Goal: Task Accomplishment & Management: Use online tool/utility

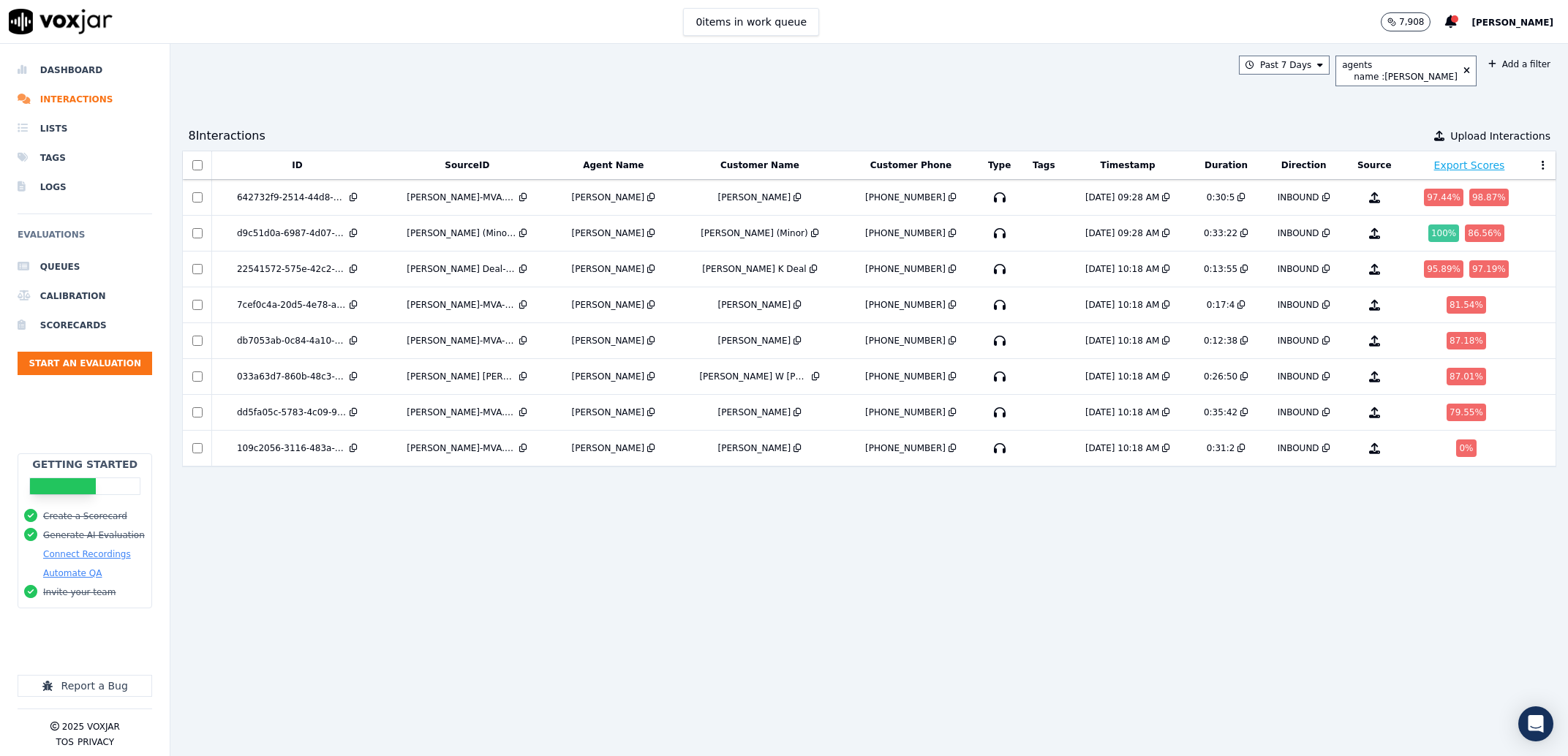
click at [843, 575] on div "ID SourceID Agent Name Customer Name Customer Phone Type Tags Timestamp Duratio…" at bounding box center [870, 447] width 1374 height 594
click at [622, 199] on div "[PERSON_NAME]" at bounding box center [608, 197] width 73 height 12
click at [565, 235] on td "[PERSON_NAME]" at bounding box center [614, 234] width 123 height 36
click at [542, 275] on td "[PERSON_NAME] Deal-MVA.wav" at bounding box center [468, 269] width 170 height 36
click at [79, 99] on li "Interactions" at bounding box center [85, 99] width 135 height 29
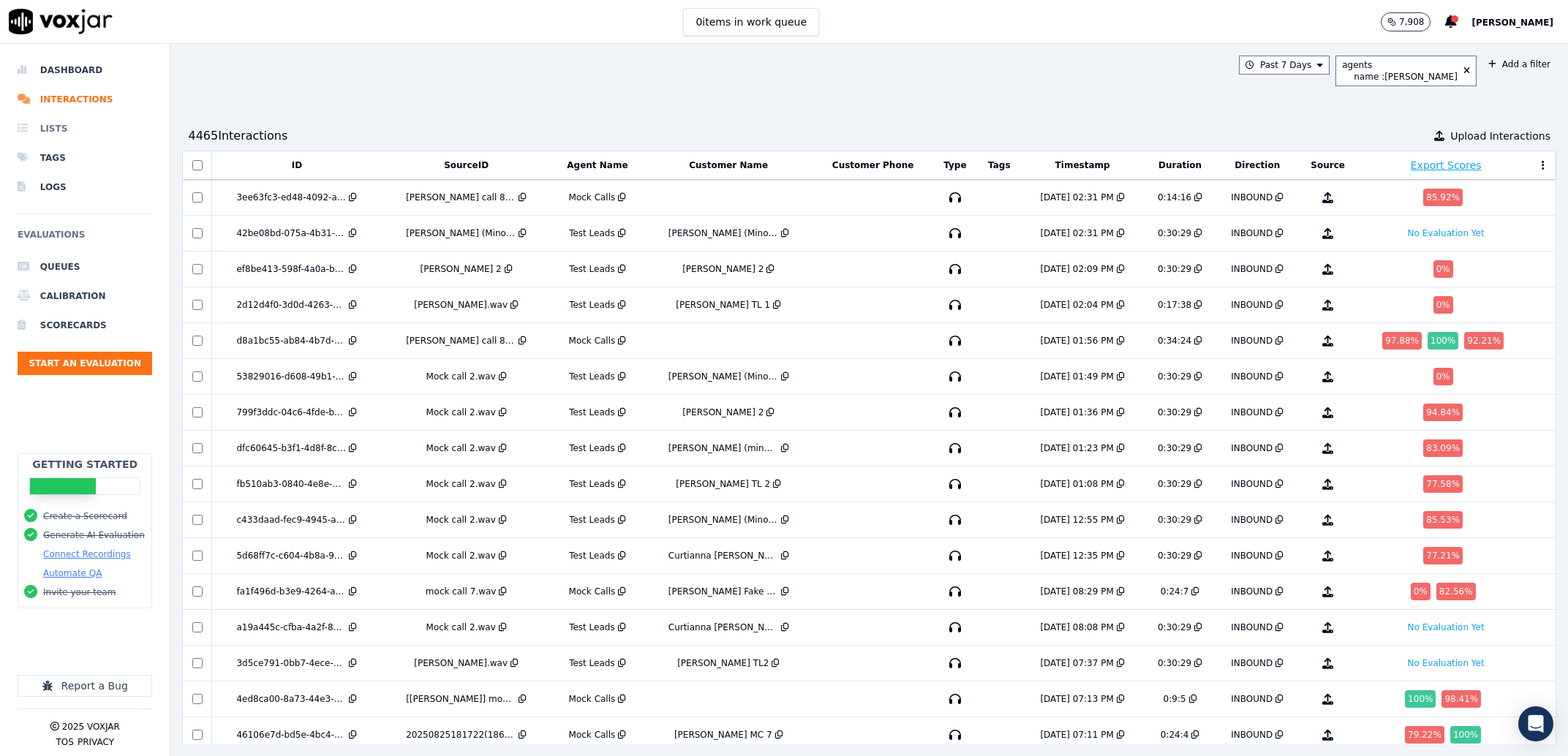
click at [67, 129] on li "Lists" at bounding box center [85, 128] width 135 height 29
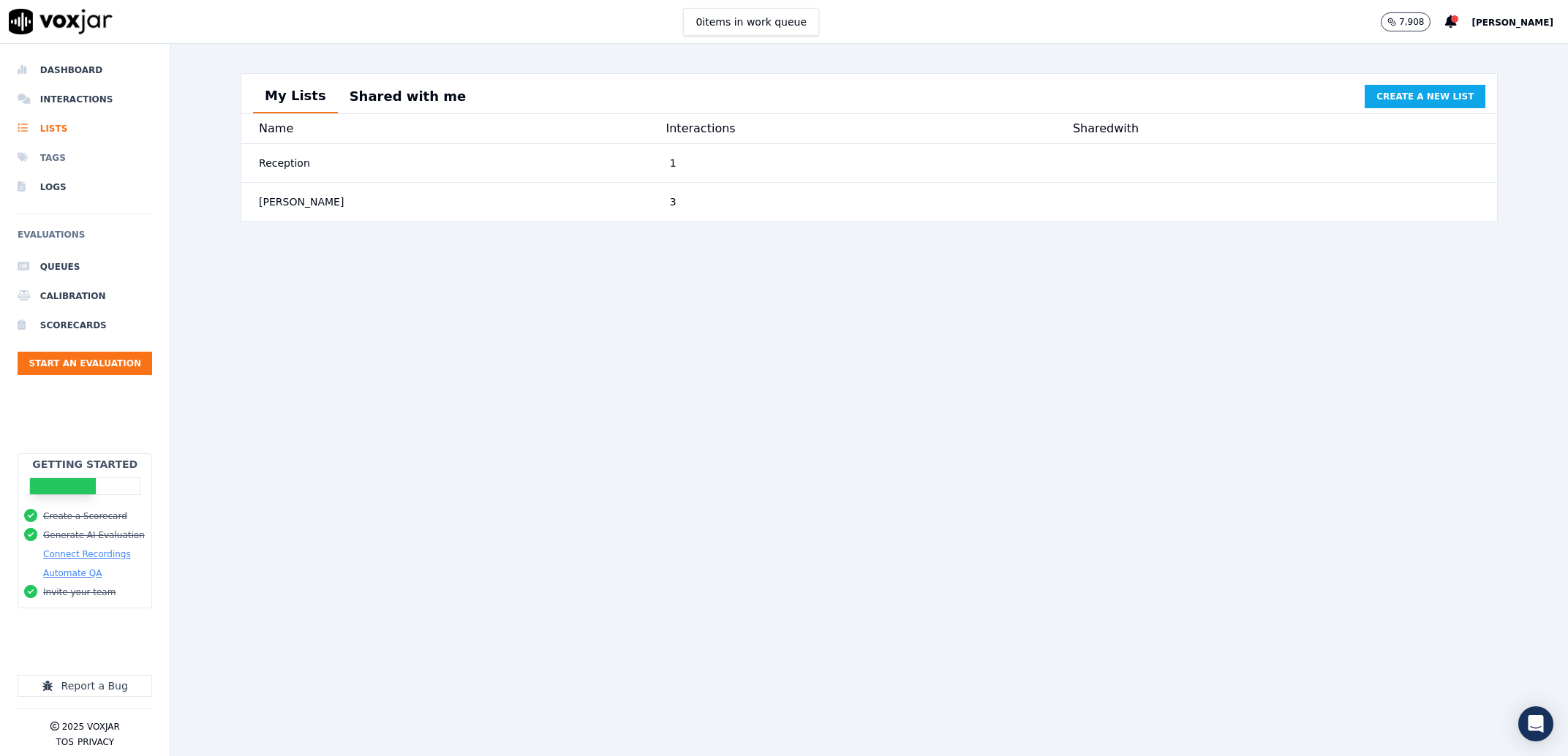
click at [62, 158] on li "Tags" at bounding box center [85, 158] width 135 height 29
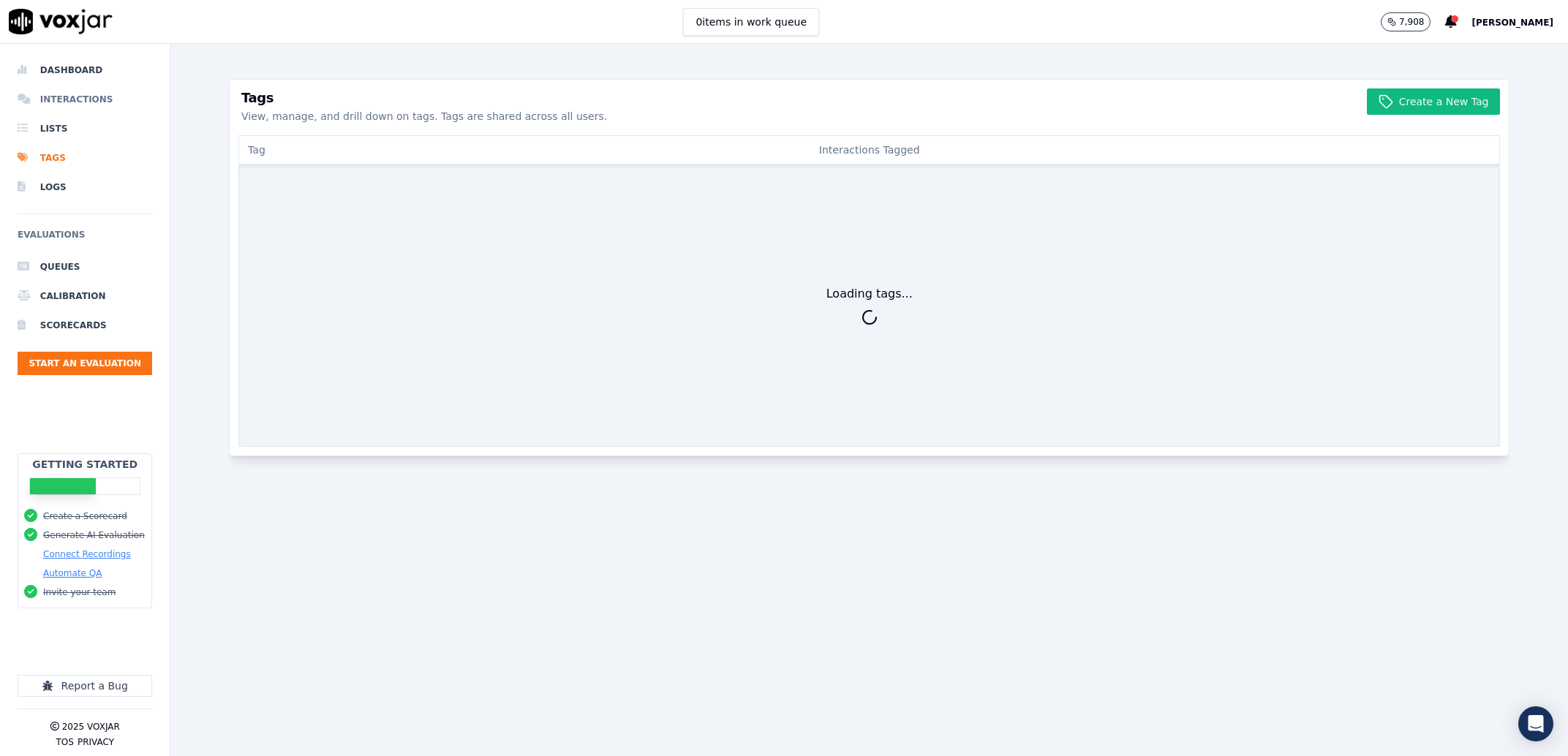
click at [82, 101] on li "Interactions" at bounding box center [85, 99] width 135 height 29
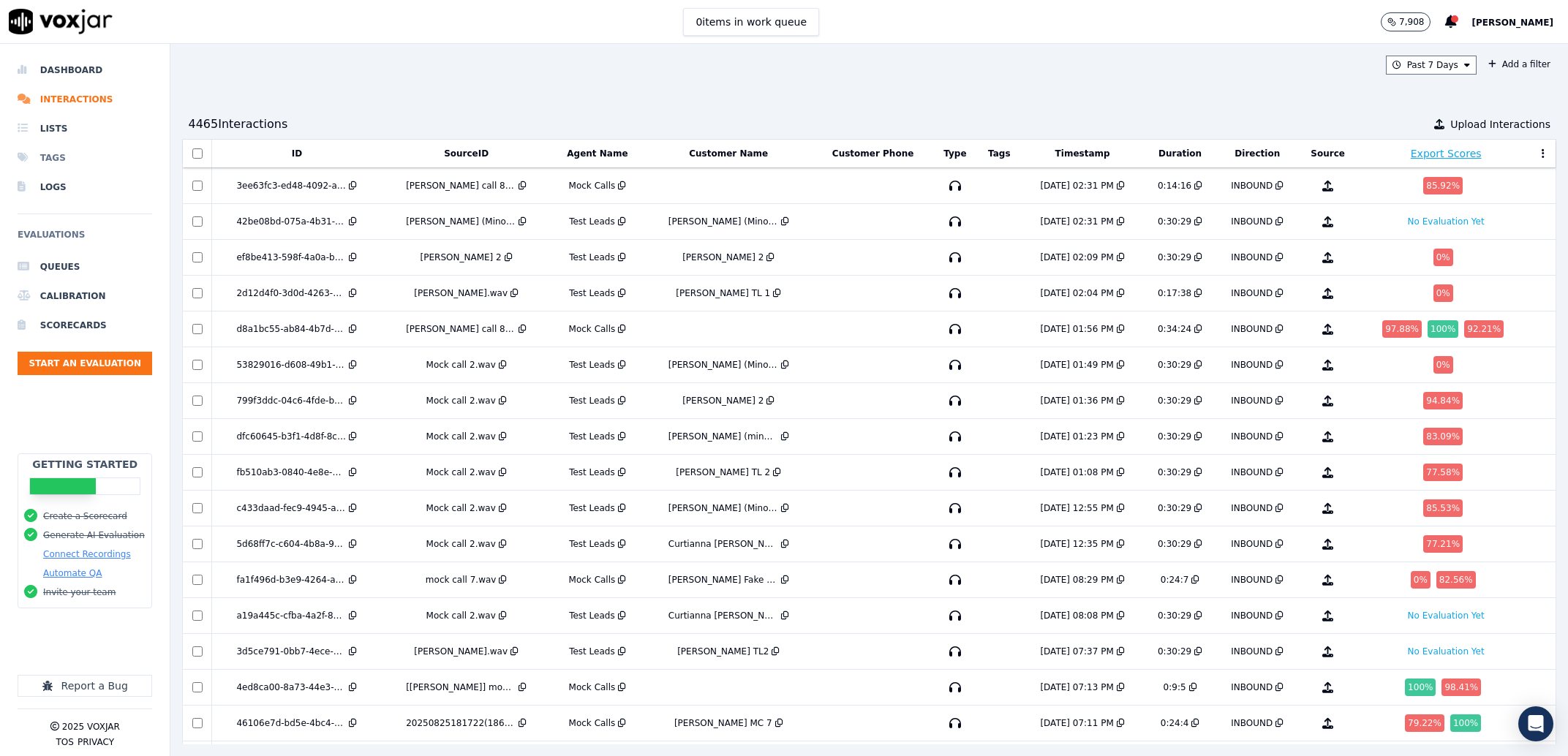
click at [90, 148] on li "Tags" at bounding box center [85, 158] width 135 height 29
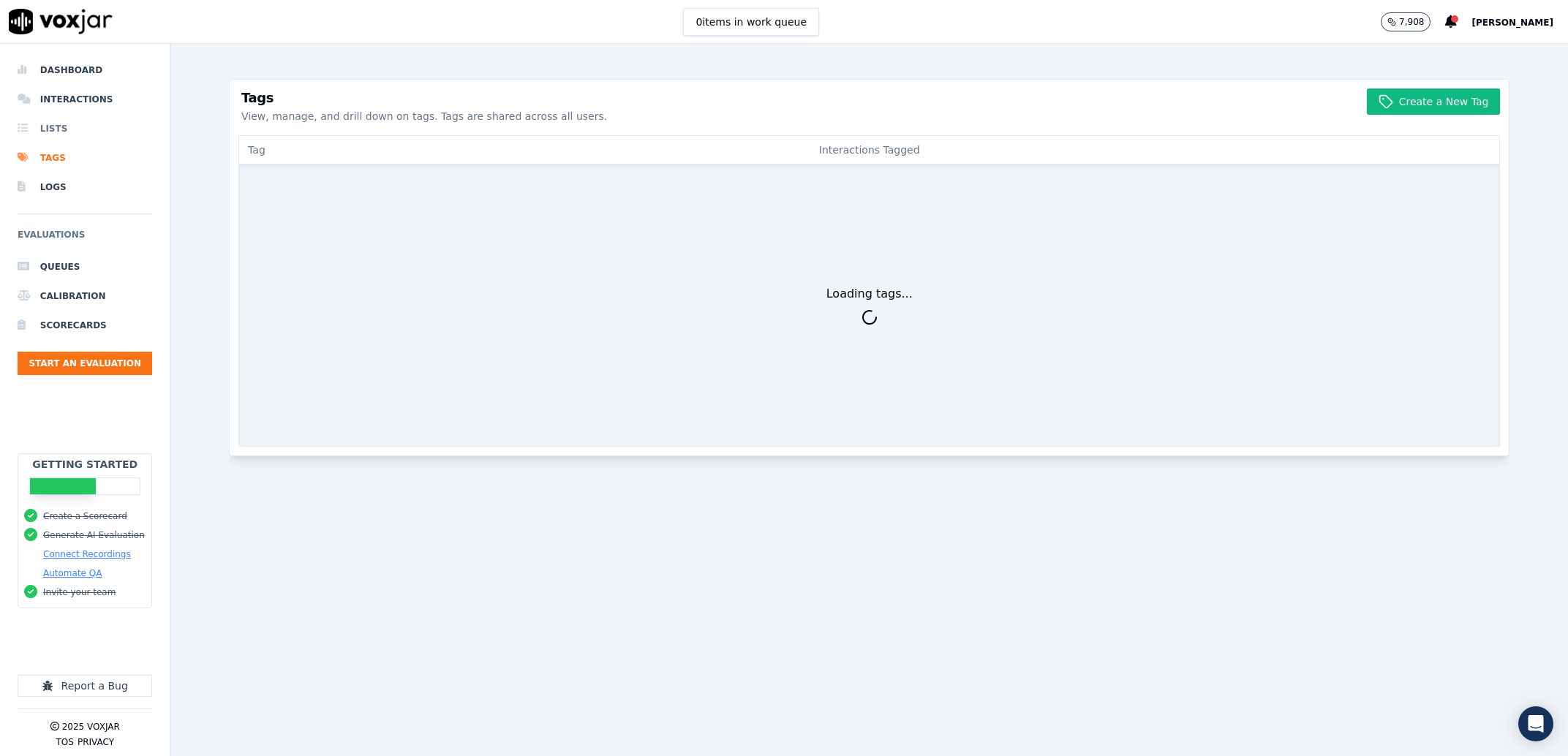
click at [91, 129] on li "Lists" at bounding box center [85, 128] width 135 height 29
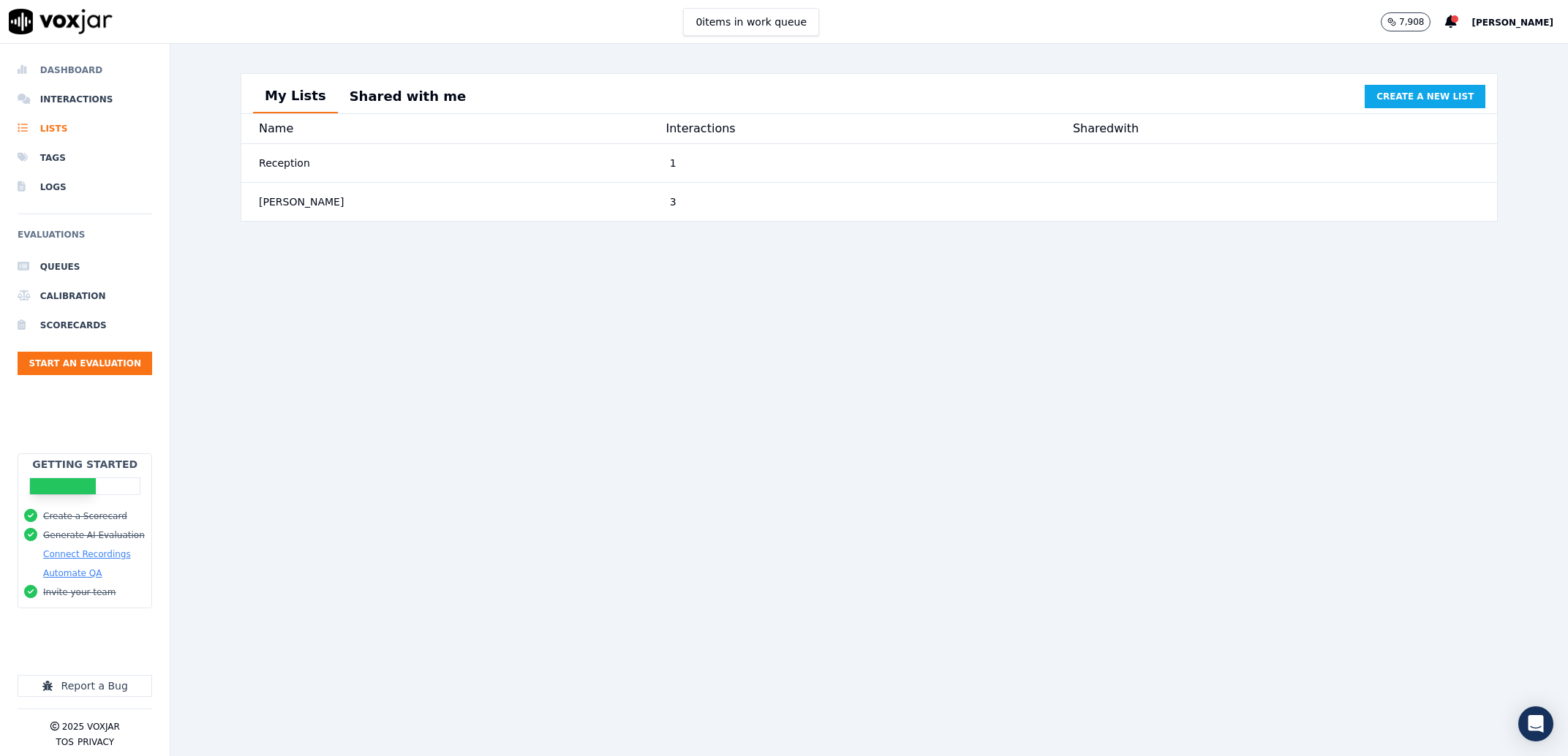
click at [72, 65] on li "Dashboard" at bounding box center [85, 70] width 135 height 29
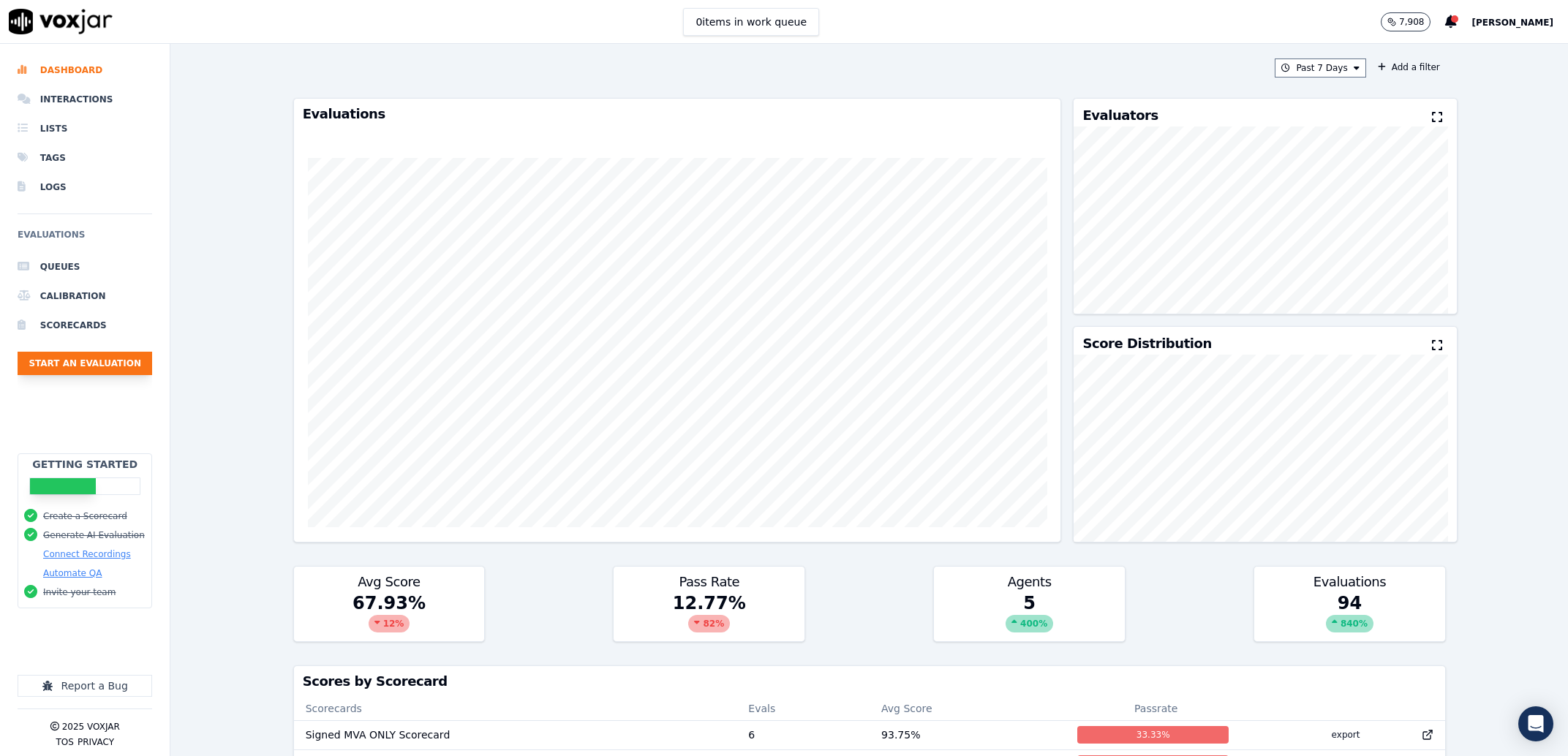
click at [114, 357] on button "Start an Evaluation" at bounding box center [85, 362] width 135 height 23
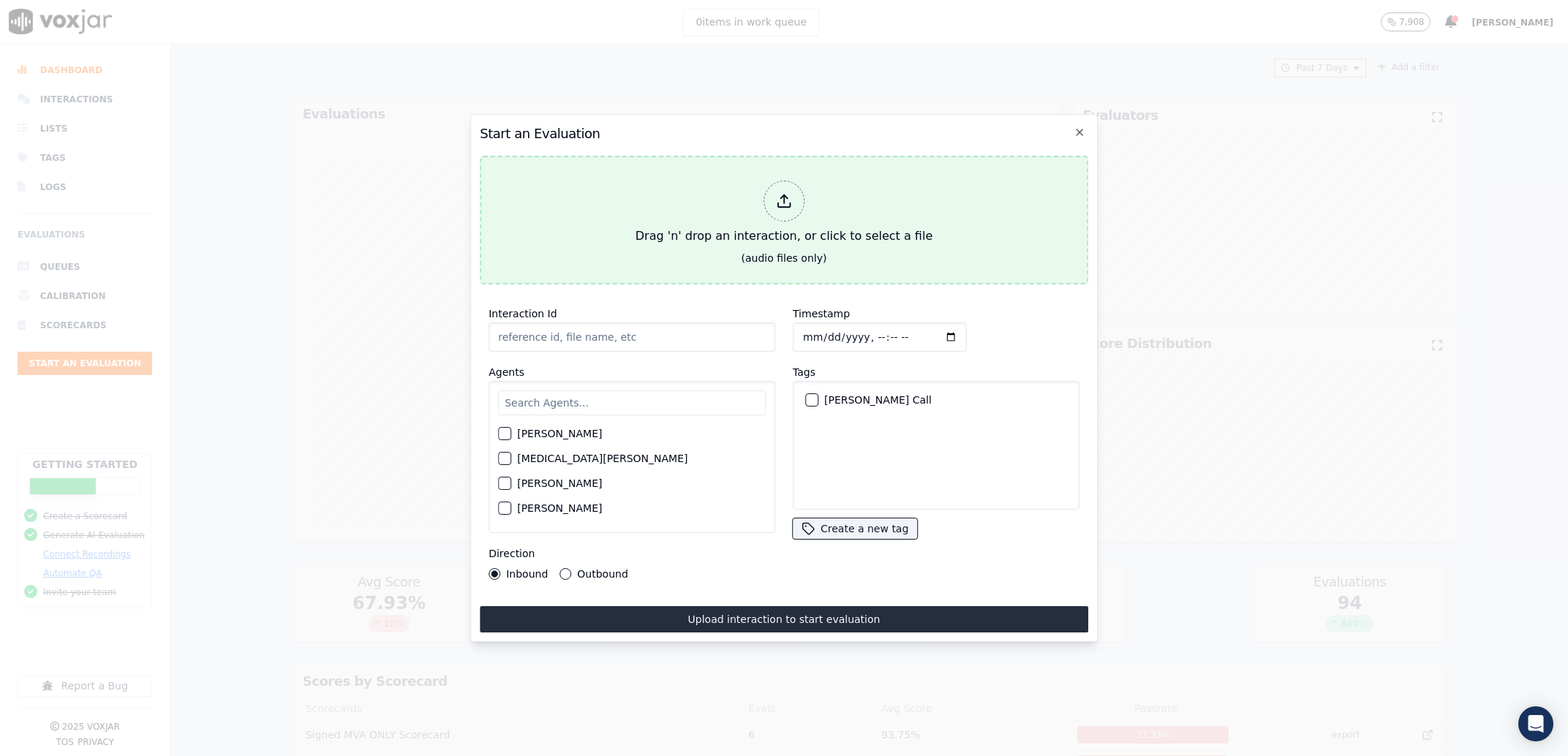
click at [732, 231] on div "Drag 'n' drop an interaction, or click to select a file" at bounding box center [784, 213] width 309 height 76
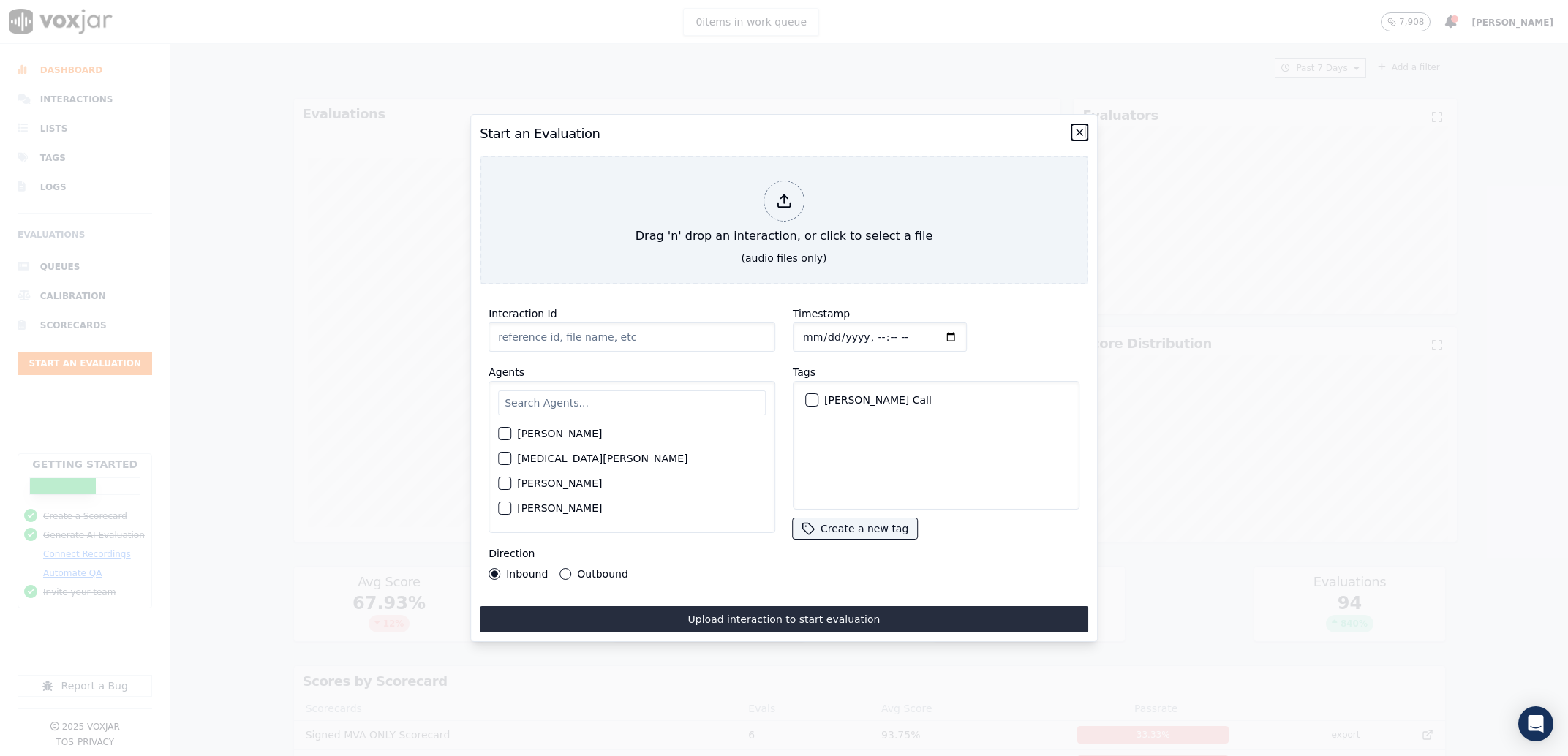
click at [1083, 129] on icon "button" at bounding box center [1080, 132] width 12 height 12
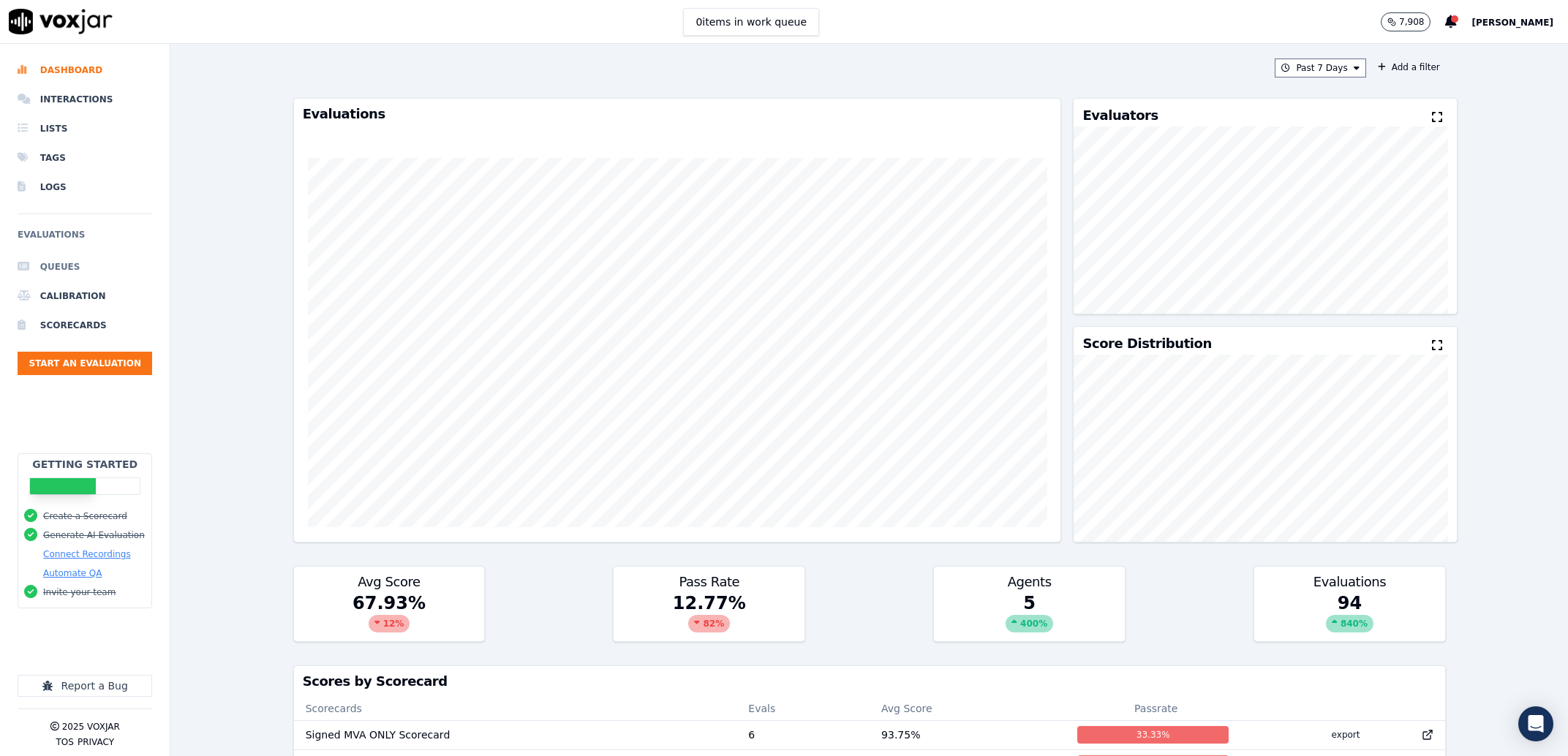
click at [127, 261] on li "Queues" at bounding box center [85, 266] width 135 height 29
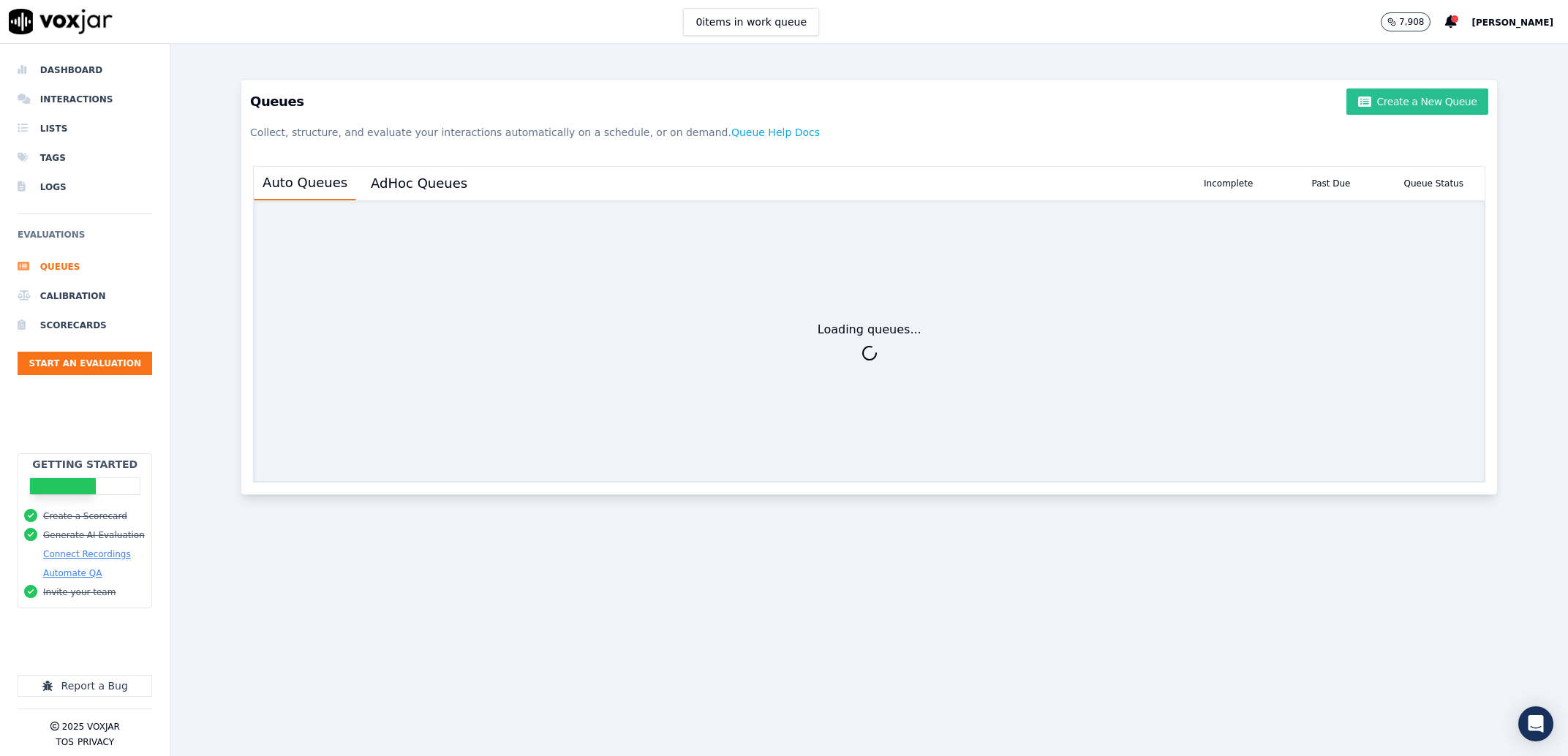
click at [1450, 103] on button "Create a New Queue" at bounding box center [1417, 101] width 142 height 26
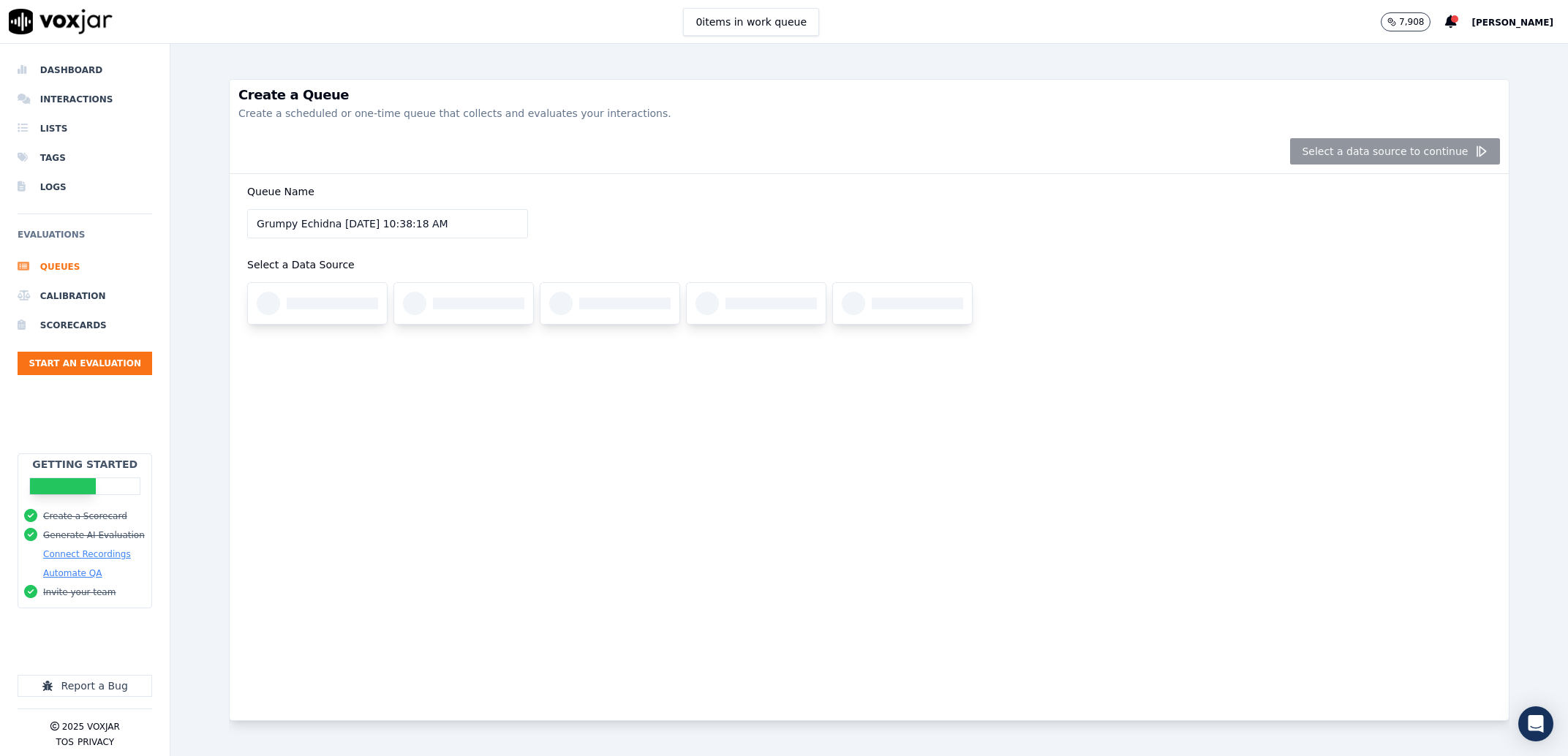
drag, startPoint x: 504, startPoint y: 225, endPoint x: 224, endPoint y: 219, distance: 280.1
click at [247, 219] on input "Grumpy Echidna 8/26/2025, 10:38:18 AM" at bounding box center [387, 223] width 281 height 29
type input "m"
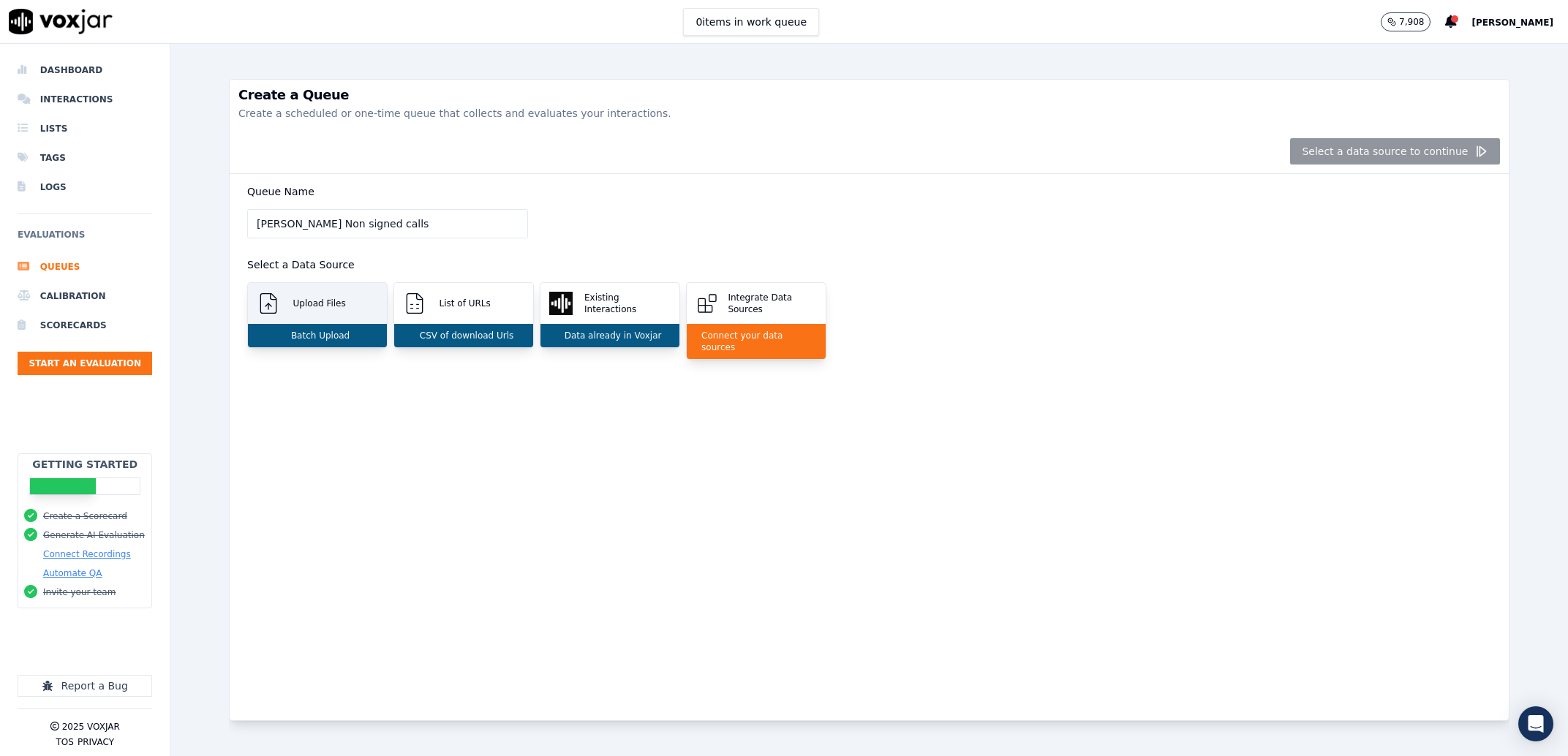
type input "Andi Non signed calls"
click at [354, 321] on div "Upload Files" at bounding box center [317, 303] width 139 height 41
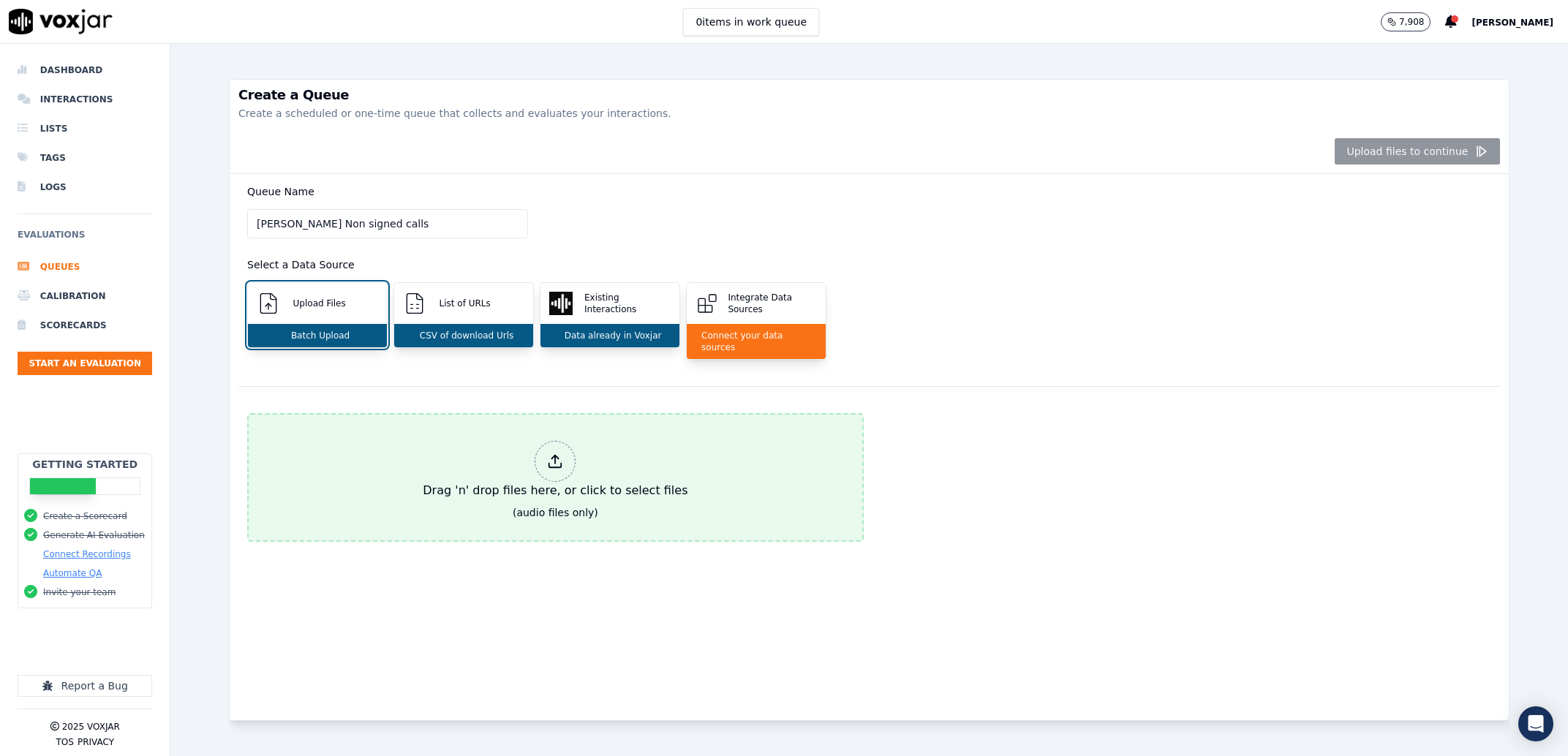
click at [561, 458] on div "Drag 'n' drop files here, or click to select files" at bounding box center [555, 470] width 276 height 70
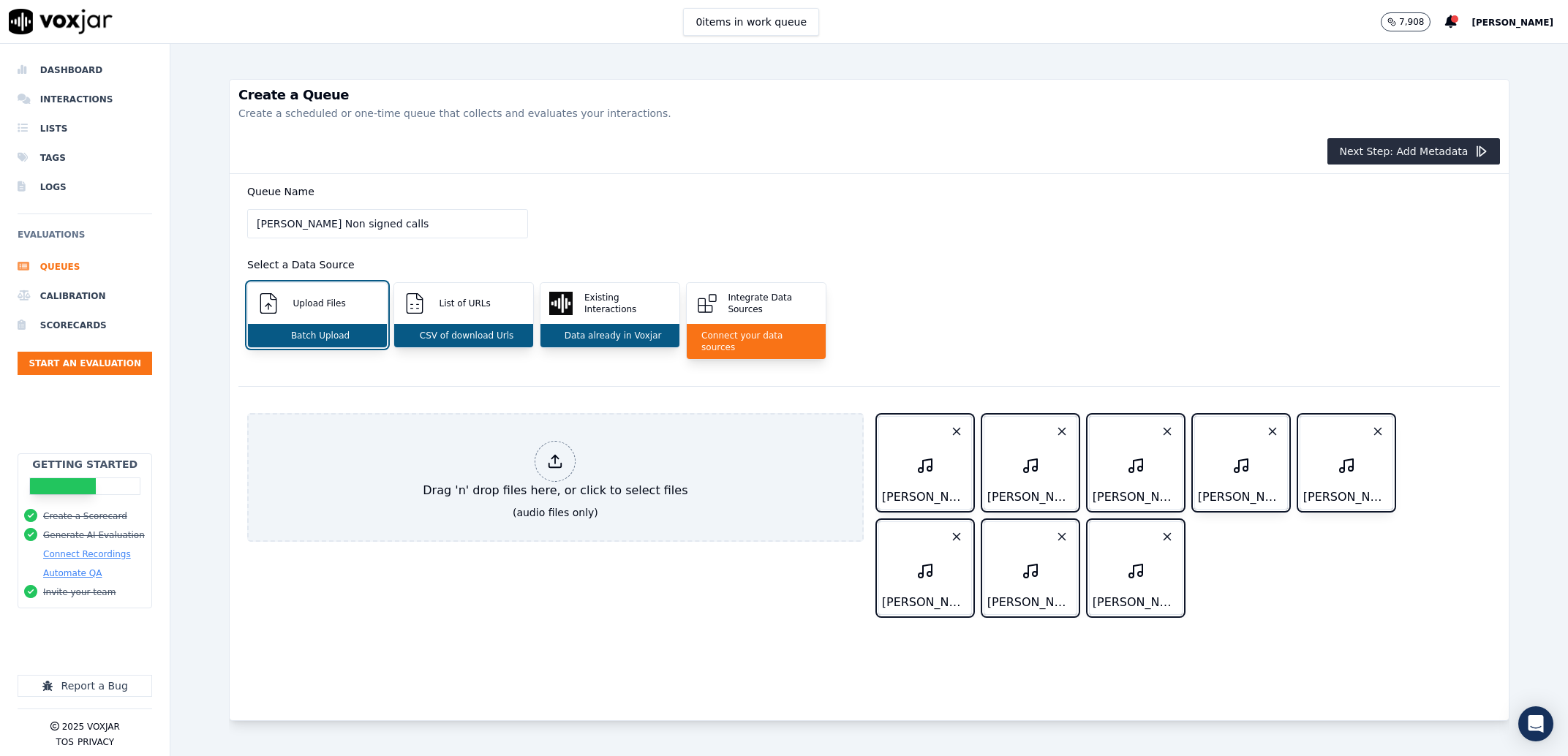
click at [1351, 170] on div "Next Step: Add Metadata" at bounding box center [869, 152] width 1279 height 45
click at [1351, 167] on div "Next Step: Add Metadata" at bounding box center [869, 152] width 1279 height 45
click at [1351, 158] on button "Next Step: Add Metadata" at bounding box center [1414, 151] width 173 height 26
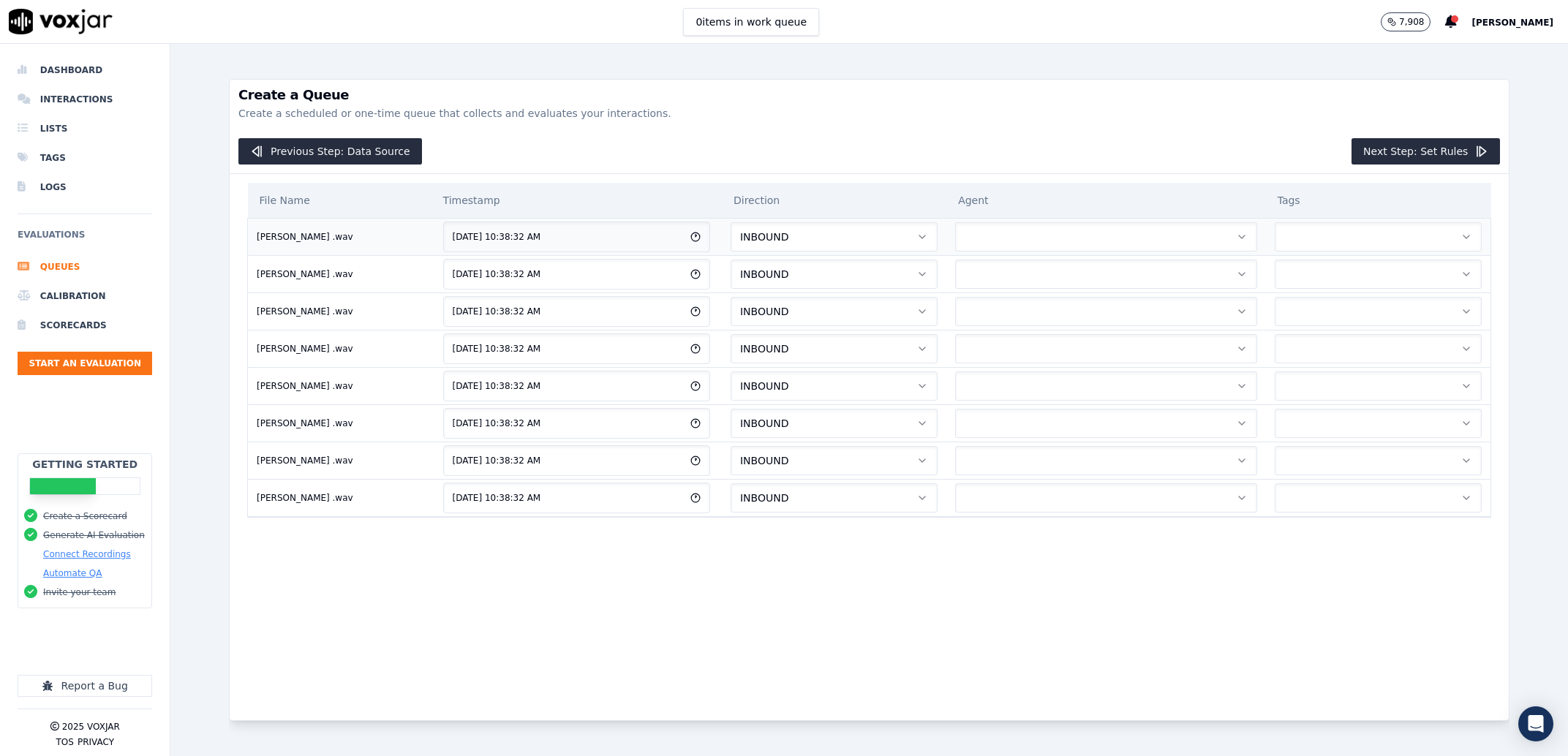
click at [955, 246] on button "button" at bounding box center [1106, 237] width 302 height 29
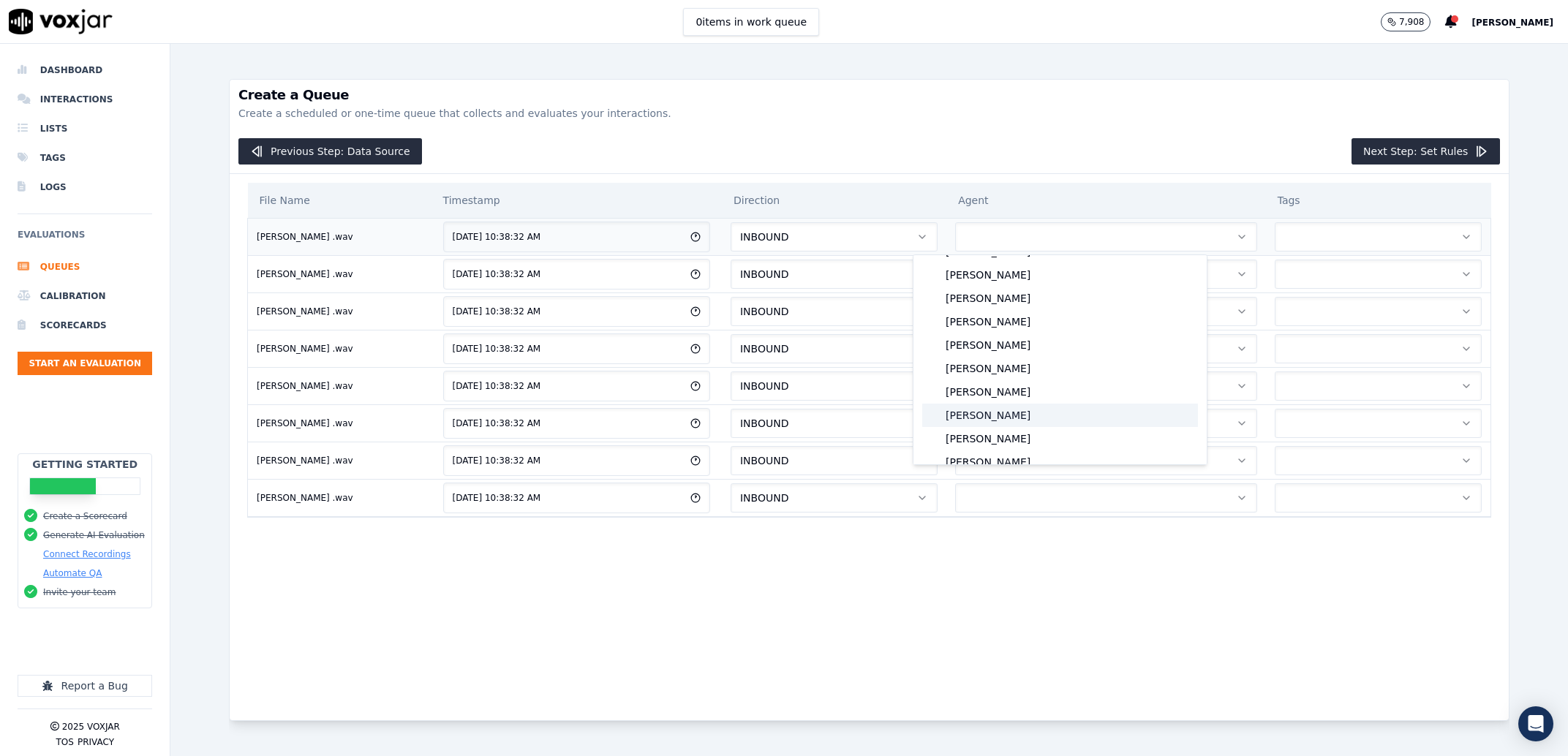
scroll to position [1218, 0]
click at [1024, 447] on div "[PERSON_NAME]" at bounding box center [1060, 438] width 275 height 23
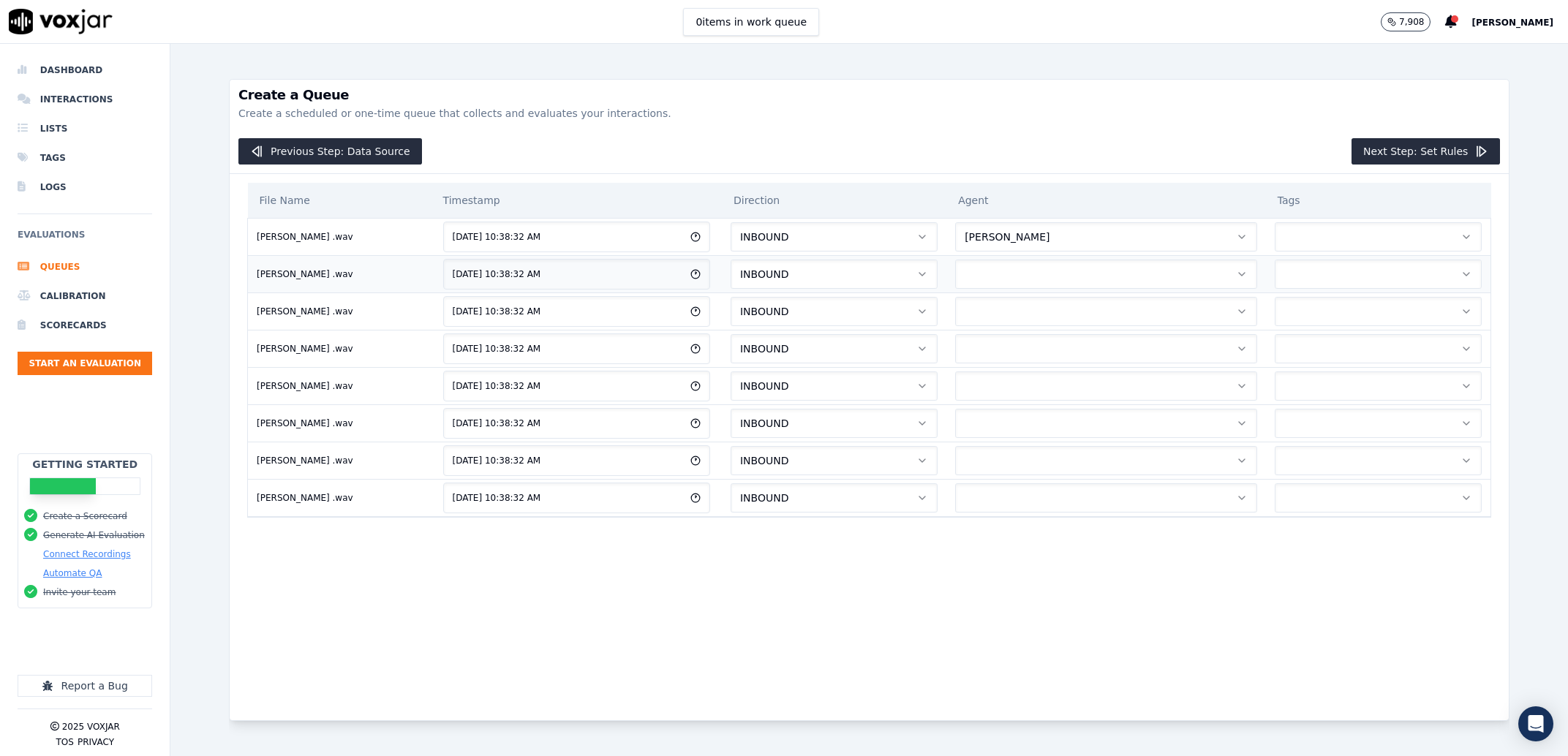
click at [989, 282] on button "button" at bounding box center [1106, 274] width 302 height 29
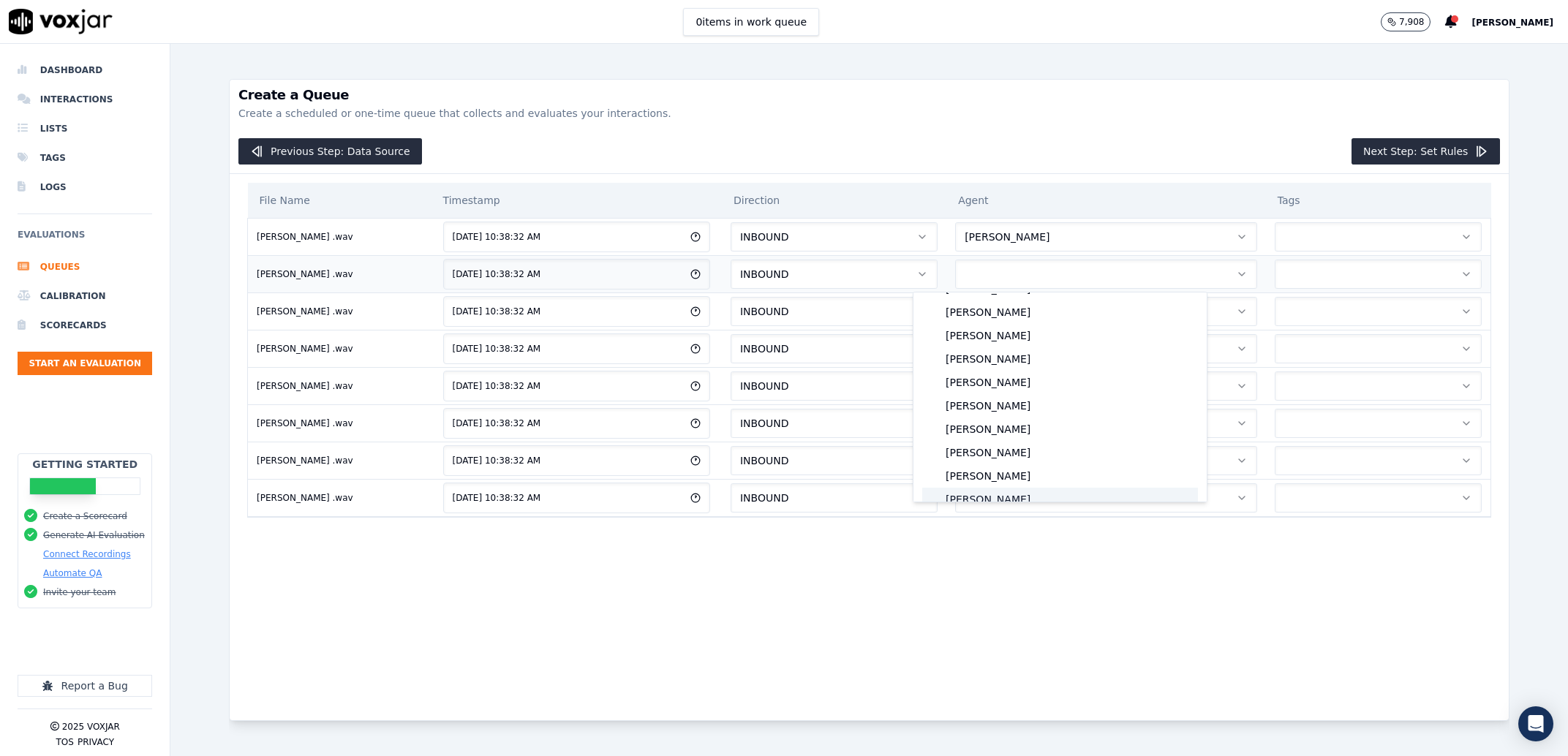
scroll to position [0, 0]
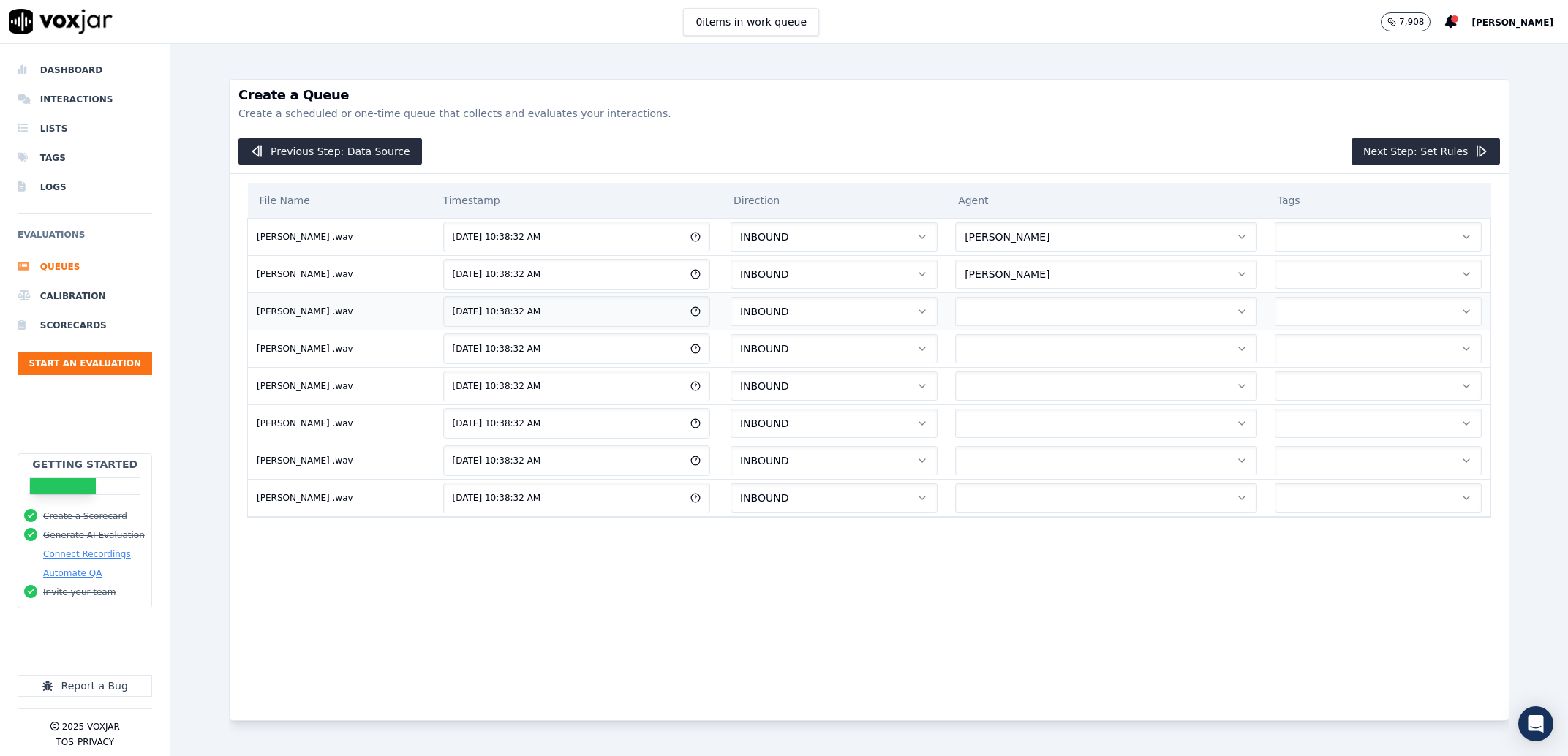
click at [991, 302] on button "button" at bounding box center [1106, 311] width 302 height 29
click at [1001, 350] on button "button" at bounding box center [1106, 348] width 302 height 29
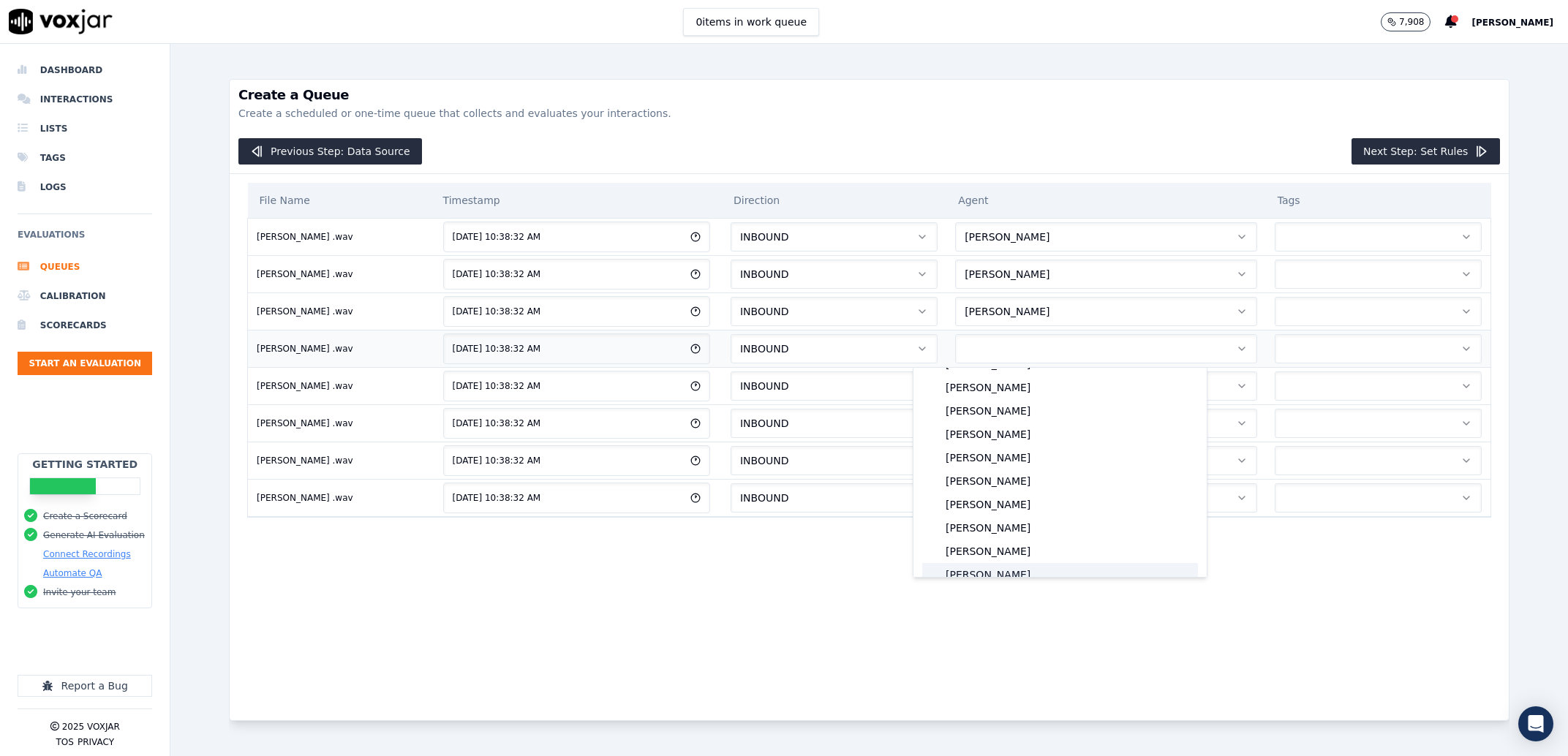
scroll to position [1218, 0]
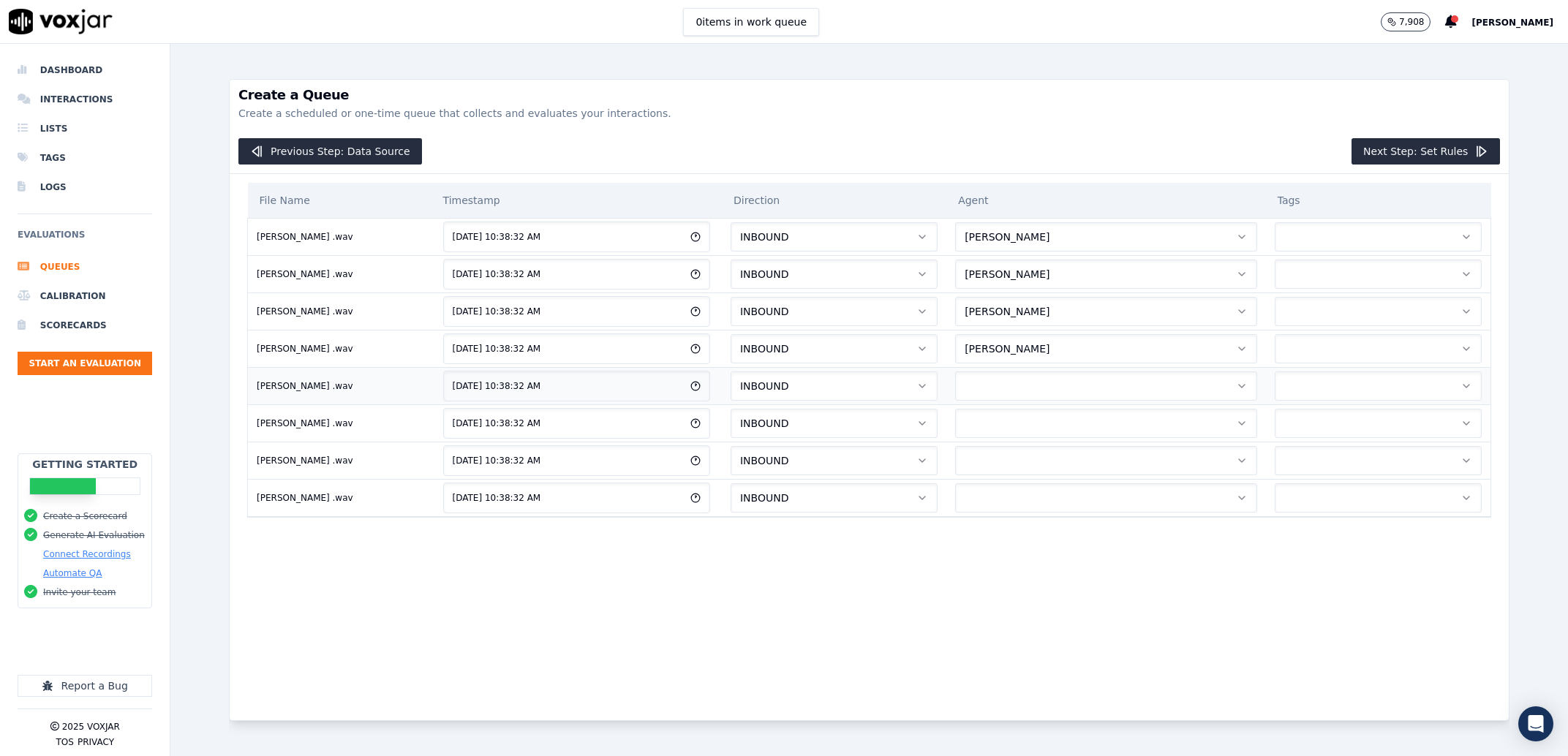
click at [1000, 385] on button "button" at bounding box center [1106, 385] width 302 height 29
click at [999, 433] on button "button" at bounding box center [1106, 423] width 302 height 29
click at [1004, 468] on button "button" at bounding box center [1106, 460] width 302 height 29
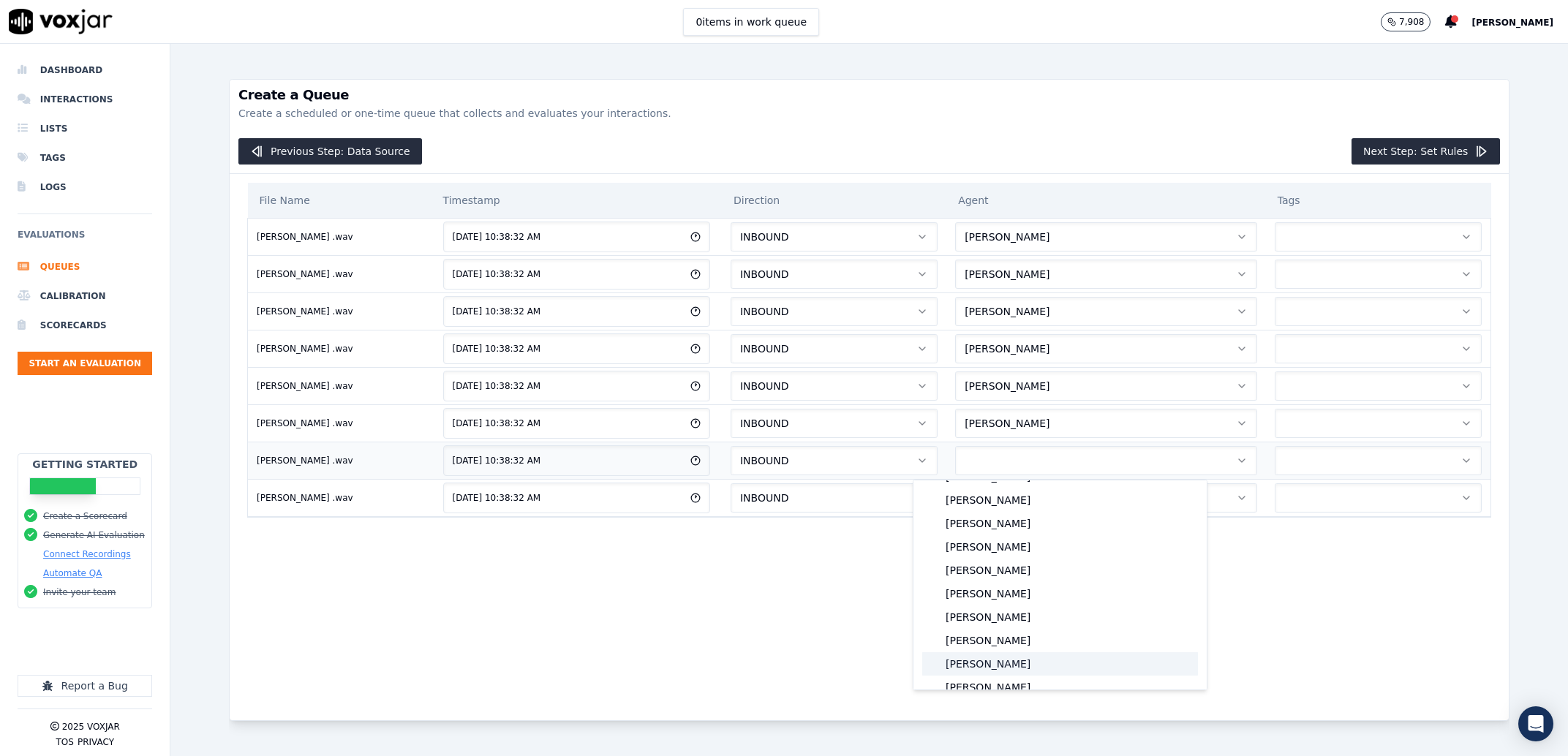
scroll to position [1218, 0]
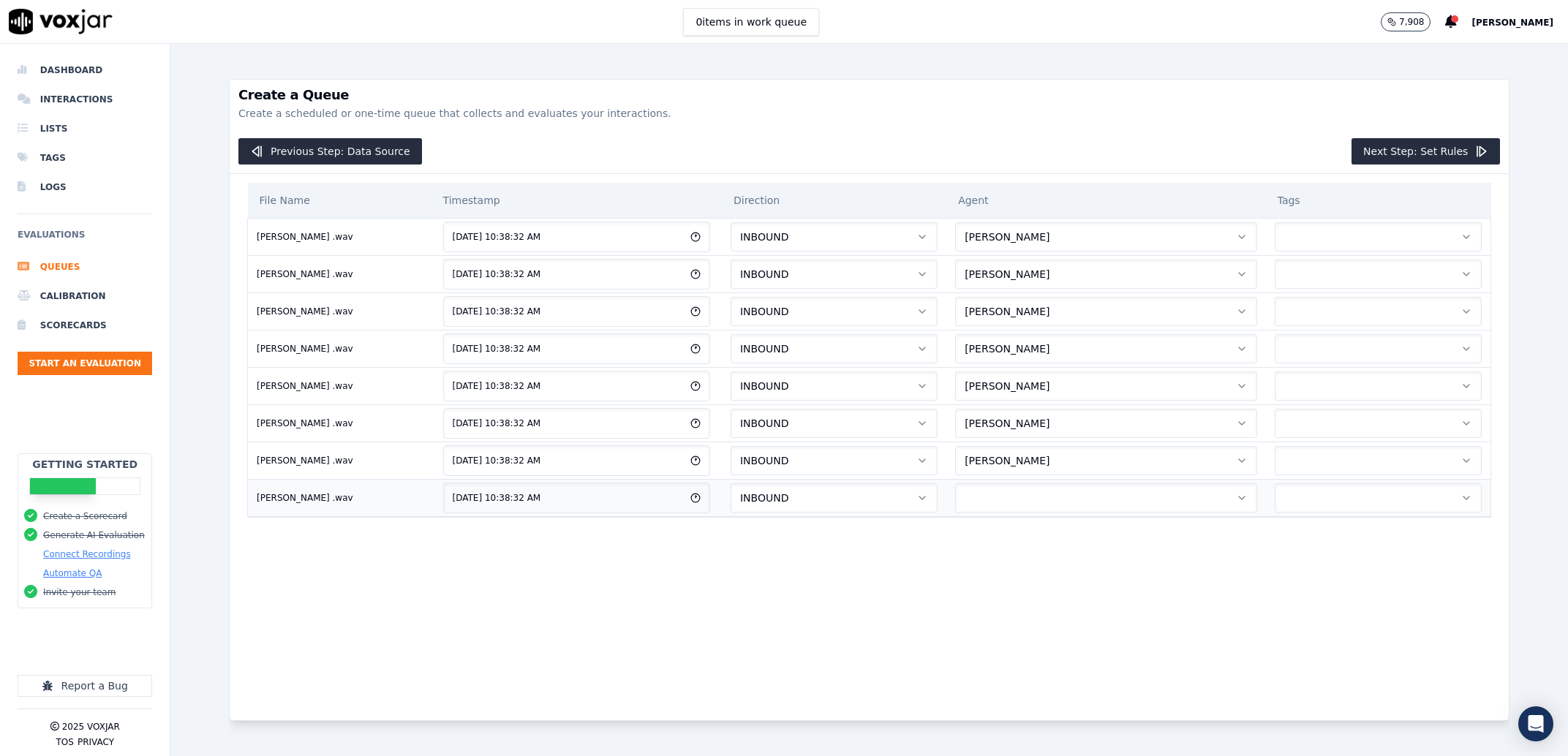
click at [1013, 492] on button "button" at bounding box center [1106, 497] width 302 height 29
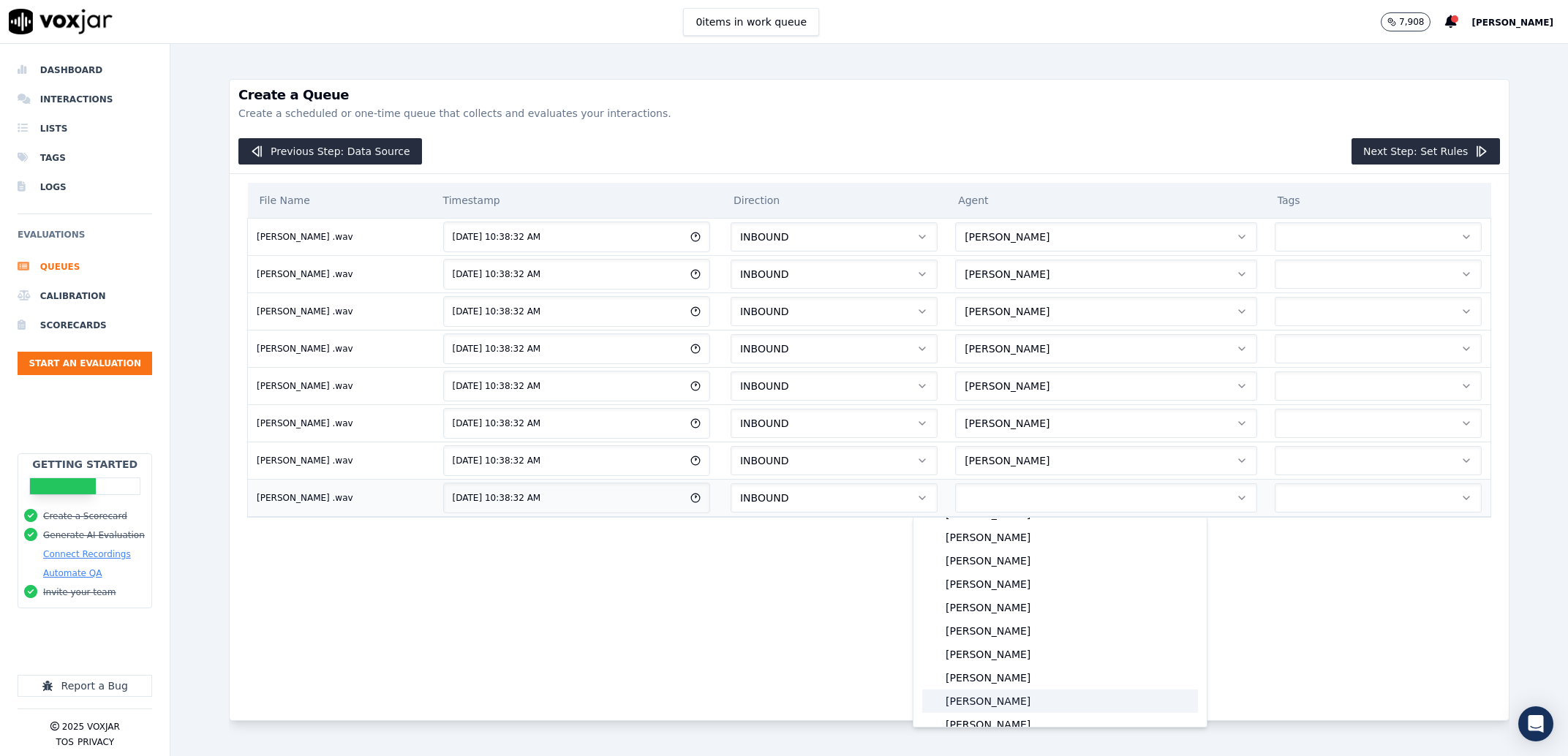
scroll to position [0, 0]
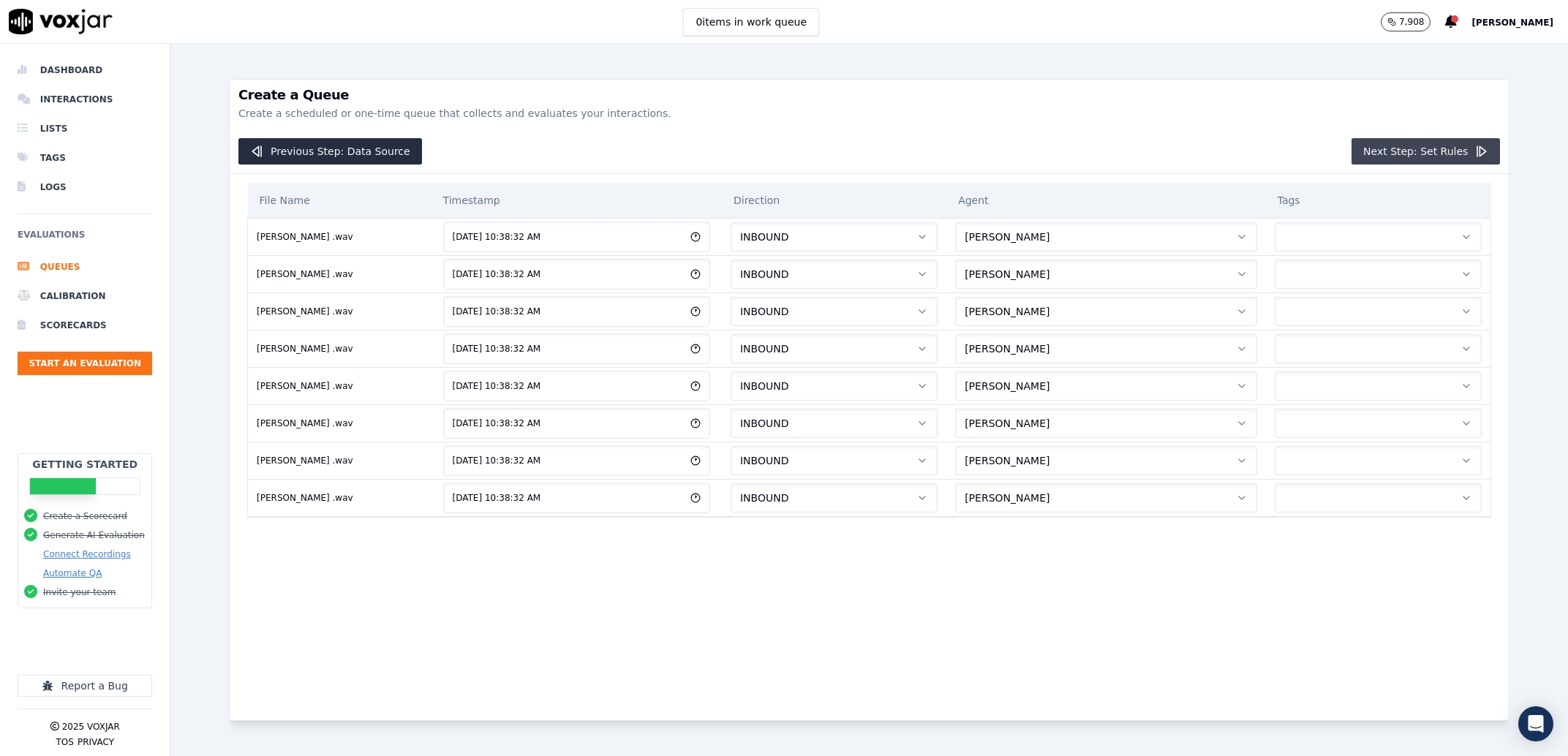
click at [1386, 156] on button "Next Step: Set Rules" at bounding box center [1425, 151] width 148 height 26
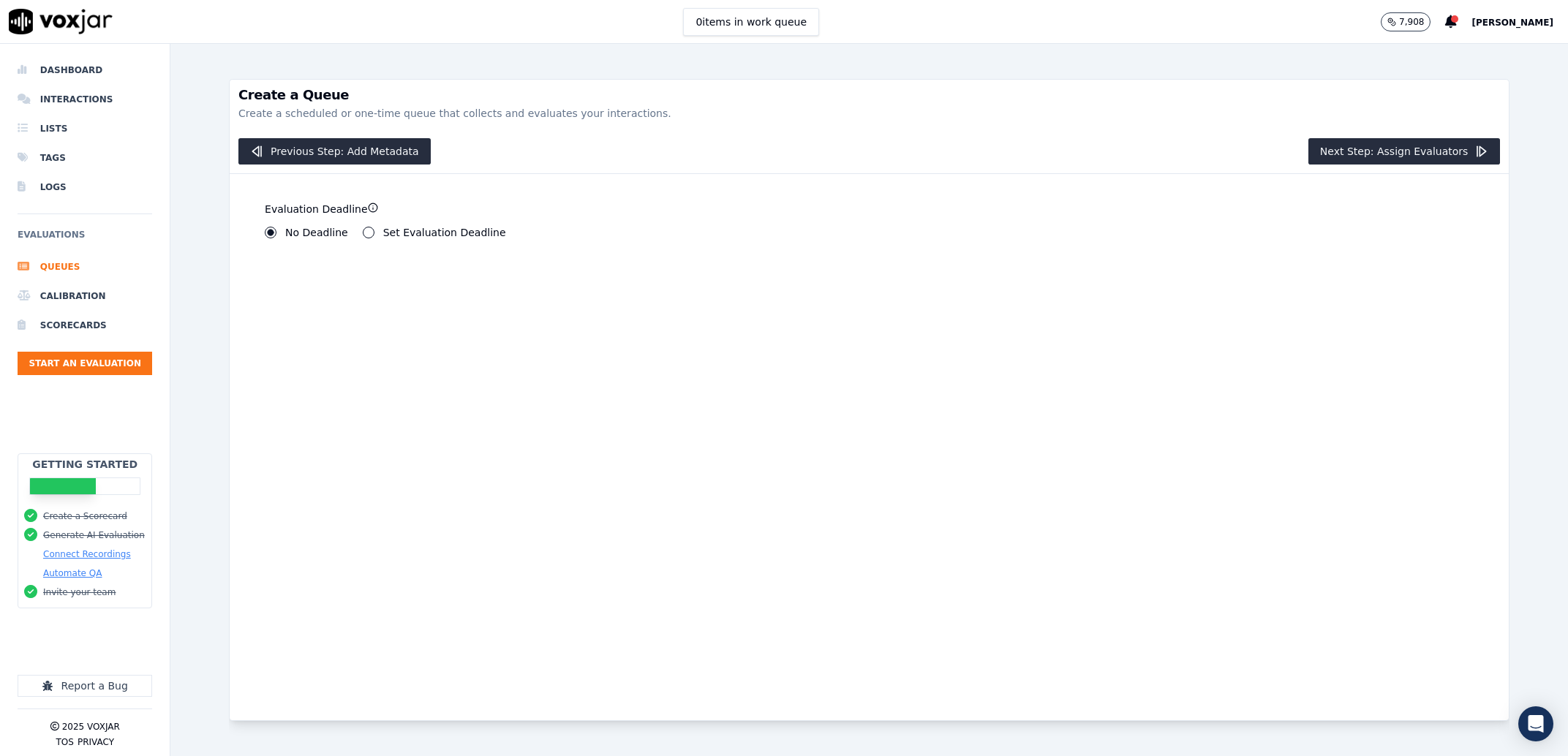
click at [392, 233] on label "Set Evaluation Deadline" at bounding box center [444, 233] width 123 height 10
click at [375, 233] on button "Set Evaluation Deadline" at bounding box center [369, 233] width 12 height 12
type input "0"
click at [305, 285] on input "0" at bounding box center [299, 282] width 69 height 29
click at [415, 281] on input "0" at bounding box center [450, 282] width 69 height 29
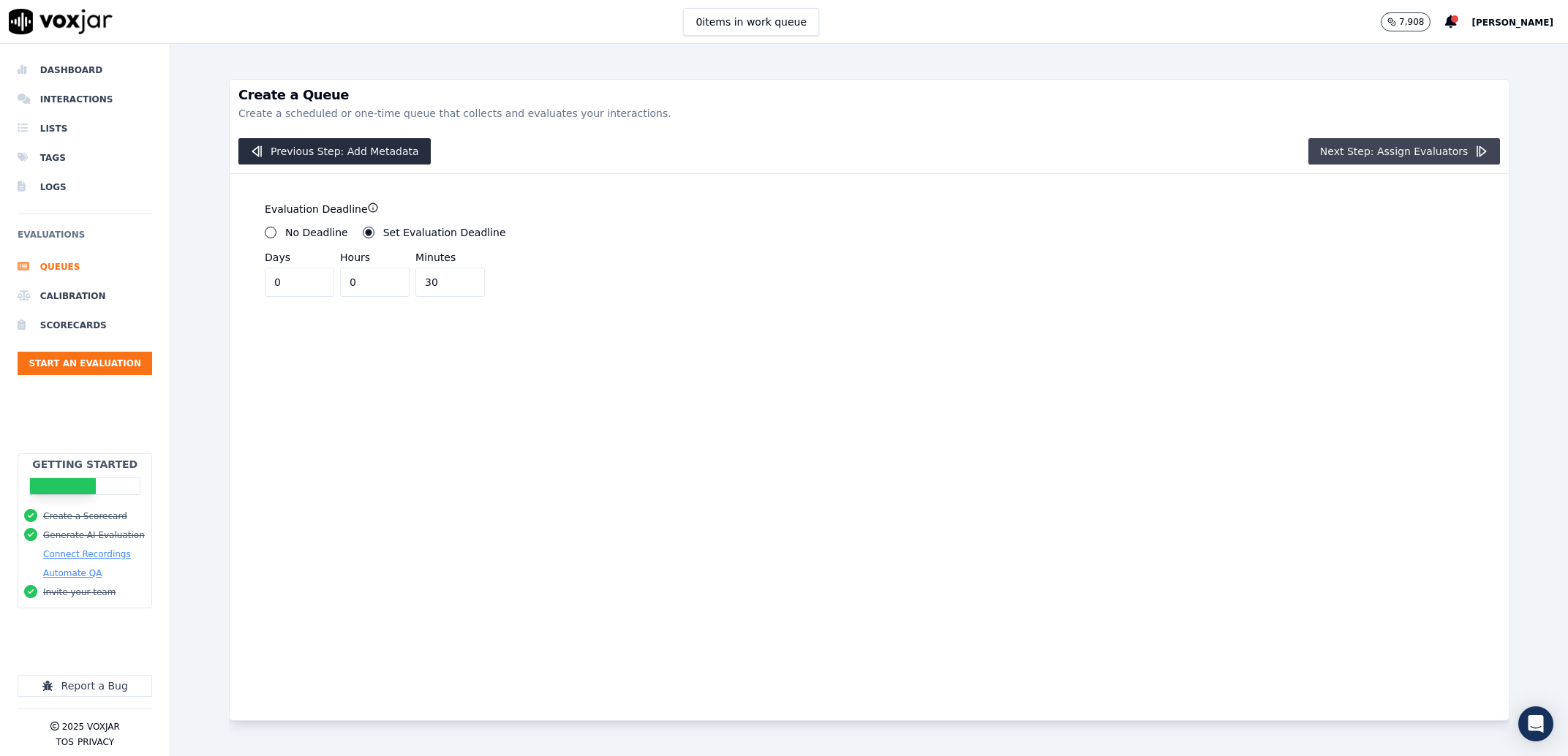
type input "30"
click at [1435, 149] on button "Next Step: Assign Evaluators" at bounding box center [1404, 151] width 192 height 26
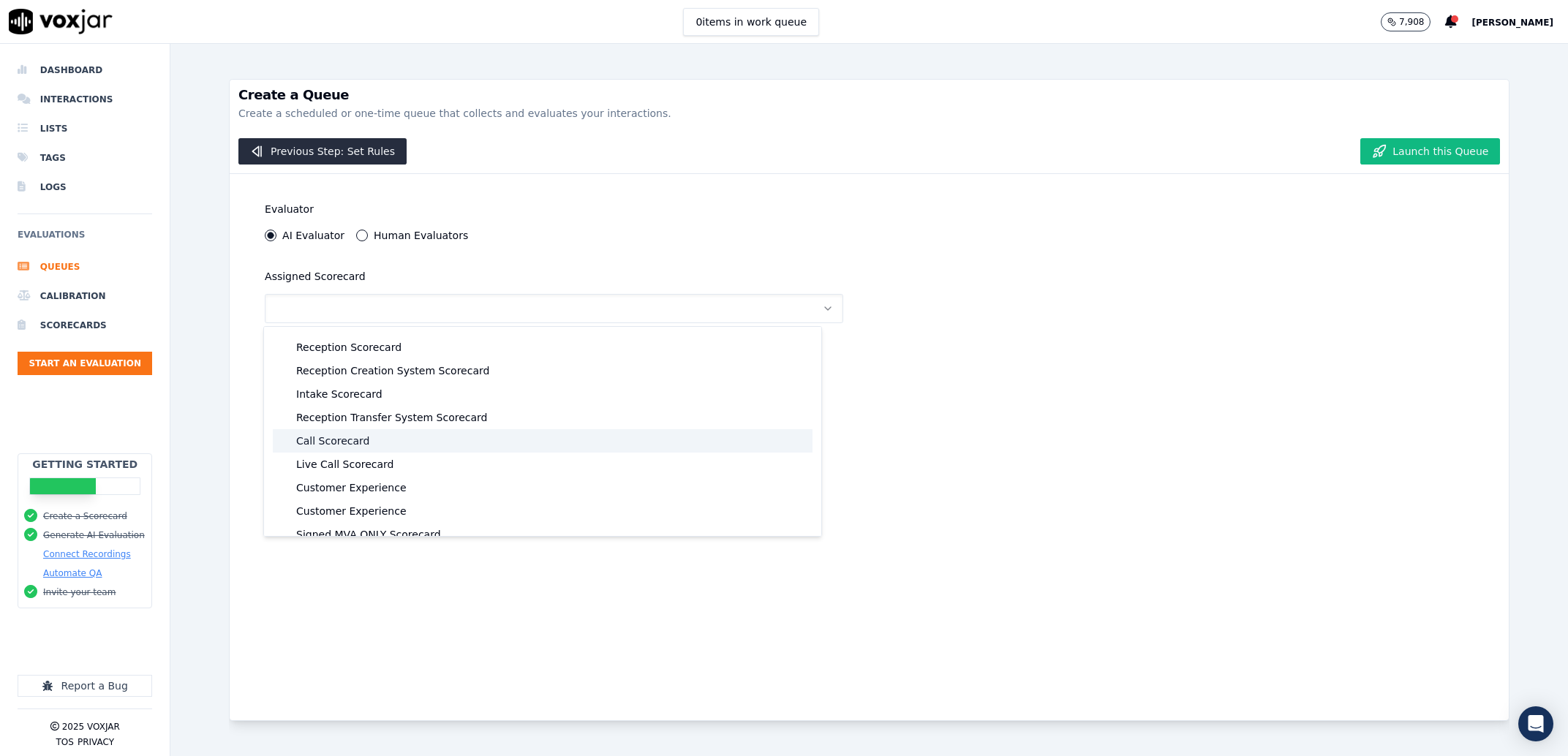
click at [340, 449] on div "Call Scorecard" at bounding box center [542, 441] width 540 height 23
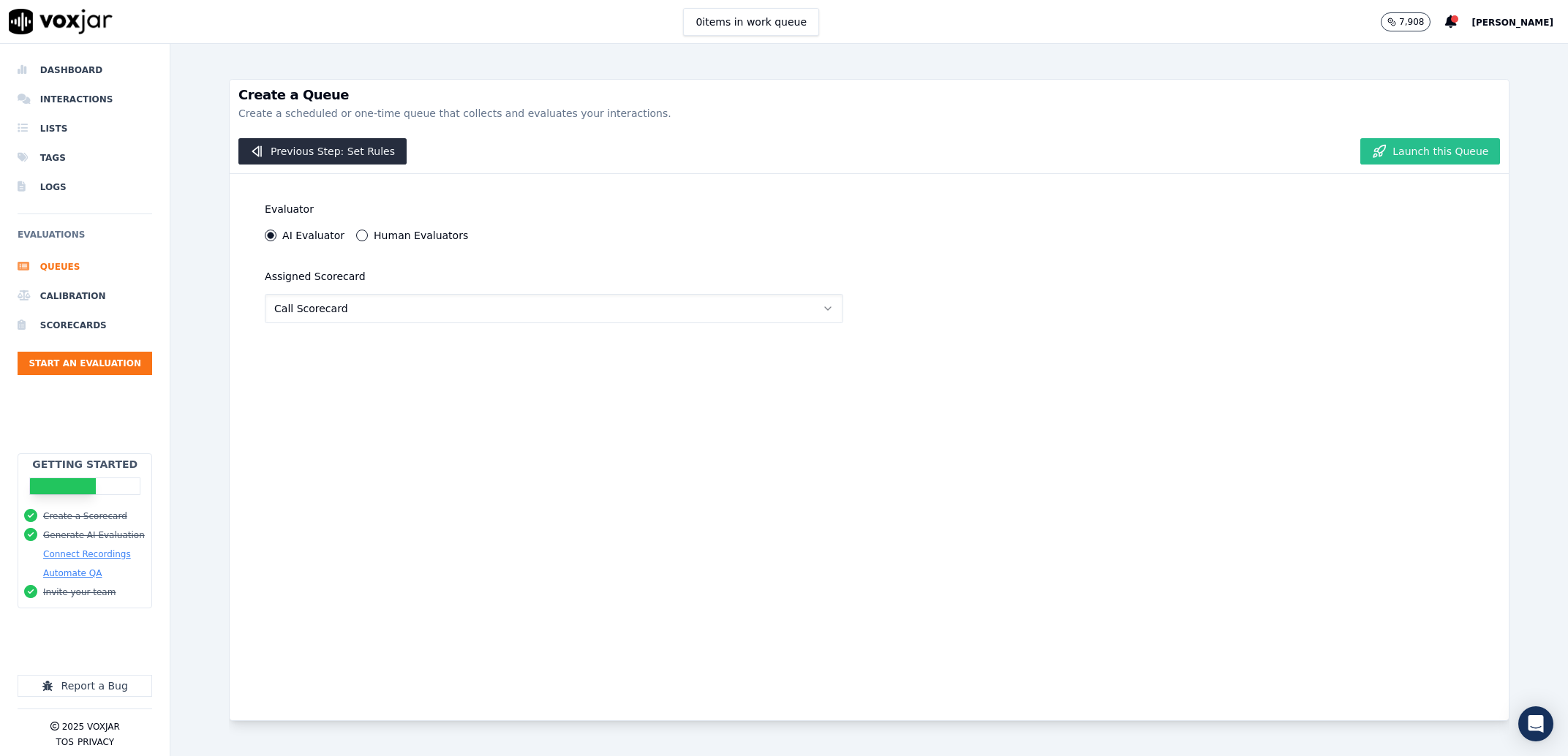
click at [1387, 153] on button "Launch this Queue" at bounding box center [1430, 151] width 140 height 26
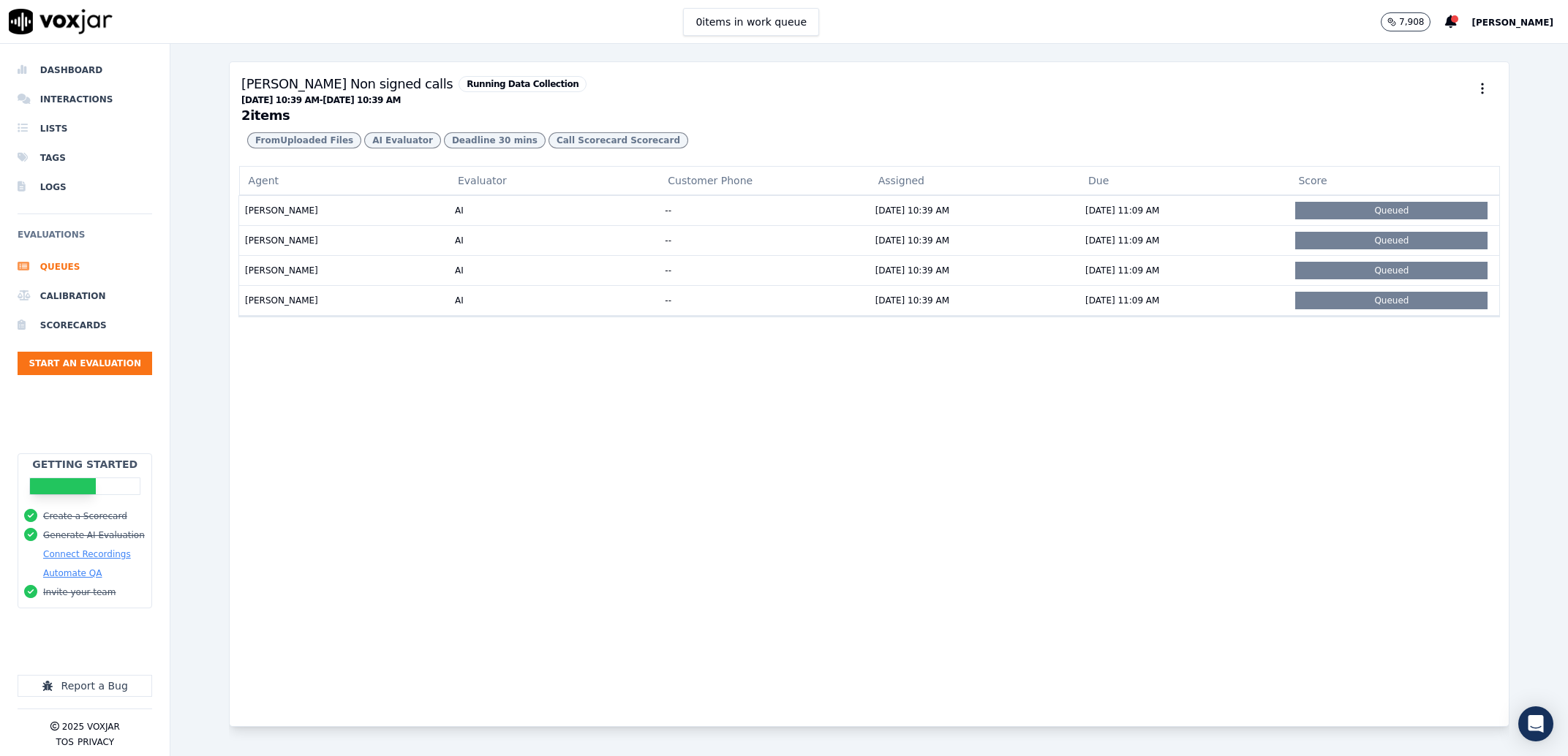
click at [887, 520] on div "Agent Evaluator Customer Phone Assigned Due Score McKinley Powell AI -- 08/26/2…" at bounding box center [869, 446] width 1279 height 560
click at [98, 271] on li "Queues" at bounding box center [85, 266] width 135 height 29
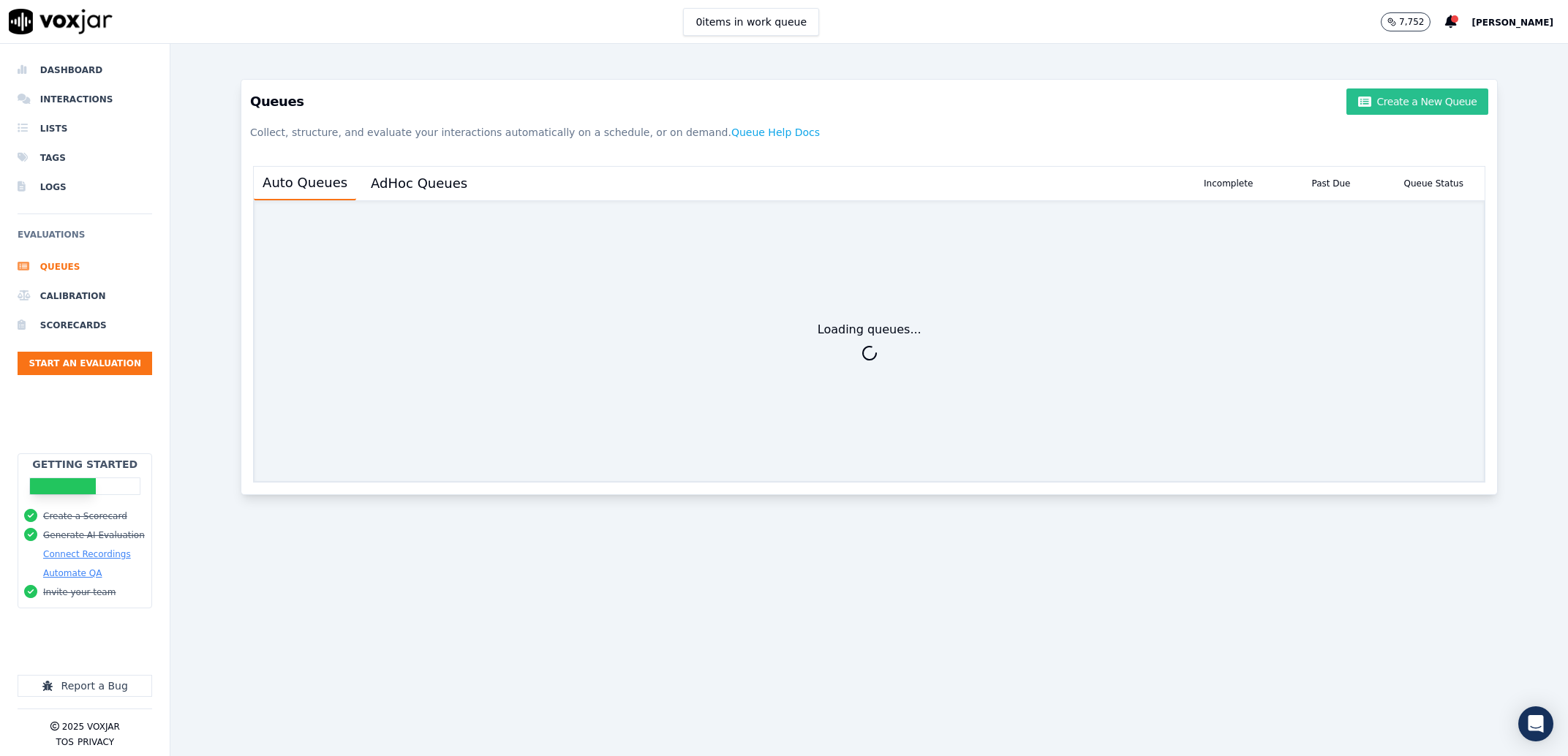
click at [1429, 109] on button "Create a New Queue" at bounding box center [1417, 101] width 142 height 26
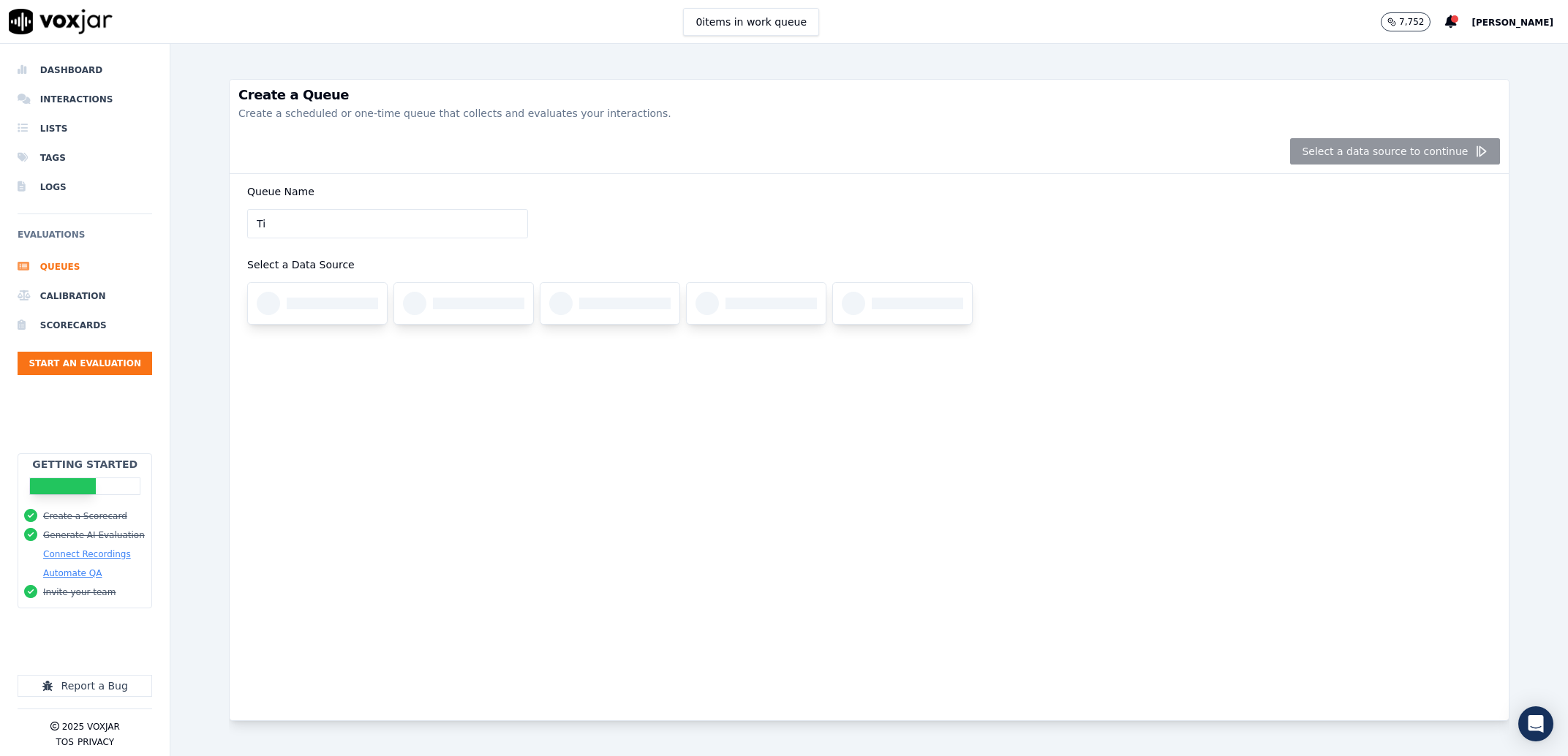
type input "T"
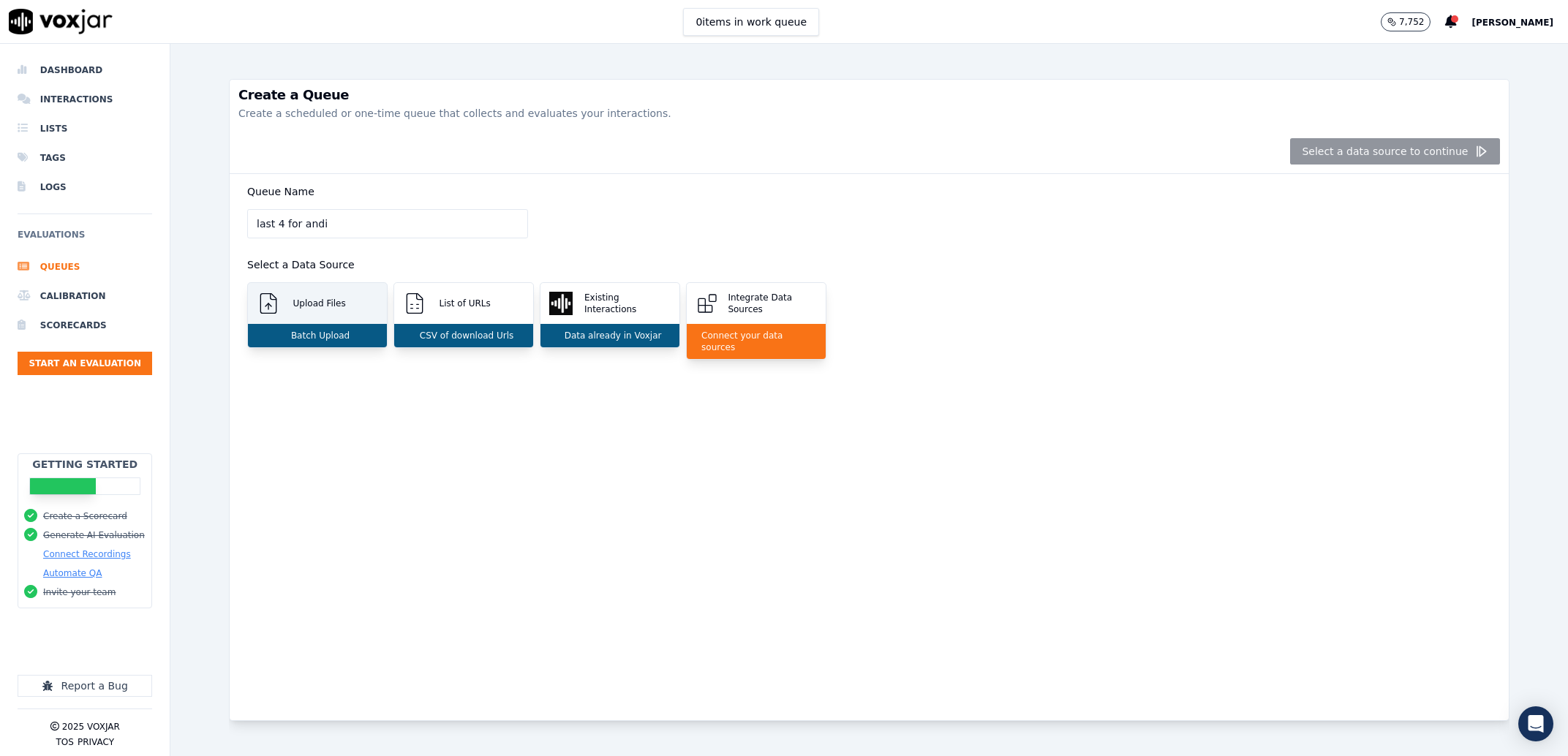
type input "last 4 for andi"
click at [294, 329] on div "Batch Upload" at bounding box center [317, 335] width 139 height 23
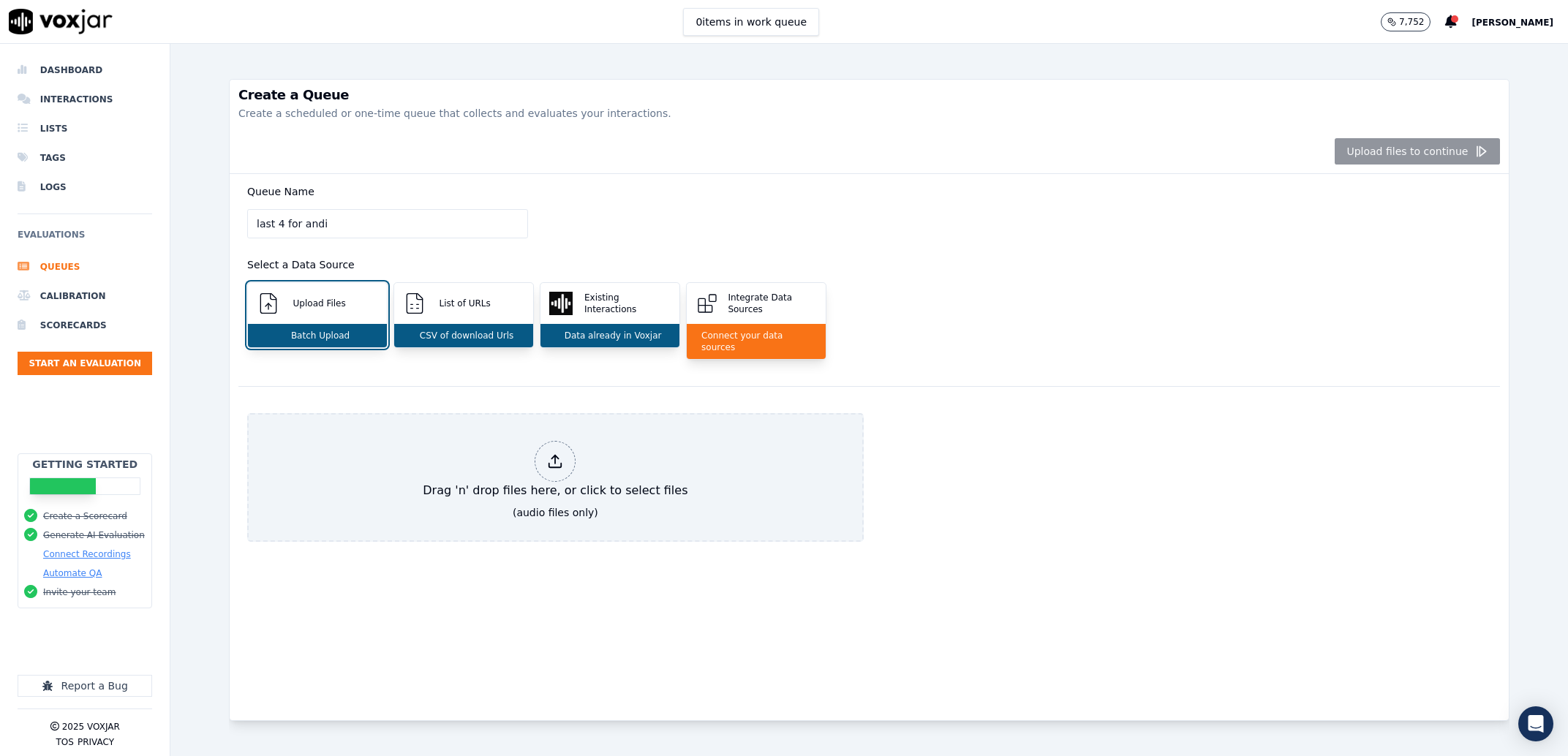
click at [487, 545] on div "Drag 'n' drop files here, or click to select files (audio files only)" at bounding box center [558, 486] width 622 height 146
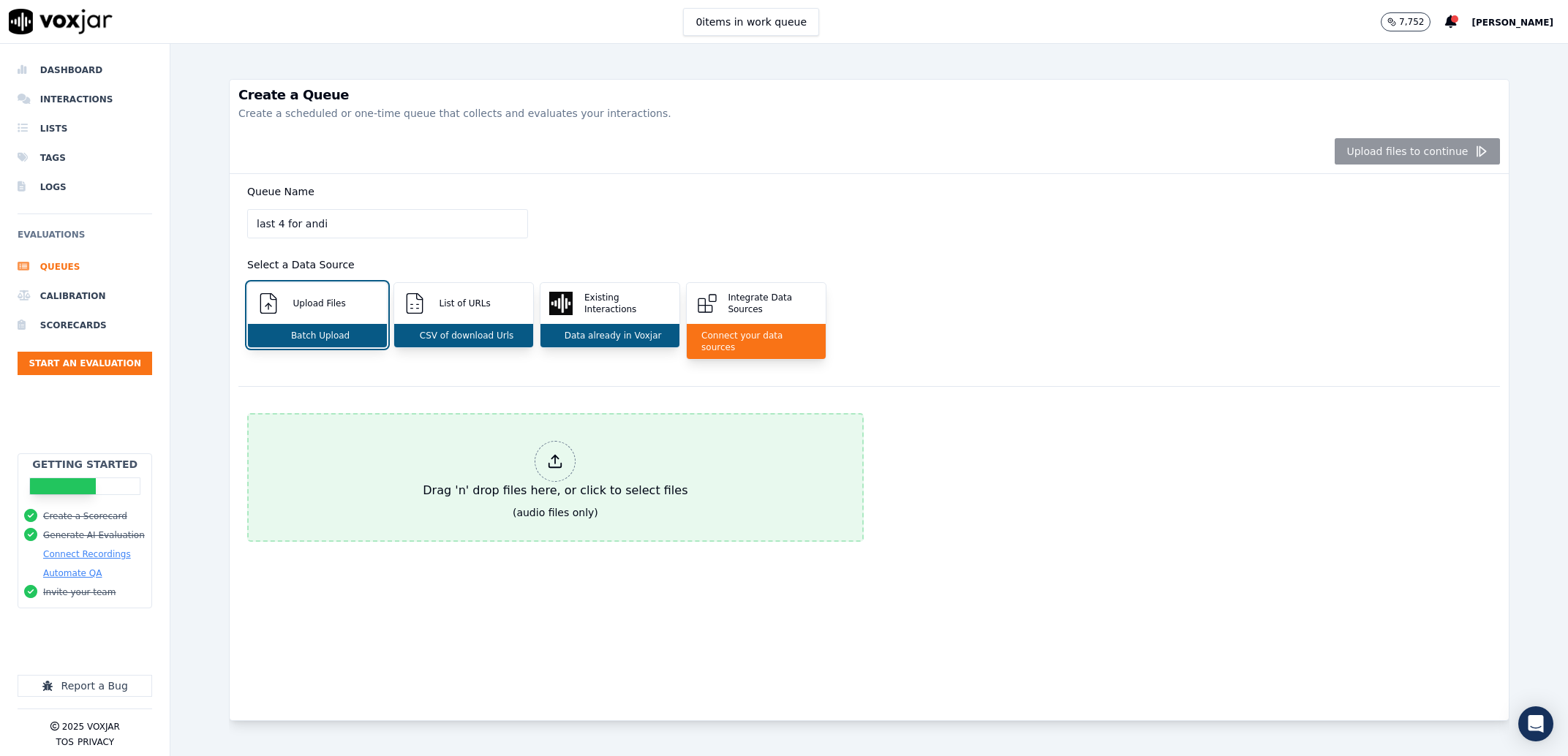
click at [438, 478] on div "Drag 'n' drop files here, or click to select files" at bounding box center [555, 470] width 276 height 70
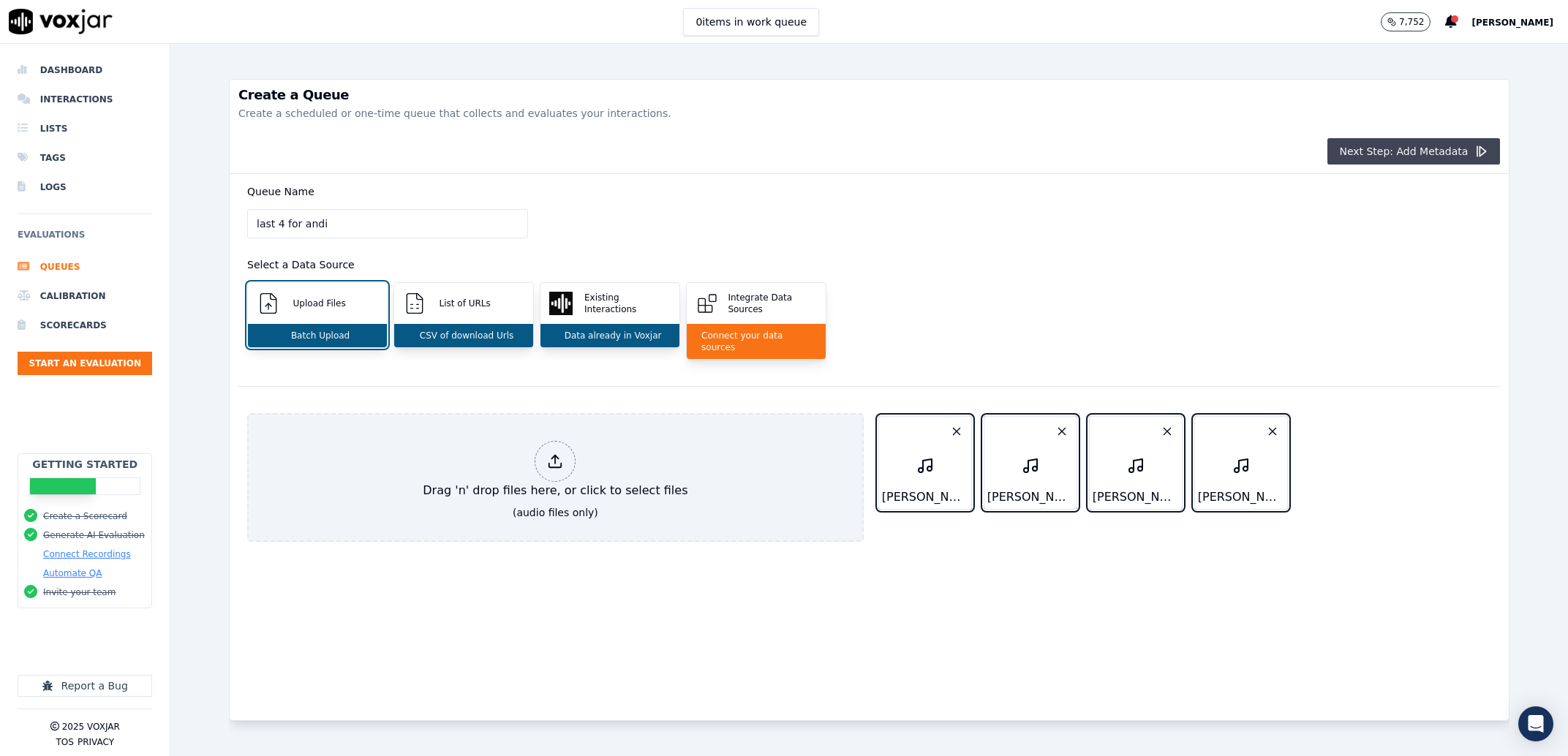
click at [1344, 152] on button "Next Step: Add Metadata" at bounding box center [1414, 151] width 173 height 26
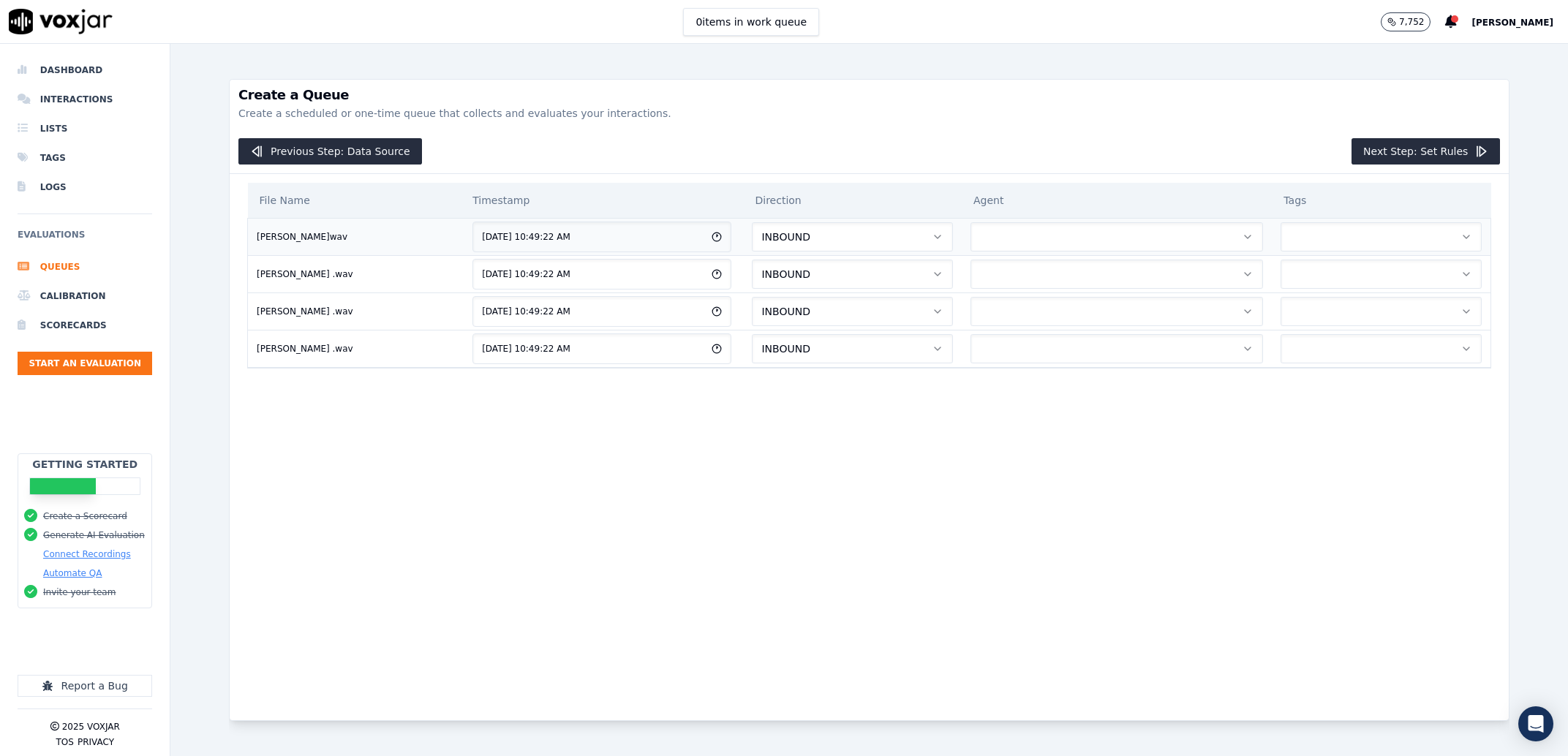
click at [1096, 236] on button "button" at bounding box center [1117, 237] width 293 height 29
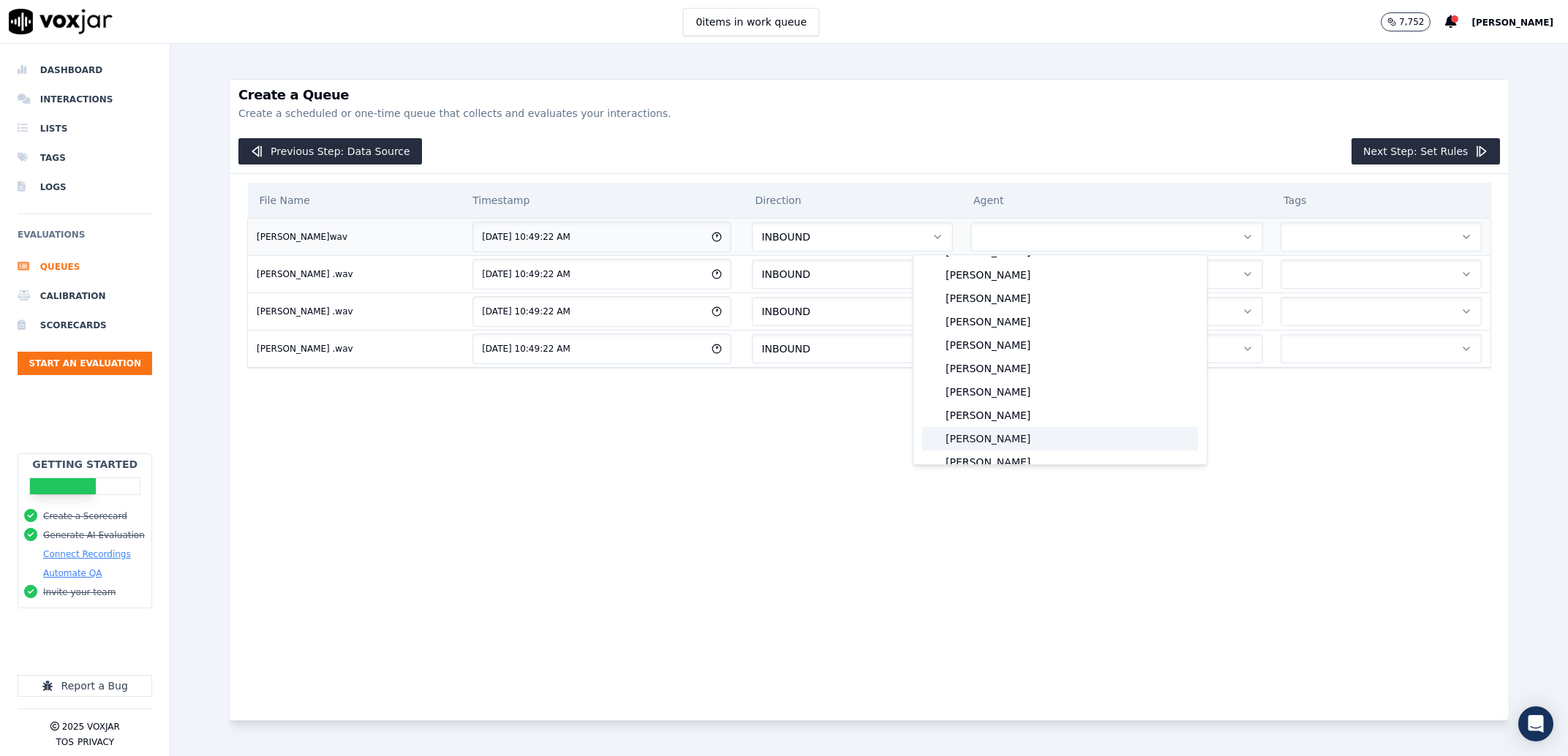
scroll to position [1194, 0]
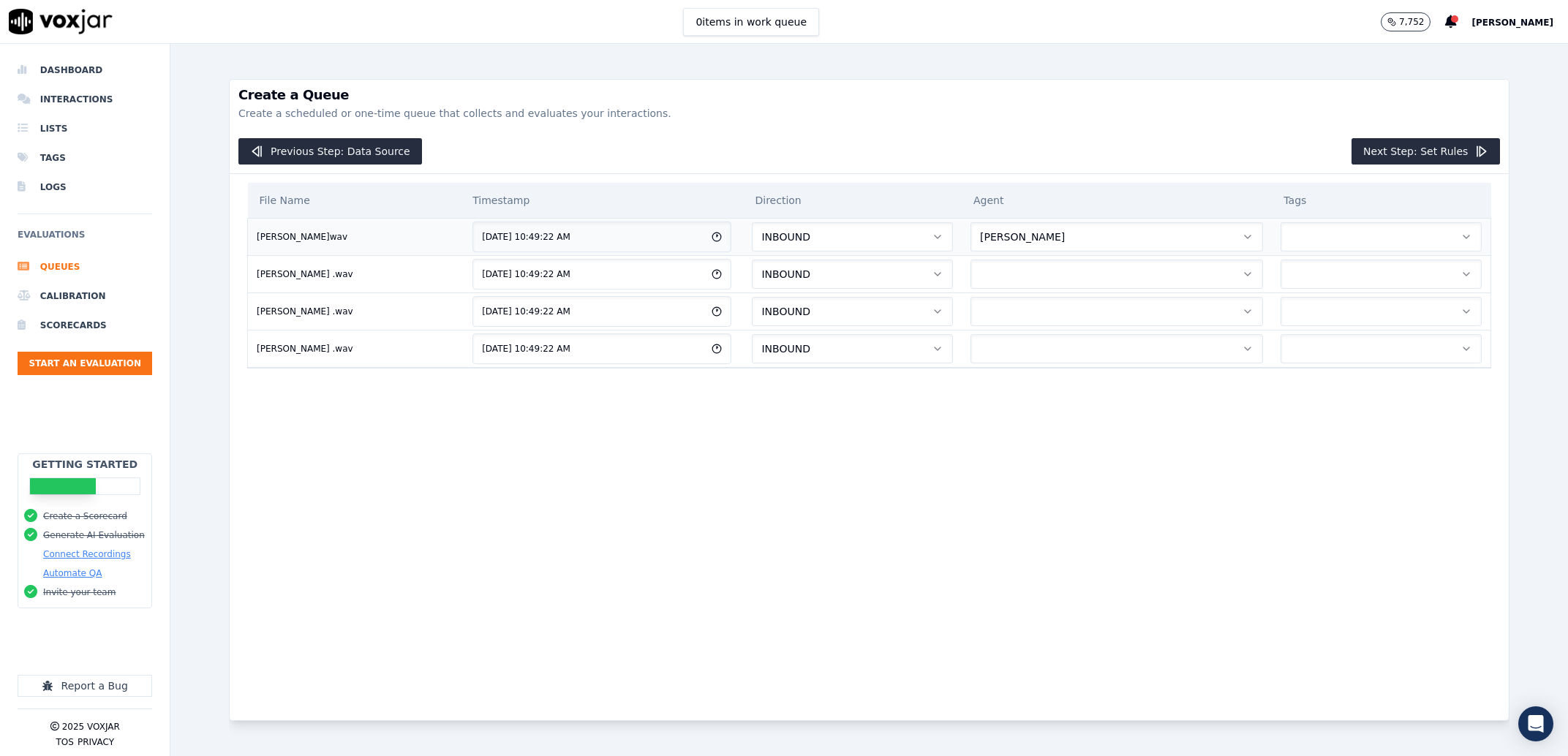
click at [1066, 232] on button "Mary-Devin Meredith" at bounding box center [1117, 237] width 293 height 29
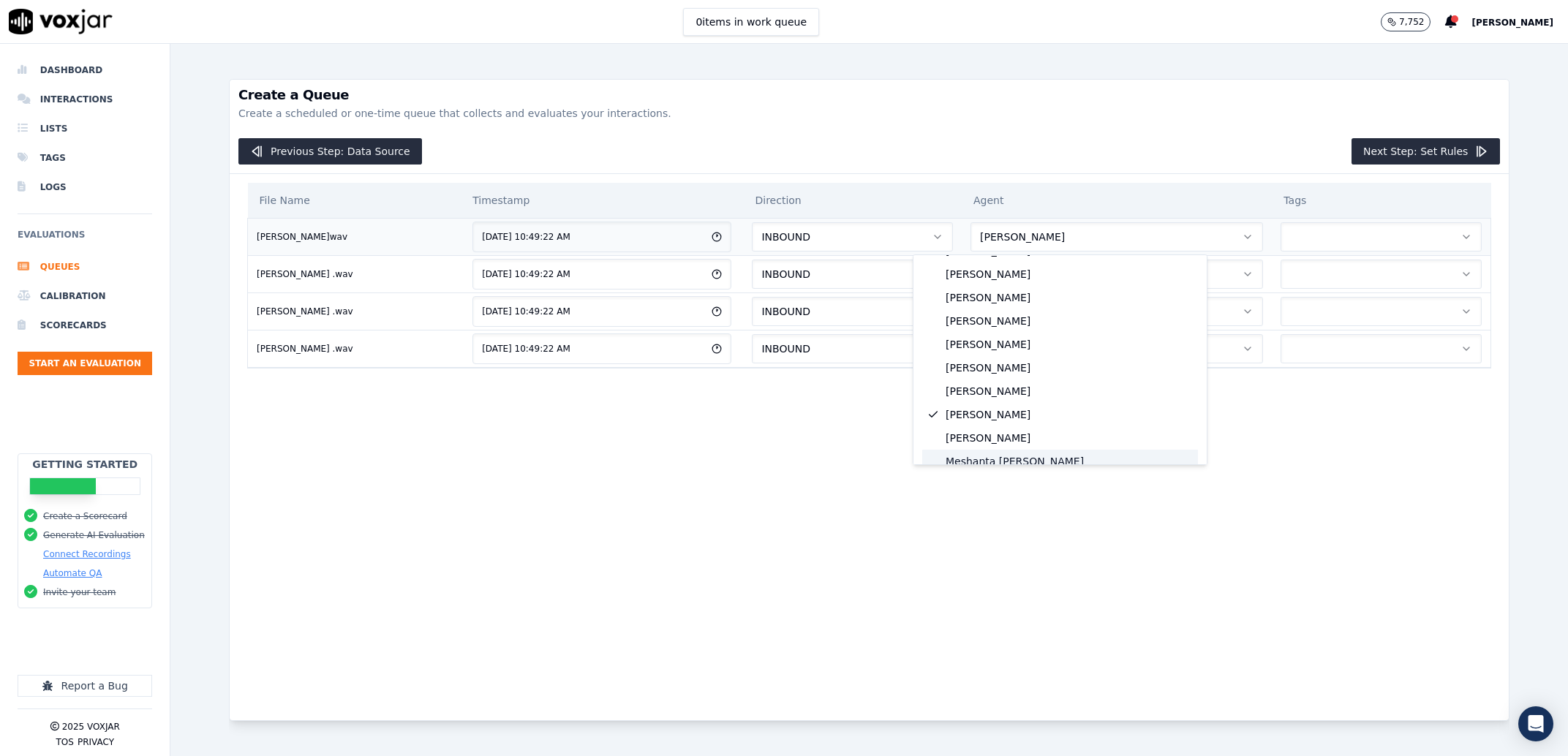
scroll to position [1240, 0]
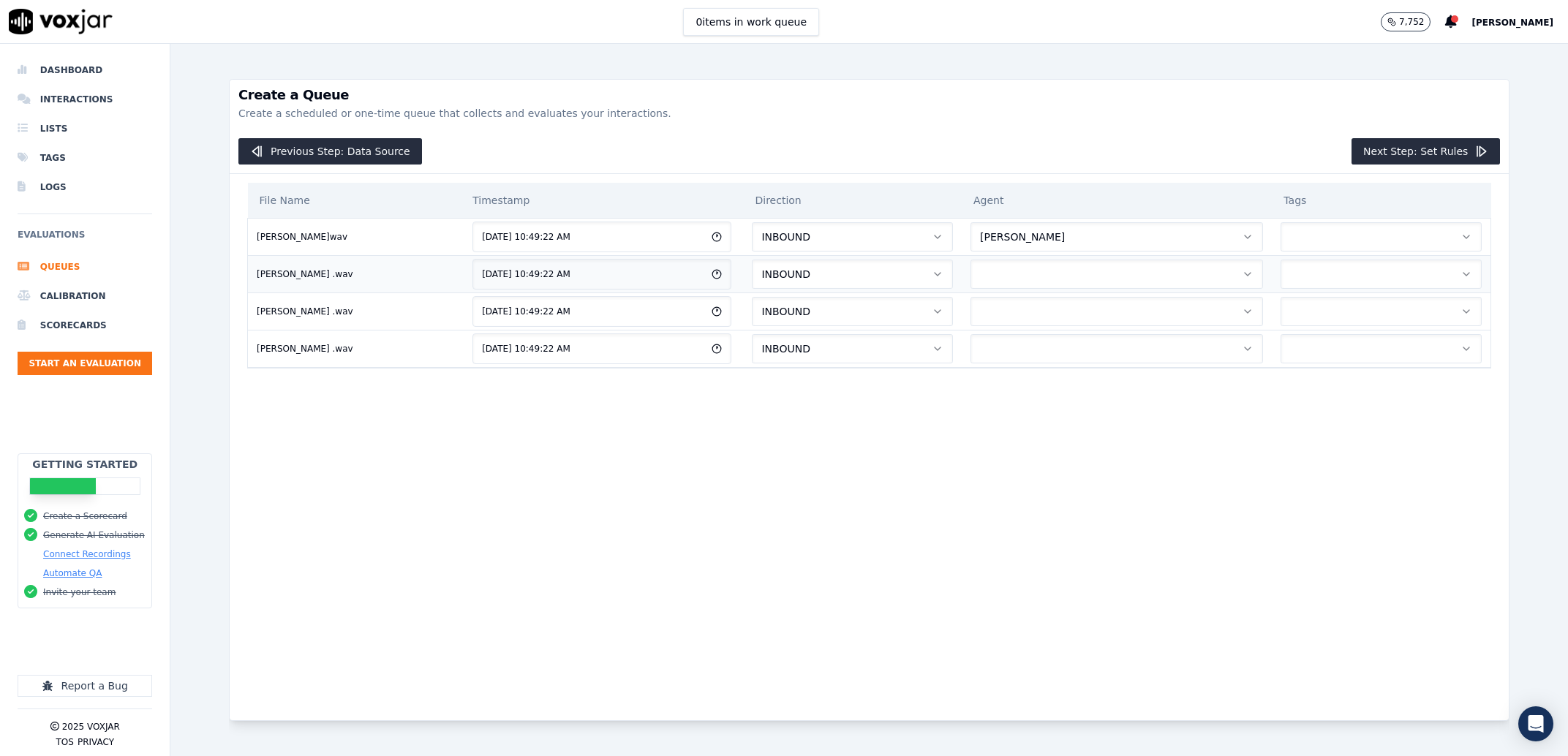
click at [1036, 272] on button "button" at bounding box center [1117, 274] width 293 height 29
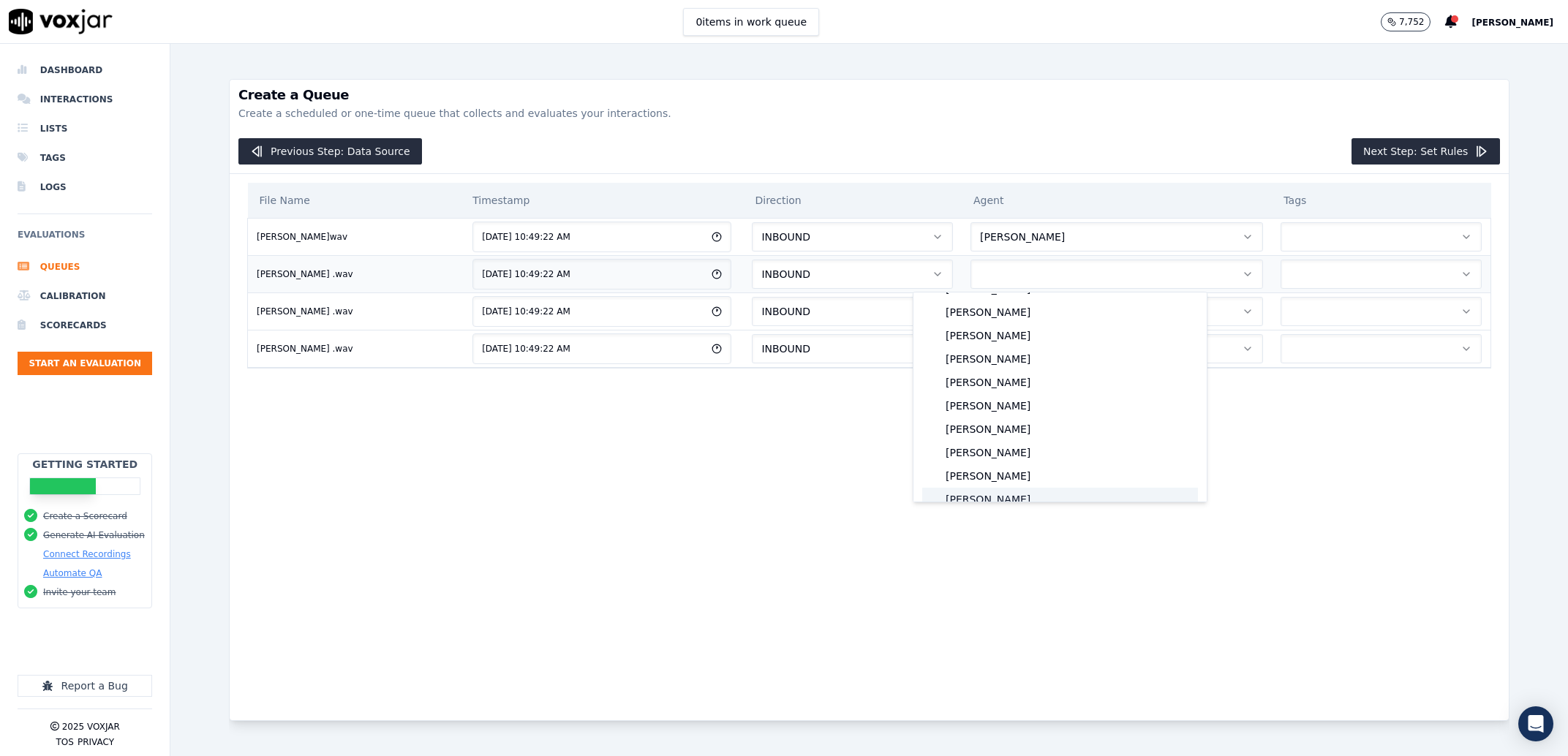
scroll to position [1218, 0]
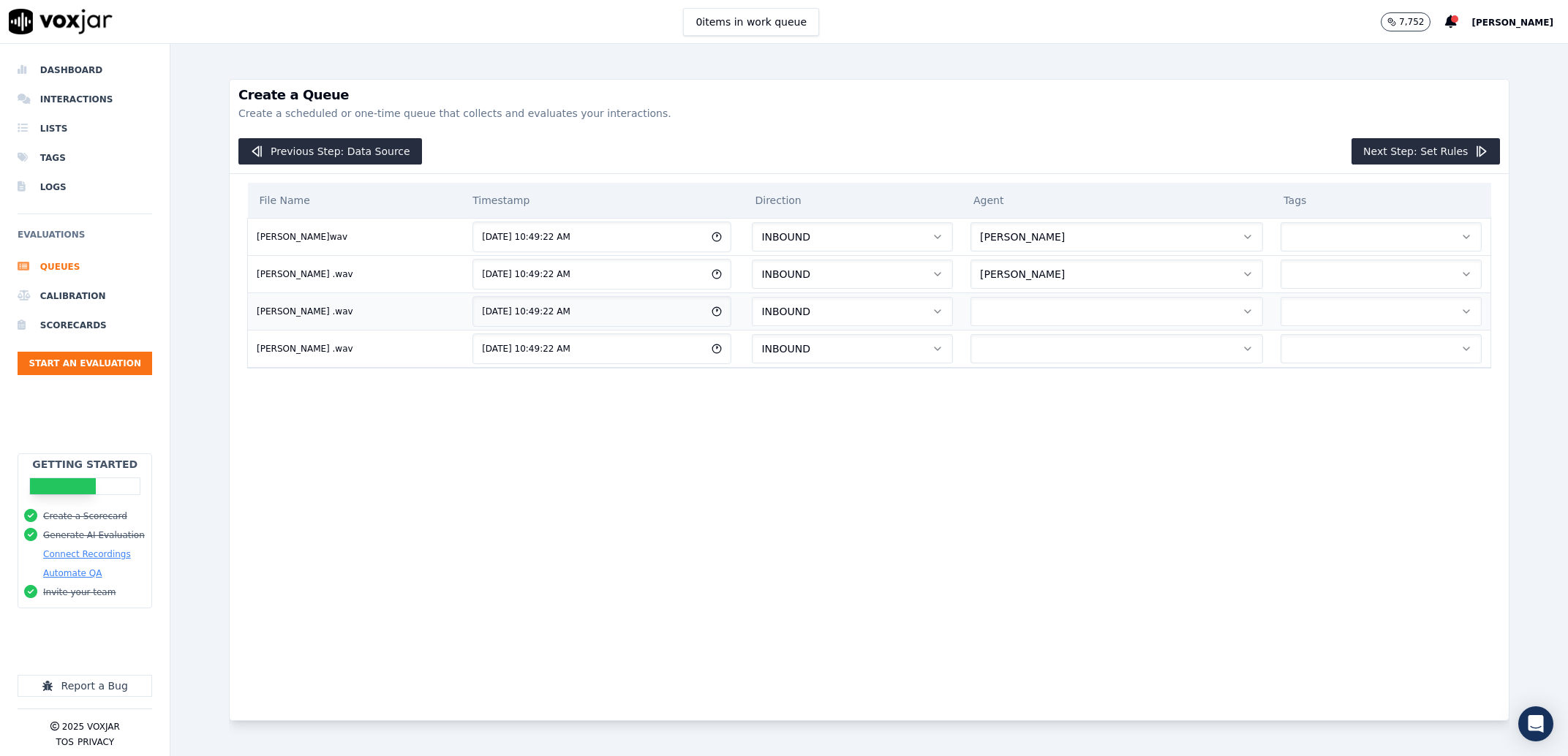
click at [1030, 310] on button "button" at bounding box center [1117, 311] width 293 height 29
click at [1013, 349] on button "button" at bounding box center [1117, 348] width 293 height 29
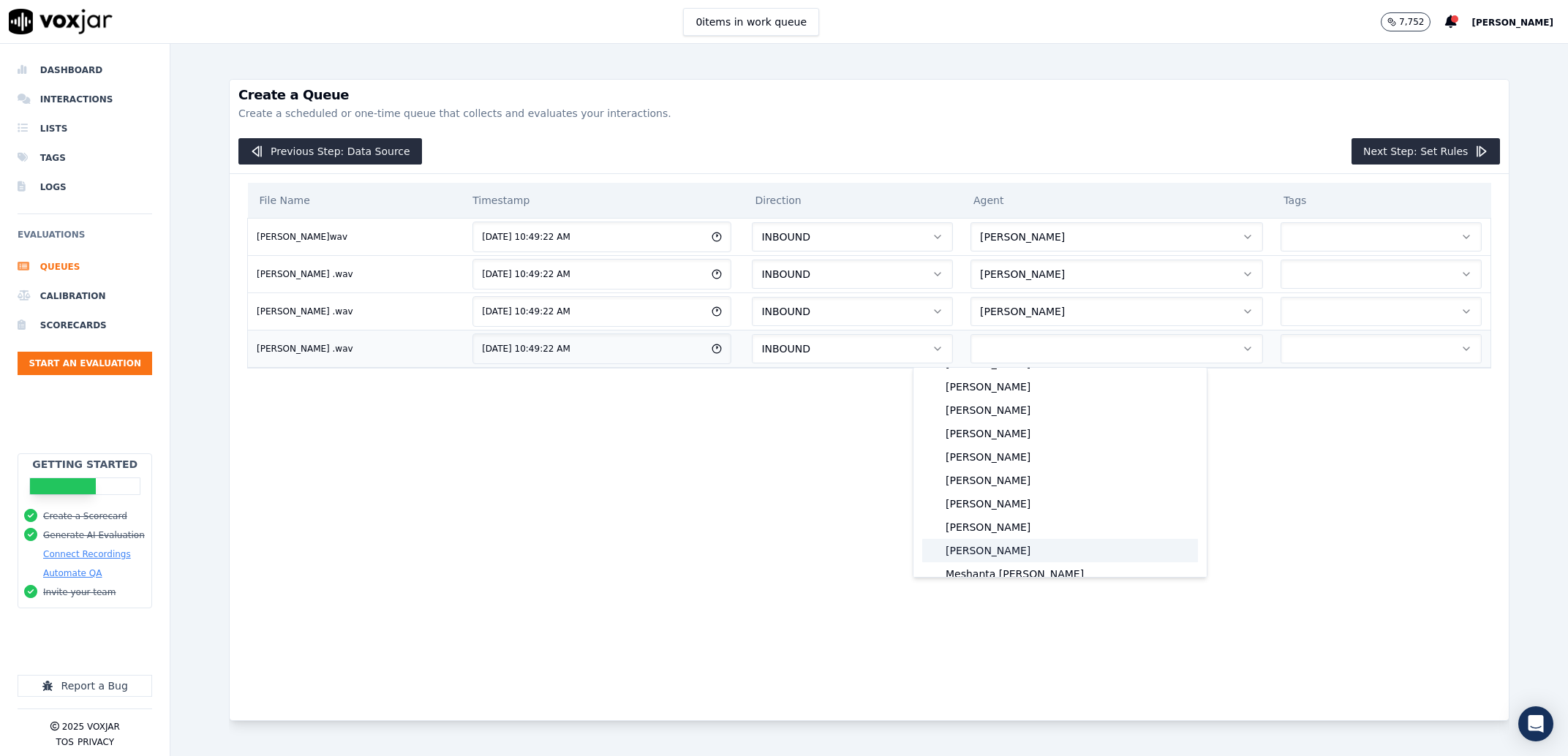
scroll to position [1240, 0]
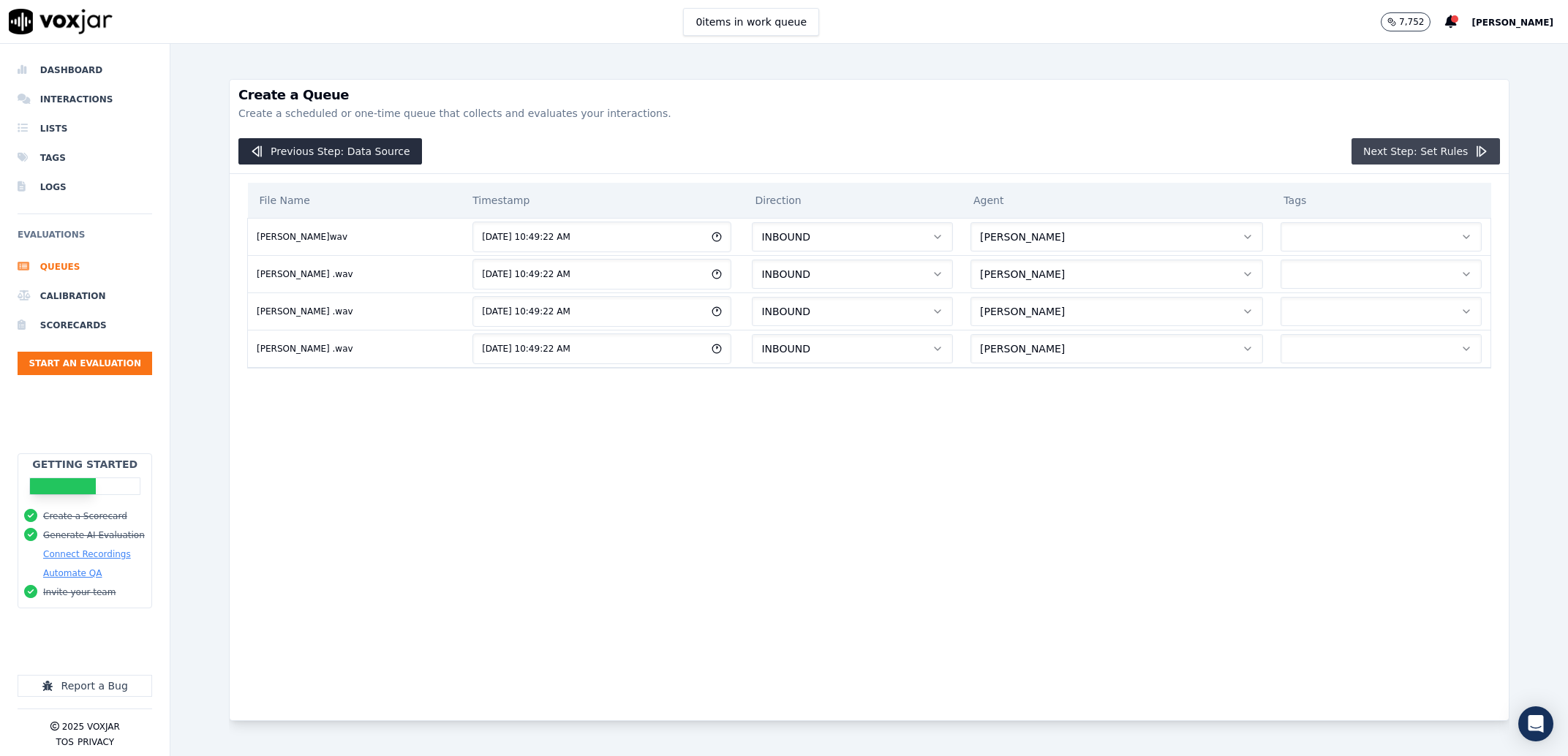
click at [1374, 158] on button "Next Step: Set Rules" at bounding box center [1425, 151] width 148 height 26
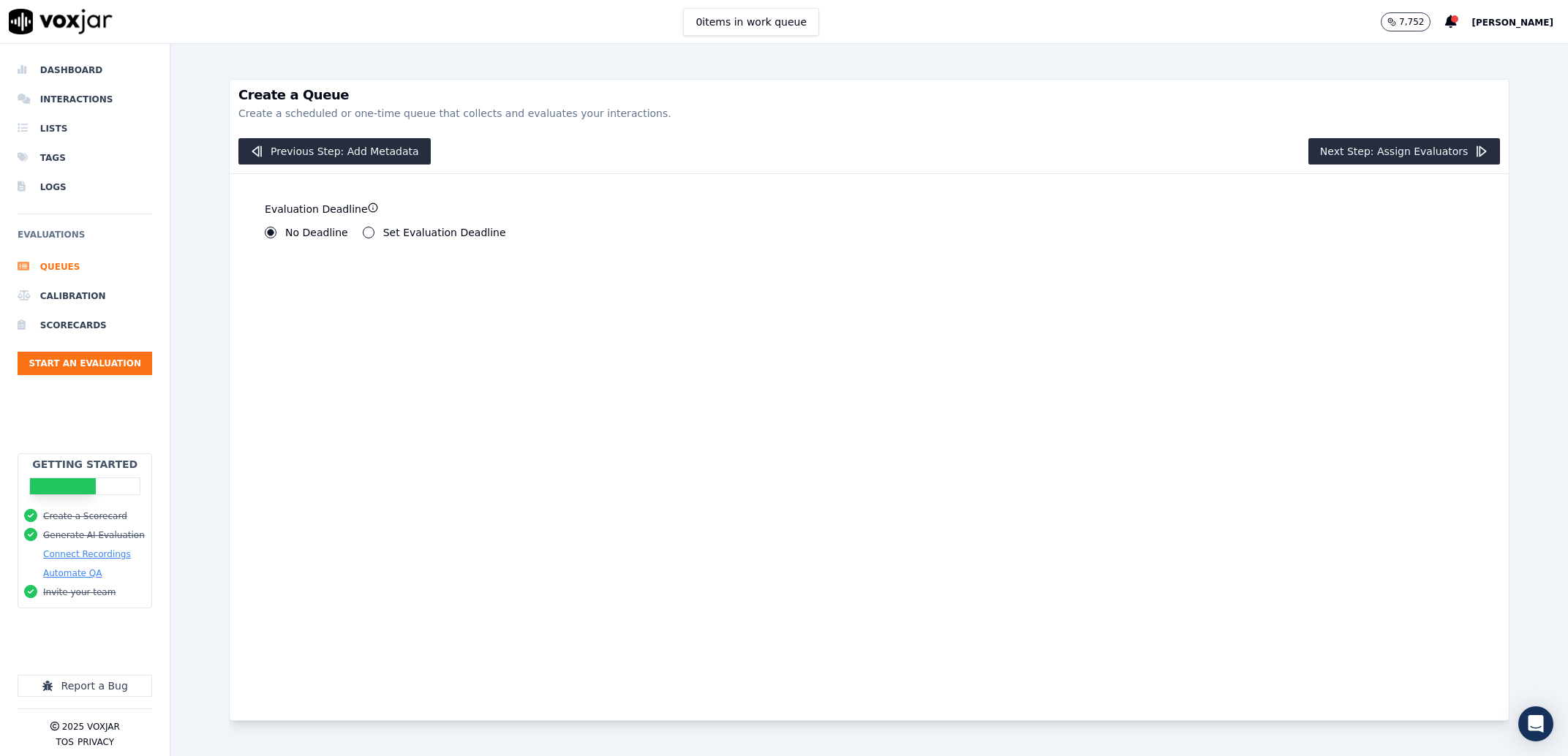
click at [426, 237] on label "Set Evaluation Deadline" at bounding box center [444, 233] width 123 height 10
click at [375, 238] on button "Set Evaluation Deadline" at bounding box center [369, 233] width 12 height 12
click at [310, 289] on input "7" at bounding box center [299, 282] width 69 height 29
click at [309, 289] on input "7" at bounding box center [299, 282] width 69 height 29
type input "0"
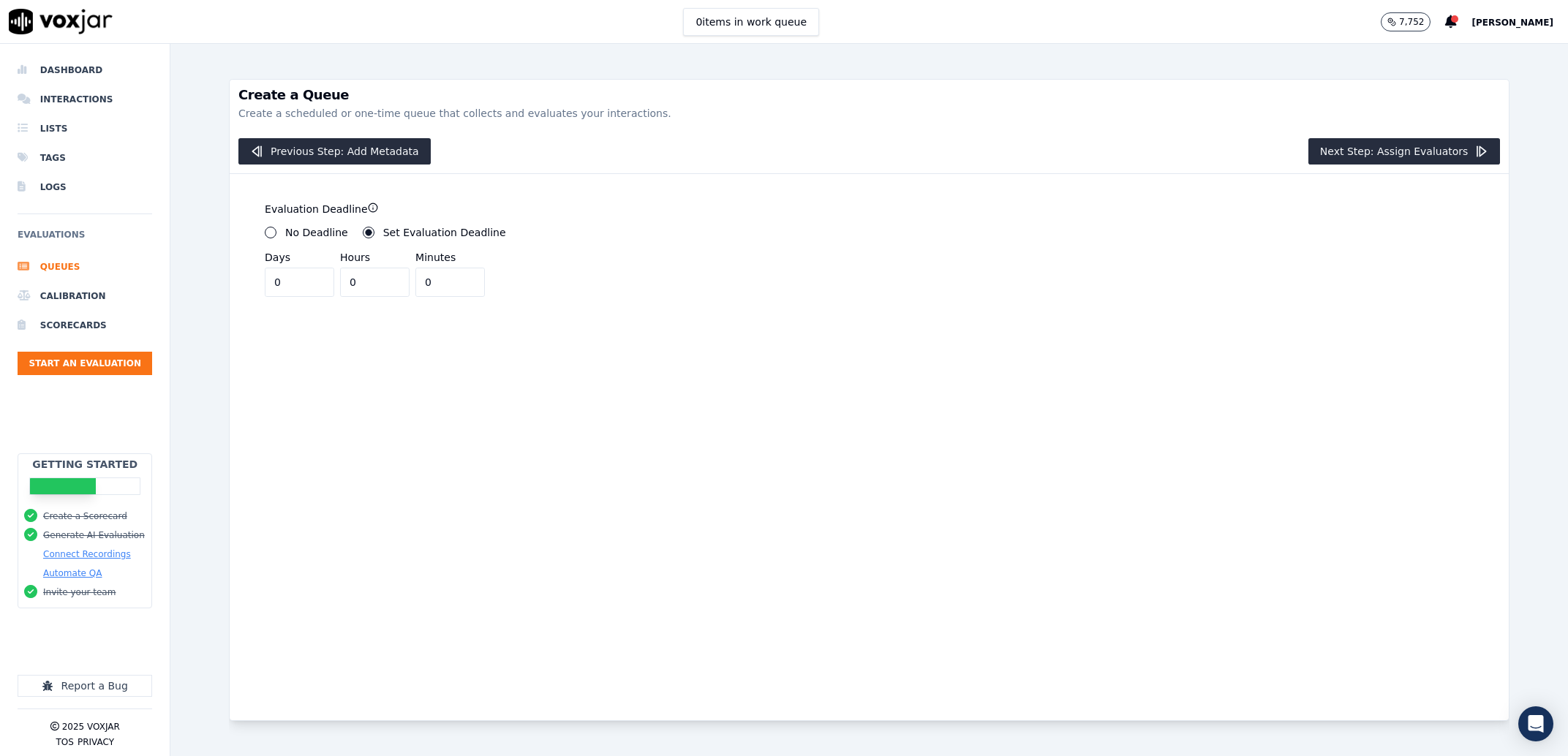
click at [305, 287] on input "0" at bounding box center [299, 282] width 69 height 29
click at [415, 281] on input "0" at bounding box center [450, 282] width 69 height 29
type input "30"
click at [1351, 146] on button "Next Step: Assign Evaluators" at bounding box center [1404, 151] width 192 height 26
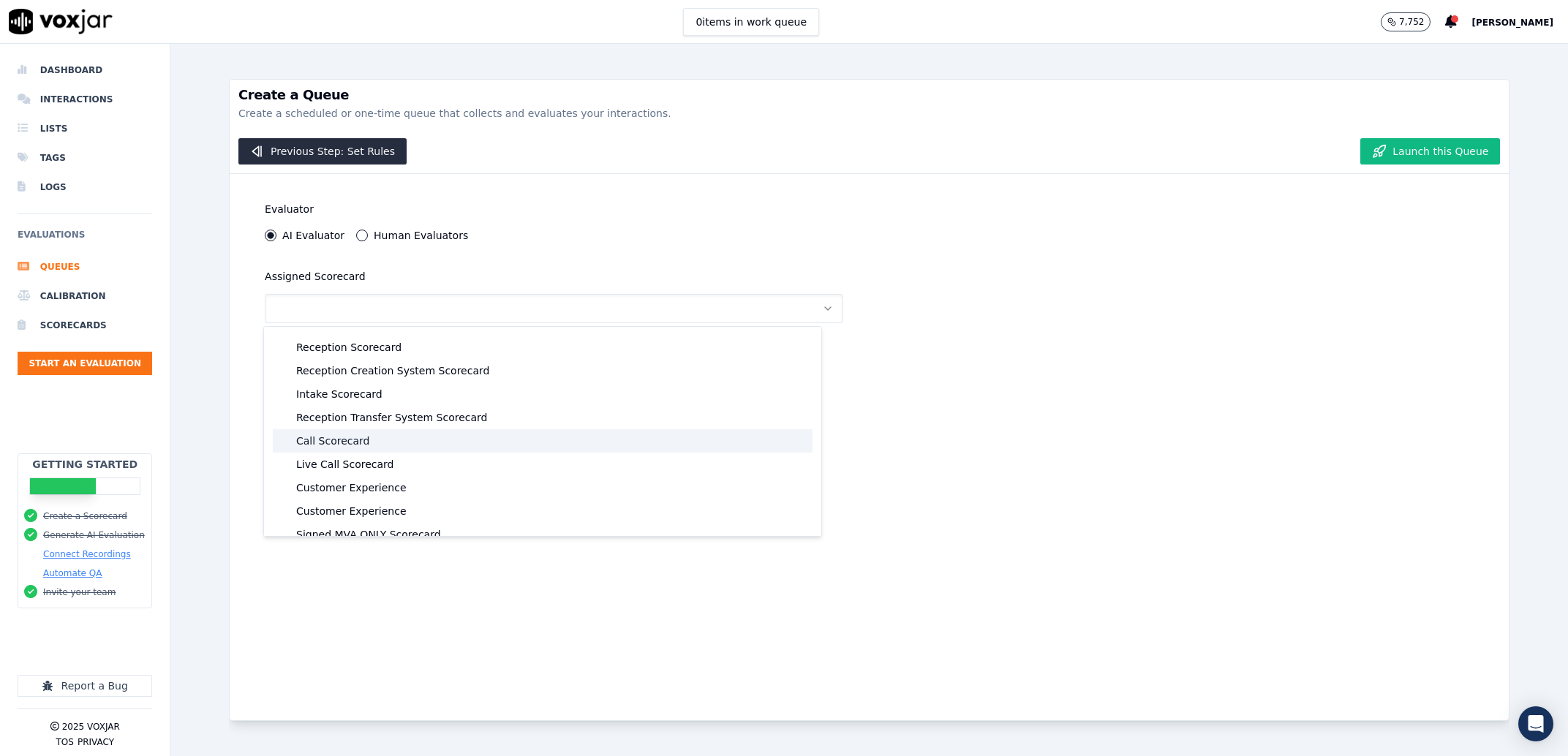
click at [360, 443] on div "Call Scorecard" at bounding box center [542, 441] width 540 height 23
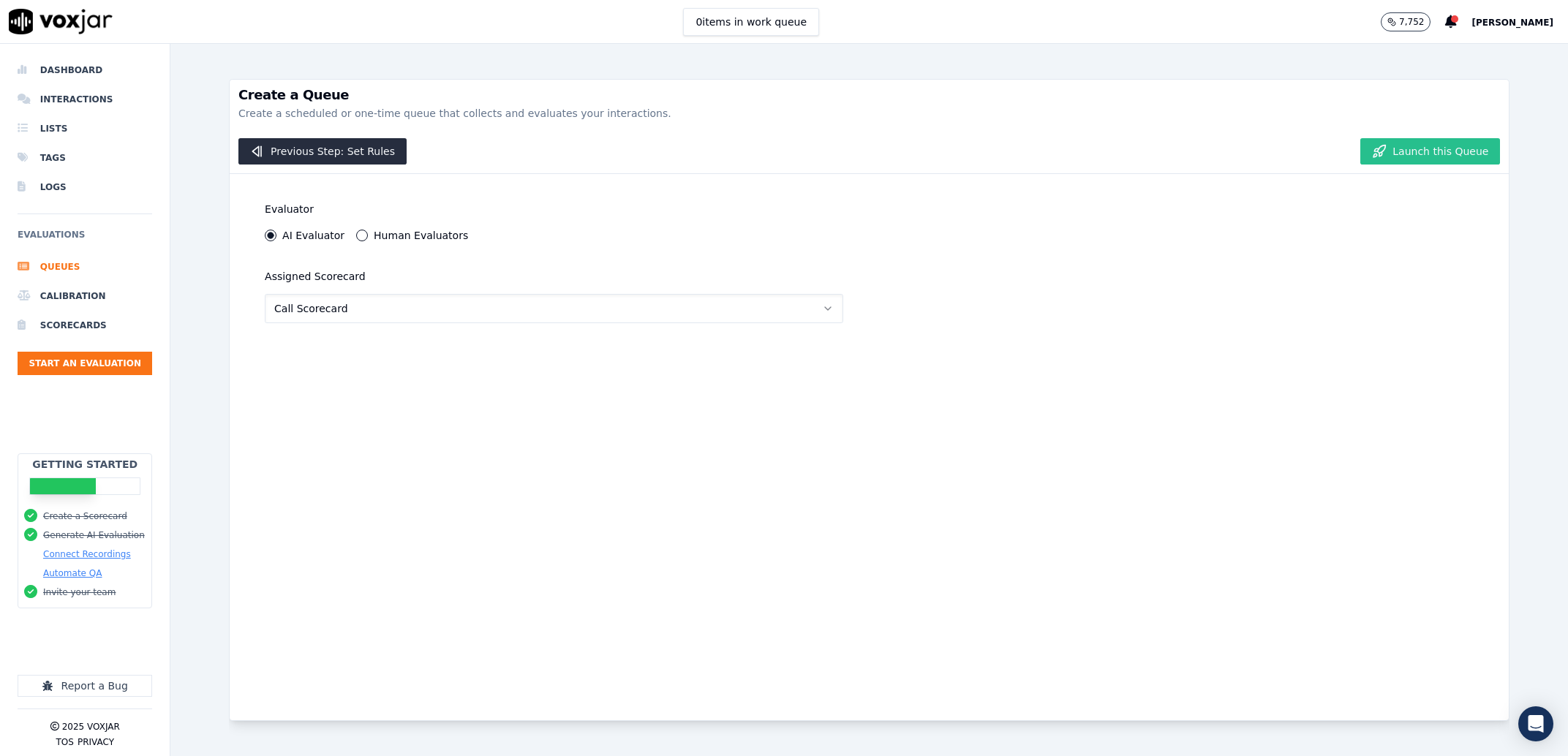
click at [1426, 142] on button "Launch this Queue" at bounding box center [1430, 151] width 140 height 26
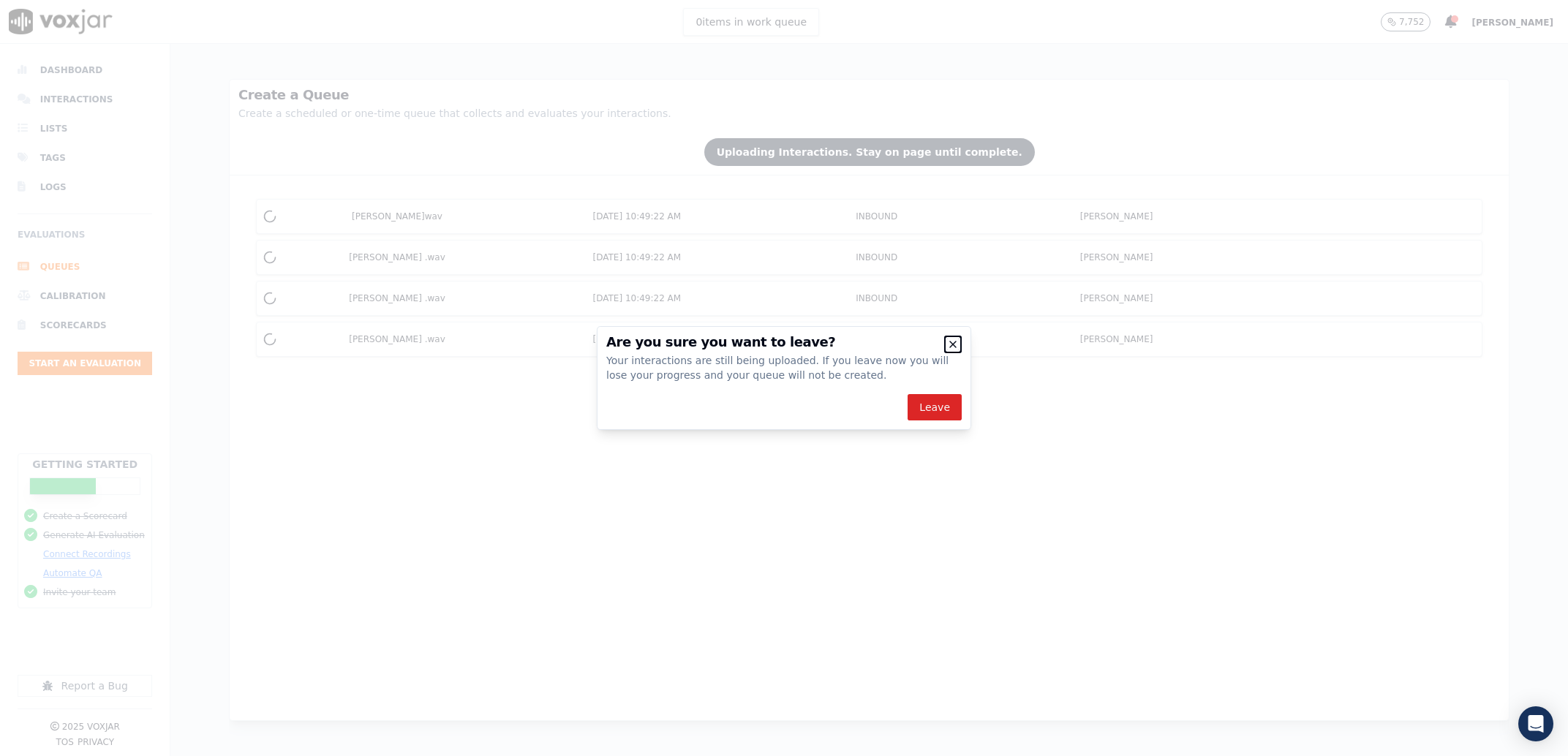
click at [950, 346] on icon "button" at bounding box center [953, 345] width 12 height 12
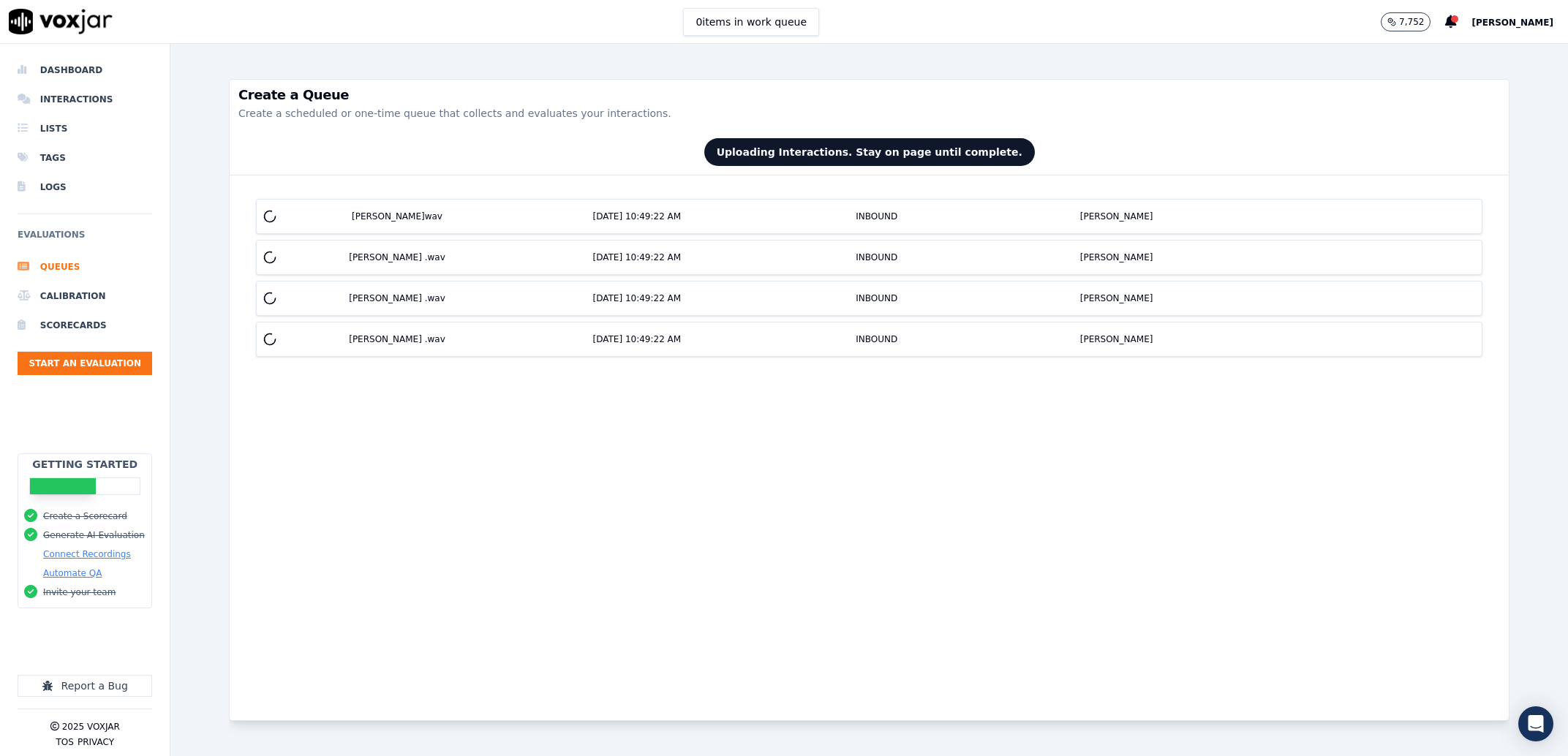
click at [991, 452] on div "James B Williams JR .wav 8/26/2025, 10:49:22 AM INBOUND McKinley Powell Carman …" at bounding box center [869, 448] width 1279 height 545
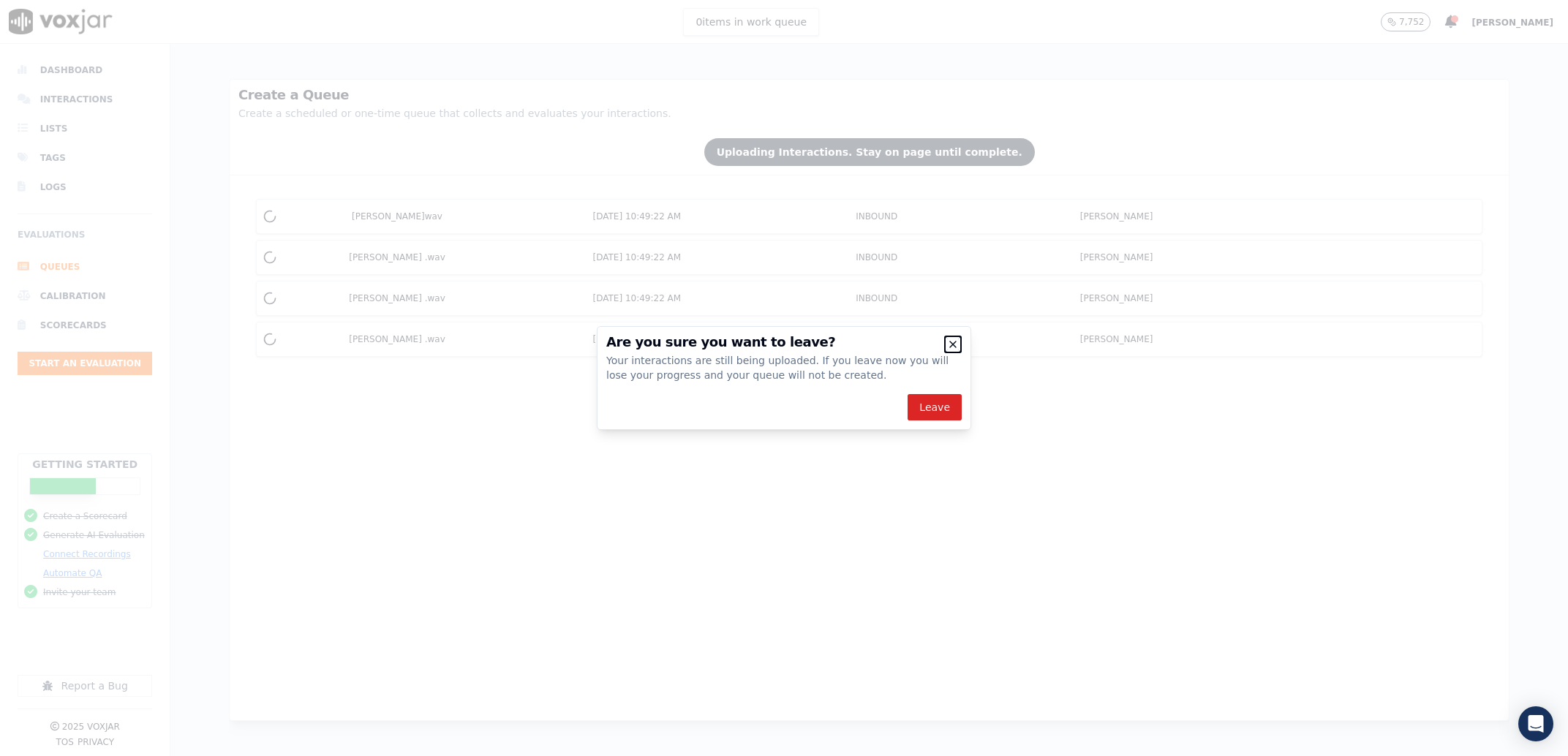
click at [954, 348] on icon "button" at bounding box center [953, 345] width 12 height 12
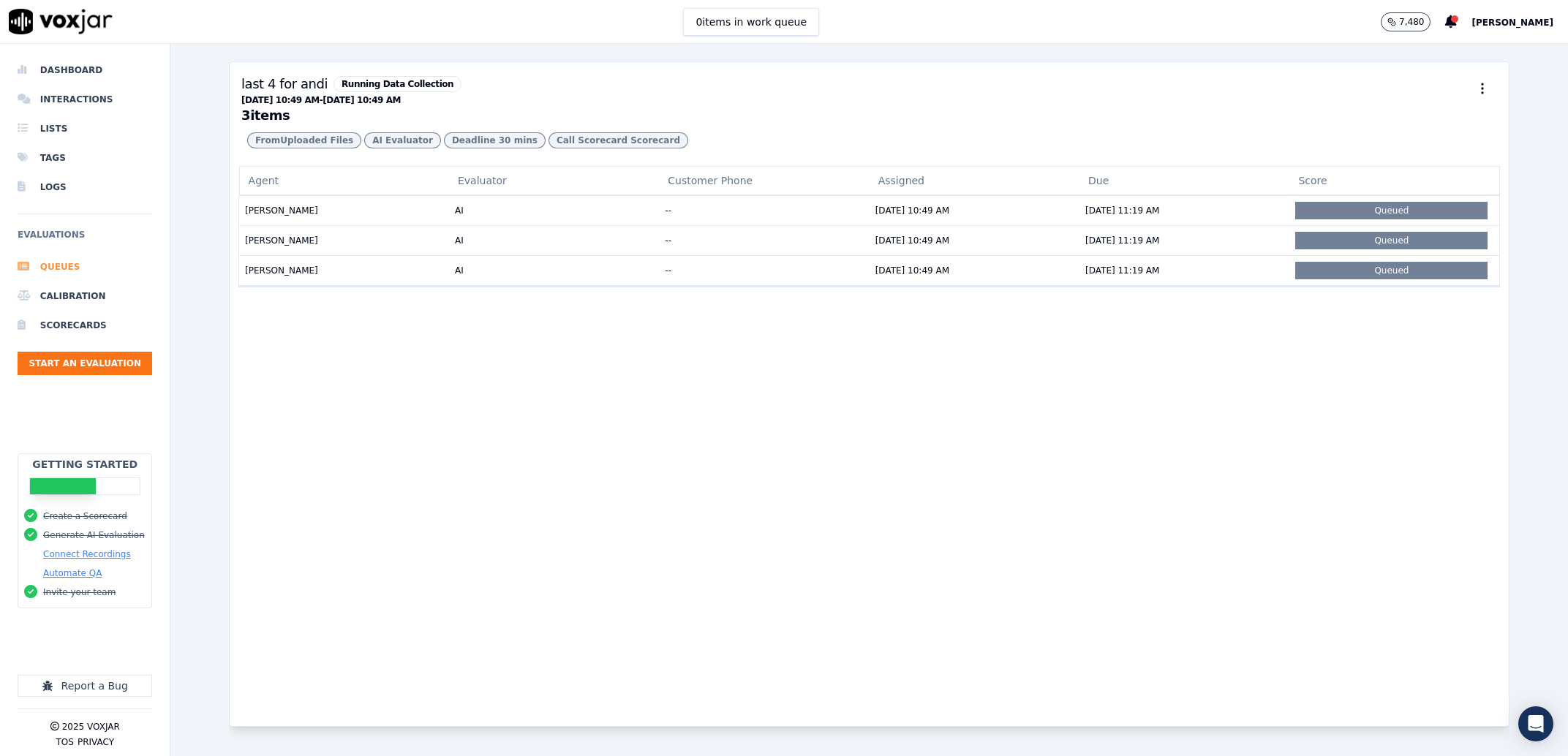
click at [69, 275] on li "Queues" at bounding box center [85, 266] width 135 height 29
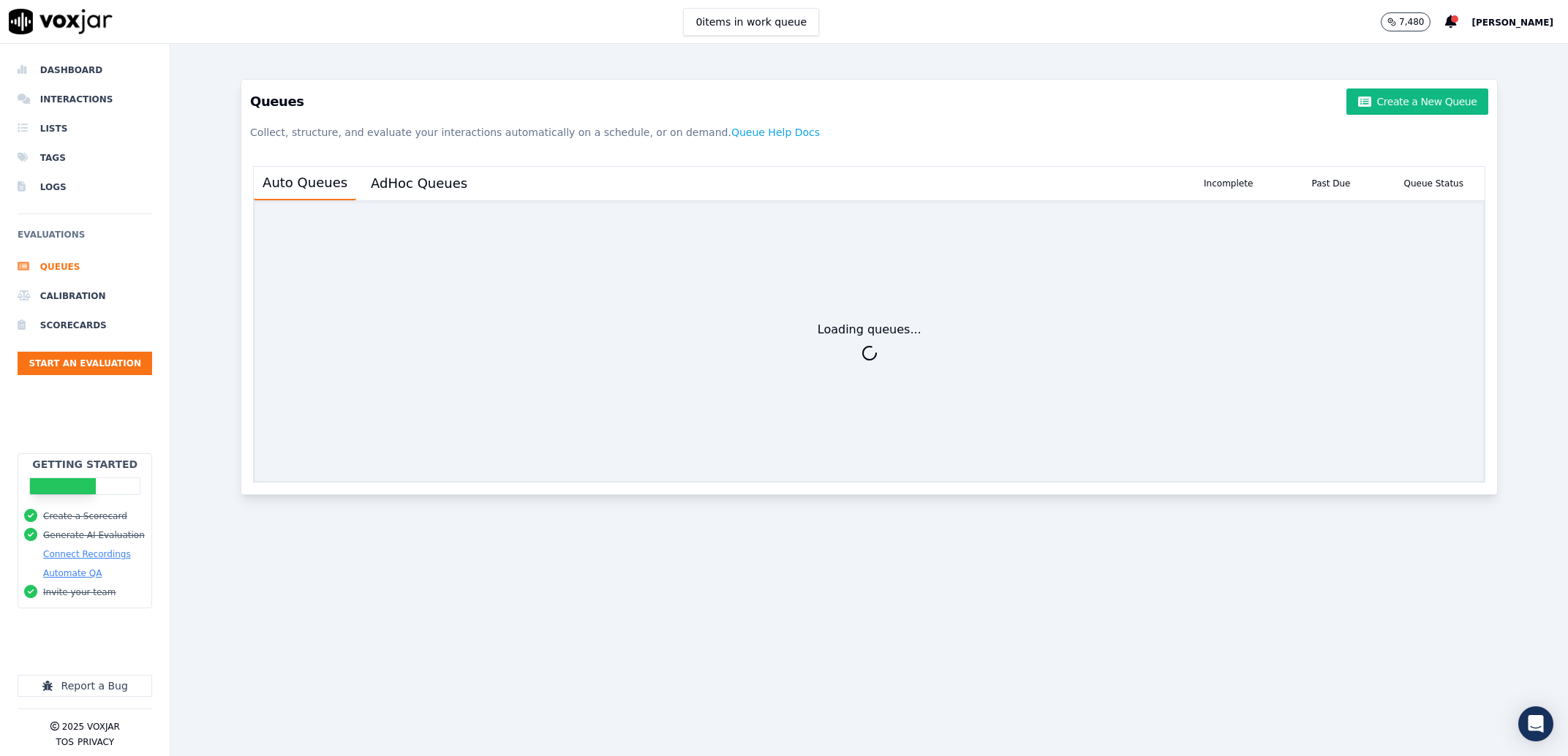
click at [87, 383] on ul "Queues Calibration Scorecards Start an Evaluation" at bounding box center [85, 319] width 135 height 135
click at [86, 377] on ul "Queues Calibration Scorecards Start an Evaluation" at bounding box center [85, 319] width 135 height 135
click at [85, 365] on button "Start an Evaluation" at bounding box center [85, 362] width 135 height 23
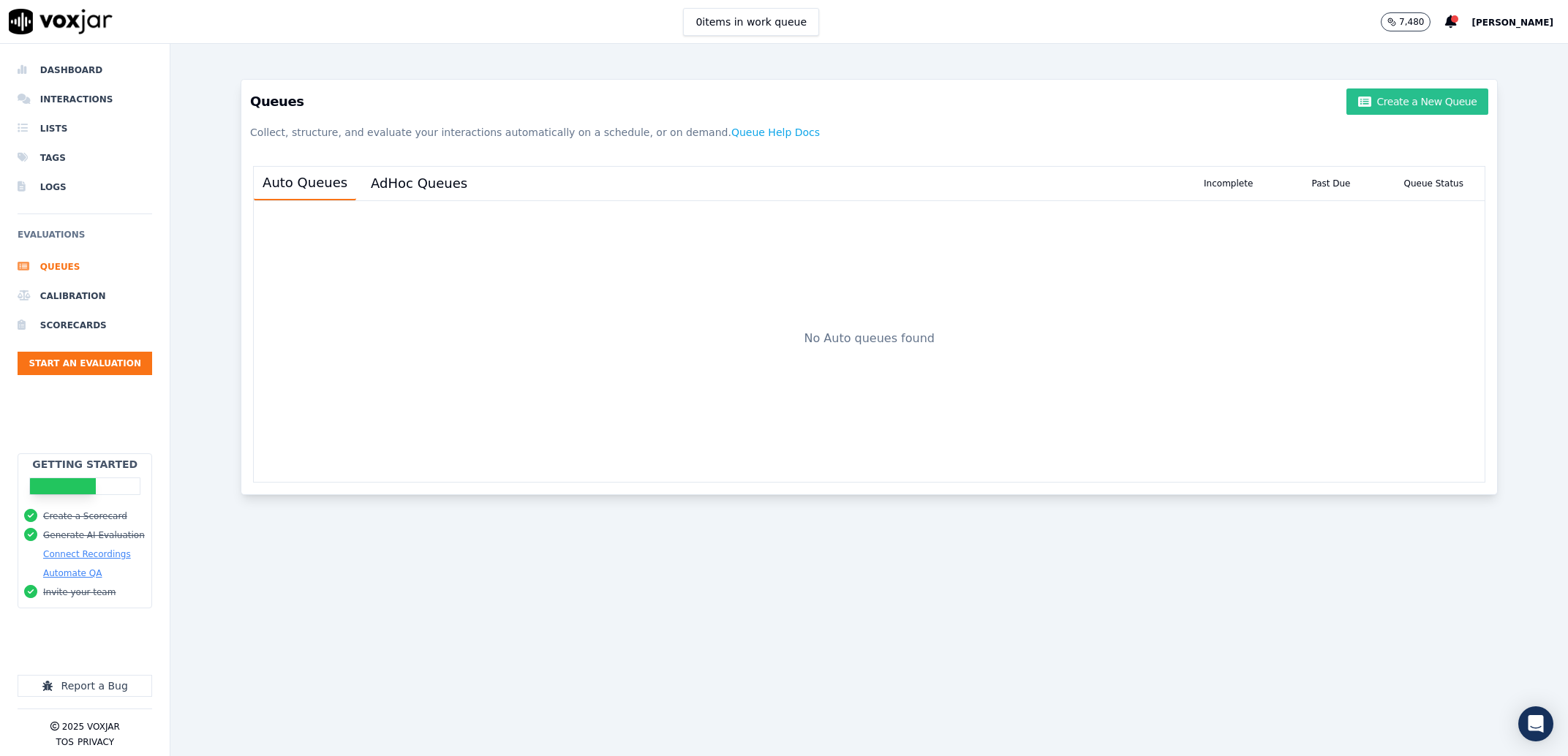
click at [1447, 92] on button "Create a New Queue" at bounding box center [1417, 101] width 142 height 26
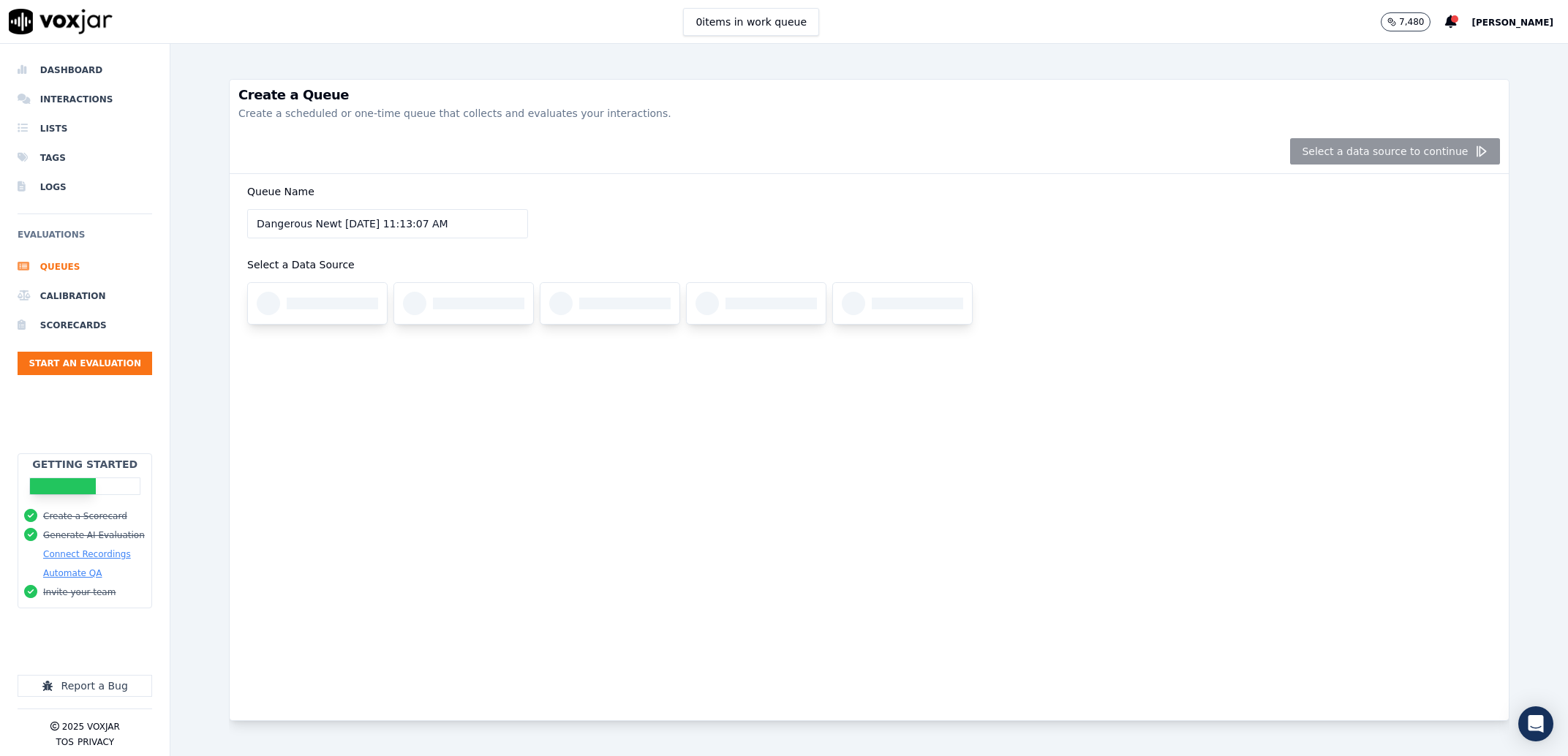
drag, startPoint x: 493, startPoint y: 208, endPoint x: 229, endPoint y: 238, distance: 265.7
click at [229, 238] on div "Queue Name Dangerous Newt 8/26/2025, 11:13:07 AM Select a Data Source" at bounding box center [869, 447] width 1279 height 546
drag, startPoint x: 472, startPoint y: 219, endPoint x: 152, endPoint y: 190, distance: 321.3
click at [247, 209] on input "Dangerous Newt 8/26/2025, 11:13:07 AM" at bounding box center [387, 223] width 281 height 29
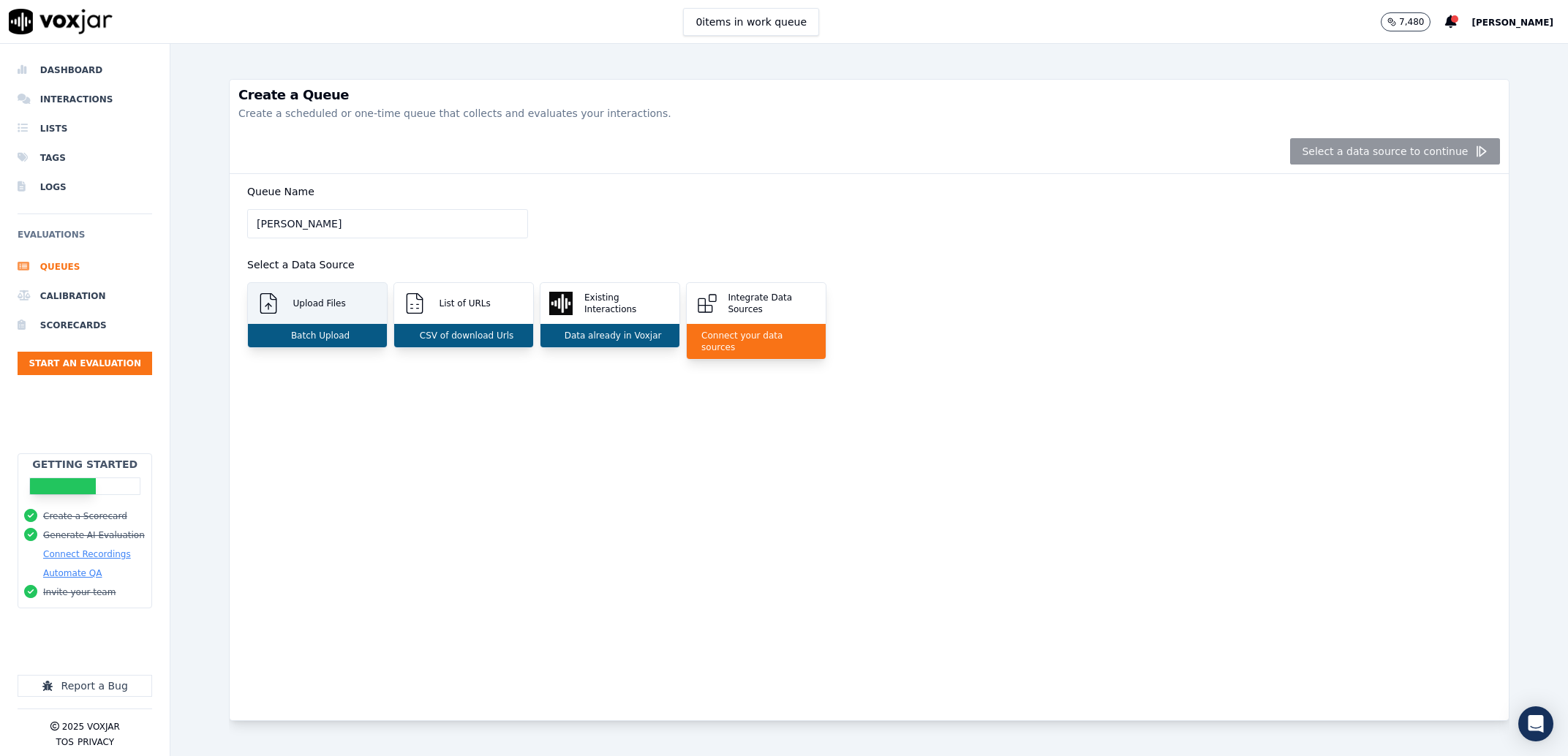
type input "Haley"
click at [280, 316] on div "Upload Files" at bounding box center [317, 303] width 139 height 41
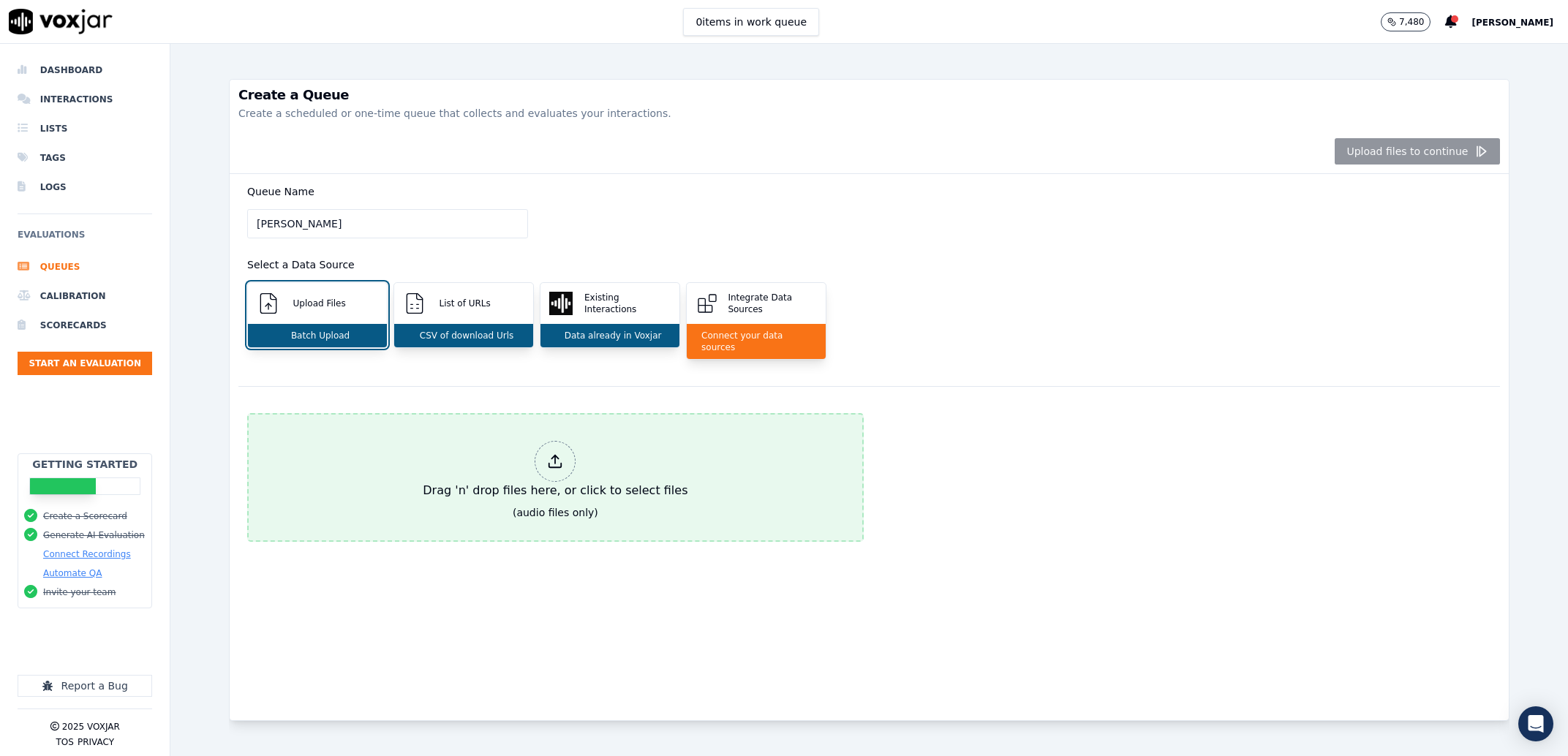
click at [423, 433] on button "Drag 'n' drop files here, or click to select files (audio files only)" at bounding box center [555, 477] width 616 height 129
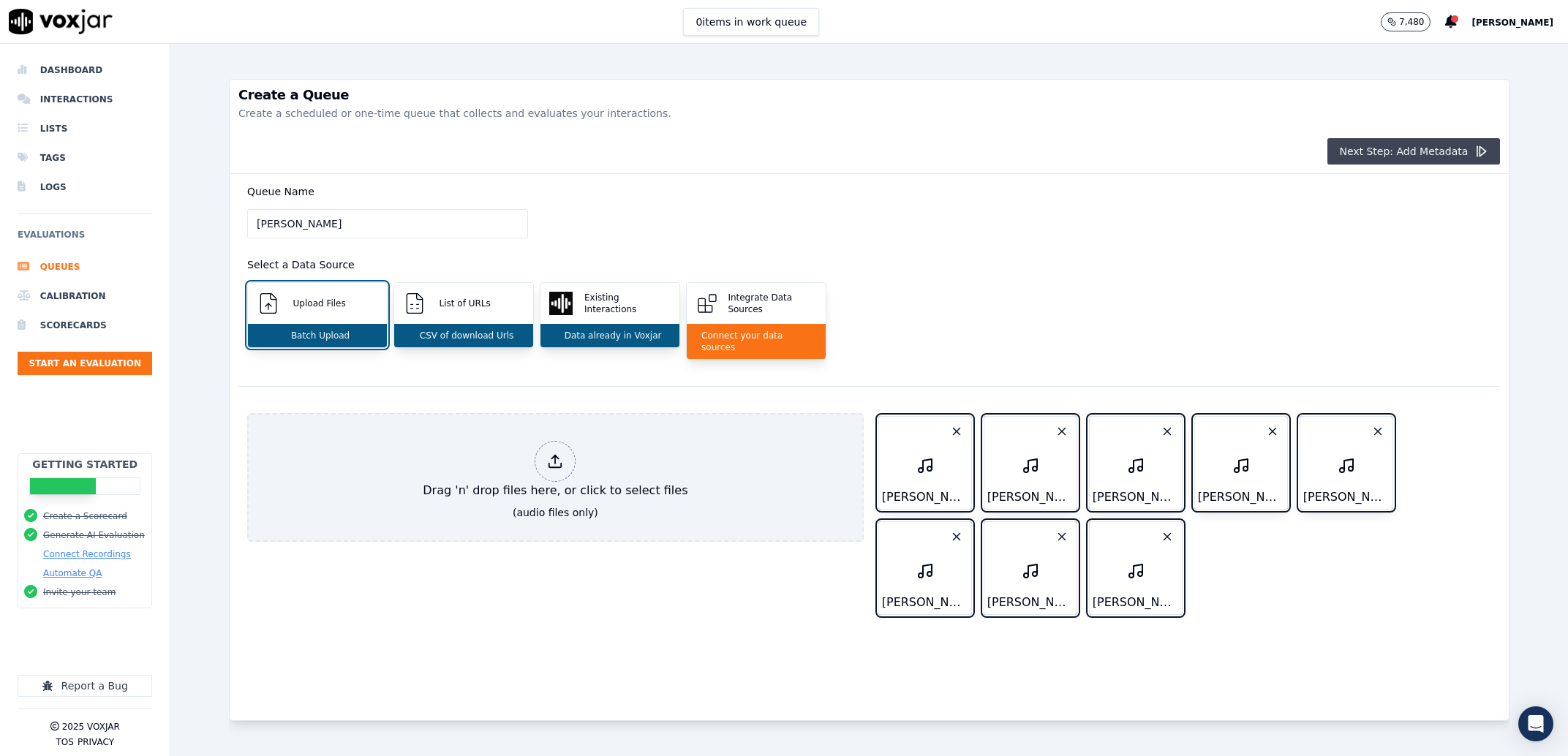
click at [1345, 143] on button "Next Step: Add Metadata" at bounding box center [1414, 151] width 173 height 26
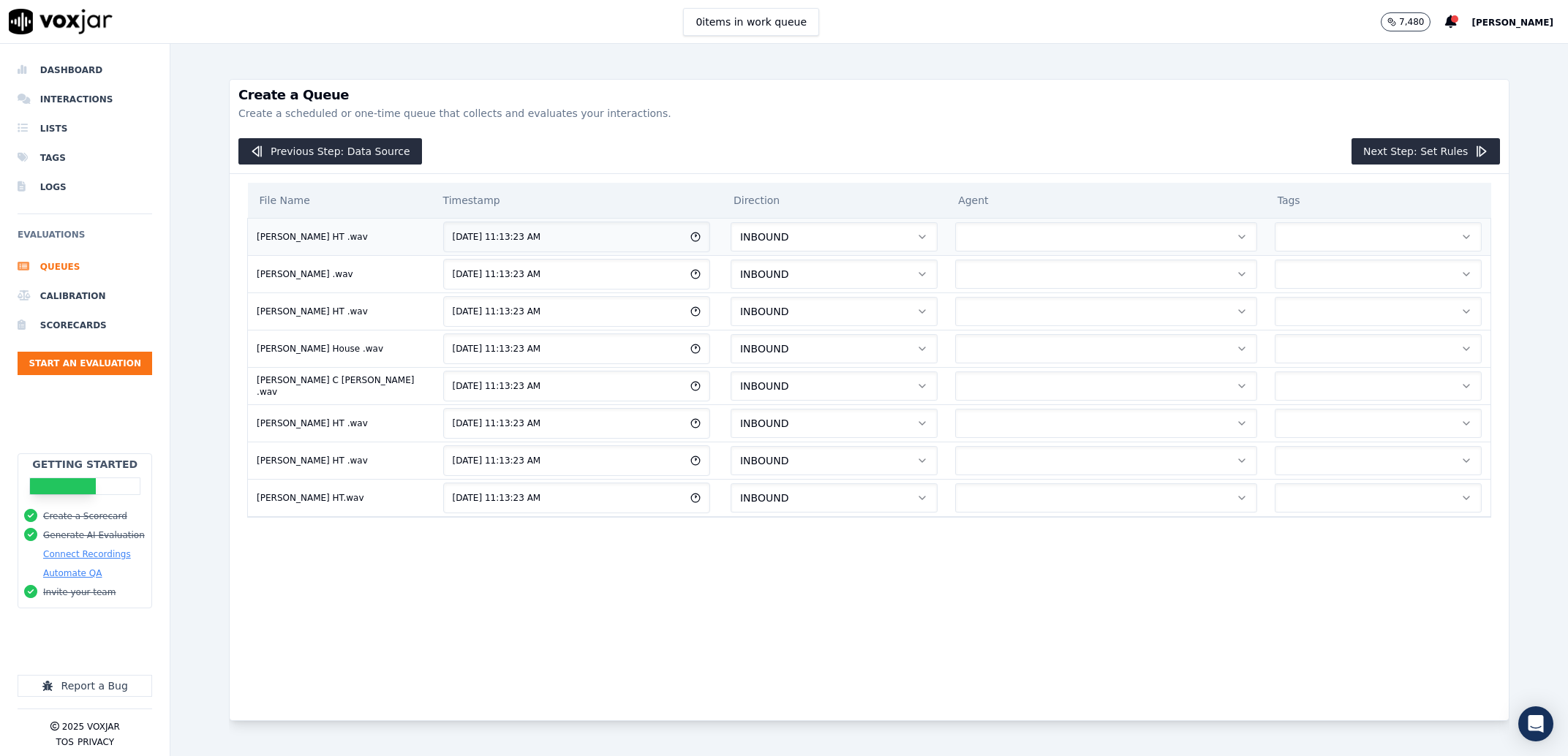
click at [960, 244] on button "button" at bounding box center [1106, 237] width 302 height 29
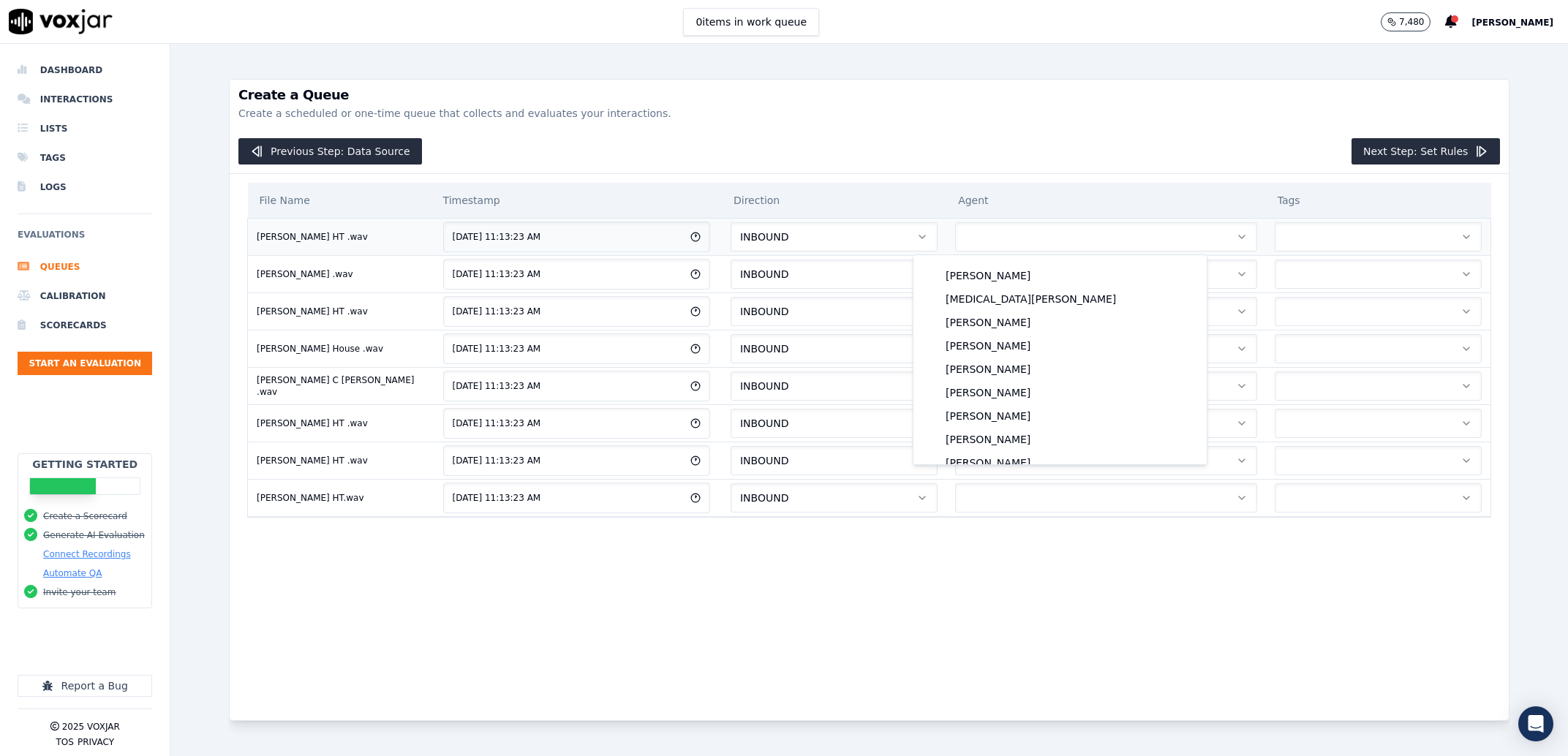
scroll to position [1218, 0]
click at [1010, 441] on div "[PERSON_NAME]" at bounding box center [1060, 438] width 275 height 23
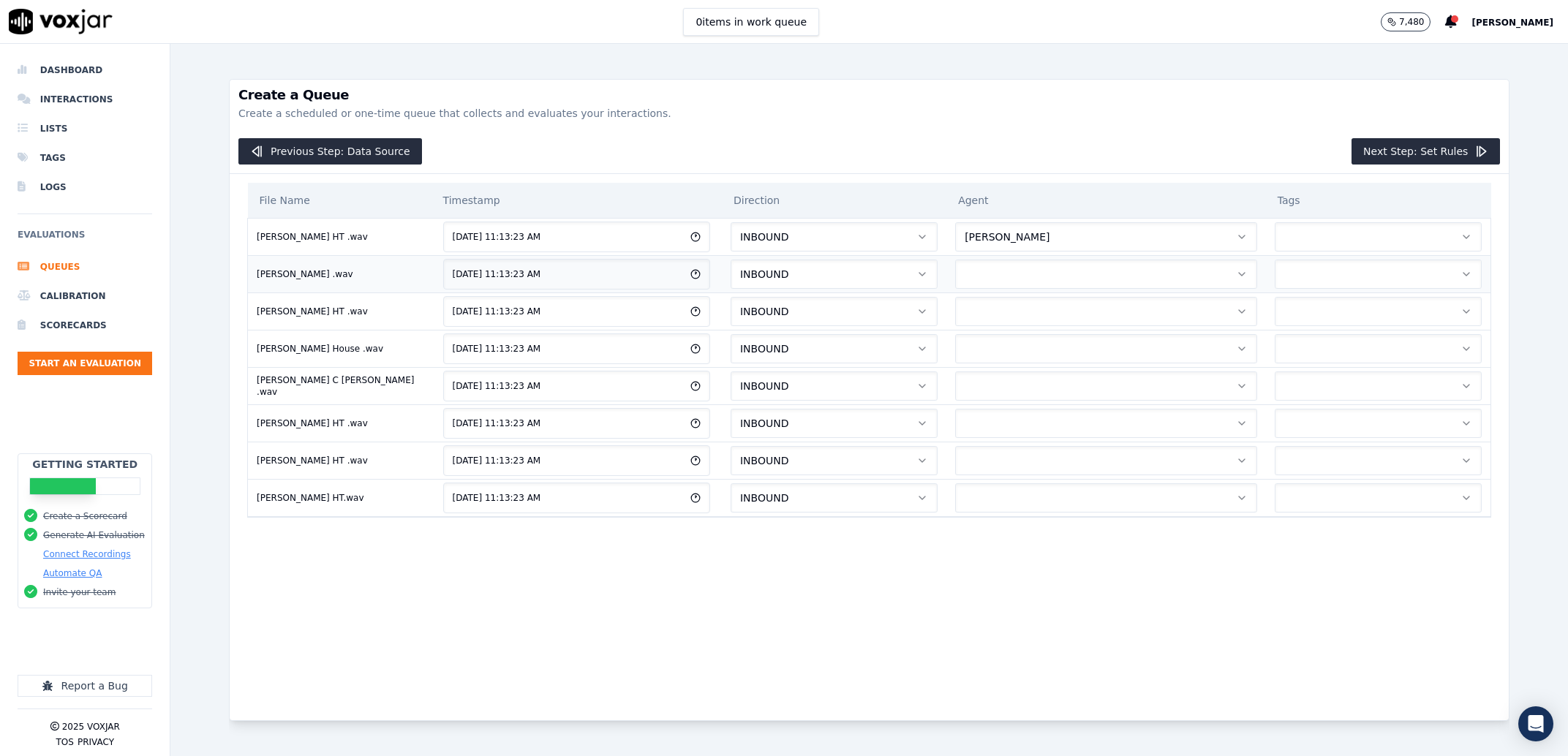
click at [981, 268] on button "button" at bounding box center [1106, 274] width 302 height 29
click at [1033, 310] on button "button" at bounding box center [1106, 311] width 302 height 29
click at [1042, 346] on button "button" at bounding box center [1106, 348] width 302 height 29
click at [1051, 391] on button "button" at bounding box center [1106, 385] width 302 height 29
click at [1048, 422] on button "button" at bounding box center [1106, 423] width 302 height 29
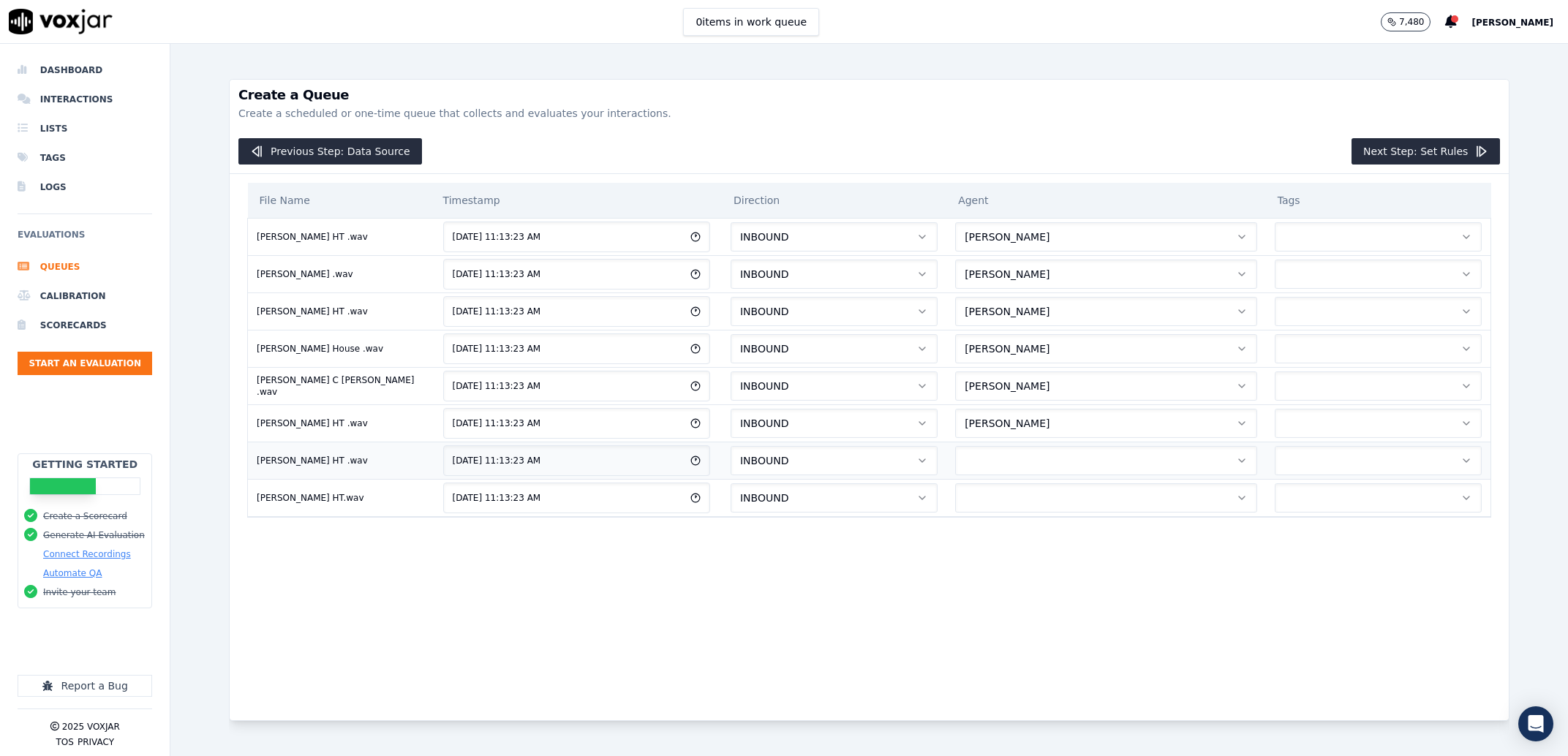
click at [1023, 461] on button "button" at bounding box center [1106, 460] width 302 height 29
click at [1016, 484] on td at bounding box center [1106, 497] width 319 height 37
click at [1013, 493] on button "button" at bounding box center [1106, 497] width 302 height 29
click at [1432, 154] on button "Next Step: Set Rules" at bounding box center [1425, 151] width 148 height 26
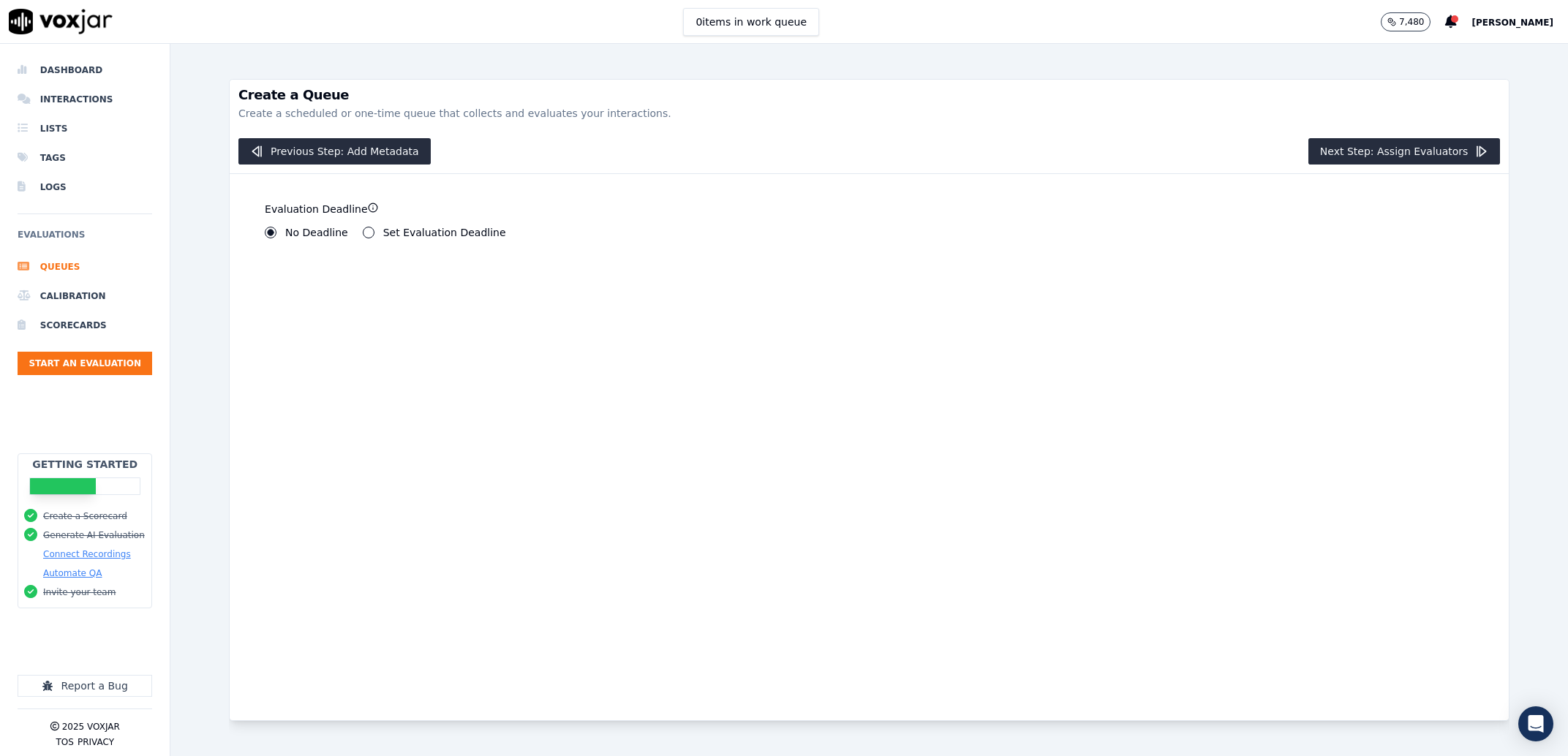
click at [393, 228] on label "Set Evaluation Deadline" at bounding box center [444, 233] width 123 height 10
click at [375, 228] on button "Set Evaluation Deadline" at bounding box center [369, 233] width 12 height 12
type input "0"
click at [307, 286] on input "0" at bounding box center [299, 282] width 69 height 29
click at [415, 284] on input "0" at bounding box center [450, 282] width 69 height 29
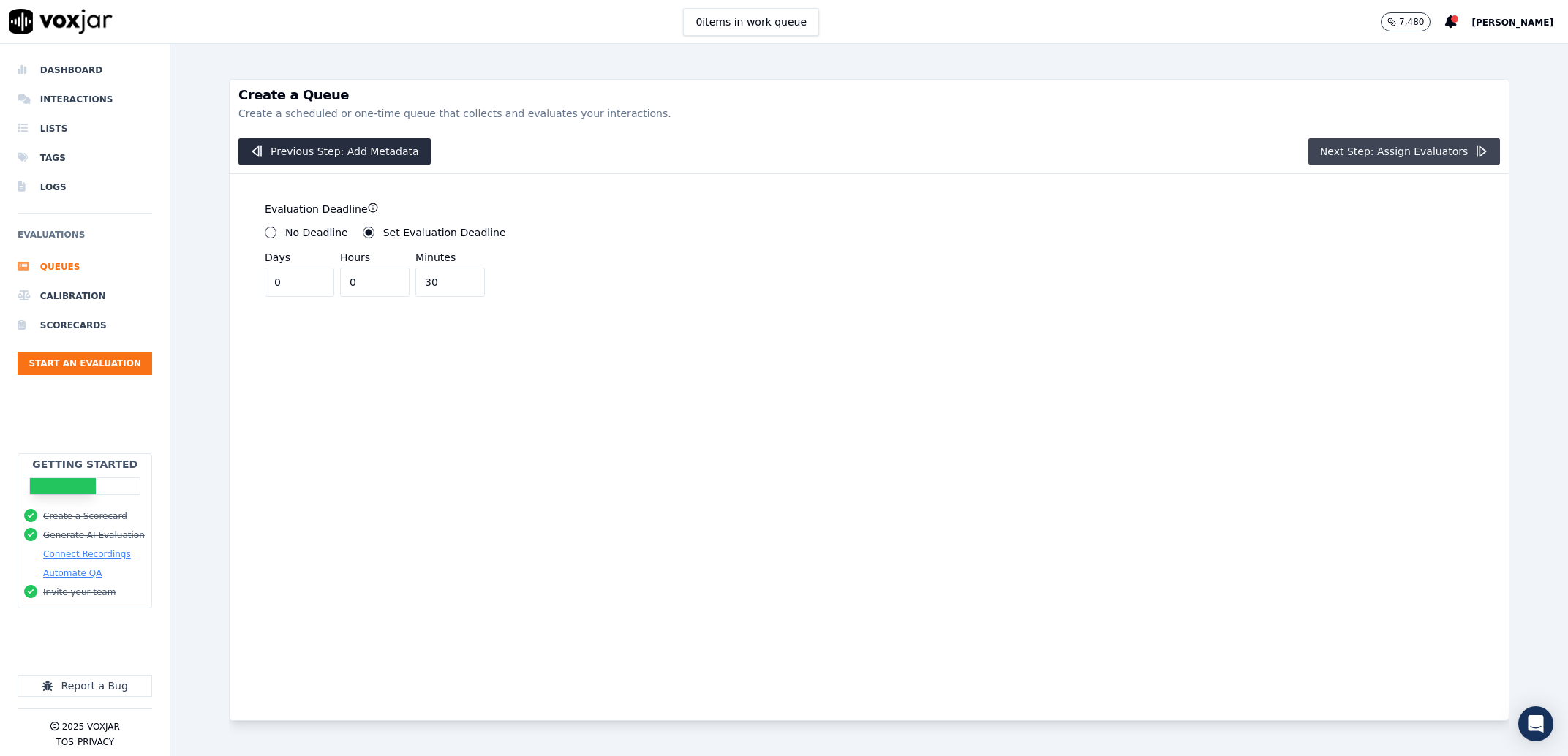
type input "30"
click at [1375, 158] on button "Next Step: Assign Evaluators" at bounding box center [1404, 151] width 192 height 26
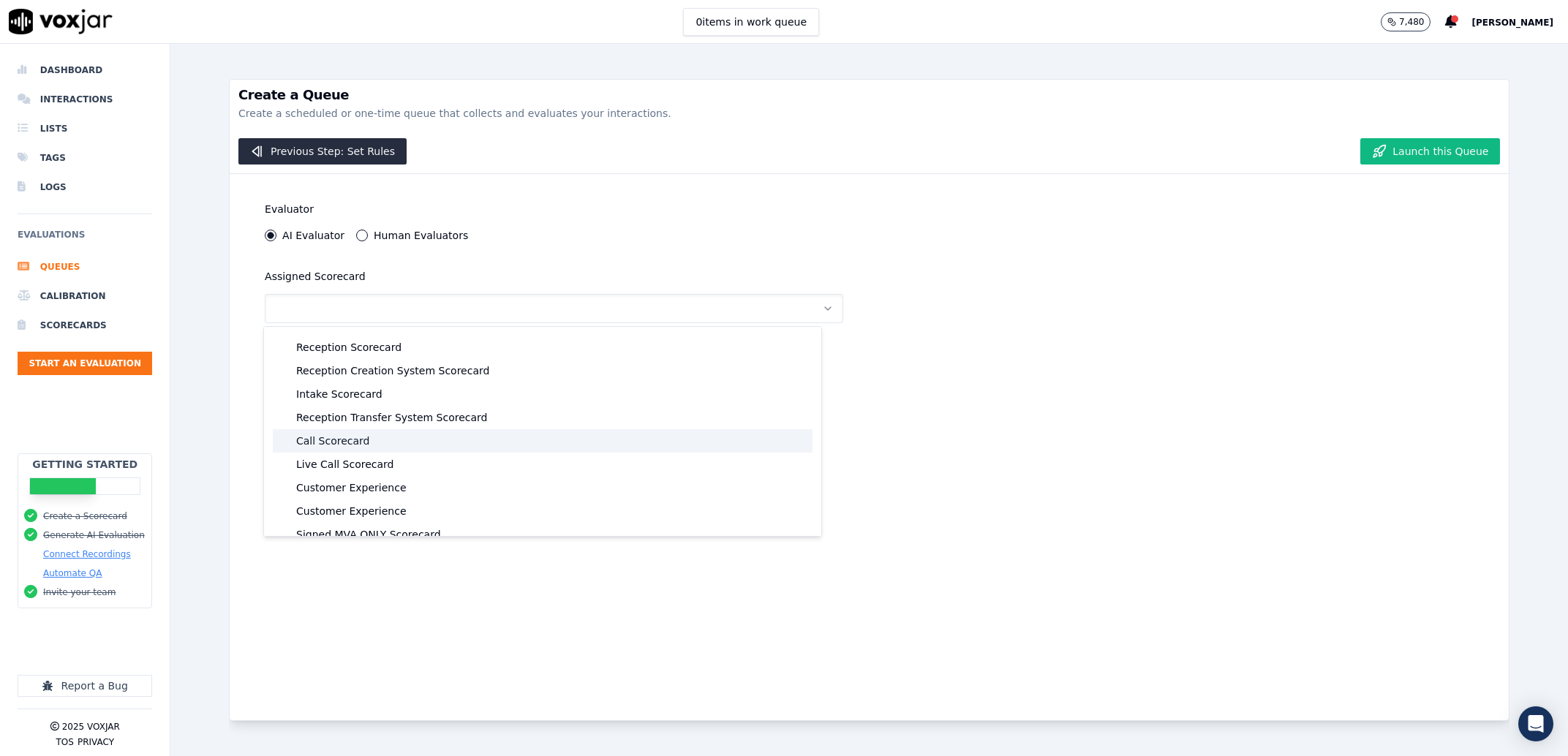
click at [331, 435] on div "Call Scorecard" at bounding box center [542, 441] width 540 height 23
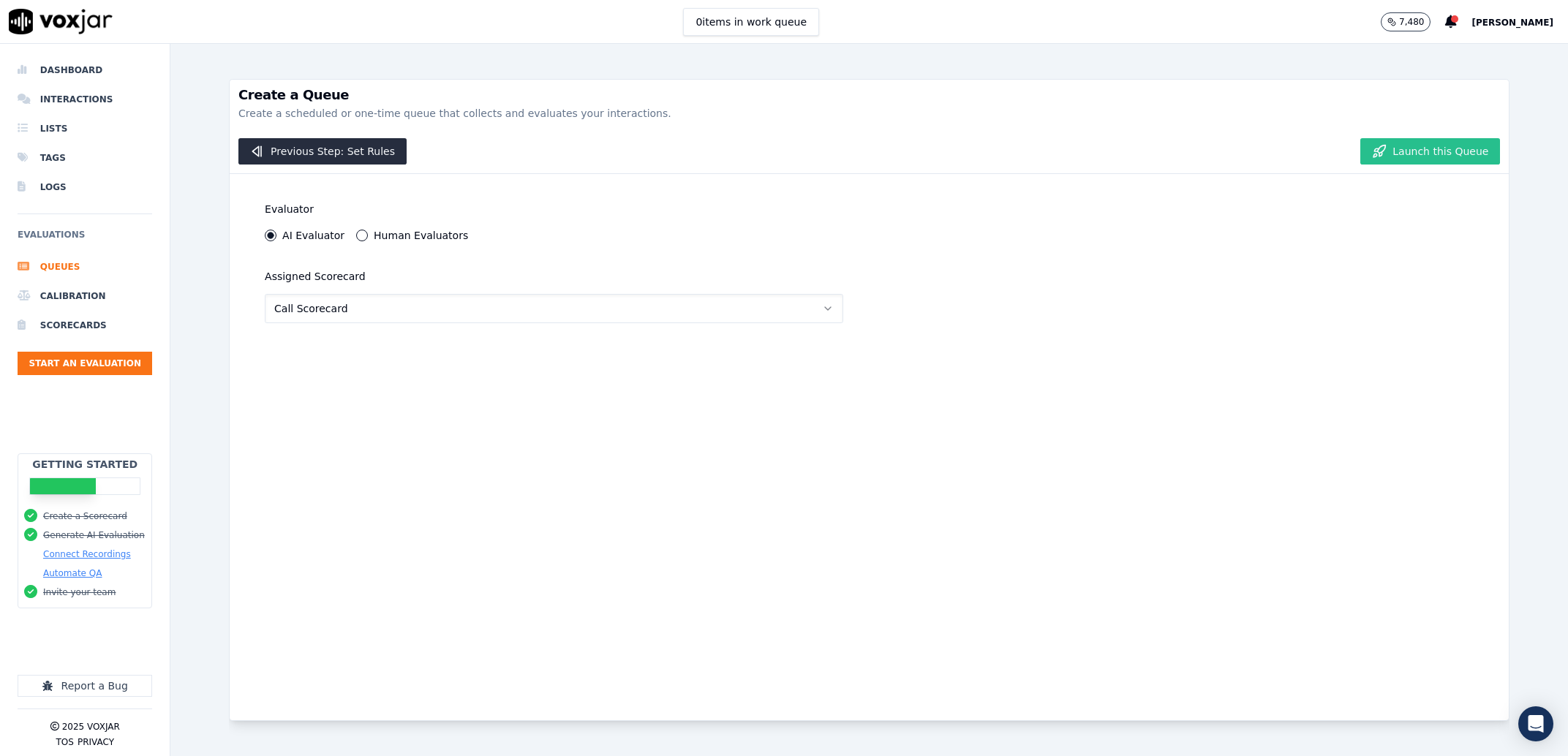
click at [1427, 144] on button "Launch this Queue" at bounding box center [1430, 151] width 140 height 26
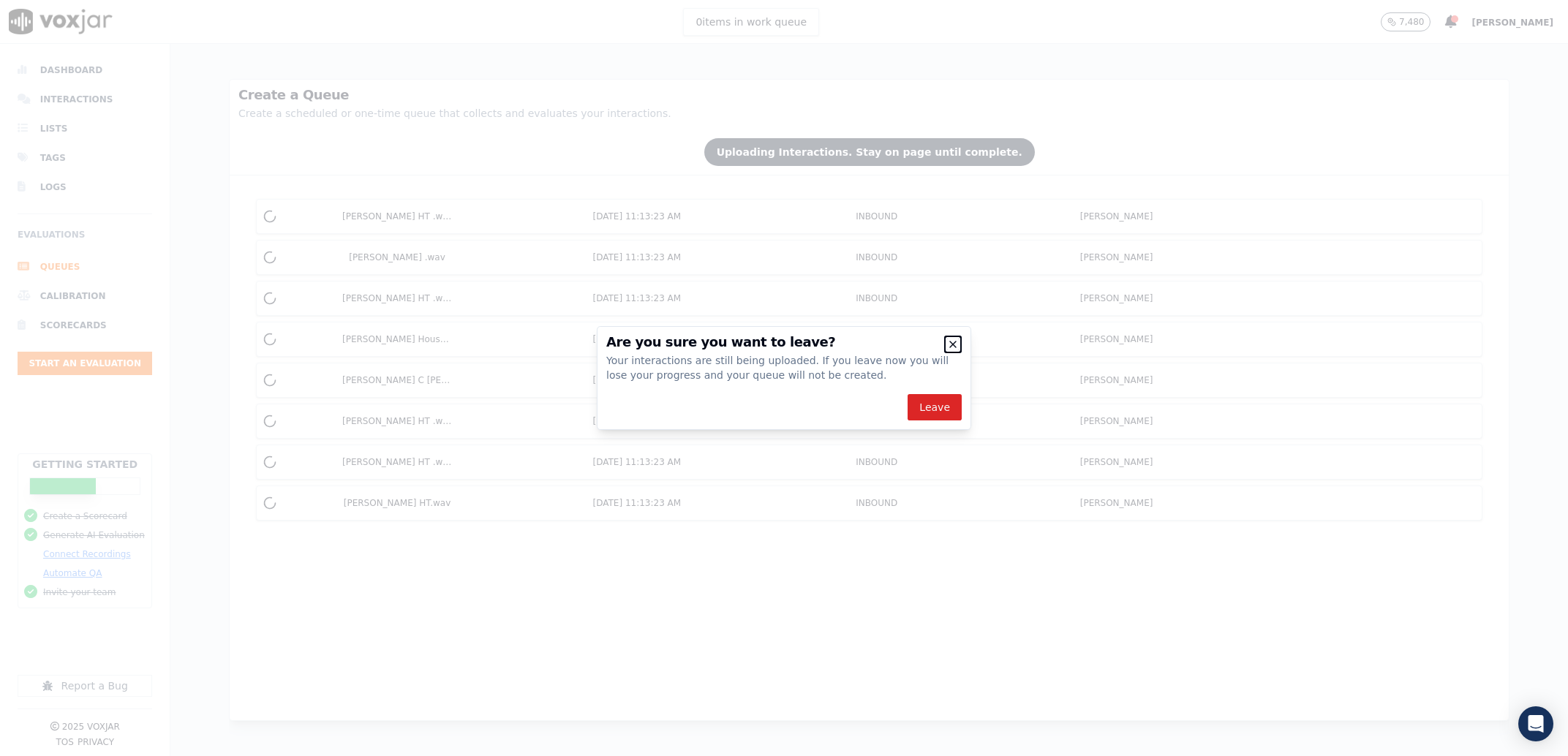
click at [953, 342] on icon "button" at bounding box center [953, 345] width 12 height 12
click at [956, 342] on icon "button" at bounding box center [953, 345] width 6 height 6
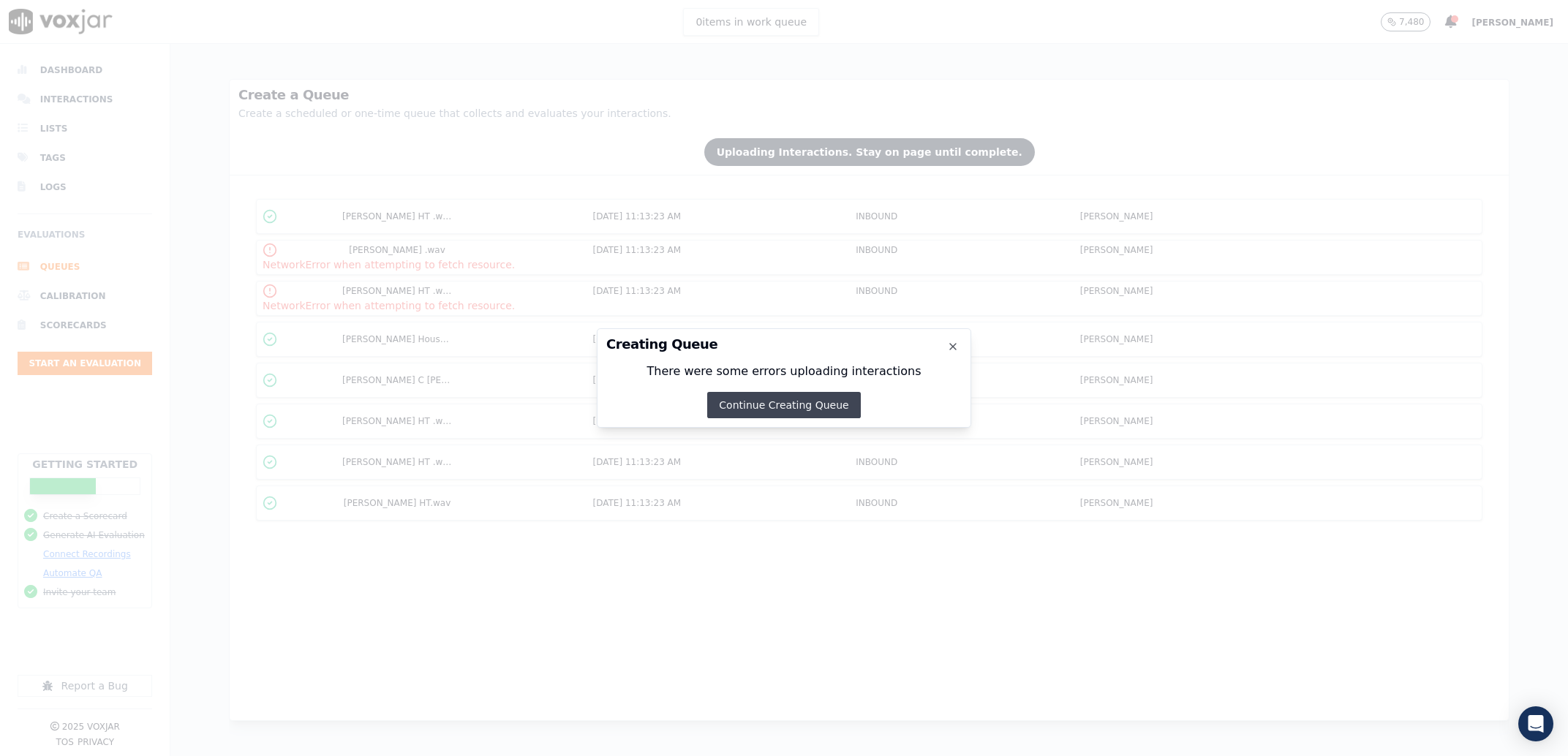
click at [736, 413] on button "Continue Creating Queue" at bounding box center [783, 405] width 153 height 26
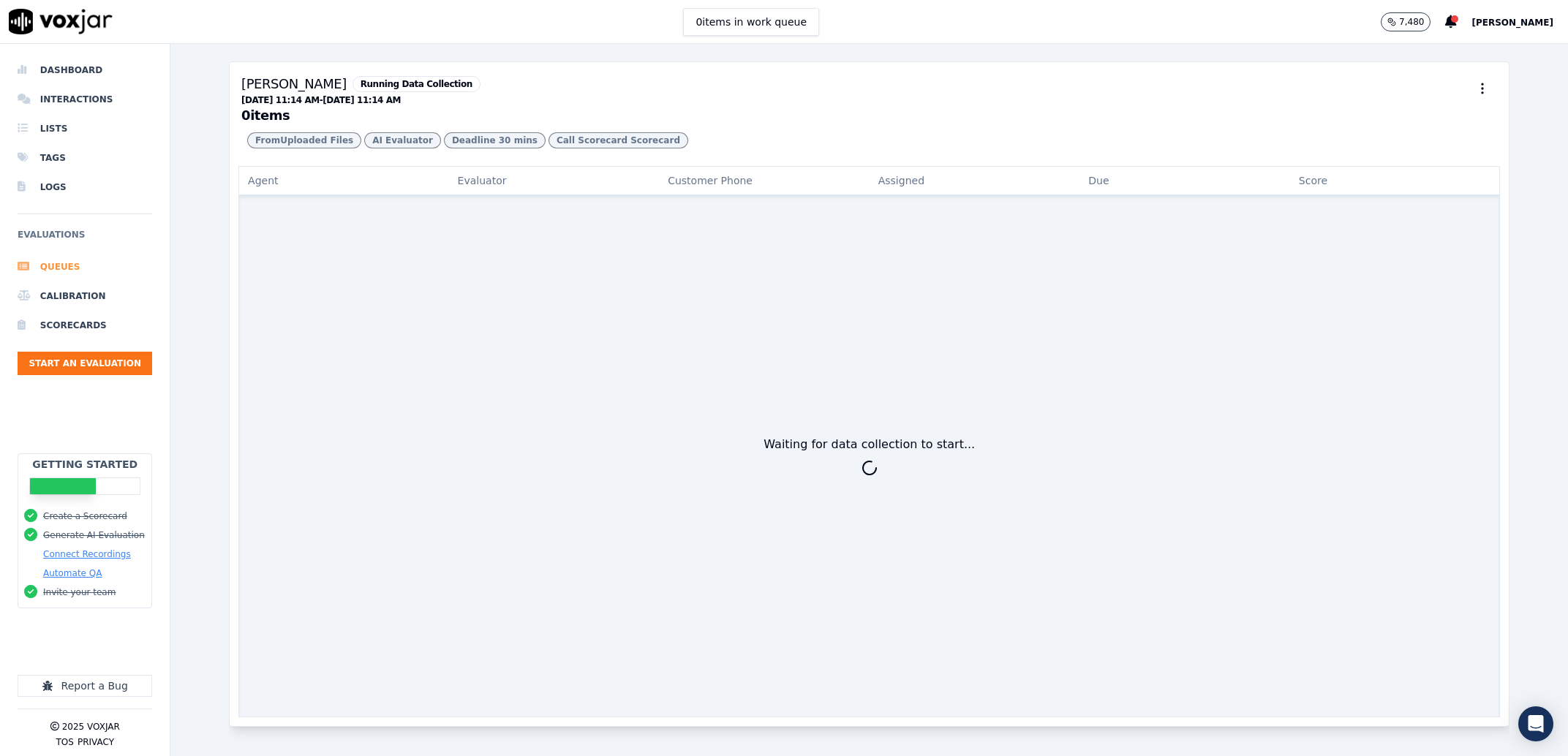
click at [92, 256] on li "Queues" at bounding box center [85, 266] width 135 height 29
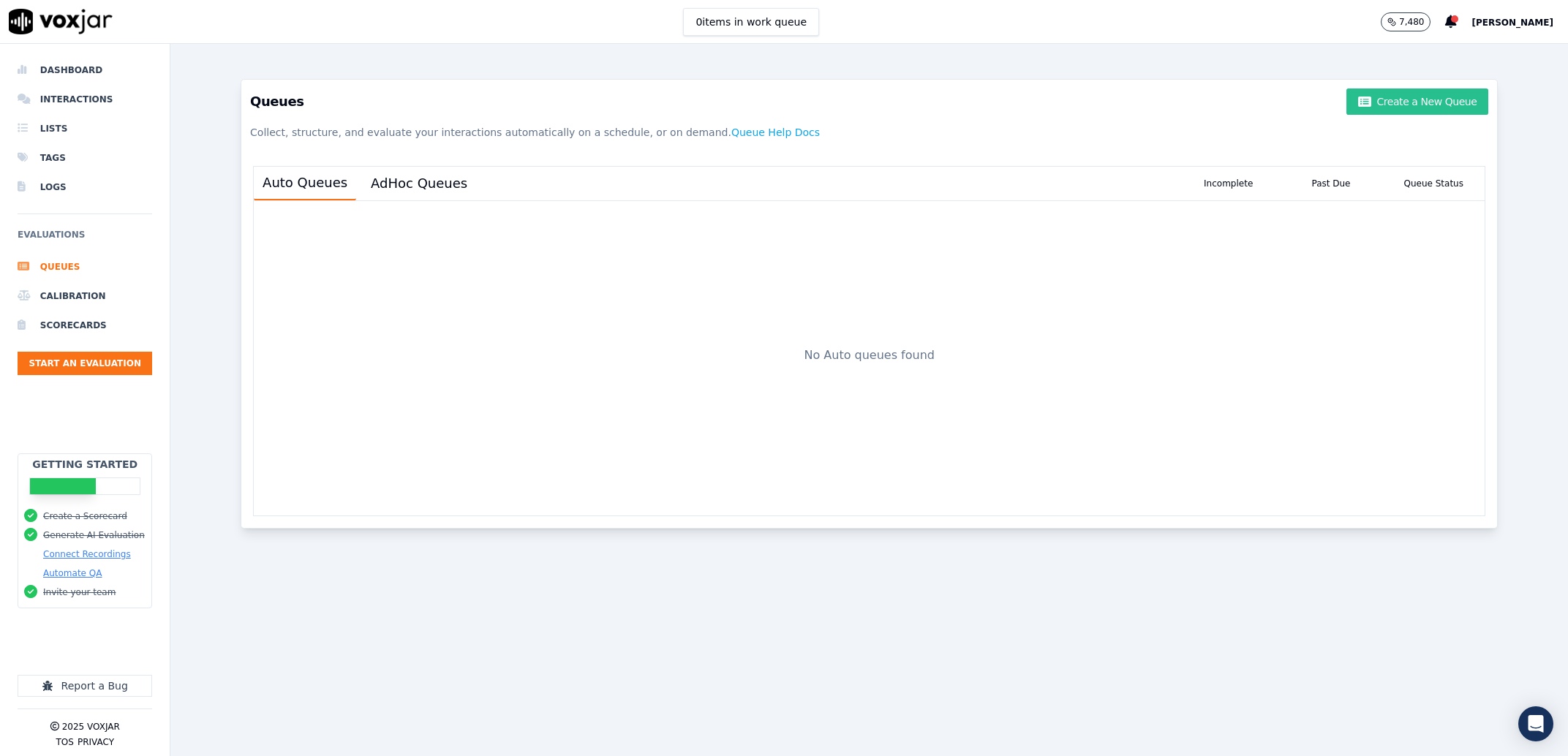
click at [1374, 103] on button "Create a New Queue" at bounding box center [1417, 101] width 142 height 26
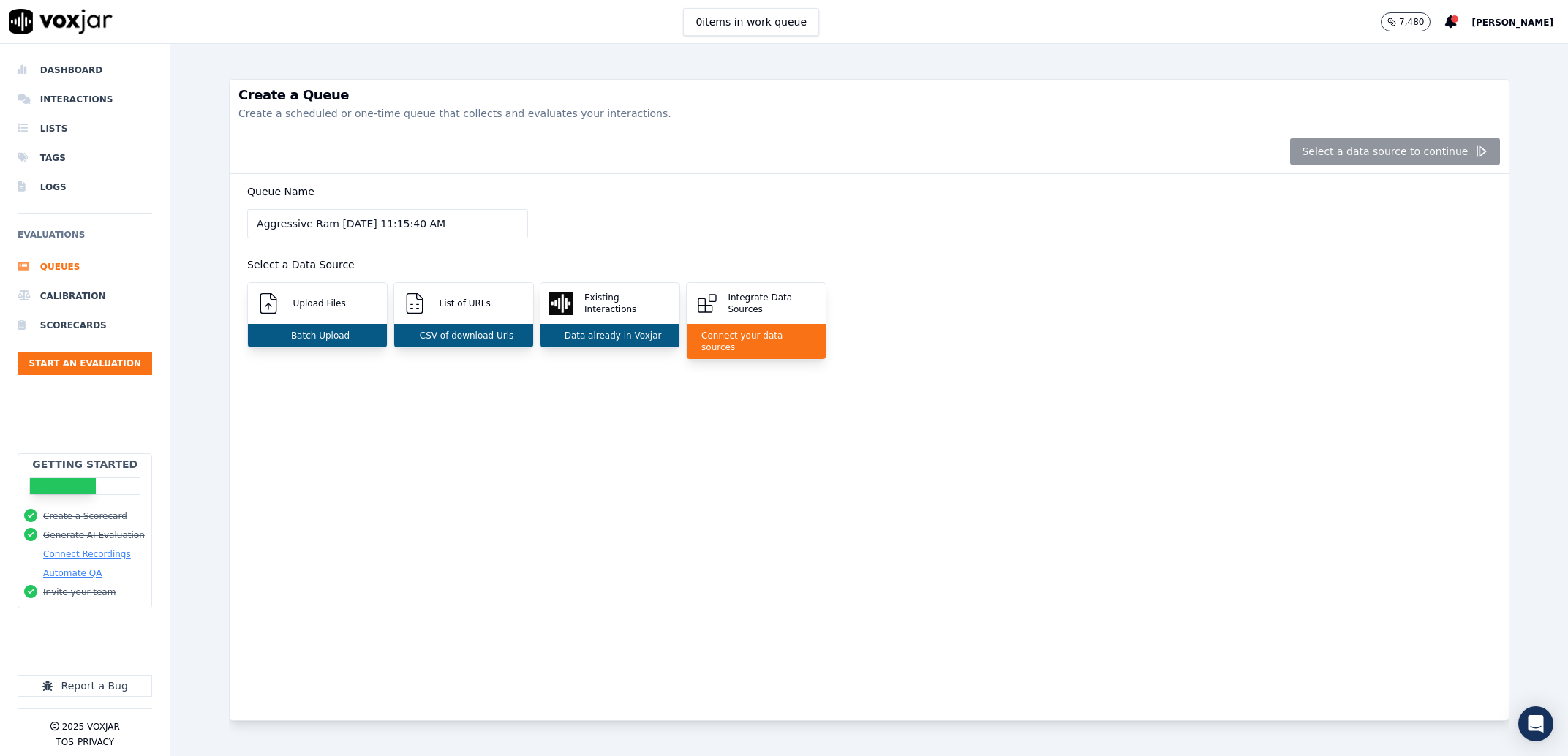
drag, startPoint x: 483, startPoint y: 207, endPoint x: 345, endPoint y: 225, distance: 139.2
click at [354, 225] on div "Queue Name Aggressive Ram 8/26/2025, 11:15:40 AM Select a Data Source Upload Fi…" at bounding box center [869, 280] width 1262 height 212
drag, startPoint x: 331, startPoint y: 227, endPoint x: 588, endPoint y: 224, distance: 257.0
click at [528, 224] on input "Aggressive Ram 8/26/2025, 11:15:40 AM" at bounding box center [387, 223] width 281 height 29
type input "Aggressive Ram"
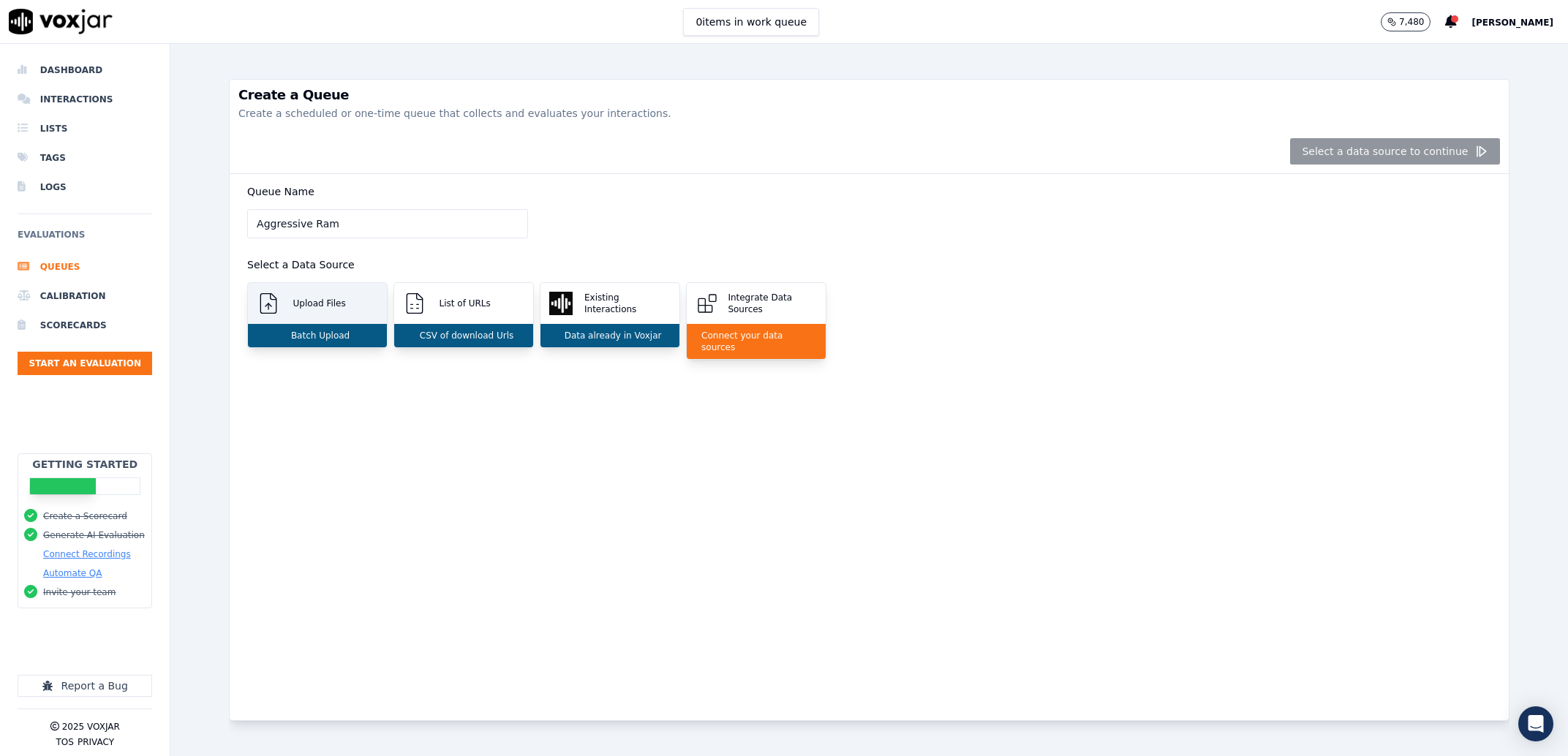
click at [287, 327] on div "Batch Upload" at bounding box center [317, 335] width 139 height 23
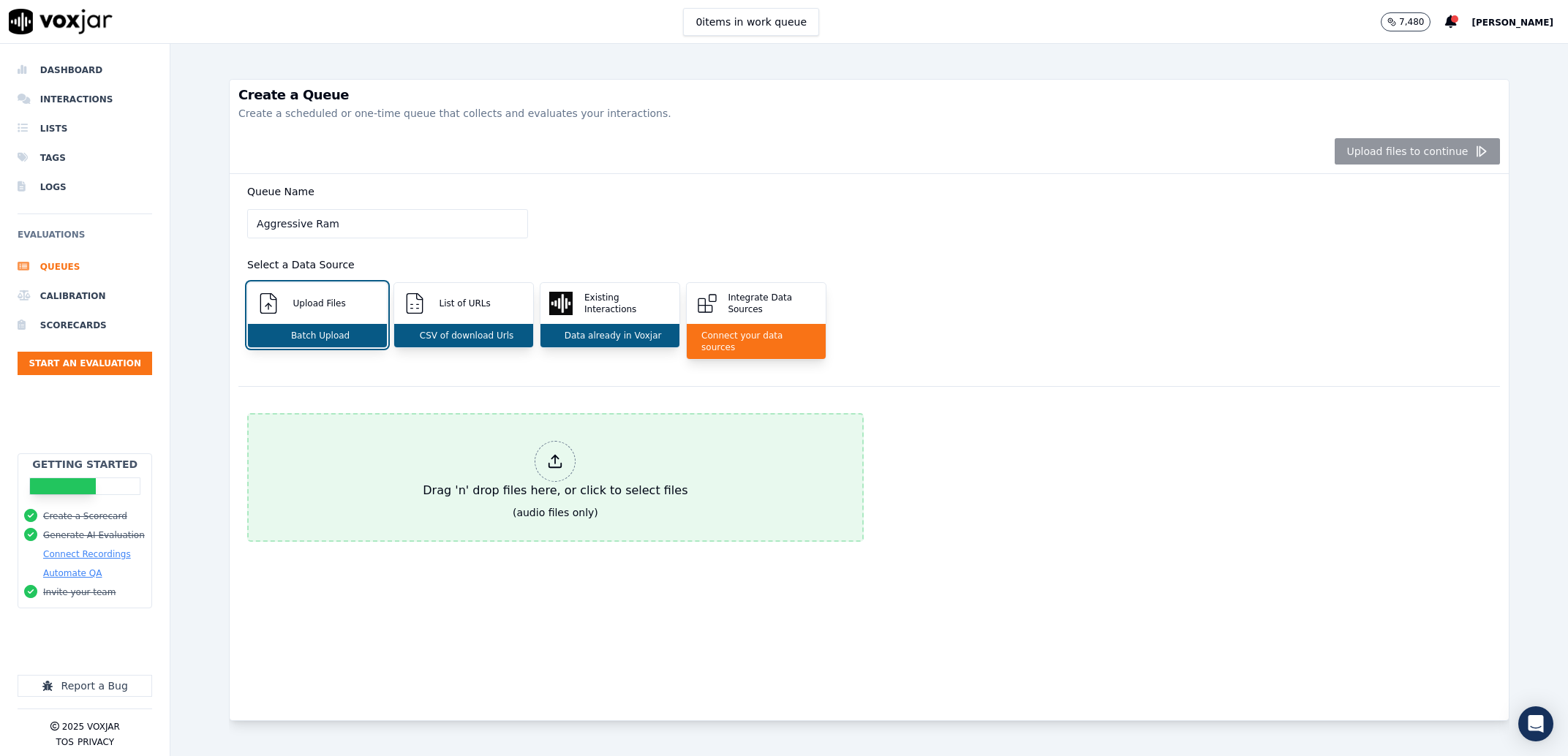
click at [394, 488] on button "Drag 'n' drop files here, or click to select files (audio files only)" at bounding box center [555, 477] width 616 height 129
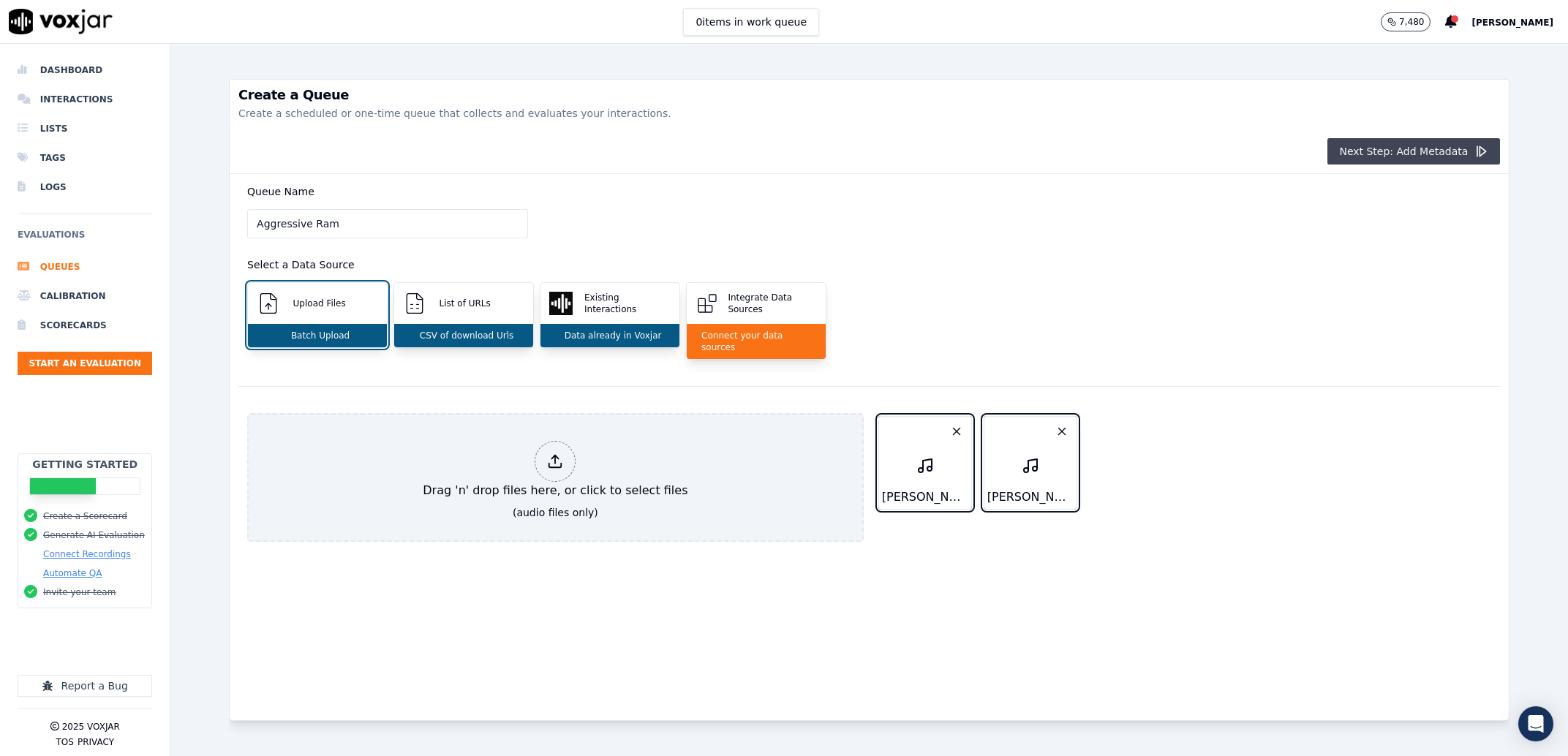
click at [1400, 153] on button "Next Step: Add Metadata" at bounding box center [1414, 151] width 173 height 26
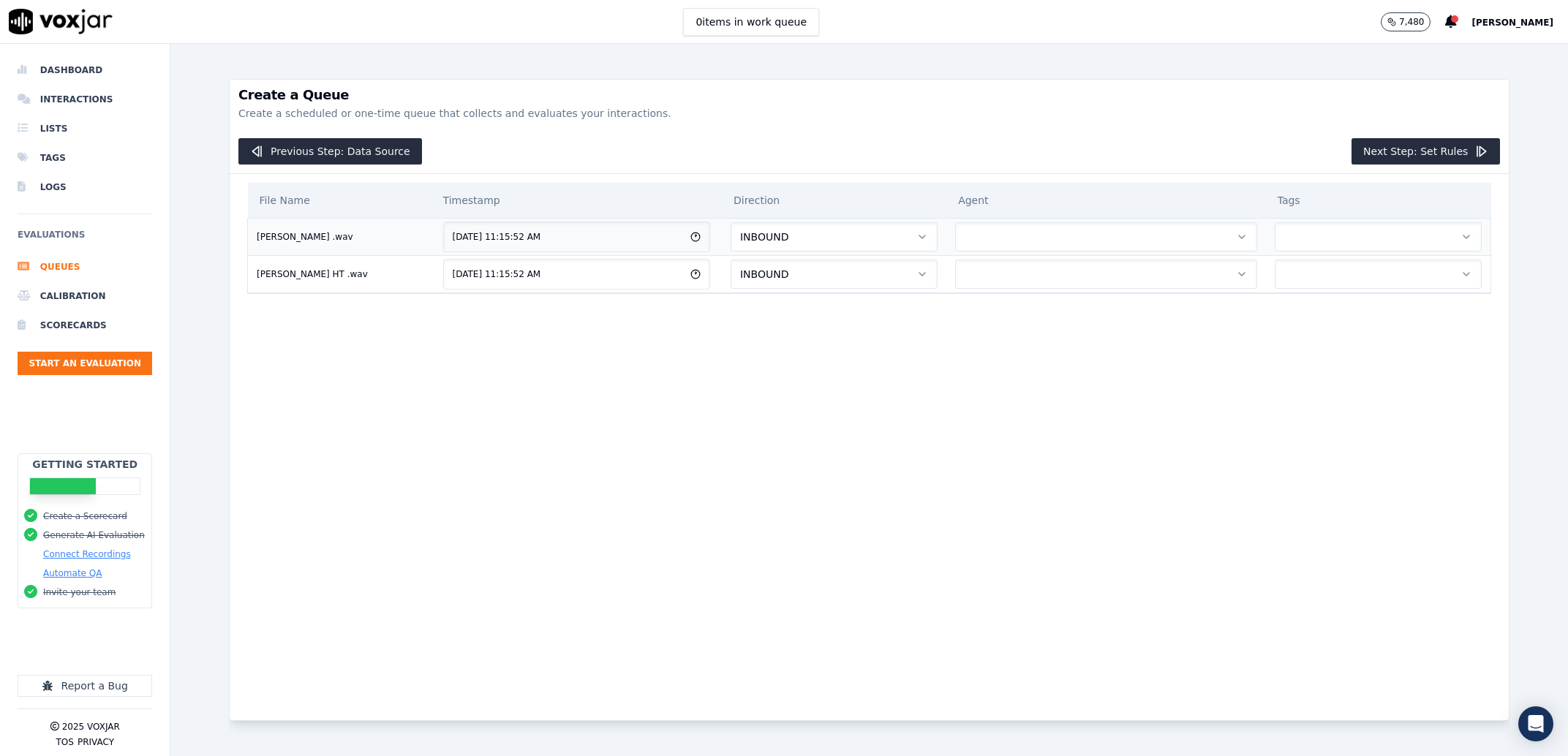
click at [1103, 236] on button "button" at bounding box center [1106, 237] width 302 height 29
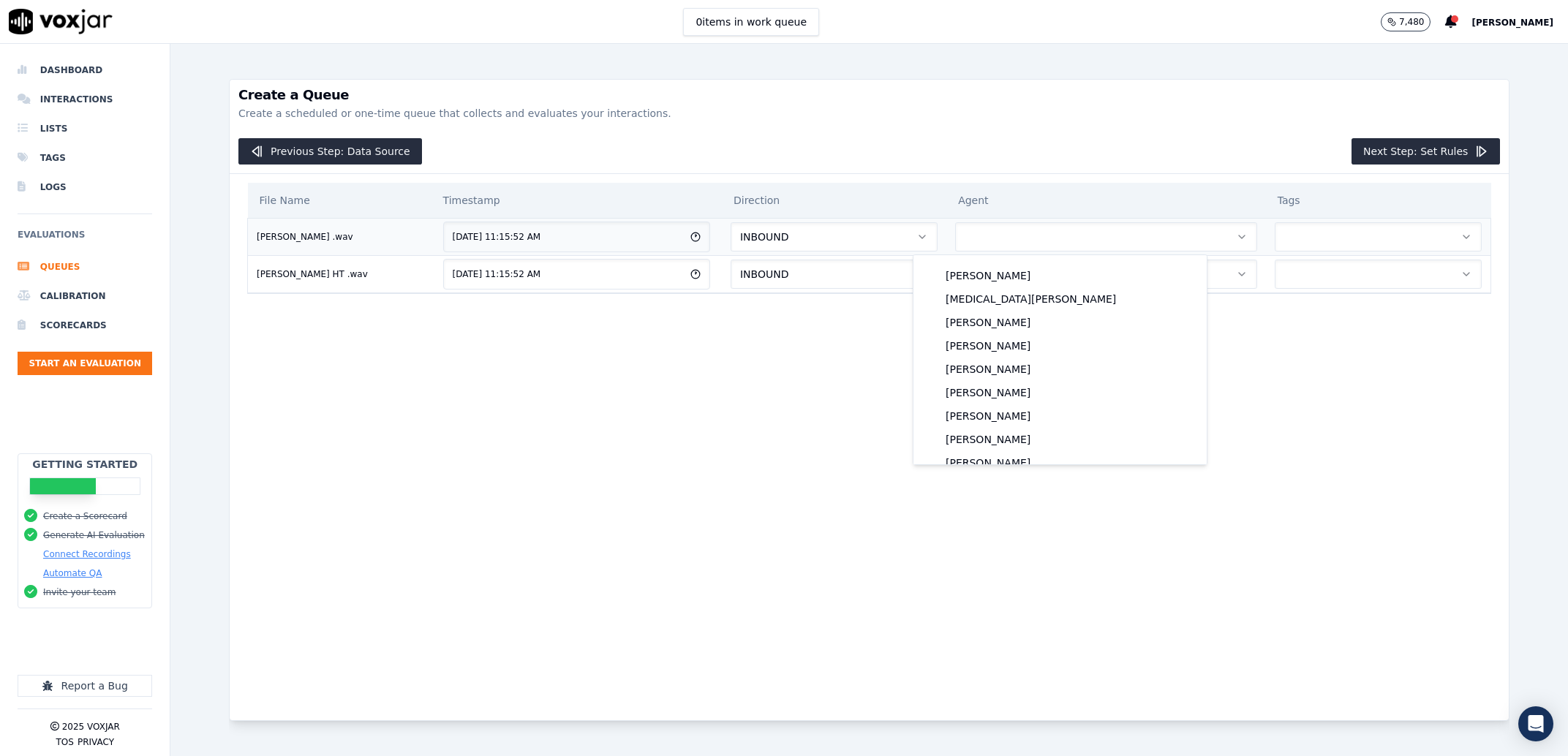
scroll to position [1218, 0]
click at [978, 443] on div "[PERSON_NAME]" at bounding box center [1060, 438] width 275 height 23
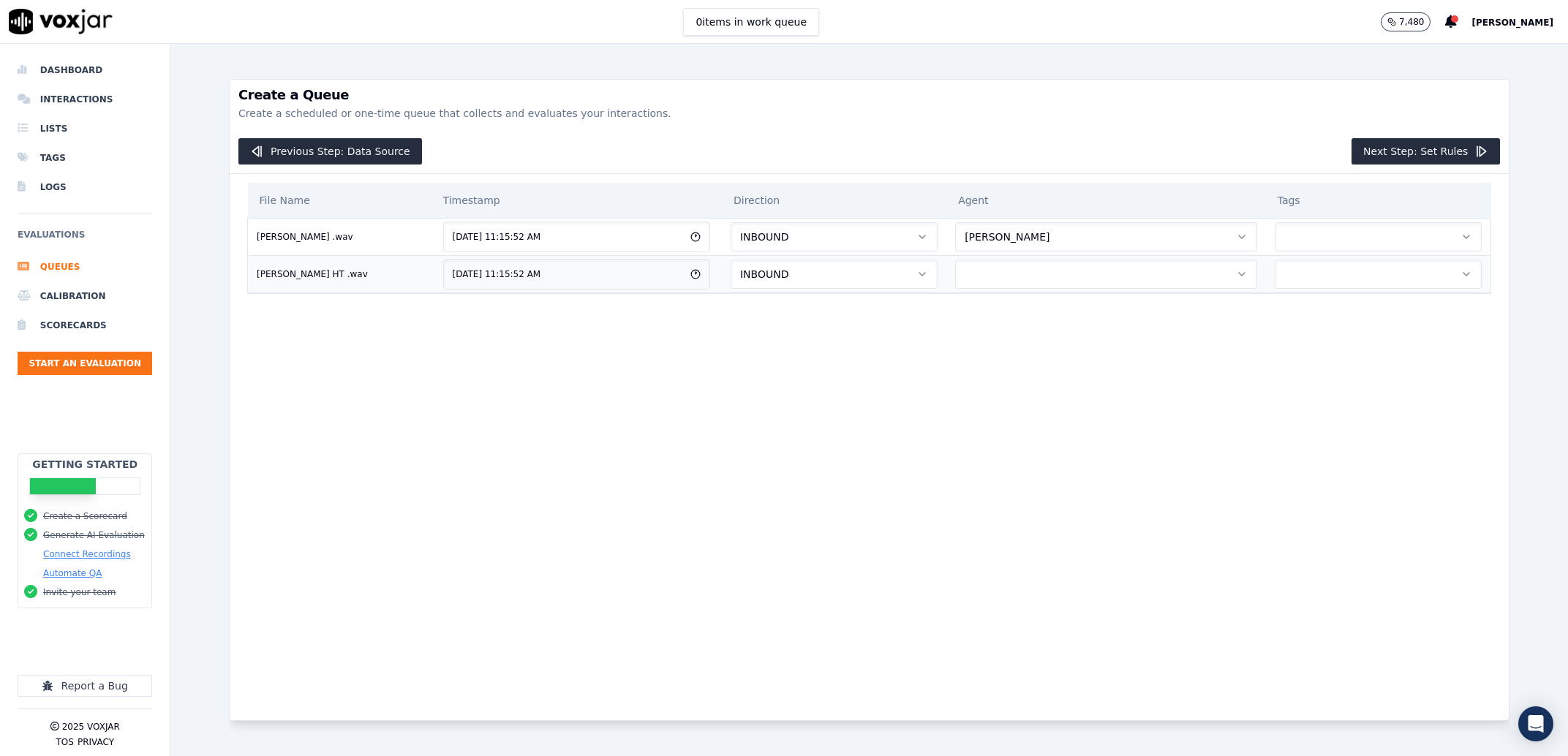
click at [1001, 292] on td at bounding box center [1106, 274] width 319 height 37
click at [996, 284] on button "button" at bounding box center [1106, 274] width 302 height 29
click at [1383, 150] on button "Next Step: Set Rules" at bounding box center [1425, 151] width 148 height 26
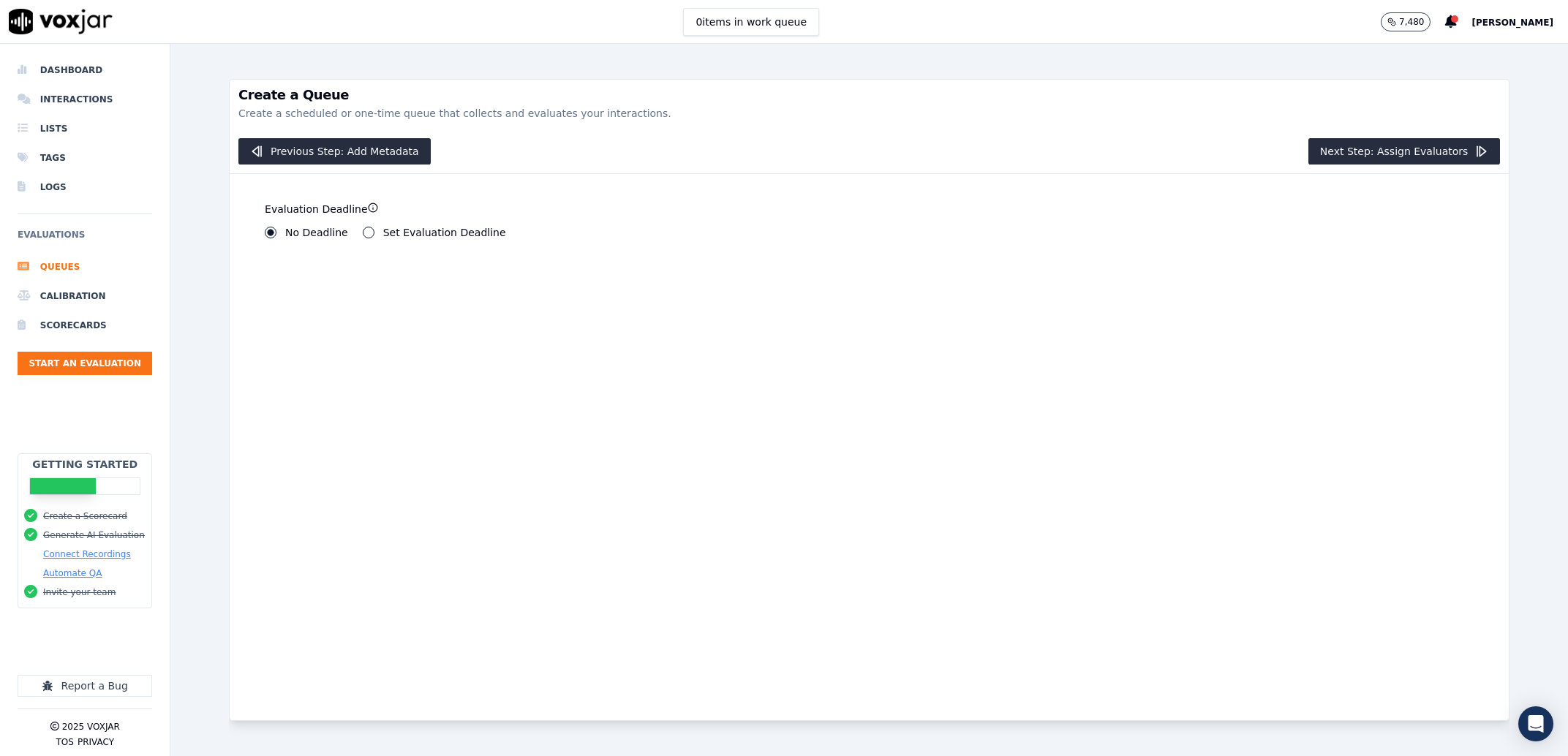
click at [439, 231] on label "Set Evaluation Deadline" at bounding box center [444, 233] width 123 height 10
click at [375, 231] on button "Set Evaluation Deadline" at bounding box center [369, 233] width 12 height 12
click at [305, 289] on input "7" at bounding box center [299, 282] width 69 height 29
type input "0"
click at [303, 287] on input "0" at bounding box center [299, 282] width 69 height 29
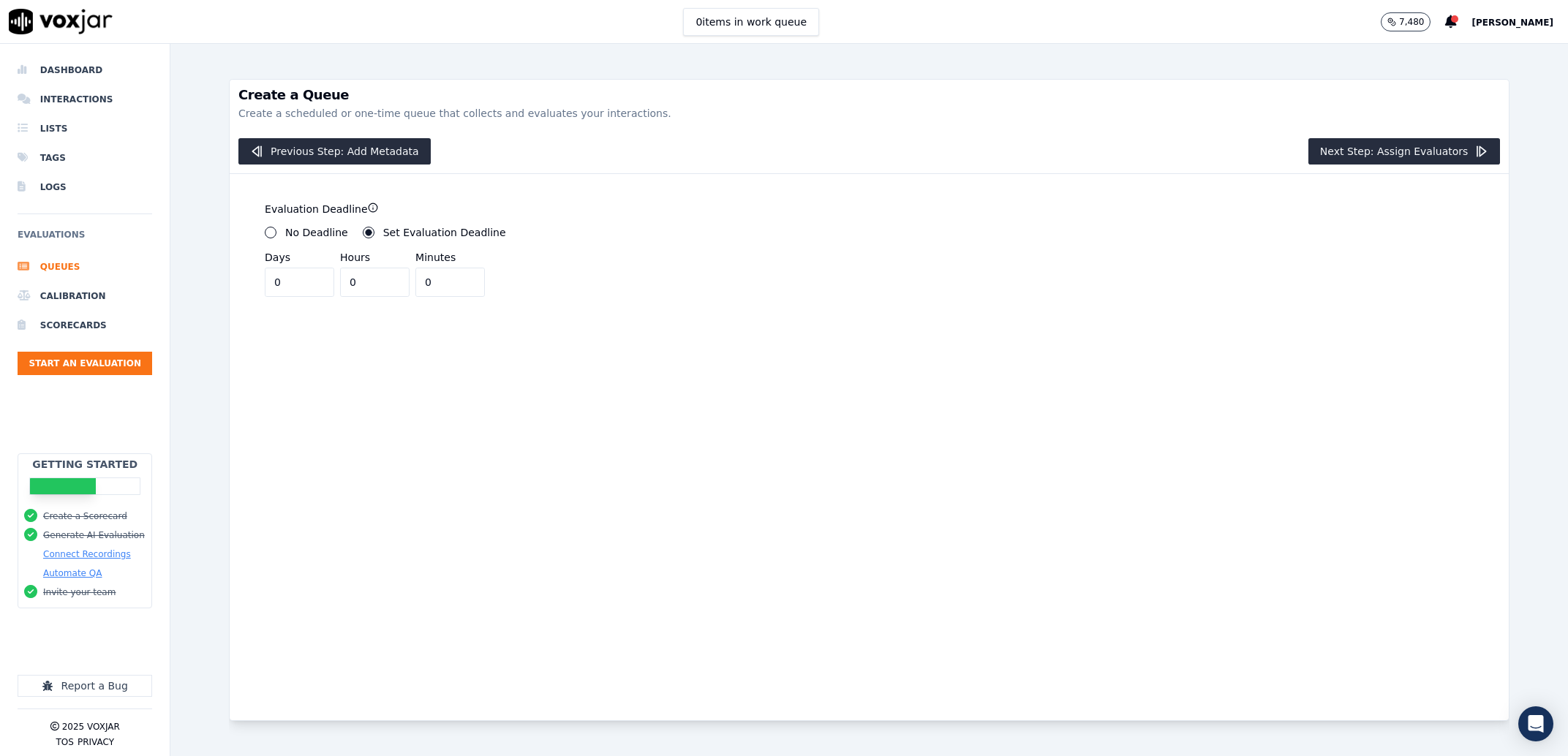
click at [384, 284] on div "Hours 0" at bounding box center [377, 273] width 75 height 47
click at [389, 282] on div "Hours 0" at bounding box center [377, 273] width 75 height 47
click at [415, 281] on input "0" at bounding box center [450, 282] width 69 height 29
type input "30"
click at [1473, 152] on icon "button" at bounding box center [1481, 152] width 15 height 15
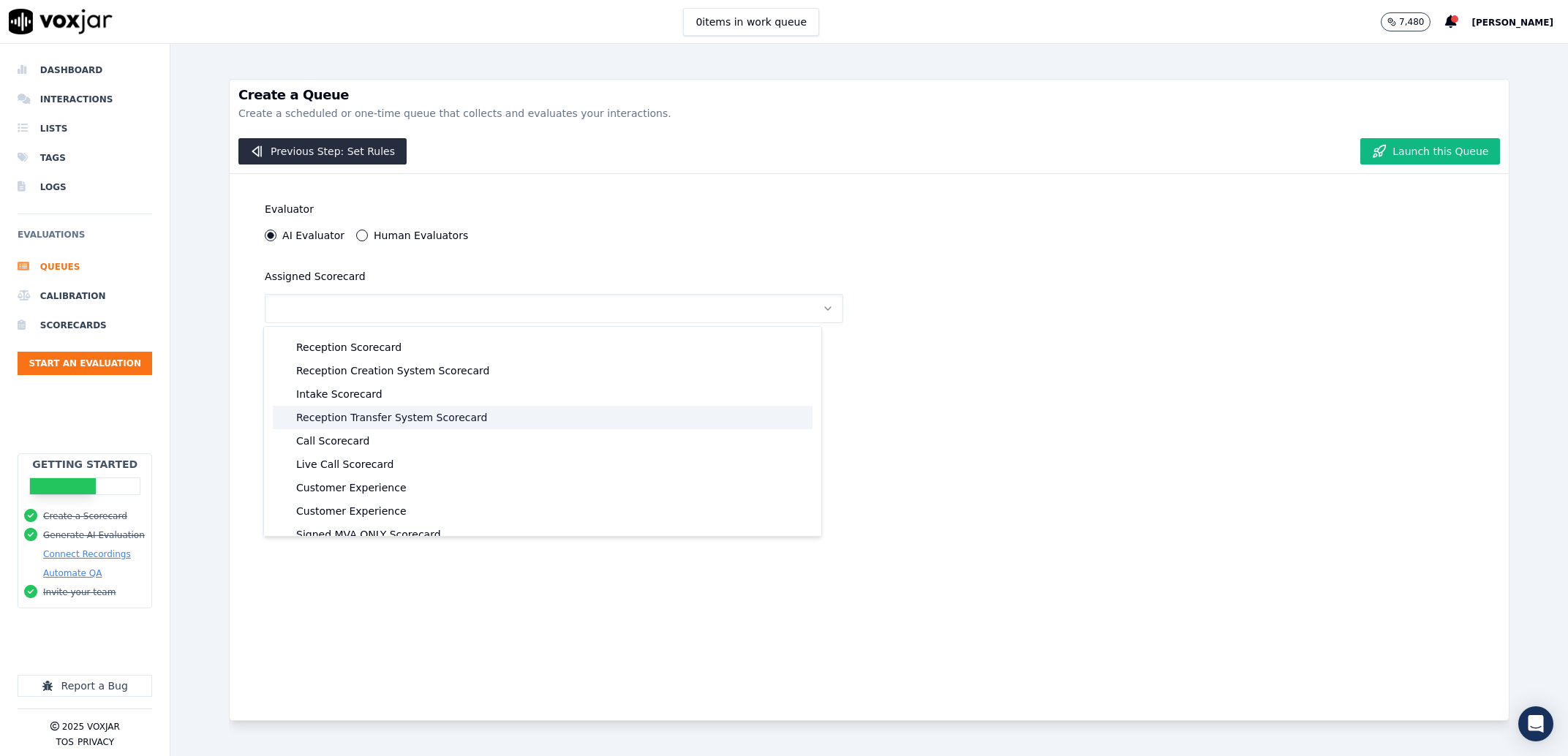
click at [351, 438] on div "Call Scorecard" at bounding box center [542, 441] width 540 height 23
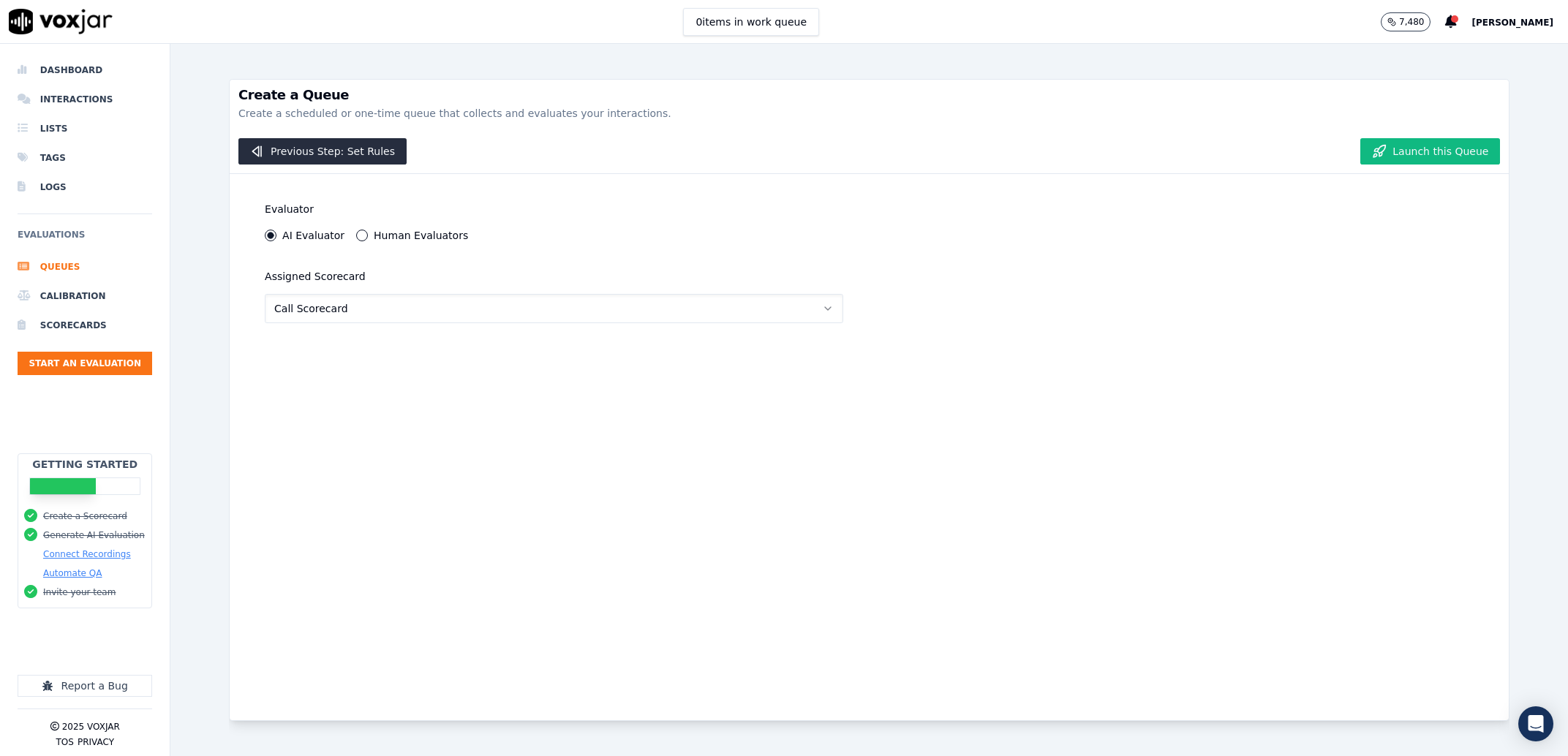
click at [1400, 134] on div "Previous Step: Set Rules Launch this Queue" at bounding box center [869, 152] width 1279 height 45
click at [1401, 144] on button "Launch this Queue" at bounding box center [1430, 151] width 140 height 26
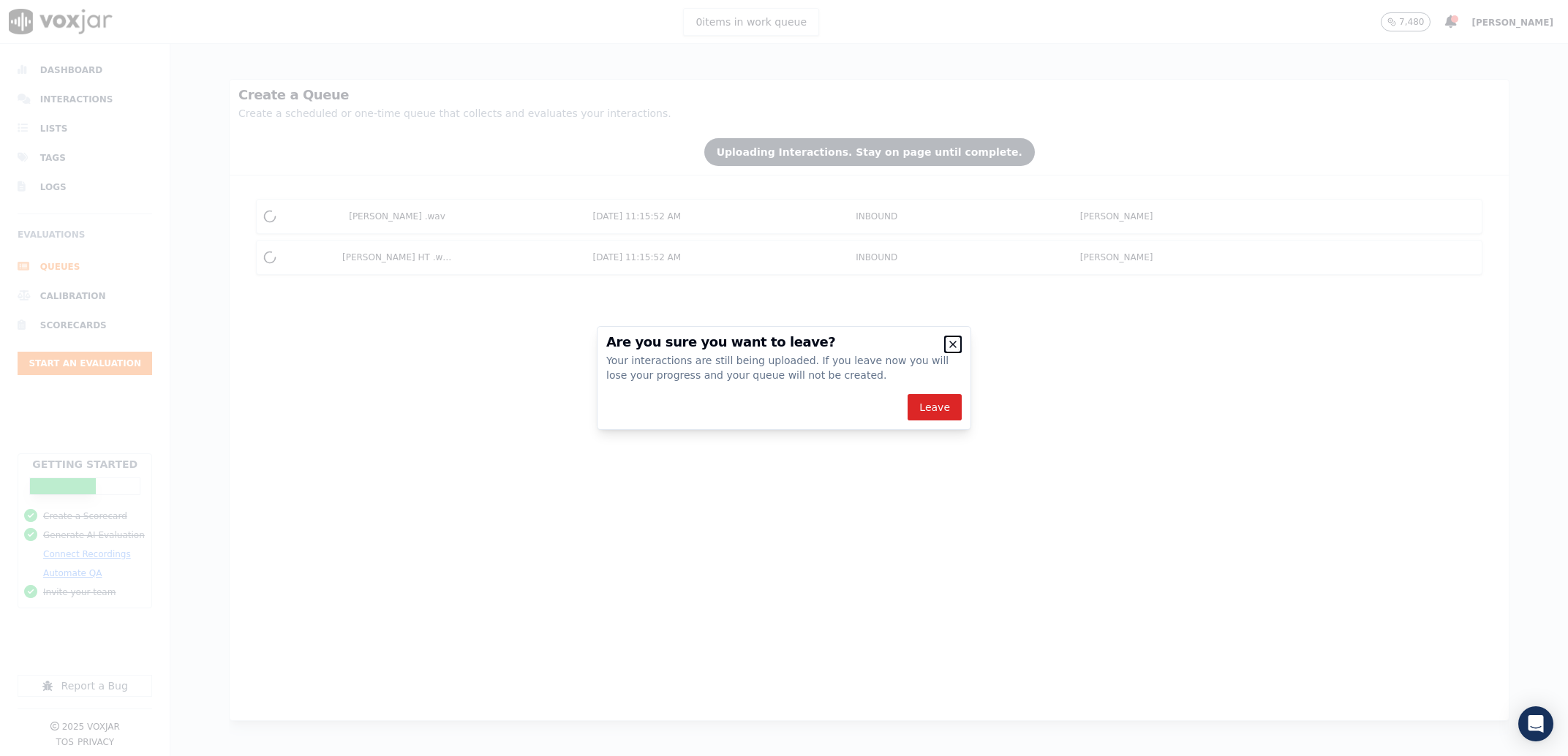
click at [952, 339] on icon "button" at bounding box center [953, 345] width 12 height 12
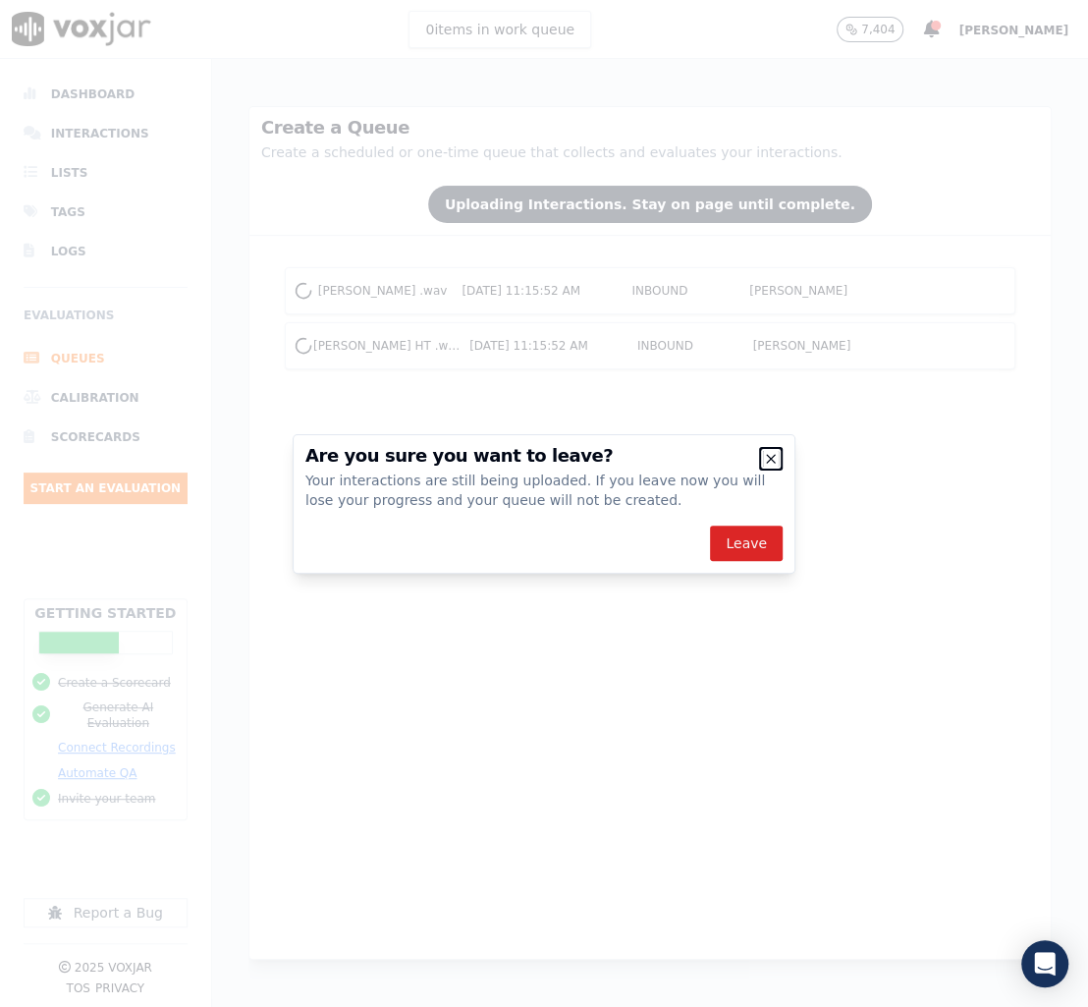
click at [765, 457] on icon "button" at bounding box center [771, 459] width 16 height 16
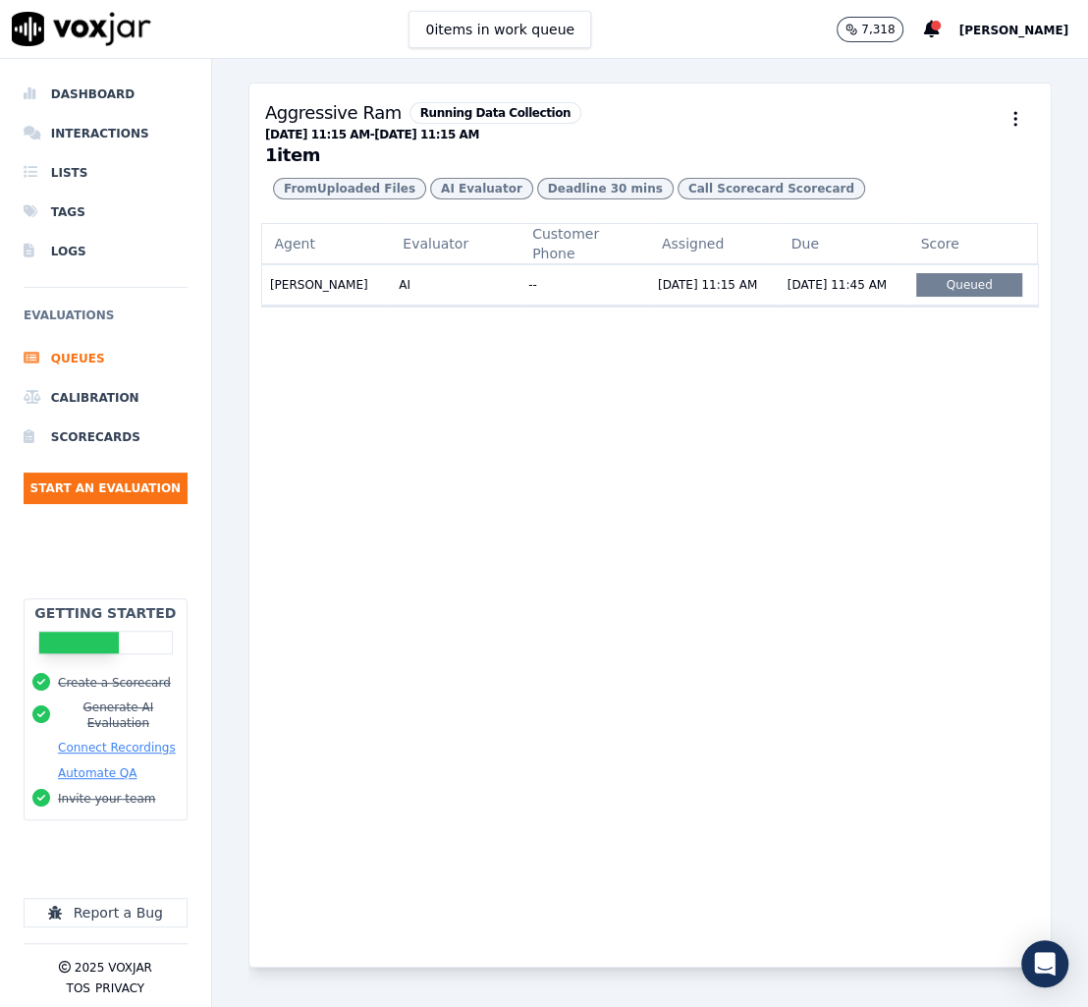
click at [554, 567] on div "Agent Evaluator Customer Phone Assigned Due Score McKinley Powell AI -- 08/26/2…" at bounding box center [651, 595] width 802 height 744
click at [109, 364] on li "Queues" at bounding box center [106, 358] width 164 height 39
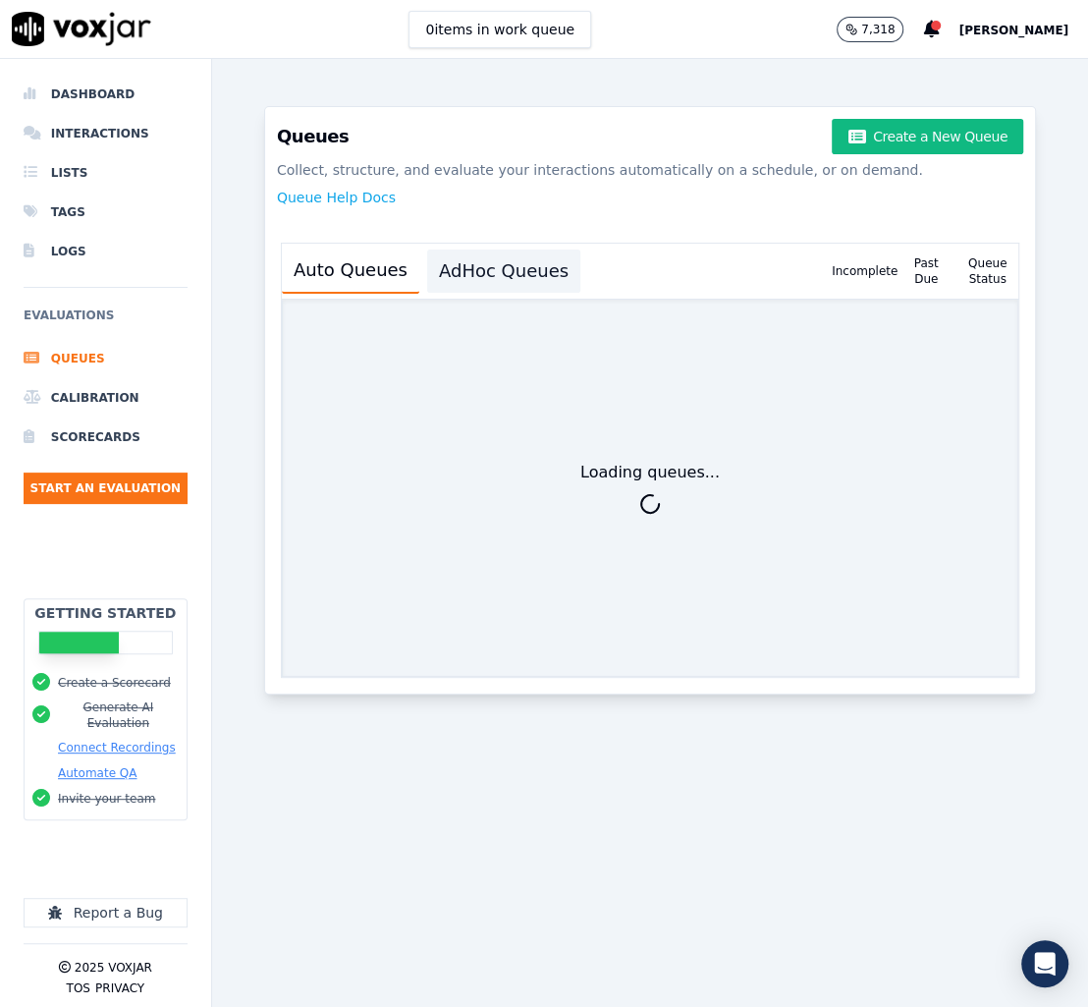
click at [517, 252] on button "AdHoc Queues" at bounding box center [503, 271] width 153 height 43
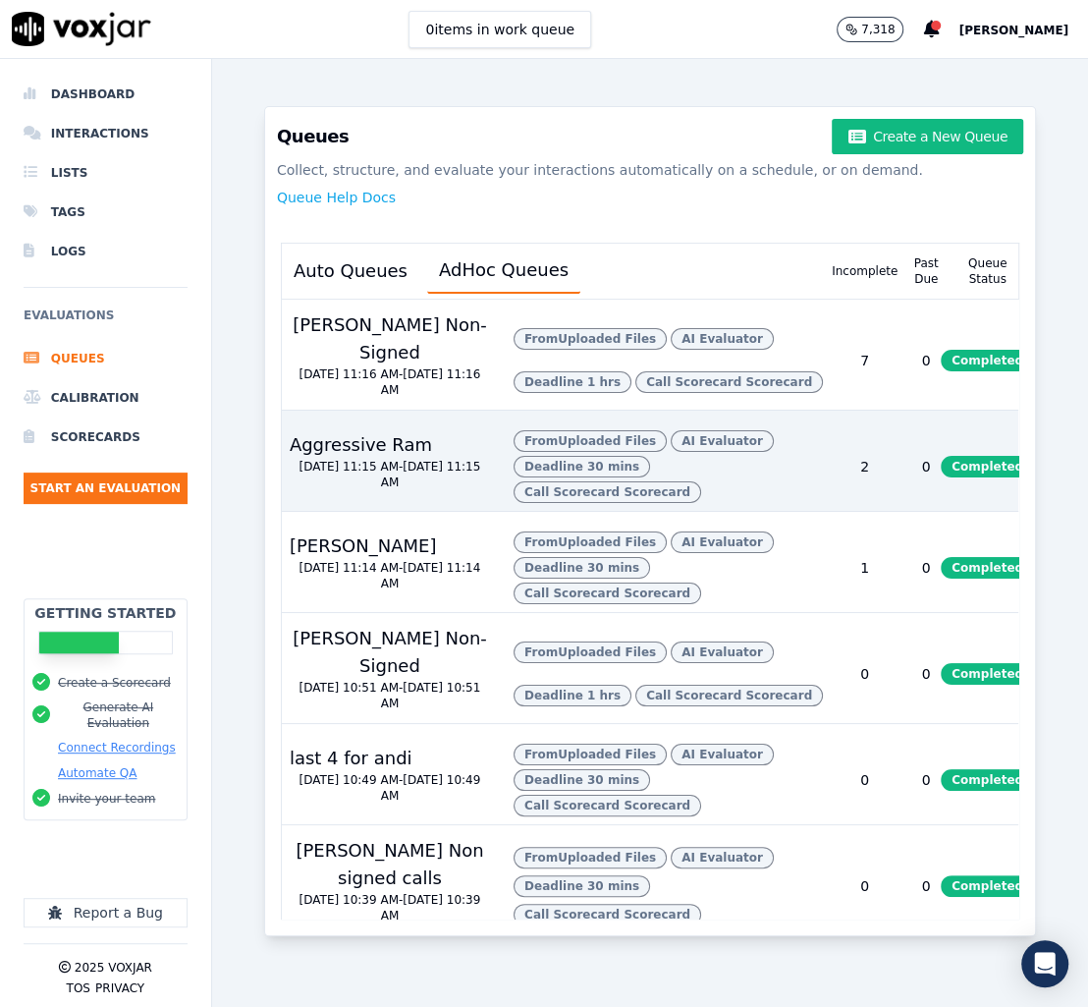
click at [370, 438] on div "Aggressive Ram" at bounding box center [361, 445] width 158 height 28
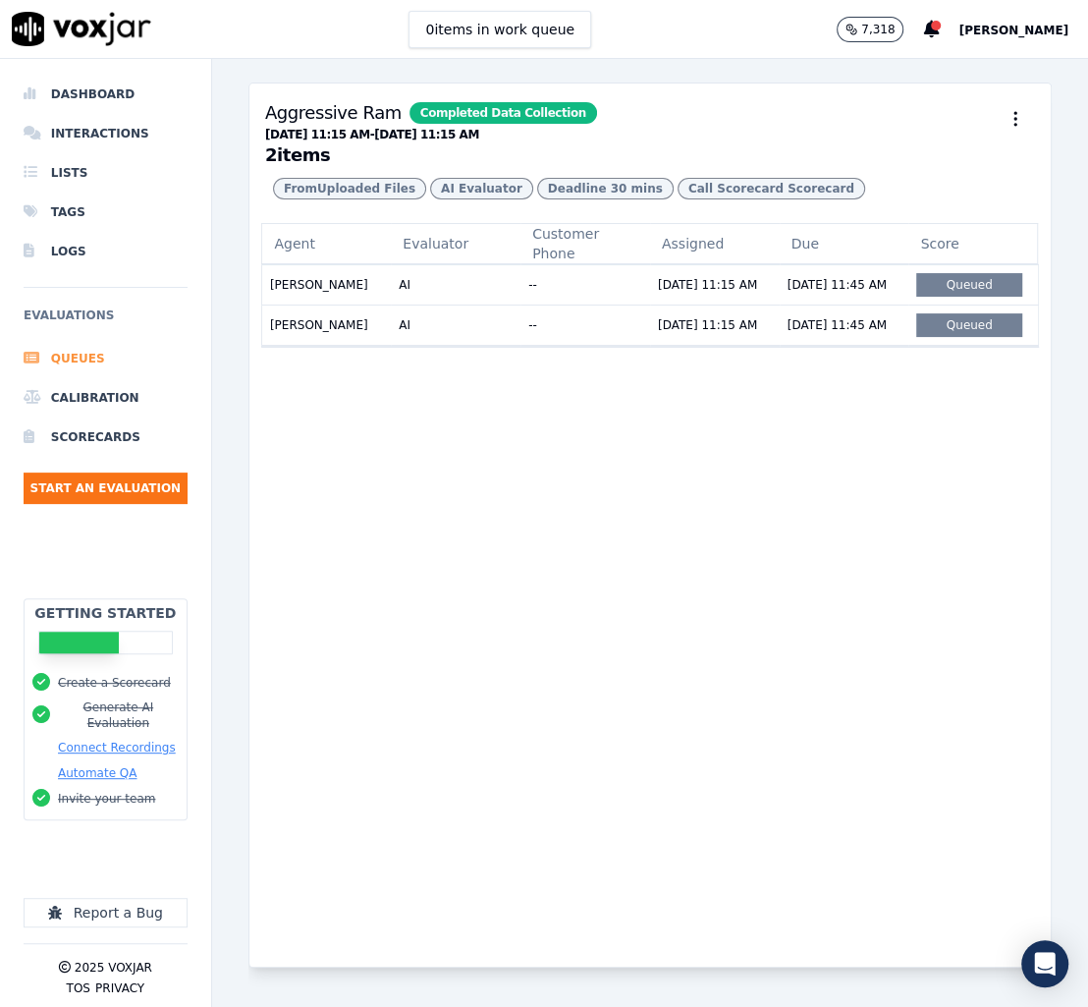
click at [76, 359] on li "Queues" at bounding box center [106, 358] width 164 height 39
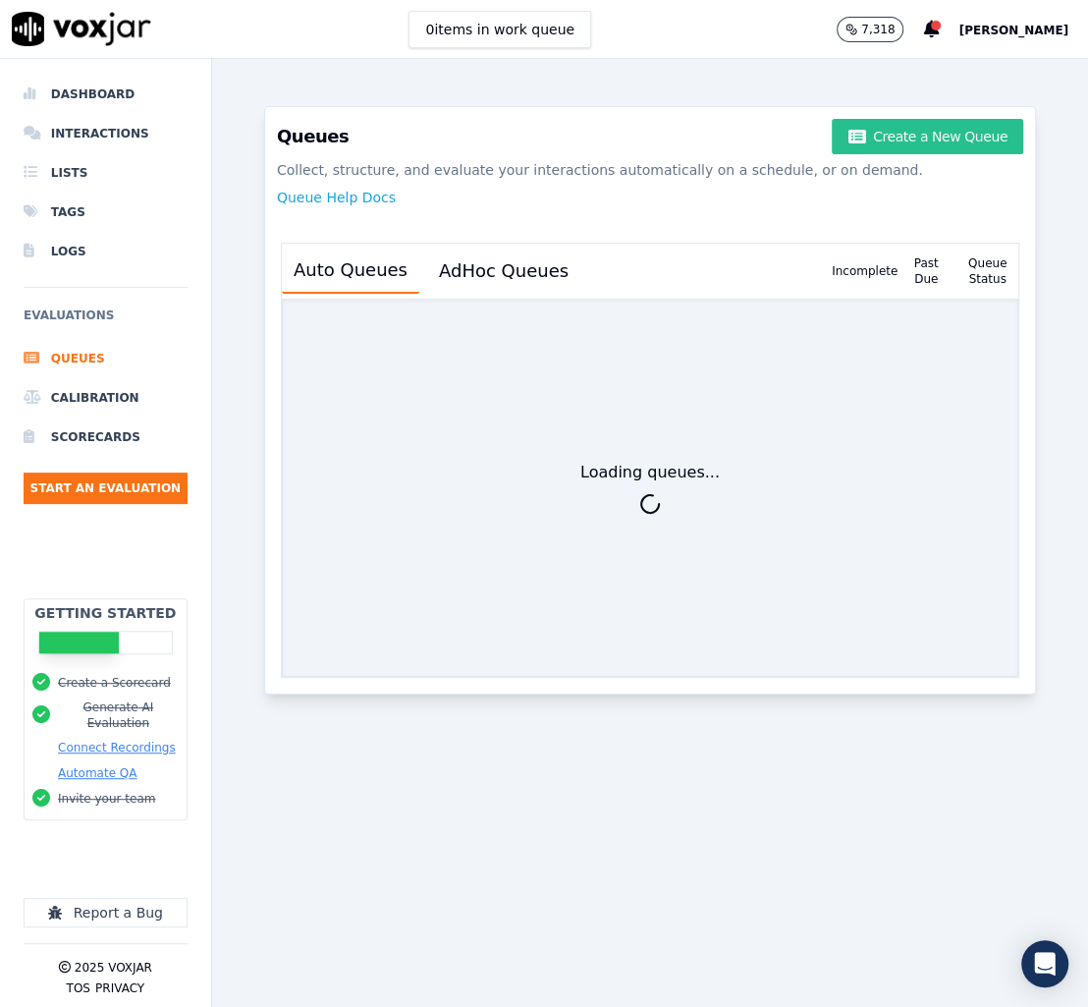
click at [867, 138] on button "Create a New Queue" at bounding box center [927, 136] width 191 height 35
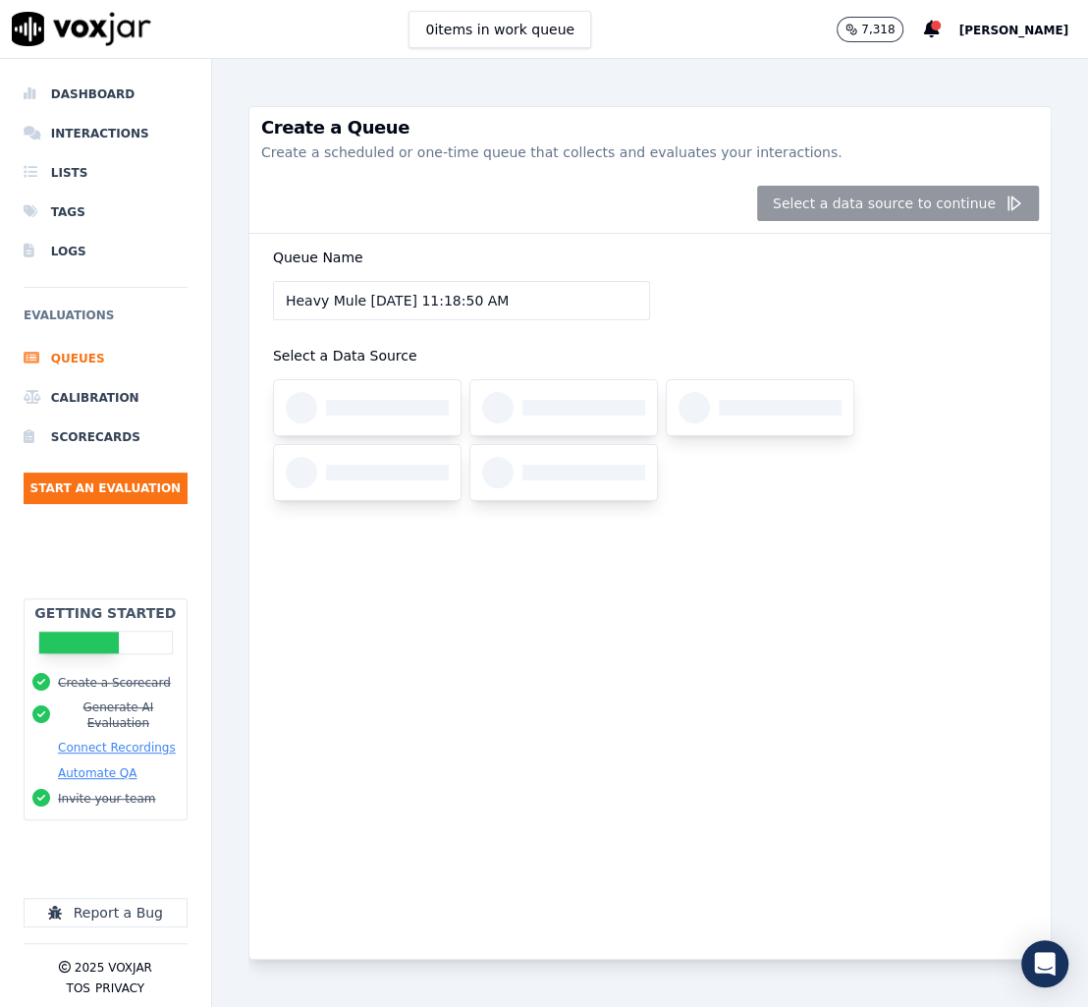
drag, startPoint x: 399, startPoint y: 294, endPoint x: 229, endPoint y: 300, distance: 170.0
click at [273, 300] on input "Heavy Mule 8/26/2025, 11:18:50 AM" at bounding box center [461, 300] width 377 height 39
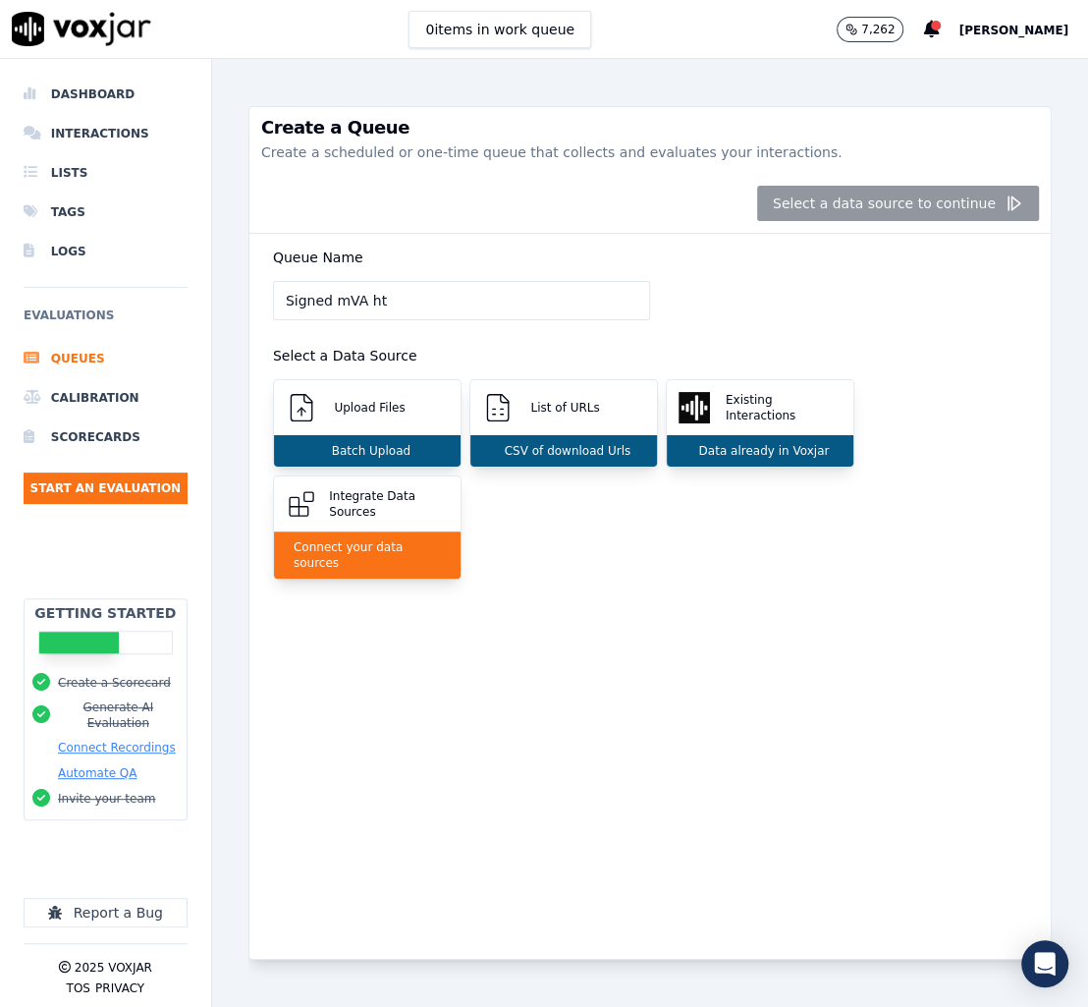
type input "Signed mVA ht"
click at [408, 421] on div "Upload Files" at bounding box center [367, 407] width 187 height 55
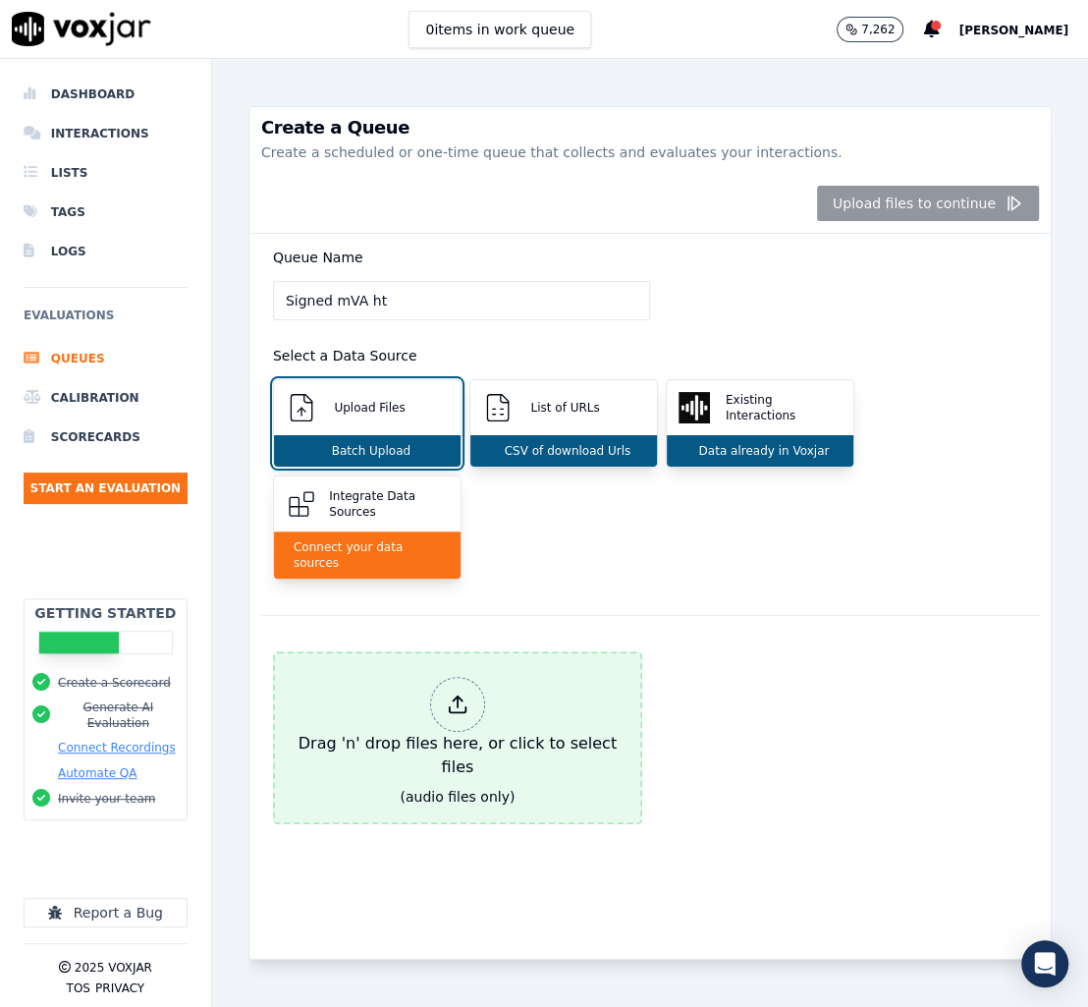
click at [420, 670] on div "Drag 'n' drop files here, or click to select files" at bounding box center [458, 728] width 342 height 118
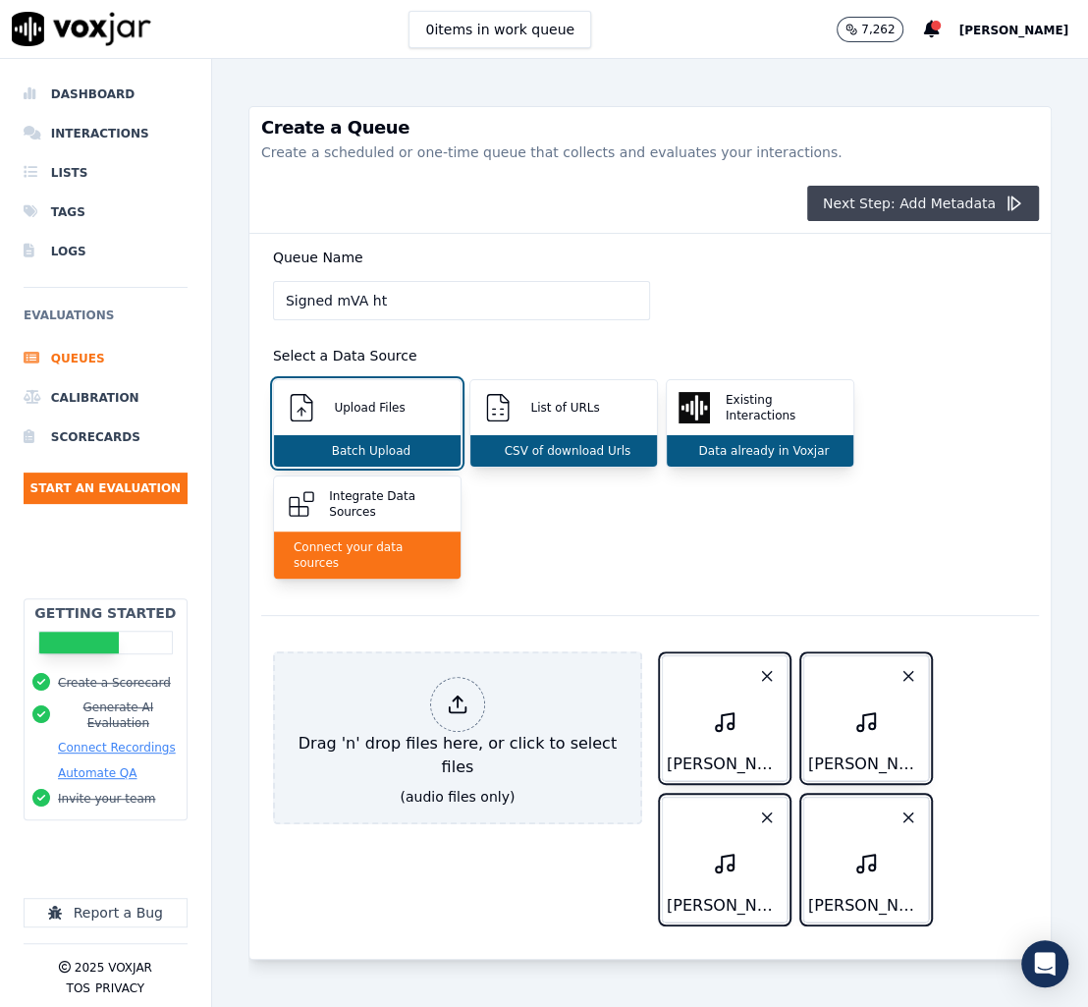
click at [887, 206] on button "Next Step: Add Metadata" at bounding box center [923, 203] width 232 height 35
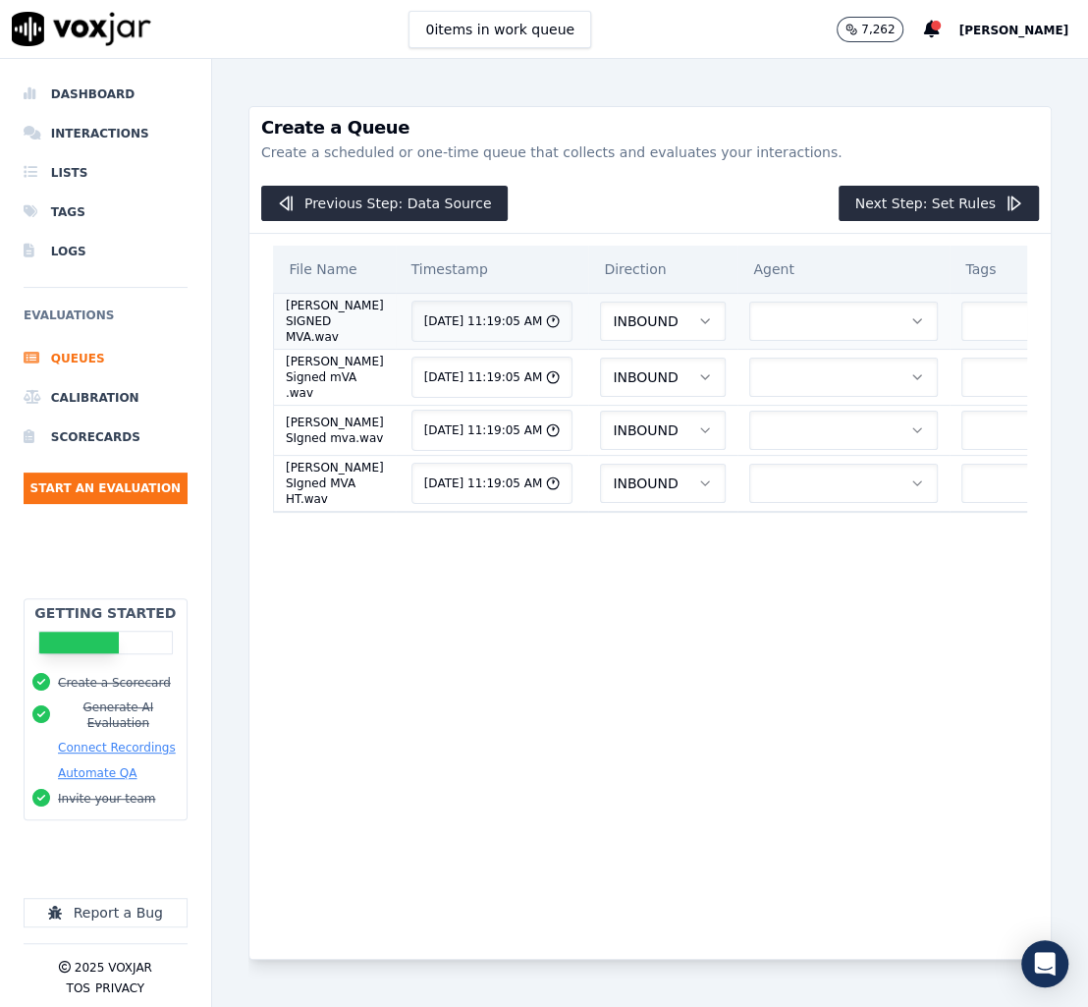
click at [800, 328] on button "button" at bounding box center [844, 321] width 189 height 39
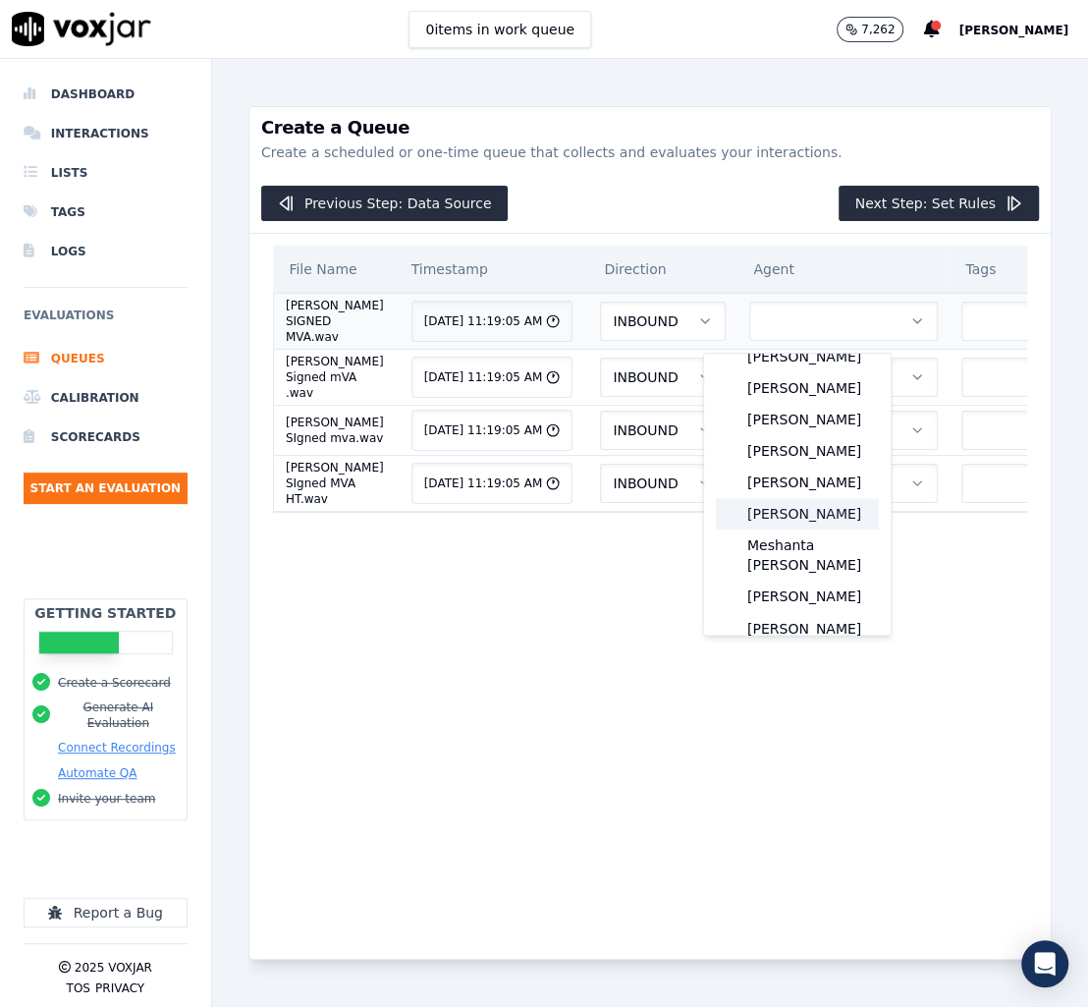
scroll to position [1812, 0]
click at [791, 498] on div "[PERSON_NAME]" at bounding box center [797, 482] width 163 height 31
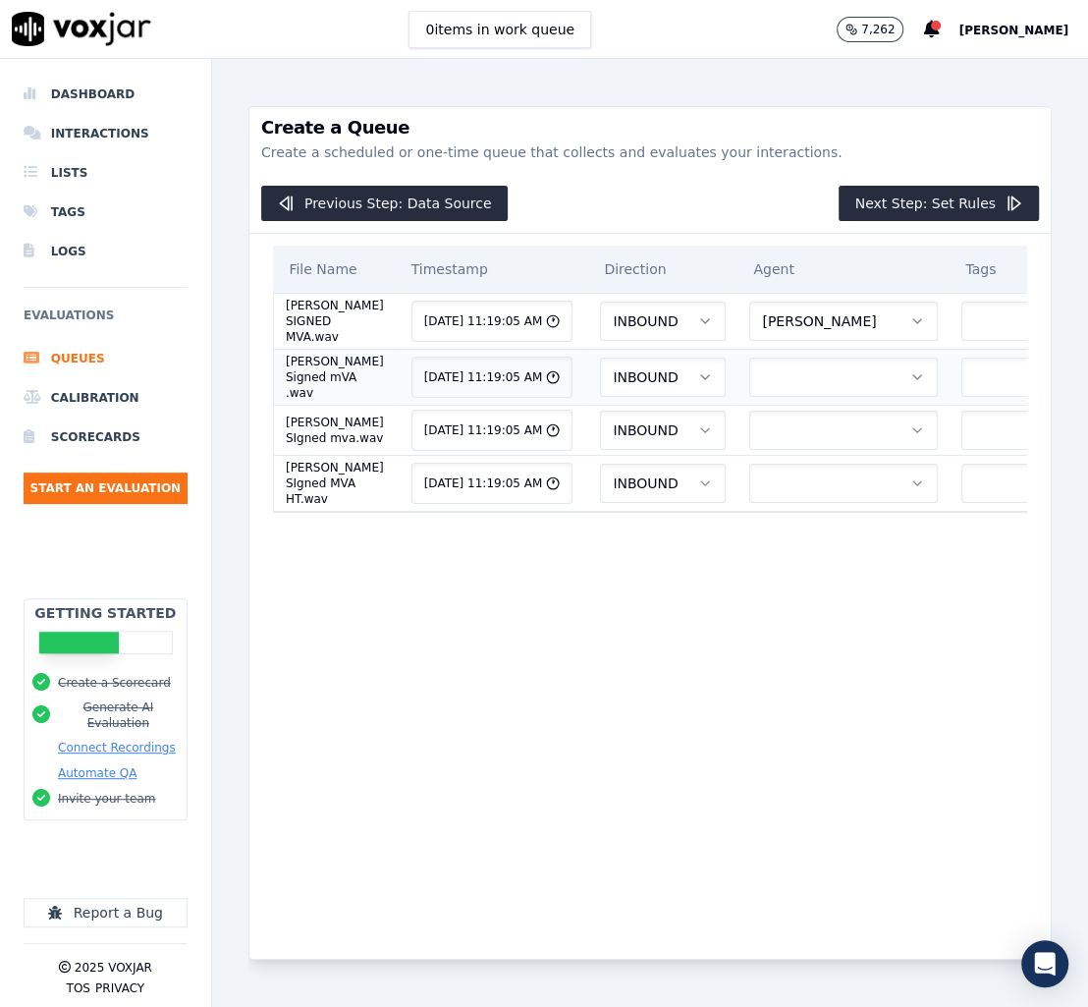
click at [810, 392] on button "button" at bounding box center [844, 377] width 189 height 39
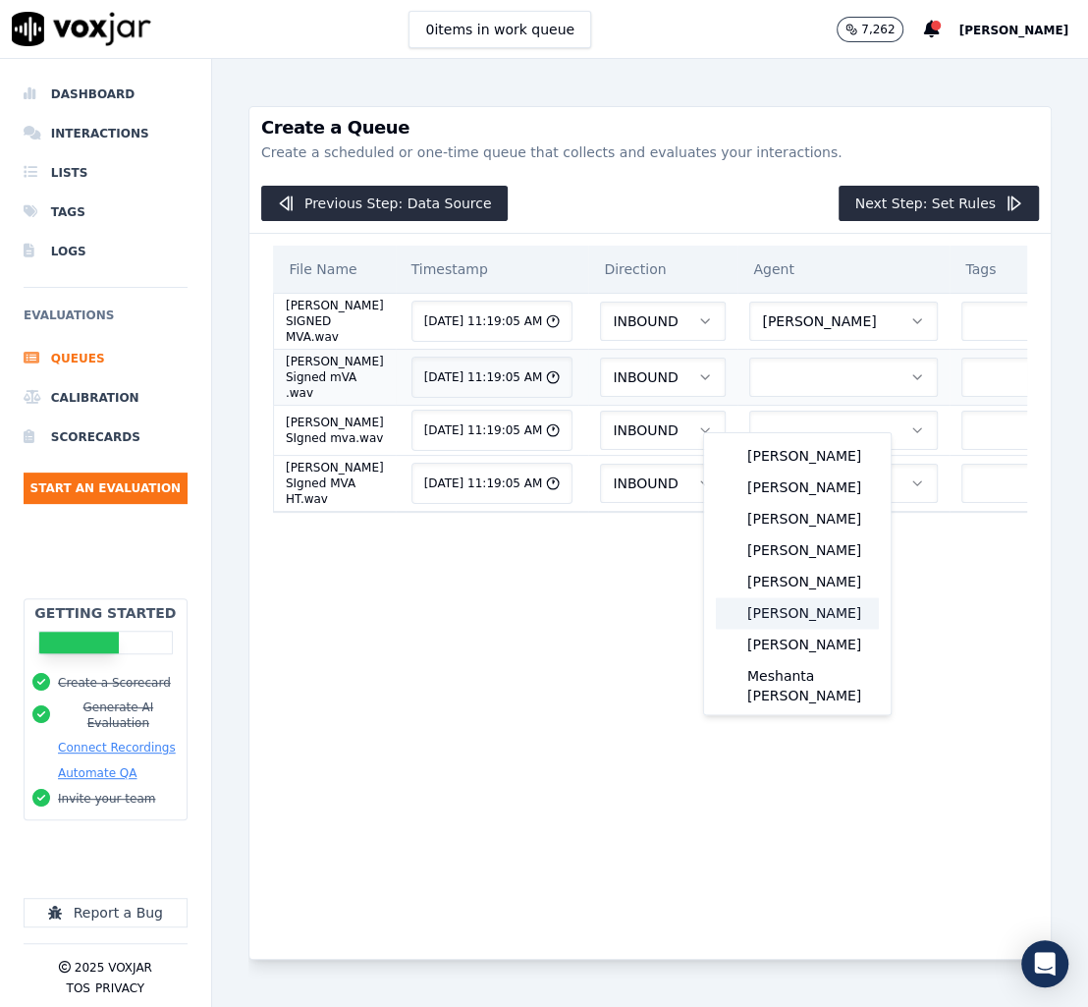
scroll to position [1813, 0]
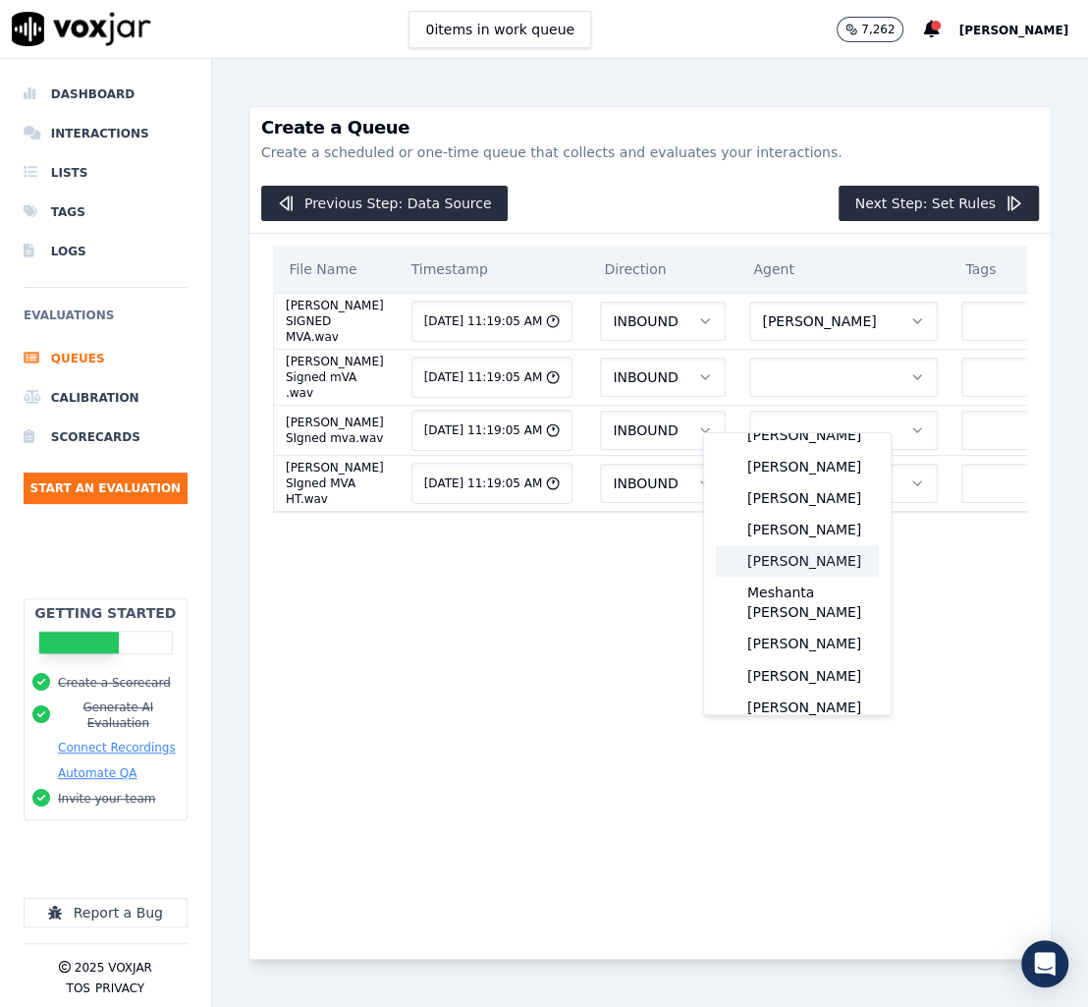
click at [817, 577] on div "[PERSON_NAME]" at bounding box center [797, 560] width 163 height 31
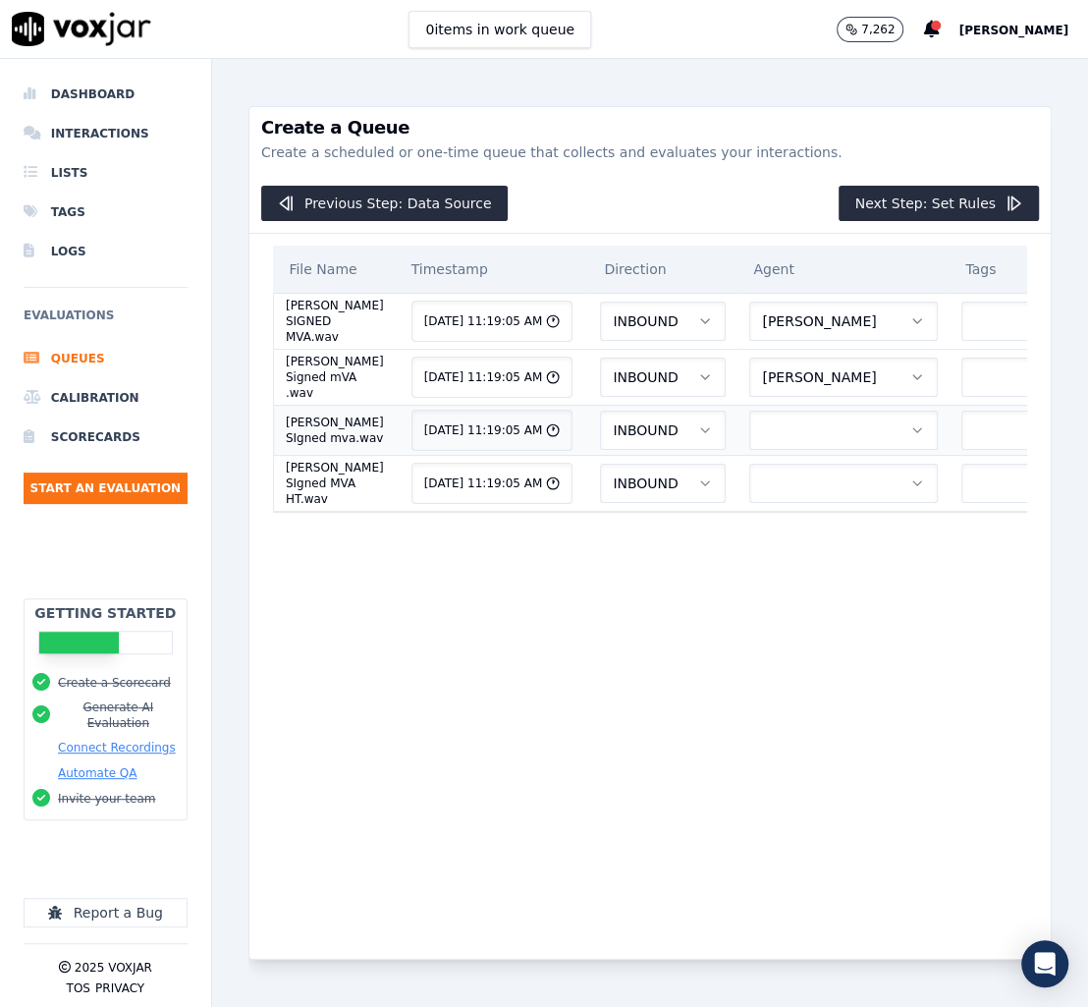
click at [790, 450] on button "button" at bounding box center [844, 430] width 189 height 39
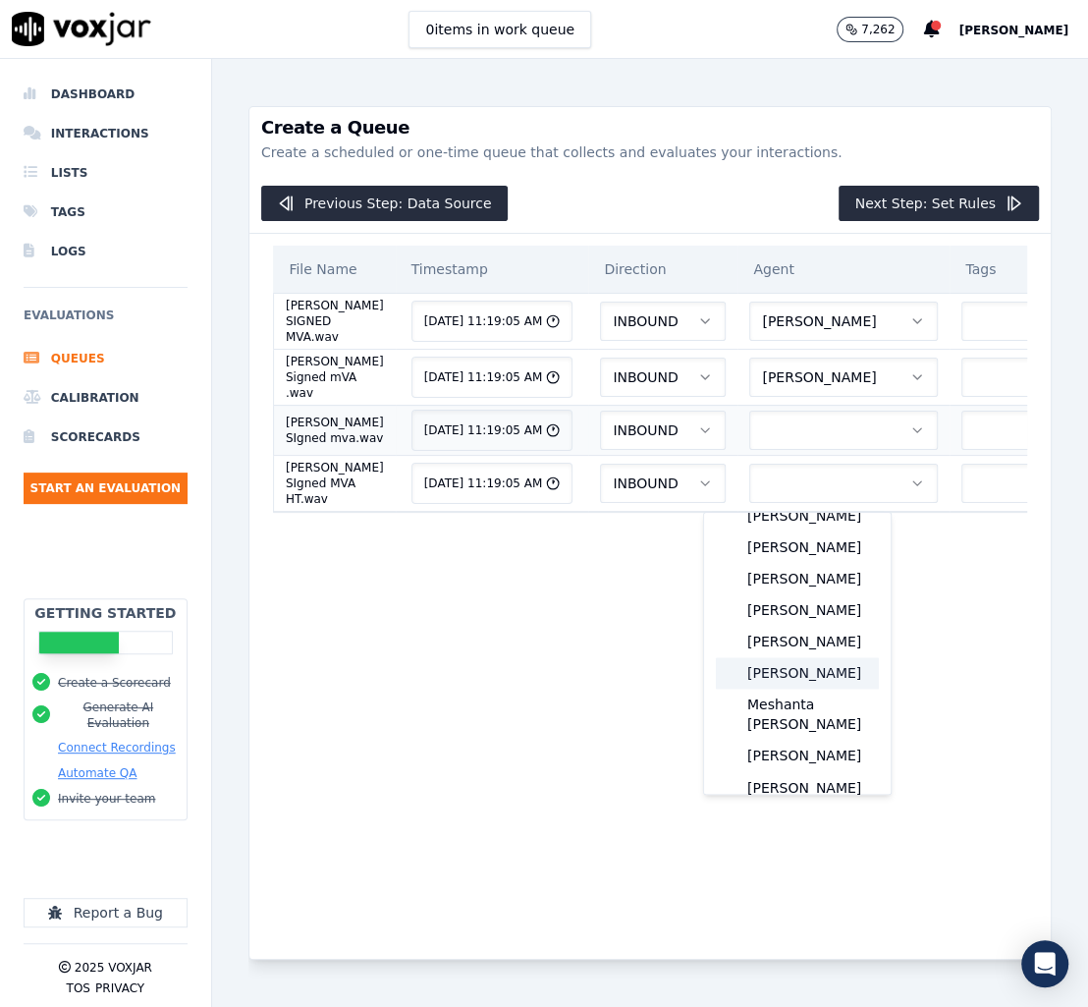
scroll to position [1845, 0]
drag, startPoint x: 802, startPoint y: 752, endPoint x: 803, endPoint y: 743, distance: 9.9
click at [803, 676] on div "Meshanta Myles" at bounding box center [797, 650] width 163 height 51
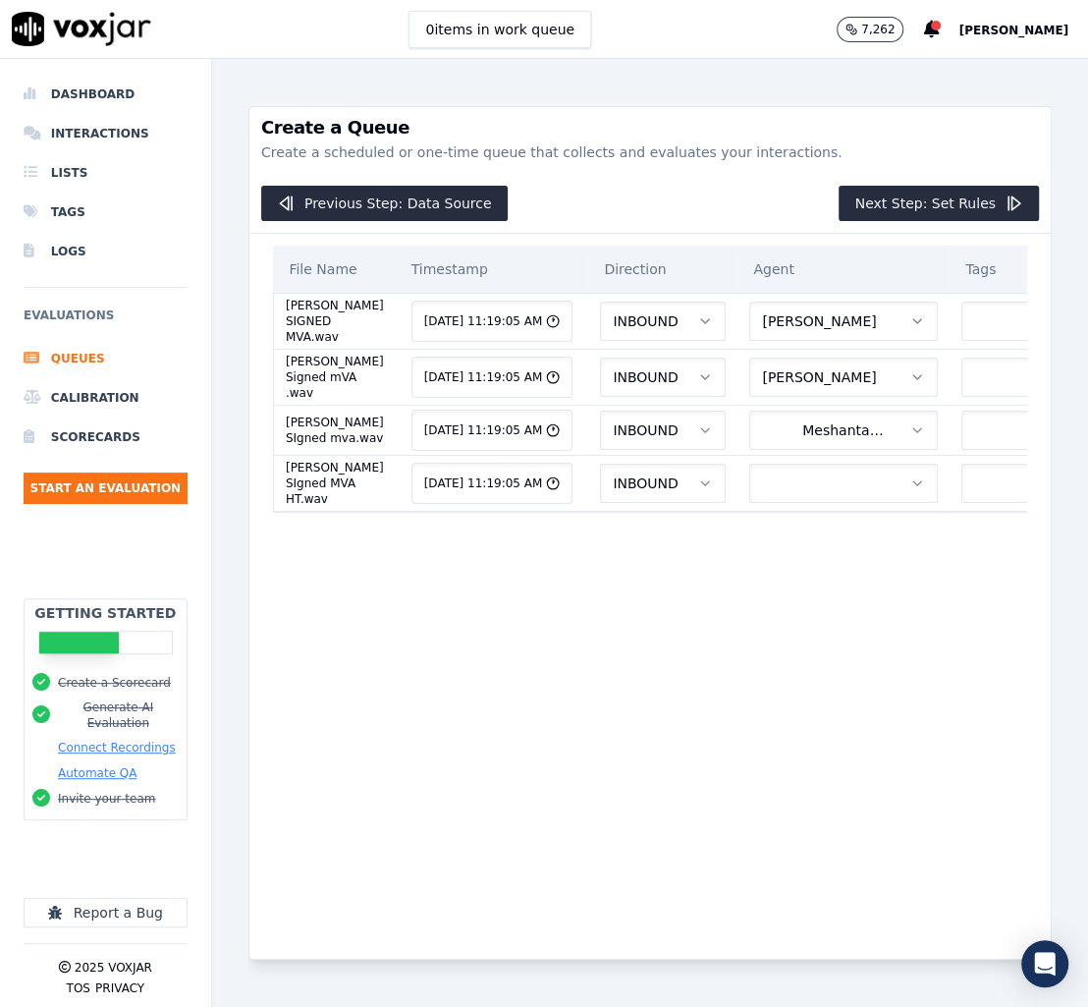
click at [803, 743] on div "File Name Timestamp Direction Agent Tags Kenneth A Ratcliff SIGNED MVA.wav 8/26…" at bounding box center [650, 581] width 778 height 694
click at [772, 450] on button "Meshanta Myles" at bounding box center [844, 430] width 189 height 39
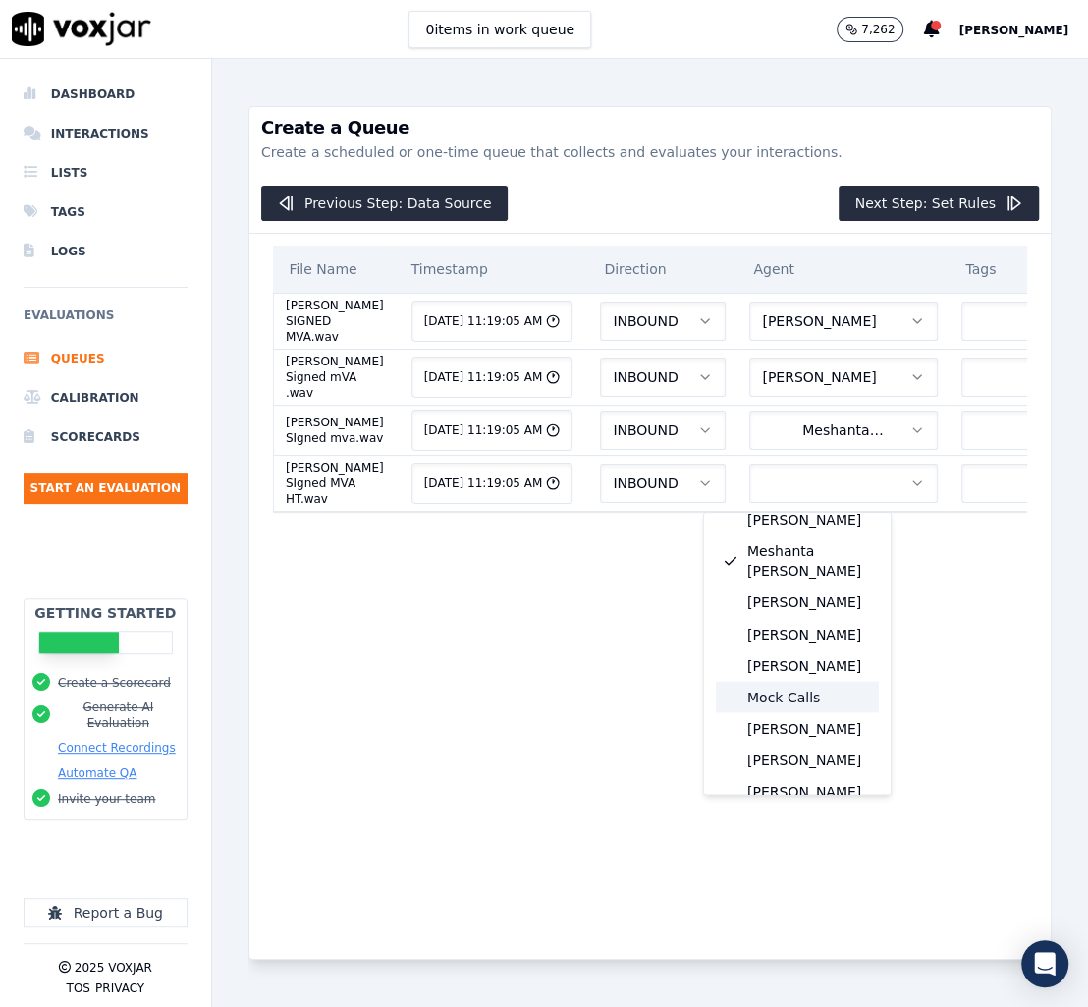
scroll to position [2031, 0]
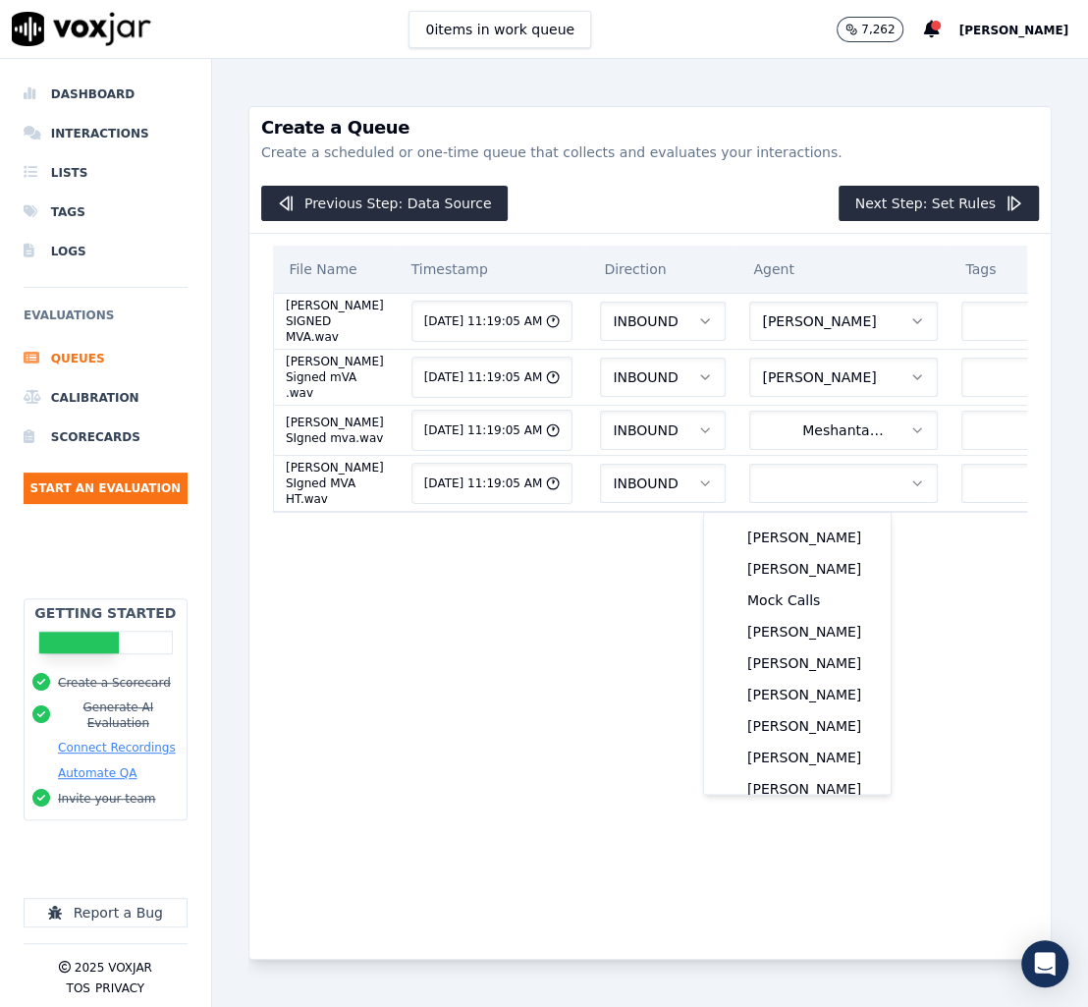
click at [806, 438] on div "[PERSON_NAME]" at bounding box center [797, 422] width 163 height 31
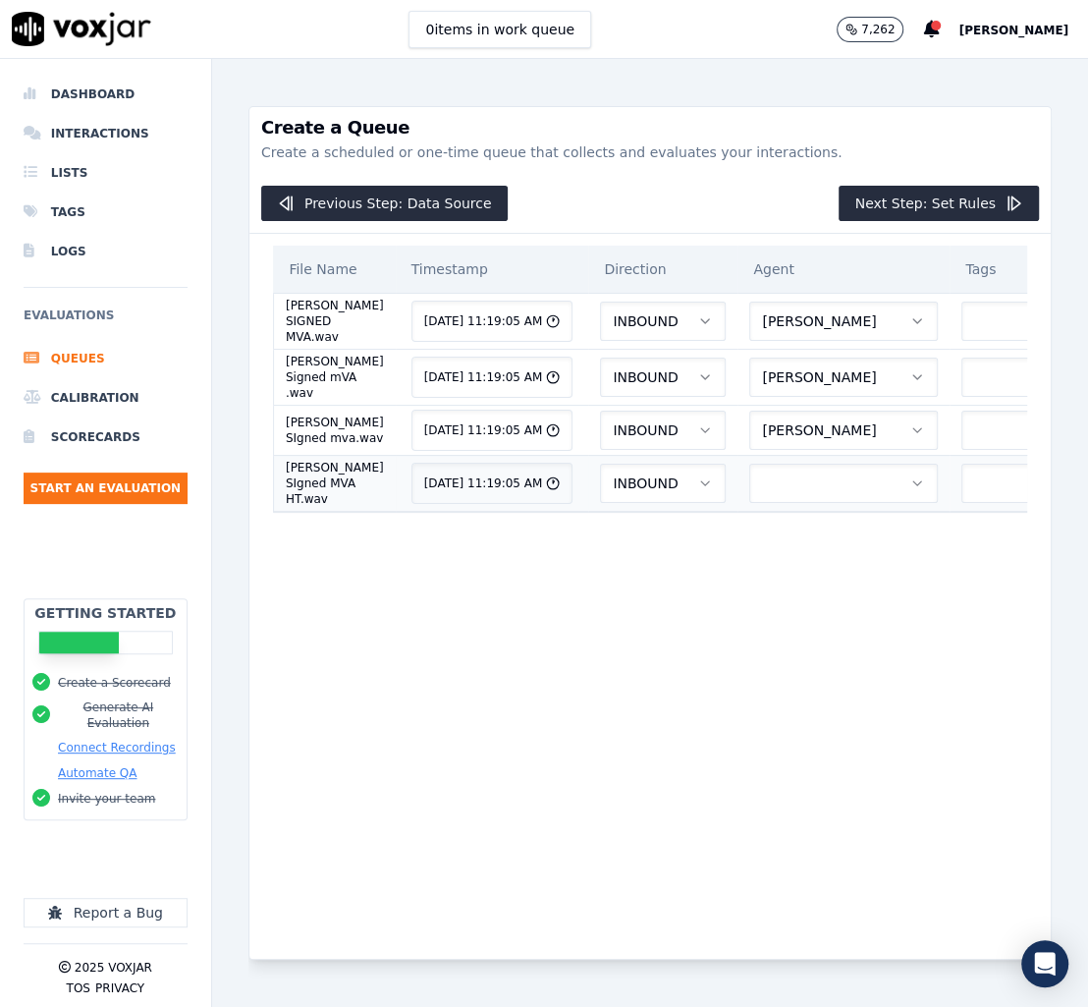
click at [786, 503] on button "button" at bounding box center [844, 483] width 189 height 39
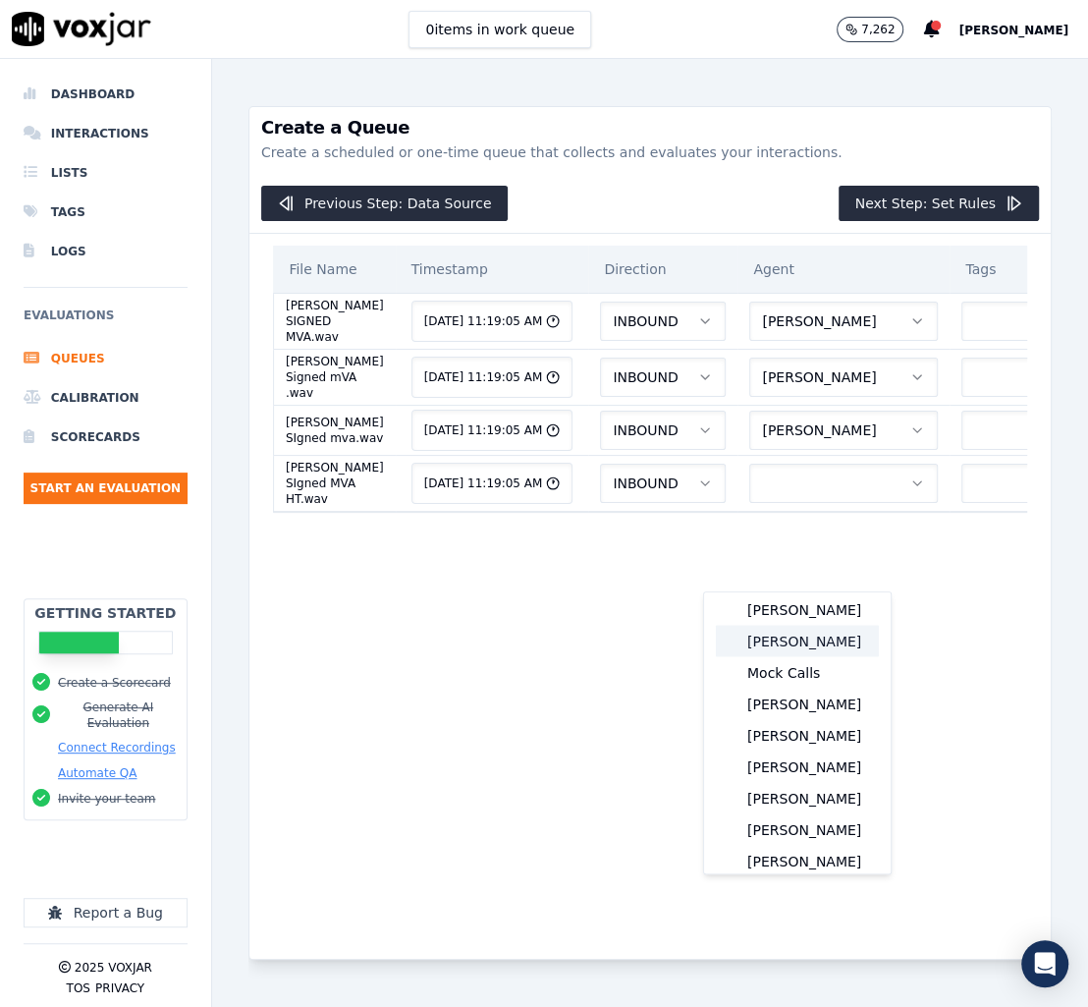
scroll to position [1980, 0]
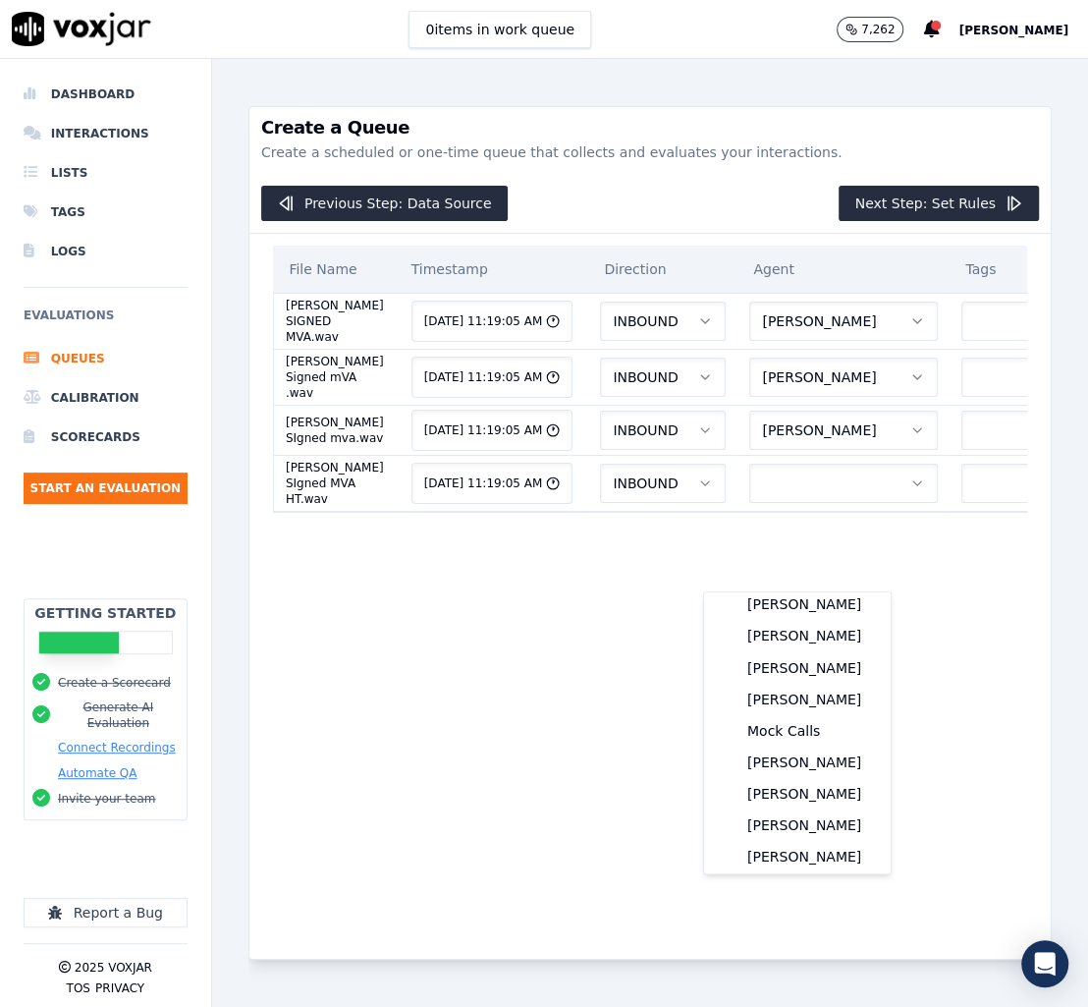
click at [803, 569] on div "[PERSON_NAME]" at bounding box center [797, 552] width 163 height 31
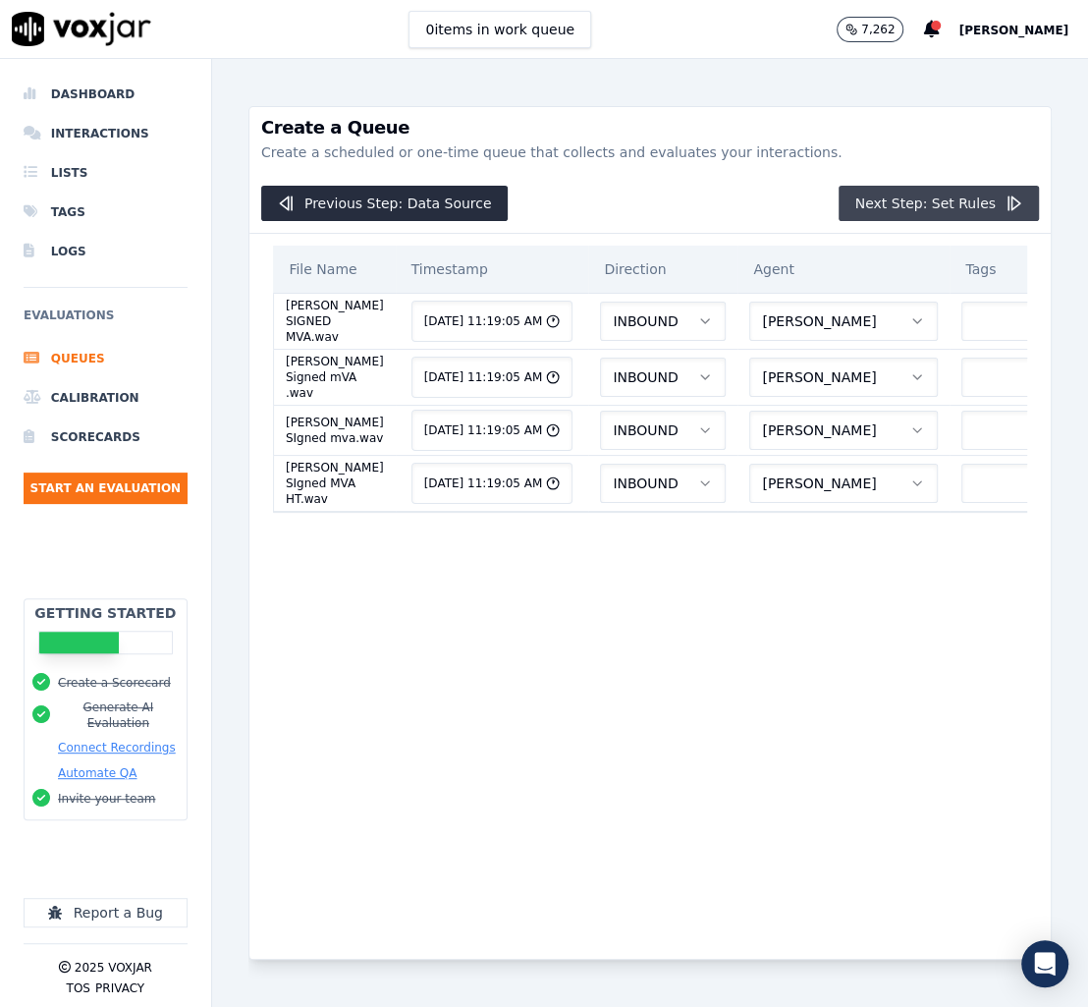
click at [890, 220] on button "Next Step: Set Rules" at bounding box center [938, 203] width 199 height 35
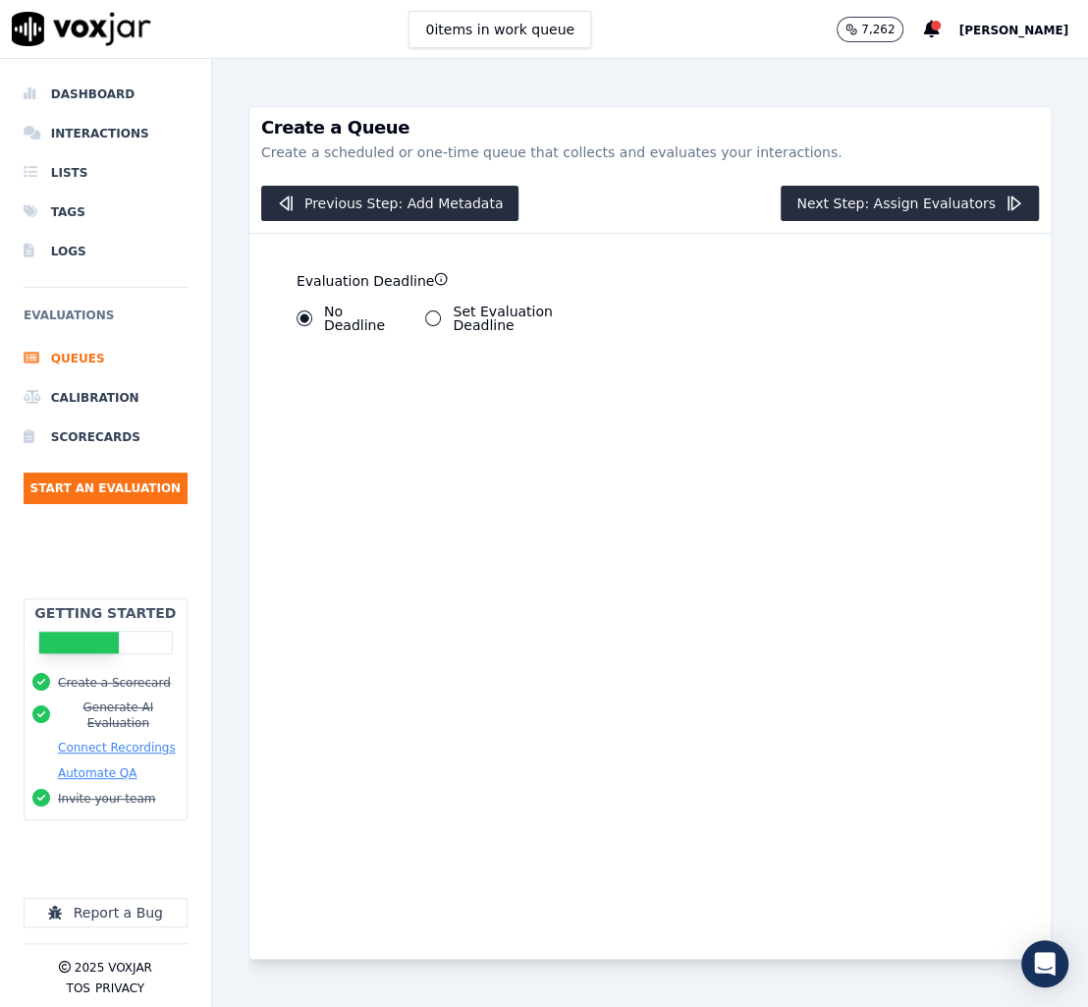
click at [509, 322] on label "Set Evaluation Deadline" at bounding box center [533, 319] width 161 height 28
click at [441, 322] on button "Set Evaluation Deadline" at bounding box center [433, 318] width 16 height 16
click at [335, 405] on input "7" at bounding box center [343, 390] width 93 height 39
type input "0"
click at [351, 396] on input "0" at bounding box center [343, 390] width 93 height 39
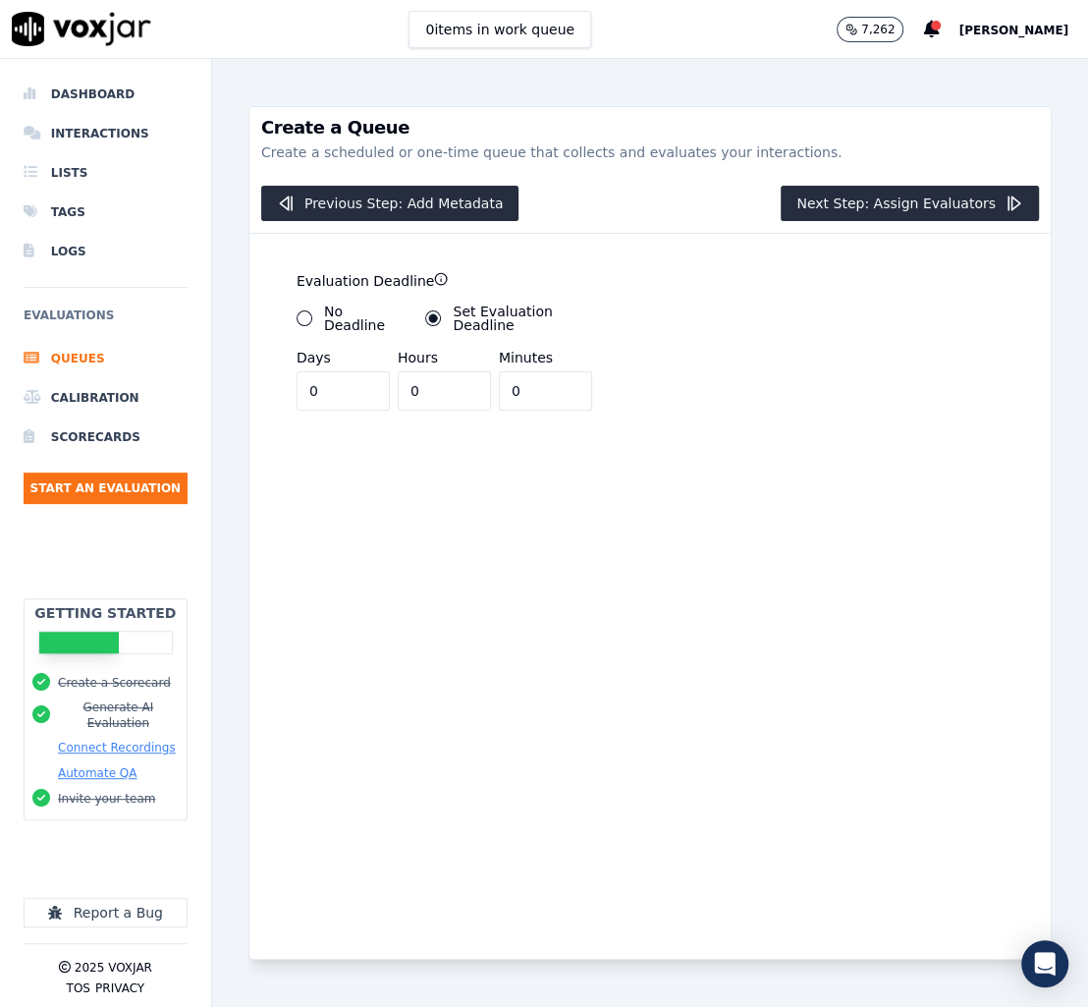
click at [499, 394] on input "0" at bounding box center [545, 390] width 93 height 39
type input "30"
click at [906, 204] on button "Next Step: Assign Evaluators" at bounding box center [910, 203] width 258 height 35
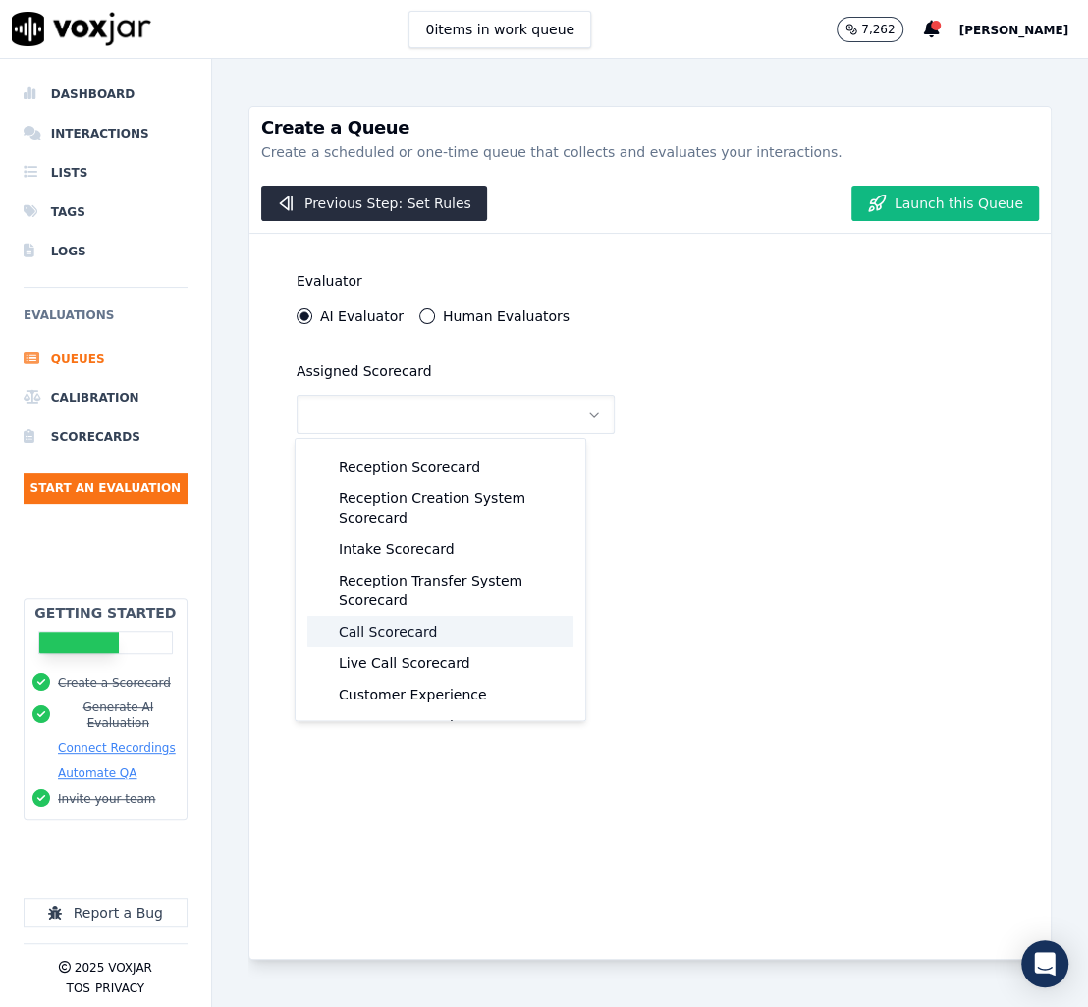
click at [431, 624] on div "Call Scorecard" at bounding box center [440, 631] width 266 height 31
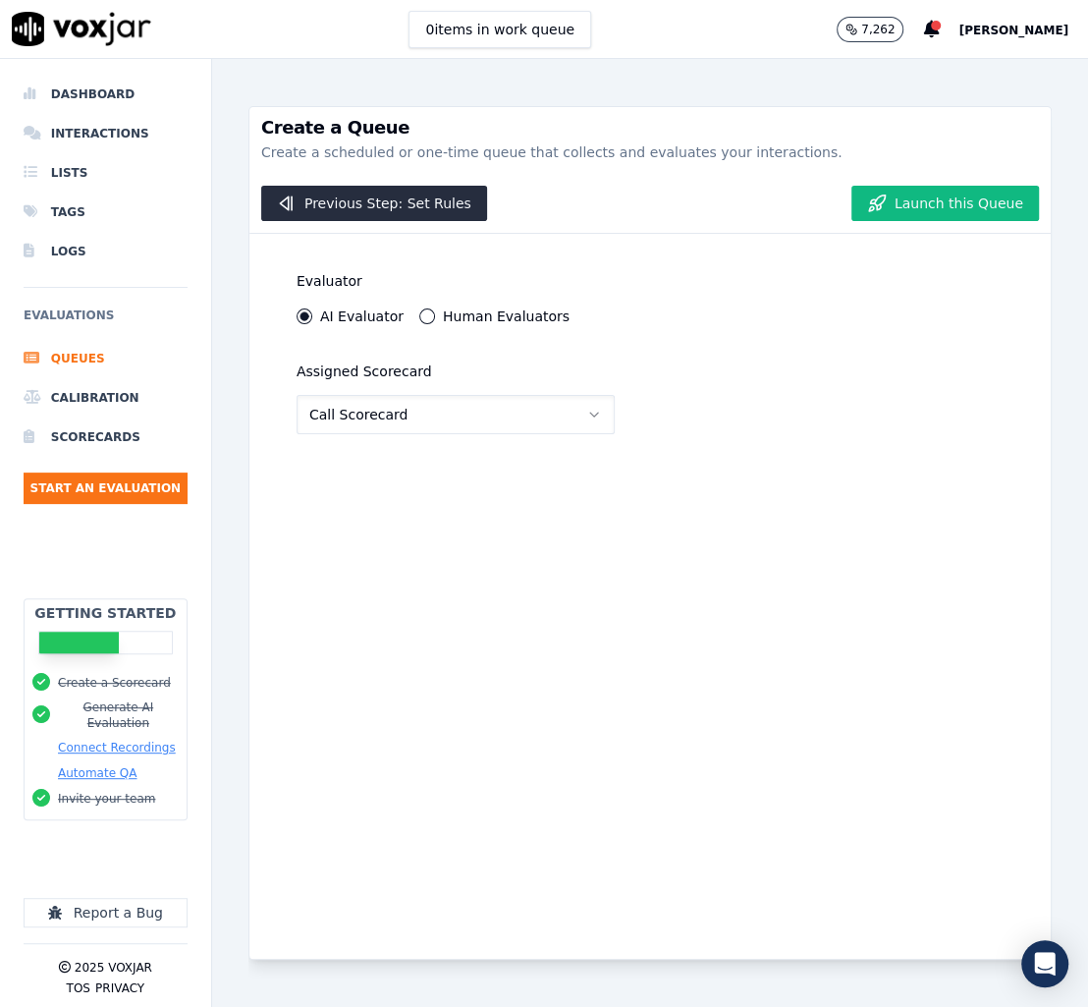
click at [548, 408] on button "Call Scorecard" at bounding box center [456, 414] width 318 height 39
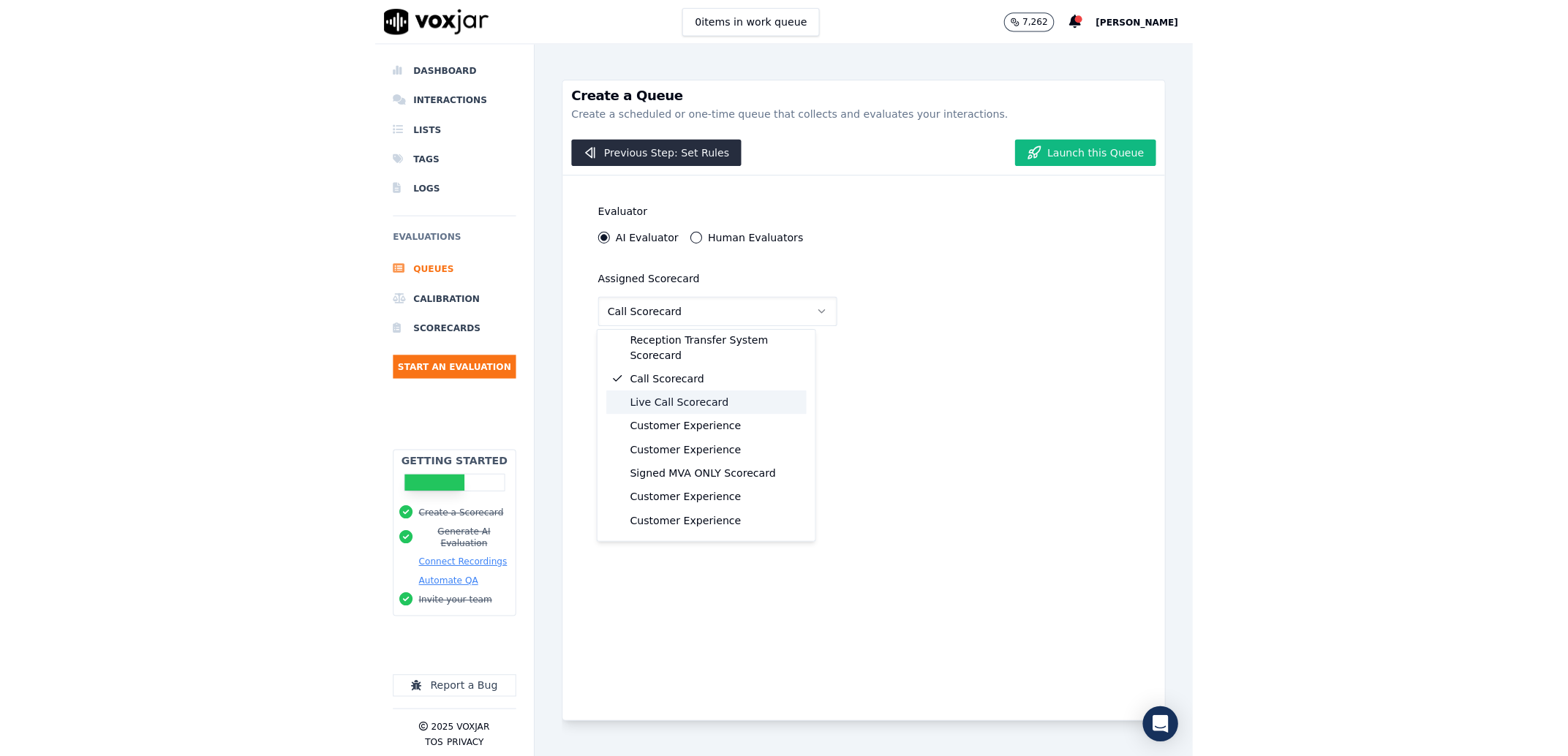
scroll to position [109, 0]
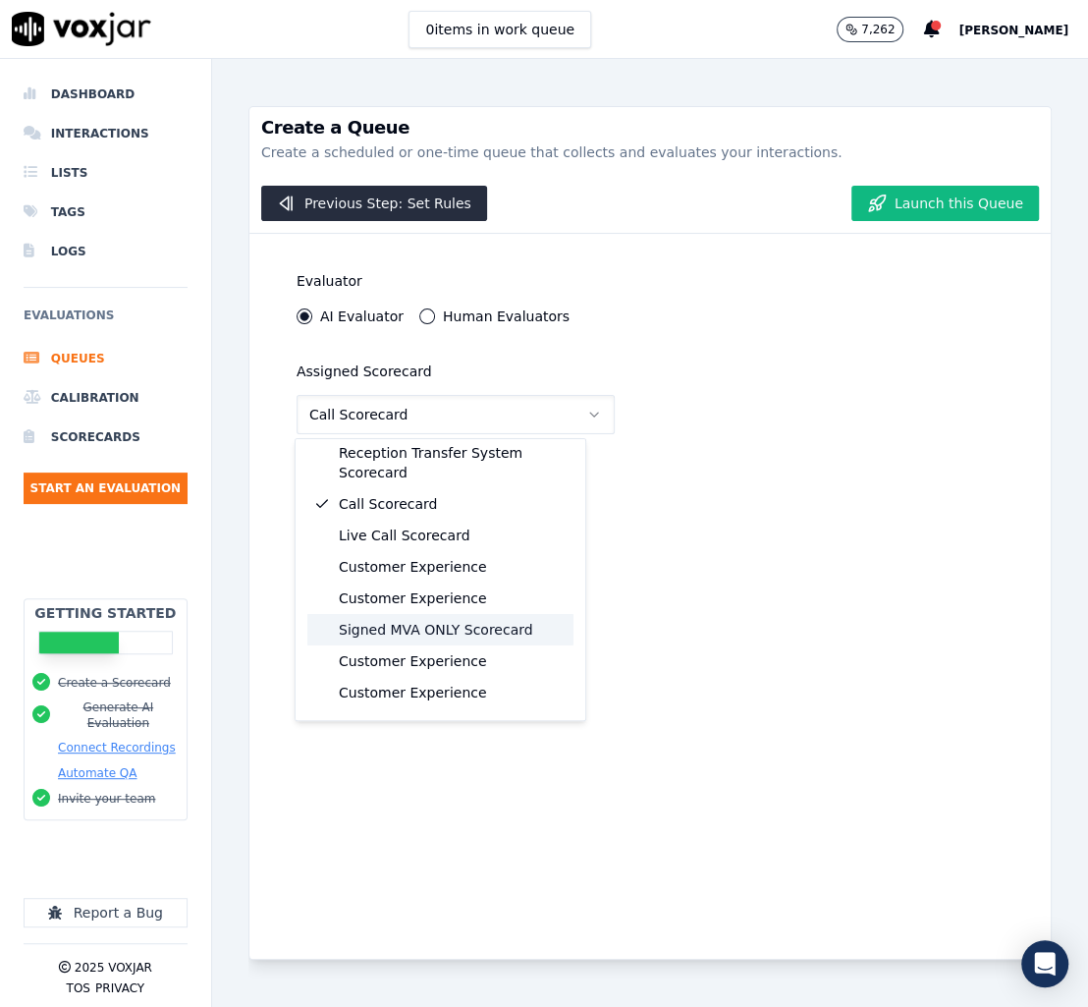
click at [452, 614] on div "Signed MVA ONLY Scorecard" at bounding box center [440, 629] width 266 height 31
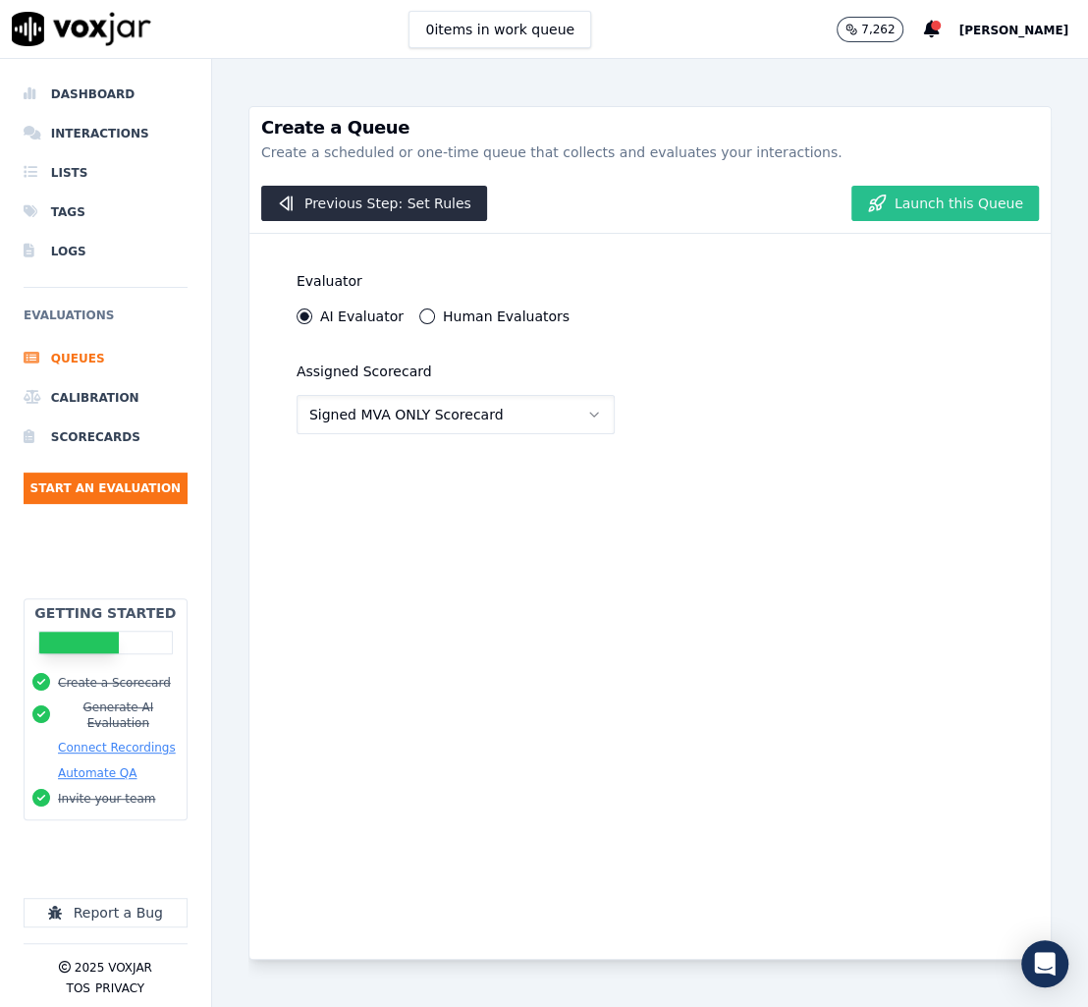
click at [907, 198] on button "Launch this Queue" at bounding box center [946, 203] width 188 height 35
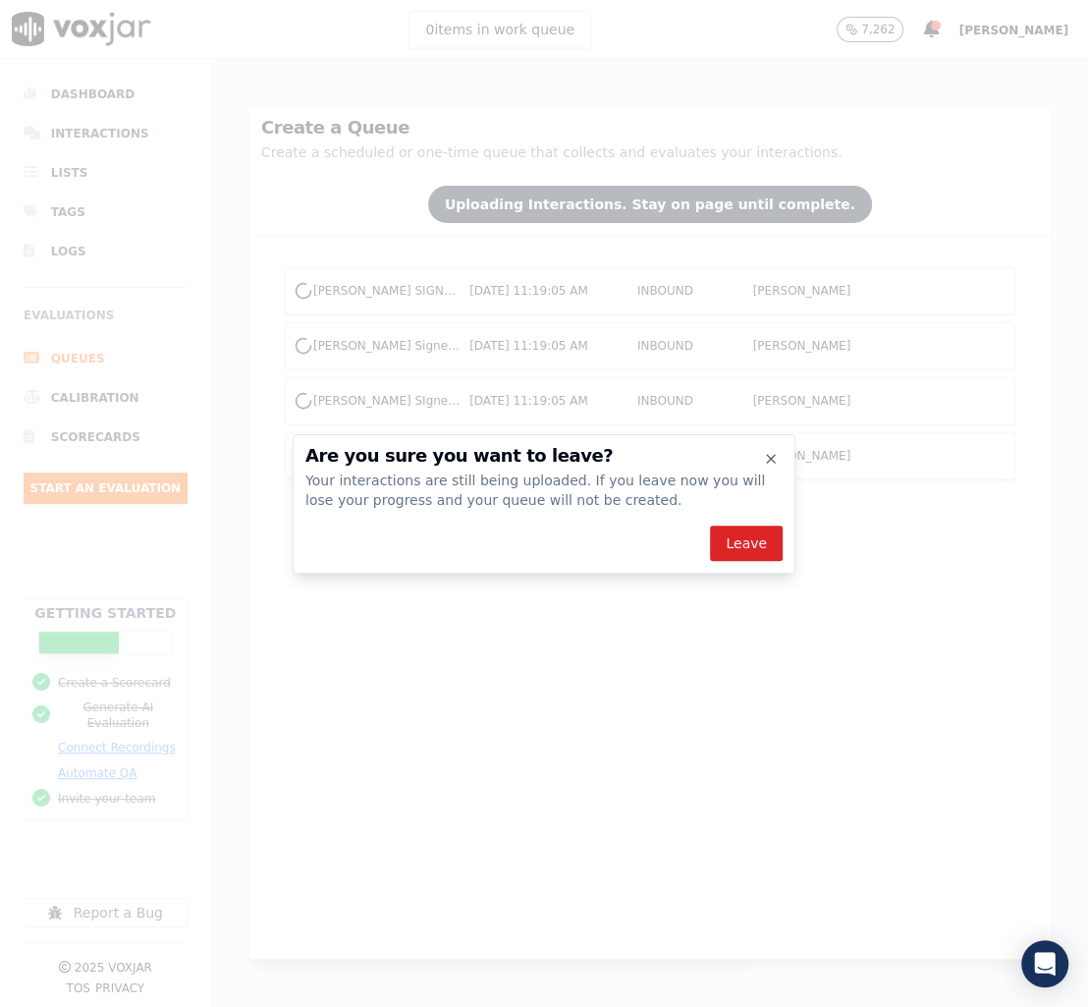
click at [755, 452] on h2 "Are you sure you want to leave?" at bounding box center [544, 456] width 477 height 18
click at [767, 454] on icon "button" at bounding box center [771, 459] width 16 height 16
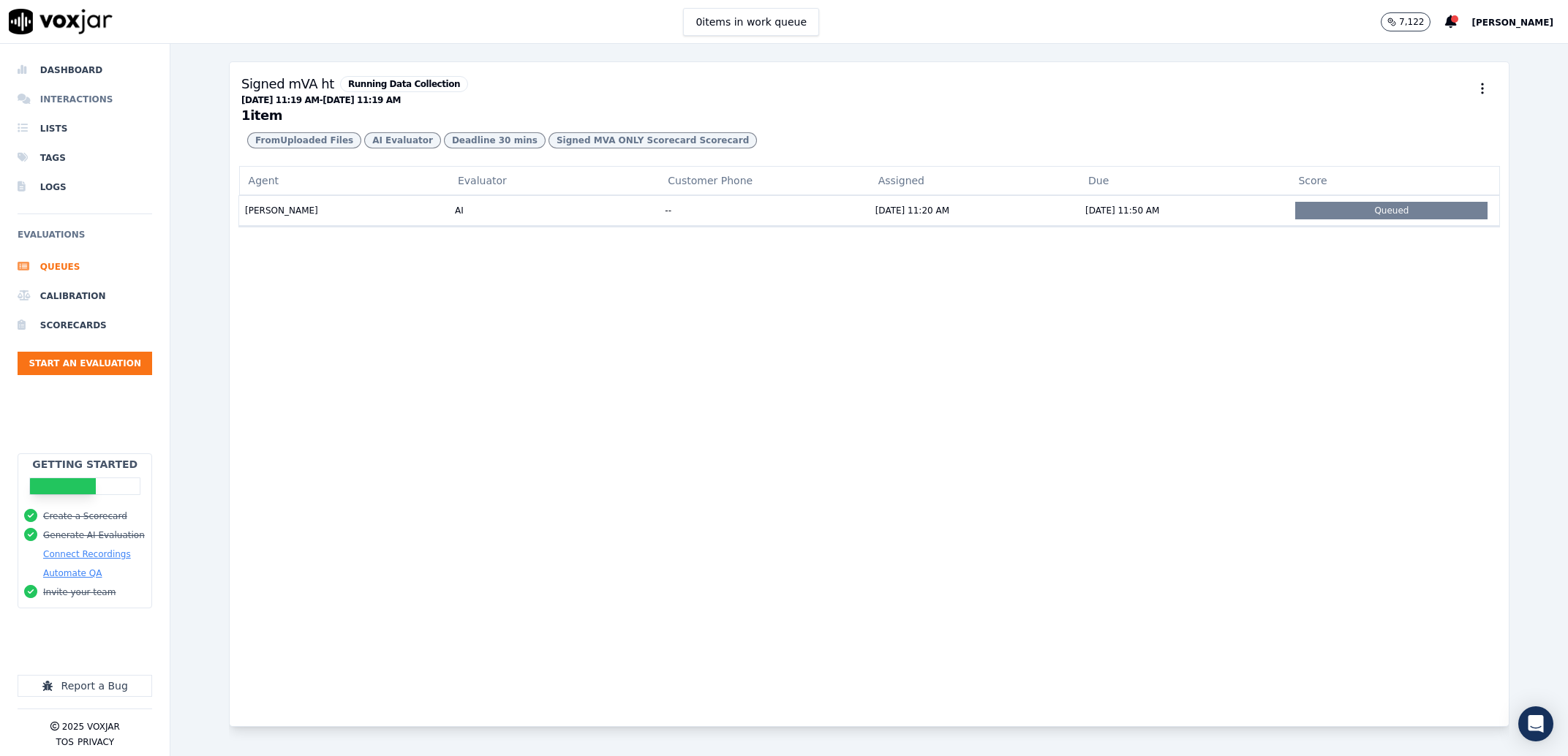
click at [94, 104] on li "Interactions" at bounding box center [85, 99] width 135 height 29
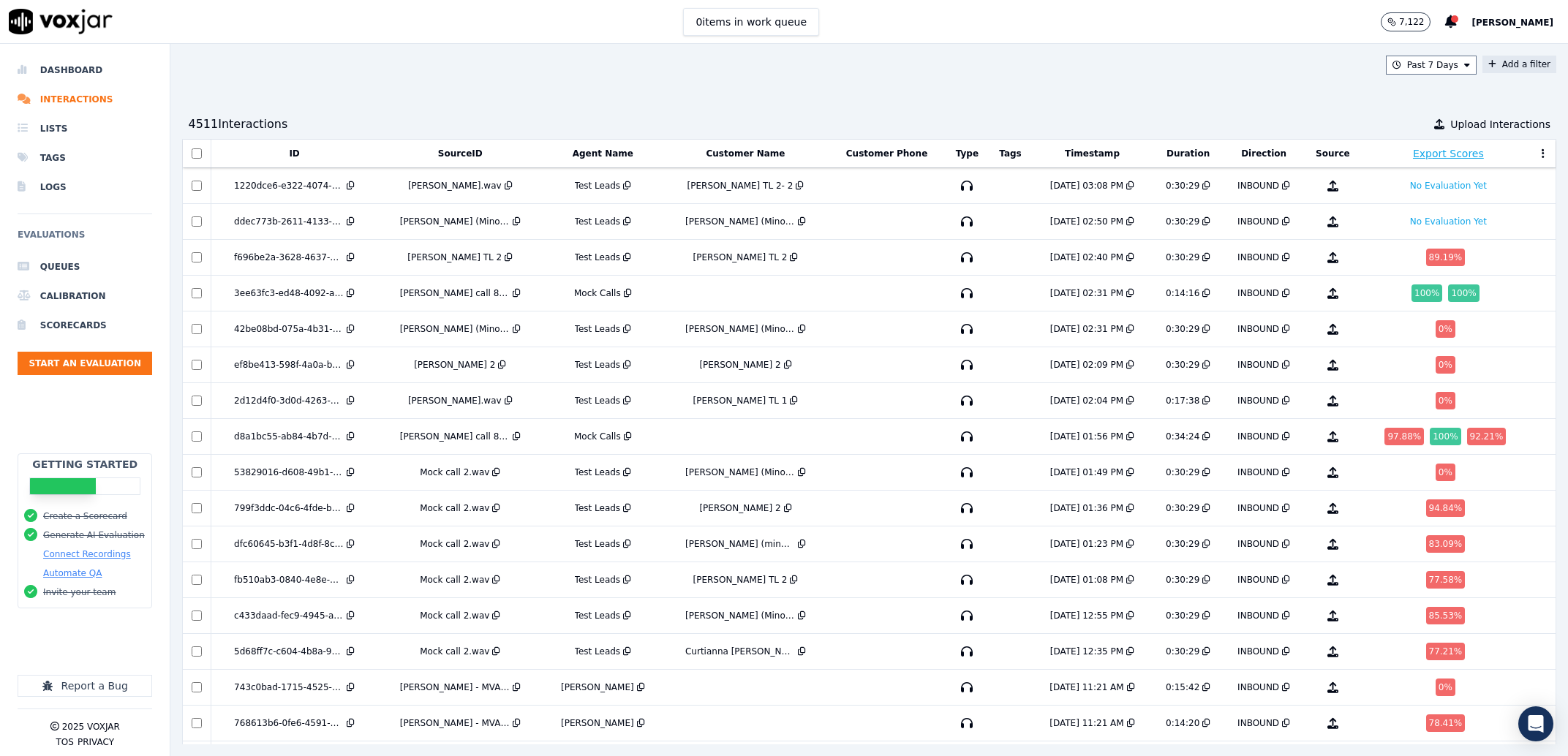
click at [1482, 69] on button "Add a filter" at bounding box center [1519, 65] width 74 height 18
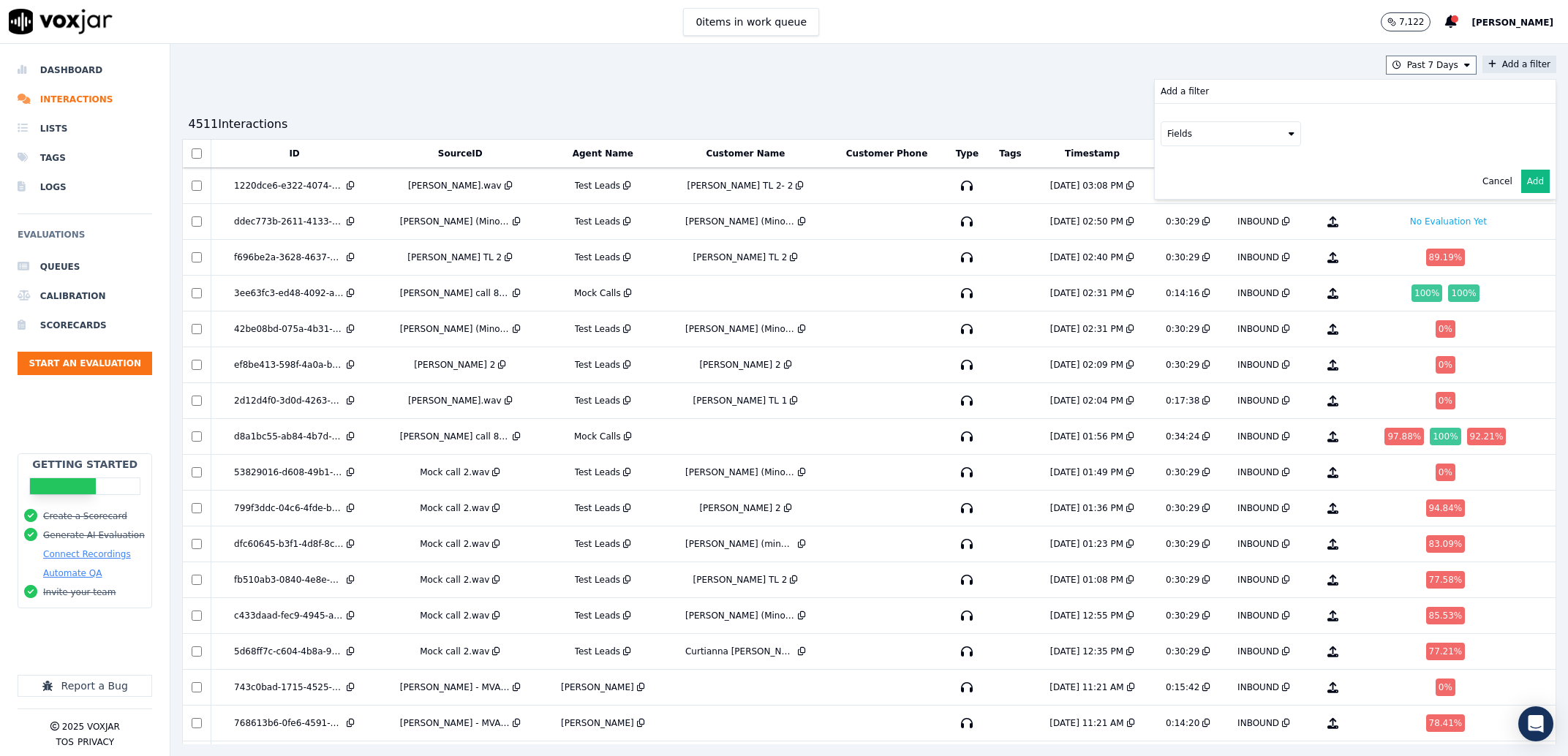
click at [1212, 125] on button "Fields" at bounding box center [1231, 133] width 141 height 25
click at [1186, 258] on div "agents" at bounding box center [1201, 264] width 30 height 12
click at [1196, 167] on button "Fields" at bounding box center [1249, 164] width 141 height 25
click at [1185, 195] on label "name" at bounding box center [1248, 190] width 133 height 18
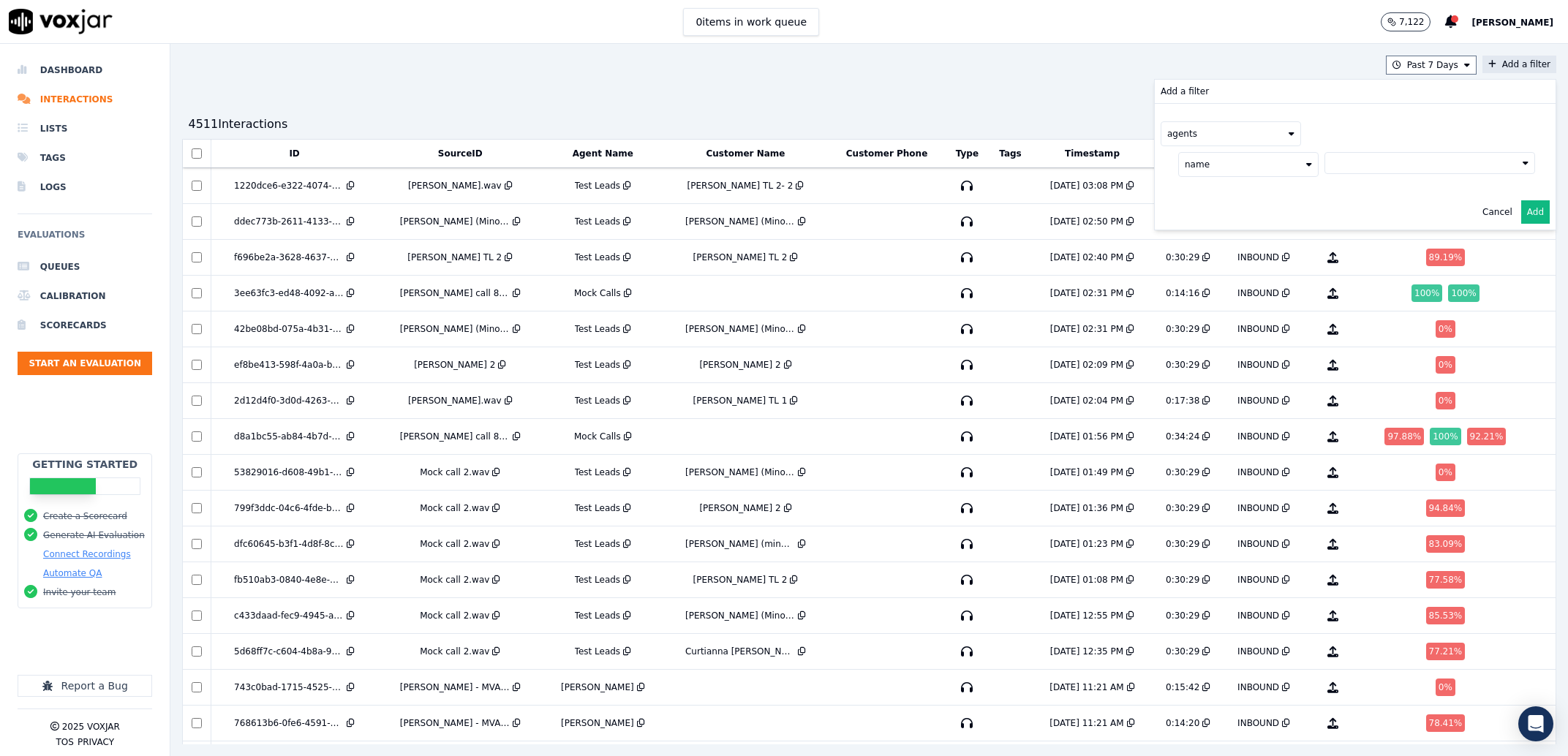
click at [1325, 164] on button at bounding box center [1430, 162] width 211 height 22
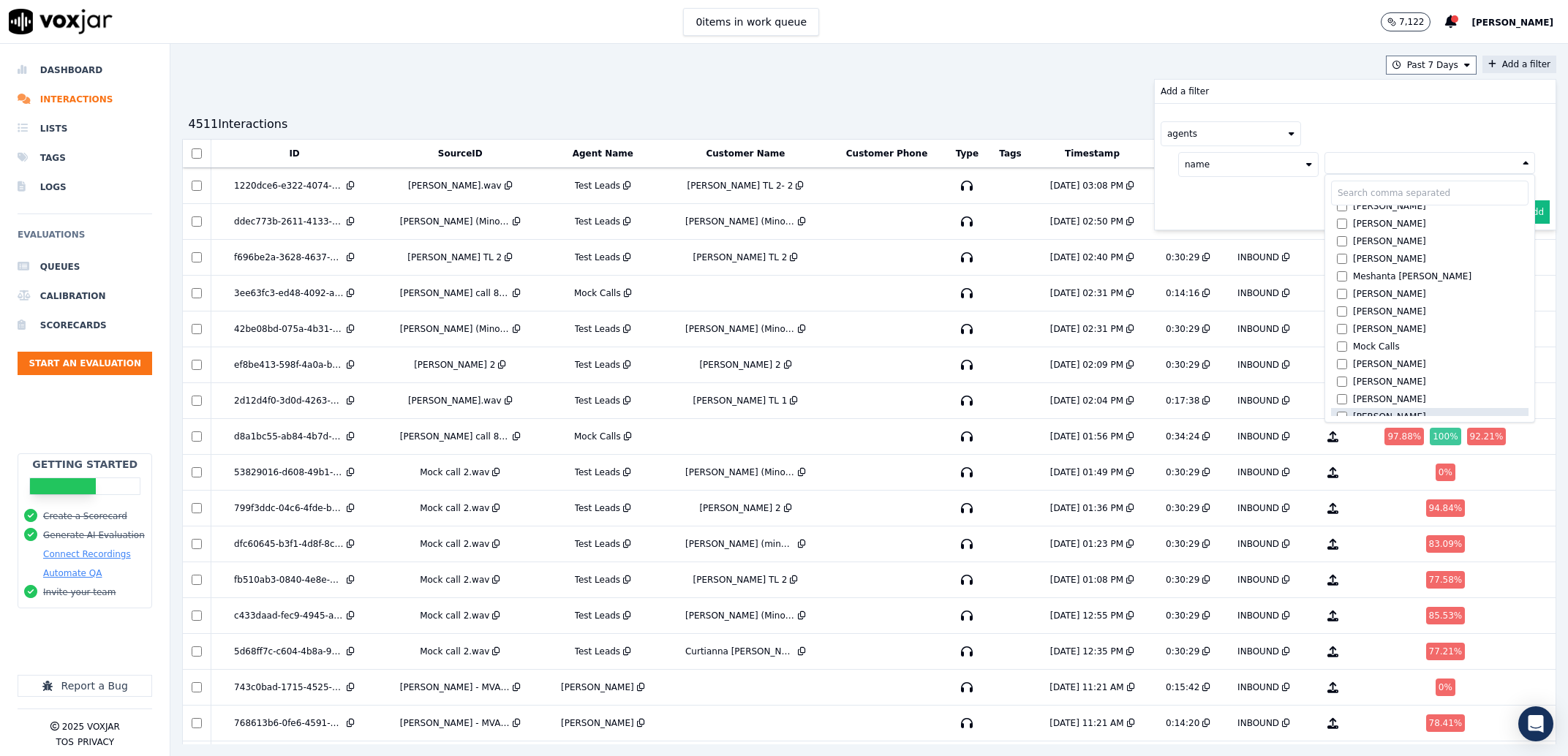
scroll to position [964, 0]
click at [1353, 283] on div "[PERSON_NAME]" at bounding box center [1389, 285] width 73 height 12
click at [1521, 252] on button "Add" at bounding box center [1535, 246] width 28 height 23
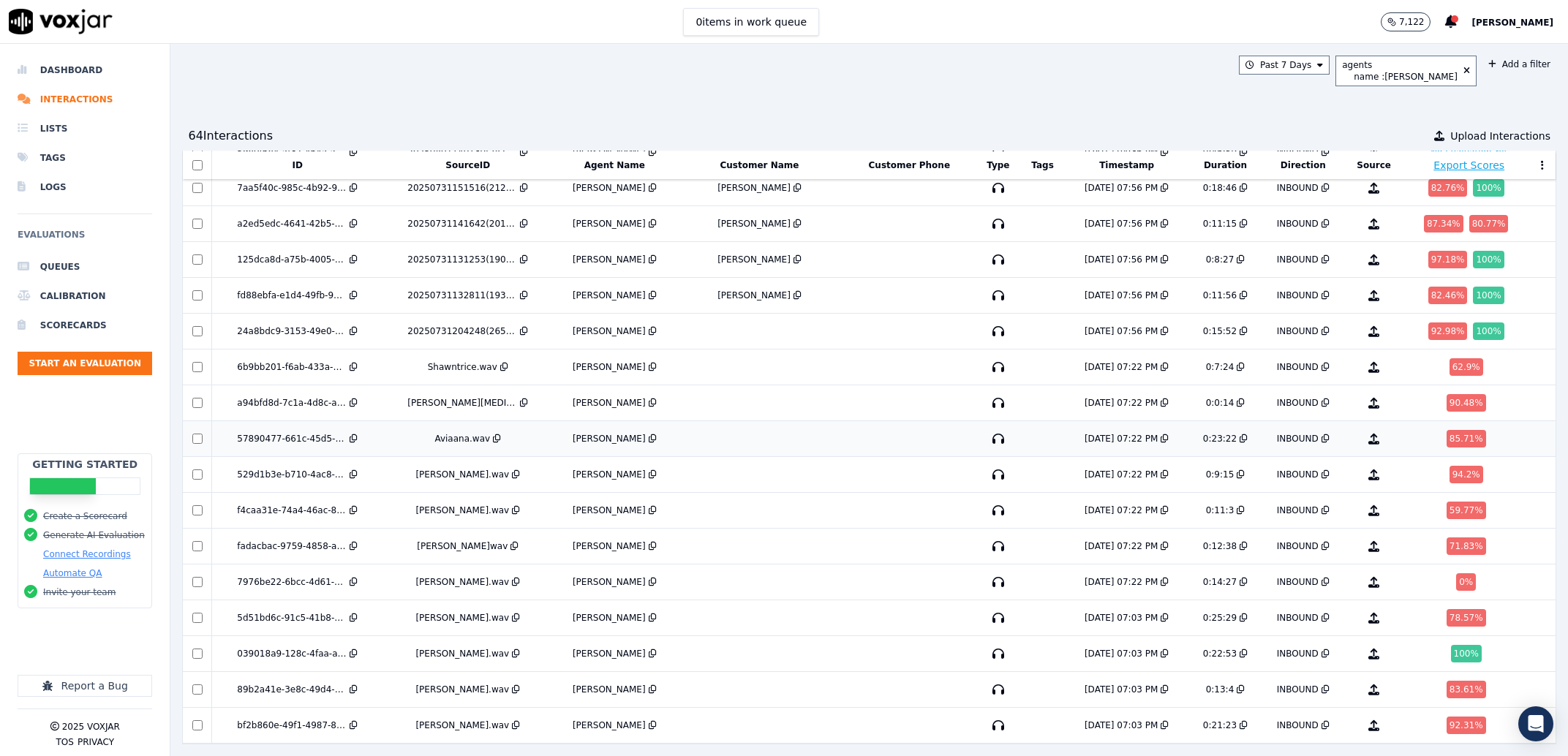
scroll to position [1775, 0]
click at [191, 708] on td at bounding box center [197, 725] width 29 height 36
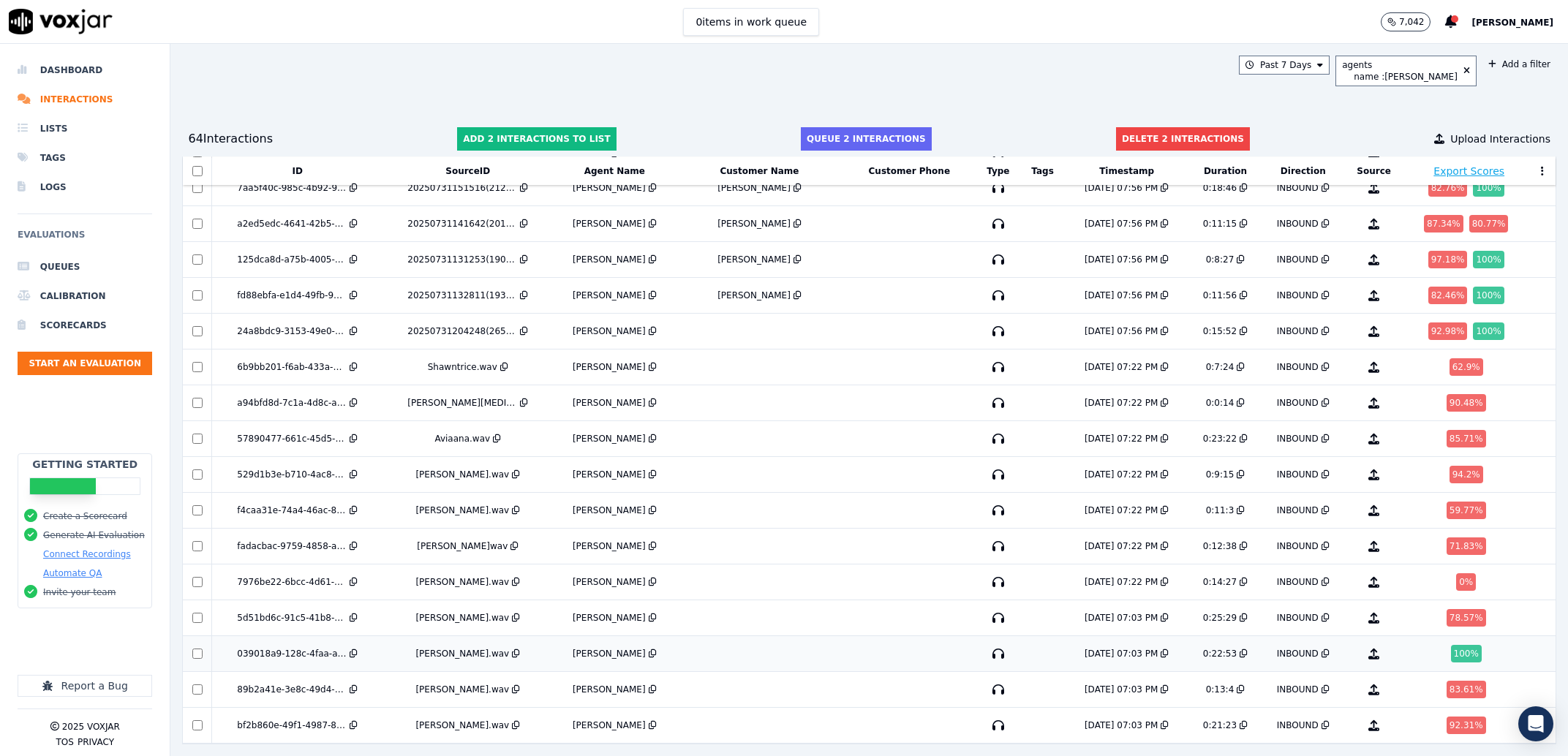
click at [204, 648] on div at bounding box center [197, 653] width 27 height 10
click at [195, 564] on td at bounding box center [197, 582] width 29 height 36
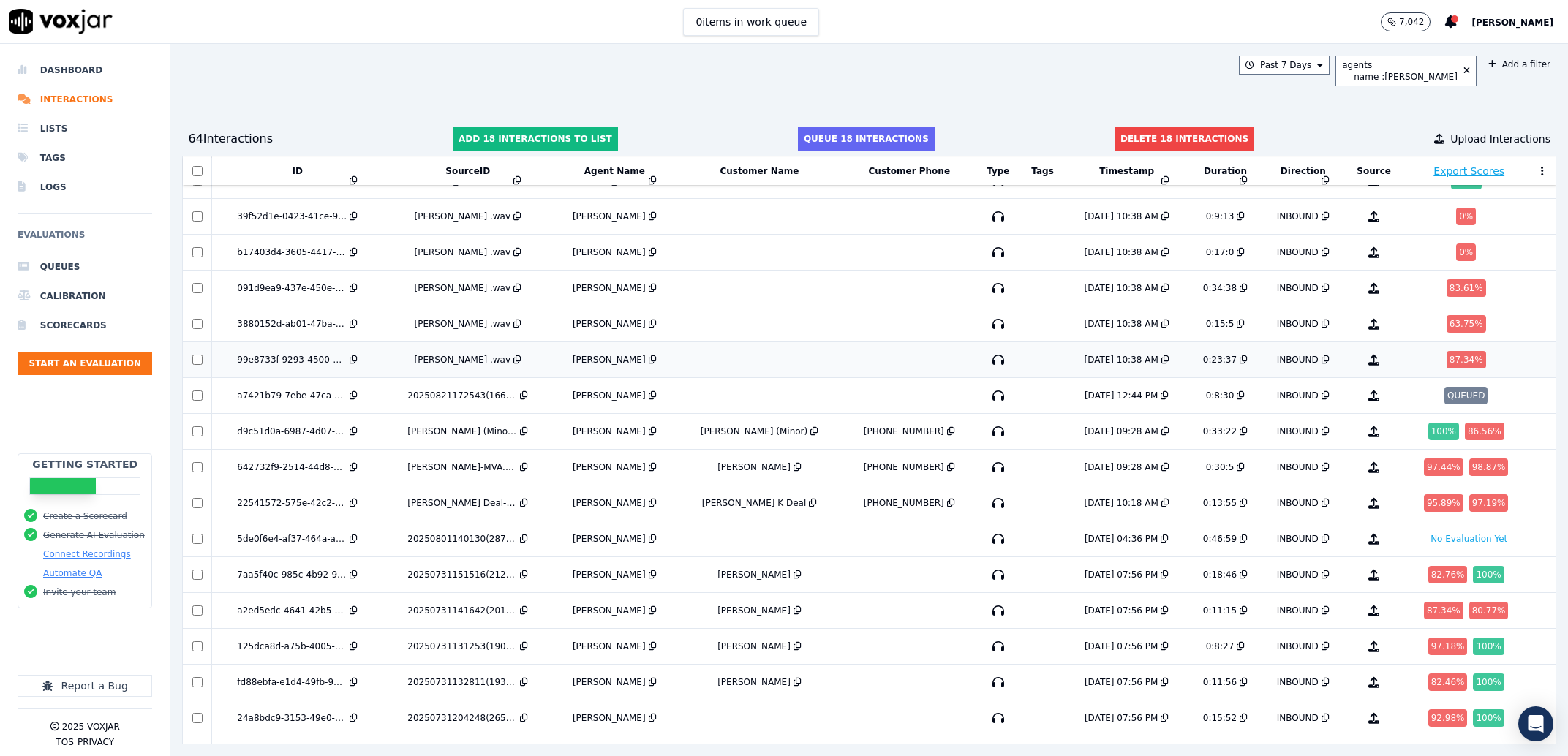
scroll to position [1310, 0]
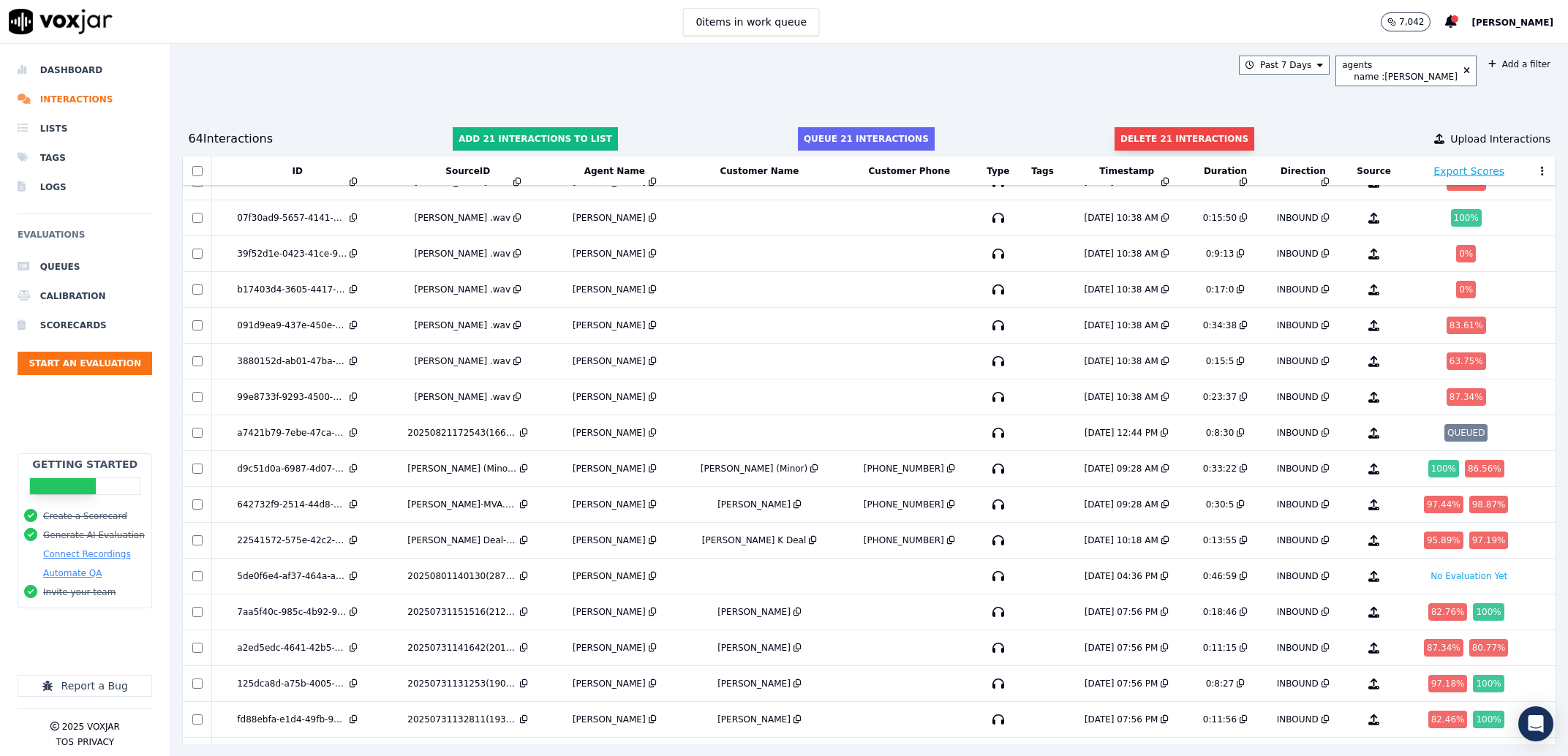
click at [1141, 146] on button "Delete 21 interactions" at bounding box center [1185, 138] width 140 height 23
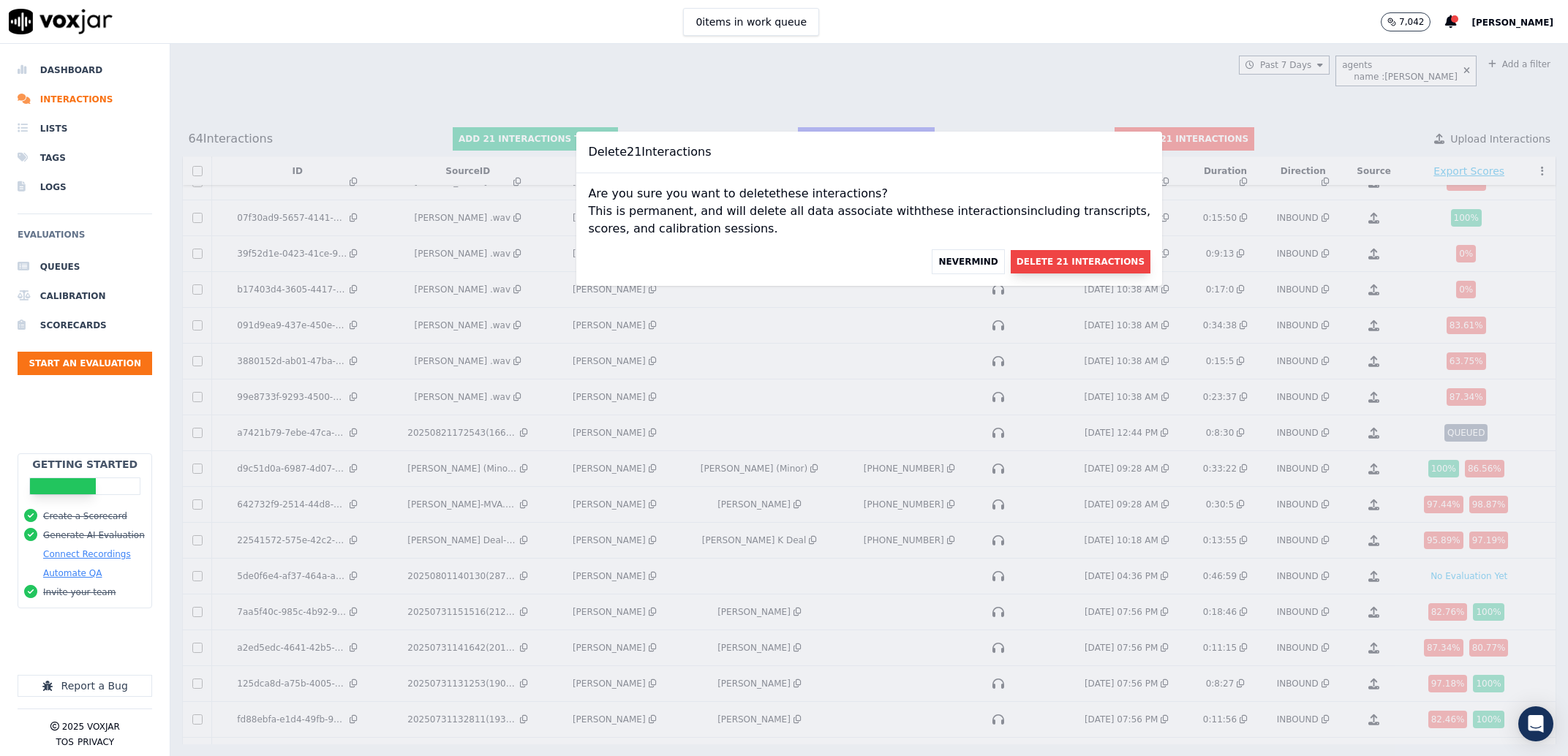
click at [1039, 269] on button "Delete 21 Interactions" at bounding box center [1081, 261] width 140 height 23
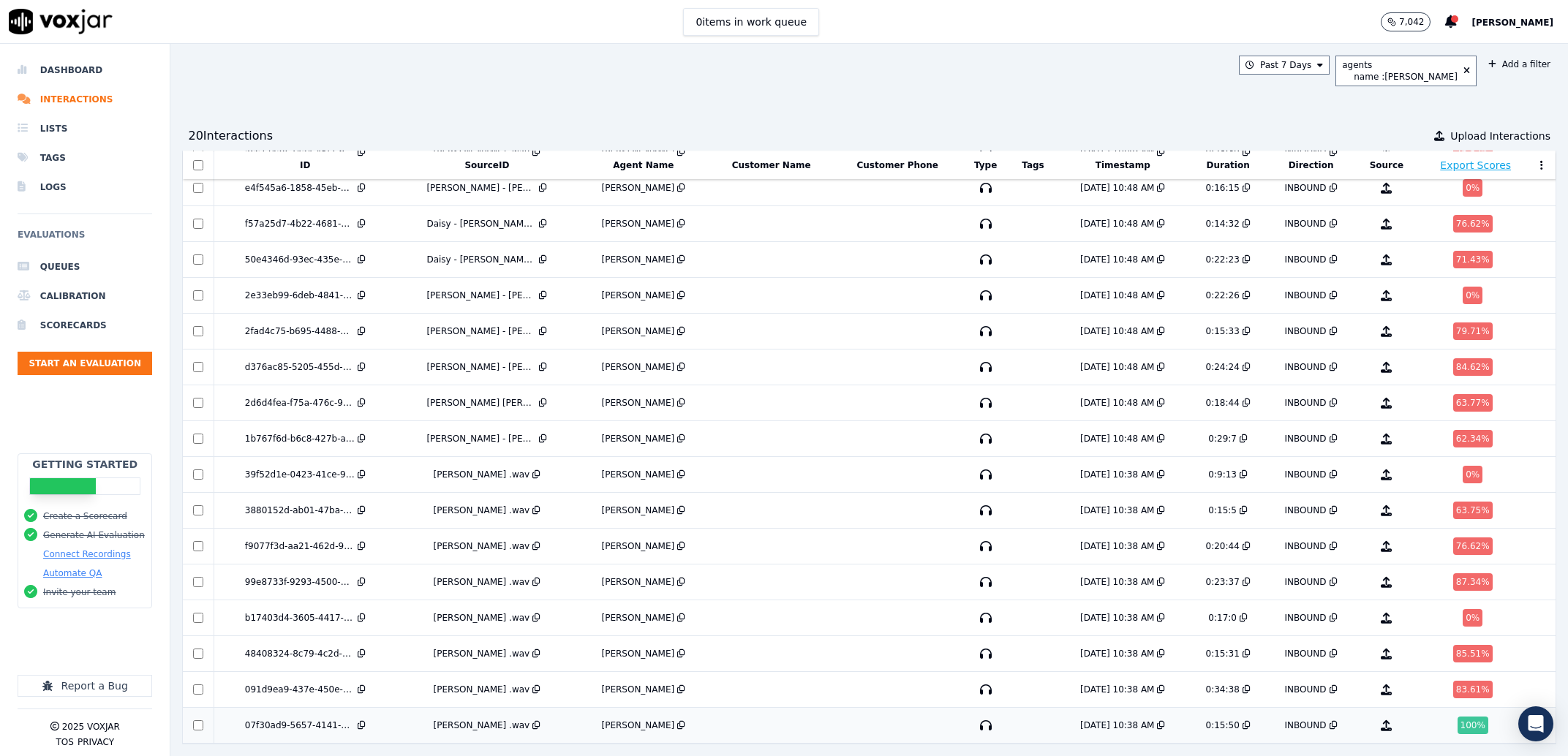
scroll to position [1201, 0]
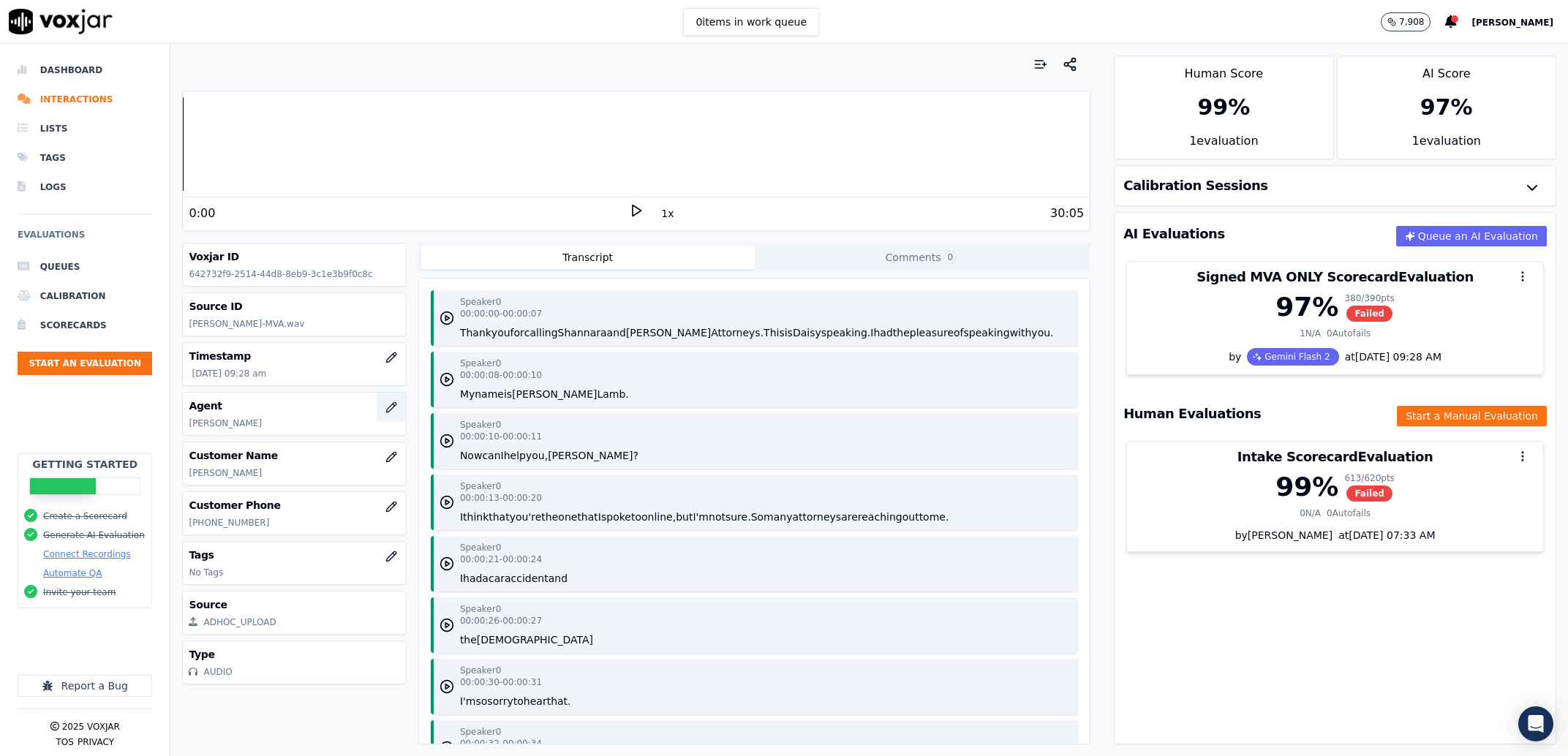
click at [386, 407] on icon "button" at bounding box center [392, 407] width 12 height 12
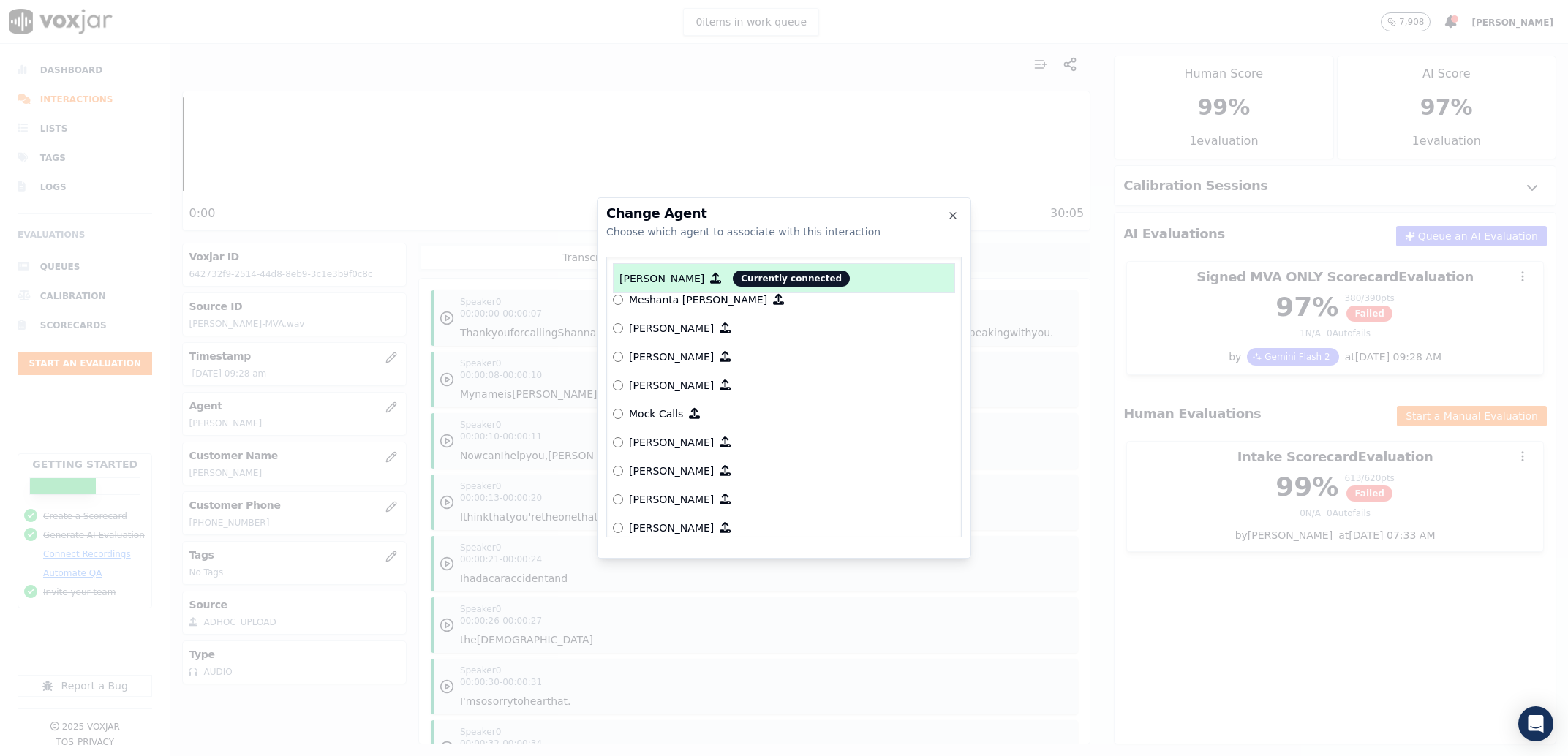
scroll to position [1635, 0]
click at [657, 356] on p "[PERSON_NAME]" at bounding box center [672, 355] width 85 height 15
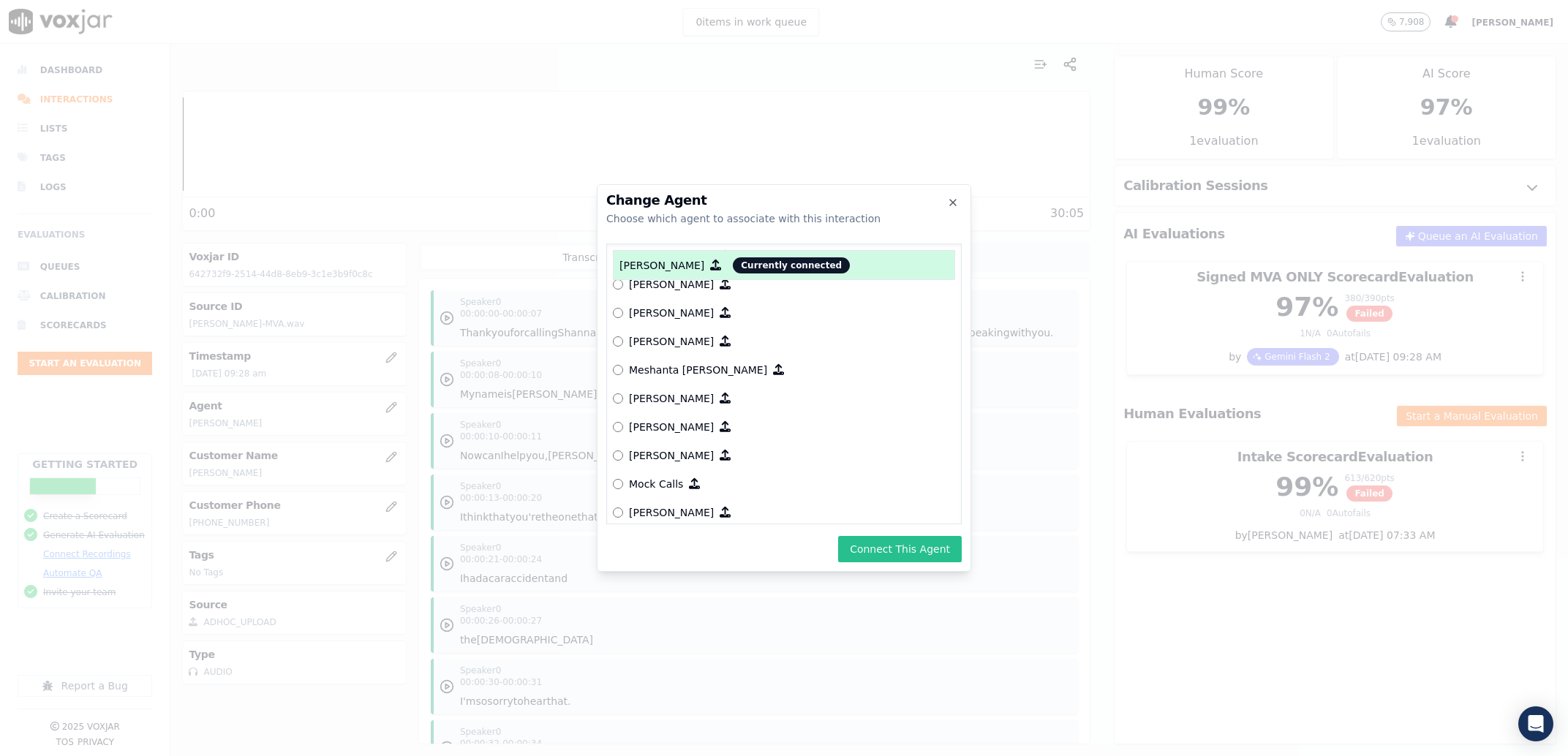
click at [890, 545] on button "Connect This Agent" at bounding box center [900, 548] width 124 height 26
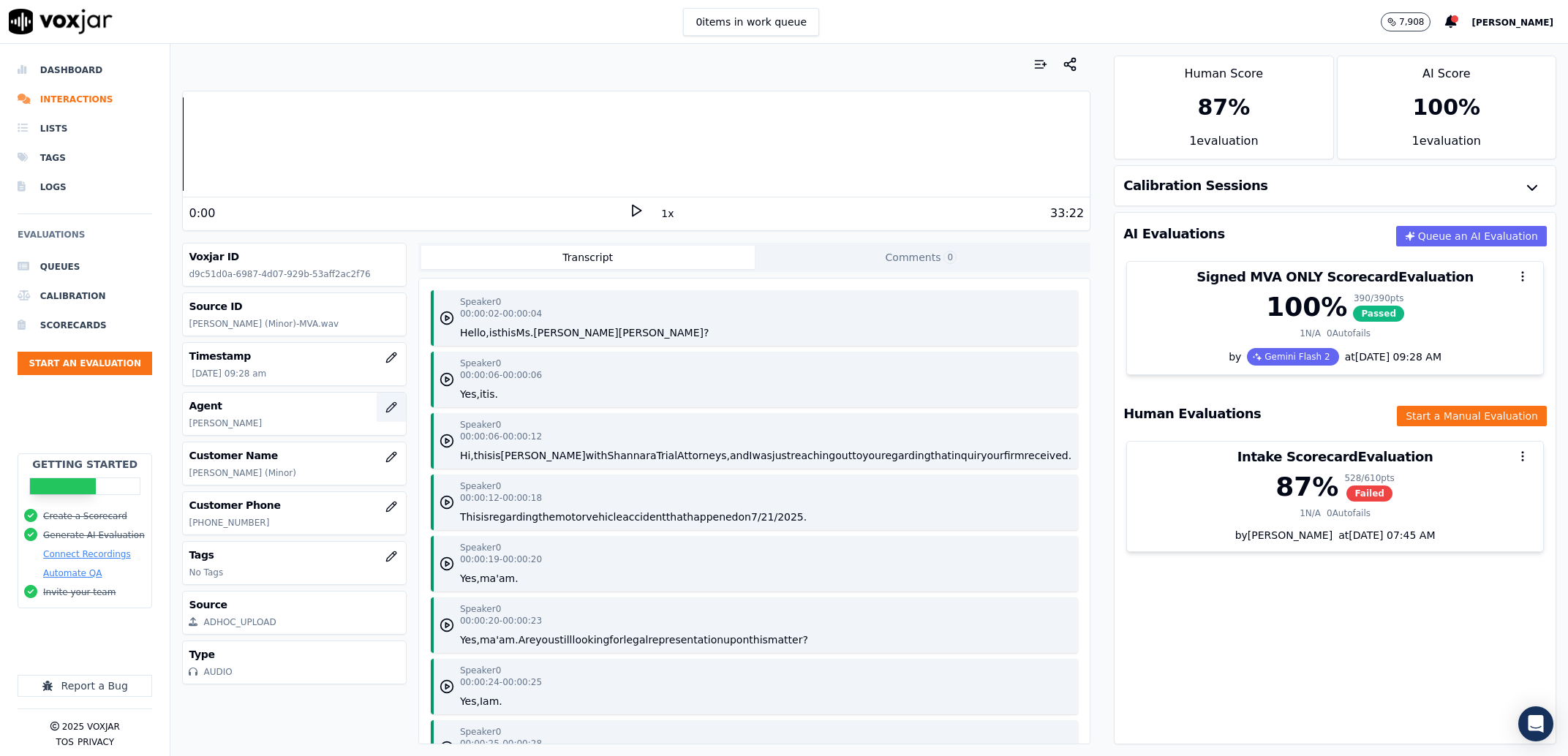
click at [379, 407] on button "button" at bounding box center [391, 407] width 29 height 29
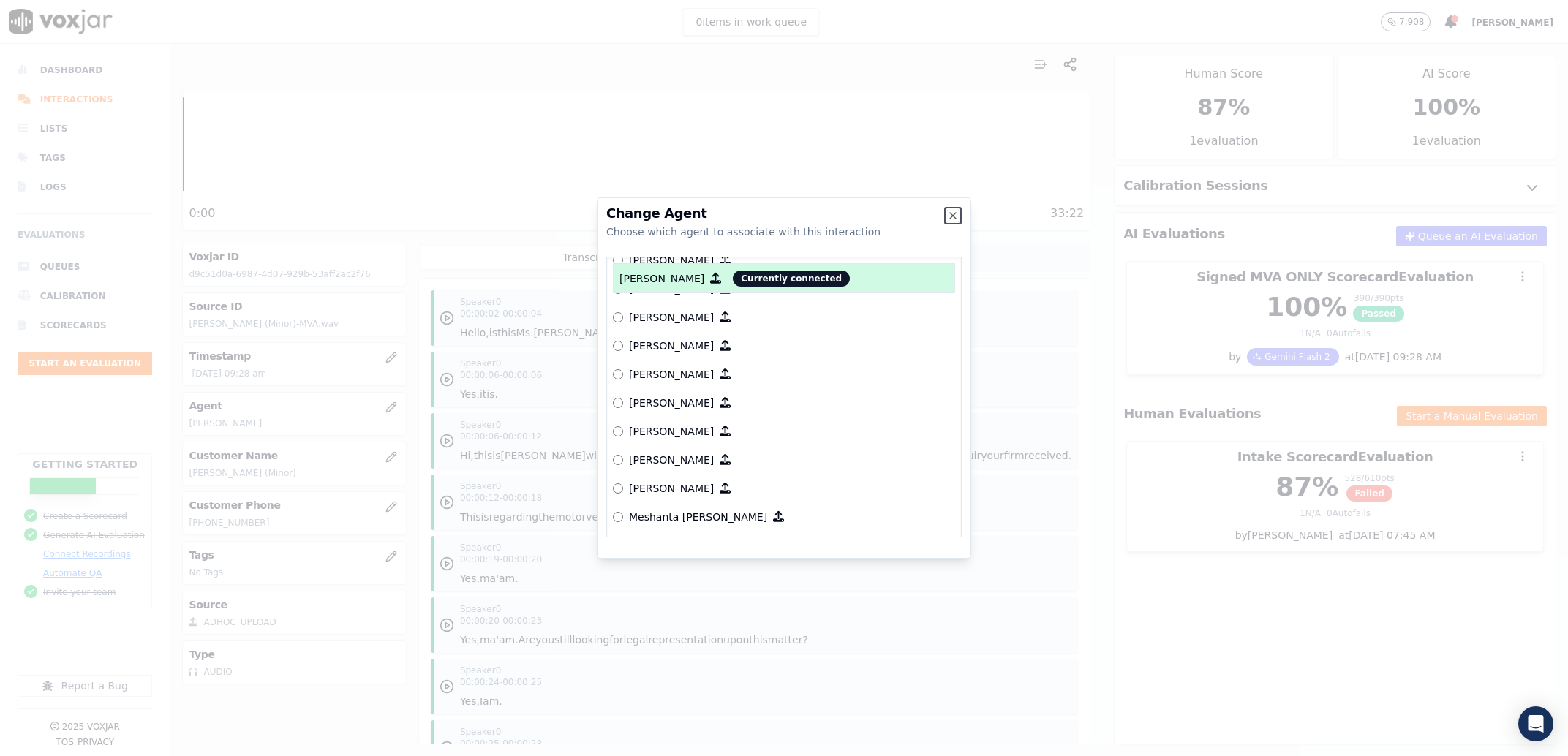
scroll to position [1534, 0]
click at [672, 459] on p "[PERSON_NAME]" at bounding box center [672, 455] width 85 height 15
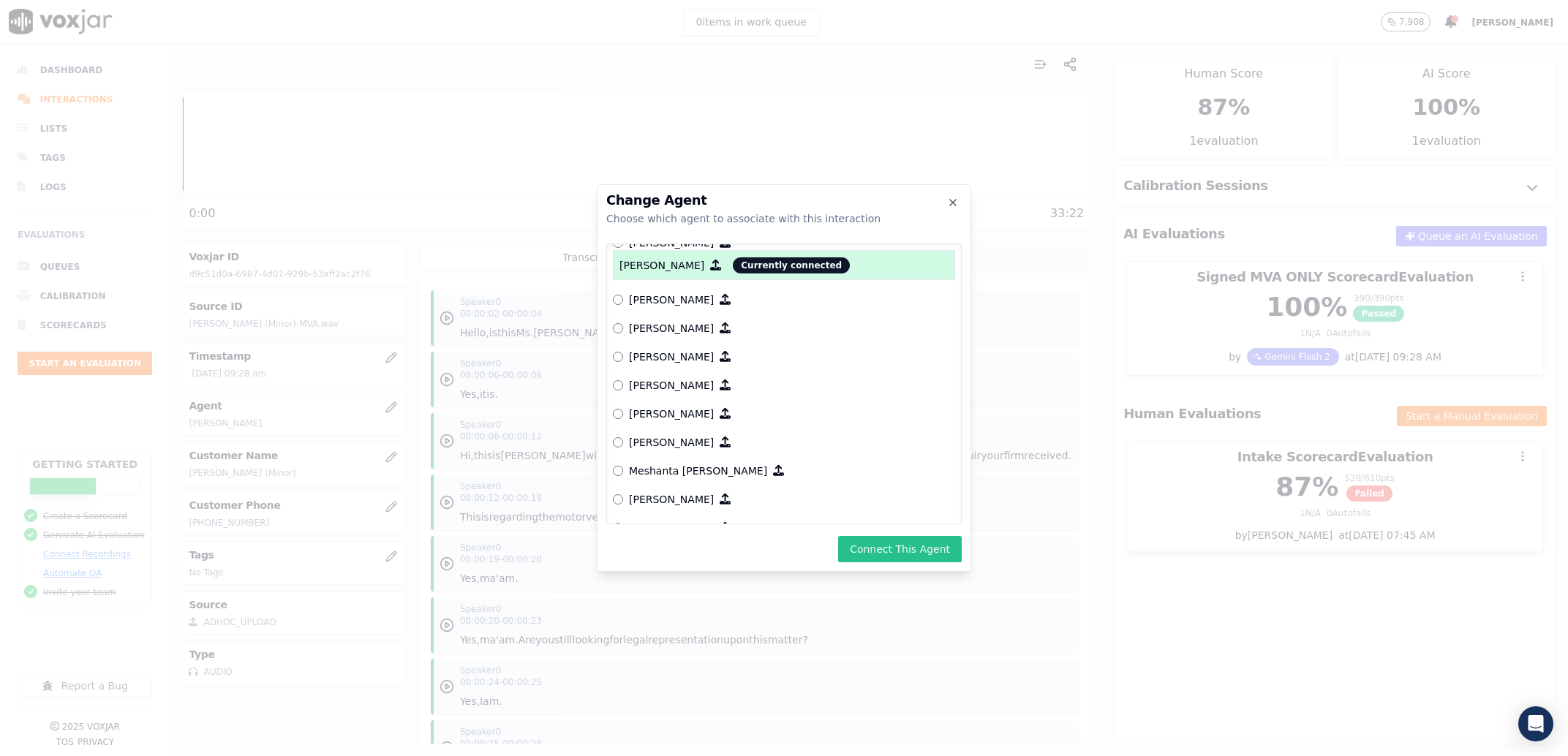
click at [888, 546] on button "Connect This Agent" at bounding box center [900, 548] width 124 height 26
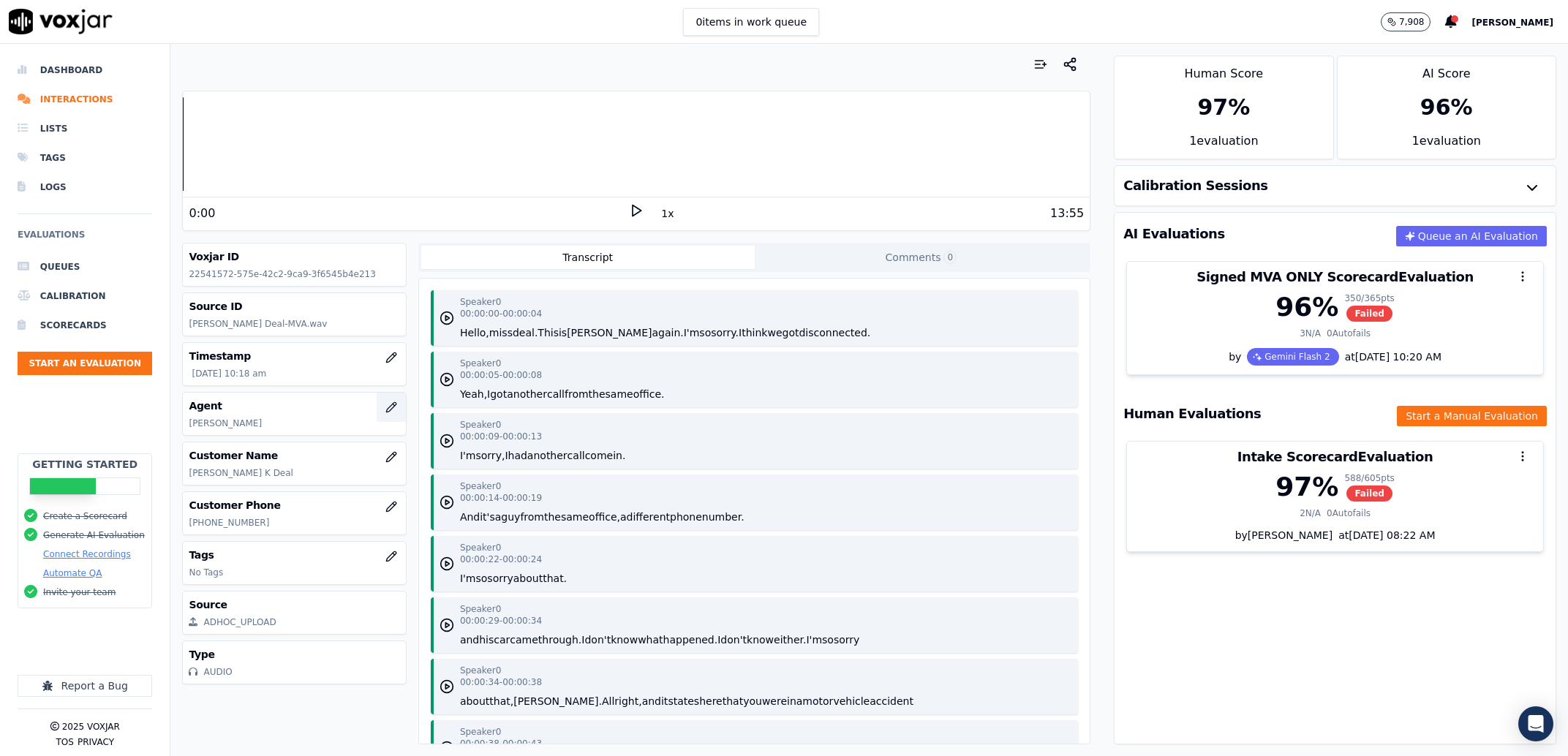
click at [386, 411] on icon "button" at bounding box center [392, 407] width 12 height 12
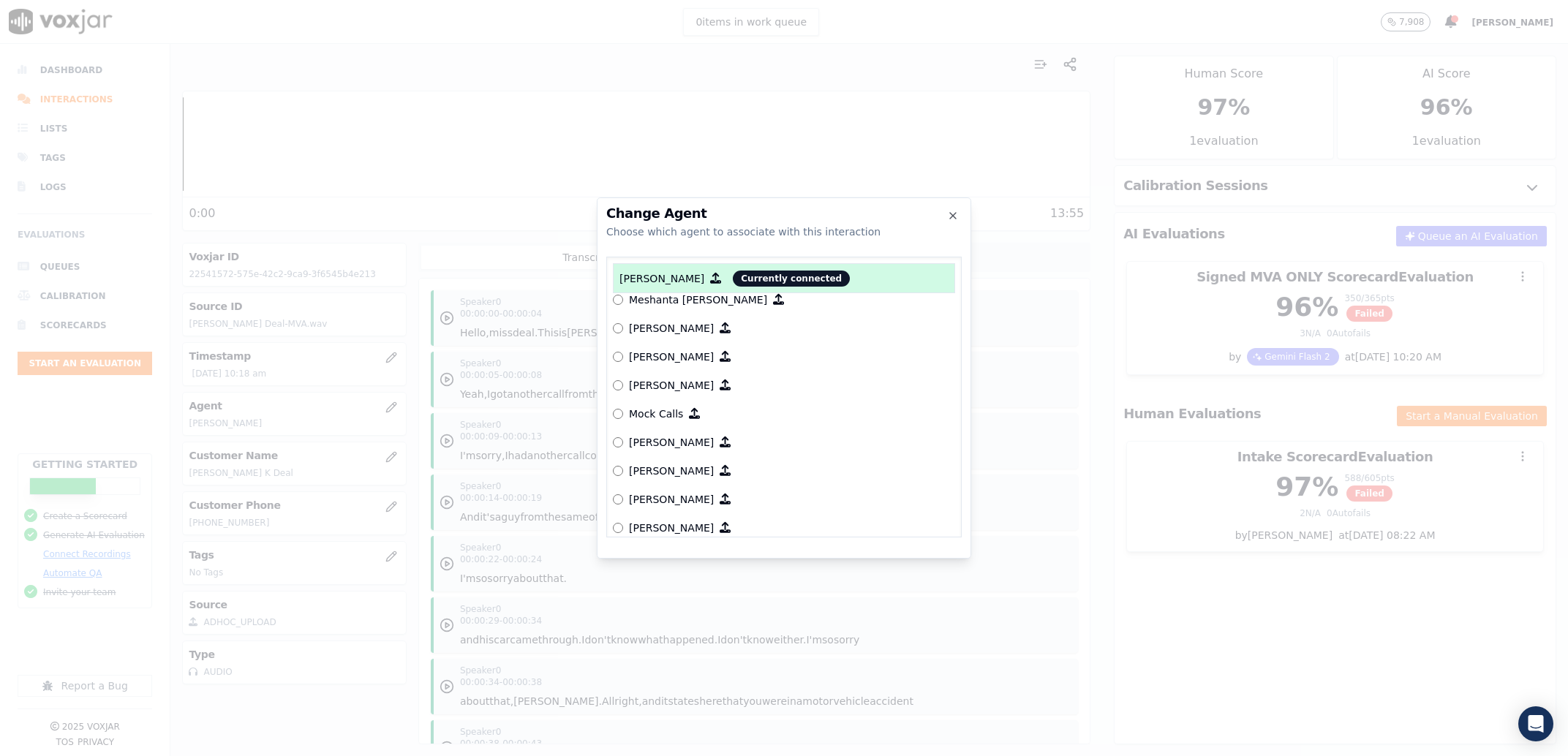
scroll to position [1635, 0]
drag, startPoint x: 652, startPoint y: 349, endPoint x: 701, endPoint y: 374, distance: 55.0
click at [651, 349] on p "[PERSON_NAME]" at bounding box center [672, 355] width 85 height 15
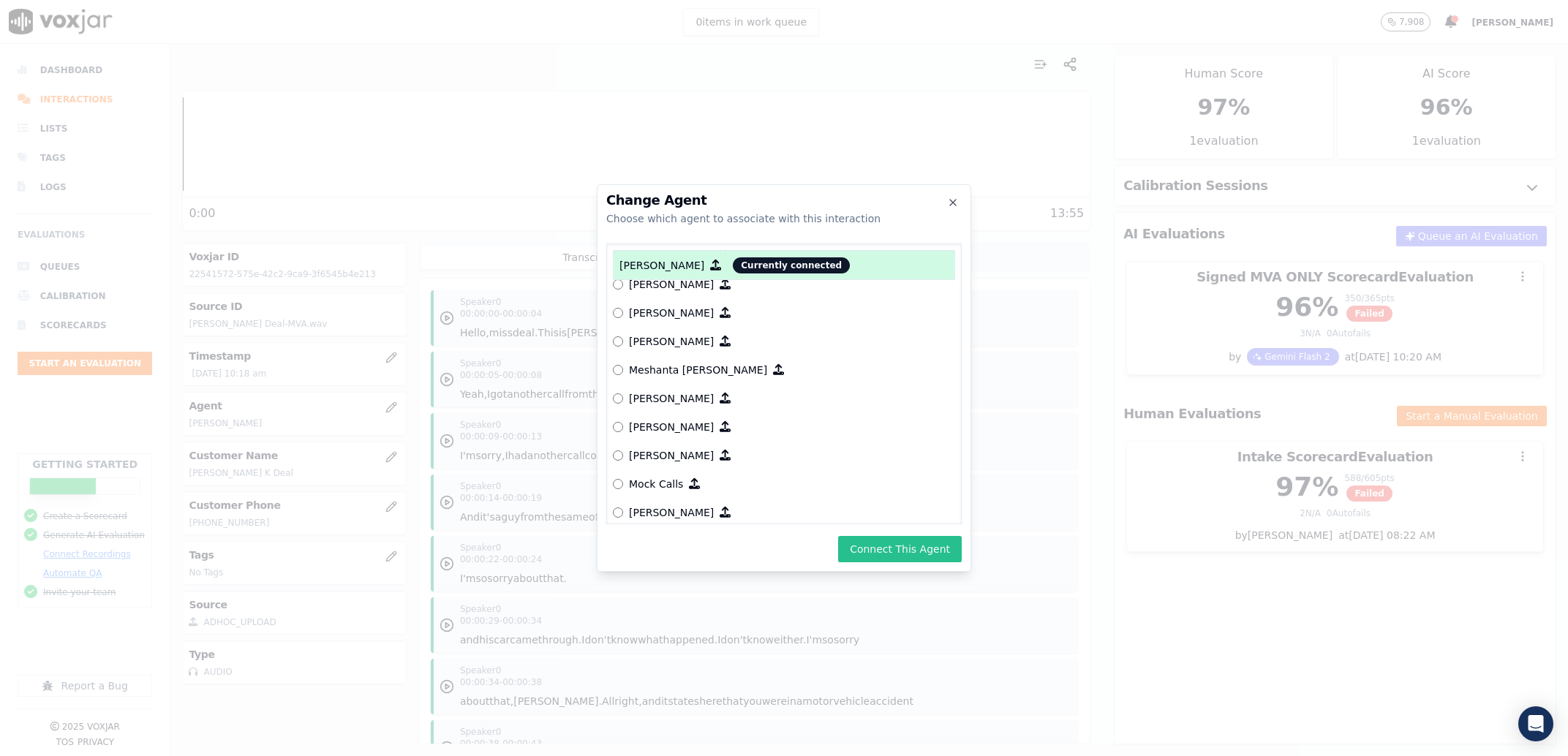
click at [897, 543] on button "Connect This Agent" at bounding box center [900, 548] width 124 height 26
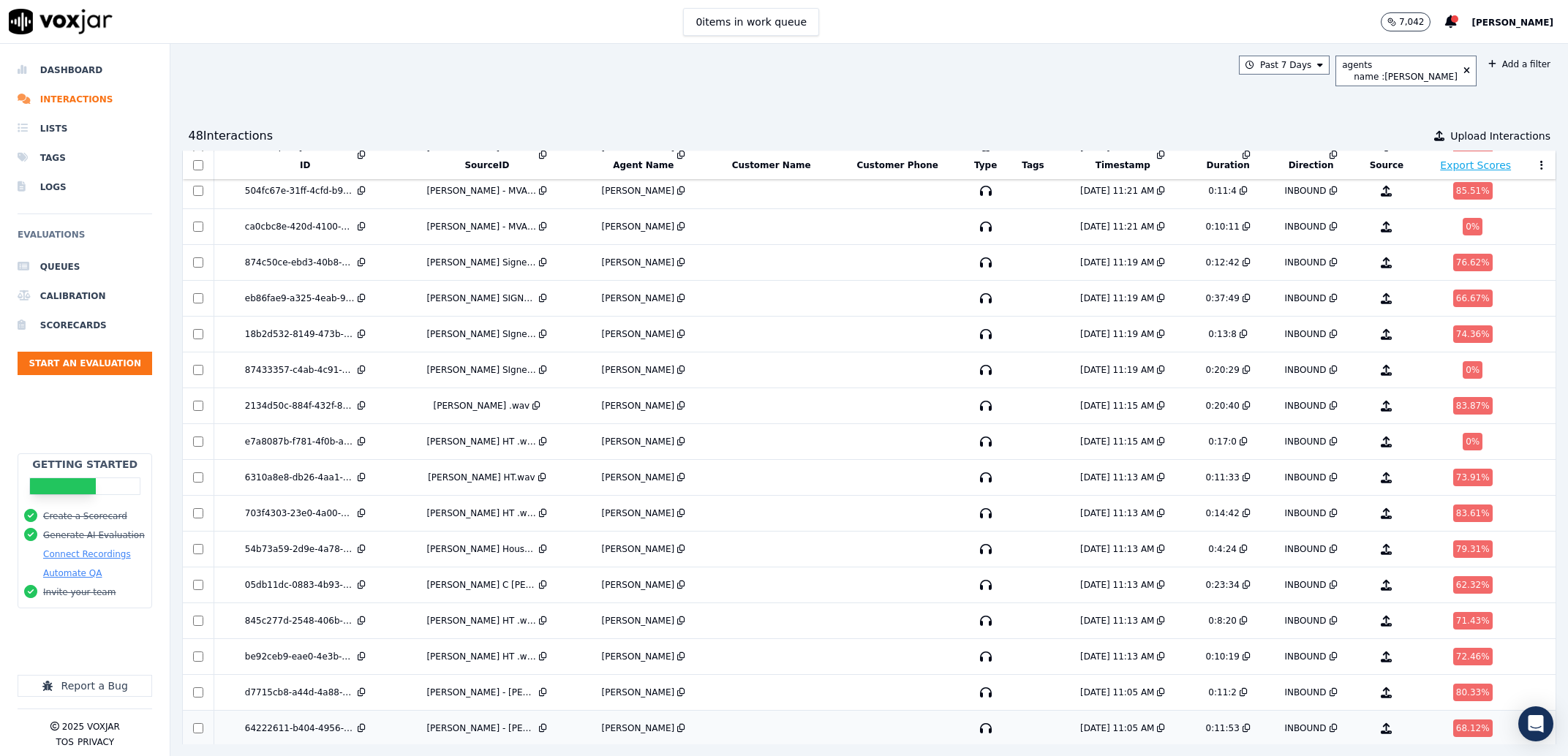
scroll to position [178, 0]
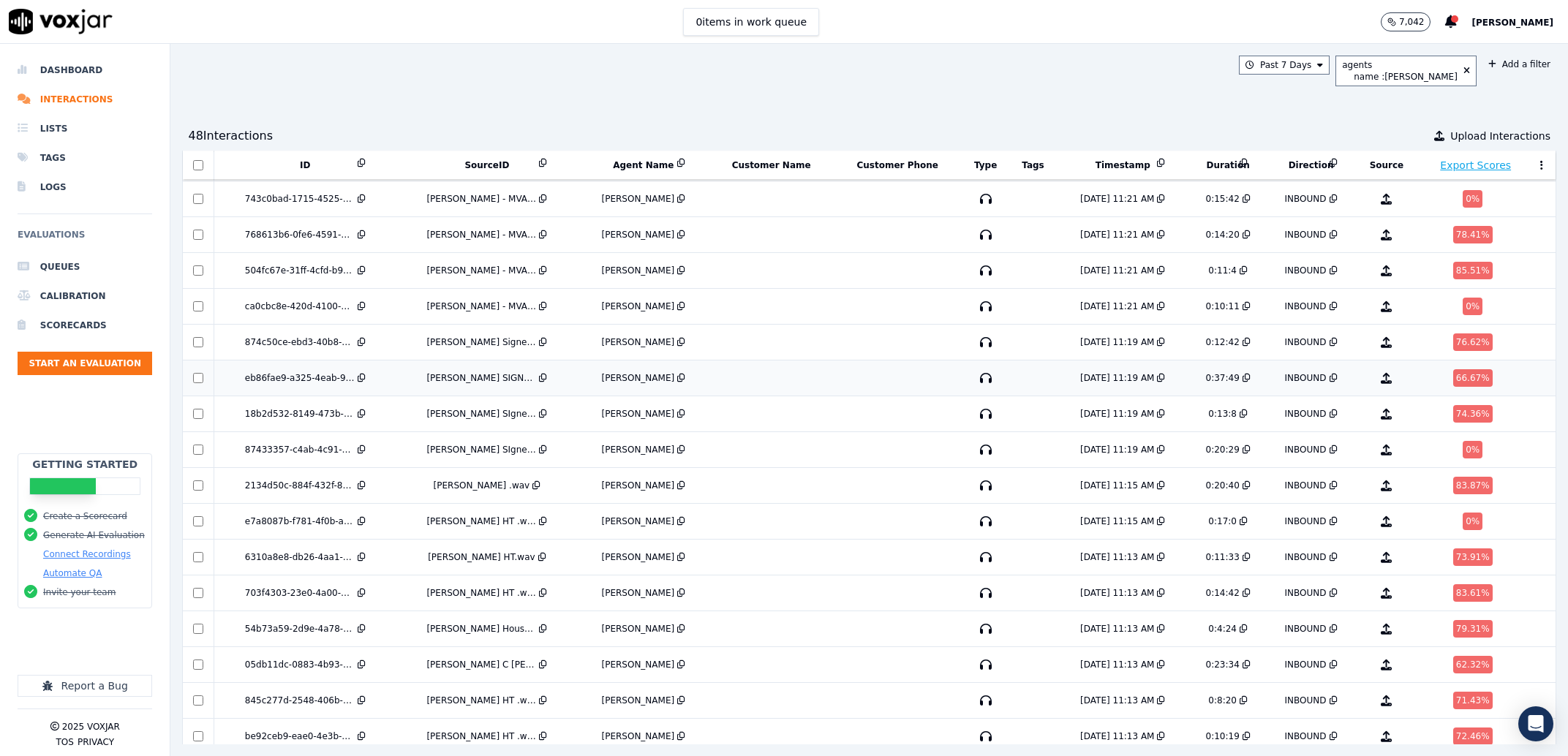
click at [462, 374] on div "Kenneth A Ratcliff SIGNED MVA.wav" at bounding box center [481, 378] width 109 height 12
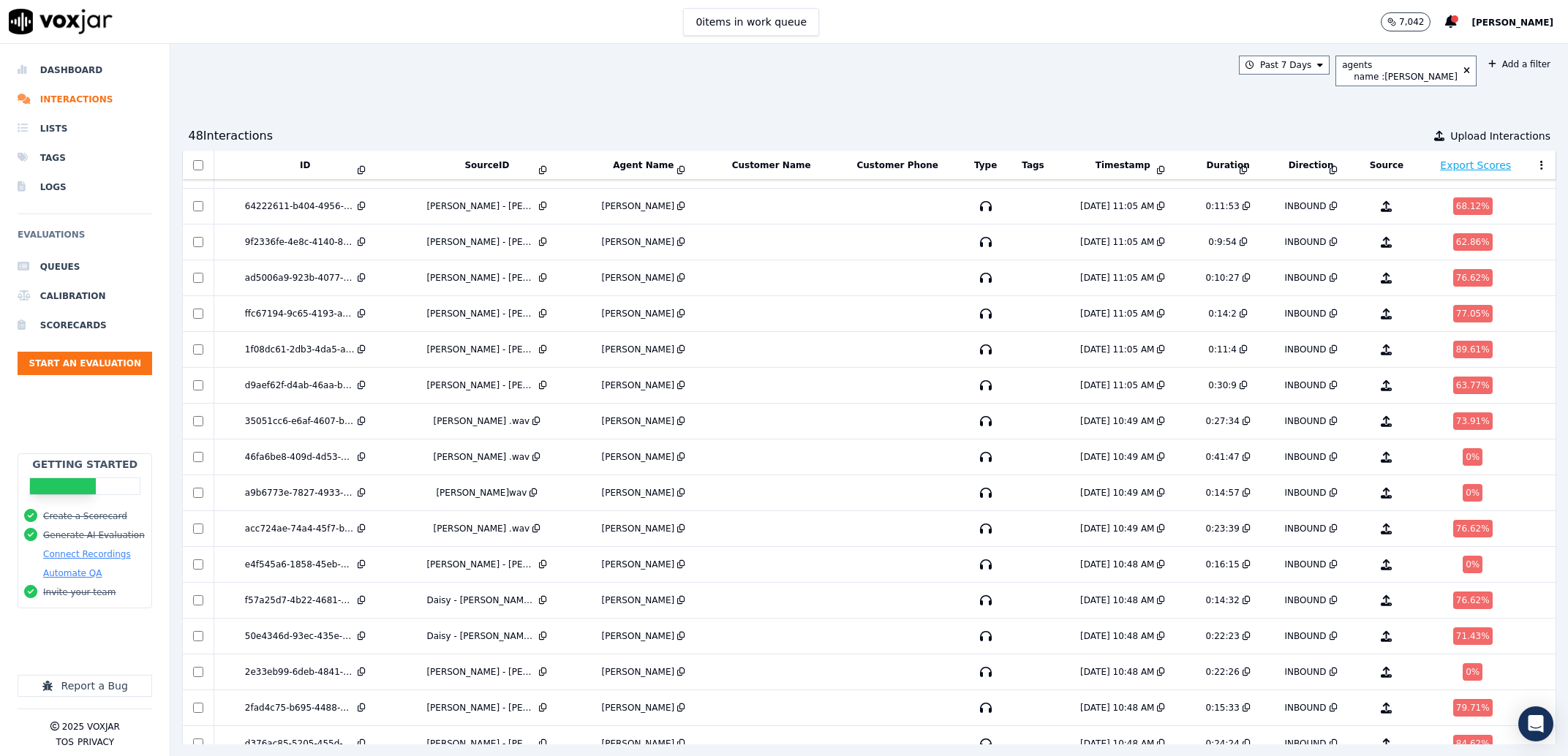
scroll to position [736, 0]
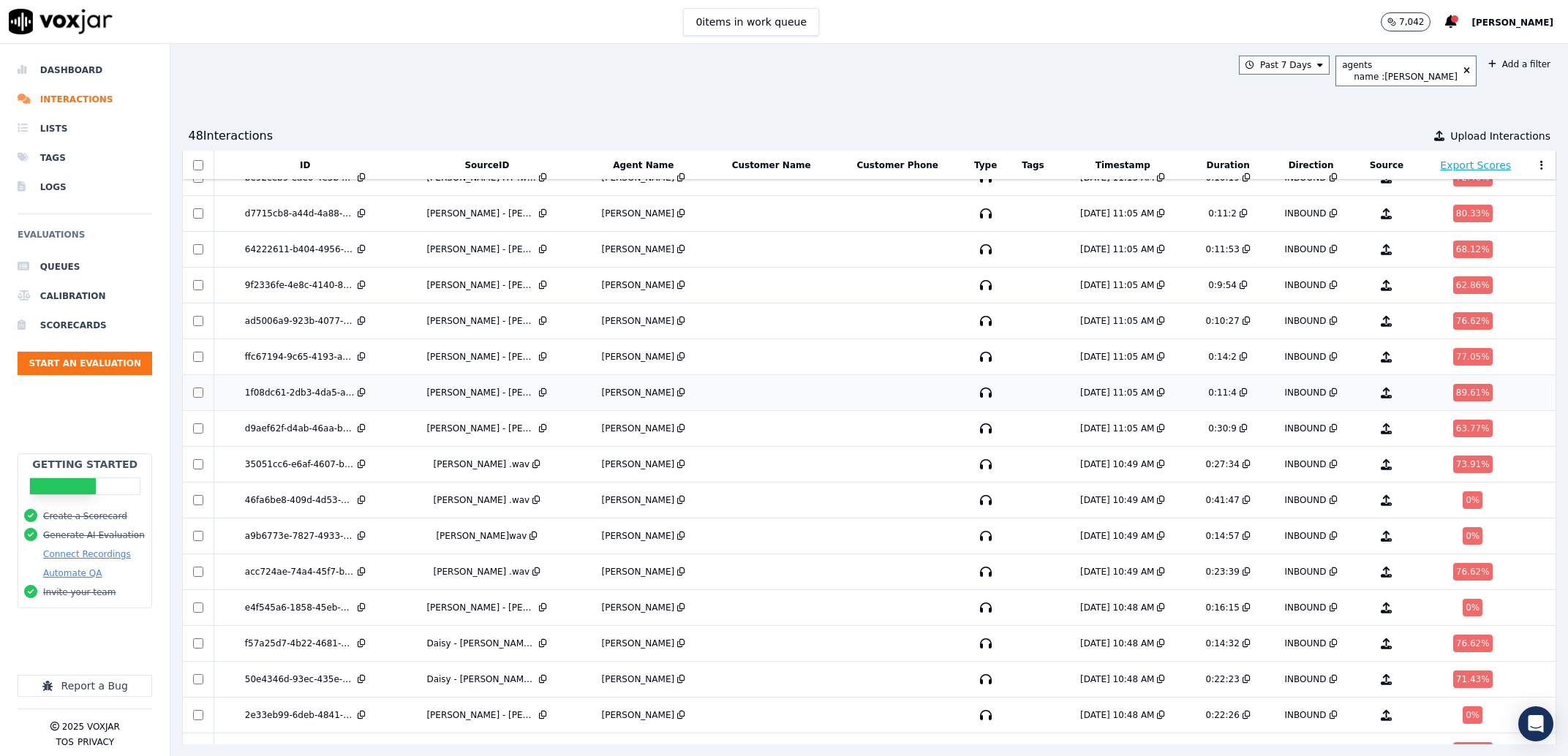
click at [509, 392] on div "Taylor - Isaac Seelam - MVA Non-Signed.wav" at bounding box center [481, 393] width 109 height 12
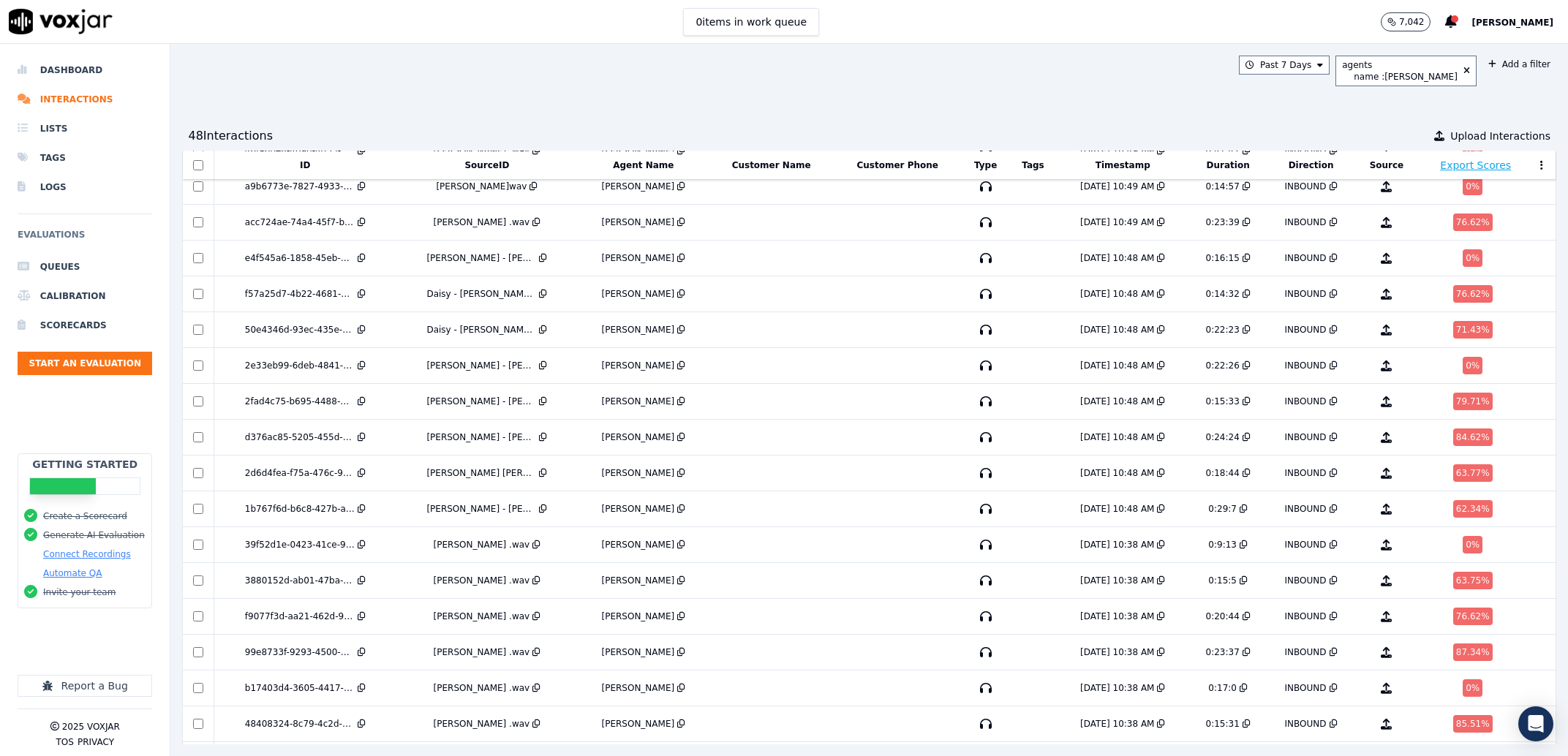
scroll to position [1108, 0]
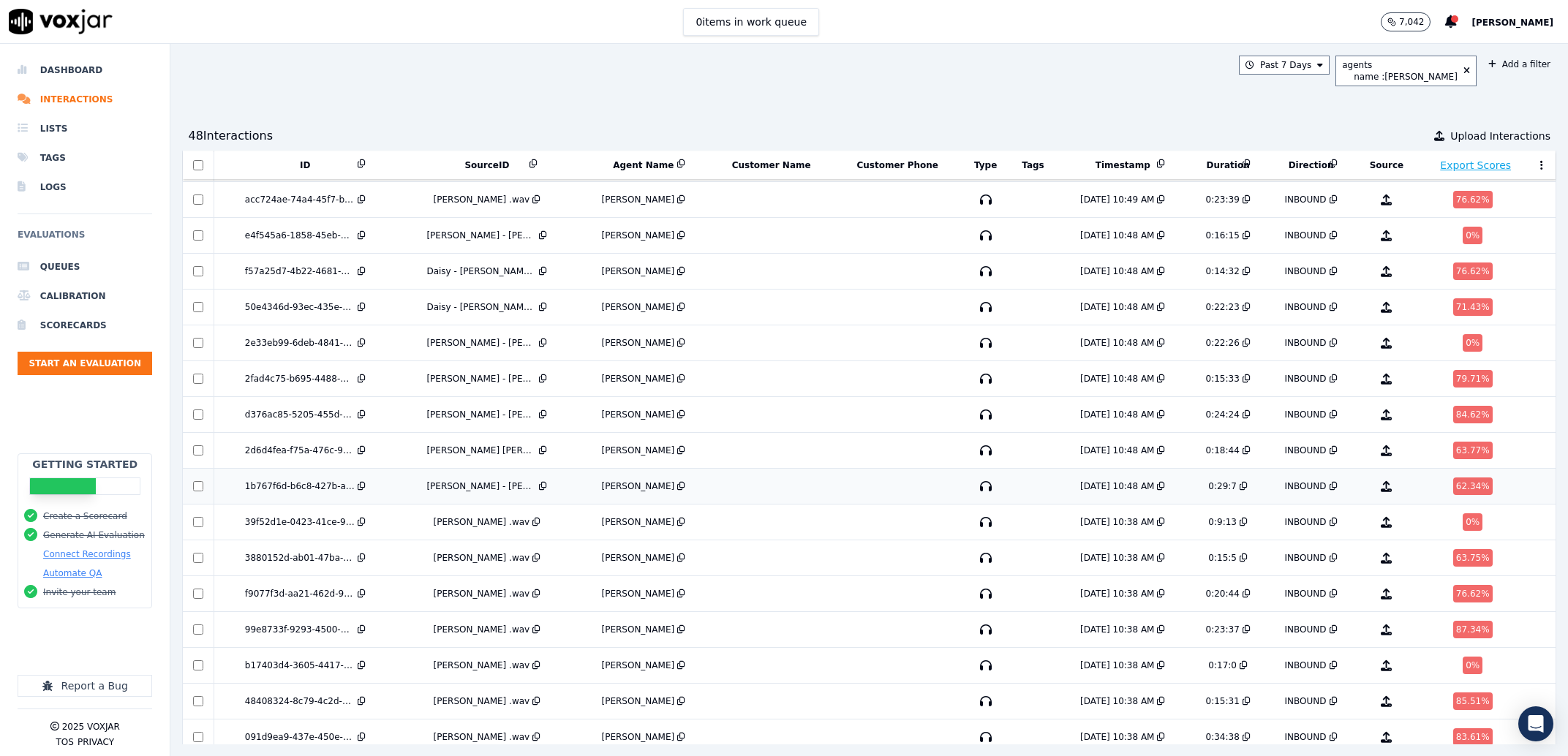
click at [491, 481] on td "Daisy - Darrell Harris - MVA Non-Signed.wav" at bounding box center [487, 487] width 182 height 36
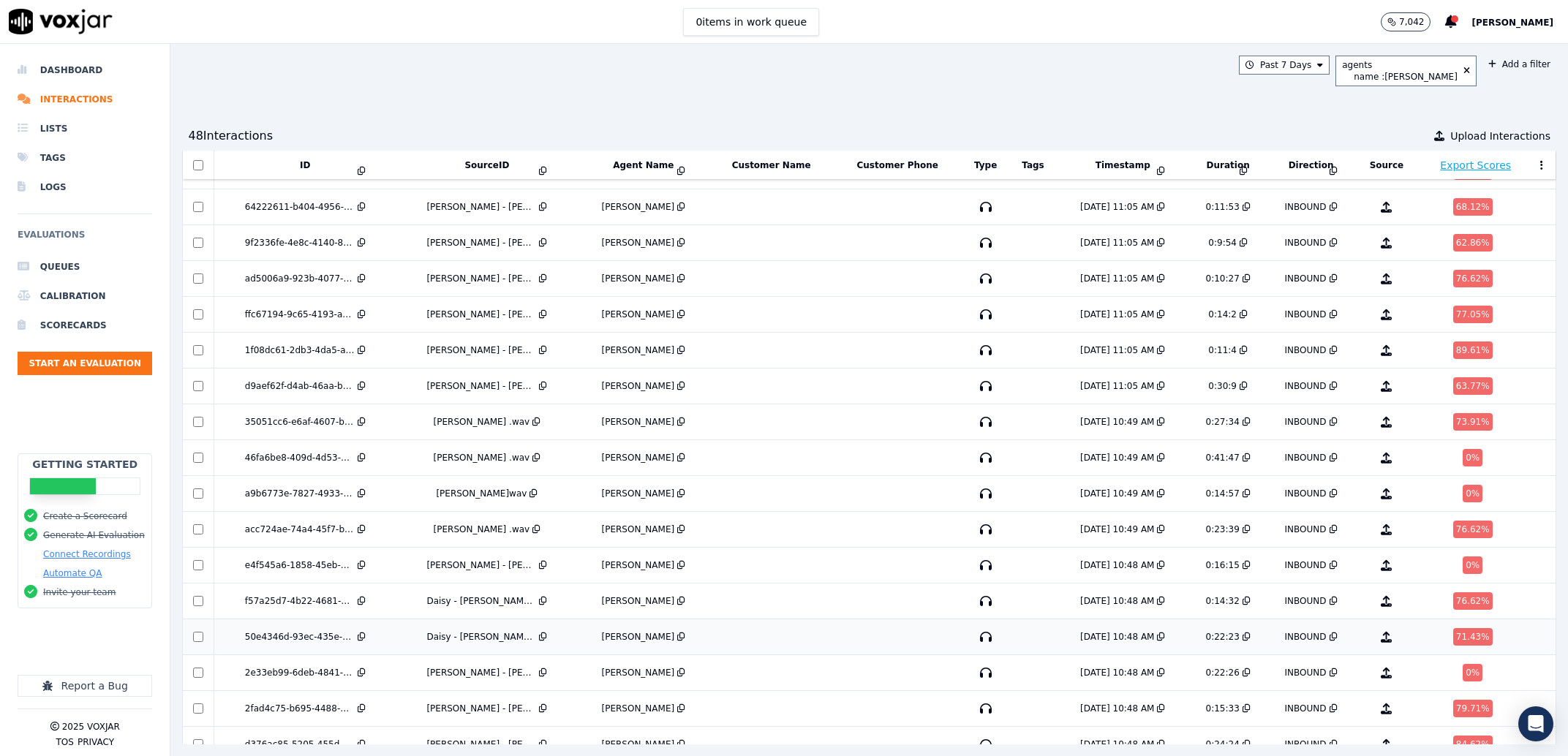
scroll to position [736, 0]
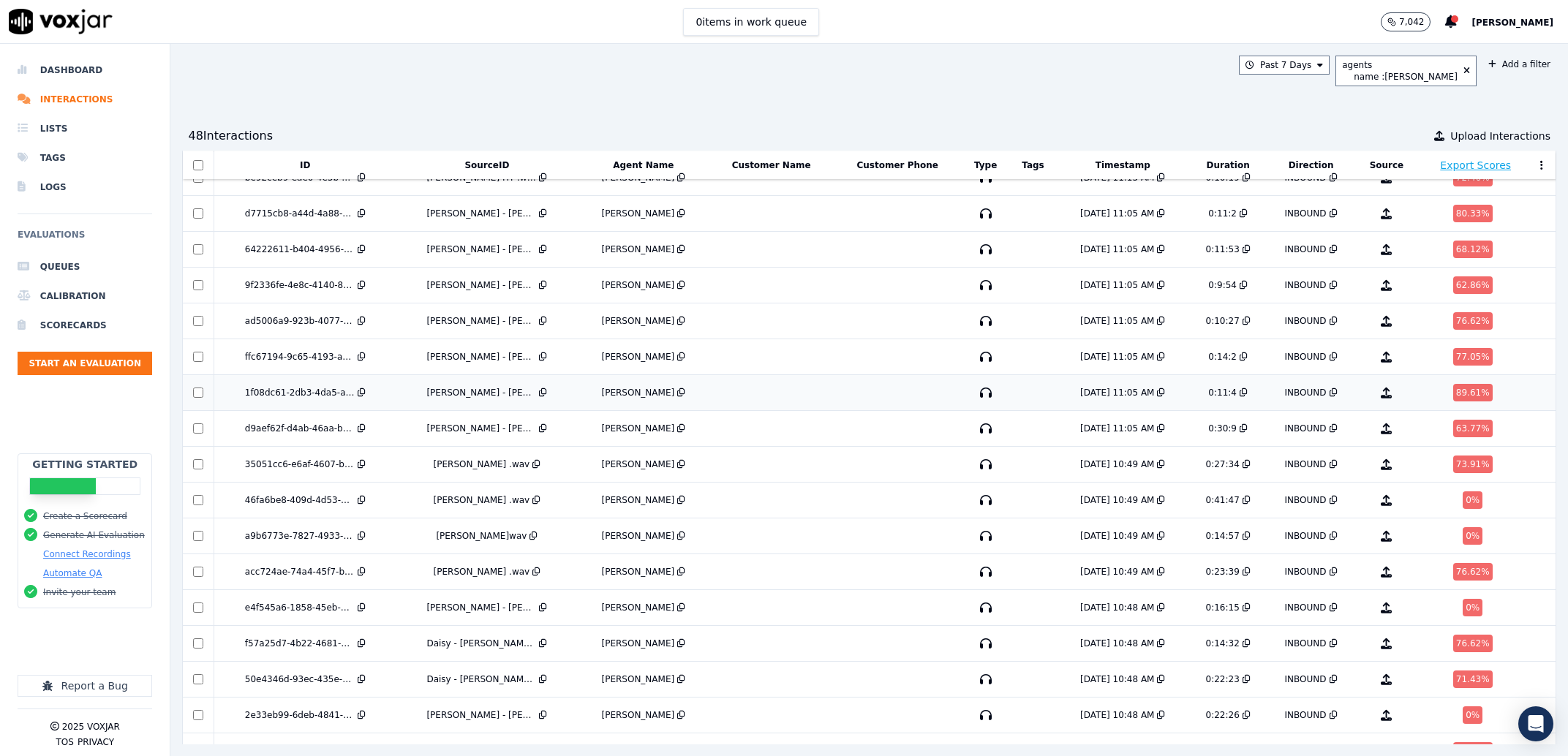
click at [423, 397] on div "Taylor - Isaac Seelam - MVA Non-Signed.wav" at bounding box center [487, 393] width 170 height 12
click at [388, 424] on td "d9aef62f-d4ab-46aa-b61f-7160d9a55886" at bounding box center [305, 429] width 182 height 36
click at [391, 286] on div "9f2336fe-4e8c-4140-829b-97480ffbeb3e" at bounding box center [305, 285] width 170 height 12
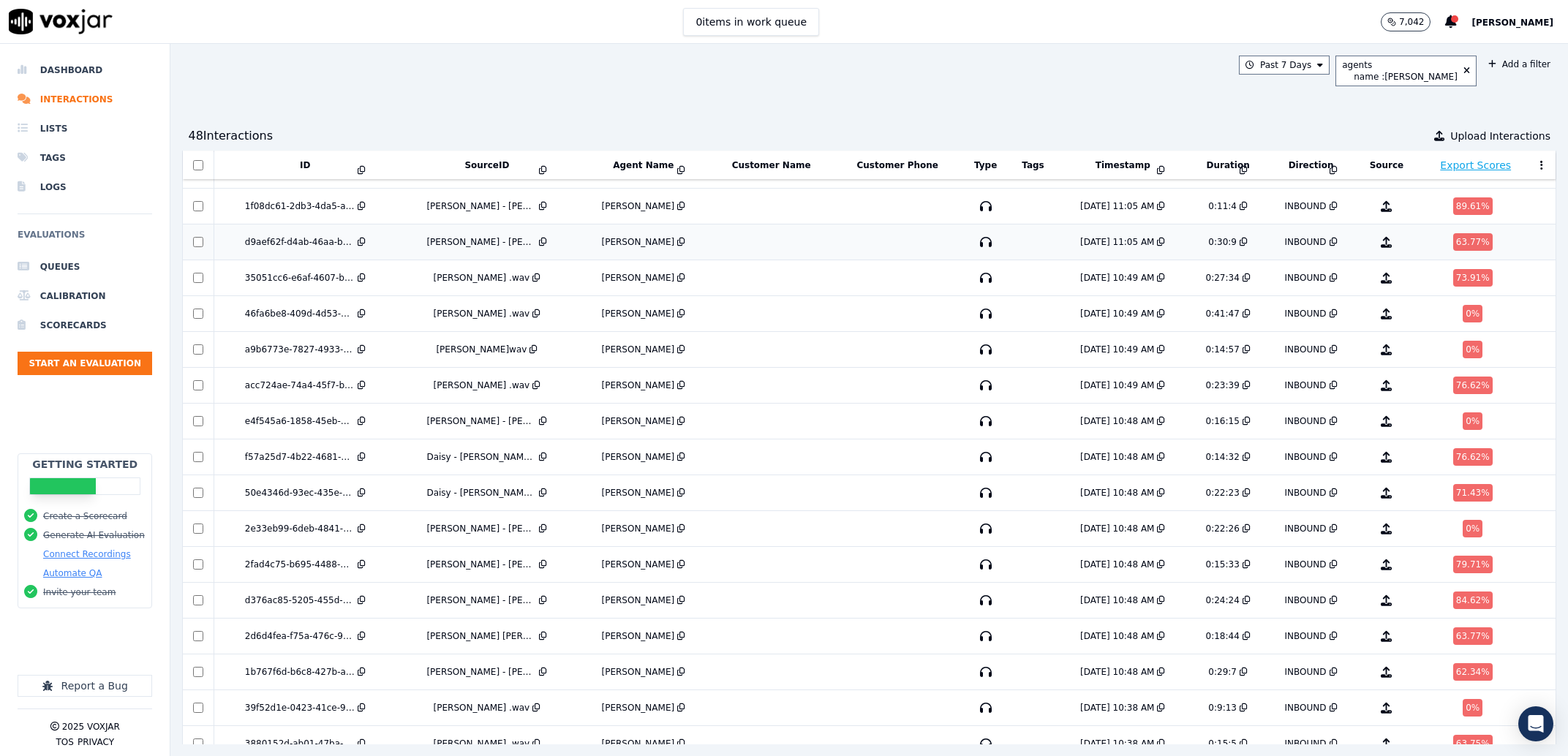
scroll to position [829, 0]
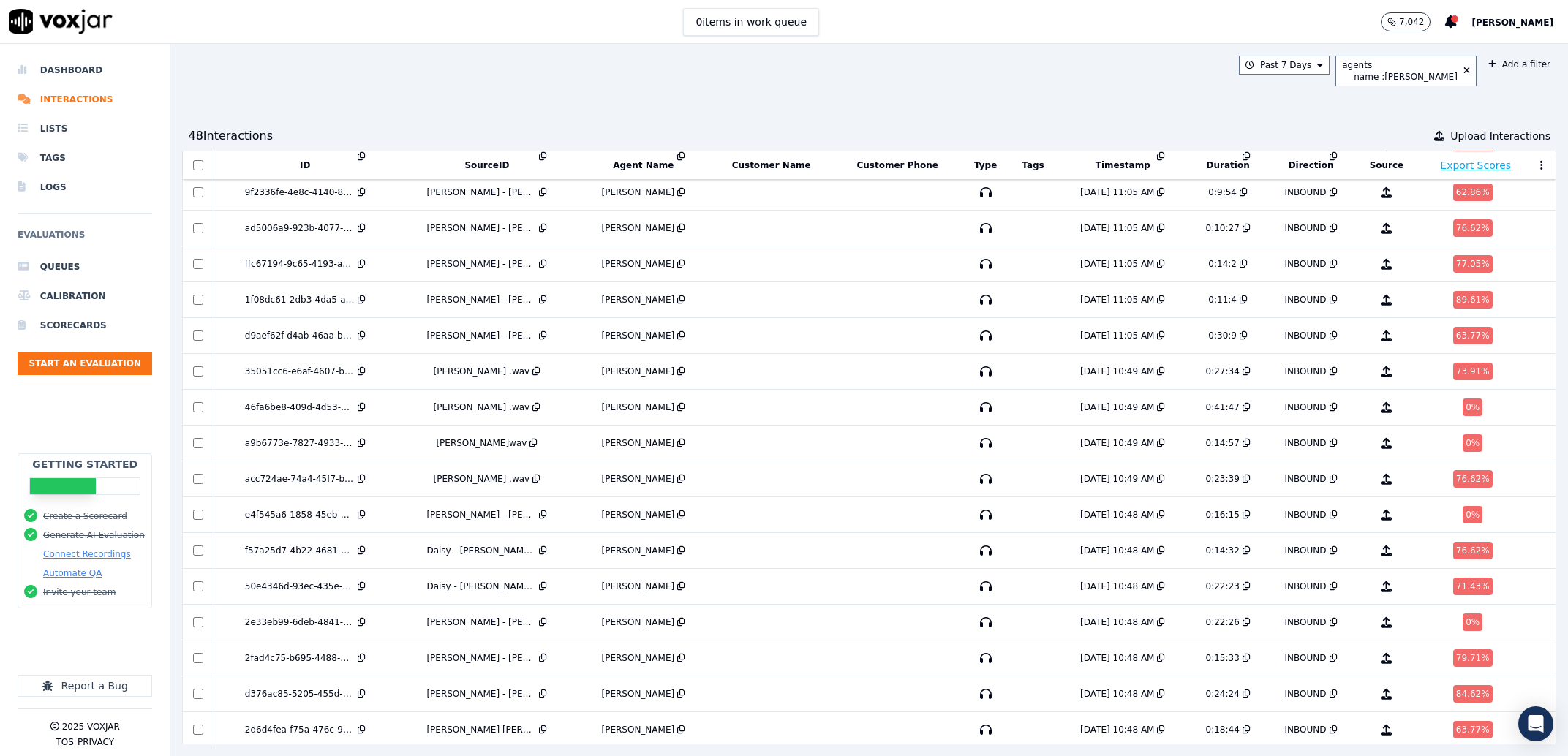
click at [86, 250] on h6 "Evaluations" at bounding box center [85, 239] width 135 height 26
click at [68, 268] on li "Queues" at bounding box center [85, 266] width 135 height 29
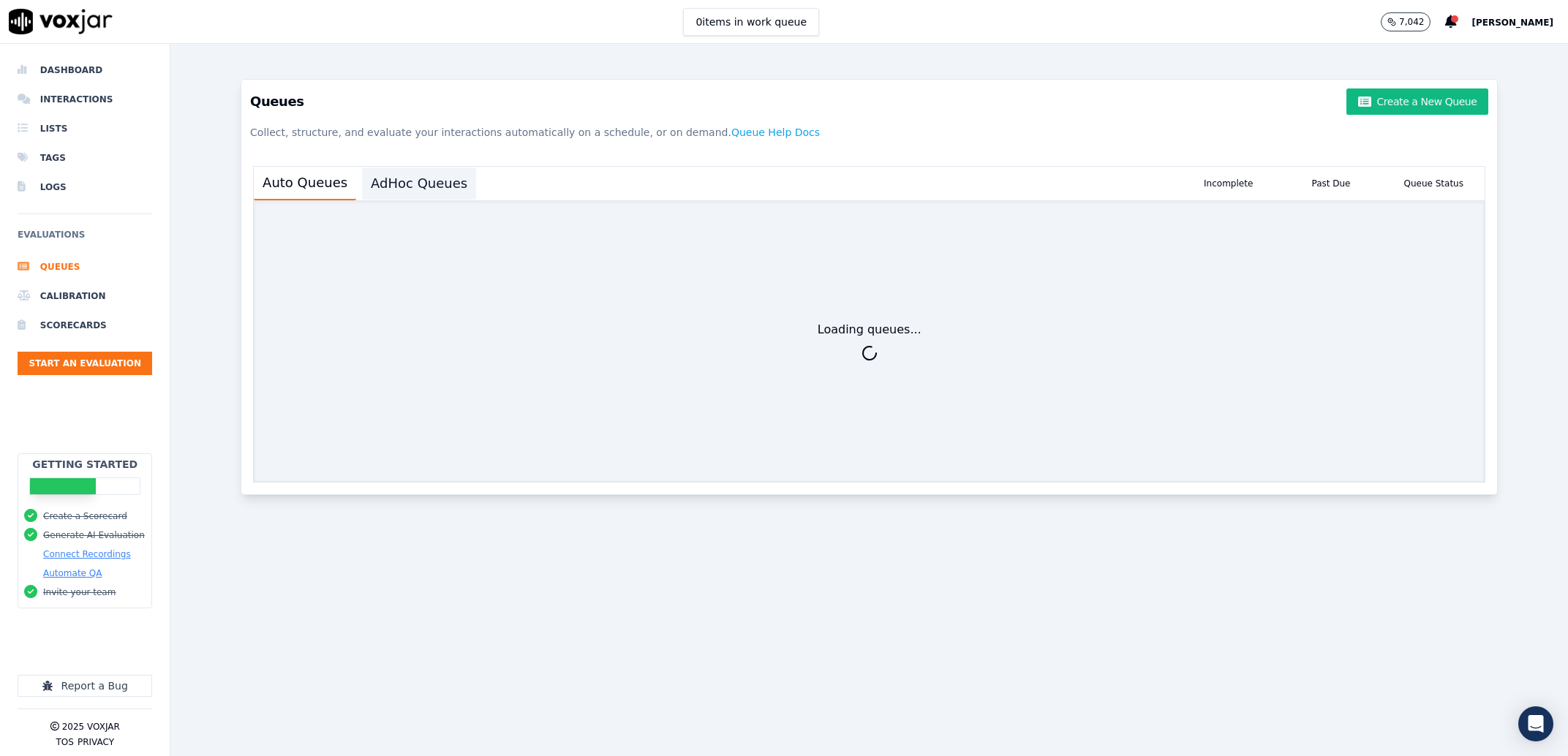
click at [424, 167] on button "AdHoc Queues" at bounding box center [418, 183] width 114 height 32
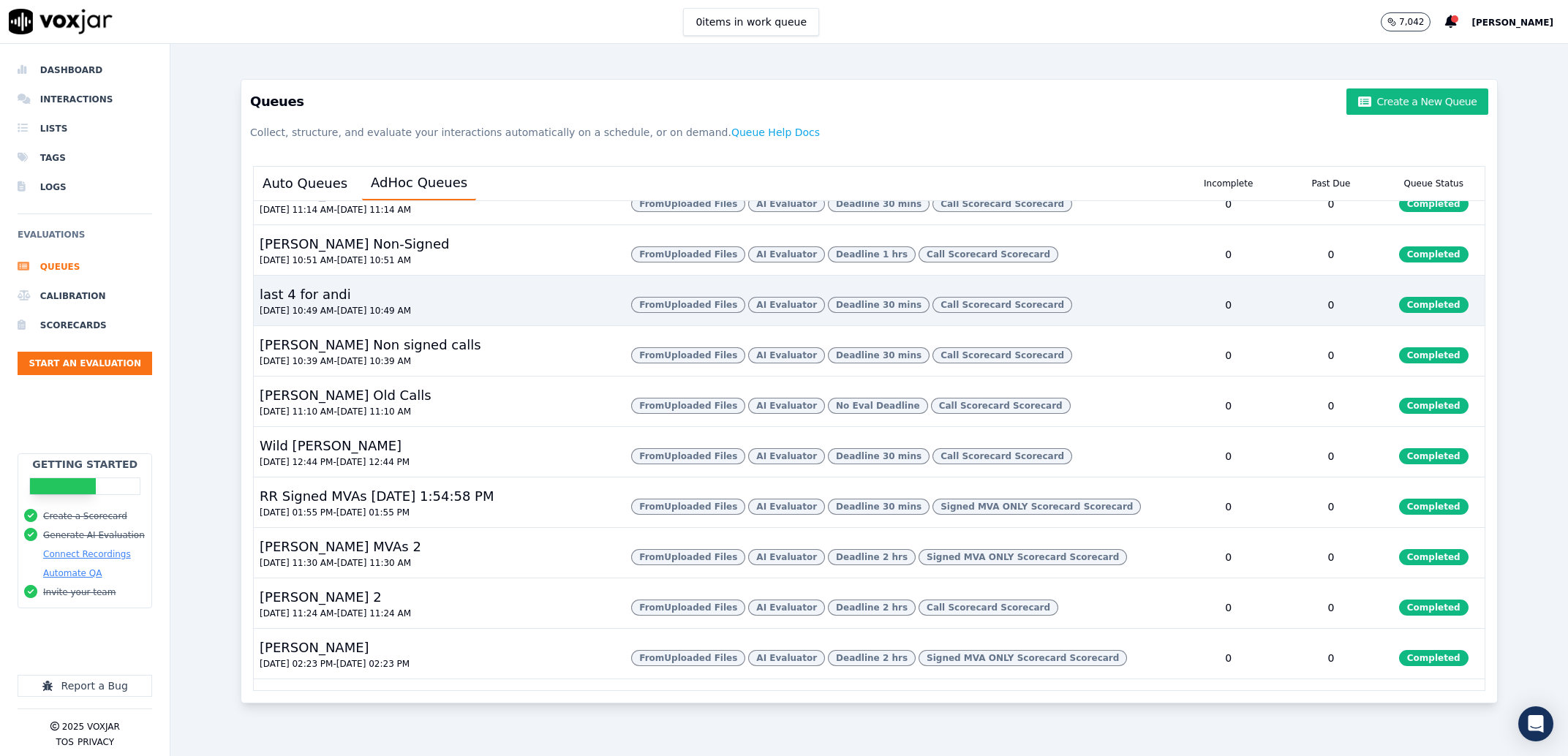
scroll to position [372, 0]
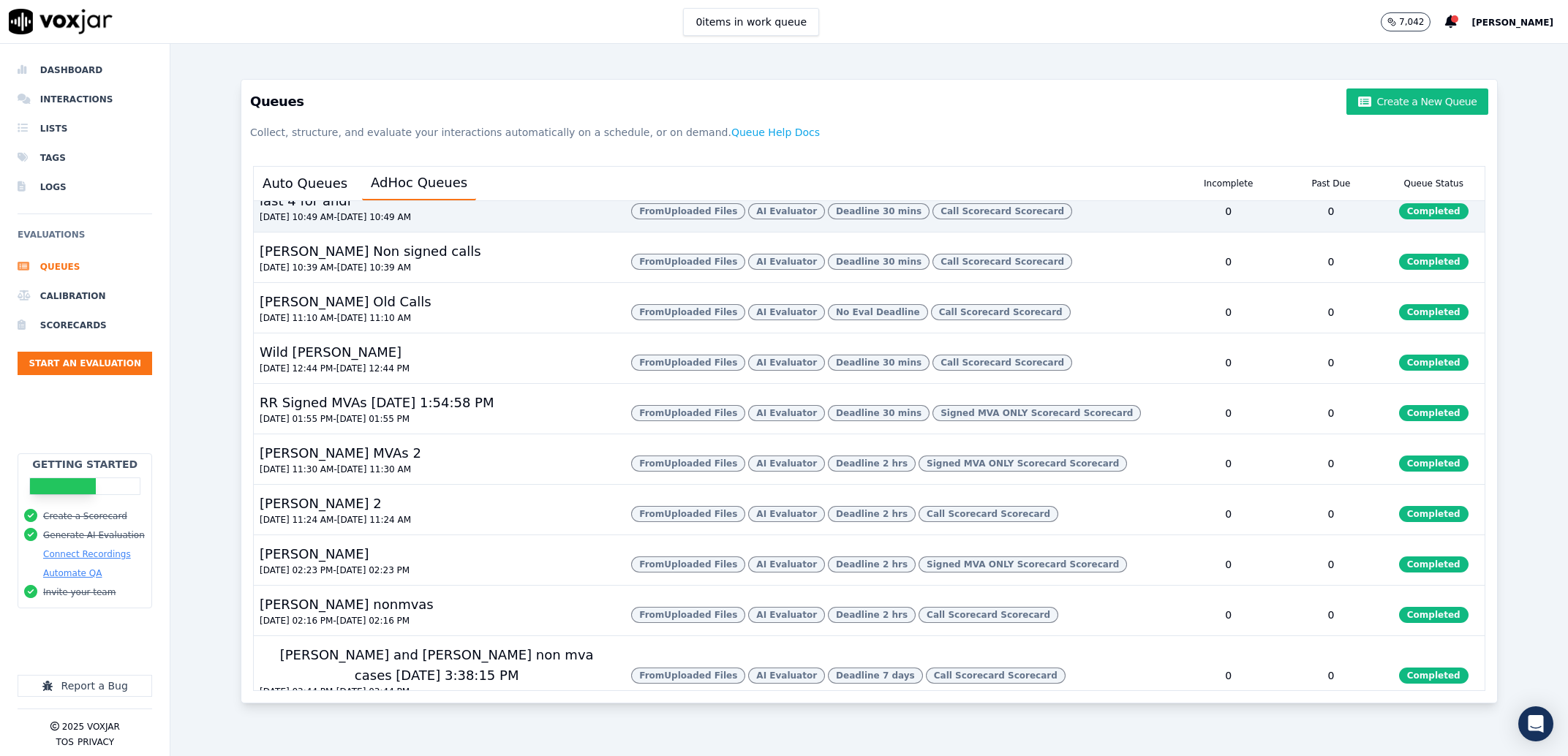
click at [528, 231] on div "last 4 for andi 08/25/2025 10:49 AM - 08/26/2025 10:49 AM" at bounding box center [436, 211] width 366 height 41
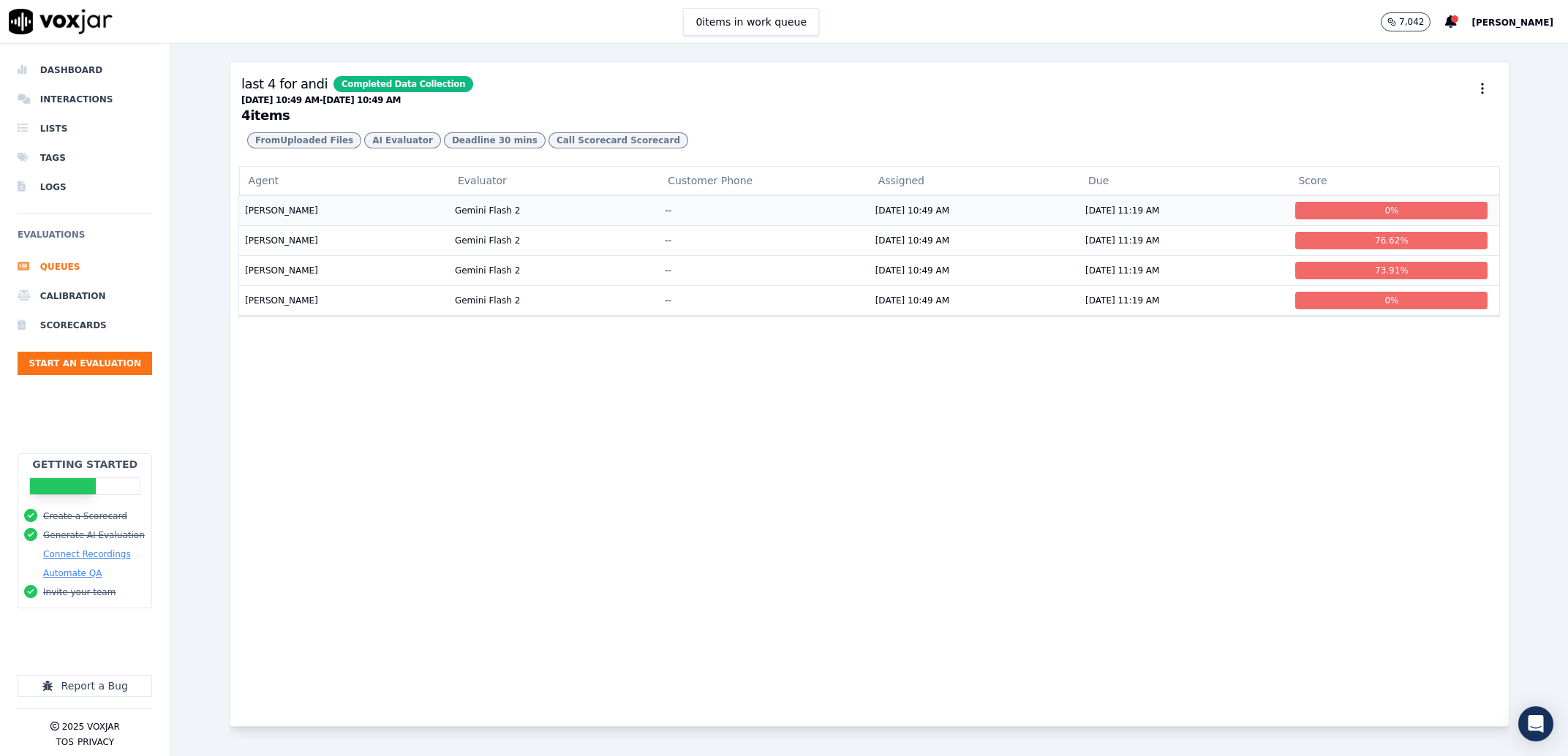
click at [547, 225] on td "Gemini Flash 2" at bounding box center [554, 210] width 210 height 30
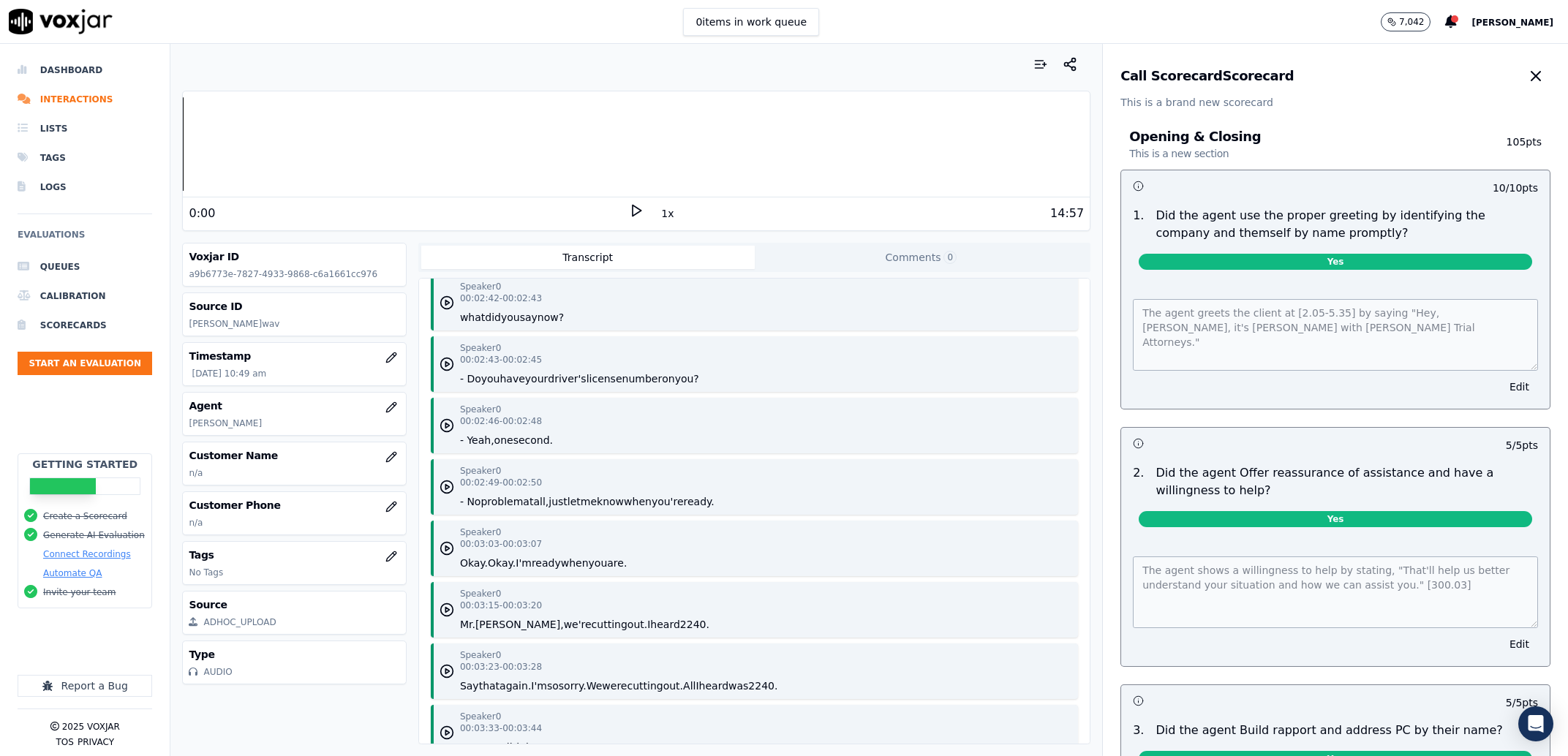
scroll to position [2997, 0]
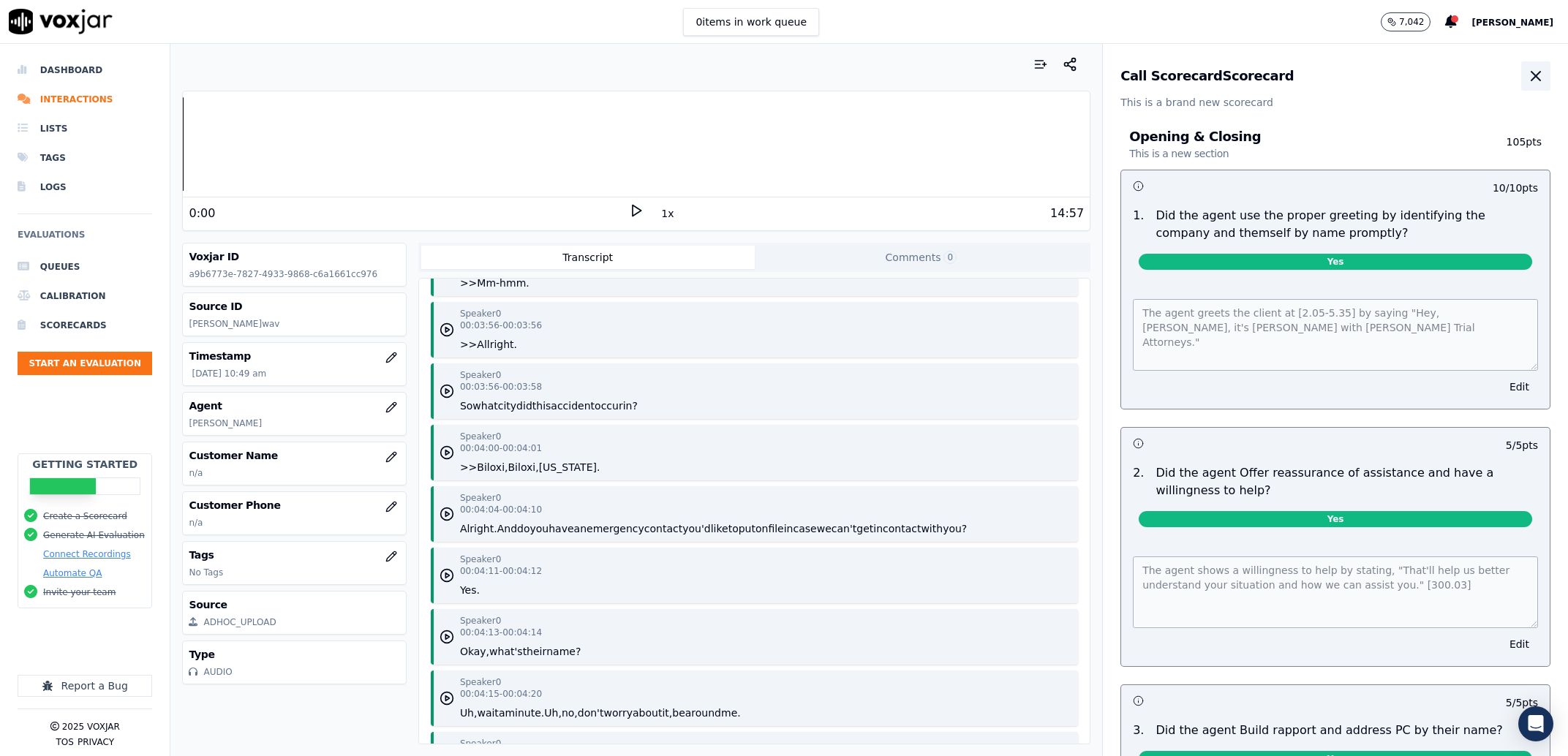
click at [1521, 77] on button "button" at bounding box center [1535, 76] width 29 height 29
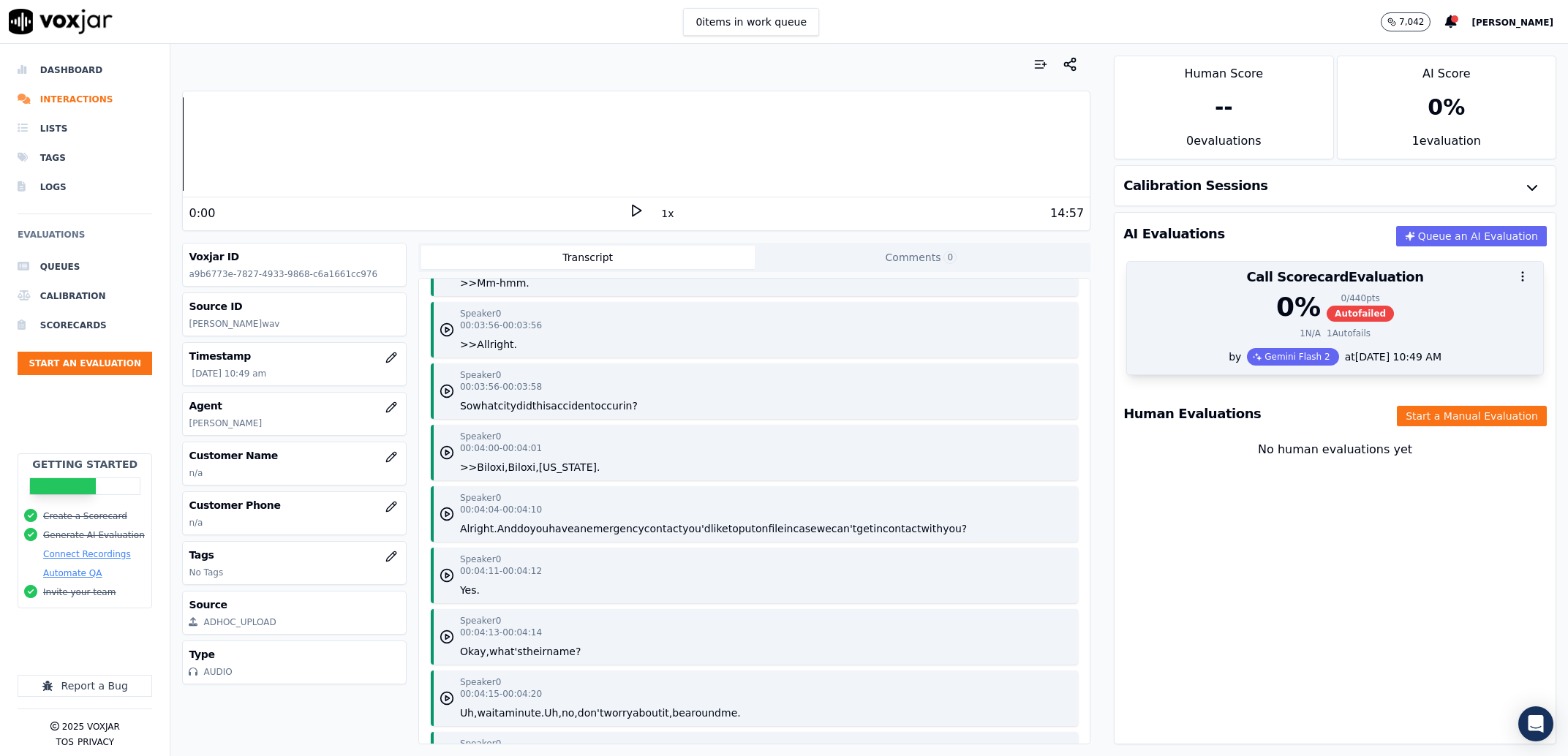
click at [1465, 286] on div at bounding box center [1335, 276] width 416 height 29
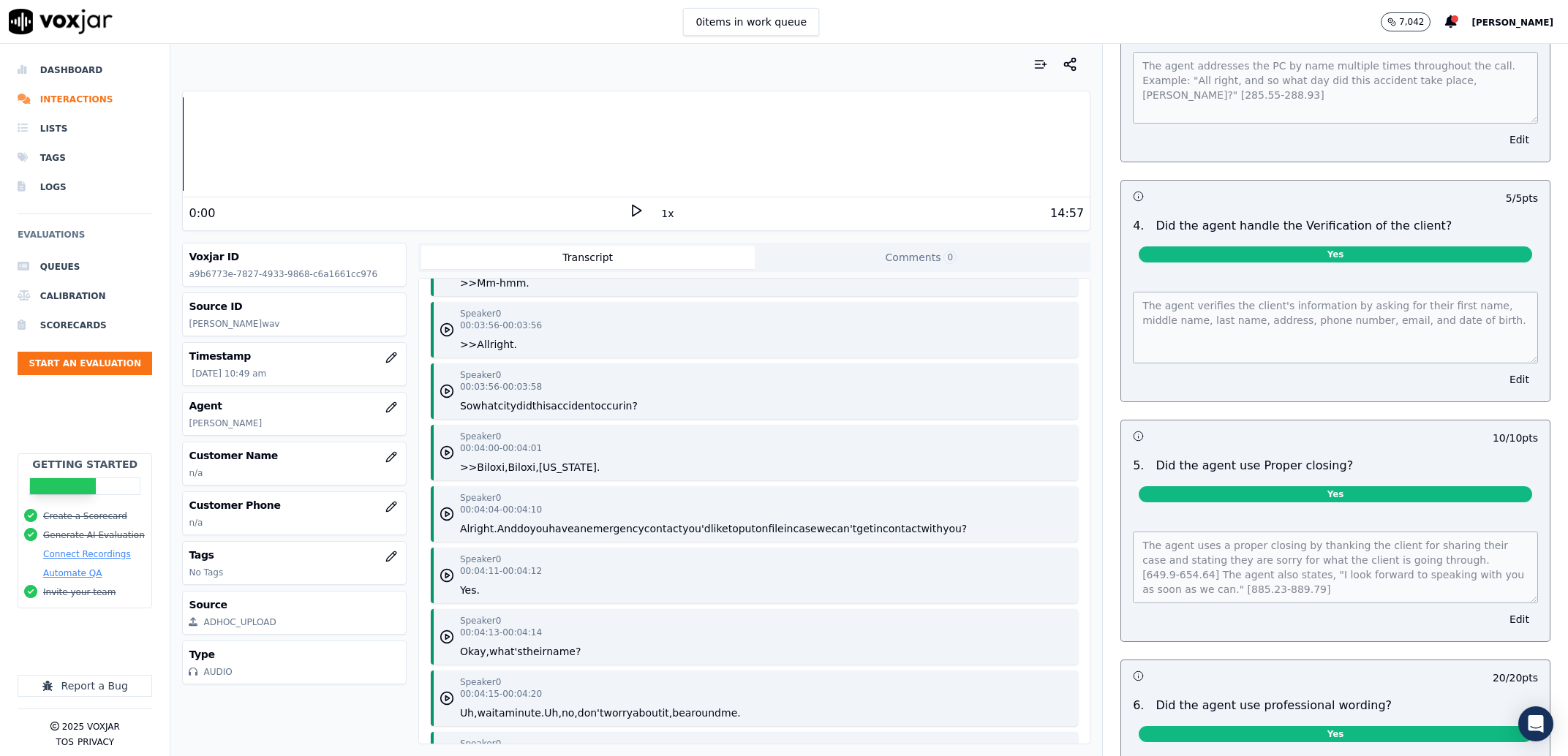
scroll to position [1674, 0]
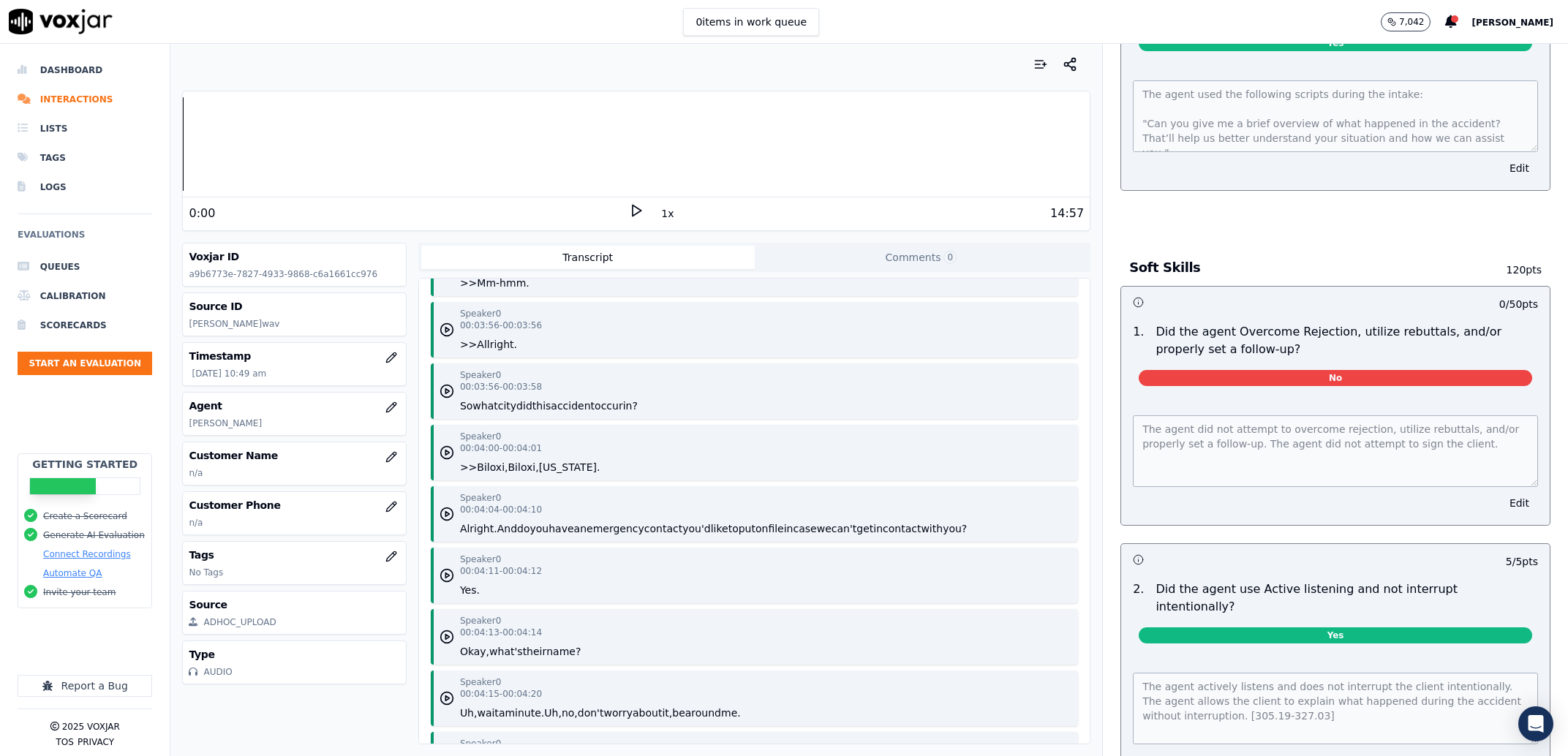
drag, startPoint x: 1540, startPoint y: 240, endPoint x: 1525, endPoint y: 418, distance: 178.6
click at [1523, 529] on div "Your browser does not support the audio element. 0:00 1x 14:57 Voxjar ID a9b677…" at bounding box center [869, 400] width 1398 height 712
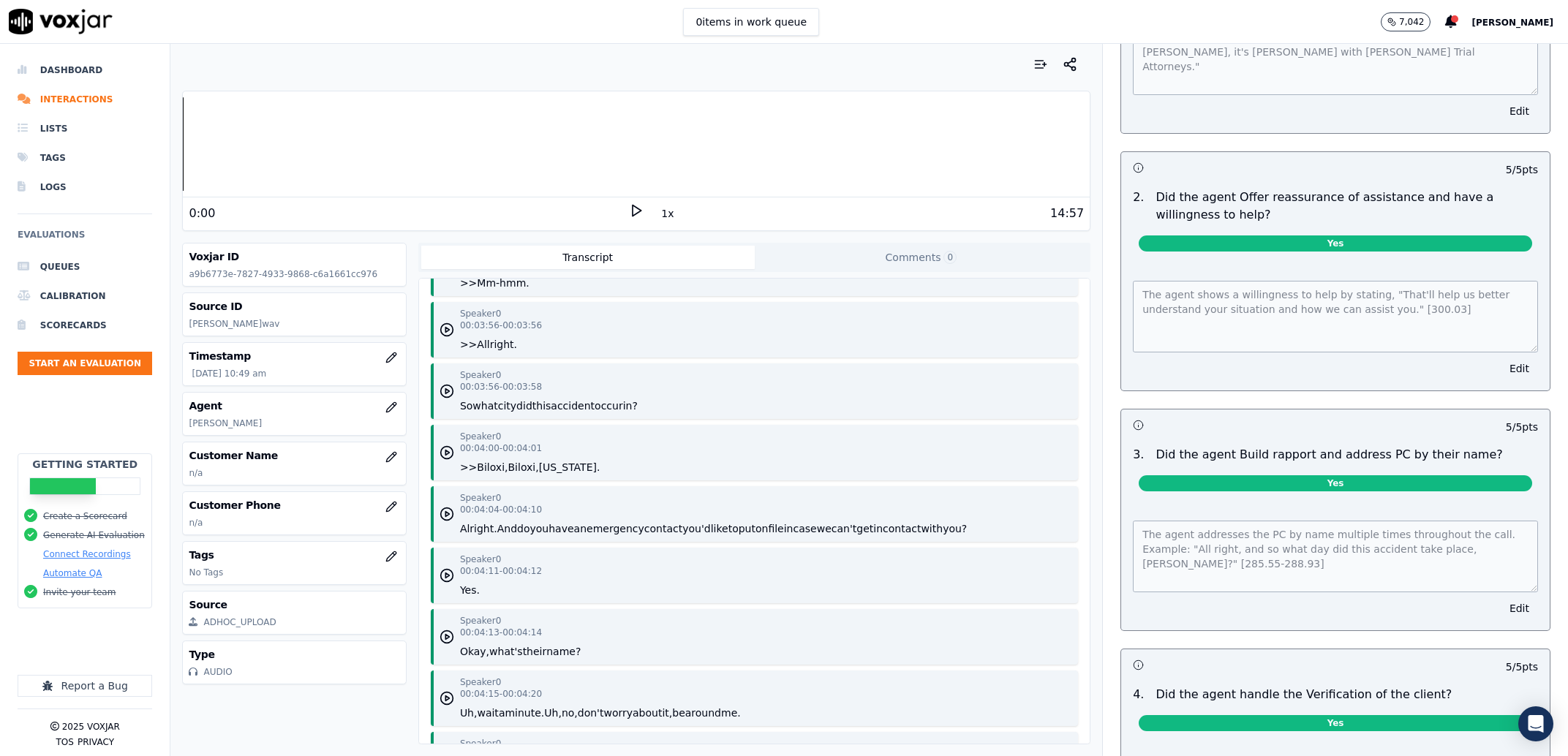
scroll to position [0, 0]
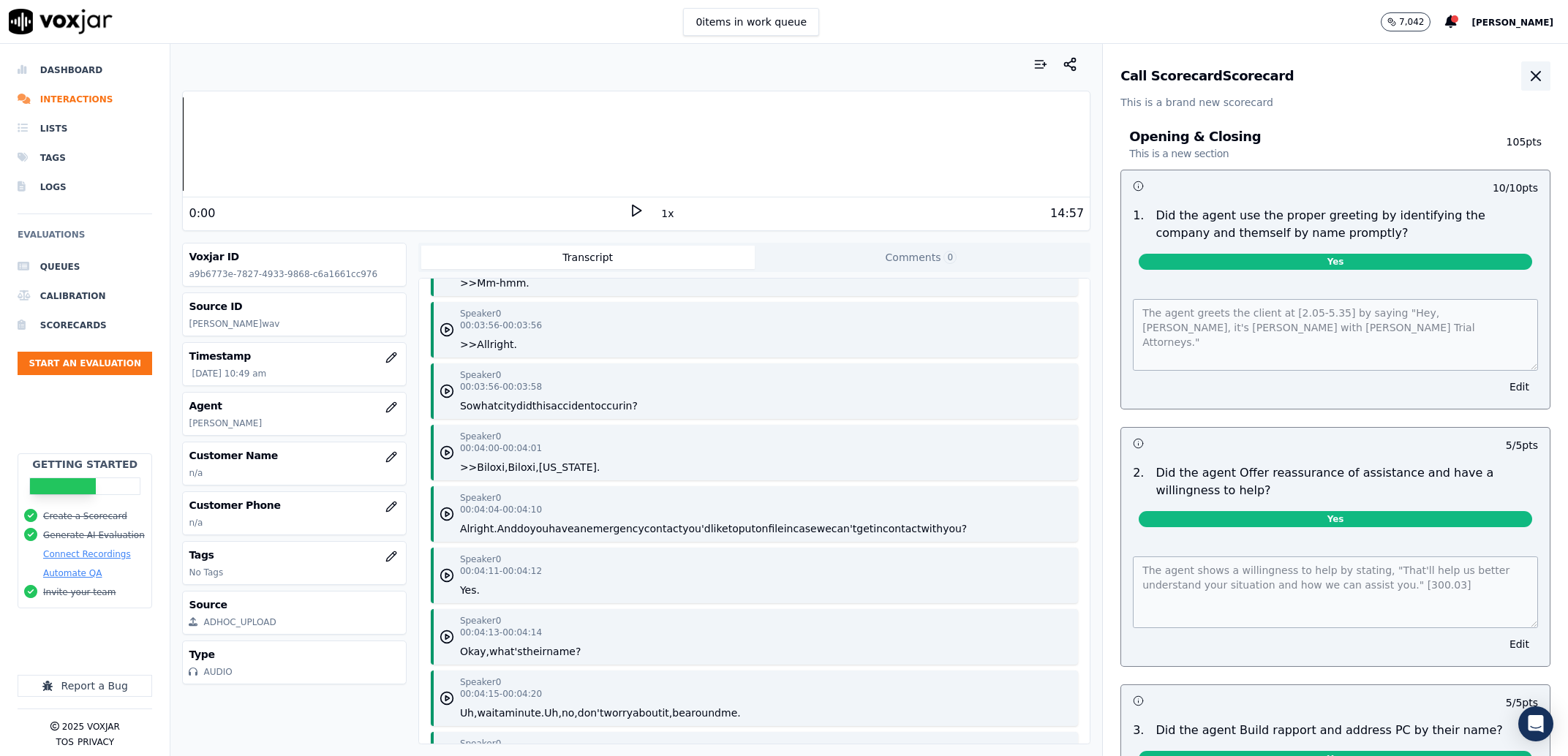
click at [1521, 67] on button "button" at bounding box center [1535, 76] width 29 height 29
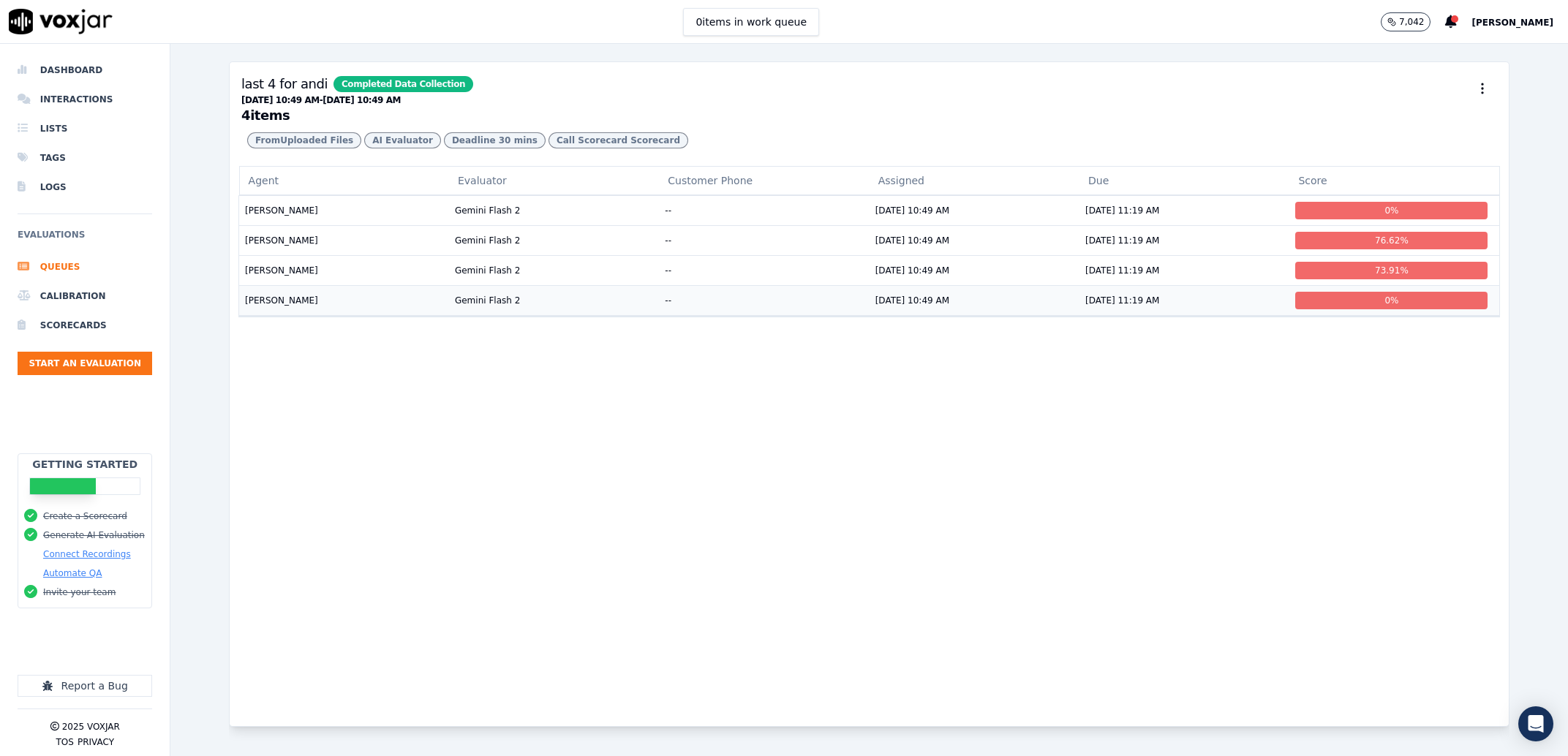
click at [330, 315] on td "[PERSON_NAME]" at bounding box center [344, 300] width 210 height 30
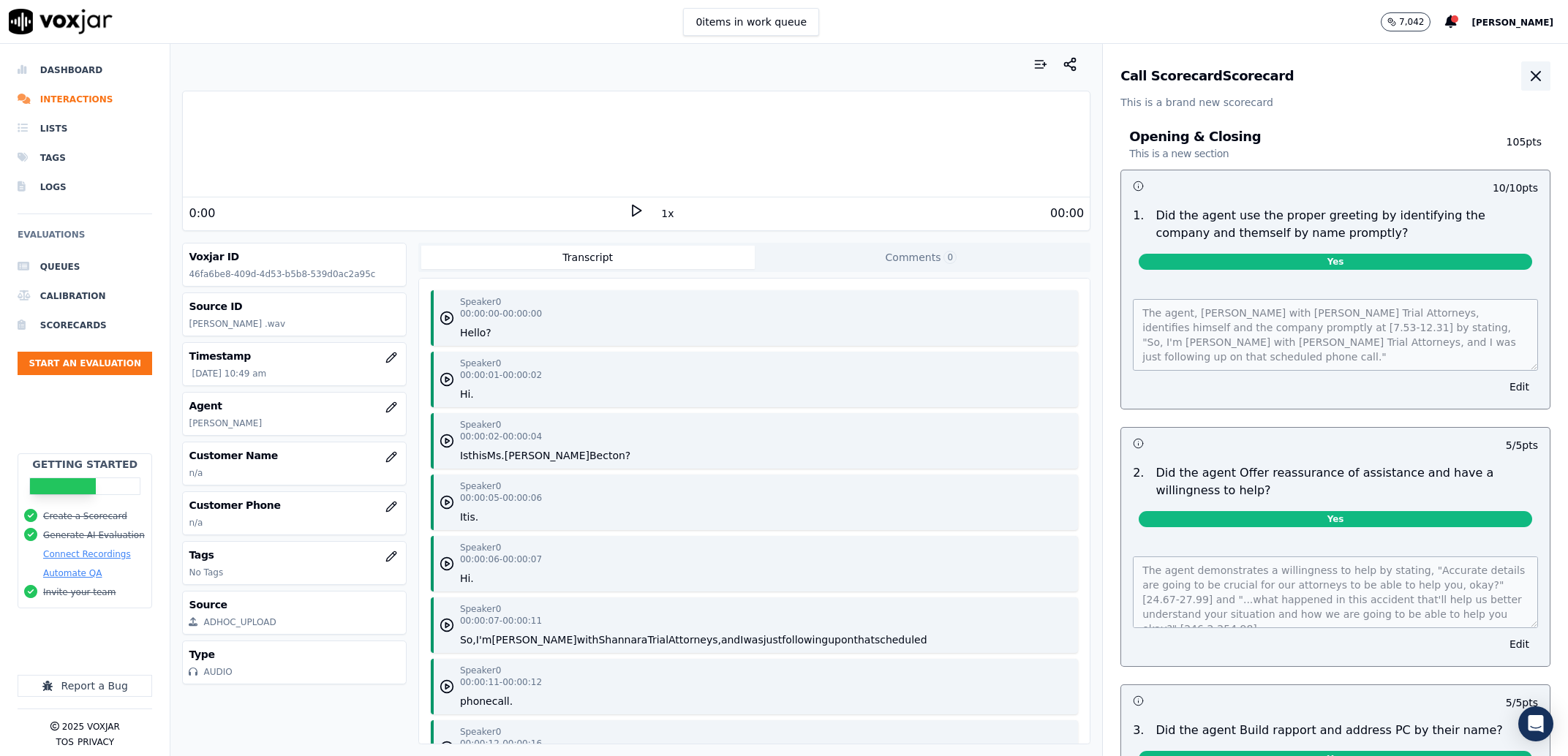
click at [1532, 76] on icon "button" at bounding box center [1536, 76] width 9 height 9
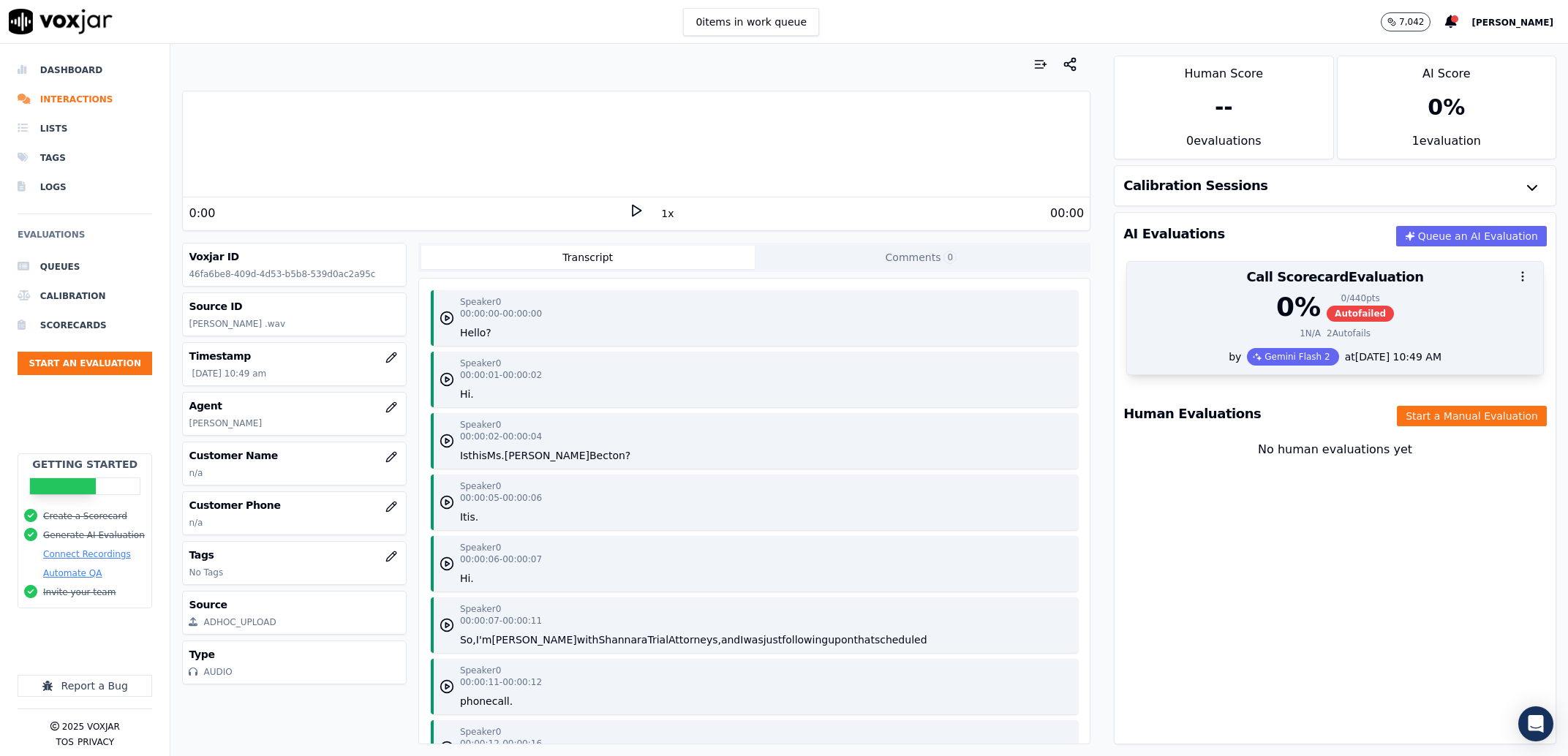
click at [1508, 268] on button "button" at bounding box center [1523, 276] width 29 height 29
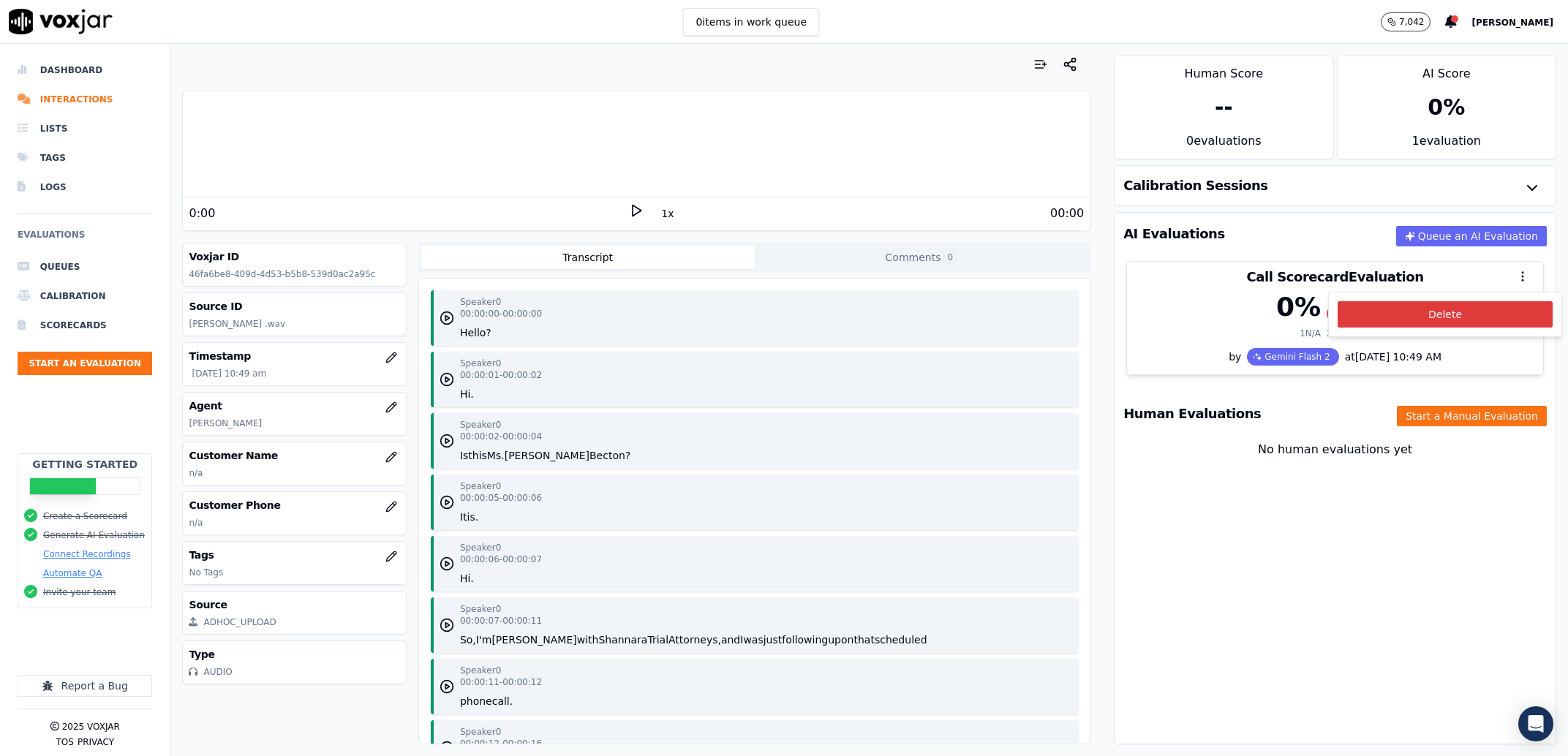
click at [1380, 313] on button "Delete" at bounding box center [1445, 314] width 215 height 26
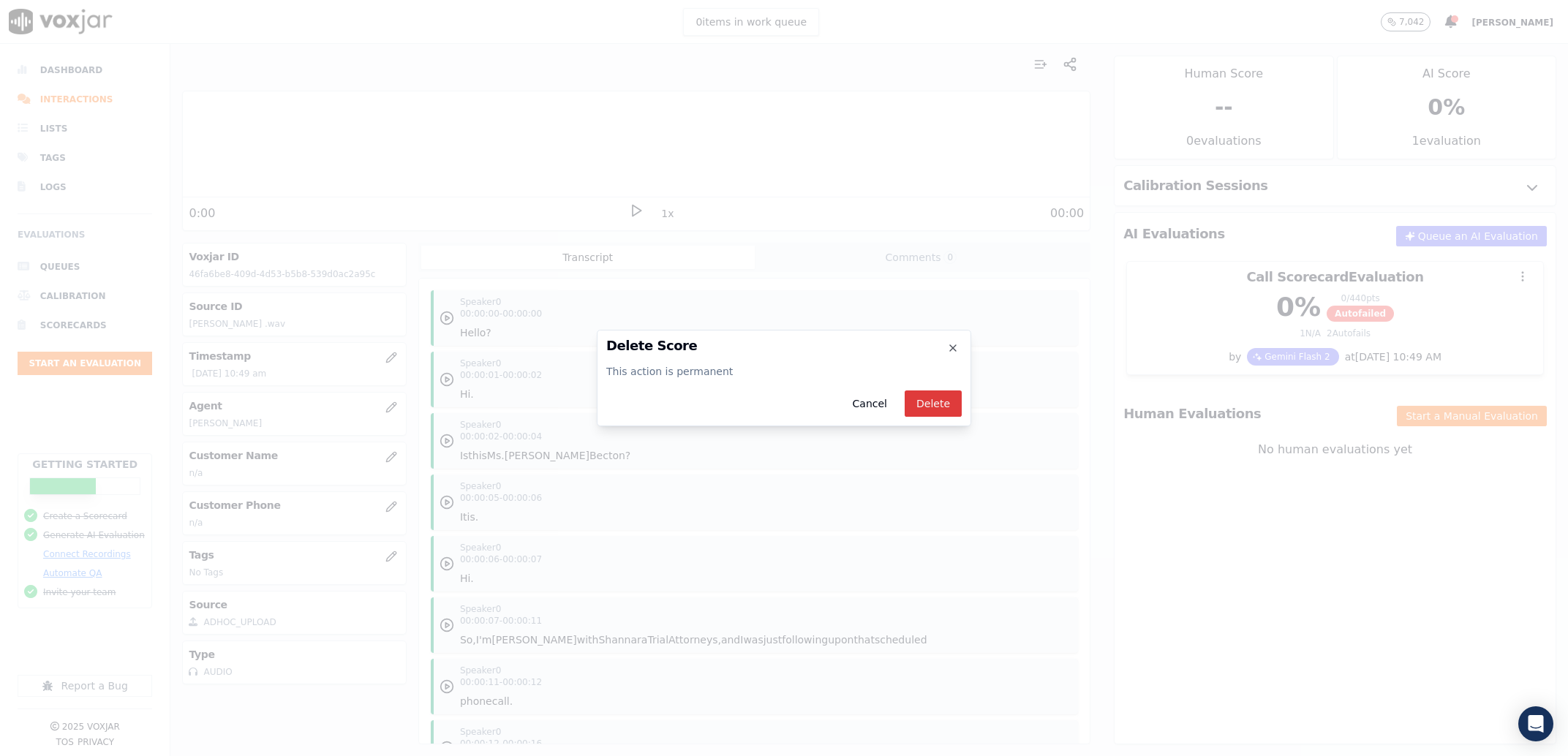
click at [956, 398] on button "Delete" at bounding box center [933, 403] width 57 height 26
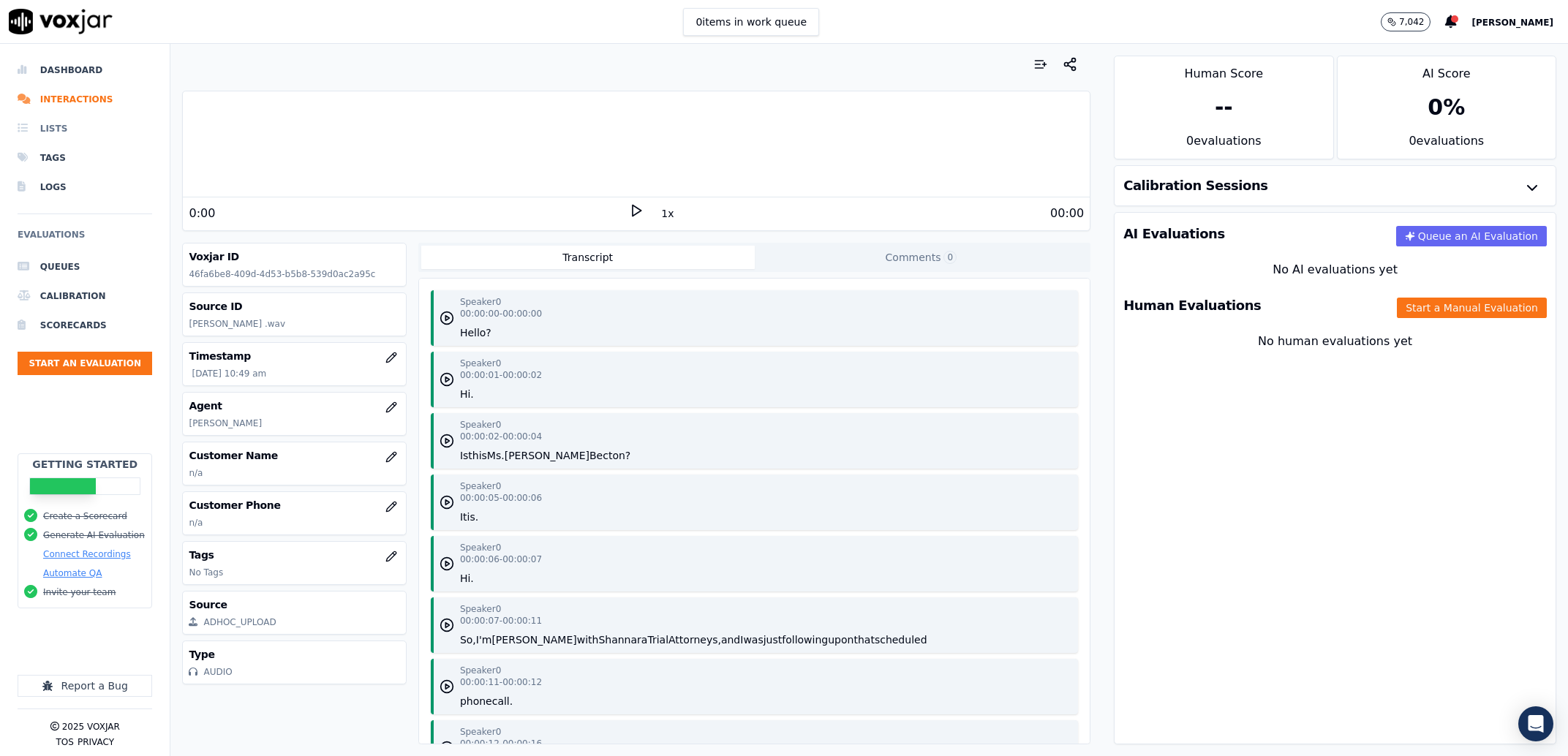
click at [48, 115] on li "Lists" at bounding box center [85, 128] width 135 height 29
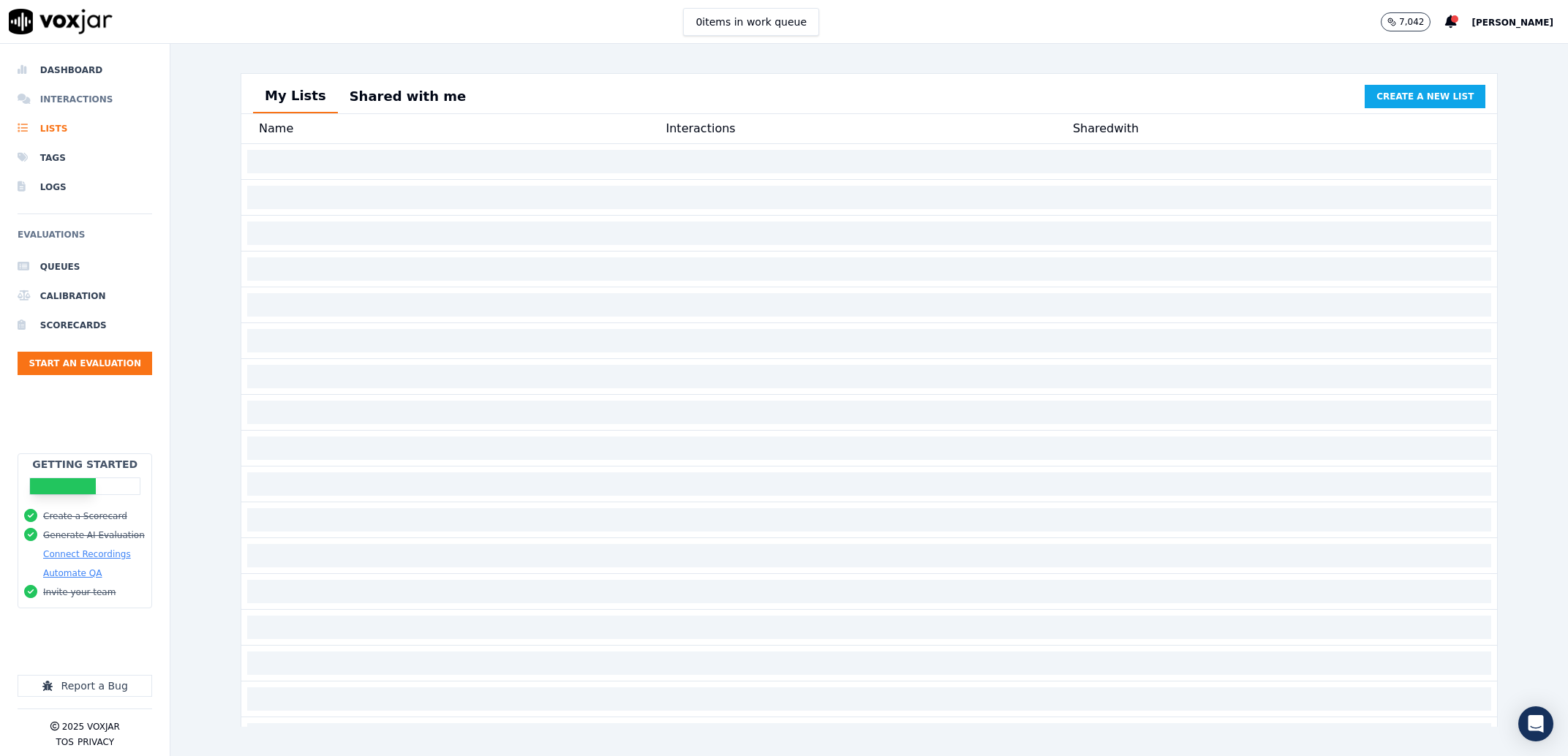
click at [78, 97] on li "Interactions" at bounding box center [85, 99] width 135 height 29
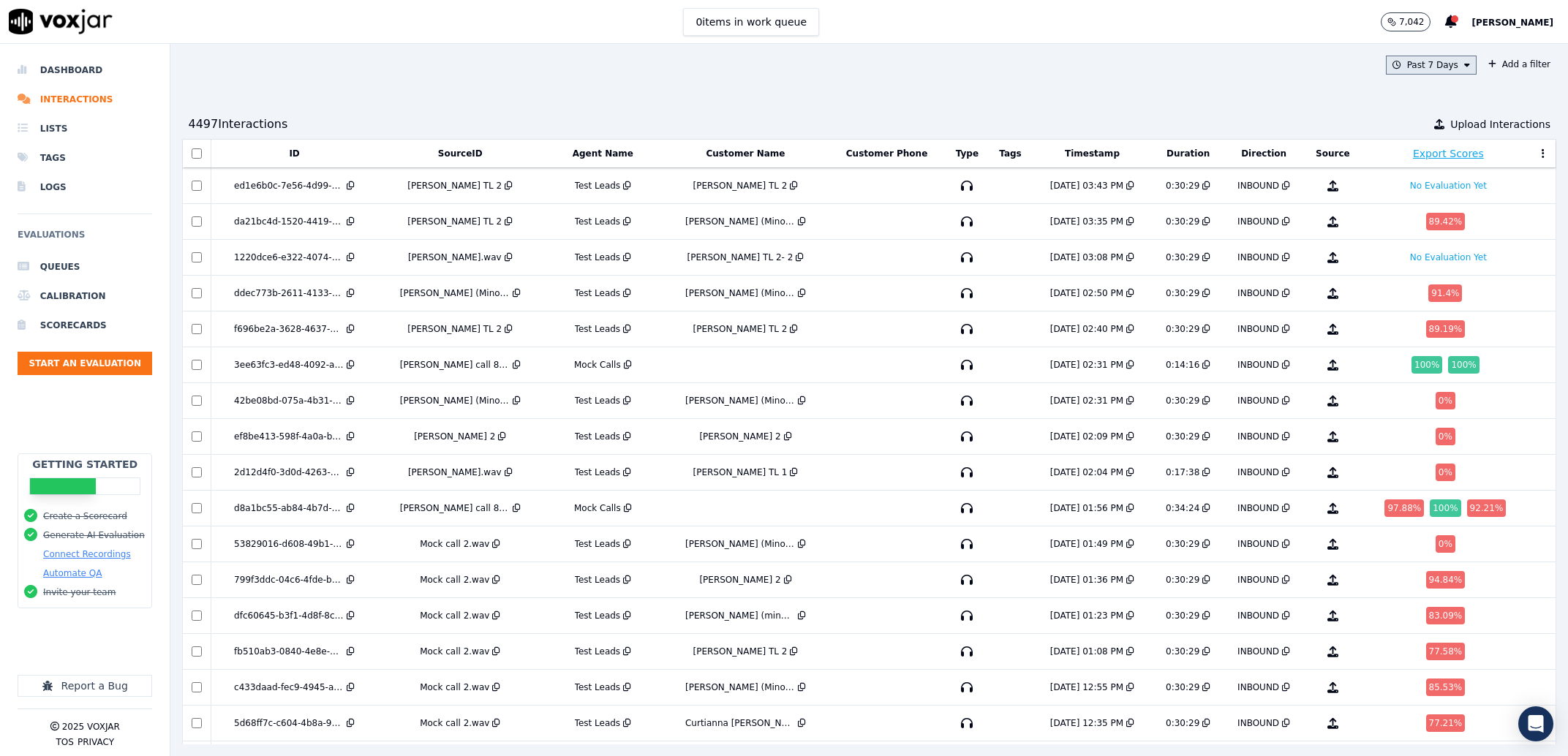
click at [1427, 63] on button "Past 7 Days" at bounding box center [1431, 65] width 91 height 19
click at [1410, 167] on div "Past 30 Days" at bounding box center [1438, 162] width 57 height 12
click at [1441, 240] on button "Add" at bounding box center [1455, 233] width 28 height 23
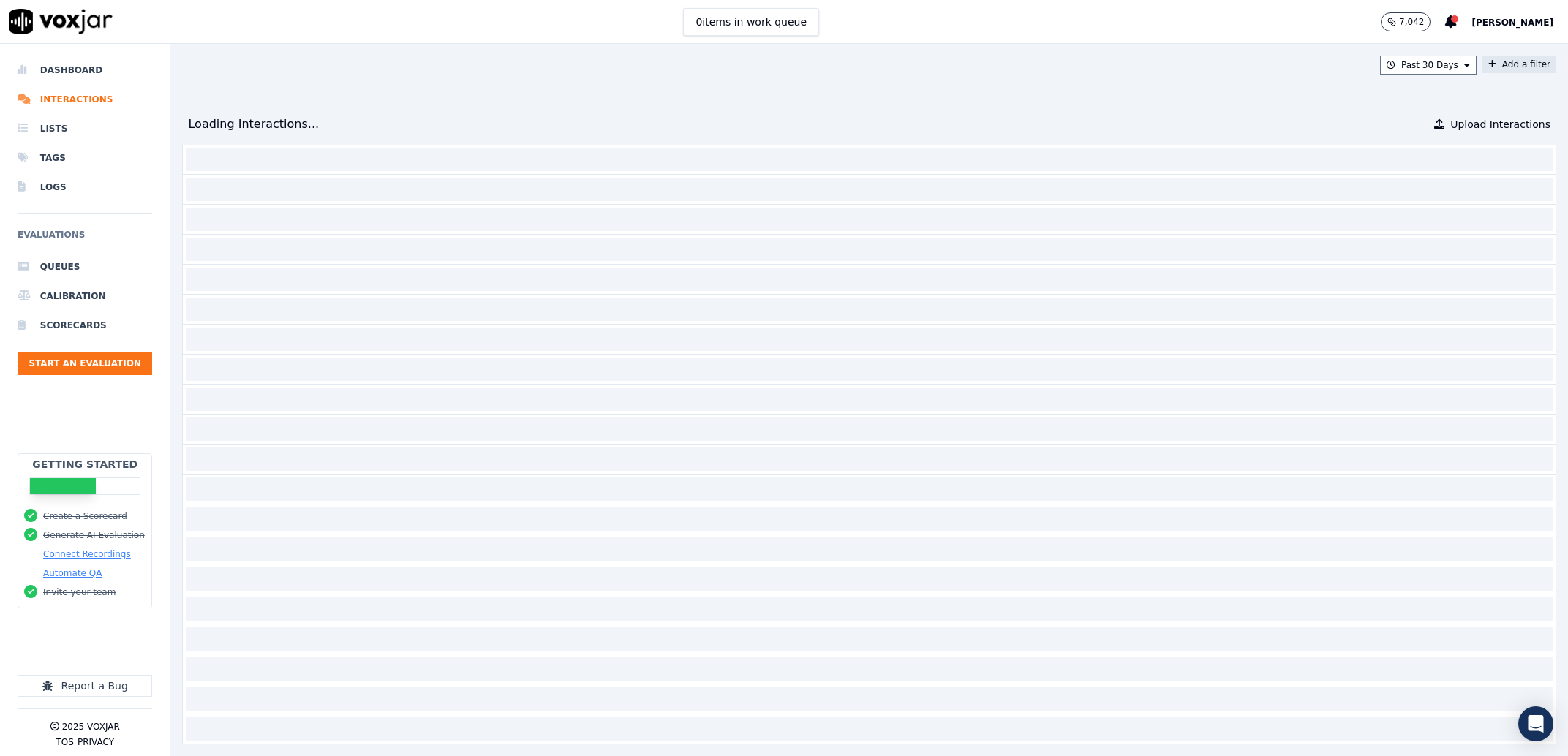
click at [1482, 69] on button "Add a filter" at bounding box center [1519, 65] width 74 height 18
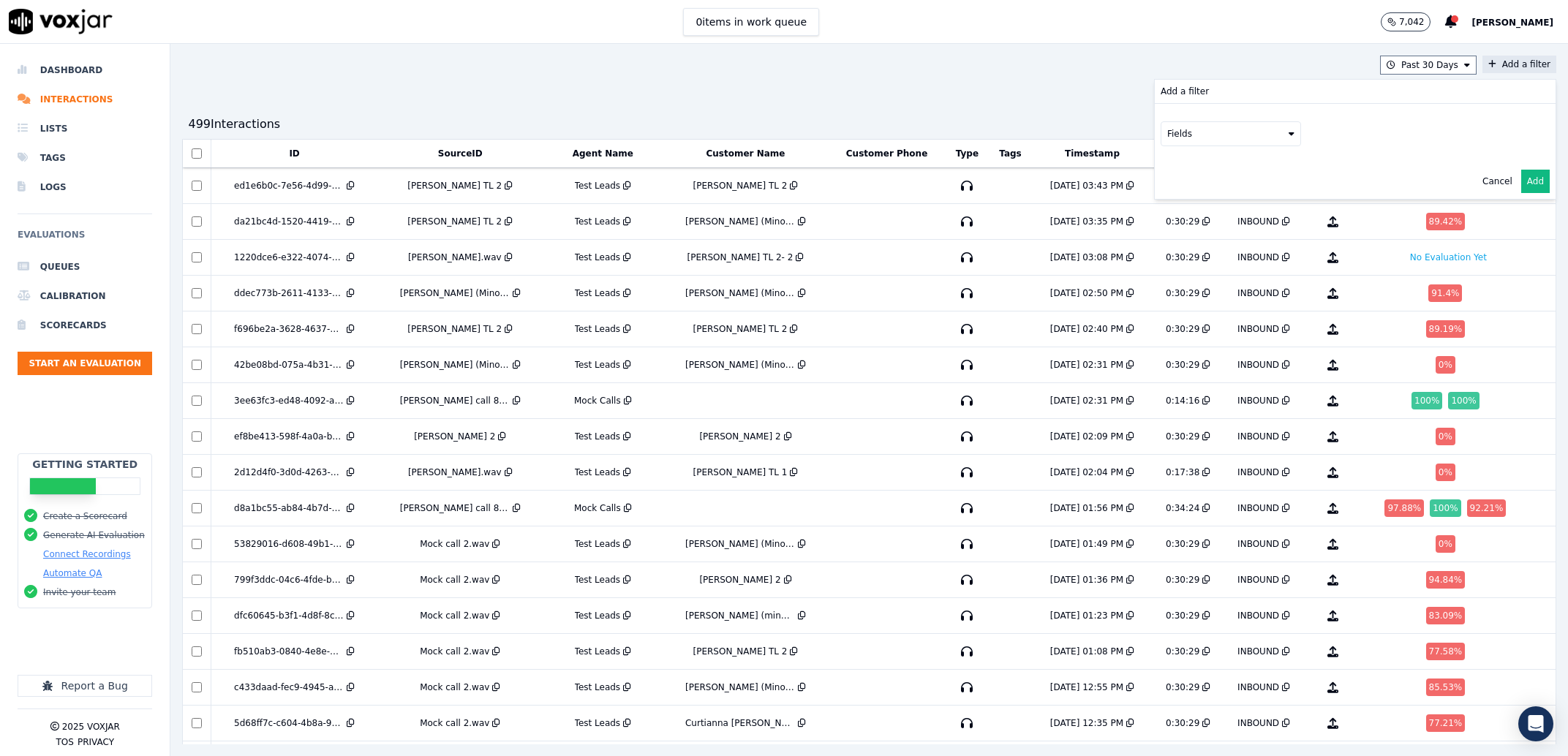
click at [1158, 124] on div "Fields" at bounding box center [1355, 133] width 401 height 60
click at [1161, 136] on button "Fields" at bounding box center [1231, 133] width 141 height 25
click at [1186, 258] on div "agents" at bounding box center [1201, 264] width 30 height 12
click at [1205, 156] on button "Fields" at bounding box center [1249, 164] width 141 height 25
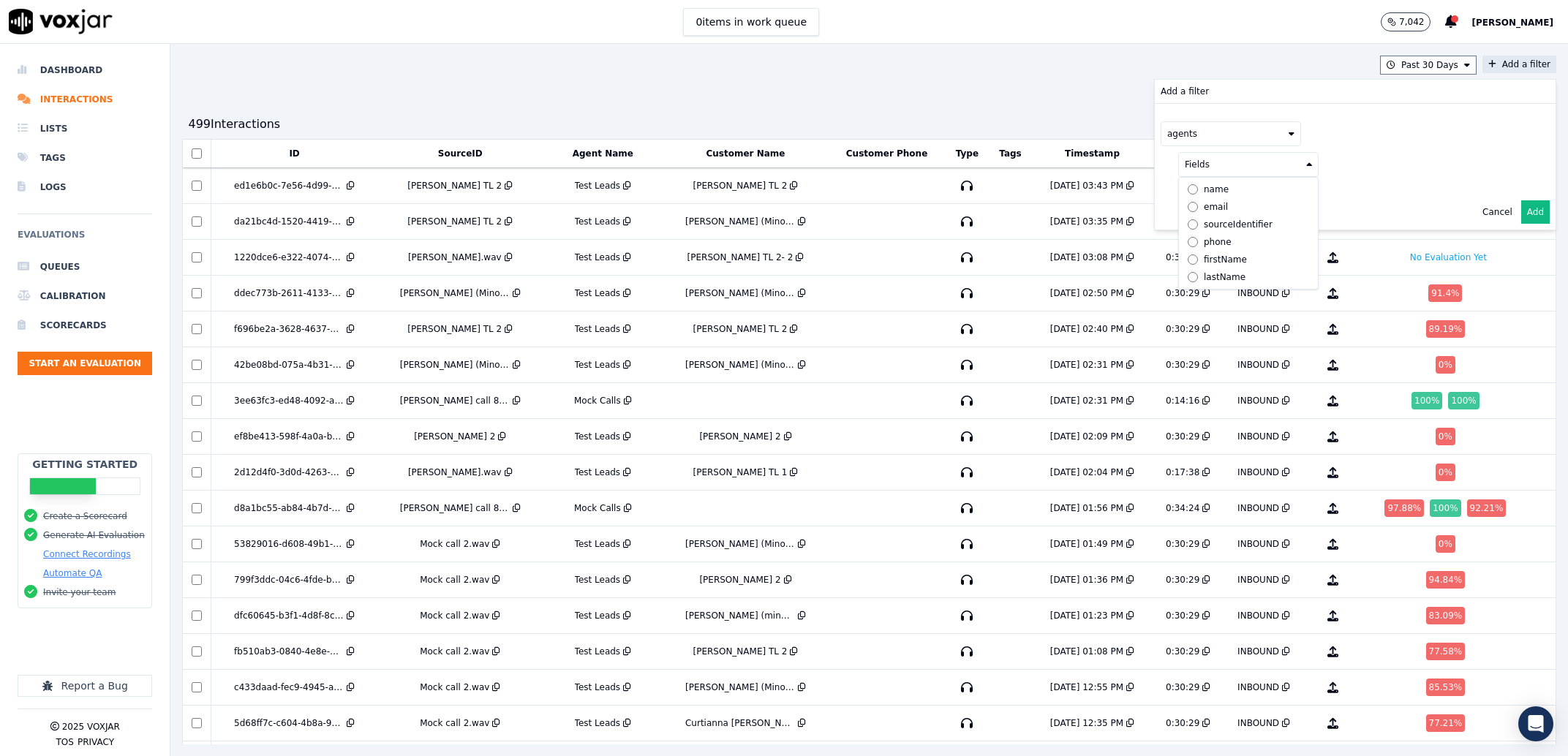
click at [1182, 196] on label "name" at bounding box center [1248, 190] width 133 height 18
click at [1328, 172] on button at bounding box center [1430, 162] width 211 height 22
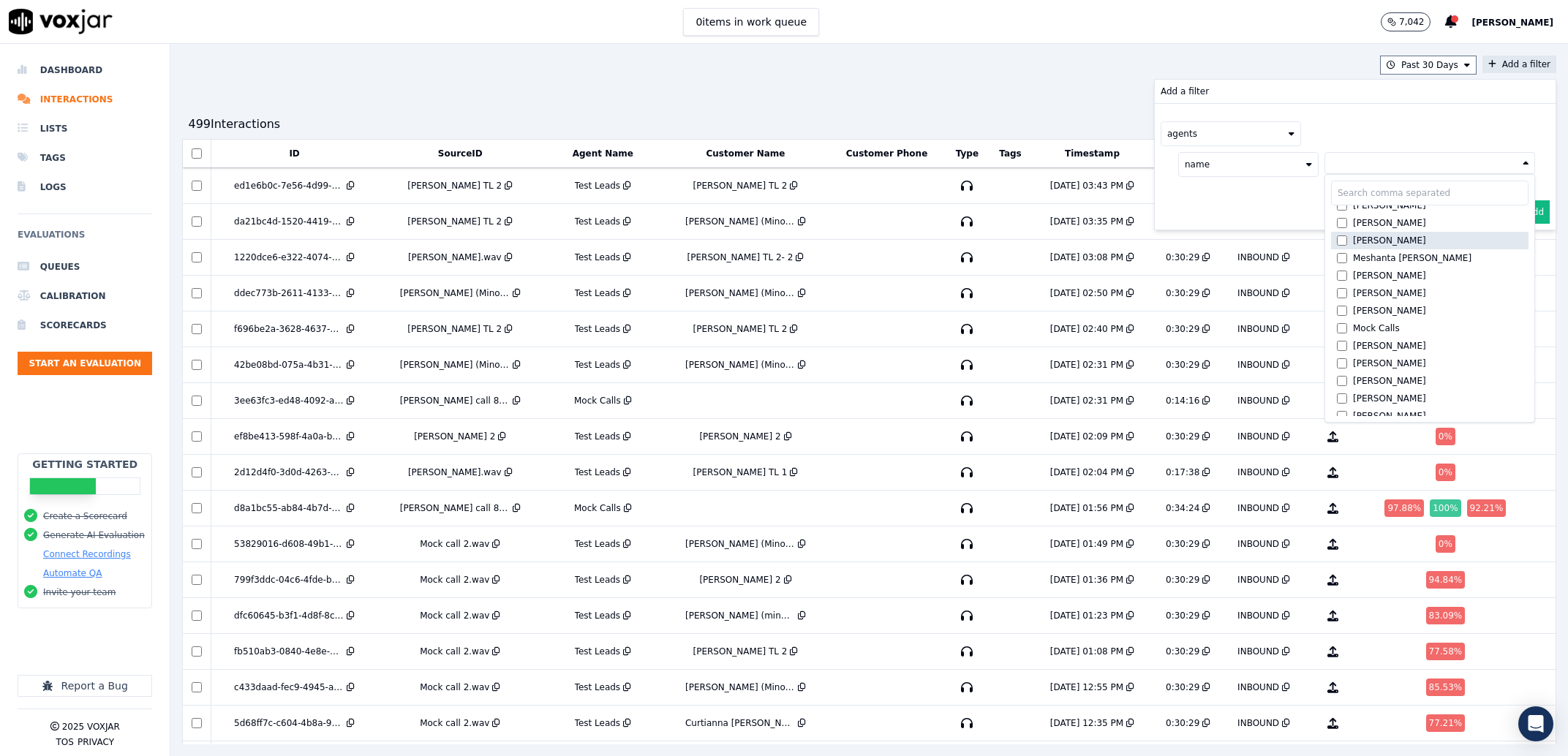
scroll to position [977, 0]
click at [1340, 279] on label "[PERSON_NAME]" at bounding box center [1430, 272] width 197 height 18
click at [1521, 250] on button "Add" at bounding box center [1535, 246] width 28 height 23
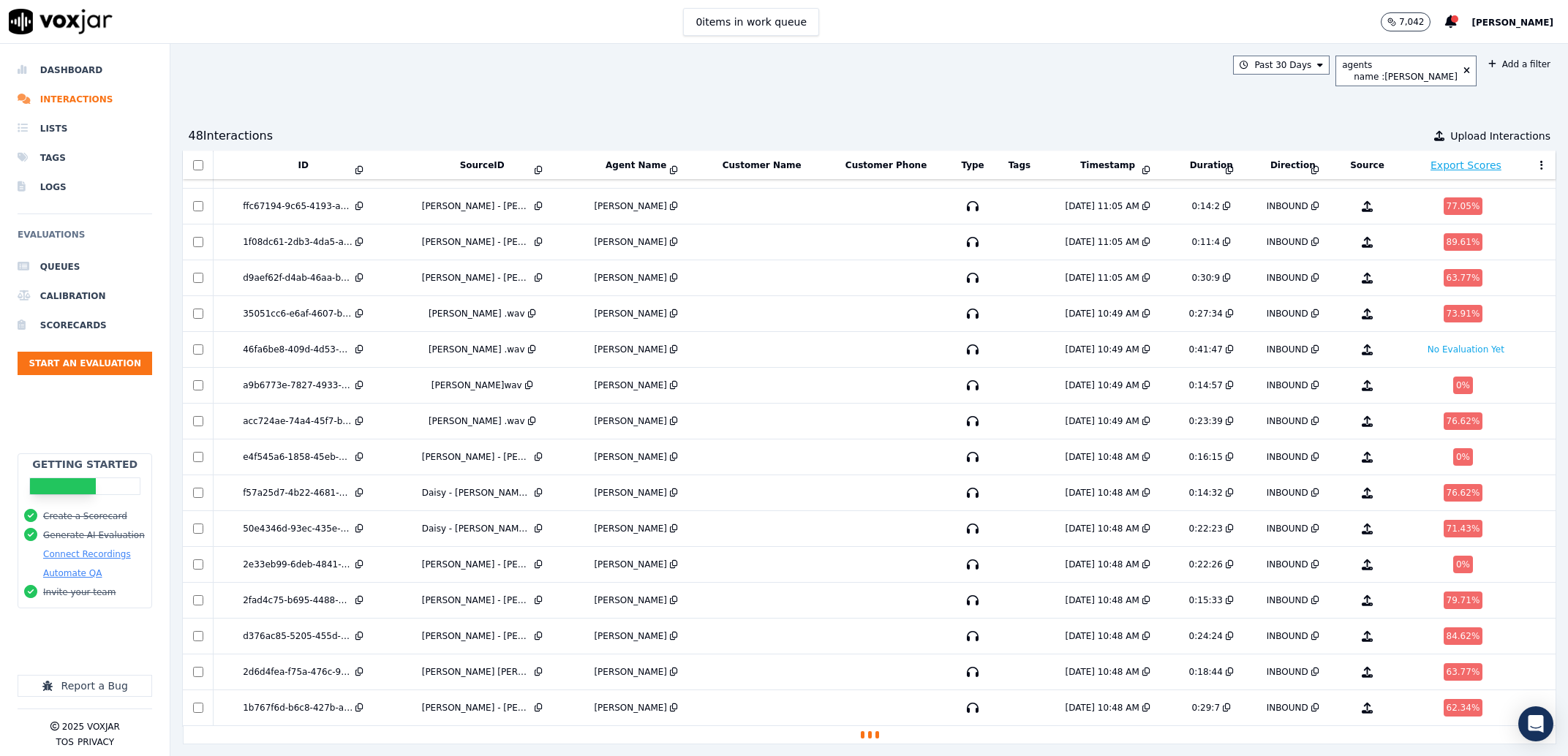
scroll to position [746, 0]
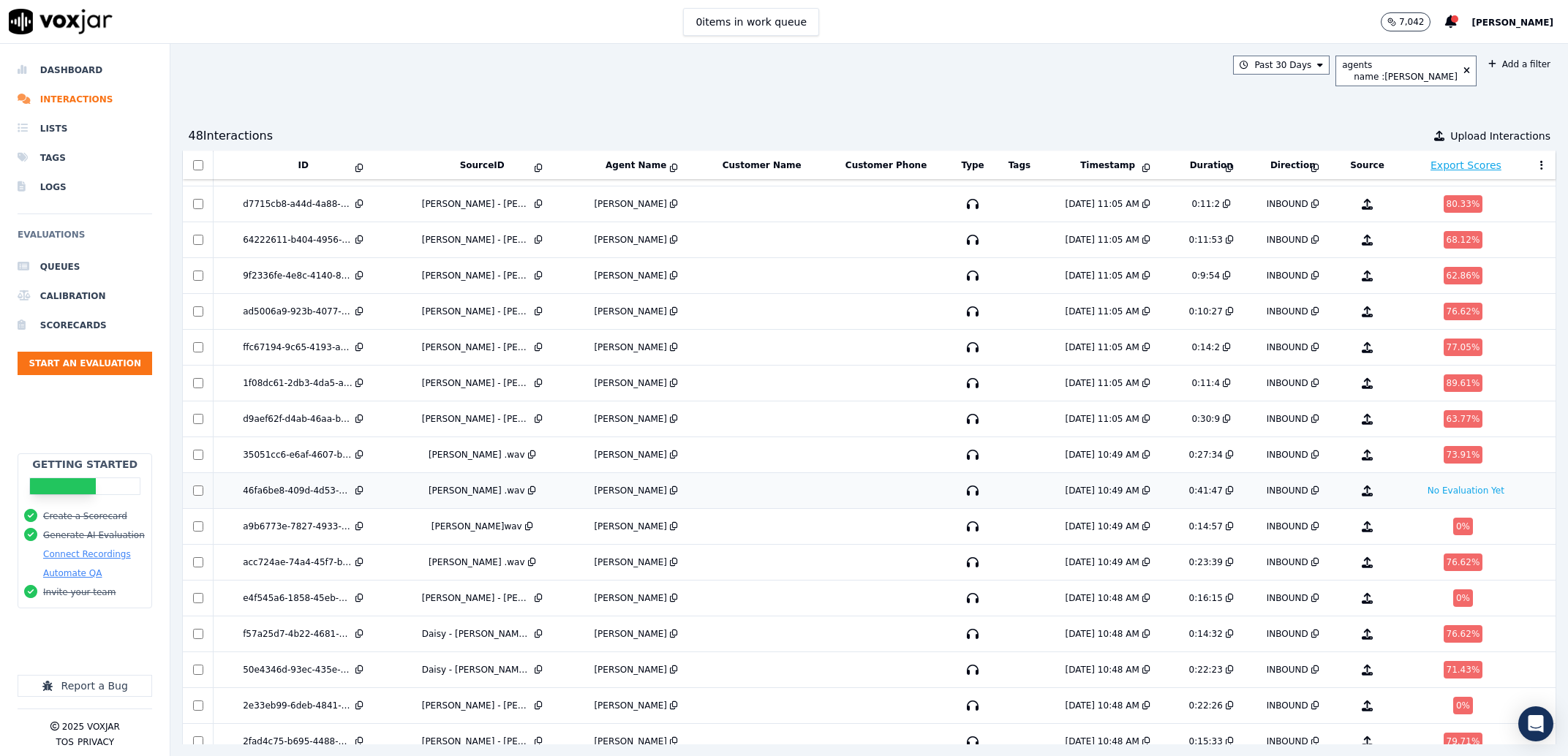
click at [190, 491] on div at bounding box center [198, 490] width 28 height 10
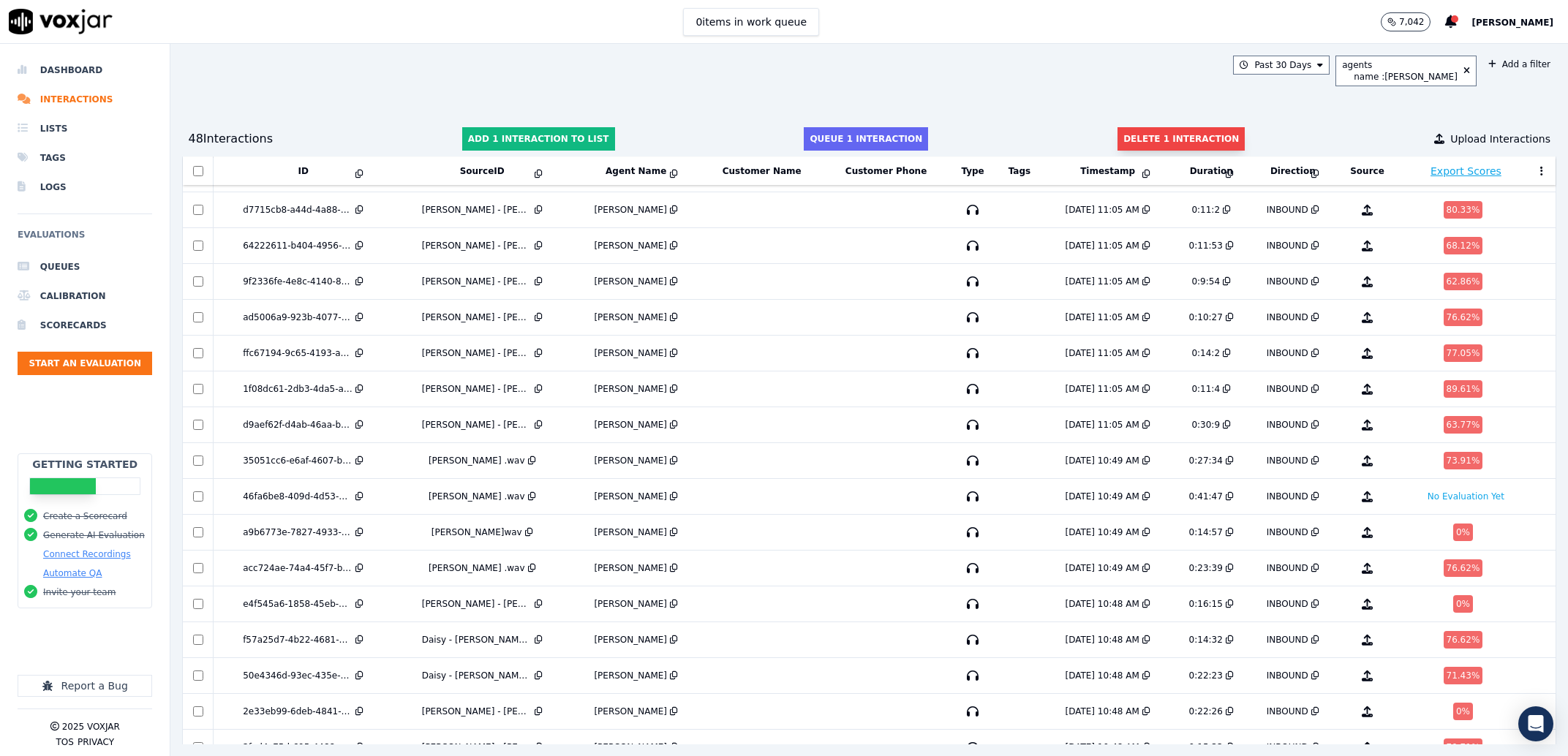
click at [1191, 132] on button "Delete 1 interaction" at bounding box center [1181, 138] width 127 height 23
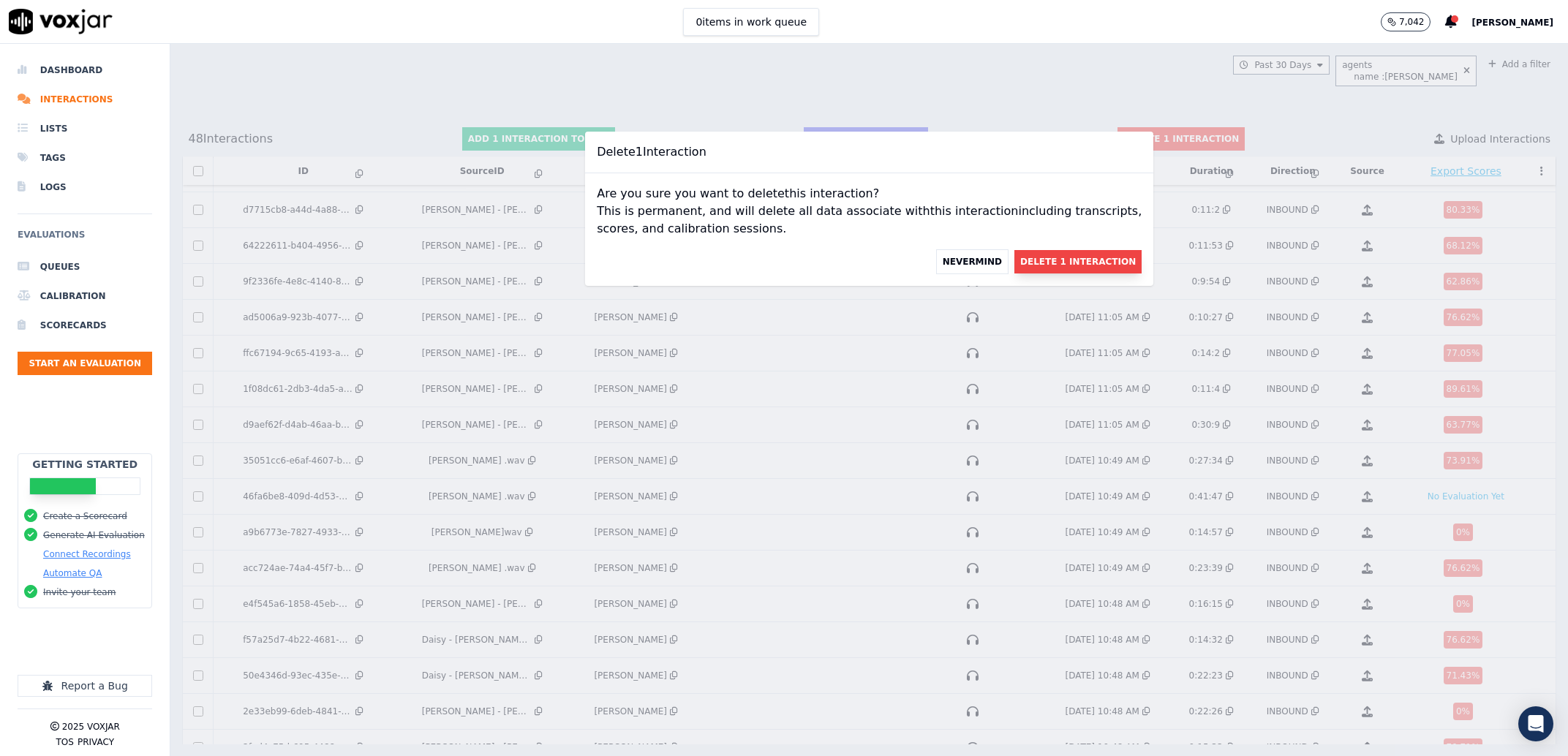
click at [1024, 264] on button "Delete 1 Interaction" at bounding box center [1077, 261] width 127 height 23
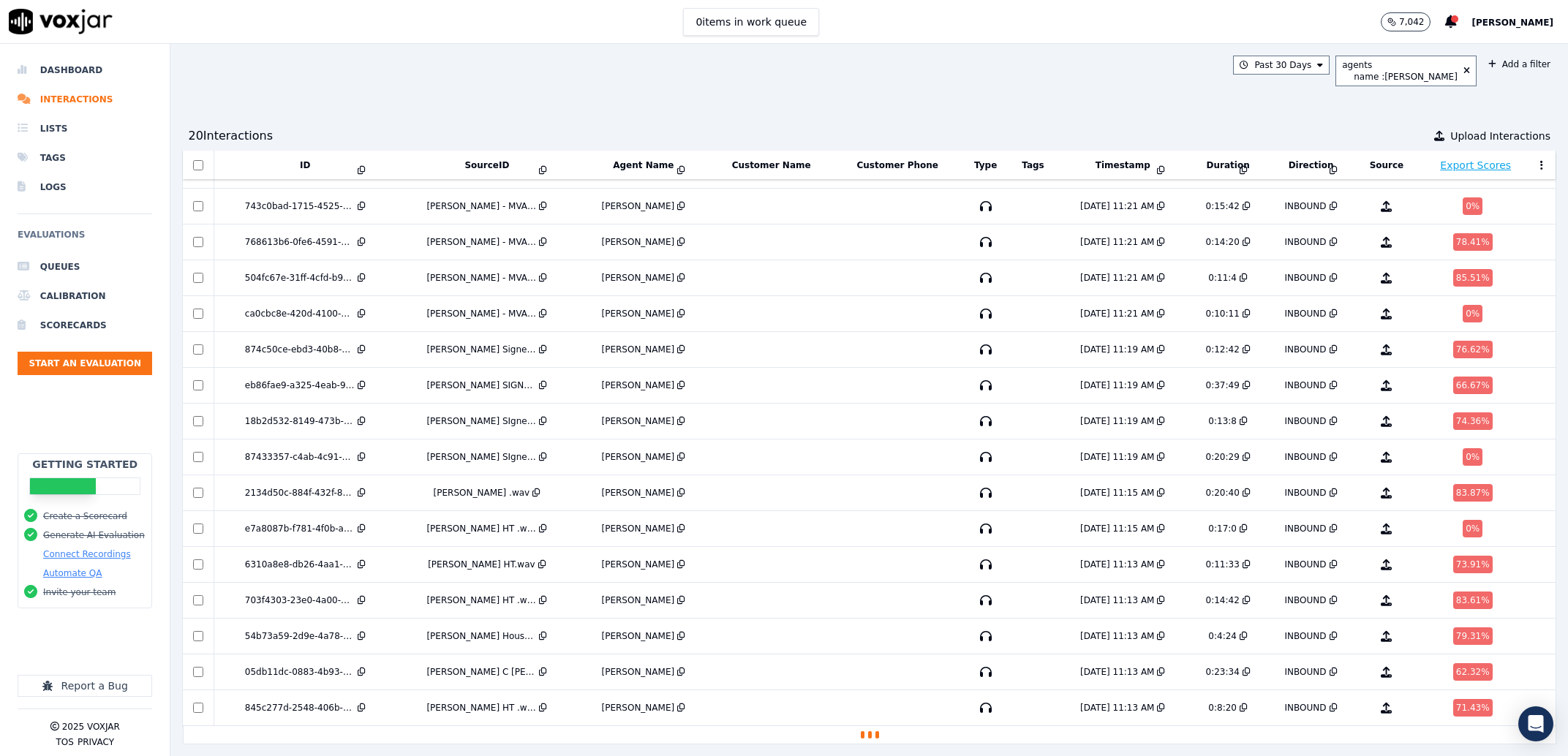
scroll to position [196, 0]
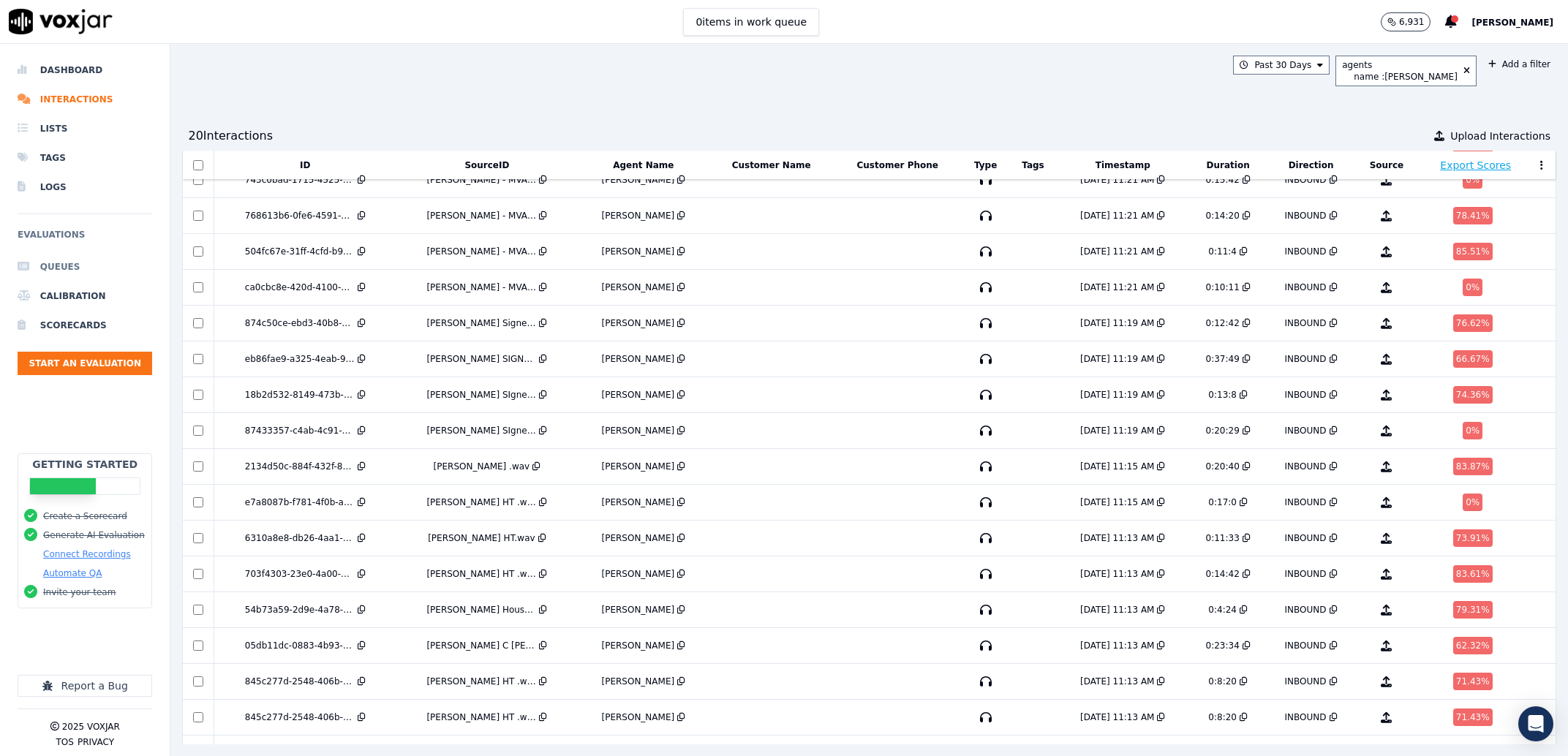
click at [71, 265] on li "Queues" at bounding box center [85, 266] width 135 height 29
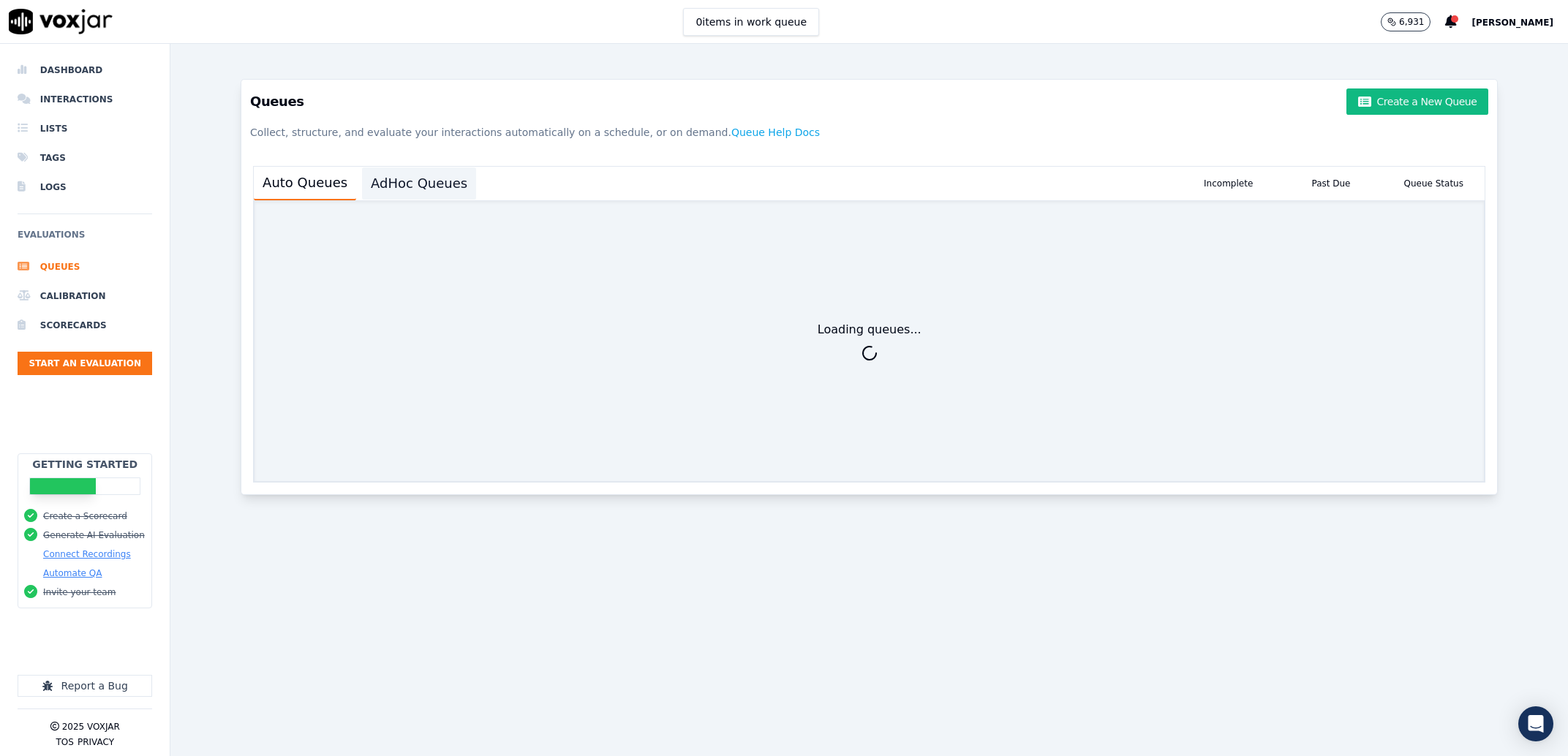
click at [403, 190] on button "AdHoc Queues" at bounding box center [418, 183] width 114 height 32
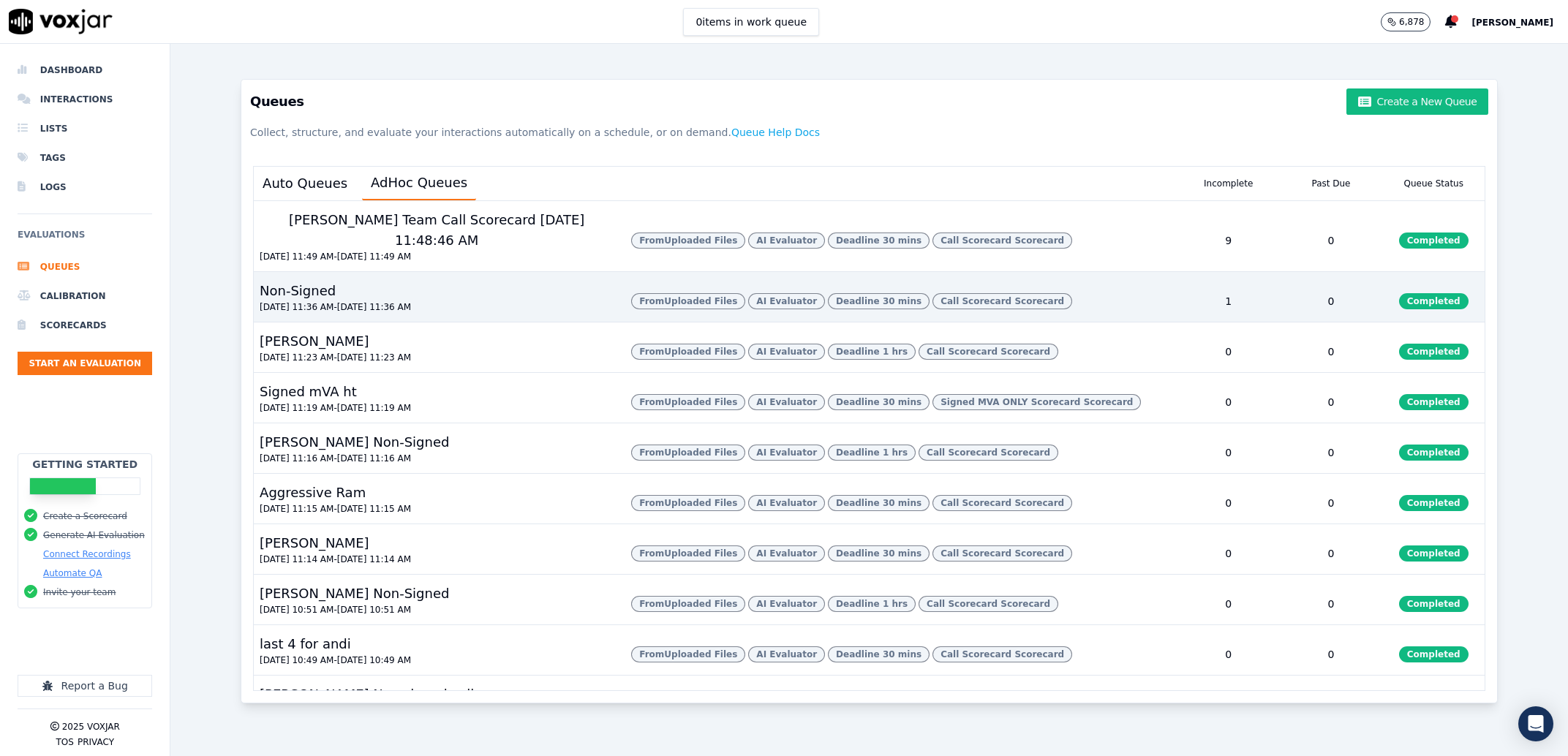
click at [538, 321] on div "Non-Signed 08/25/2025 11:36 AM - 08/26/2025 11:36 AM" at bounding box center [436, 301] width 366 height 41
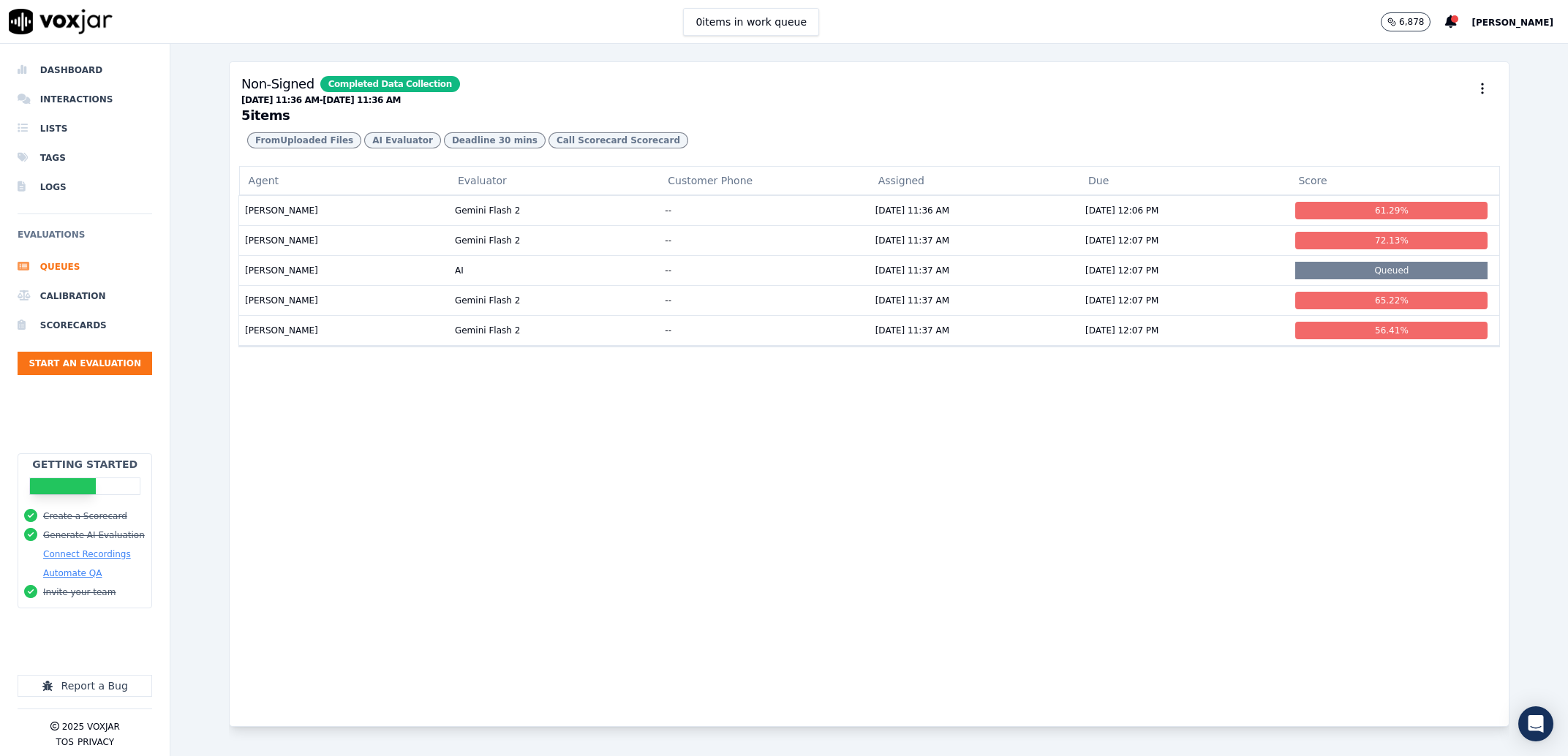
click at [509, 450] on div "Agent Evaluator Customer Phone Assigned Due Score McKinley Powell Gemini Flash …" at bounding box center [869, 446] width 1279 height 560
click at [568, 225] on td "Gemini Flash 2" at bounding box center [554, 210] width 210 height 30
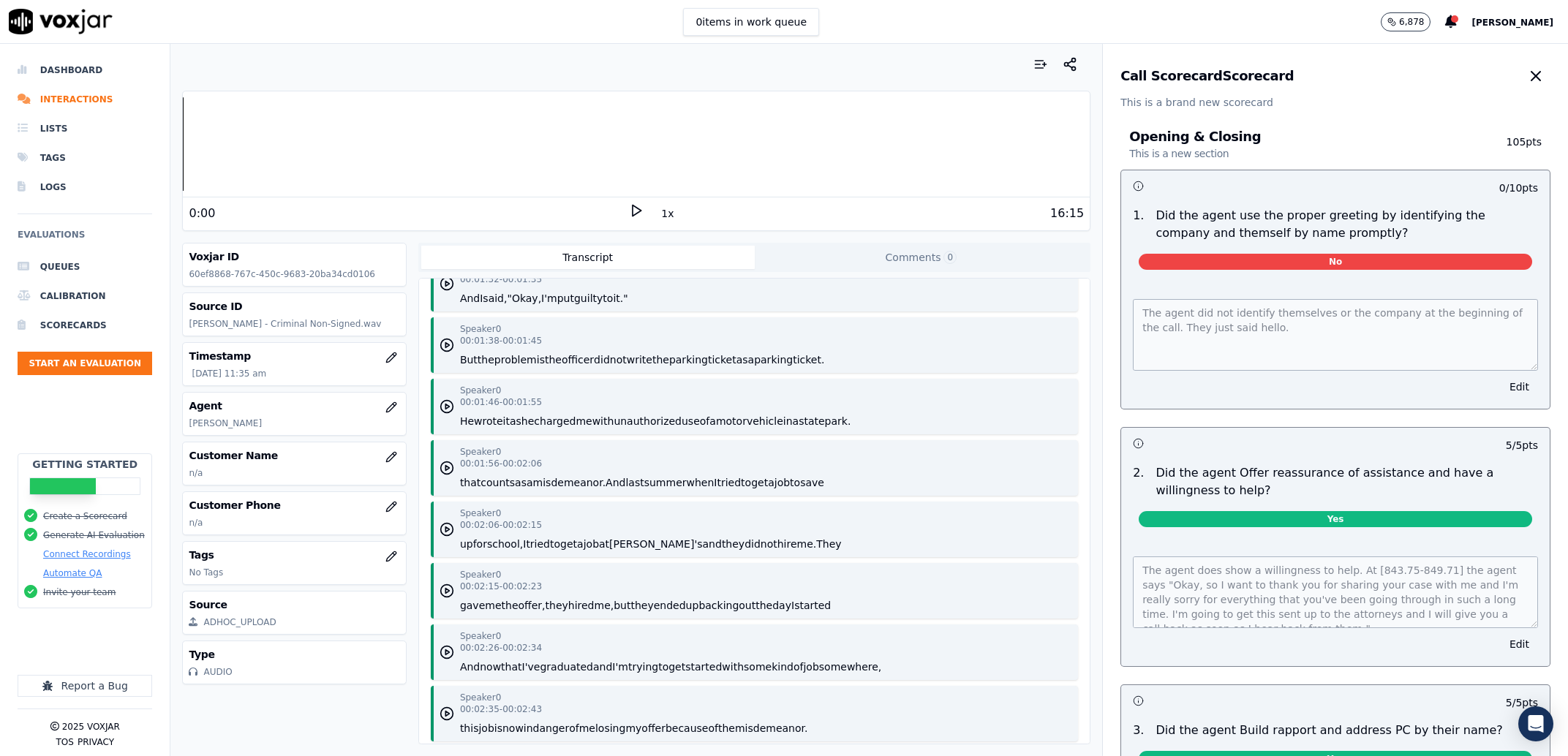
scroll to position [1082, 0]
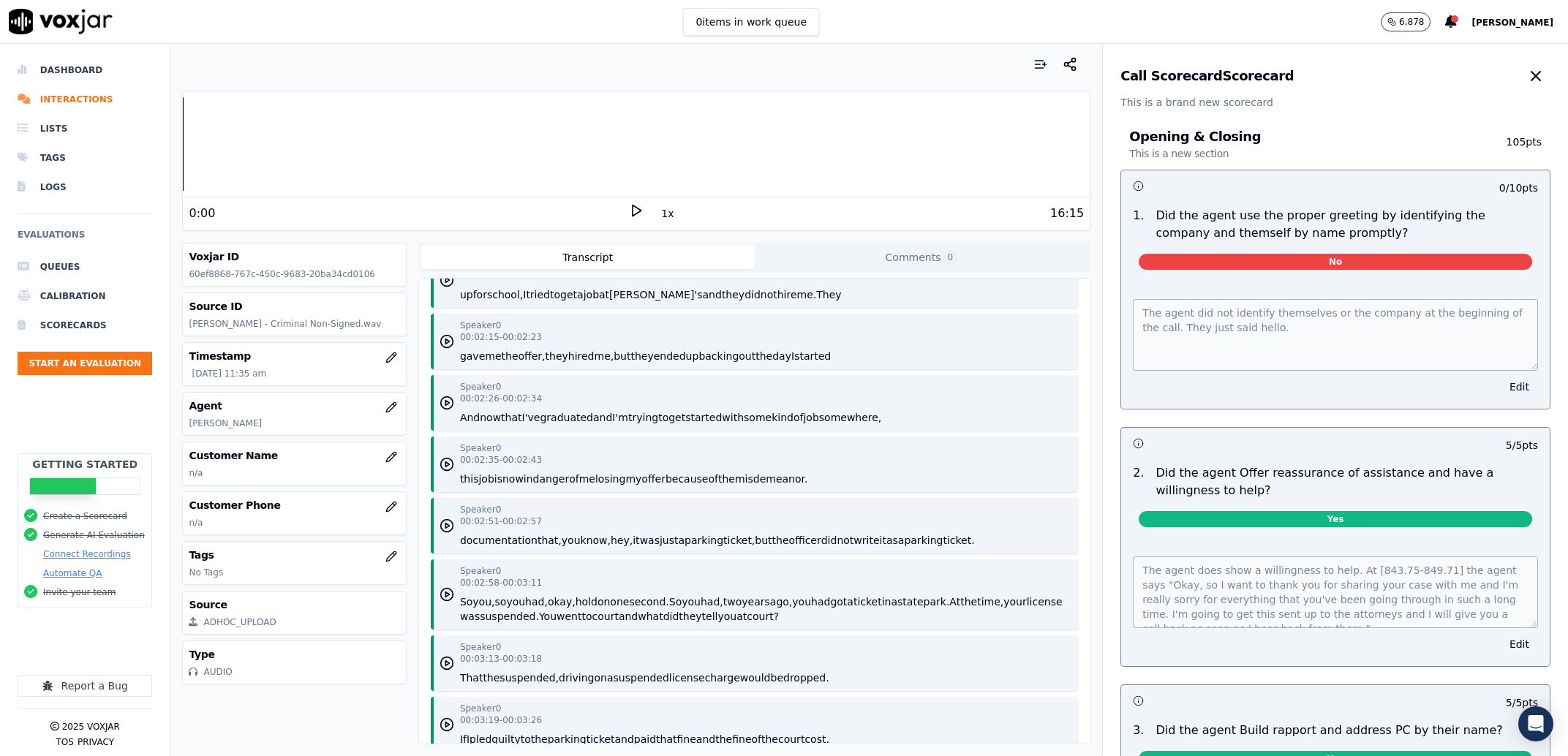
click at [195, 323] on p "Ashley - Jacoby Bateman - Criminal Non-Signed.wav" at bounding box center [293, 324] width 211 height 12
drag, startPoint x: 191, startPoint y: 324, endPoint x: 216, endPoint y: 324, distance: 25.0
click at [216, 324] on p "Ashley - Jacoby Bateman - Criminal Non-Signed.wav" at bounding box center [293, 324] width 211 height 12
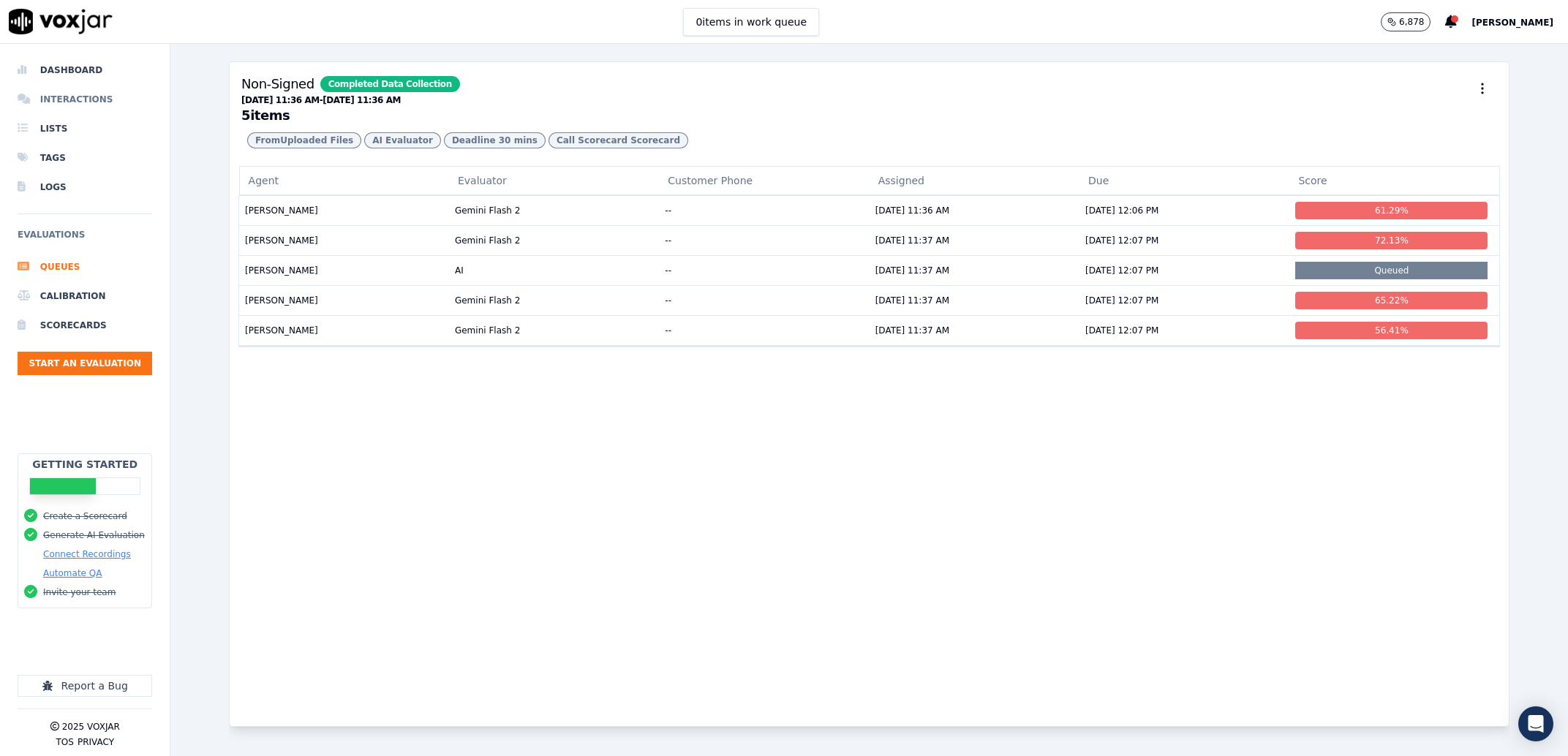
click at [82, 97] on li "Interactions" at bounding box center [85, 99] width 135 height 29
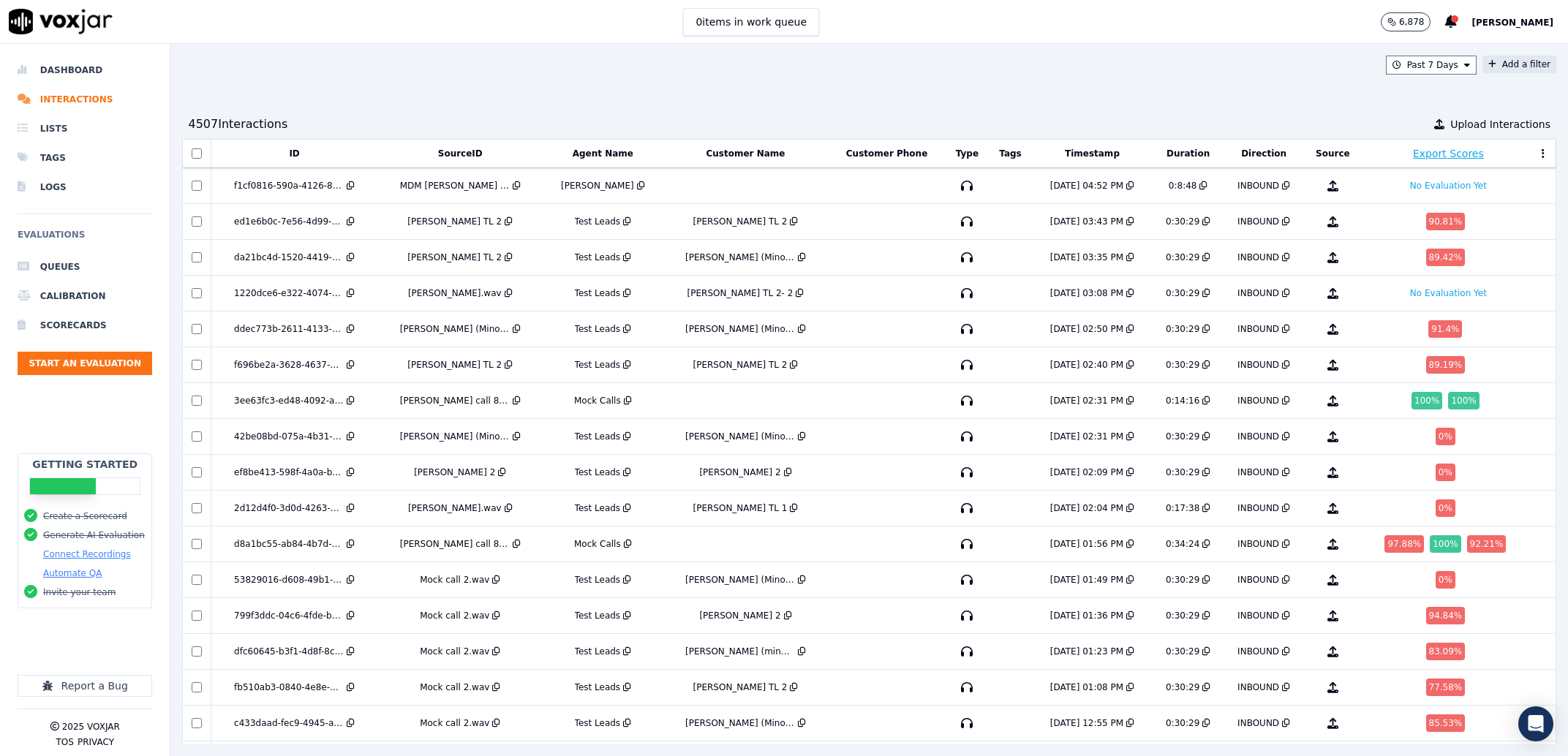
click at [1482, 70] on button "Add a filter" at bounding box center [1519, 65] width 74 height 18
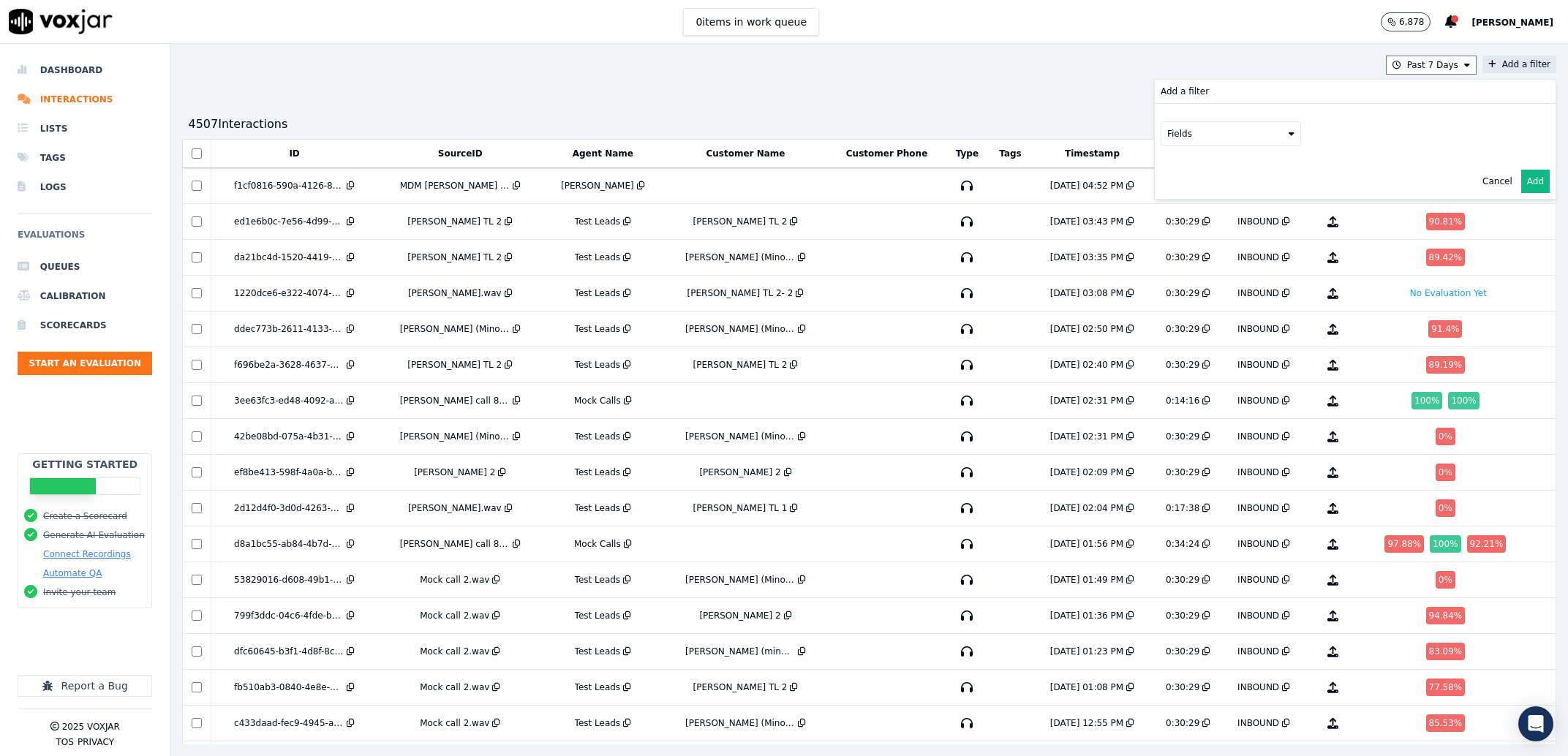
click at [1161, 135] on button "Fields" at bounding box center [1231, 133] width 141 height 25
click at [1186, 258] on div "agents" at bounding box center [1201, 264] width 30 height 12
drag, startPoint x: 1153, startPoint y: 164, endPoint x: 1164, endPoint y: 176, distance: 16.3
click at [1179, 164] on button "Fields" at bounding box center [1249, 164] width 141 height 25
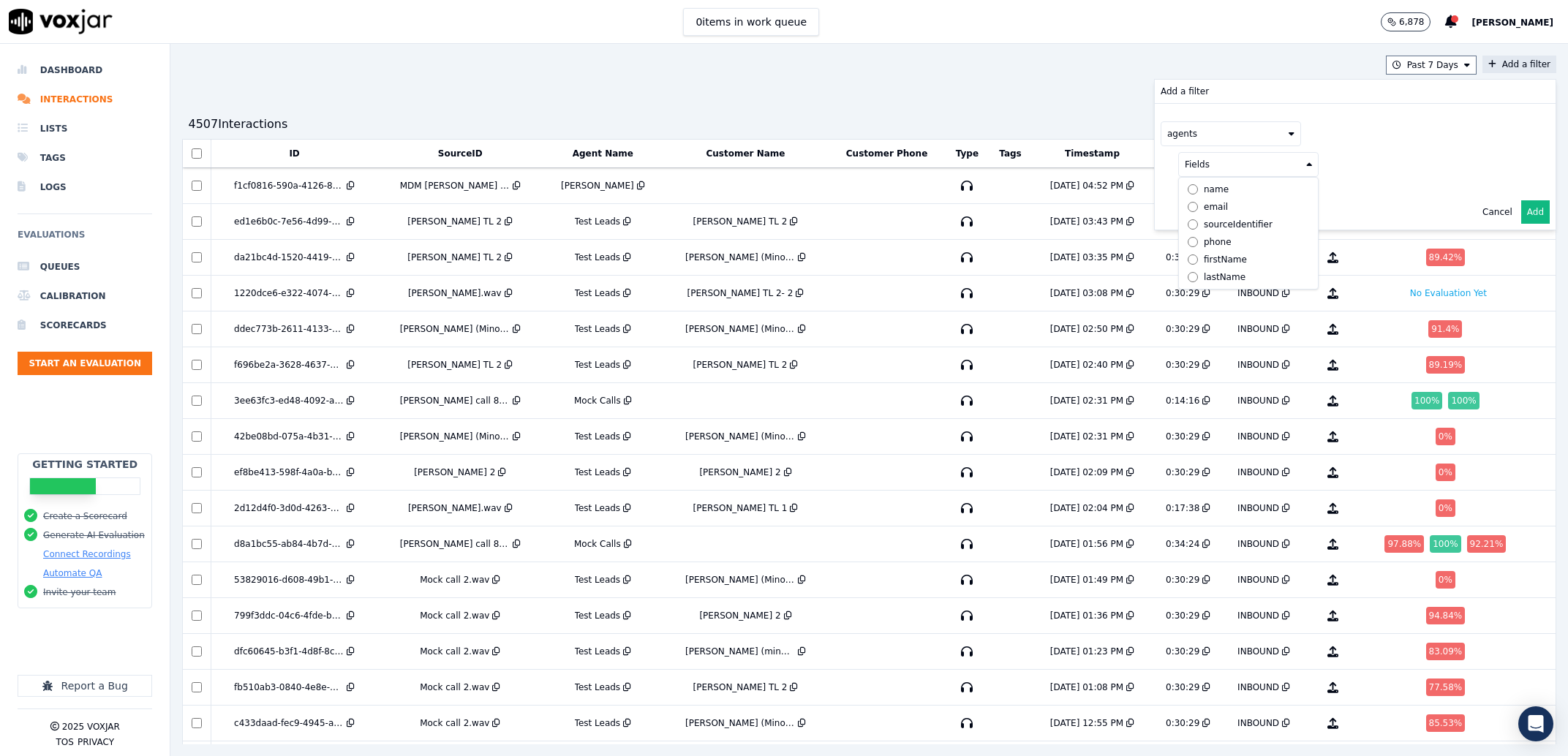
click at [1204, 189] on div "name" at bounding box center [1216, 190] width 25 height 12
click at [1322, 175] on div "name" at bounding box center [1357, 164] width 357 height 25
click at [1325, 167] on button at bounding box center [1430, 162] width 211 height 22
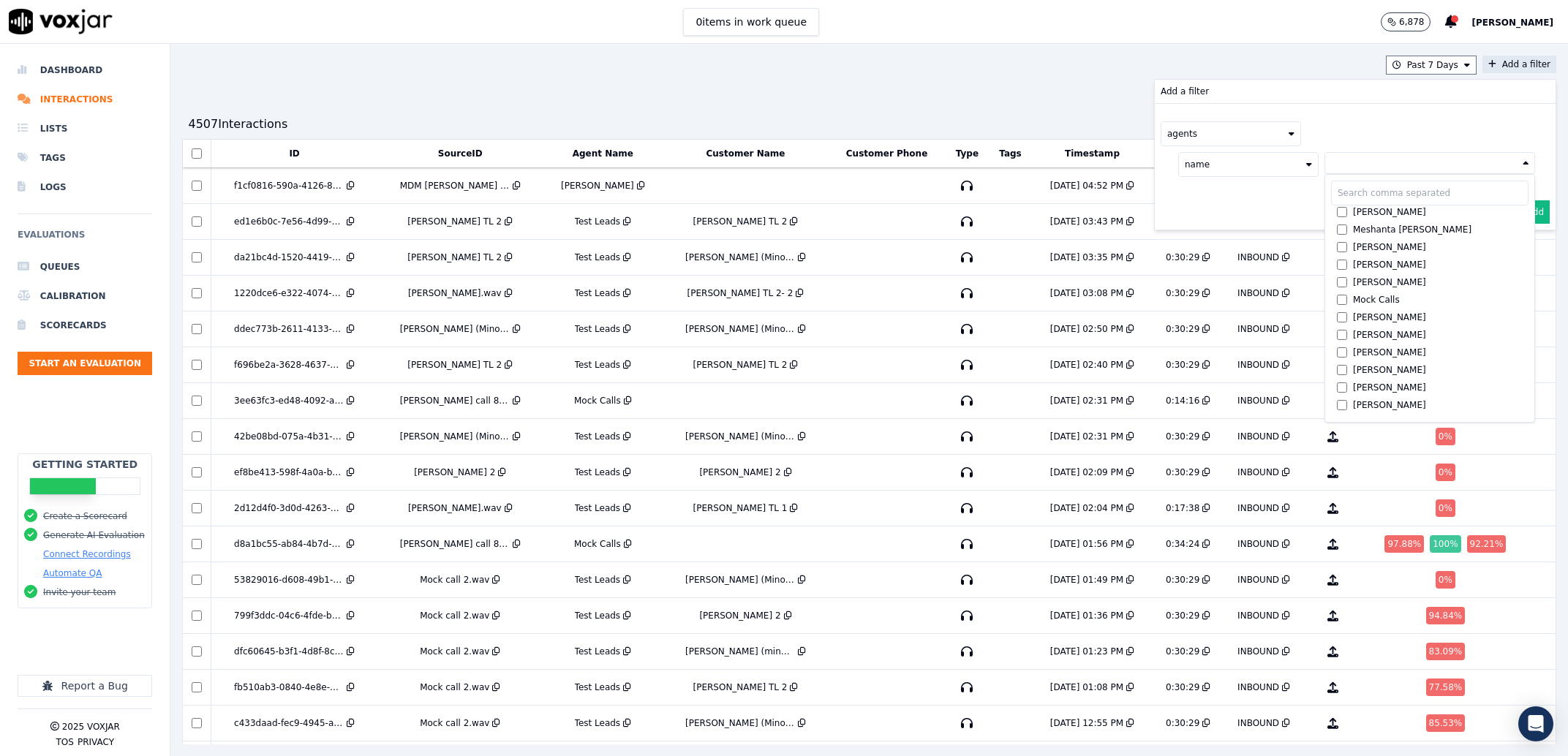
scroll to position [977, 0]
click at [1353, 273] on div "[PERSON_NAME]" at bounding box center [1389, 272] width 73 height 12
click at [1521, 246] on button "Add" at bounding box center [1535, 246] width 28 height 23
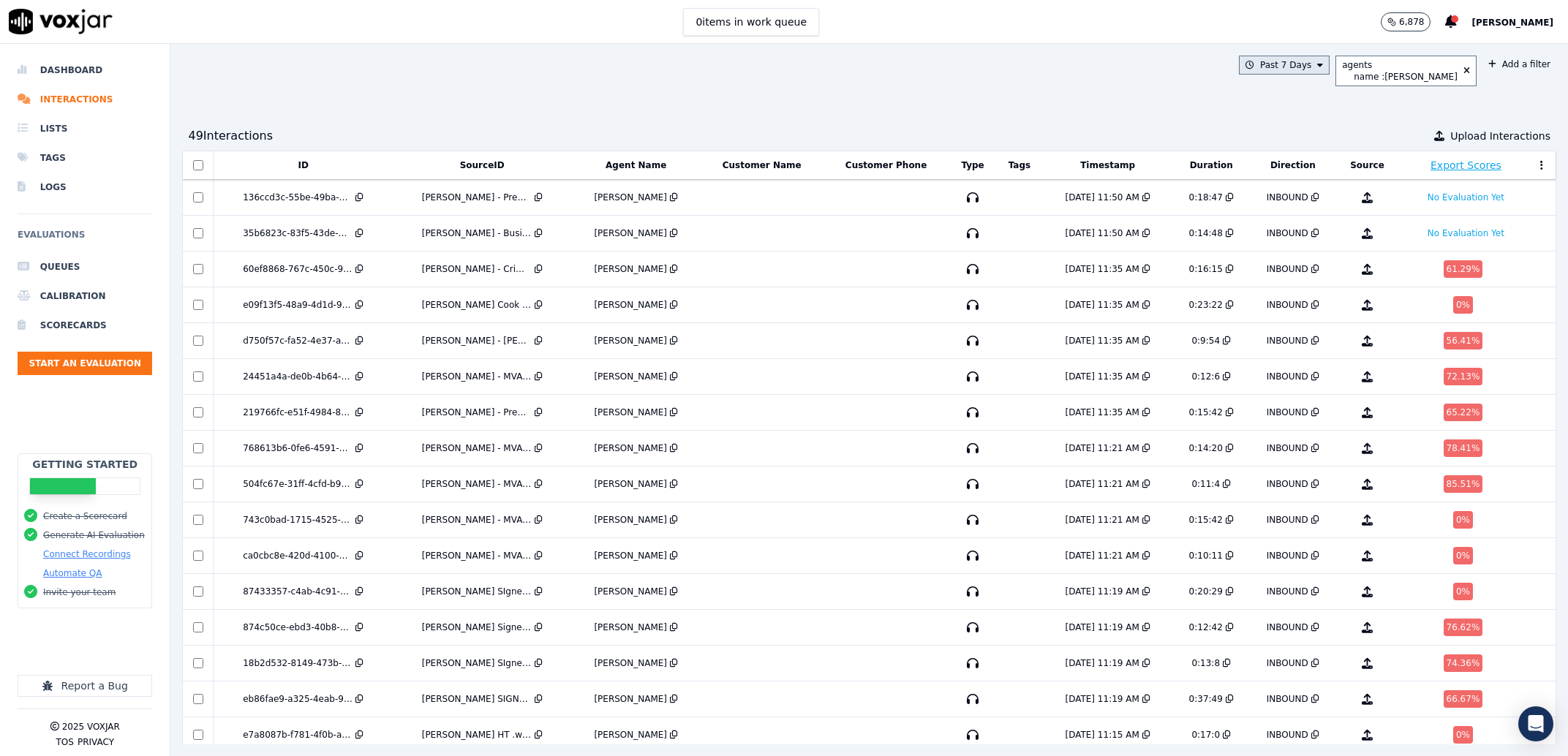
click at [1239, 72] on button "Past 7 Days" at bounding box center [1284, 65] width 91 height 19
click at [1264, 164] on div "Past 30 Days" at bounding box center [1291, 162] width 57 height 12
click at [1294, 245] on button "Add" at bounding box center [1308, 233] width 28 height 23
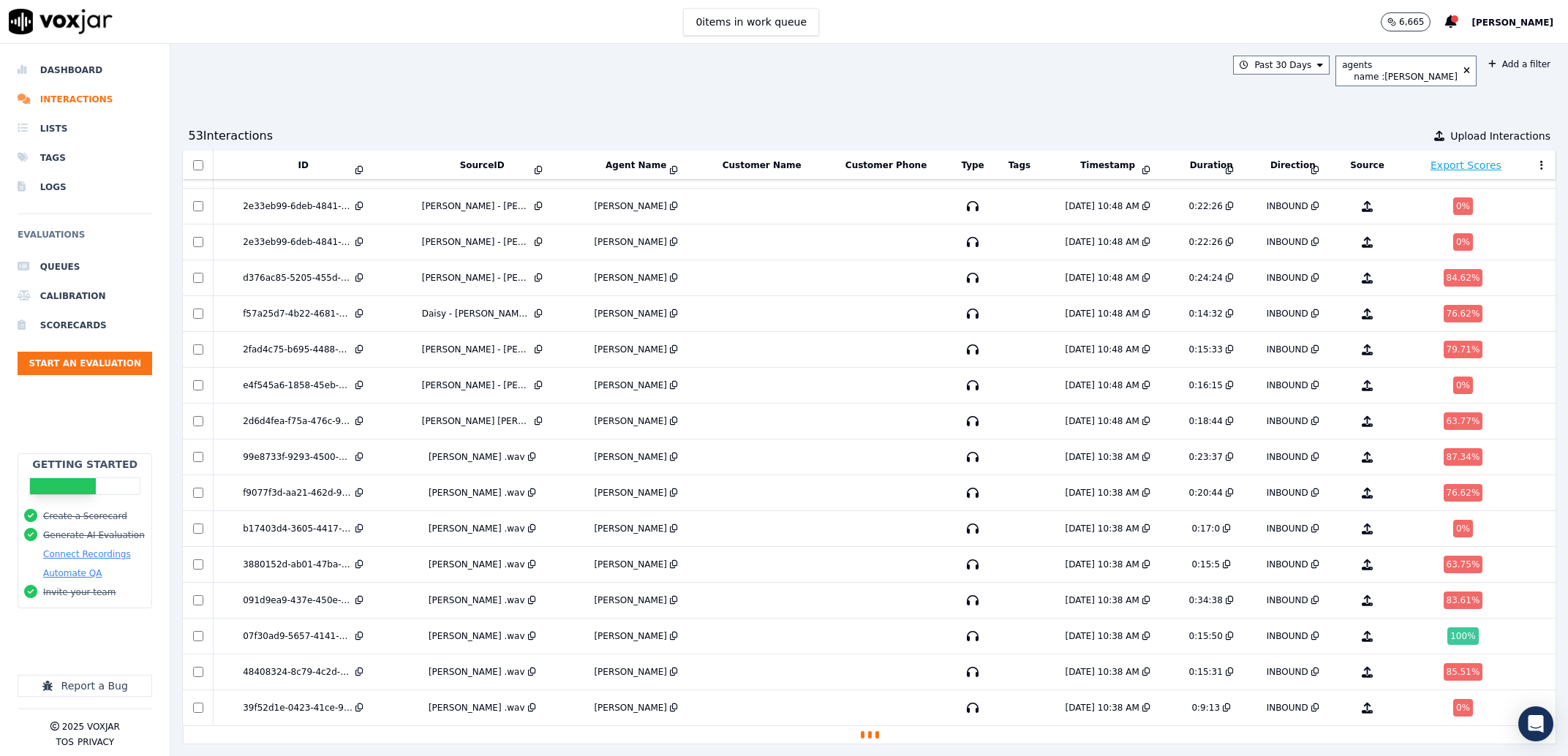
scroll to position [1417, 0]
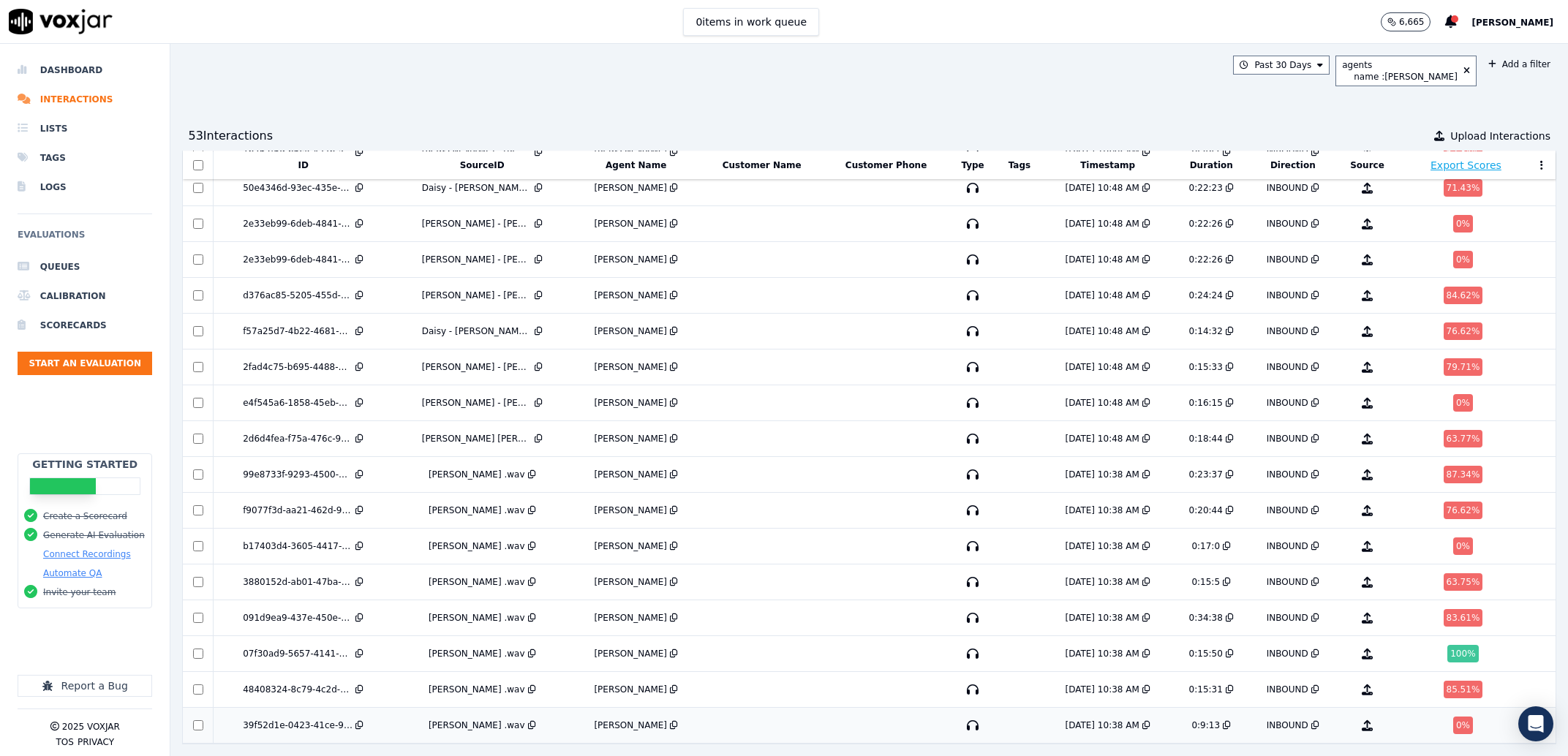
click at [700, 708] on td "[PERSON_NAME]" at bounding box center [636, 725] width 130 height 36
click at [418, 672] on td "Kentrel C Jackson .wav" at bounding box center [482, 690] width 179 height 36
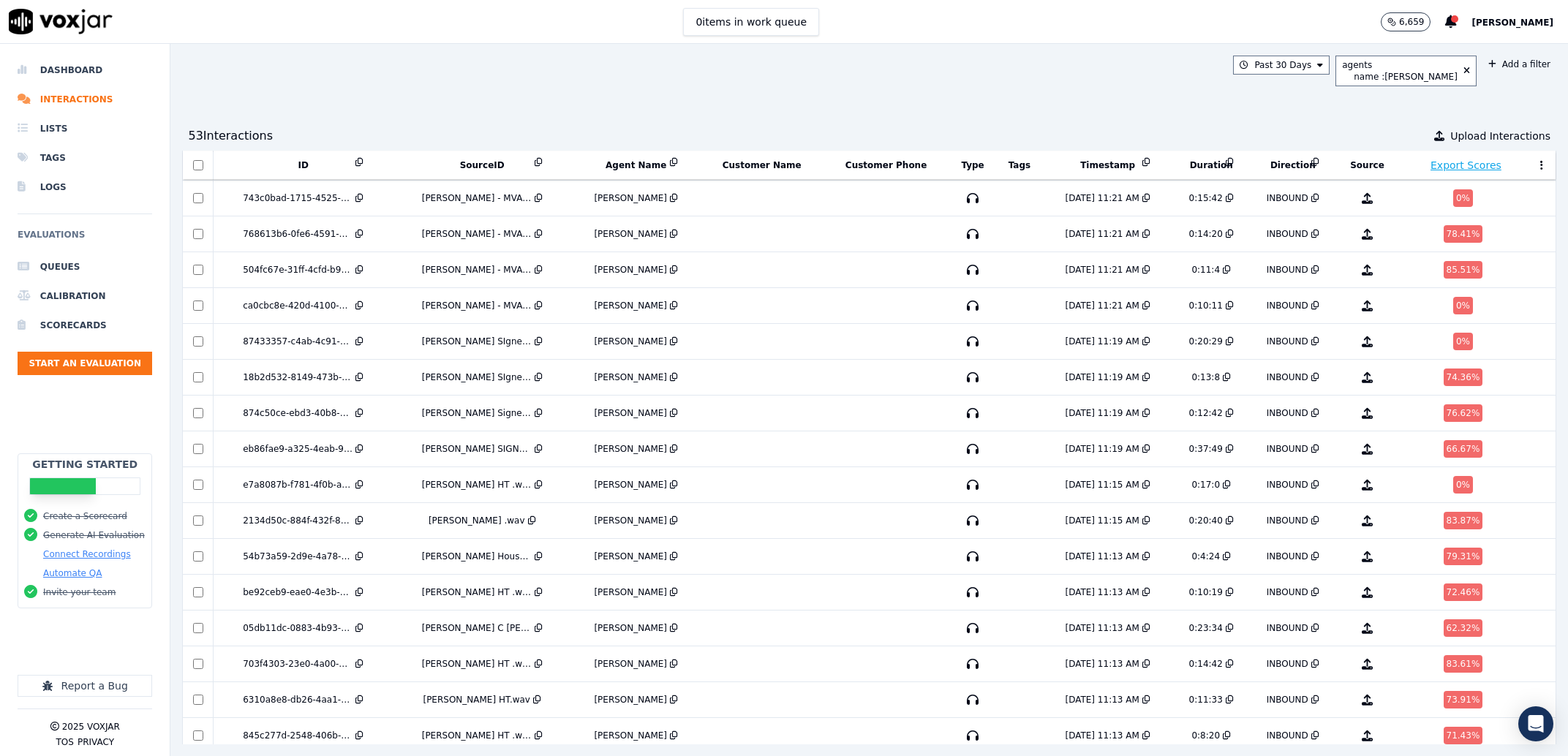
scroll to position [0, 0]
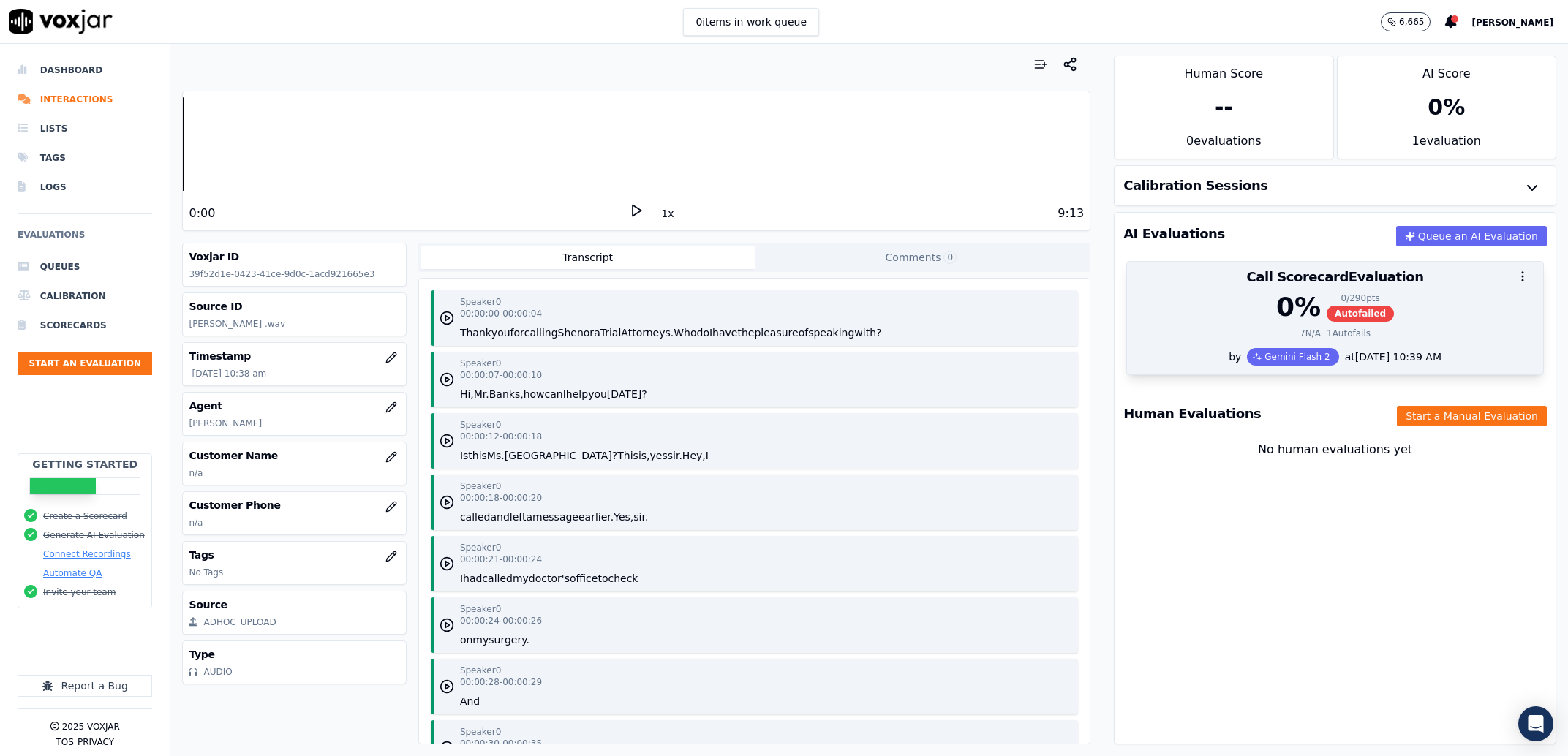
click at [1380, 333] on div "7 N/A 1 Autofails" at bounding box center [1335, 333] width 398 height 12
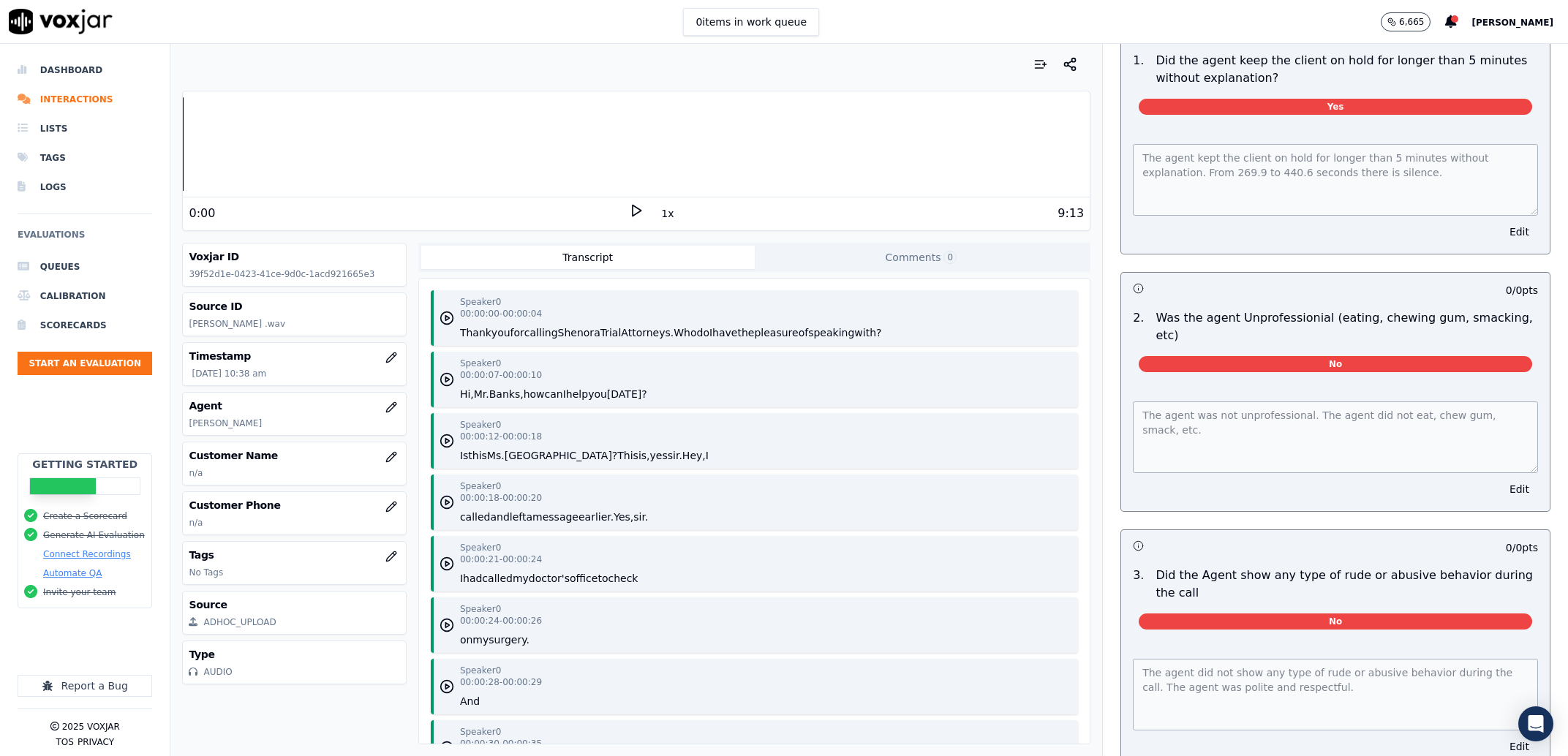
scroll to position [6578, 0]
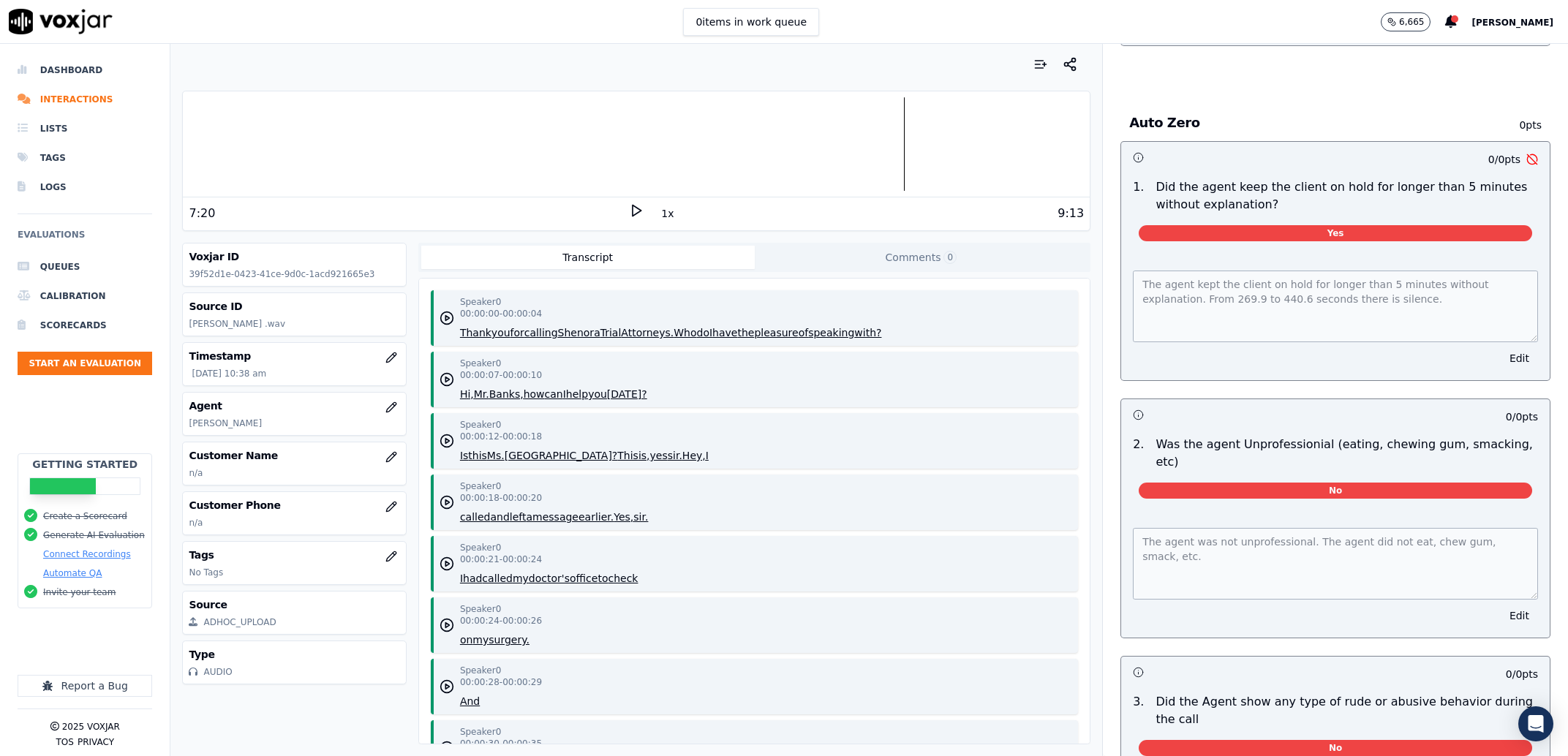
click at [620, 145] on div at bounding box center [637, 144] width 907 height 94
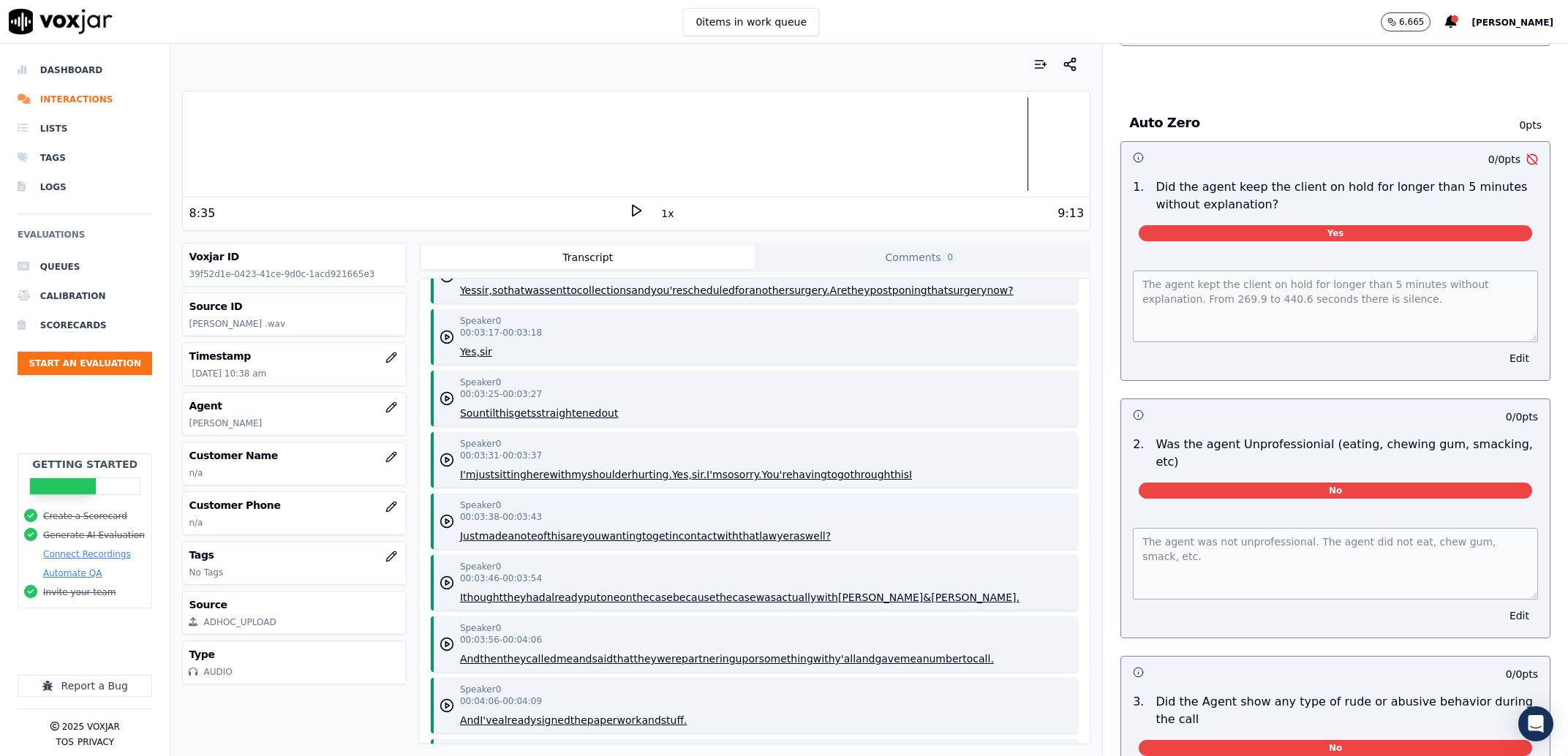
scroll to position [2415, 0]
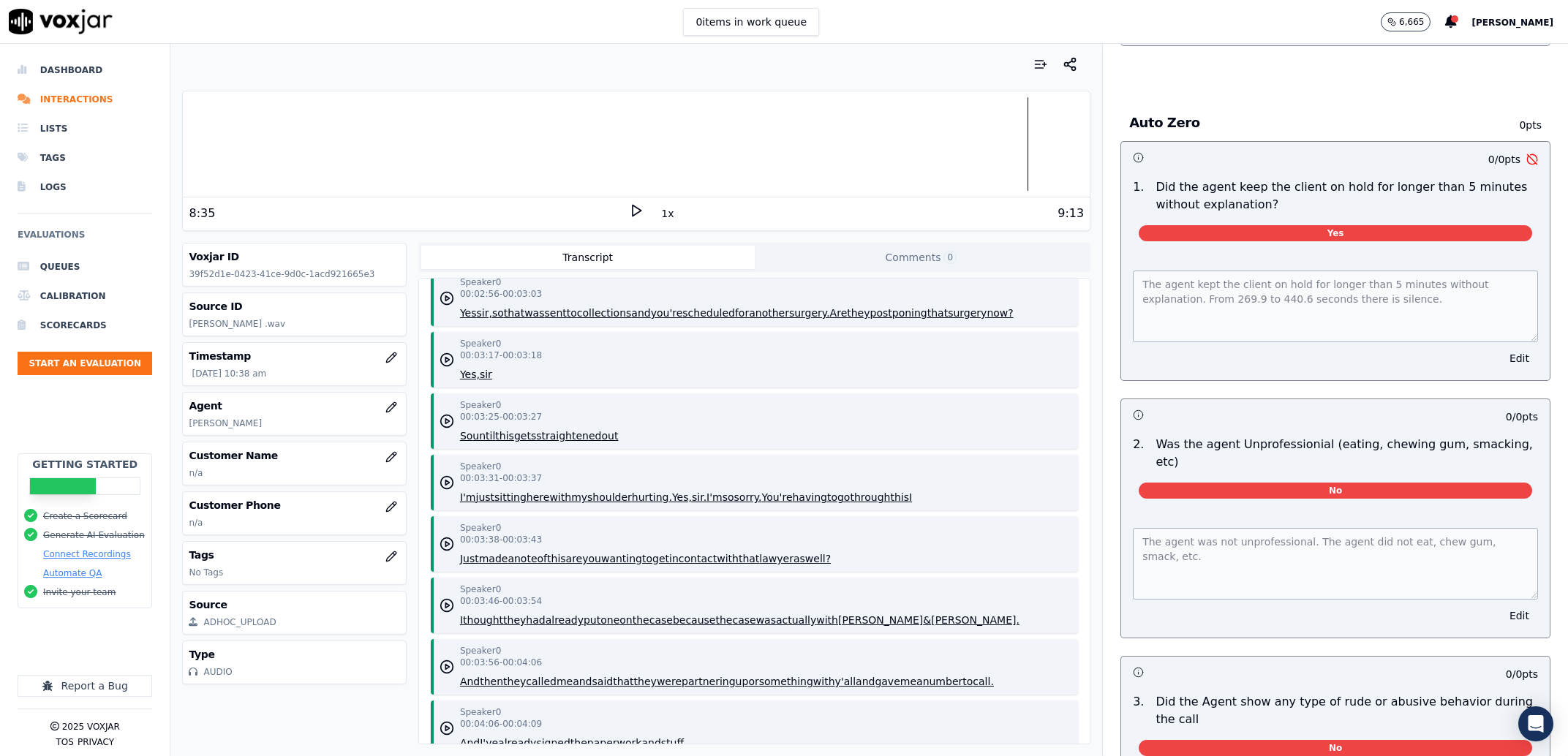
click at [314, 100] on div at bounding box center [637, 144] width 907 height 94
click at [312, 149] on div at bounding box center [637, 144] width 907 height 94
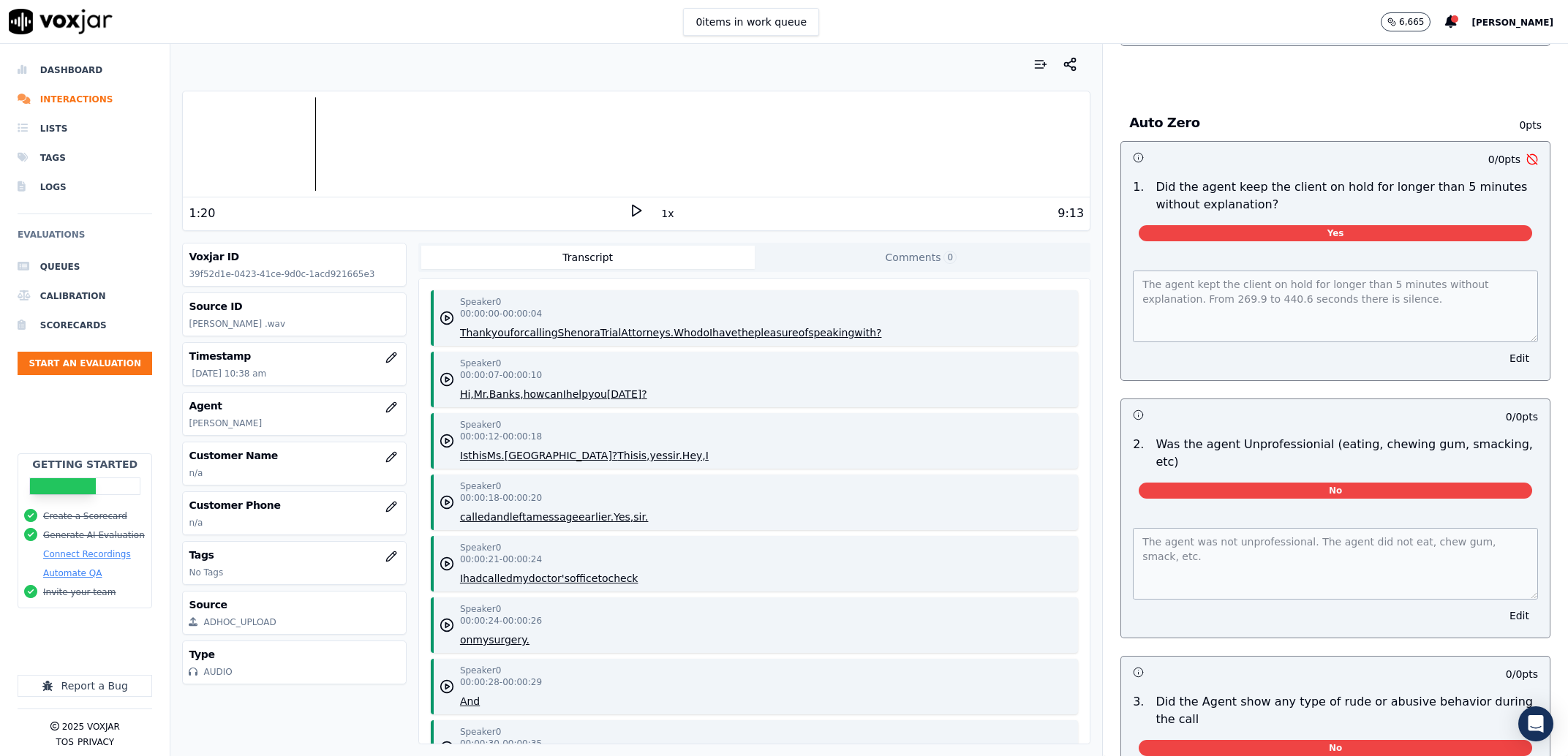
scroll to position [333, 0]
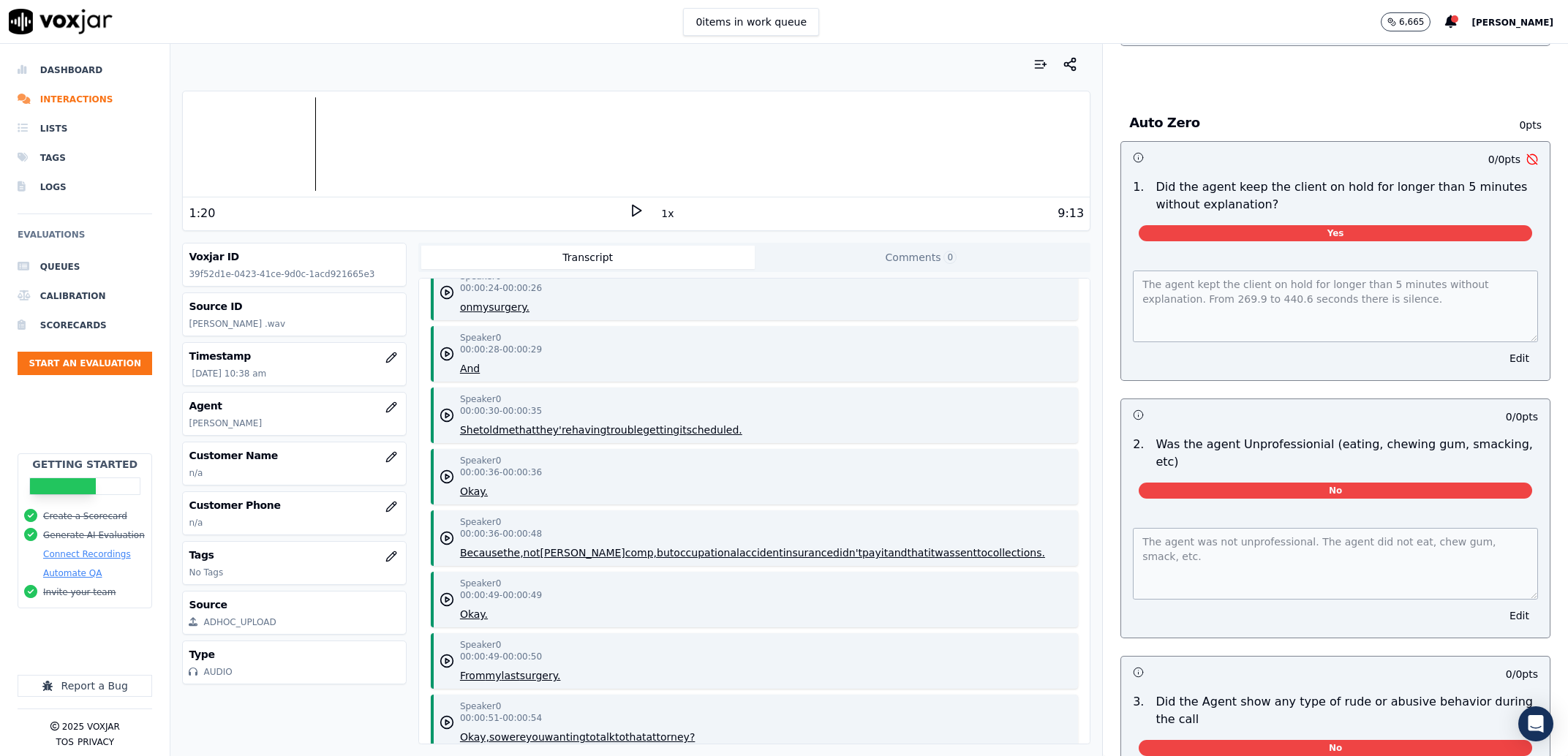
click at [204, 138] on div at bounding box center [637, 144] width 907 height 94
click at [626, 203] on div "0:13 1x 9:13" at bounding box center [637, 213] width 907 height 31
click at [630, 211] on icon at bounding box center [637, 211] width 15 height 15
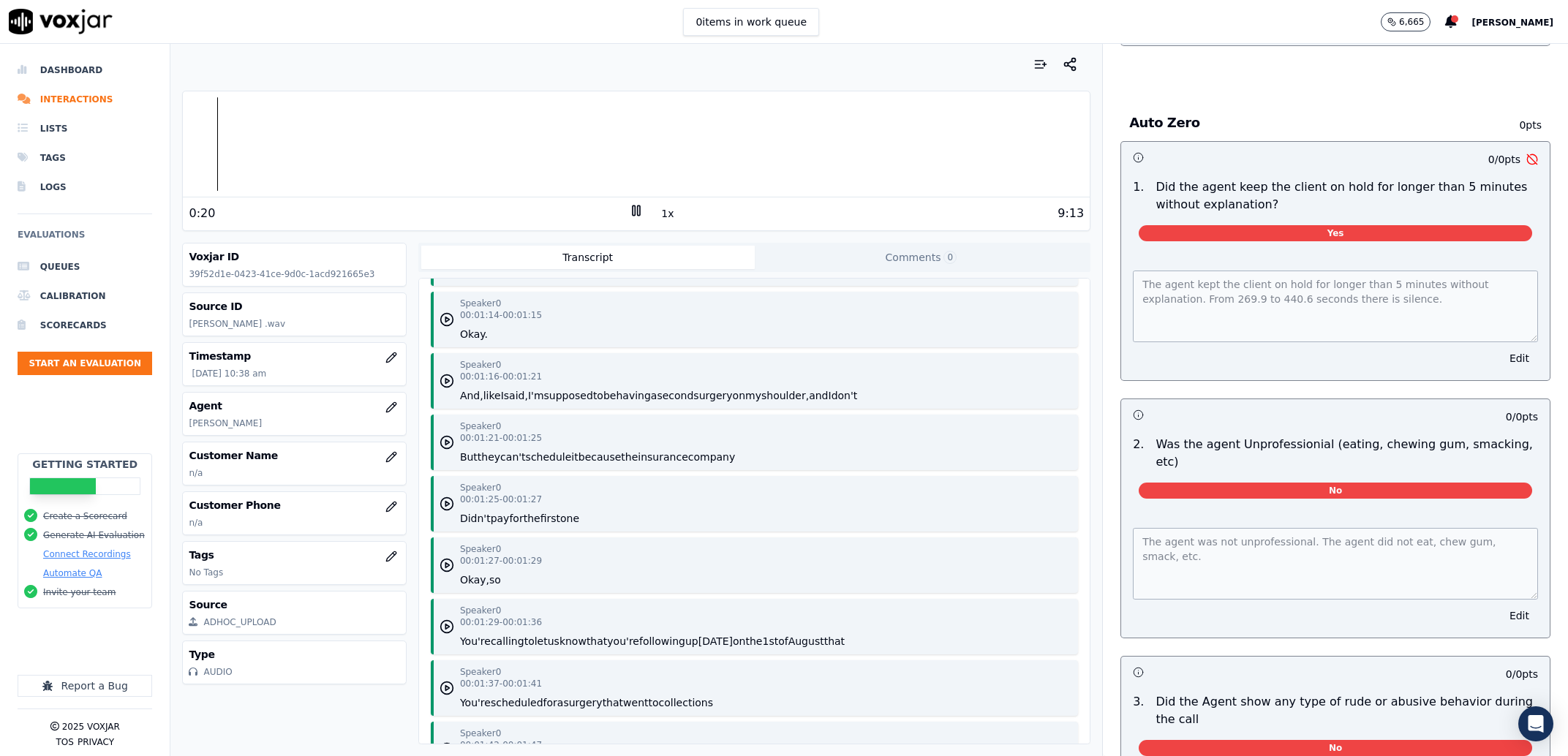
scroll to position [1249, 0]
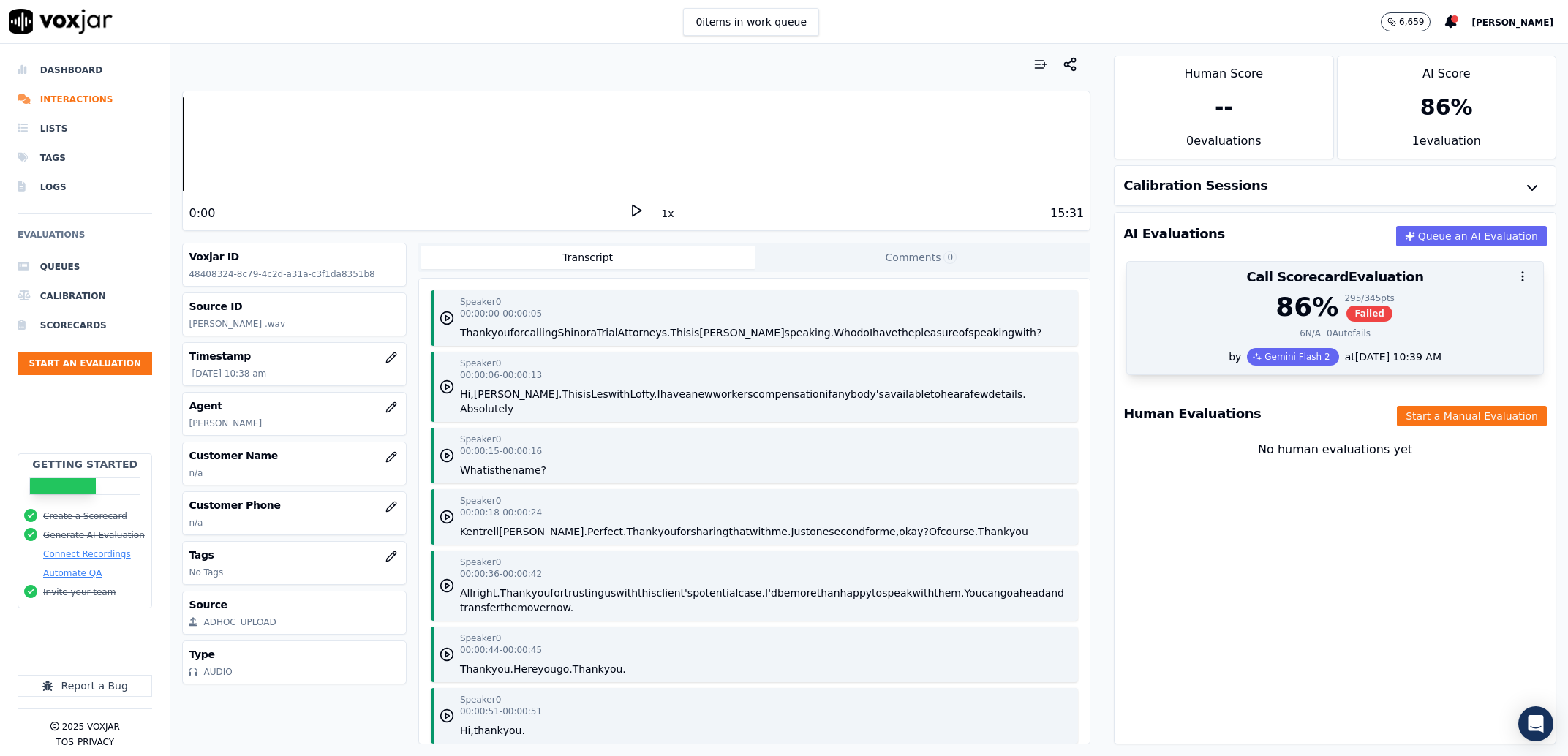
click at [1167, 329] on div "6 N/A 0 Autofails" at bounding box center [1335, 333] width 398 height 12
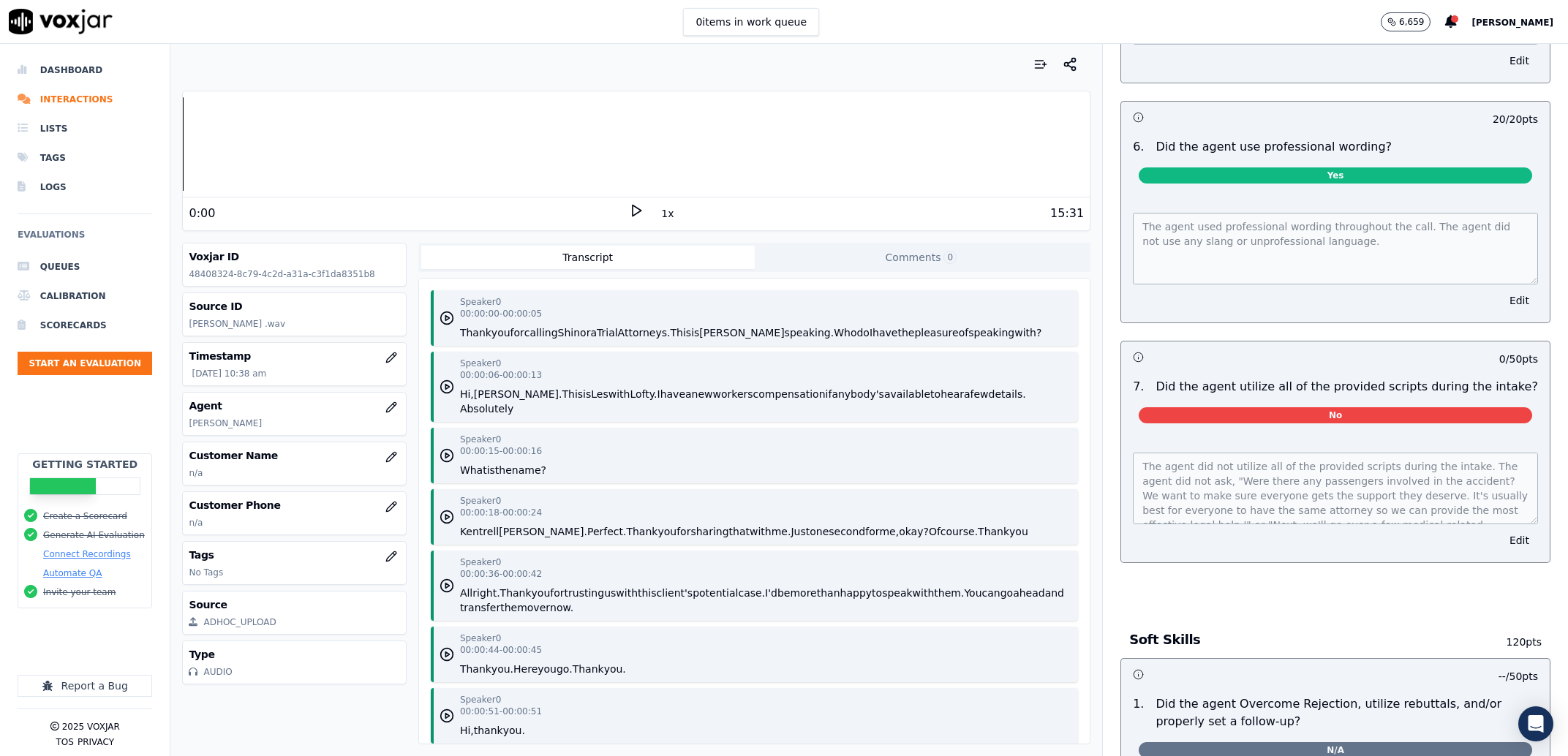
scroll to position [1488, 0]
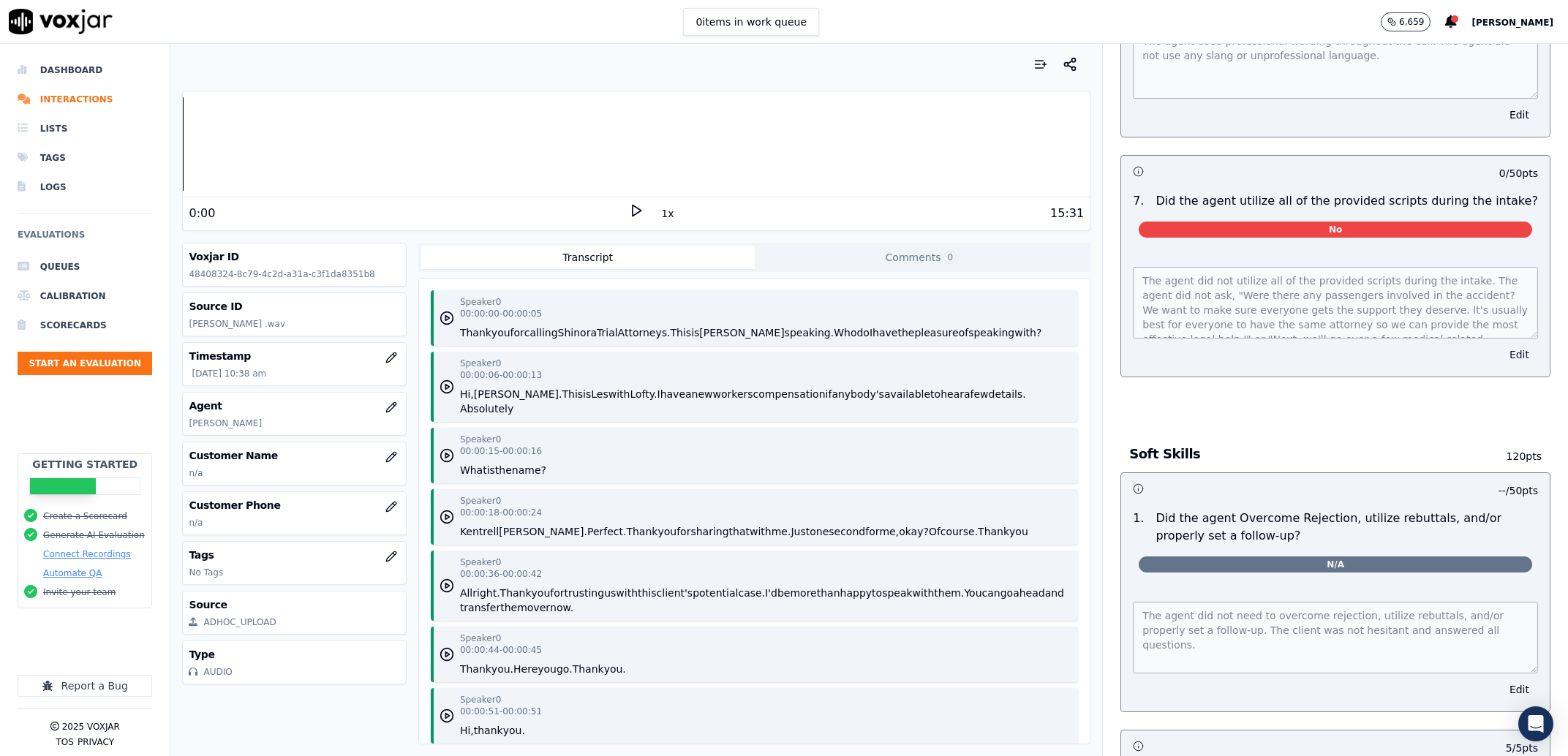
click at [1501, 365] on button "Edit" at bounding box center [1520, 355] width 37 height 21
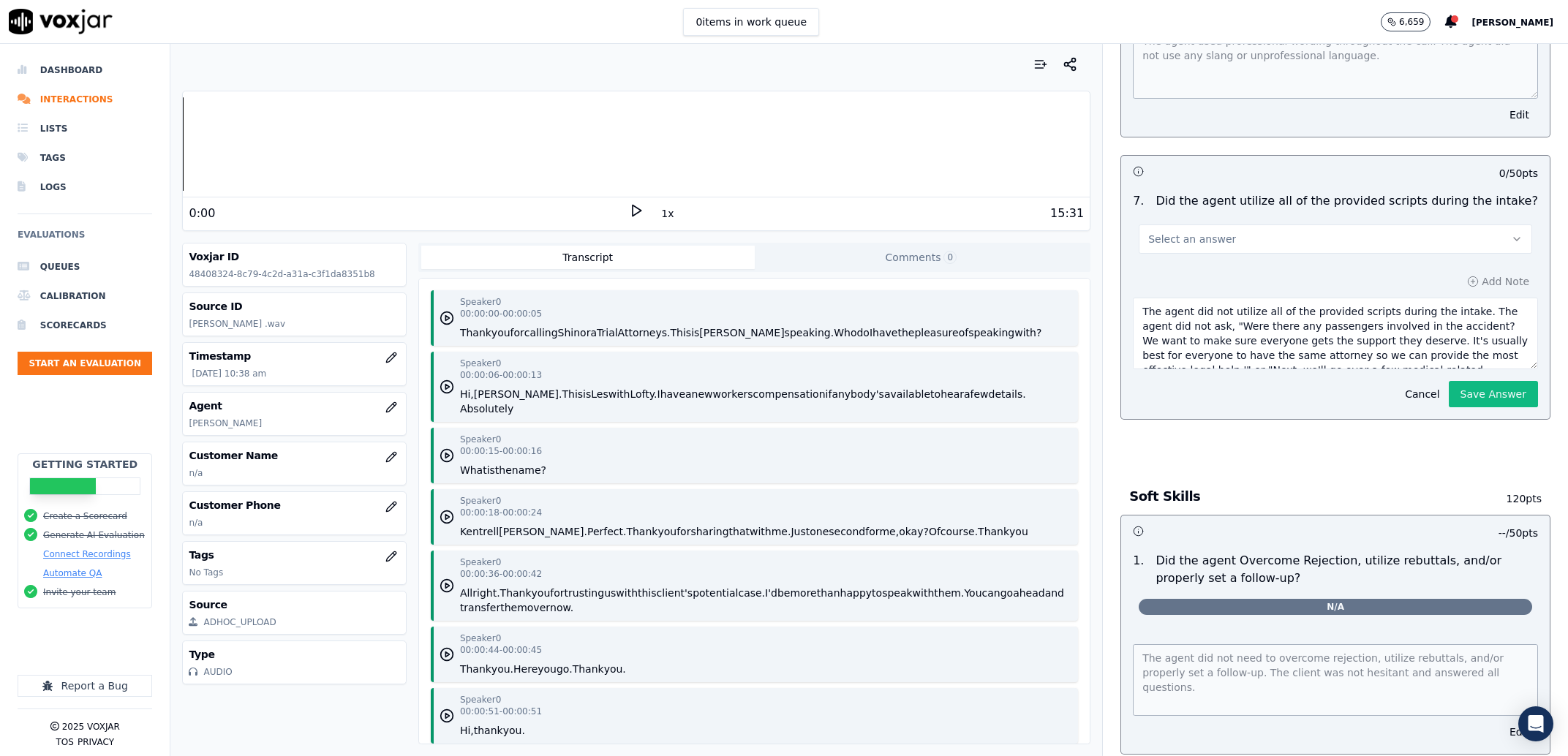
click at [1231, 254] on button "Select an answer" at bounding box center [1335, 239] width 393 height 29
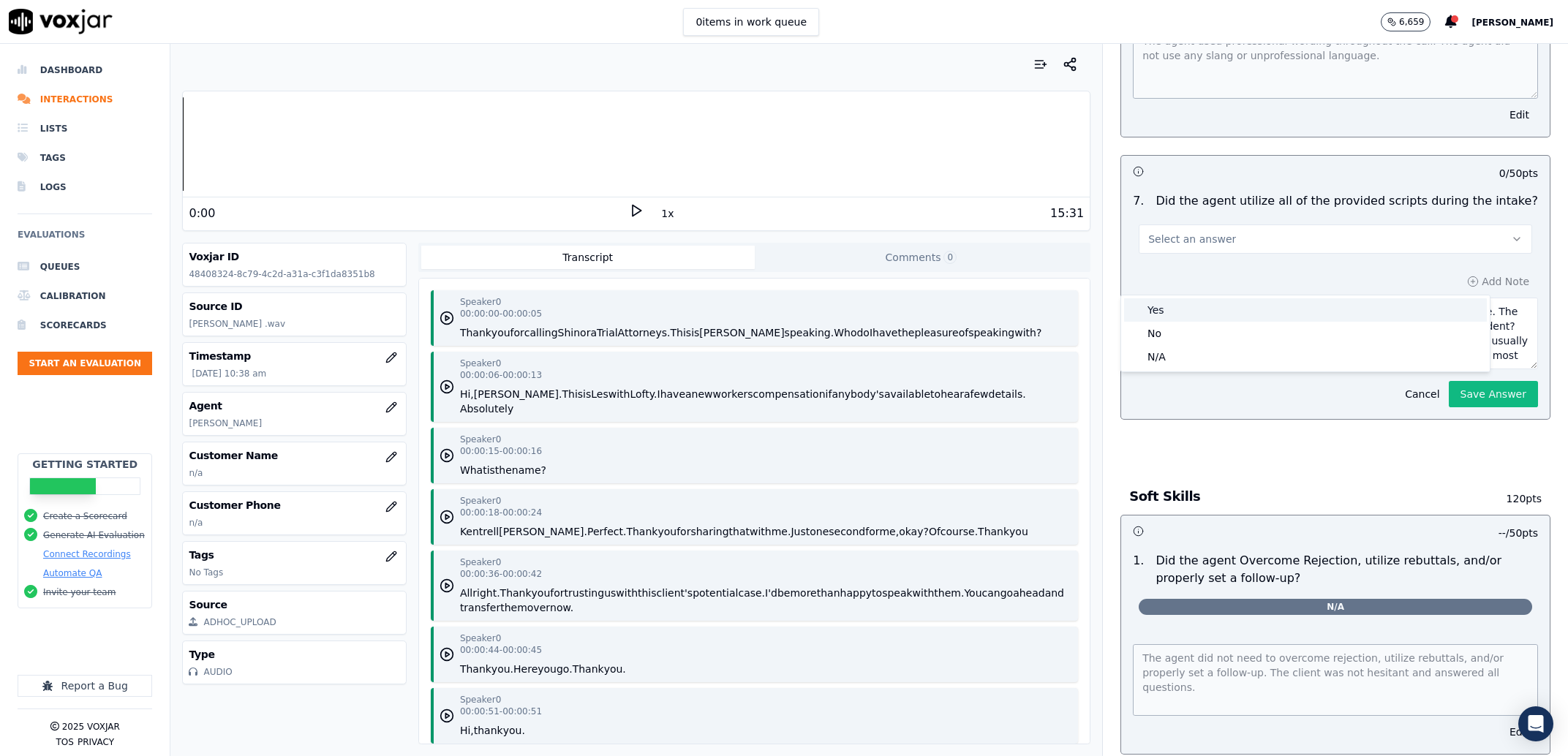
click at [1193, 304] on div "Yes" at bounding box center [1305, 310] width 363 height 23
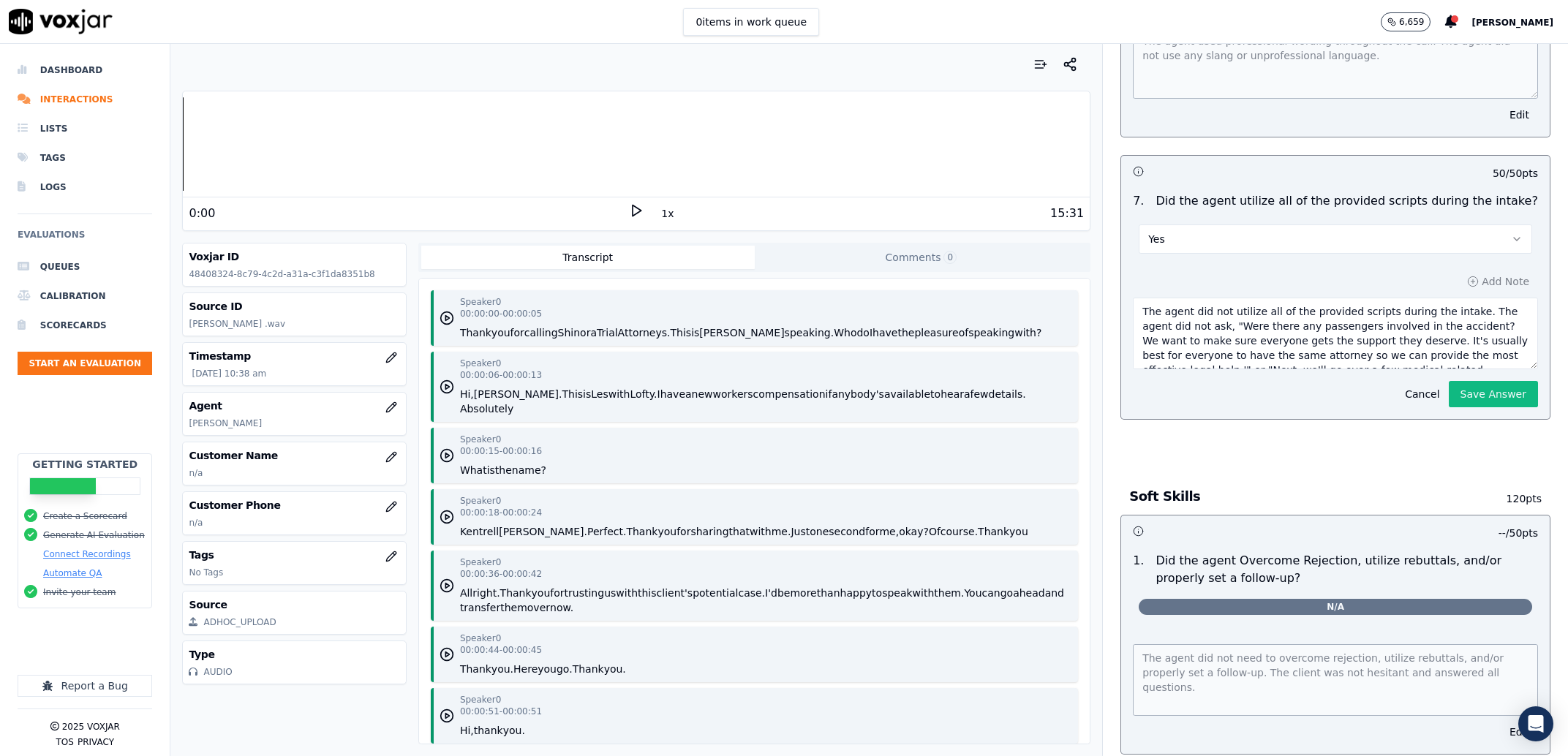
scroll to position [43, 0]
drag, startPoint x: 1123, startPoint y: 342, endPoint x: 1523, endPoint y: 566, distance: 458.4
click at [1523, 369] on textarea "The agent did not utilize all of the provided scripts during the intake. The ag…" at bounding box center [1336, 333] width 405 height 71
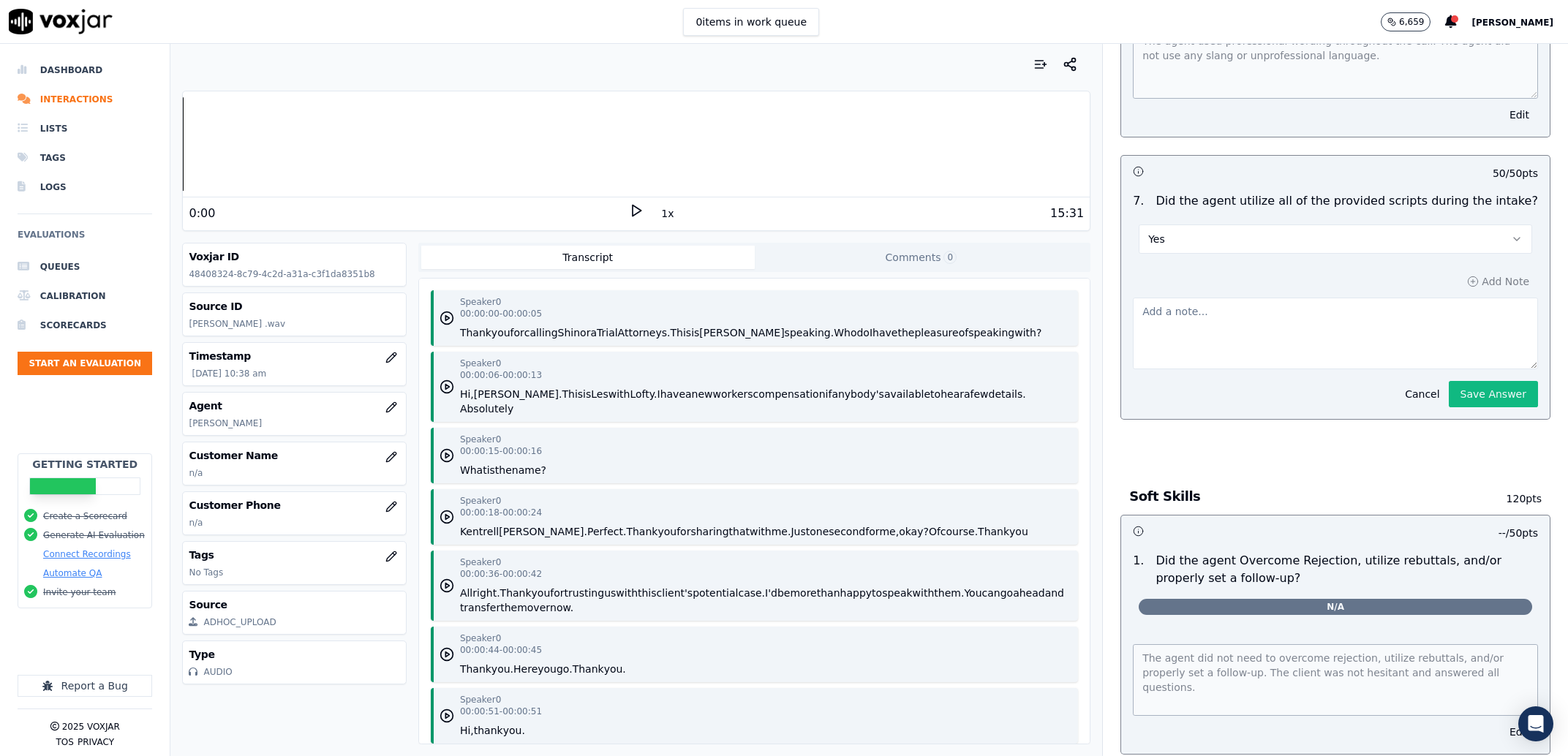
scroll to position [0, 0]
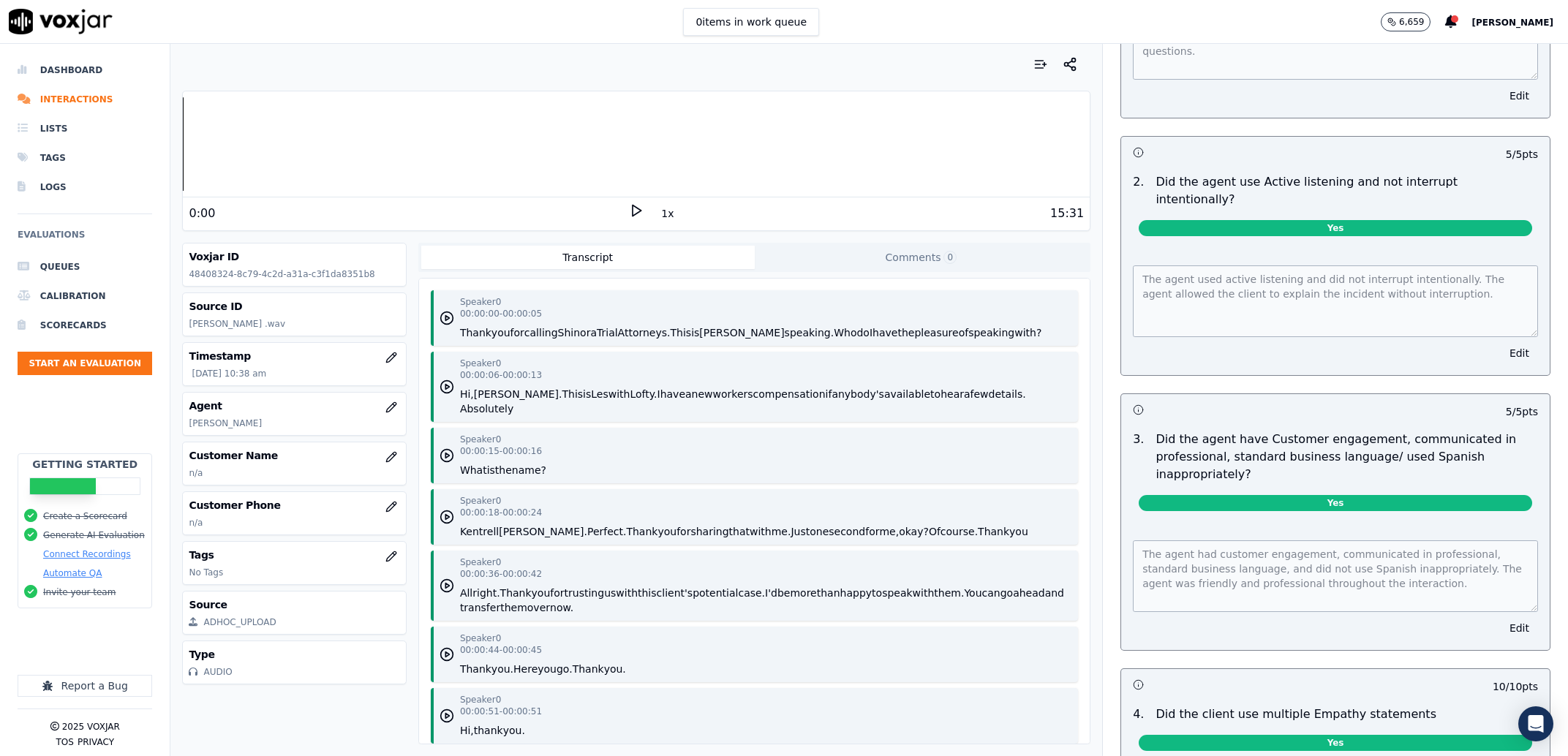
scroll to position [1674, 0]
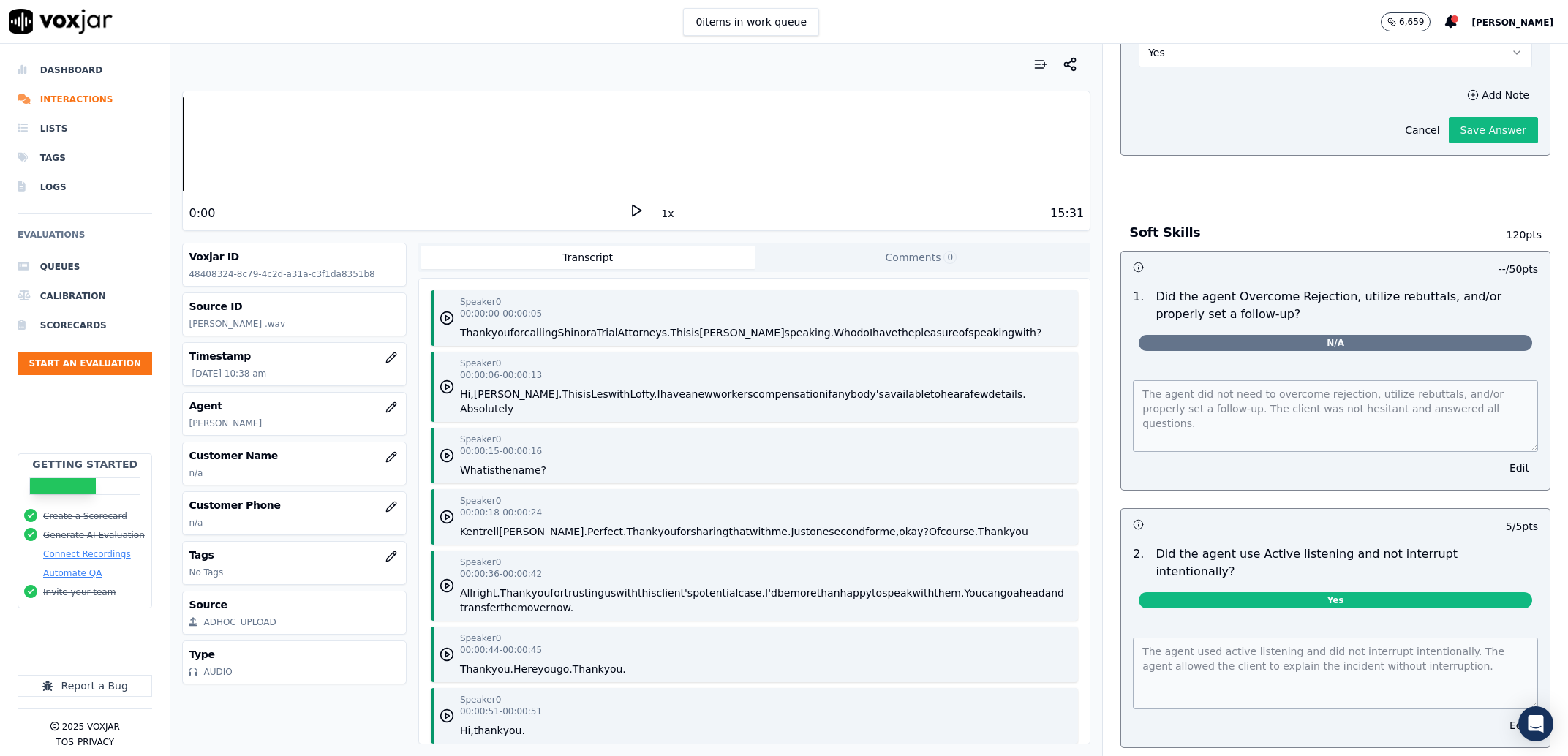
click at [1449, 144] on button "Save Answer" at bounding box center [1494, 129] width 89 height 26
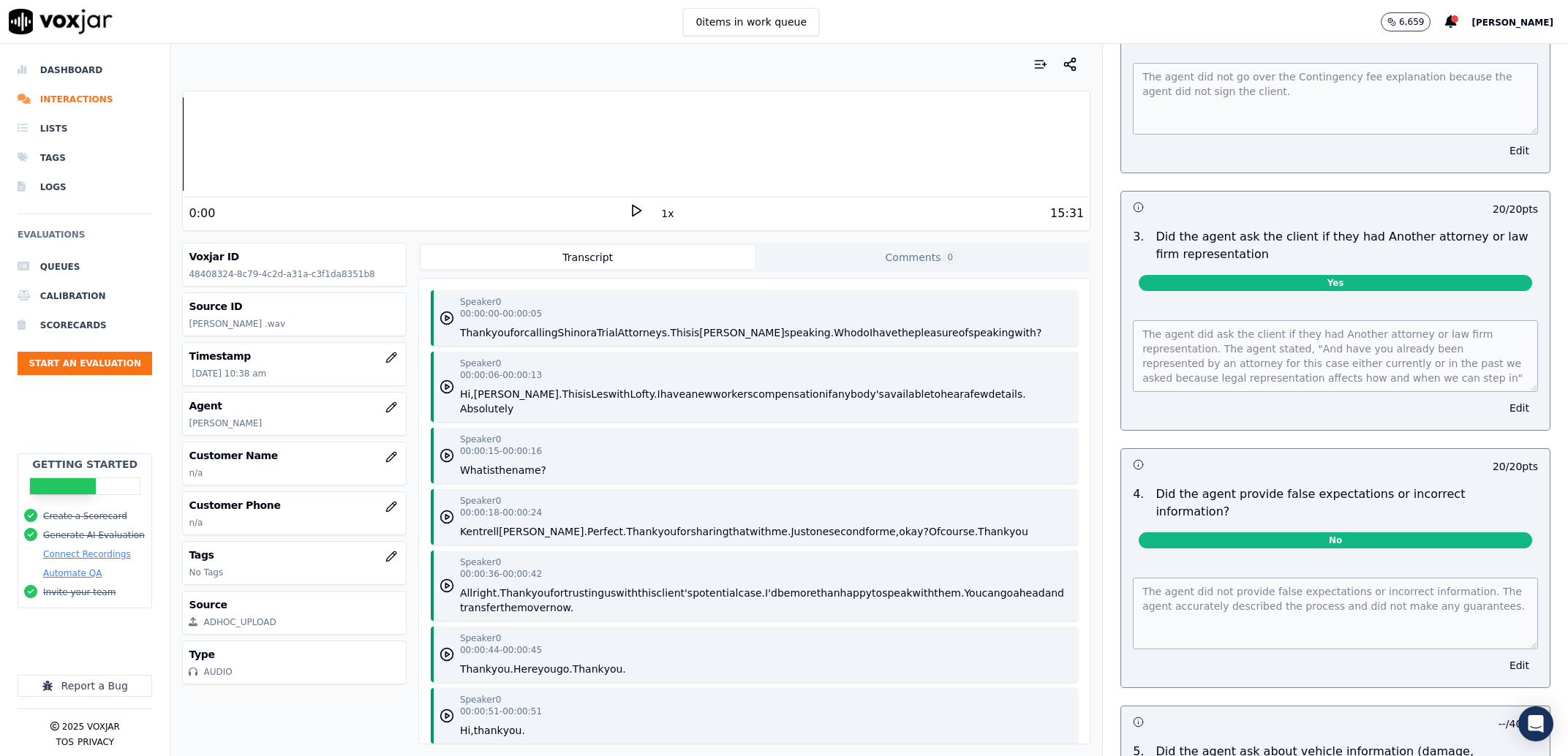
scroll to position [0, 0]
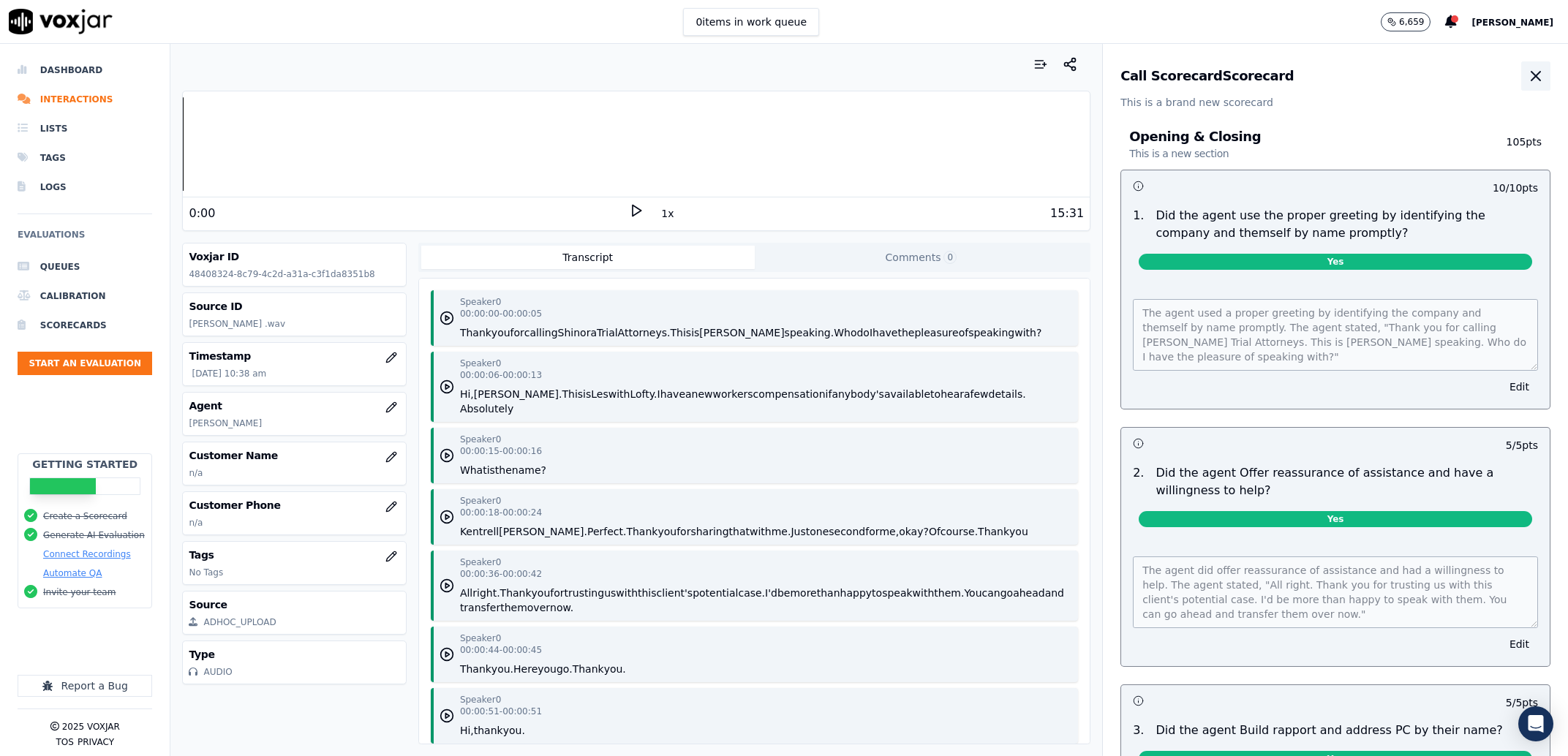
click at [1527, 69] on icon "button" at bounding box center [1536, 76] width 18 height 18
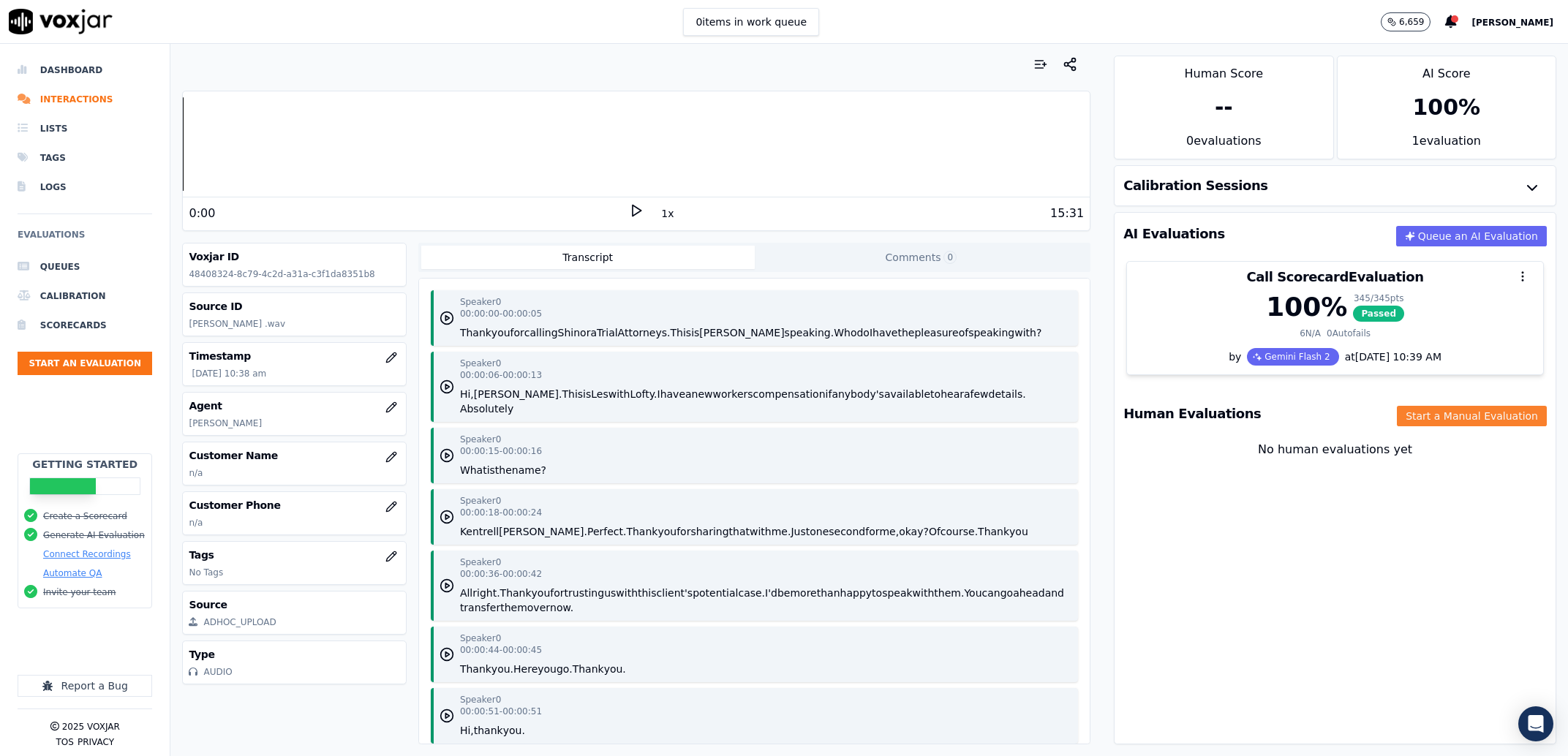
click at [1399, 411] on button "Start a Manual Evaluation" at bounding box center [1471, 416] width 150 height 21
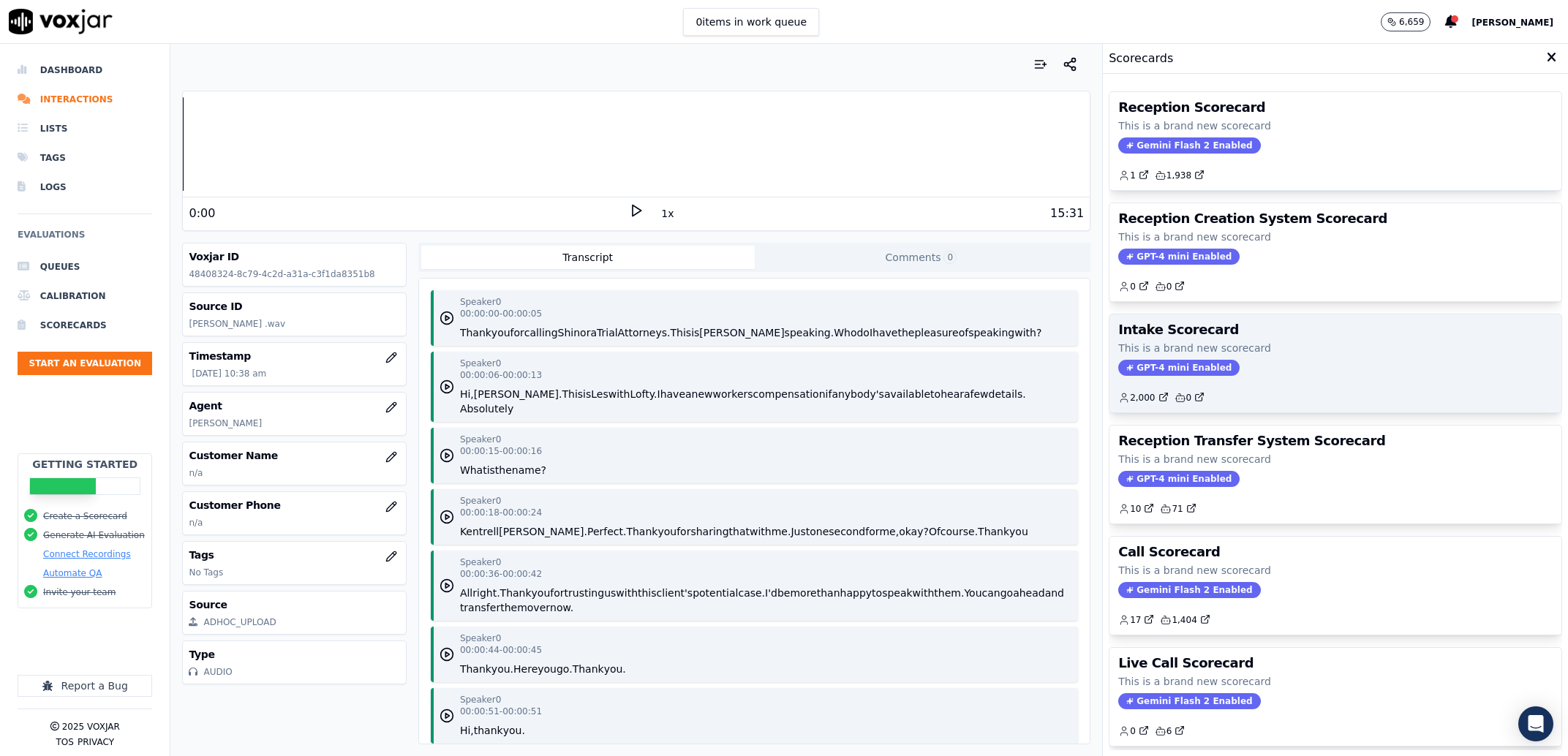
click at [1322, 328] on h3 "Intake Scorecard" at bounding box center [1335, 330] width 434 height 13
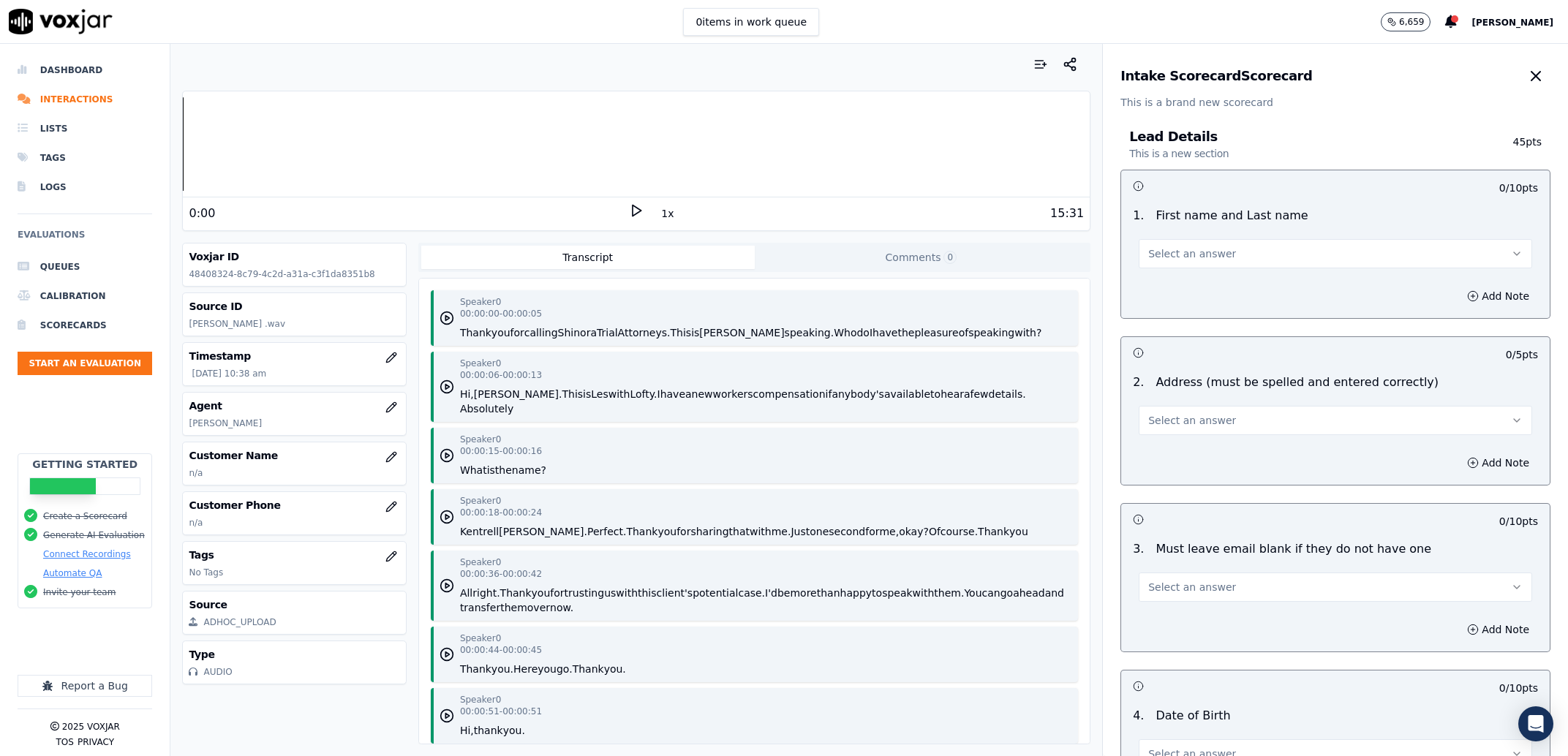
click at [1179, 252] on span "Select an answer" at bounding box center [1192, 254] width 88 height 15
click at [1184, 277] on div "Yes" at bounding box center [1305, 286] width 363 height 23
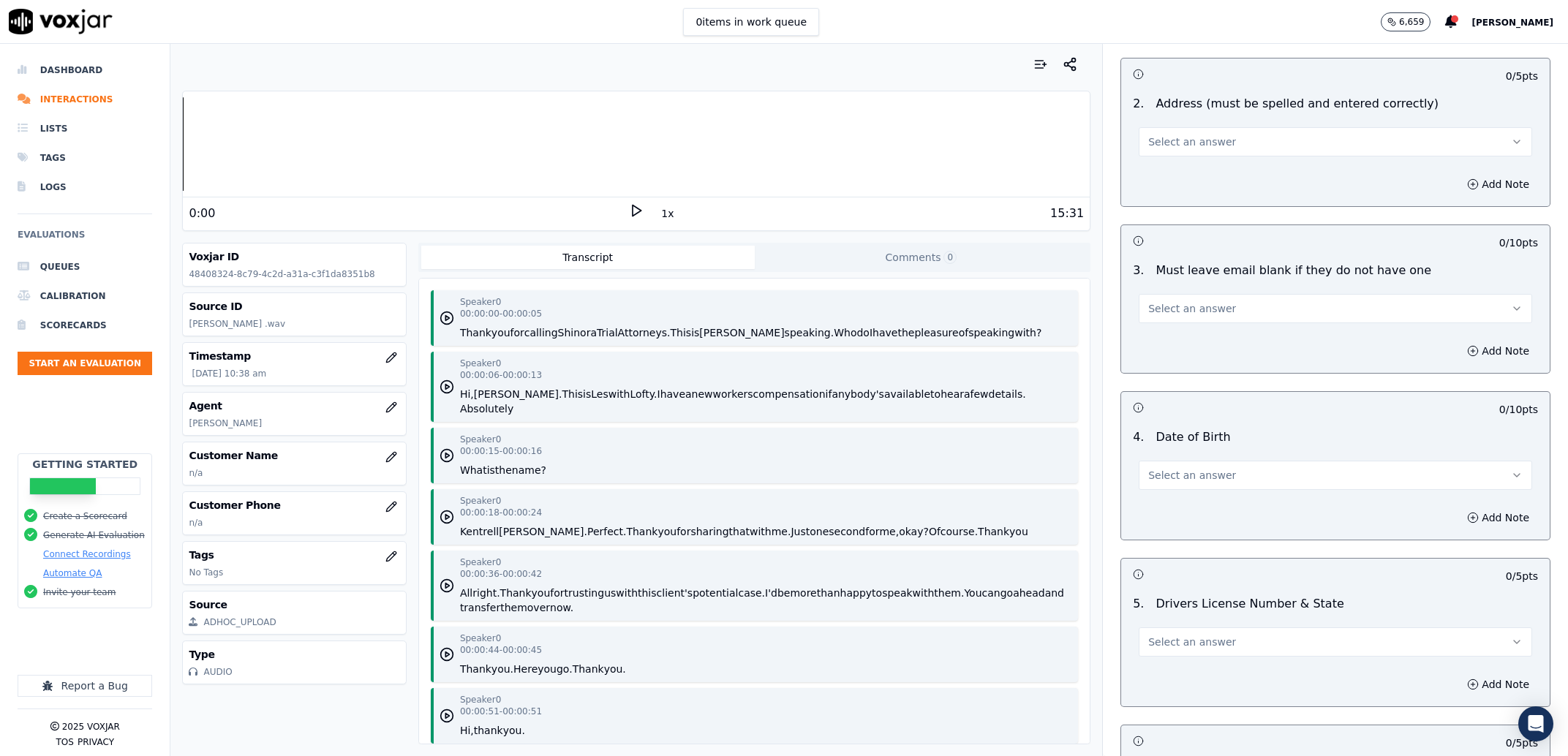
click at [1154, 308] on span "Select an answer" at bounding box center [1192, 309] width 88 height 15
click at [1168, 342] on div "Yes" at bounding box center [1305, 341] width 363 height 23
click at [1202, 155] on button "Select an answer" at bounding box center [1335, 141] width 393 height 29
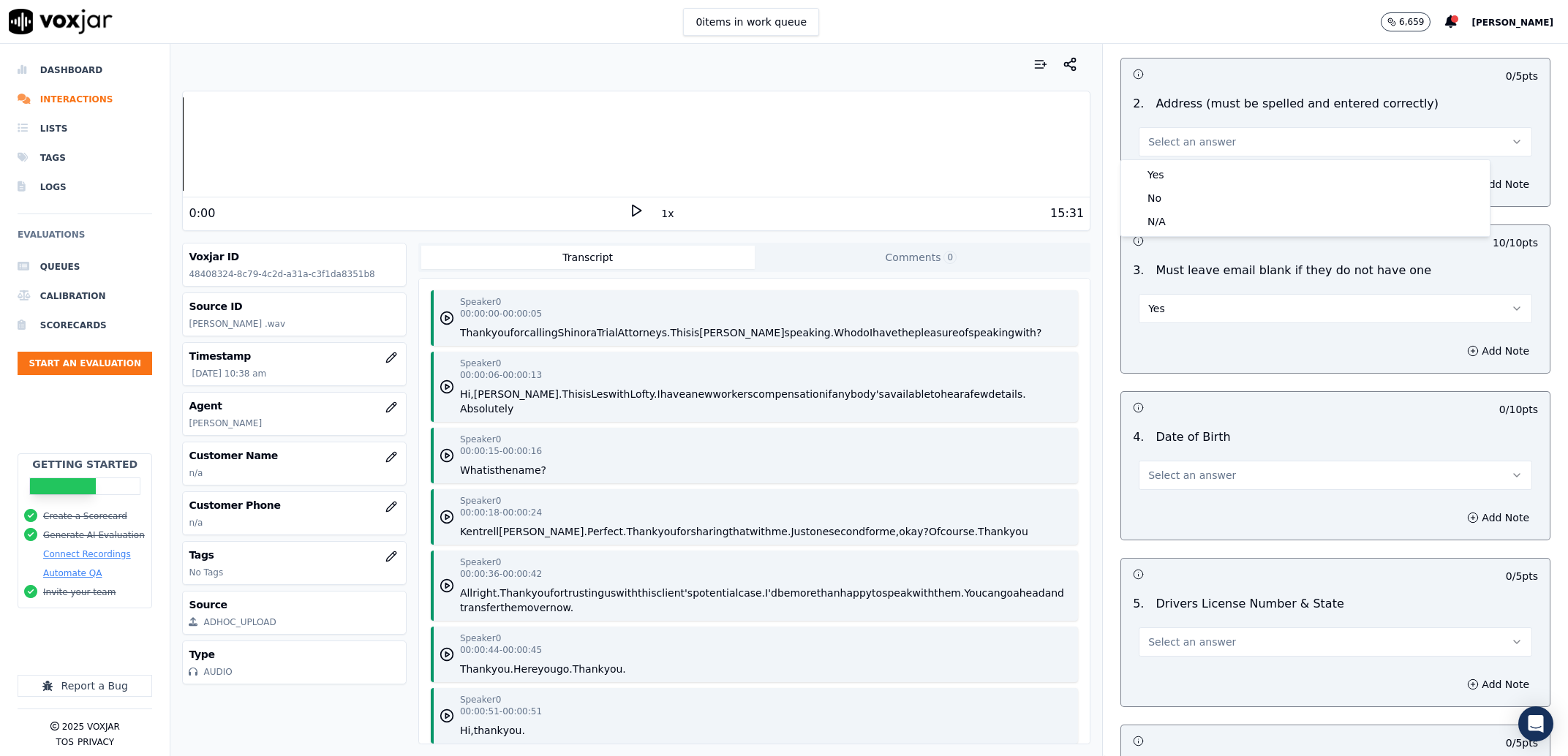
click at [1194, 143] on span "Select an answer" at bounding box center [1192, 142] width 88 height 15
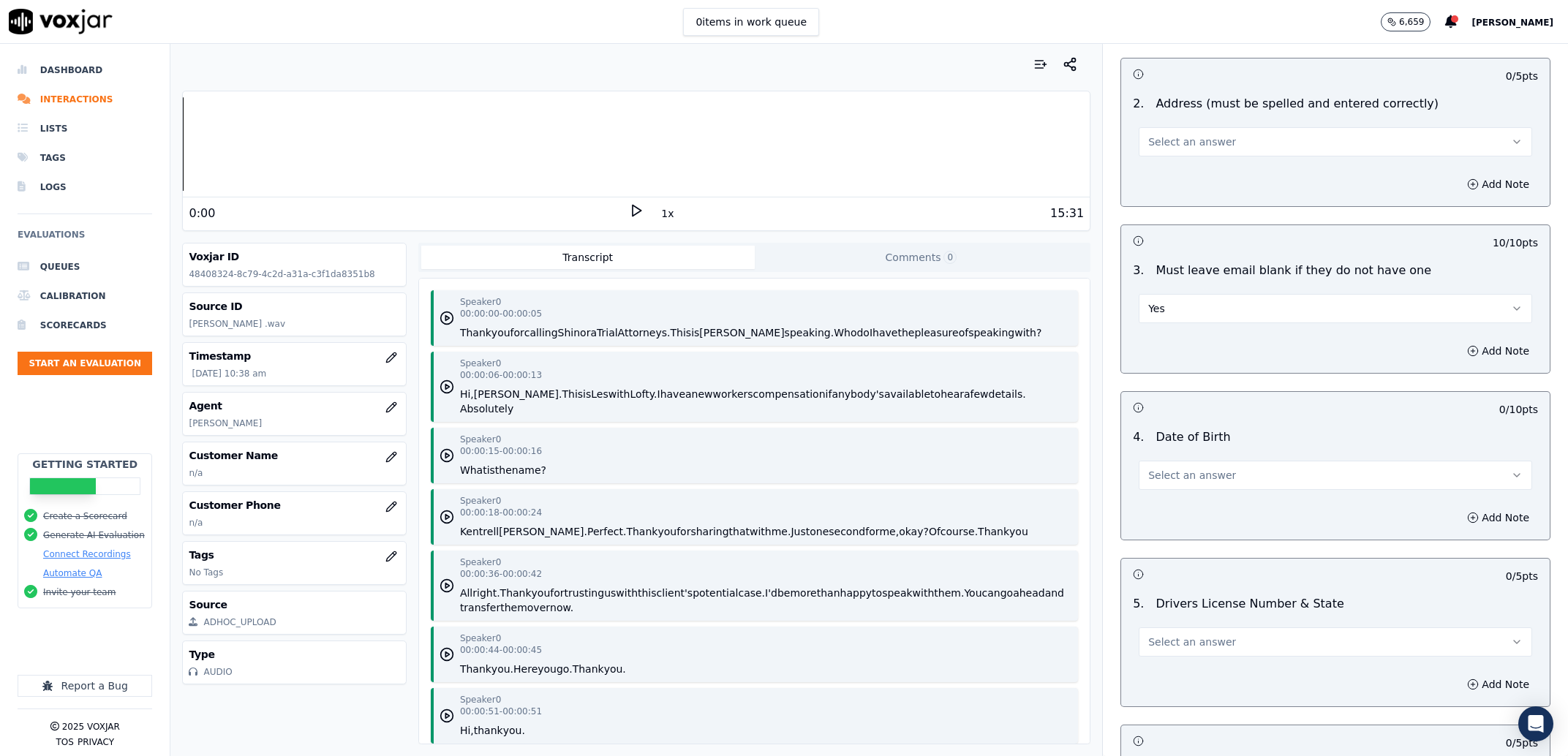
click at [1184, 144] on span "Select an answer" at bounding box center [1192, 142] width 88 height 15
click at [1170, 179] on div "Yes" at bounding box center [1305, 174] width 363 height 23
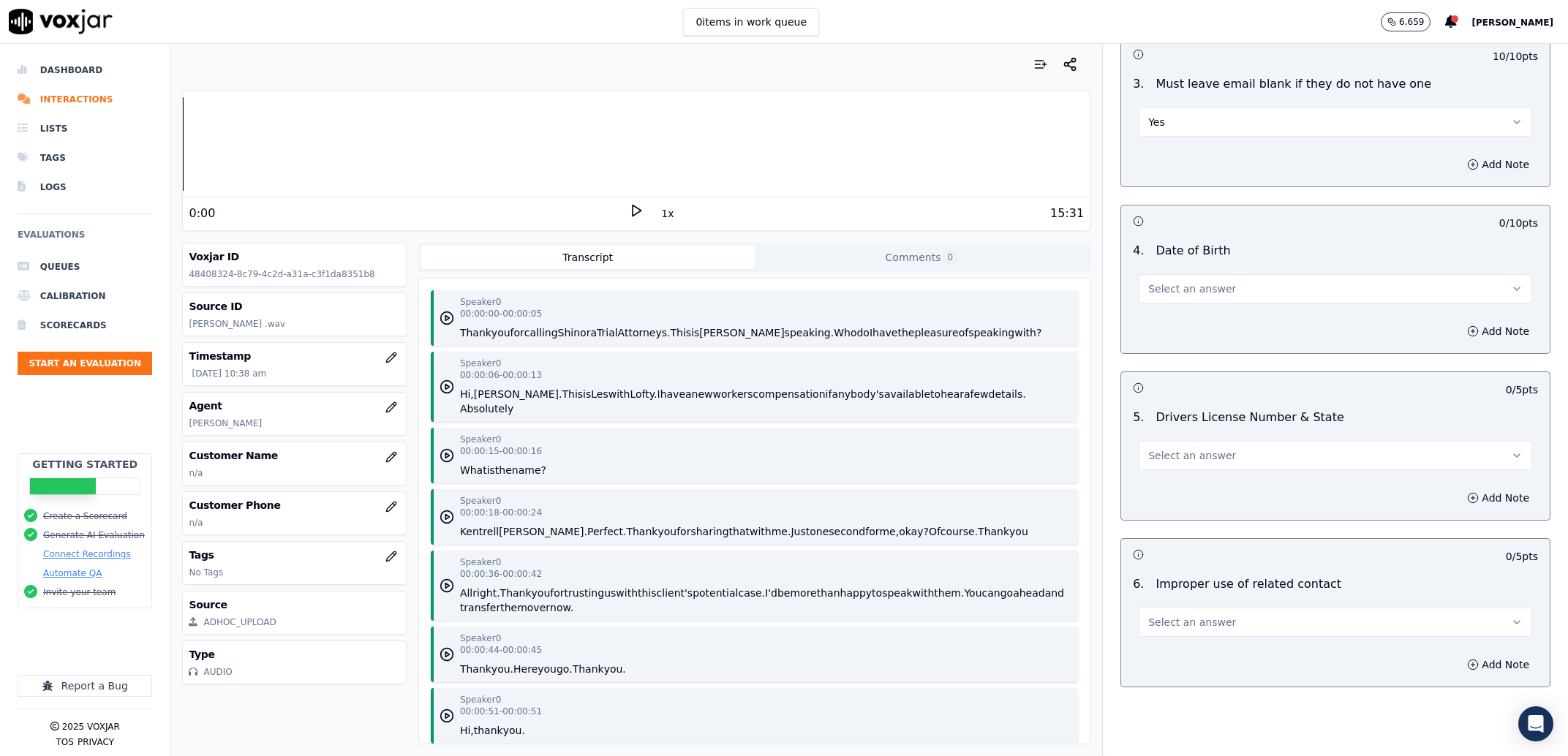
click at [1159, 314] on div "Add Note" at bounding box center [1336, 331] width 429 height 44
click at [1176, 301] on button "Select an answer" at bounding box center [1335, 288] width 393 height 29
click at [1176, 315] on div "Yes" at bounding box center [1305, 321] width 363 height 23
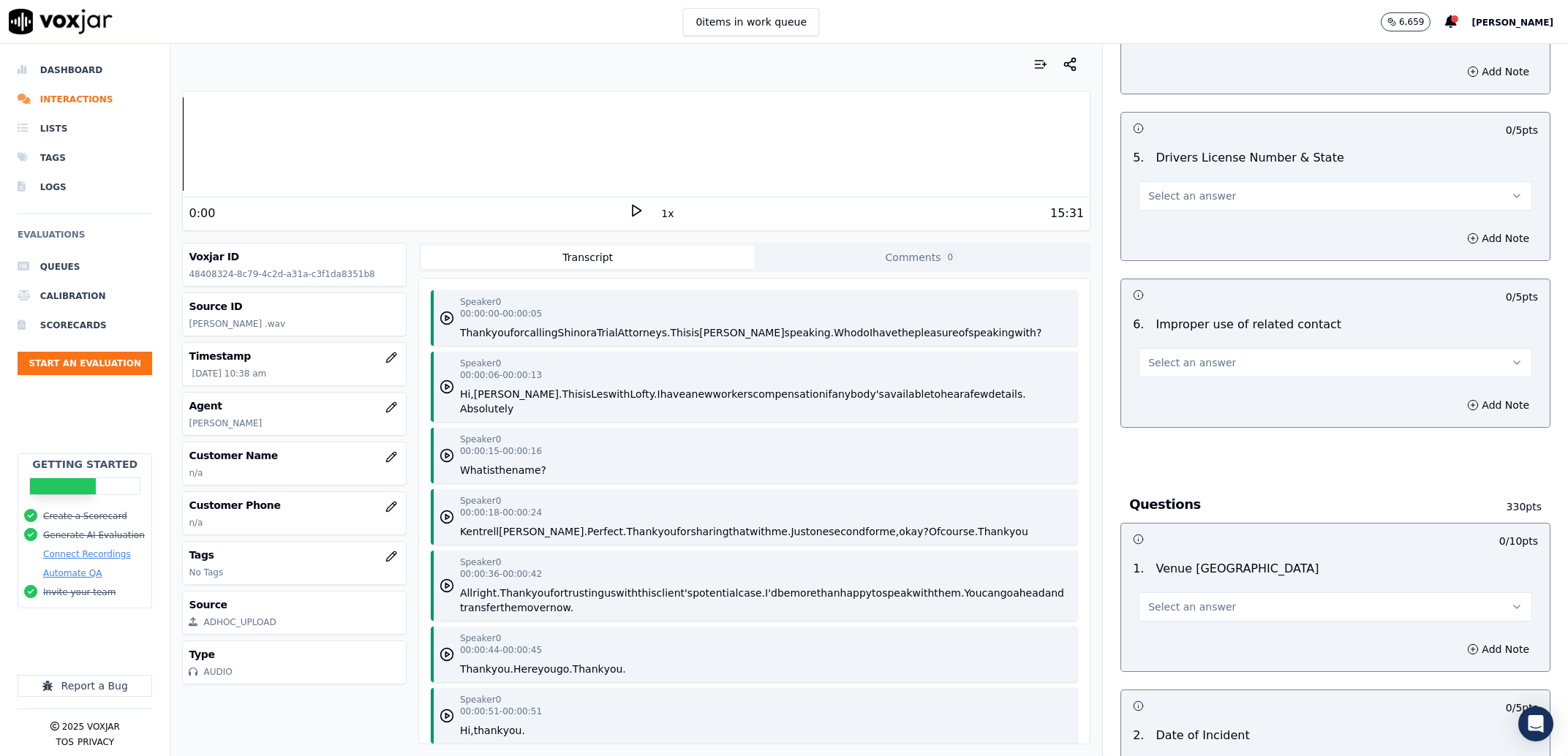
scroll to position [744, 0]
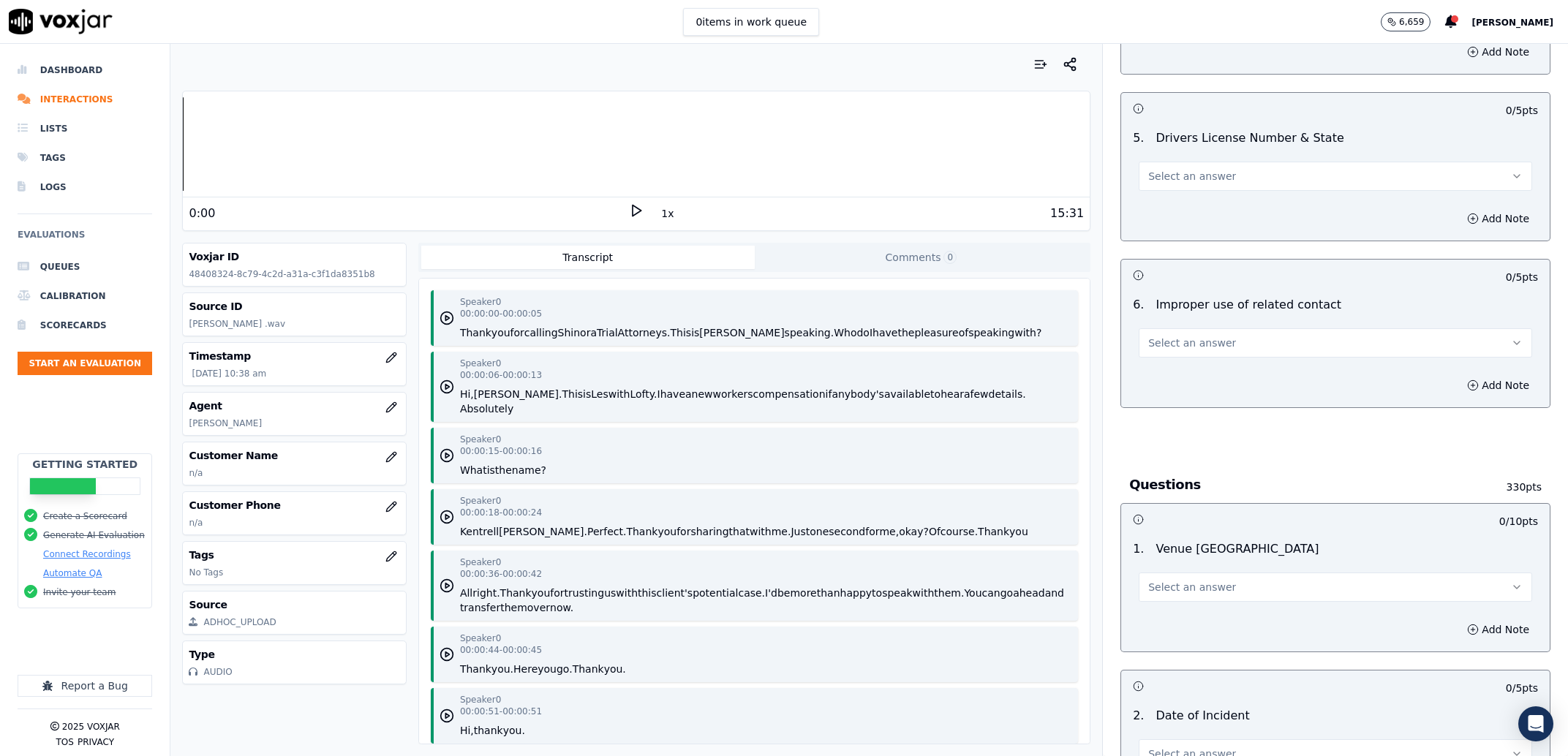
click at [1198, 169] on button "Select an answer" at bounding box center [1335, 176] width 393 height 29
click at [1190, 214] on div "Yes" at bounding box center [1305, 209] width 363 height 23
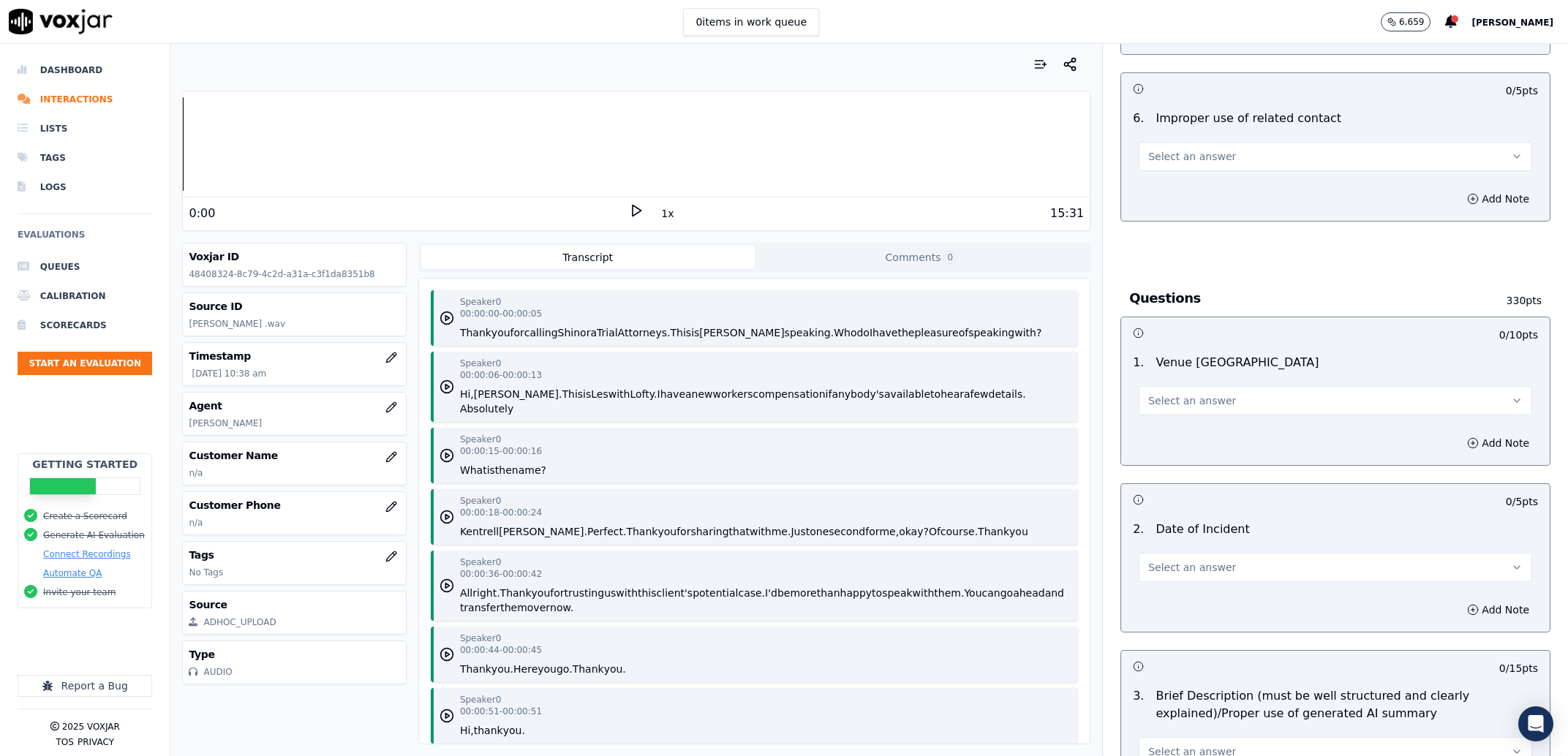
click at [1169, 173] on div "6 . Improper use of related contact Select an answer" at bounding box center [1336, 140] width 429 height 73
click at [1171, 168] on button "Select an answer" at bounding box center [1335, 156] width 393 height 29
click at [1161, 217] on div "No" at bounding box center [1305, 213] width 363 height 23
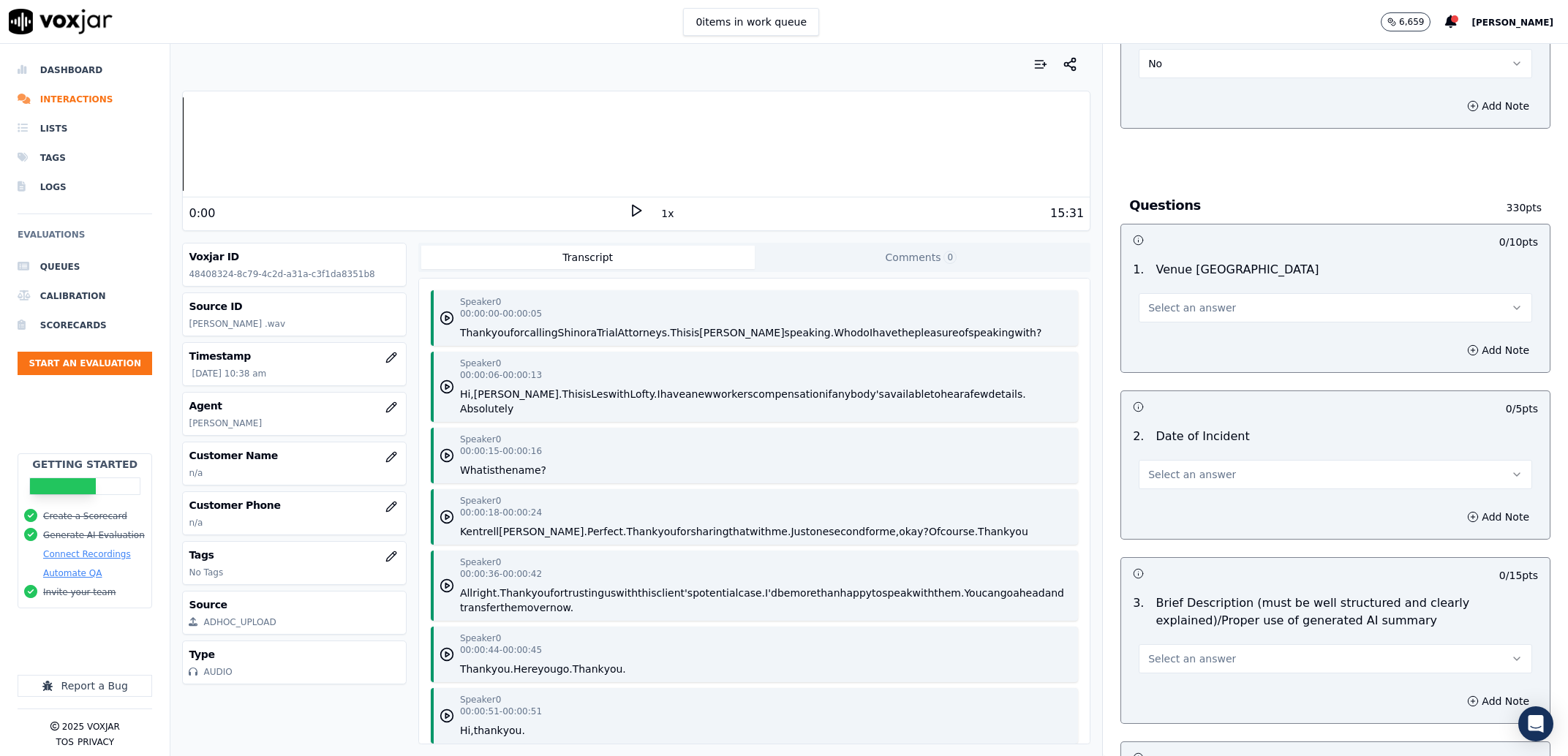
scroll to position [1116, 0]
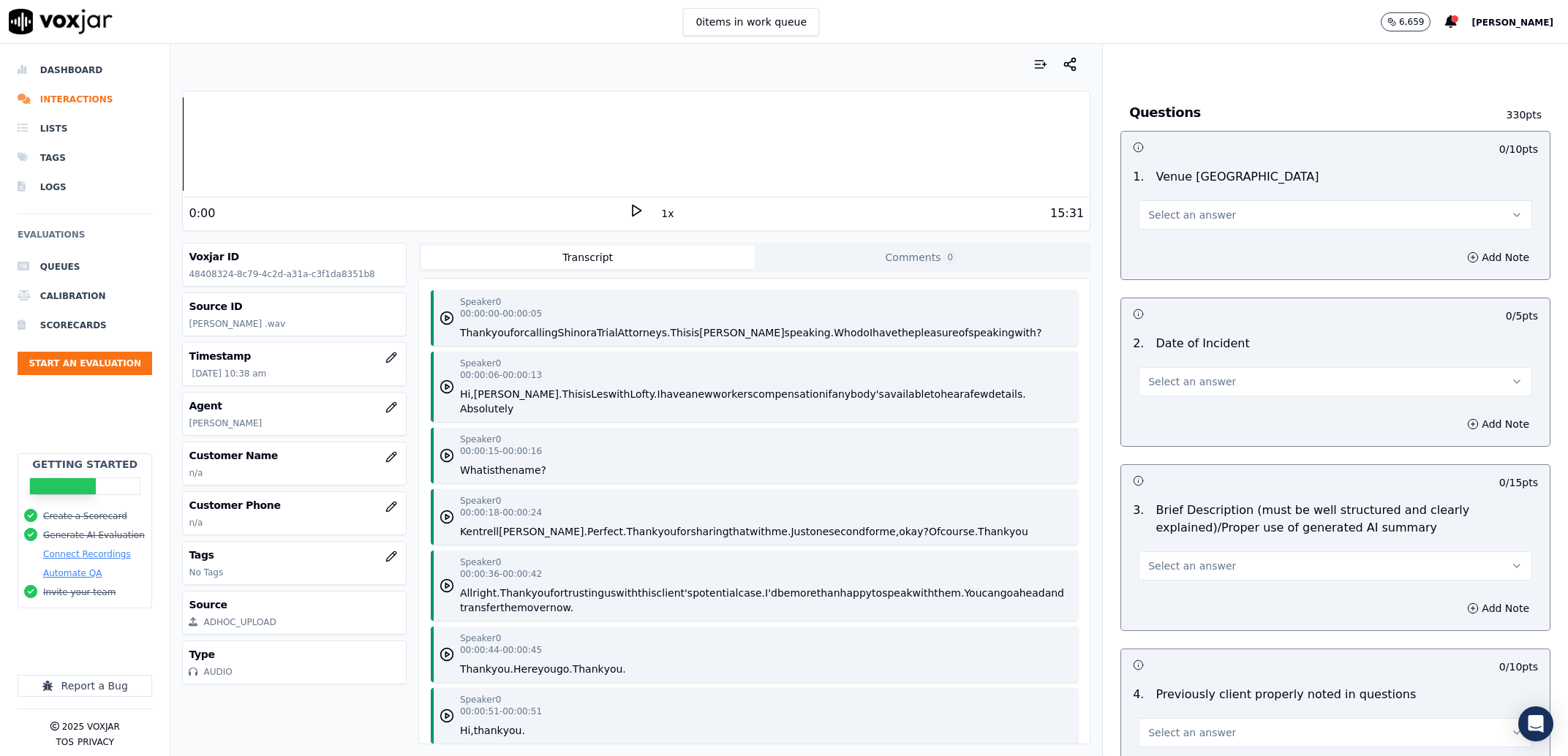
click at [1174, 224] on button "Select an answer" at bounding box center [1335, 214] width 393 height 29
click at [1178, 246] on div "Yes" at bounding box center [1305, 248] width 363 height 23
click at [1159, 382] on span "Select an answer" at bounding box center [1192, 382] width 88 height 15
click at [1165, 406] on div "Yes" at bounding box center [1305, 414] width 363 height 23
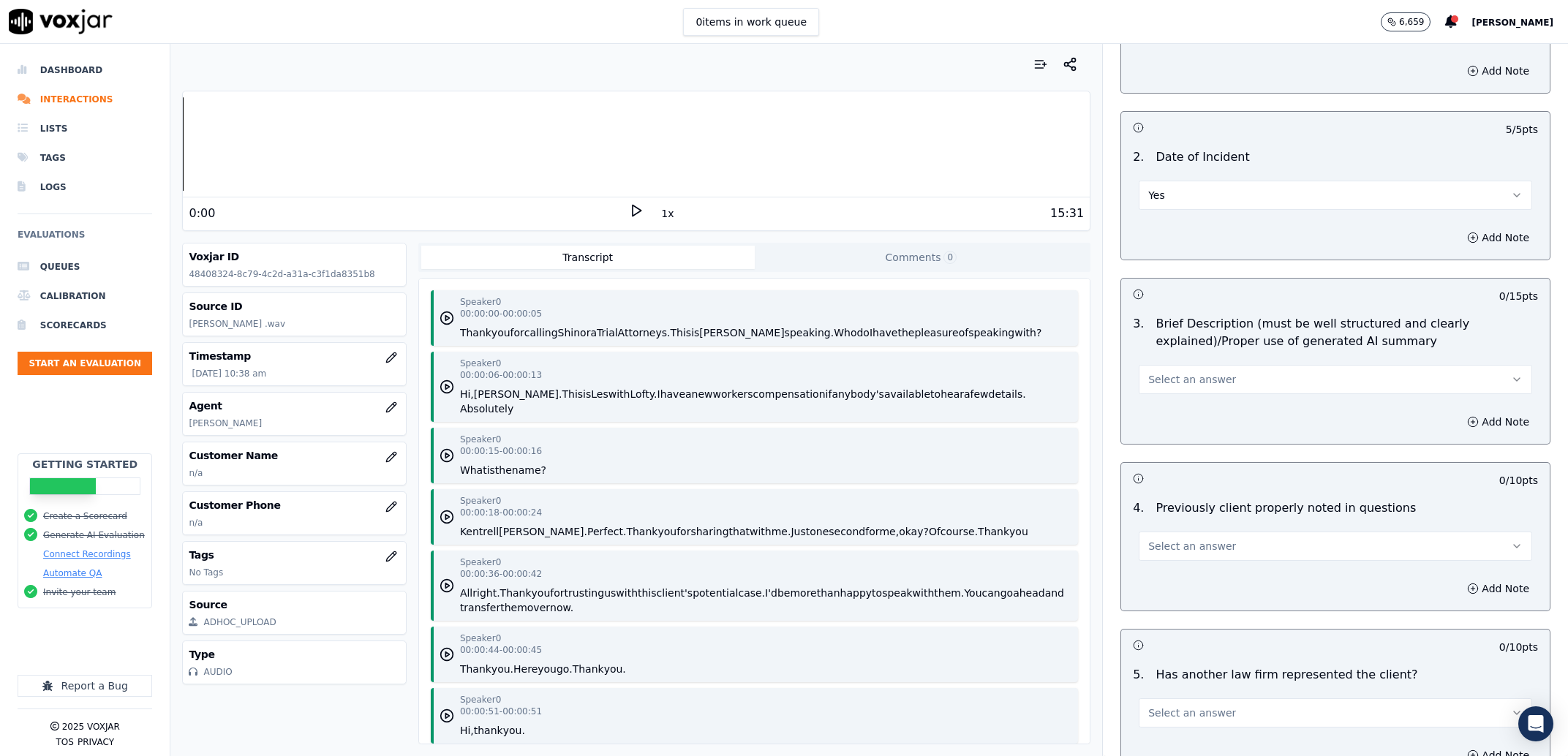
click at [1217, 377] on button "Select an answer" at bounding box center [1335, 379] width 393 height 29
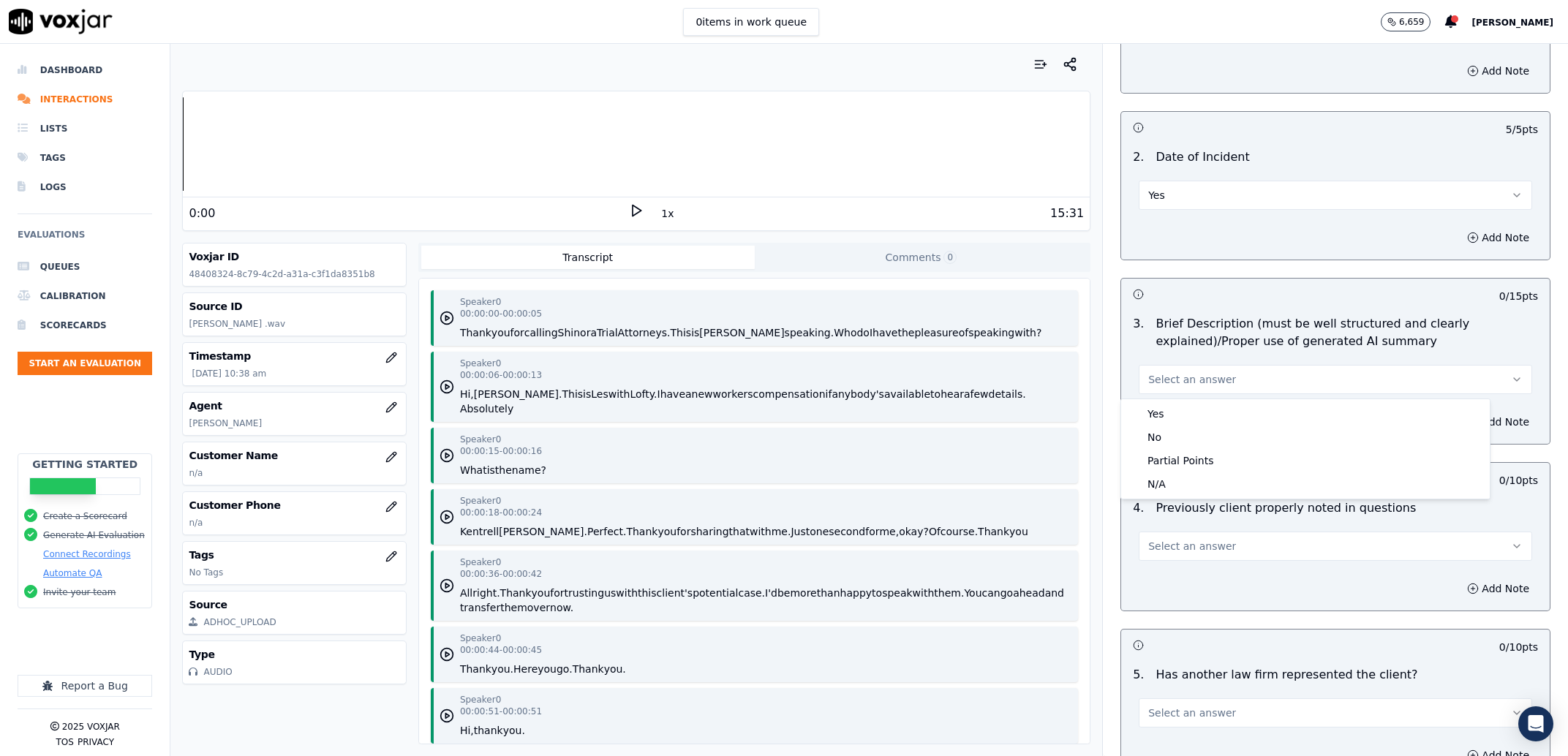
click at [1161, 386] on span "Select an answer" at bounding box center [1192, 379] width 88 height 15
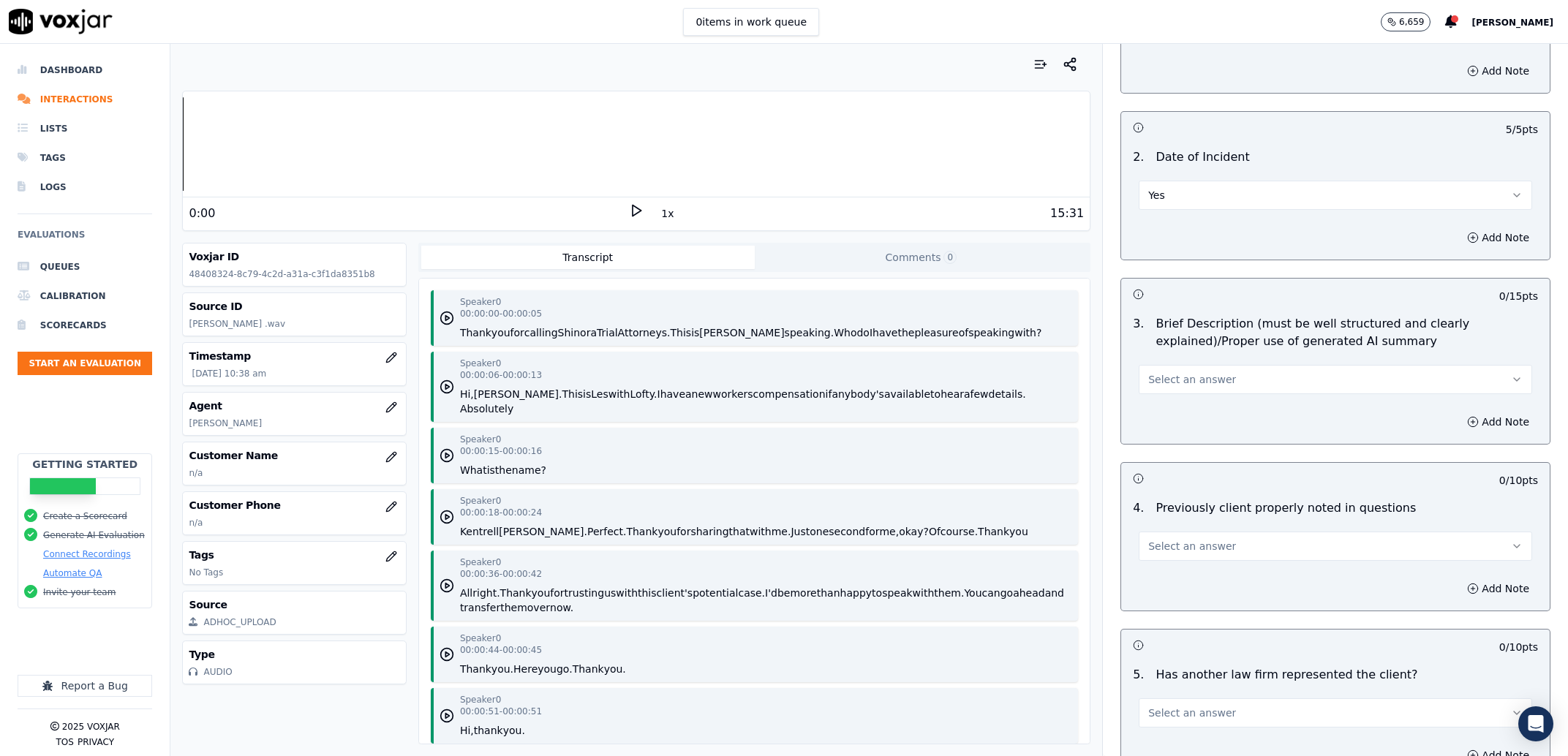
click at [1201, 381] on span "Select an answer" at bounding box center [1192, 379] width 88 height 15
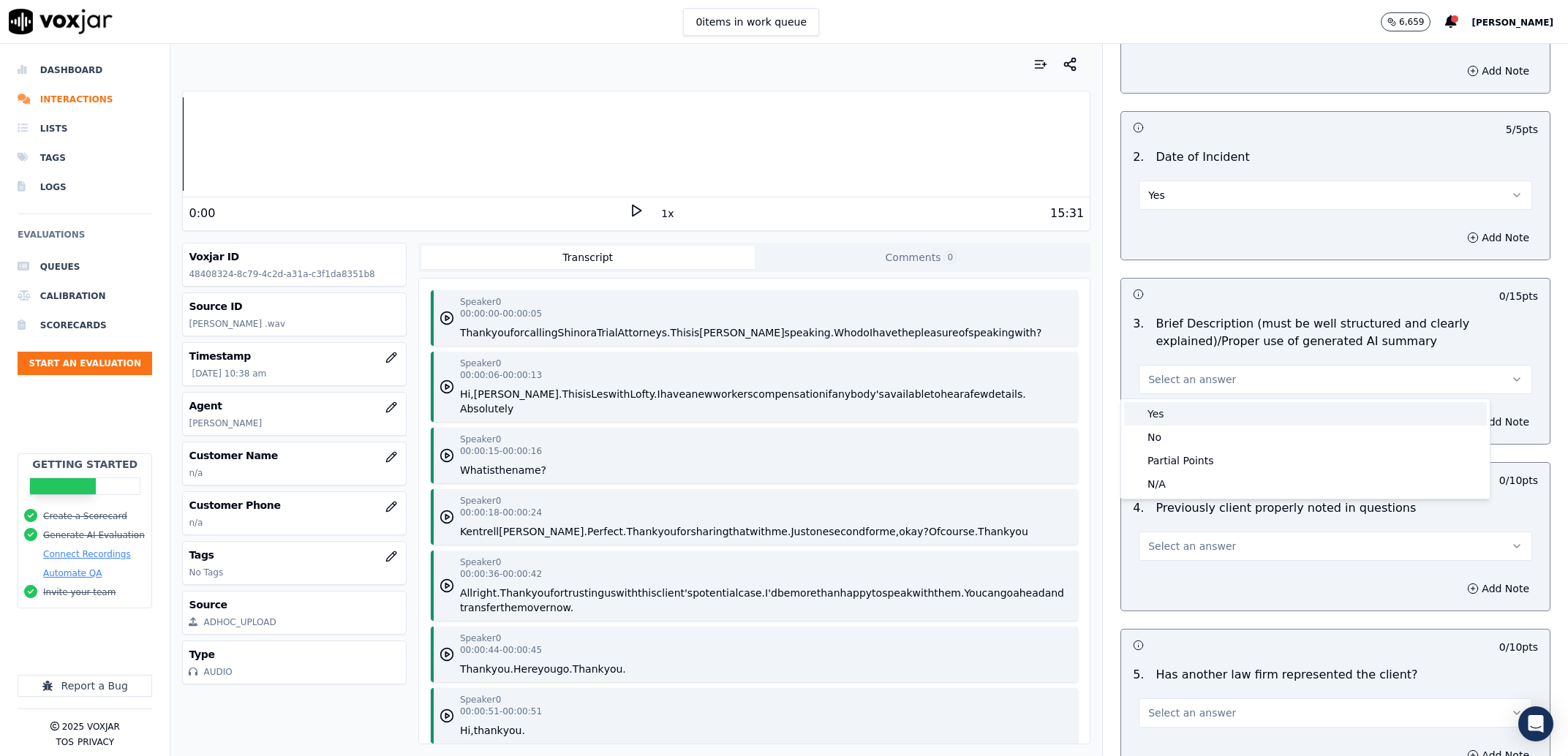
click at [1182, 412] on div "Yes" at bounding box center [1305, 413] width 363 height 23
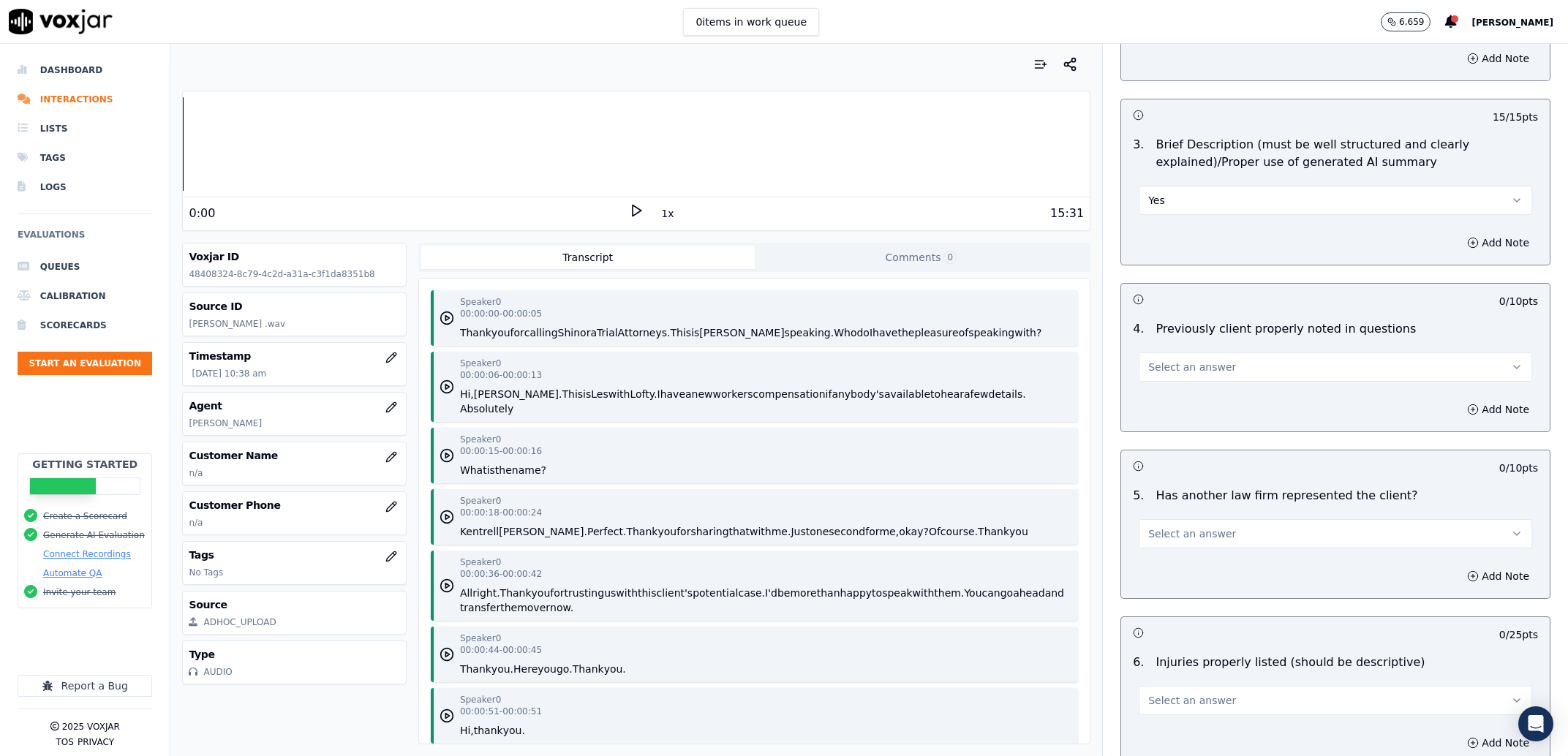
scroll to position [1488, 0]
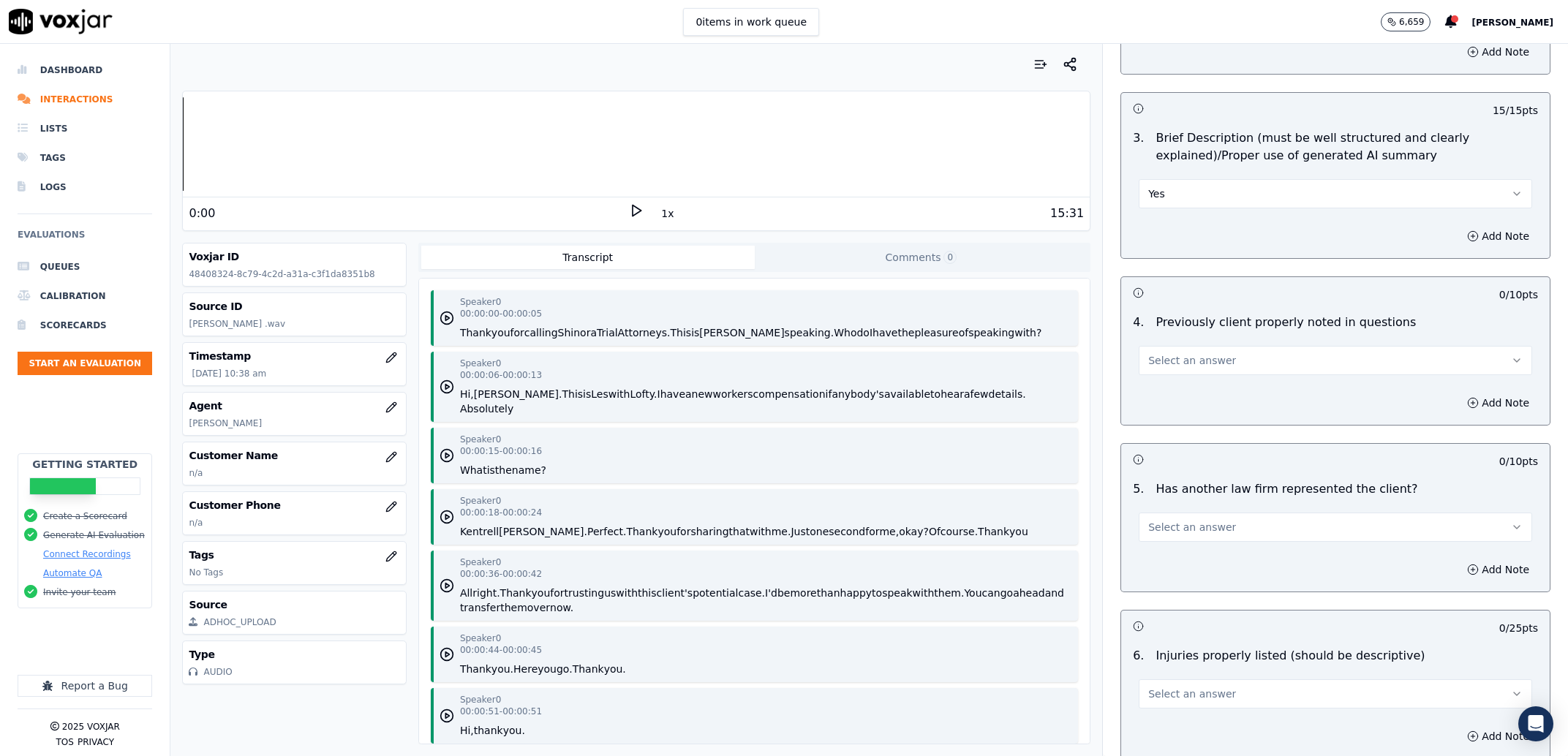
click at [1201, 377] on div "4 . Previously client properly noted in questions Select an answer" at bounding box center [1336, 345] width 429 height 73
click at [1201, 371] on button "Select an answer" at bounding box center [1335, 360] width 393 height 29
click at [1216, 400] on div "Yes" at bounding box center [1305, 394] width 363 height 23
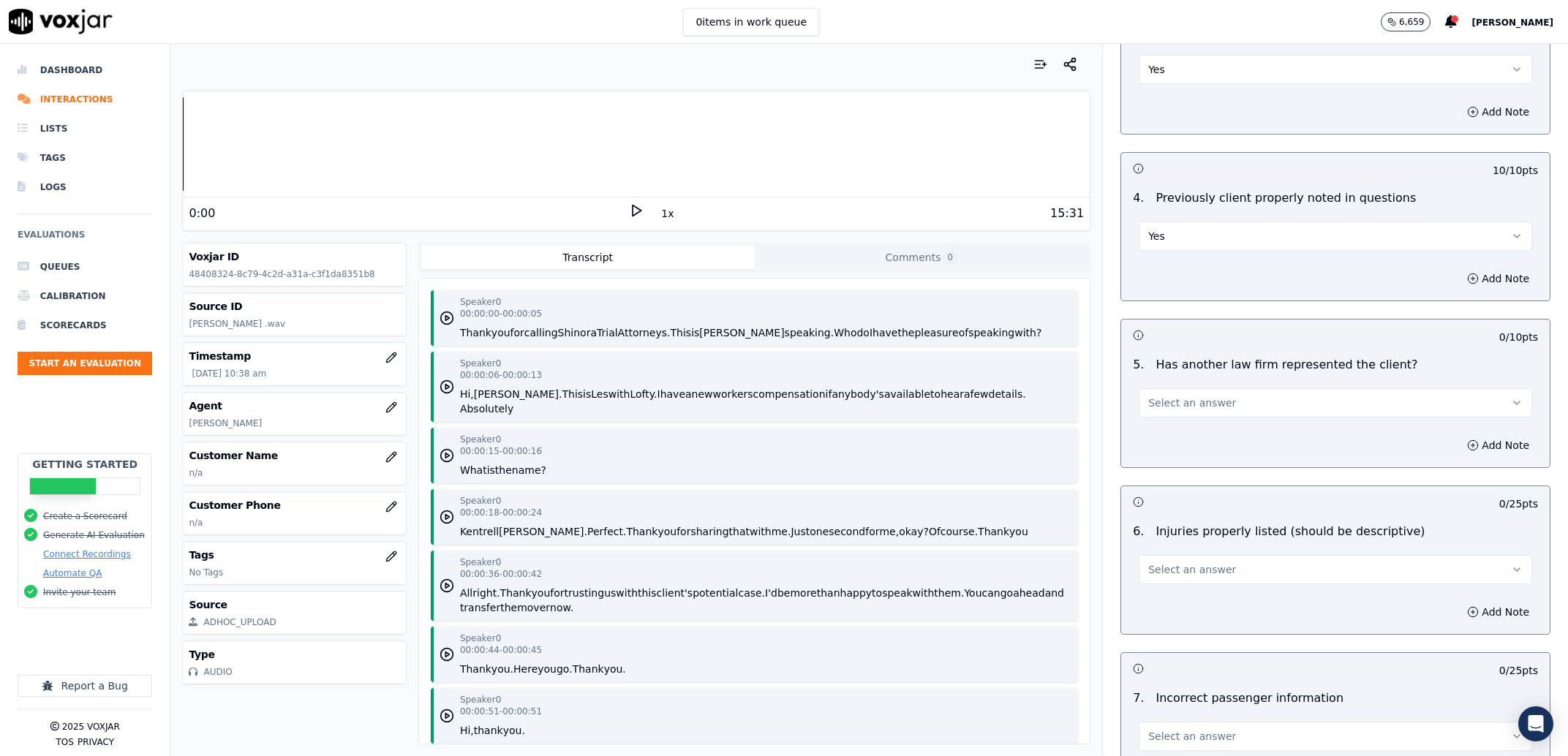
scroll to position [1674, 0]
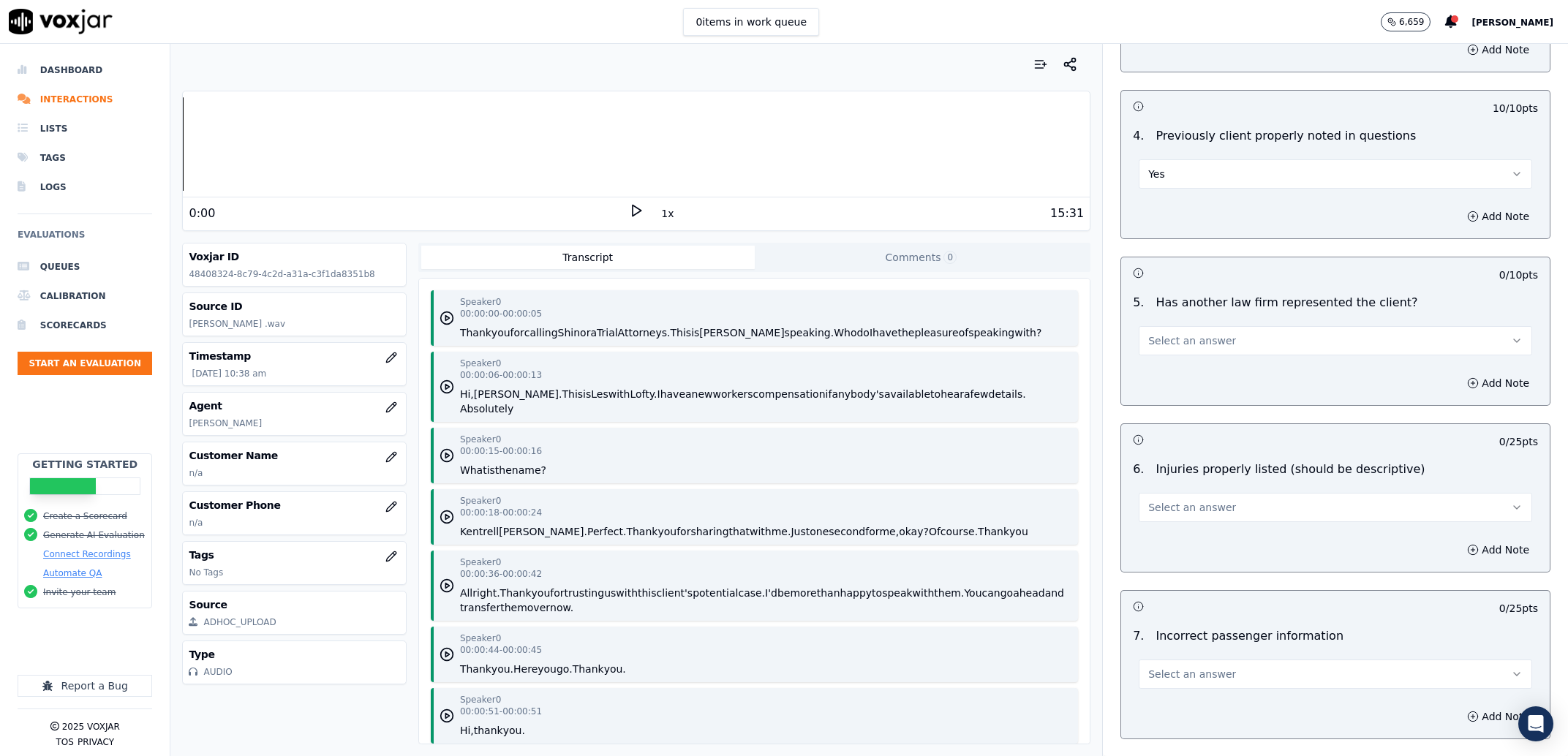
click at [1208, 331] on div "Select an answer" at bounding box center [1335, 339] width 393 height 32
click at [1209, 336] on button "Select an answer" at bounding box center [1335, 340] width 393 height 29
click at [1202, 379] on div "Yes" at bounding box center [1305, 374] width 363 height 23
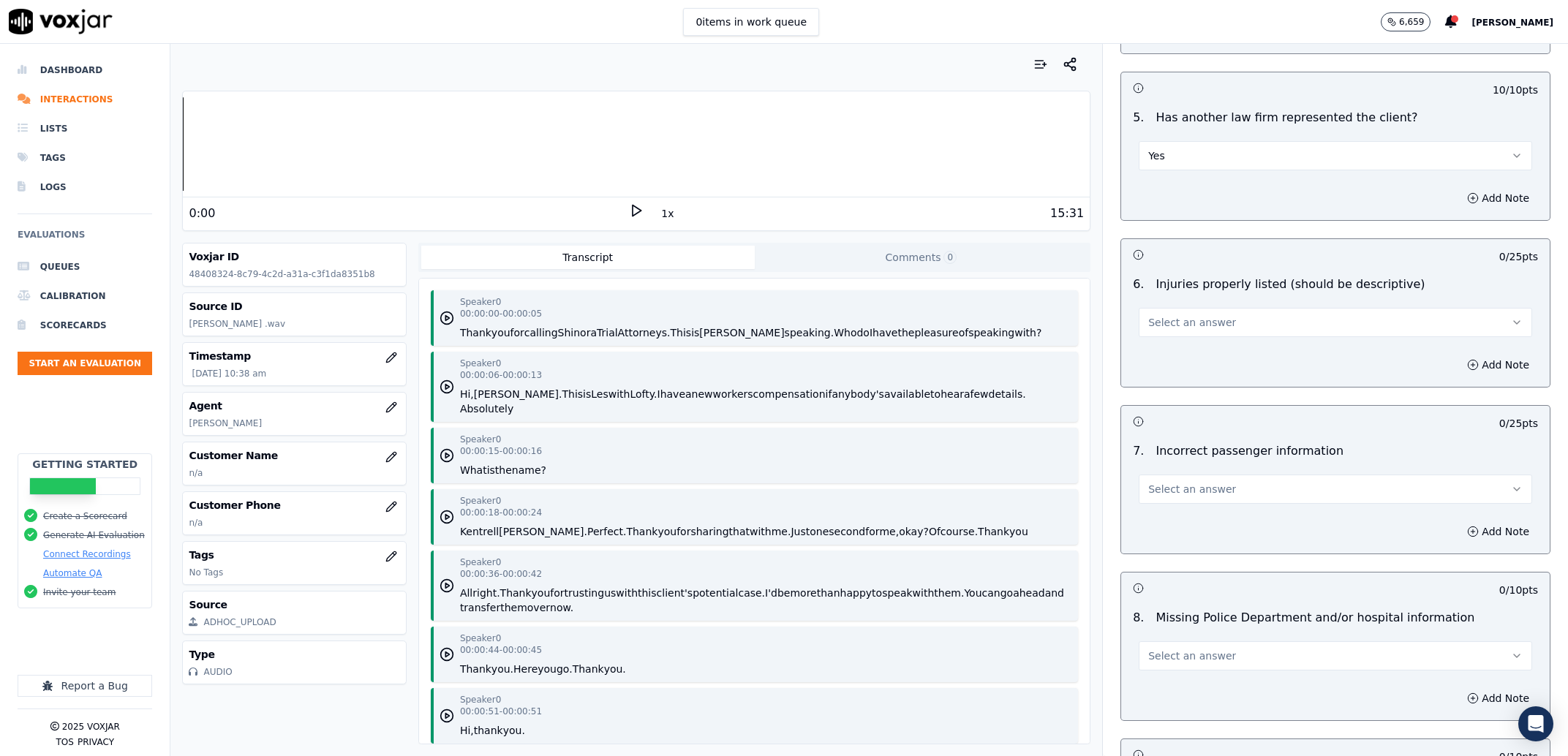
scroll to position [1861, 0]
click at [1196, 333] on button "Select an answer" at bounding box center [1335, 321] width 393 height 29
click at [1185, 350] on div "Yes" at bounding box center [1305, 356] width 363 height 23
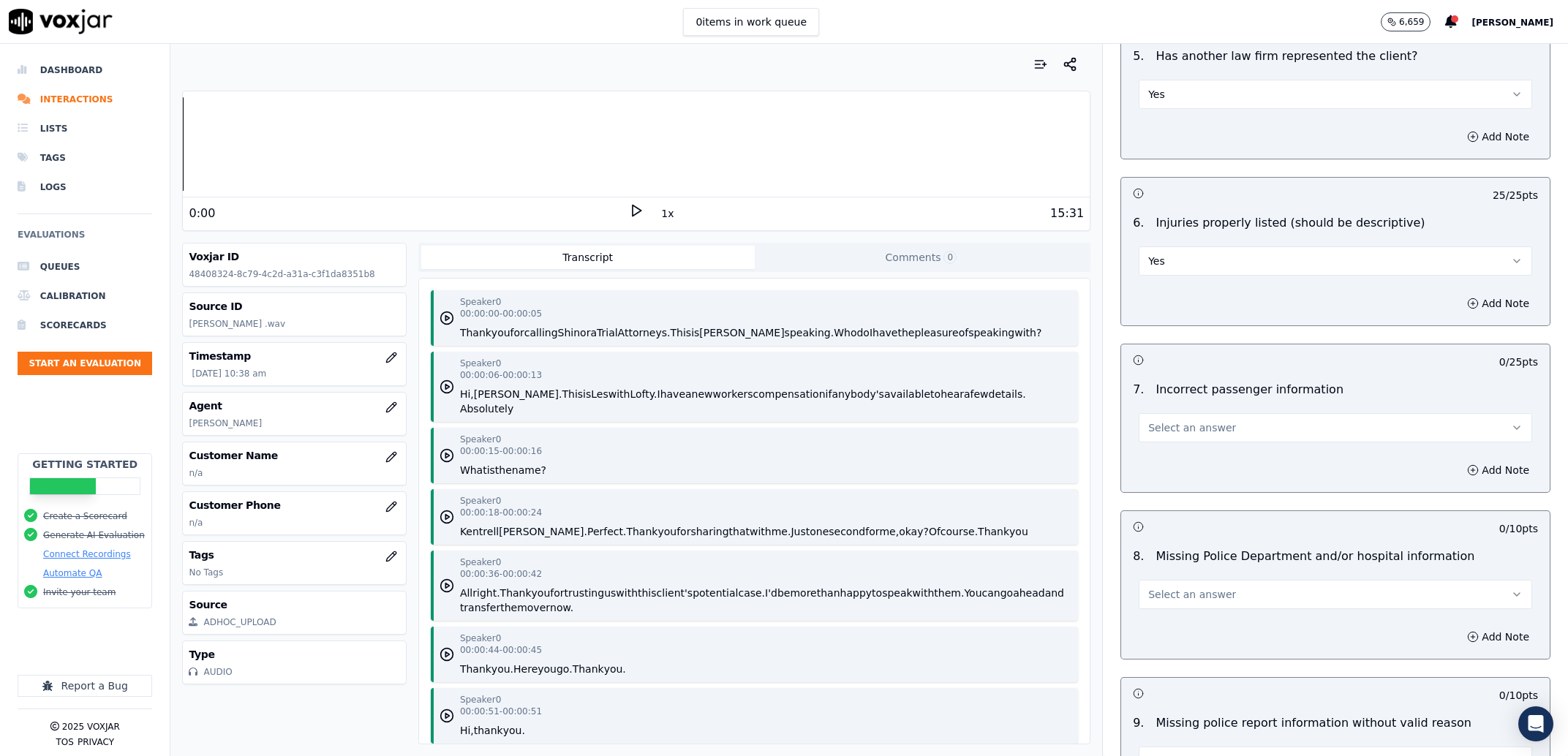
scroll to position [1954, 0]
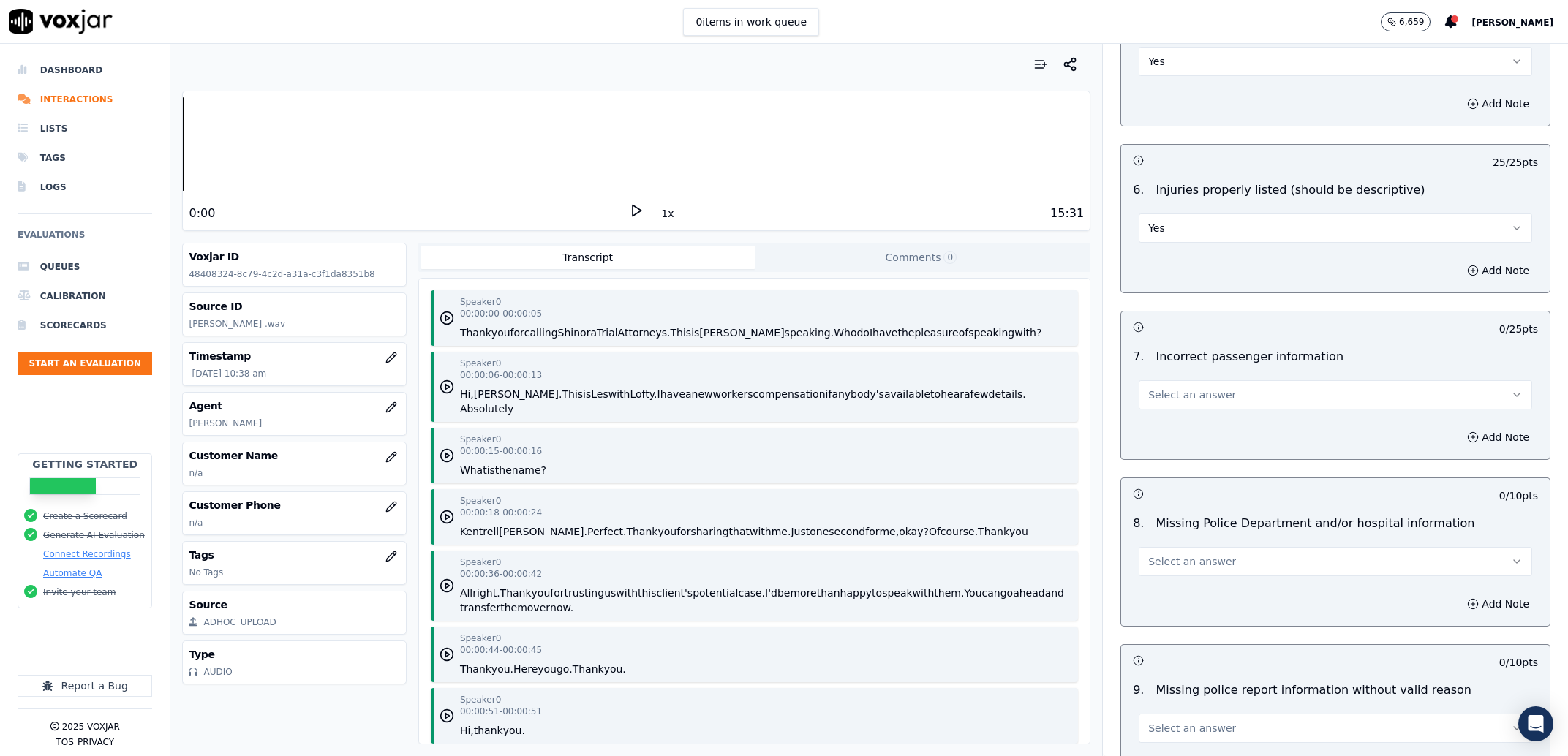
click at [1180, 392] on span "Select an answer" at bounding box center [1192, 395] width 88 height 15
click at [1183, 457] on div "No" at bounding box center [1305, 452] width 363 height 23
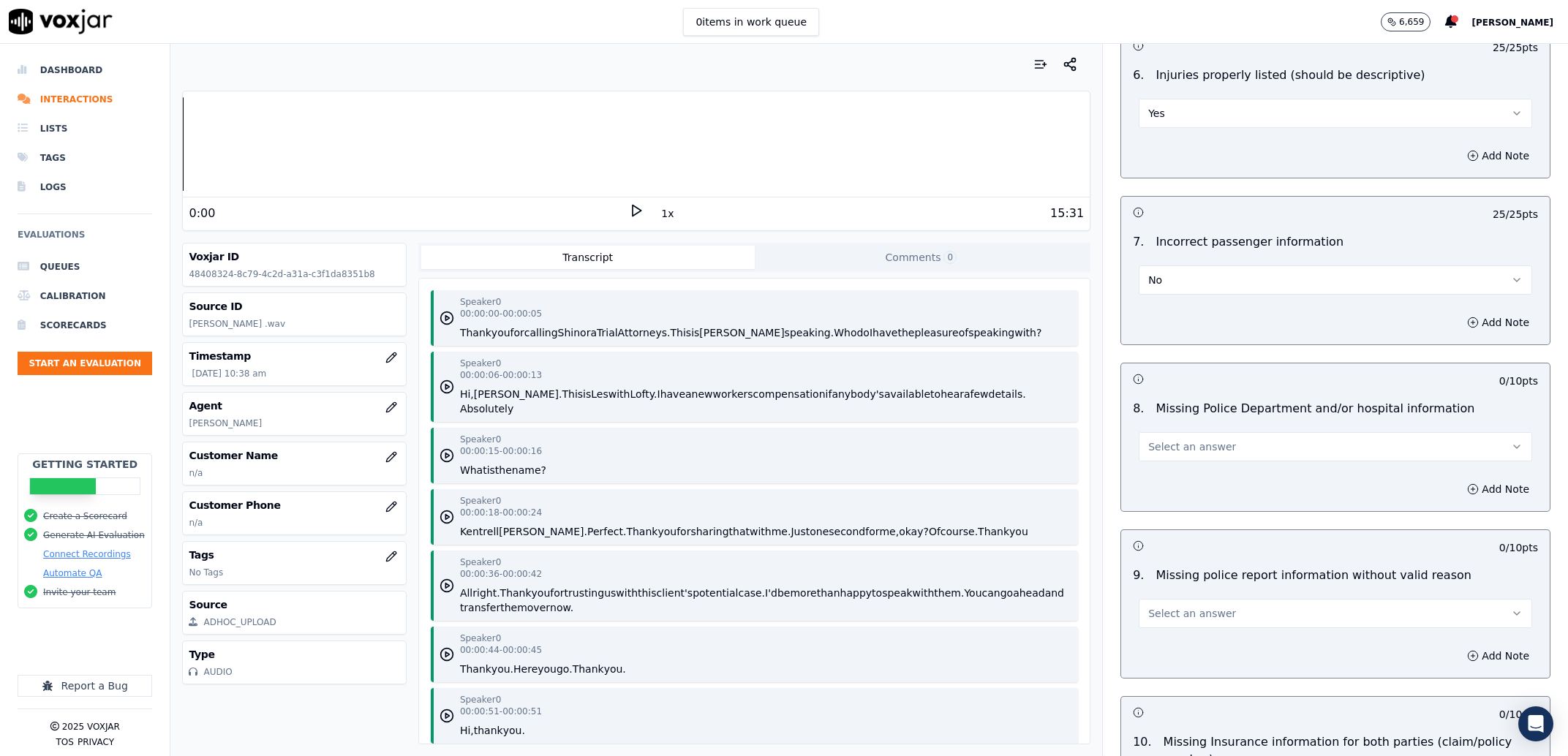
scroll to position [2139, 0]
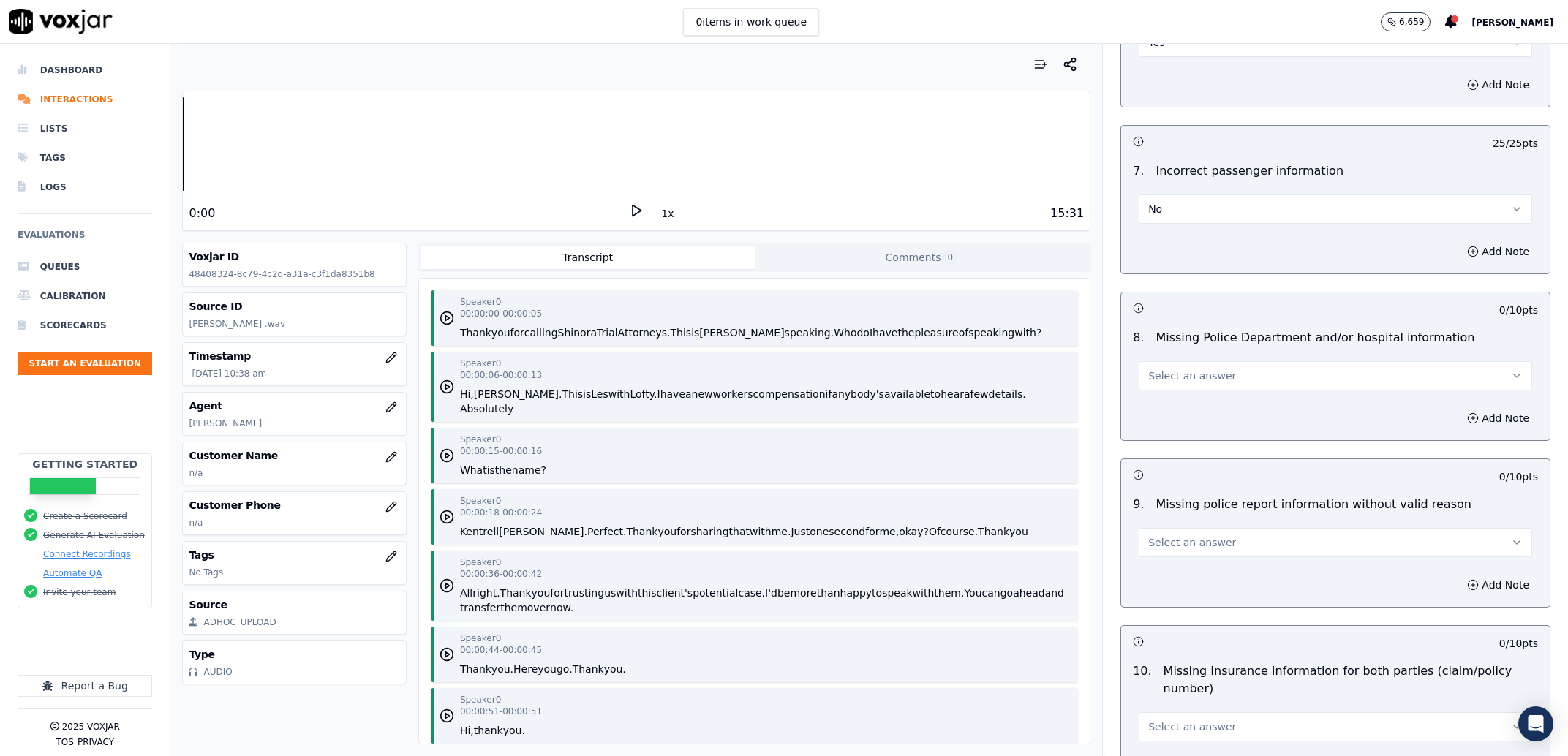
click at [1202, 391] on button "Select an answer" at bounding box center [1335, 375] width 393 height 29
click at [1171, 462] on div "N/A" at bounding box center [1305, 456] width 363 height 23
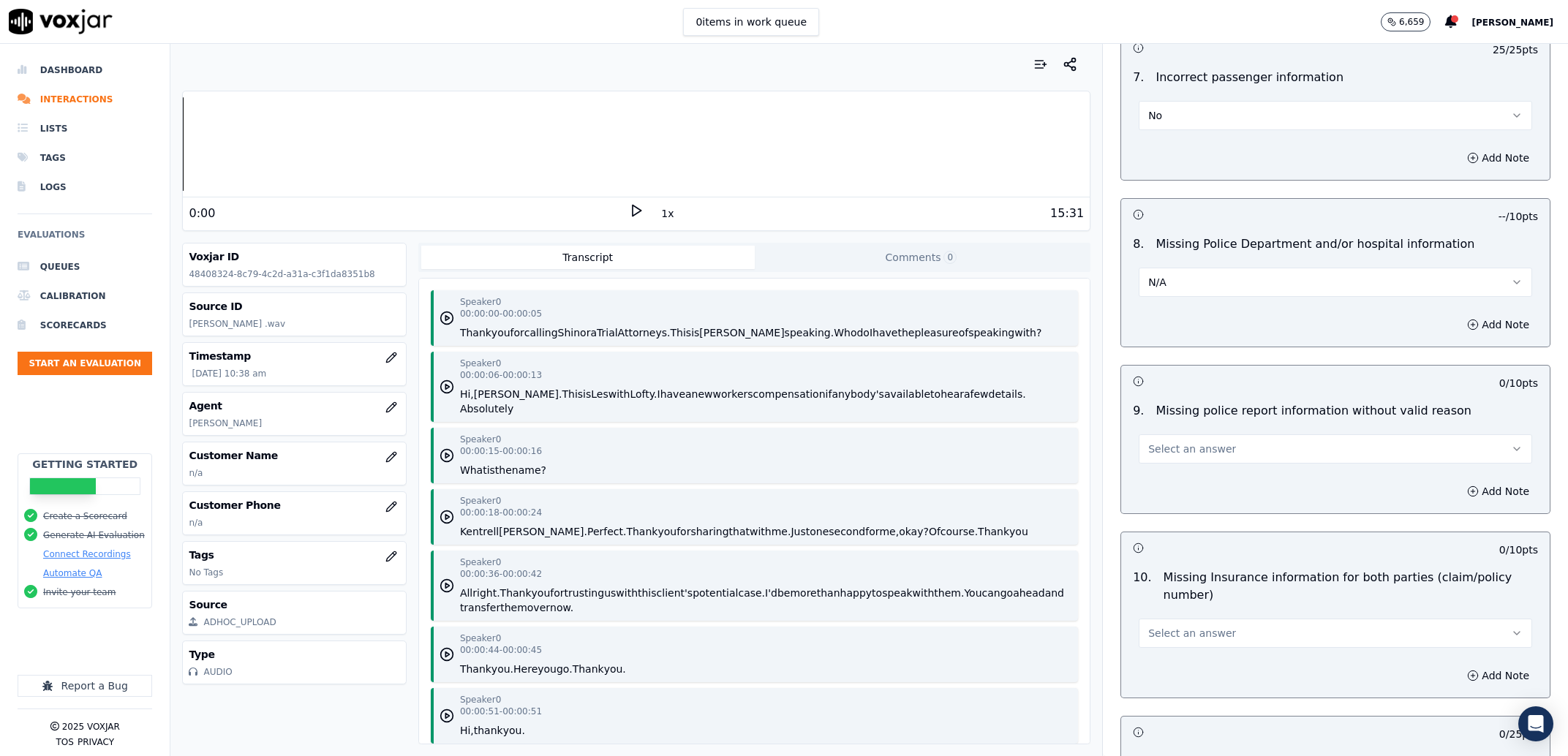
scroll to position [2326, 0]
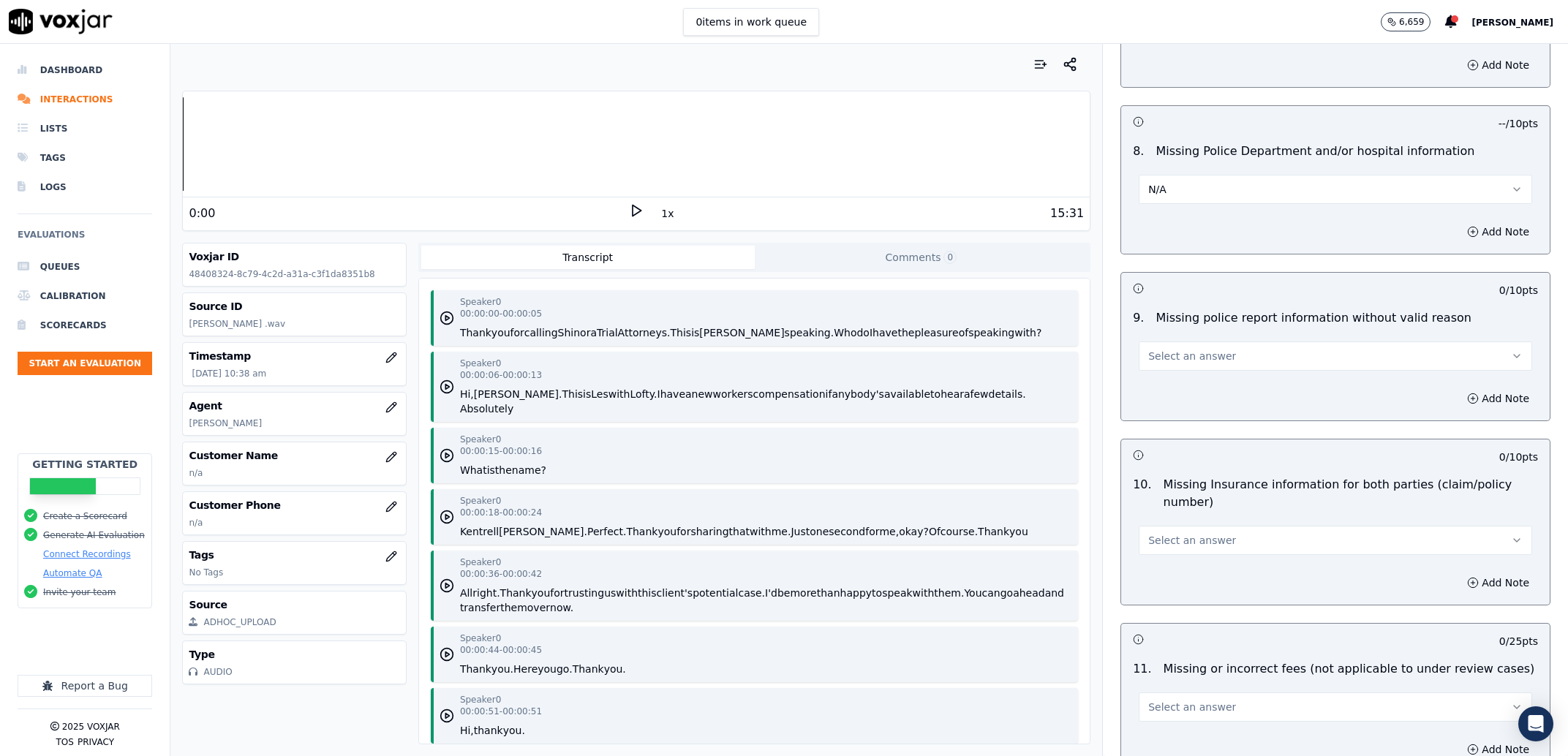
click at [1169, 371] on button "Select an answer" at bounding box center [1335, 356] width 393 height 29
click at [1162, 430] on div "N/A" at bounding box center [1305, 438] width 363 height 23
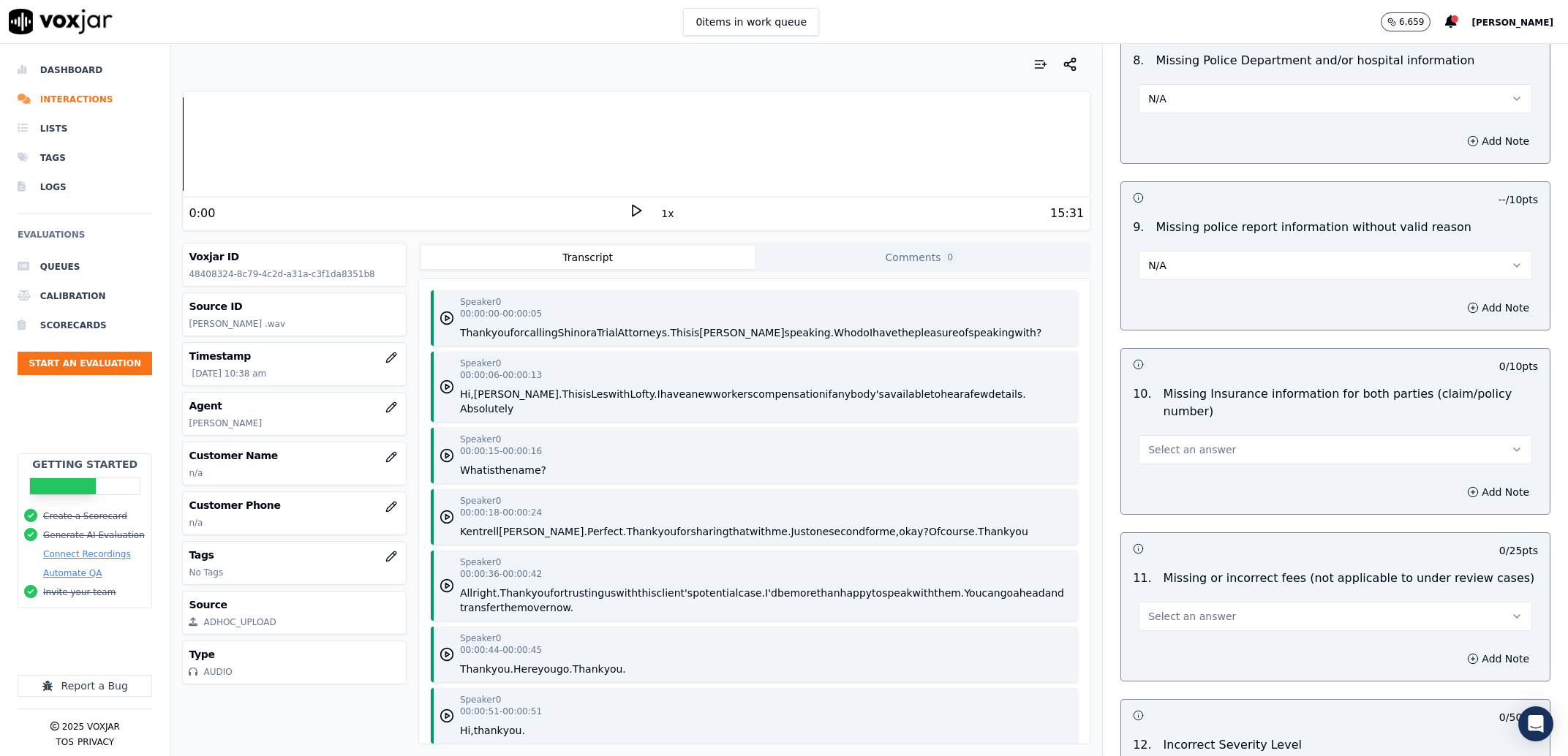
scroll to position [2512, 0]
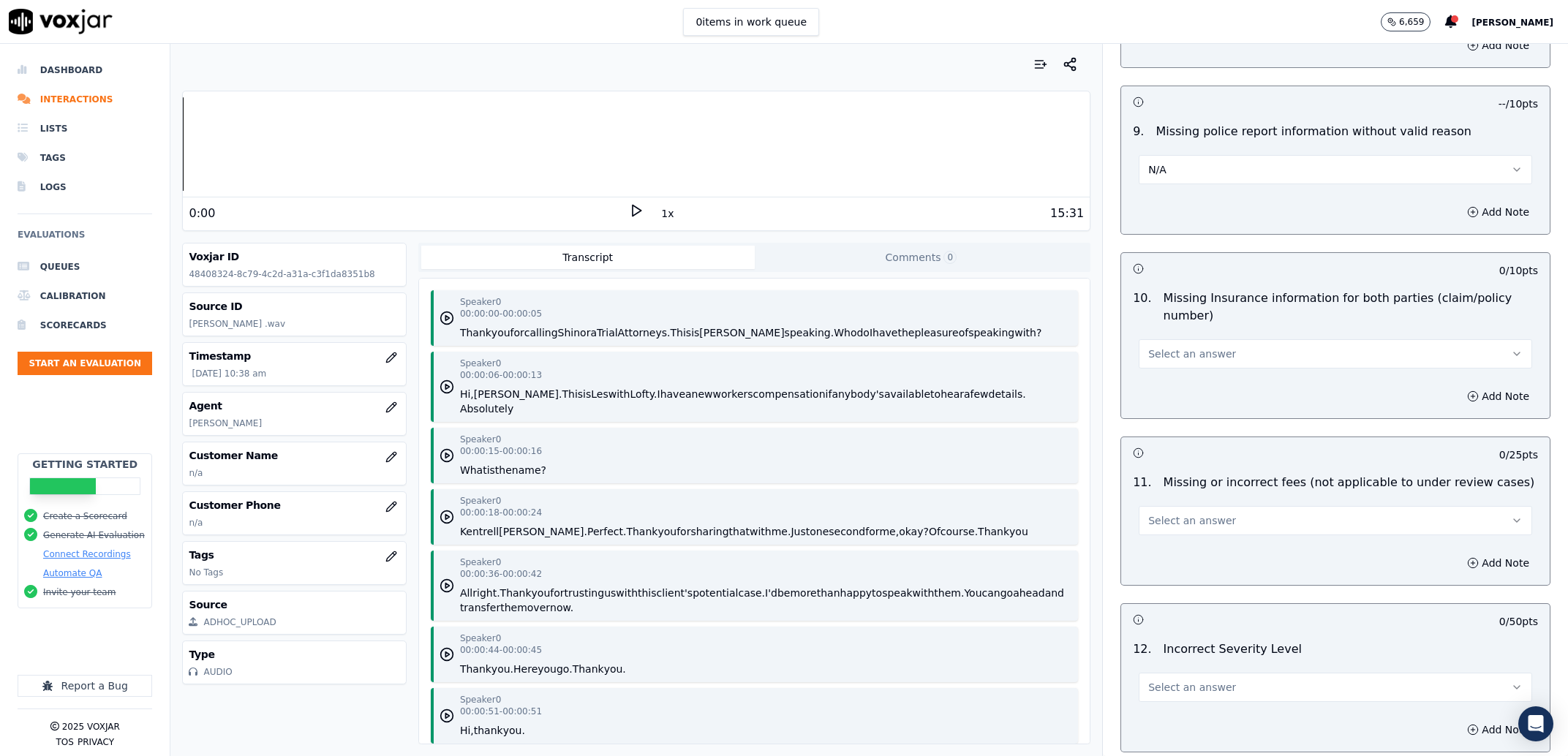
click at [1168, 346] on button "Select an answer" at bounding box center [1335, 353] width 393 height 29
drag, startPoint x: 1179, startPoint y: 420, endPoint x: 1179, endPoint y: 428, distance: 8.0
click at [1179, 428] on div "Yes No N/A" at bounding box center [1305, 413] width 369 height 76
click at [1179, 428] on div "N/A" at bounding box center [1305, 436] width 363 height 23
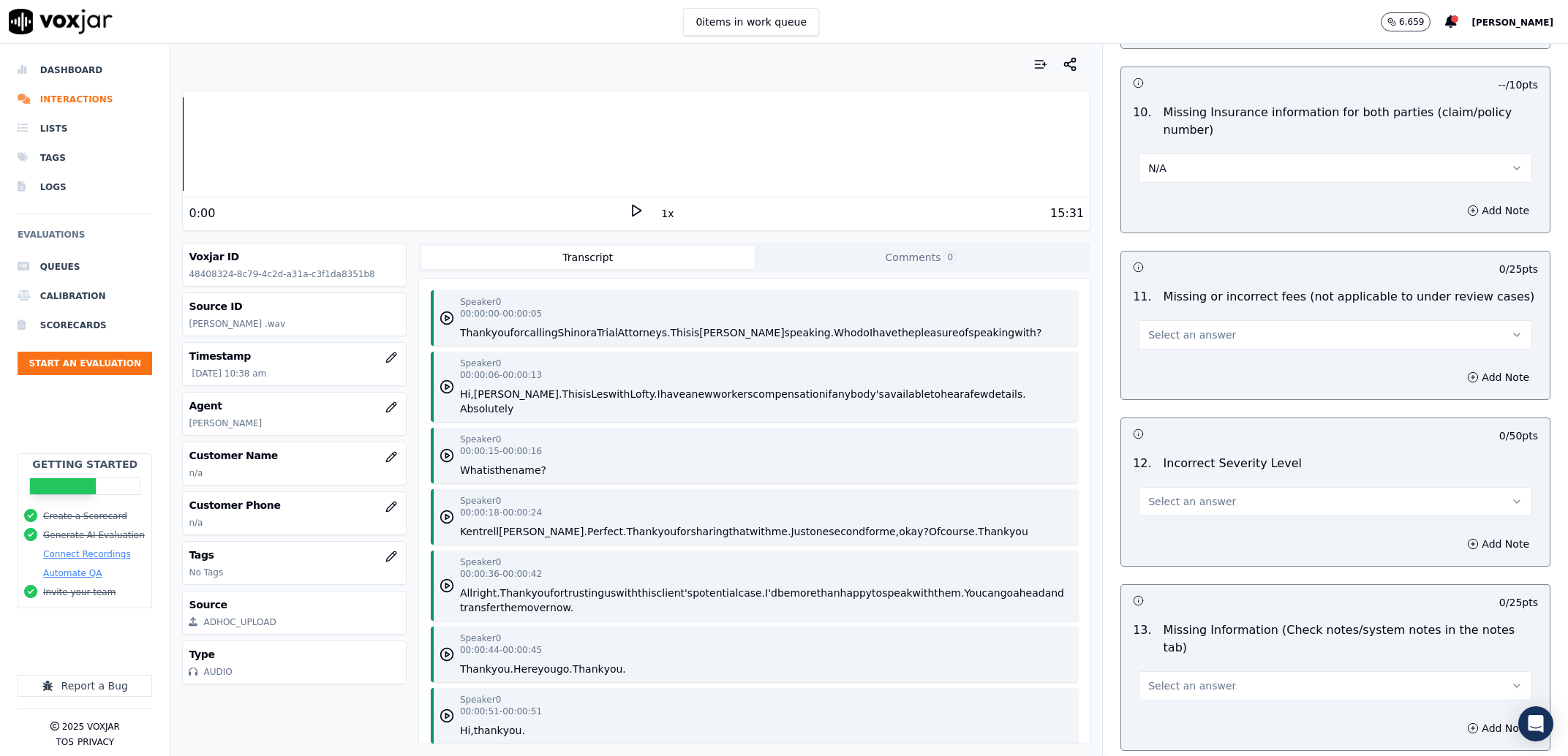
click at [1192, 337] on span "Select an answer" at bounding box center [1192, 335] width 88 height 15
click at [1178, 412] on div "N/A" at bounding box center [1305, 416] width 363 height 23
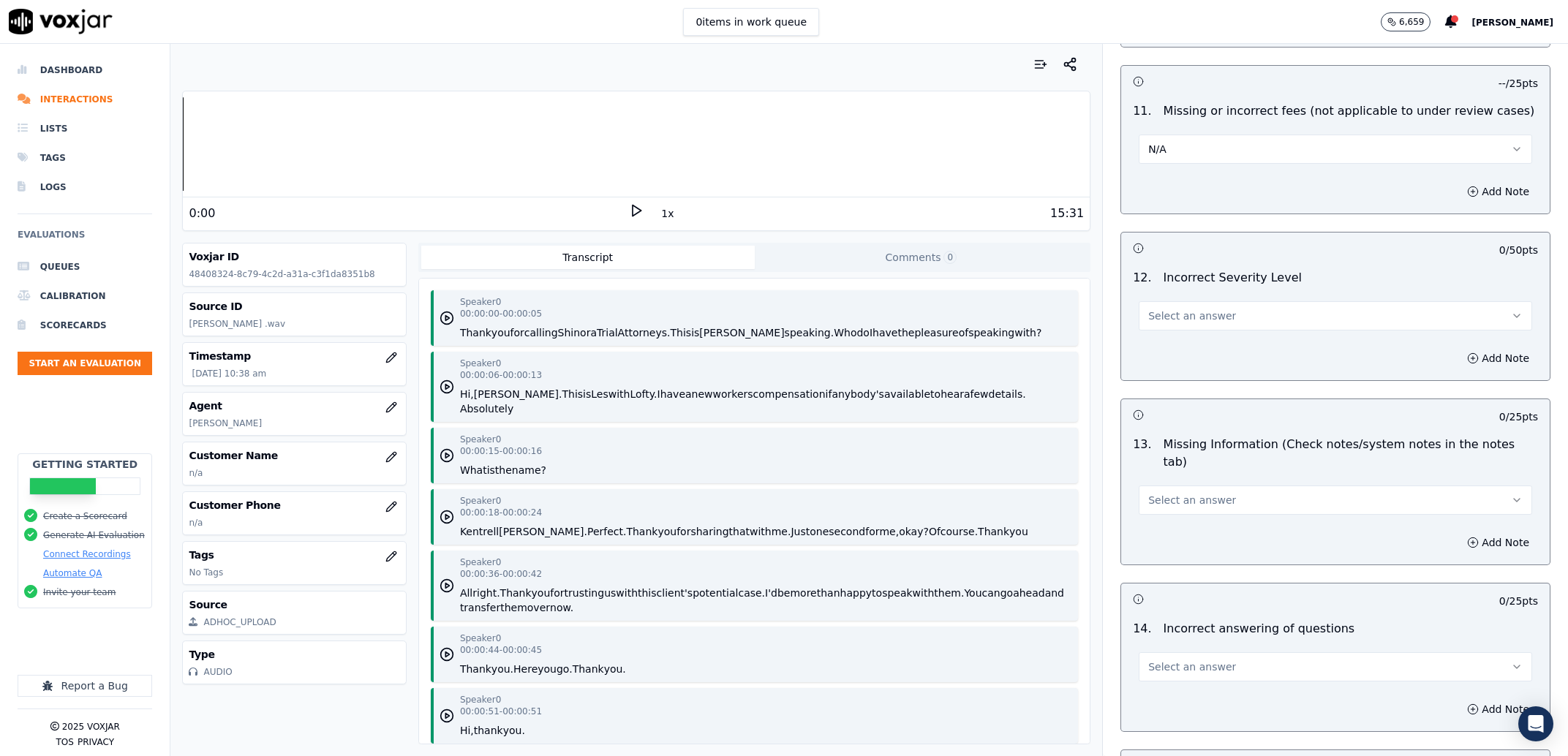
scroll to position [2884, 0]
click at [1188, 310] on span "Select an answer" at bounding box center [1192, 315] width 88 height 15
click at [1185, 369] on div "No" at bounding box center [1305, 374] width 363 height 23
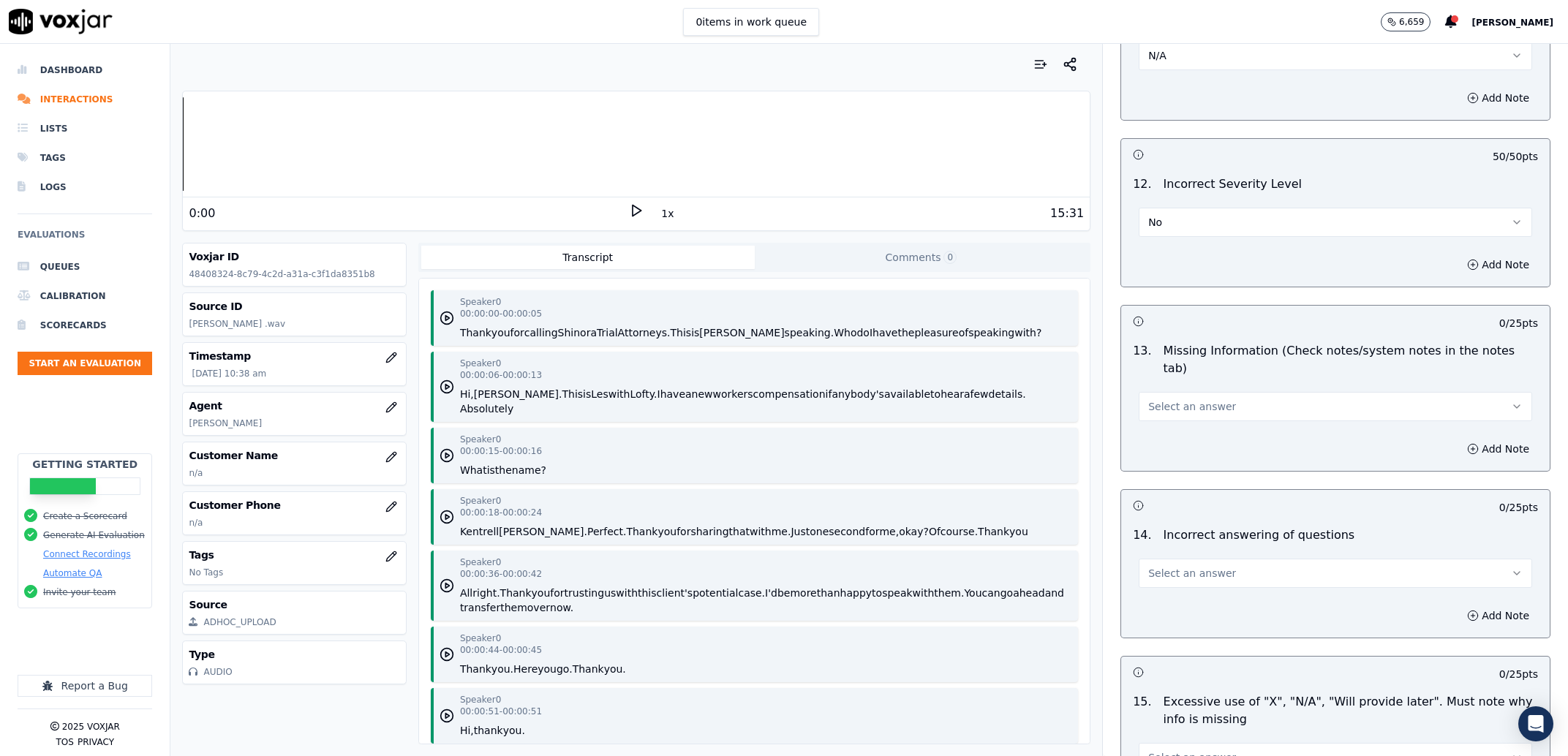
click at [1220, 392] on button "Select an answer" at bounding box center [1335, 406] width 393 height 29
click at [1206, 425] on div "Yes" at bounding box center [1305, 424] width 363 height 23
click at [1459, 438] on button "Add Note" at bounding box center [1498, 449] width 80 height 21
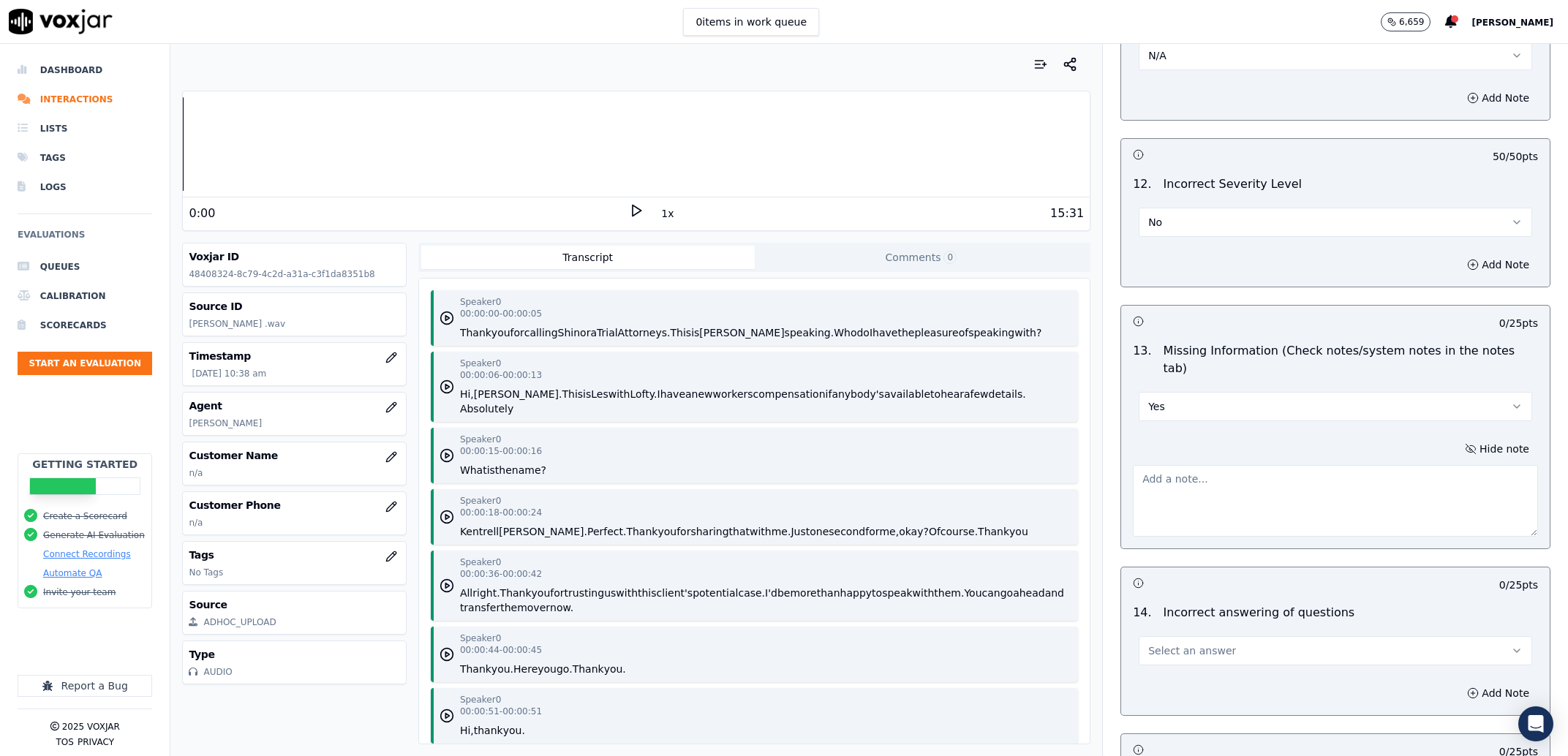
click at [1342, 475] on textarea at bounding box center [1336, 501] width 405 height 71
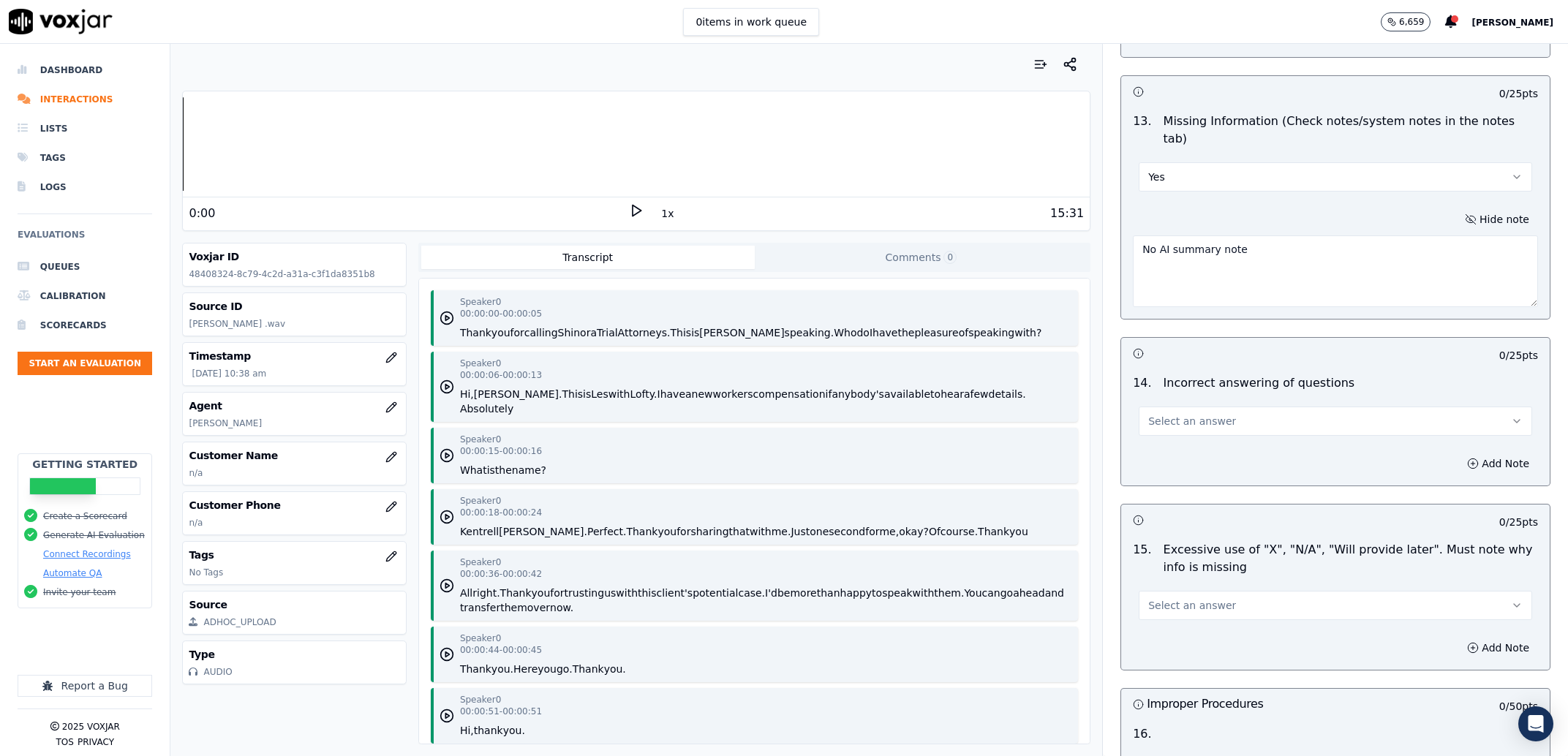
scroll to position [3256, 0]
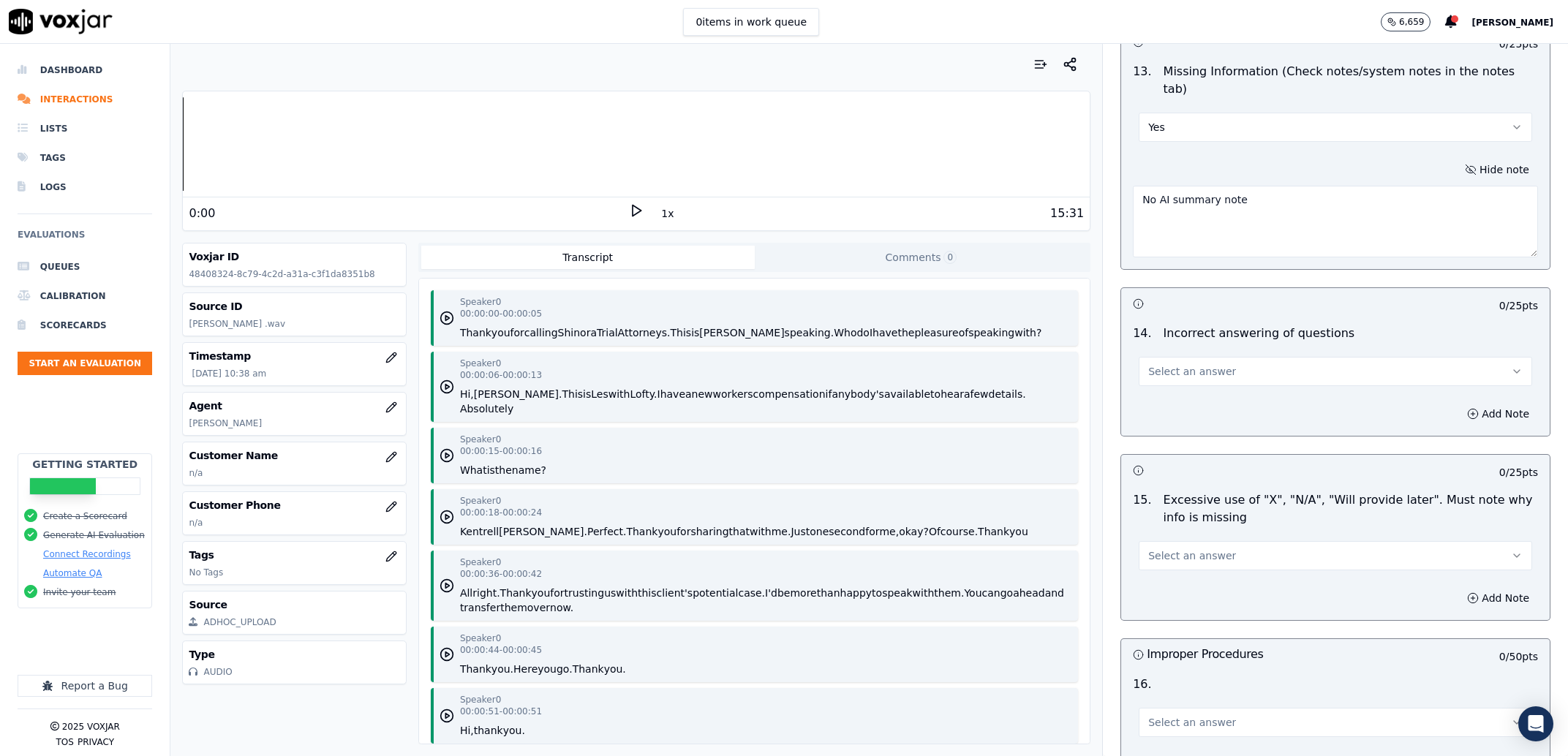
type textarea "No AI summary note"
click at [1168, 364] on span "Select an answer" at bounding box center [1192, 371] width 88 height 15
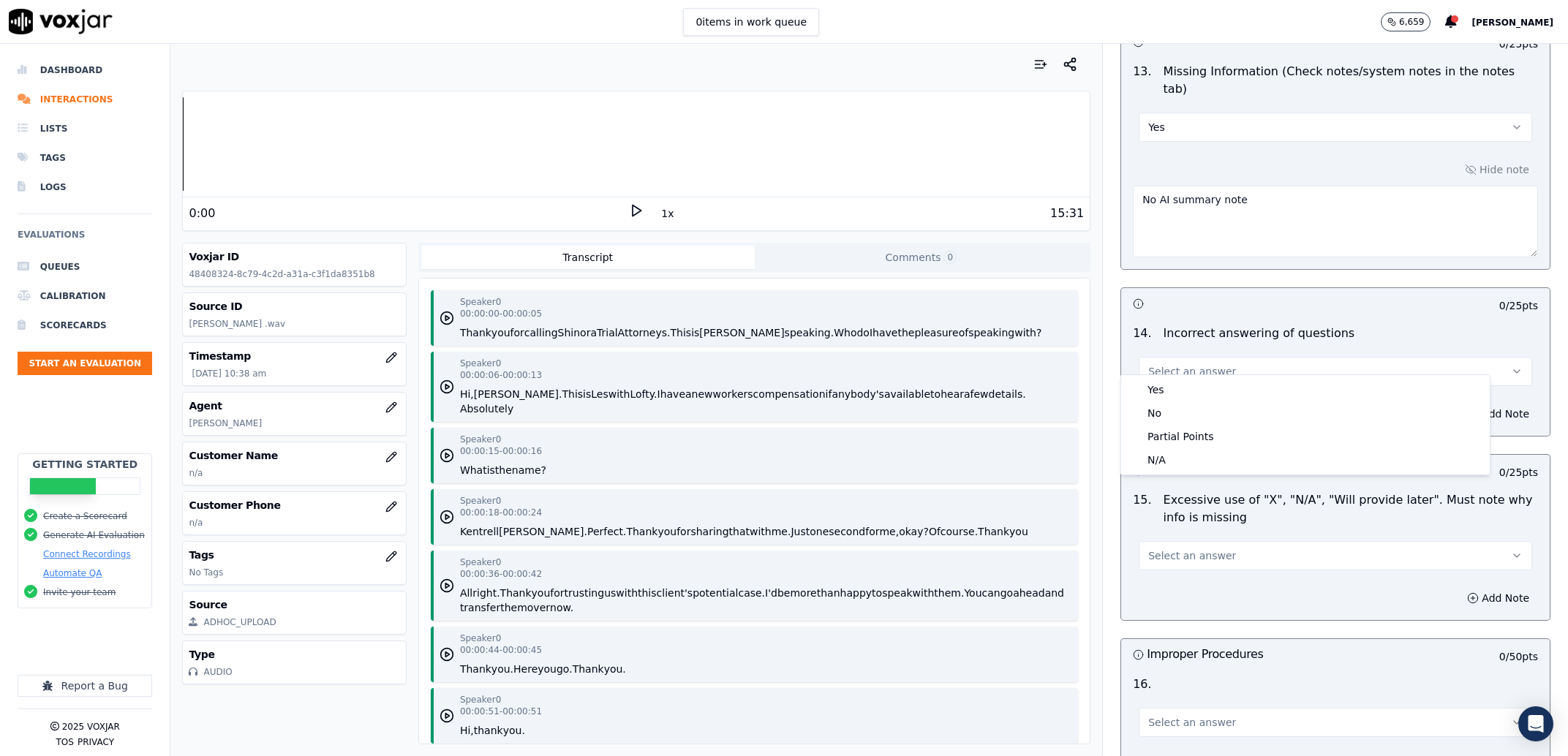
click at [1168, 364] on span "Select an answer" at bounding box center [1192, 371] width 88 height 15
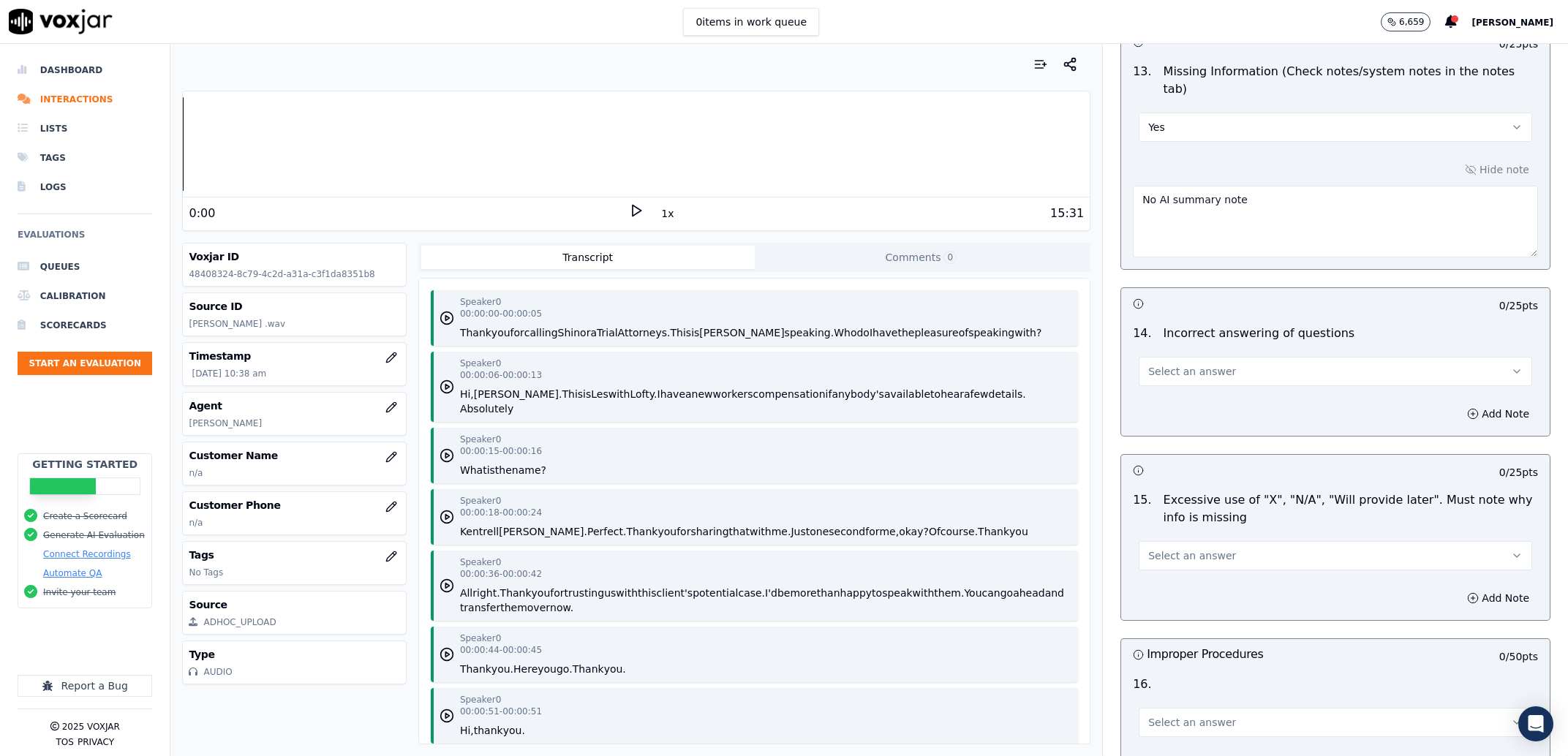
click at [1175, 118] on button "Yes" at bounding box center [1335, 126] width 393 height 29
click at [1176, 169] on div "No" at bounding box center [1305, 168] width 363 height 23
drag, startPoint x: 1220, startPoint y: 211, endPoint x: 1095, endPoint y: 185, distance: 127.7
click at [1133, 186] on textarea "No AI summary note" at bounding box center [1336, 222] width 405 height 71
click at [1170, 356] on button "Select an answer" at bounding box center [1335, 371] width 393 height 29
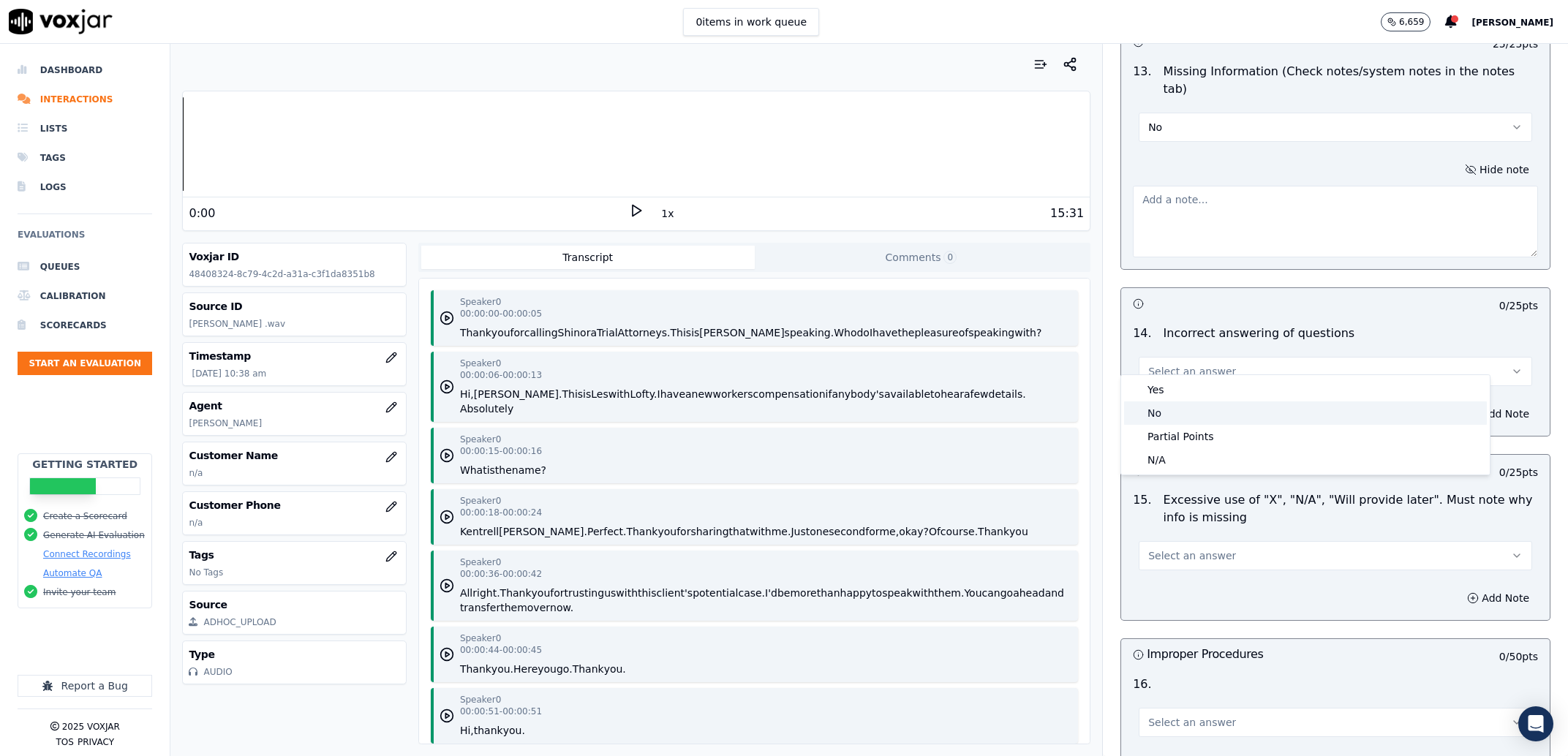
click at [1150, 415] on div "No" at bounding box center [1305, 412] width 363 height 23
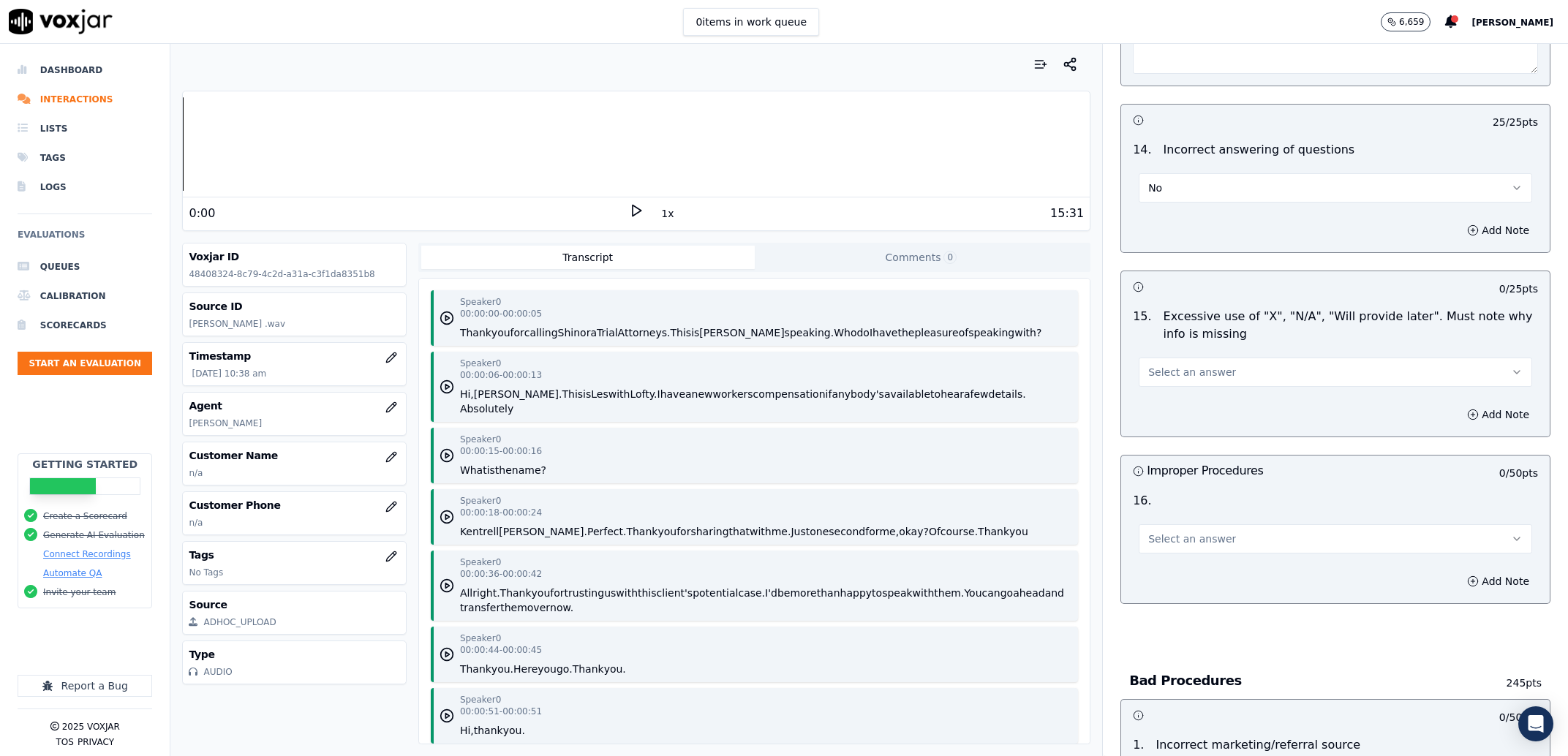
scroll to position [3443, 0]
click at [1177, 370] on button "Select an answer" at bounding box center [1335, 368] width 393 height 29
click at [1182, 406] on div "No" at bounding box center [1305, 411] width 363 height 23
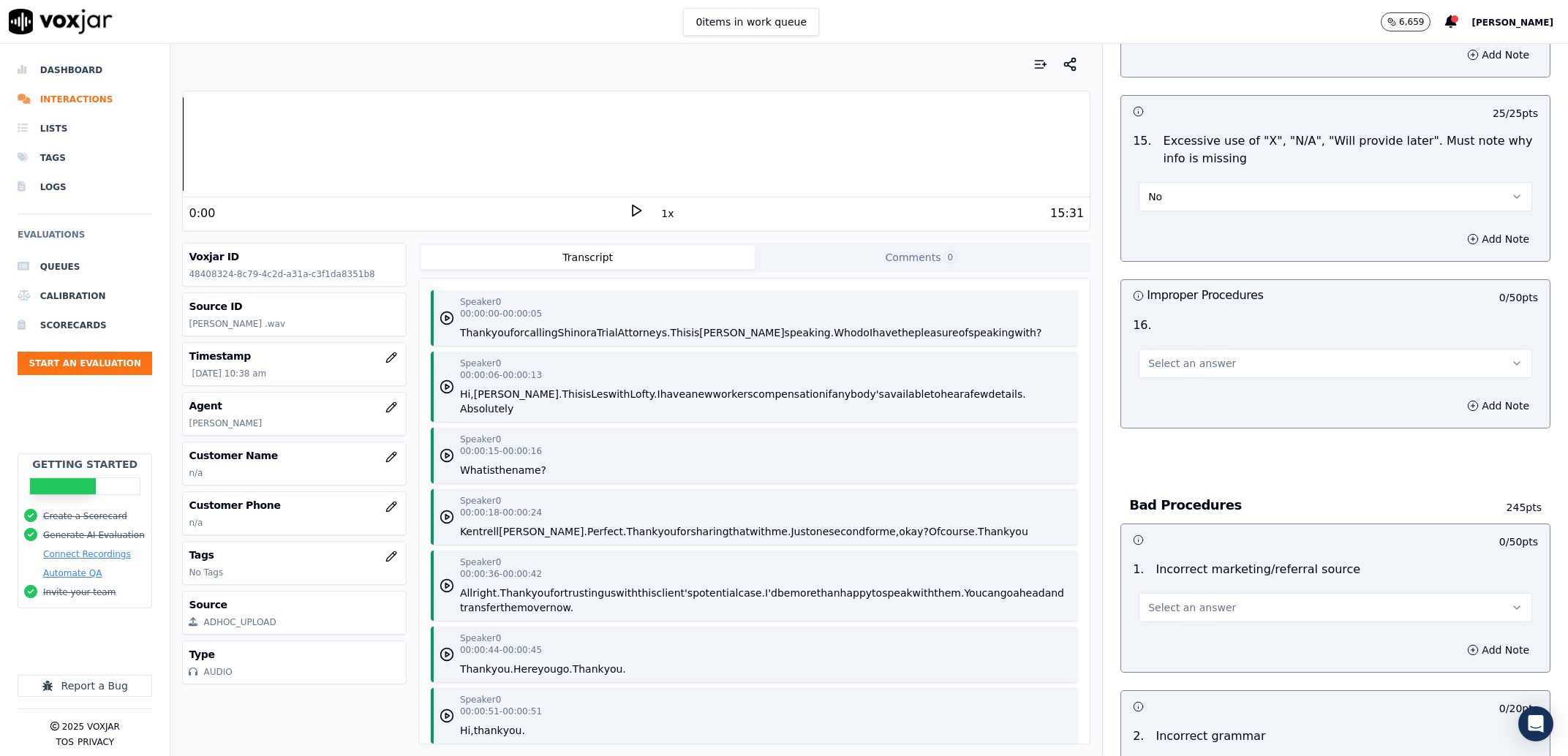
scroll to position [3722, 0]
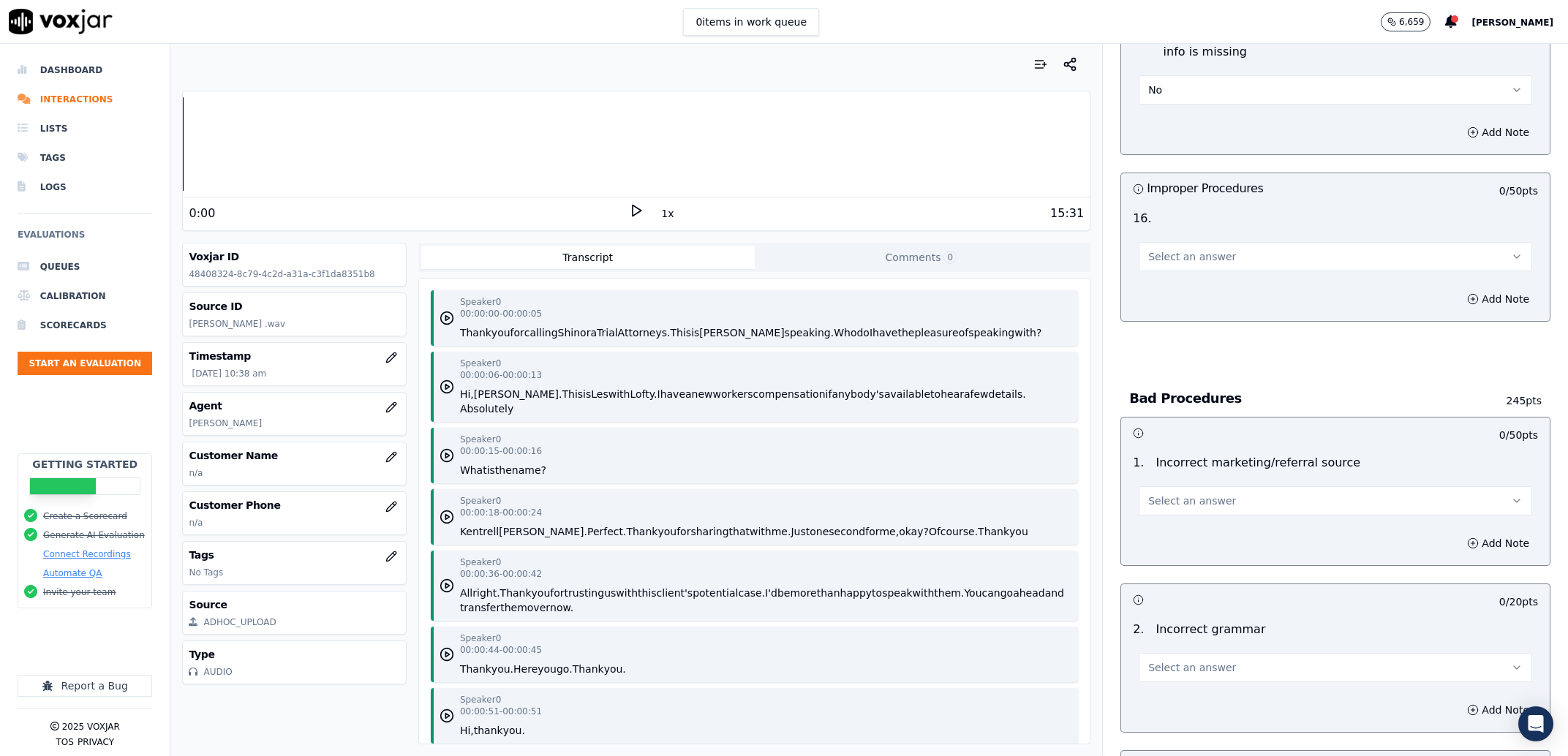
click at [1214, 228] on div "Select an answer" at bounding box center [1336, 249] width 417 height 44
click at [1211, 242] on button "Select an answer" at bounding box center [1335, 256] width 393 height 29
click at [1185, 322] on div "No" at bounding box center [1305, 321] width 363 height 23
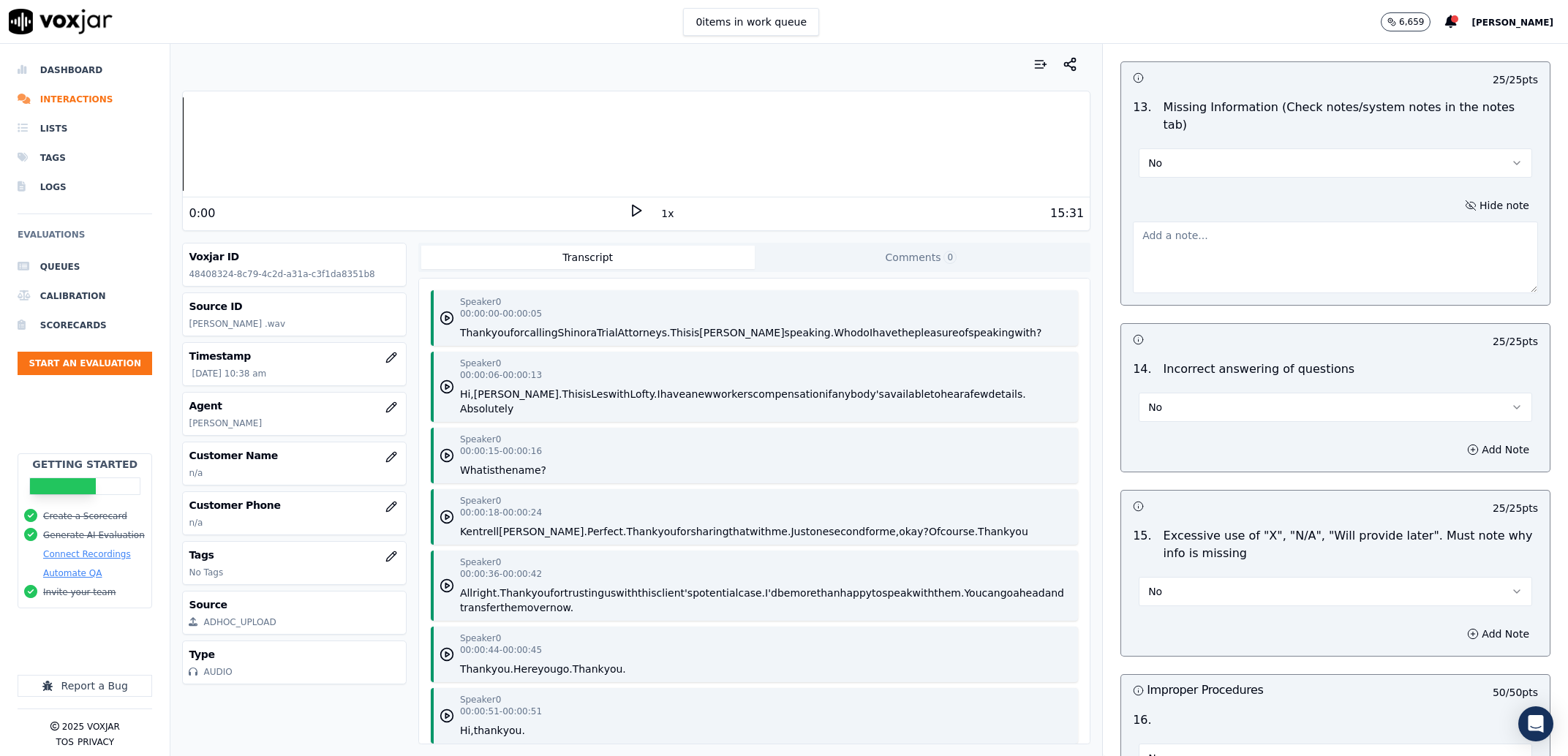
scroll to position [3163, 0]
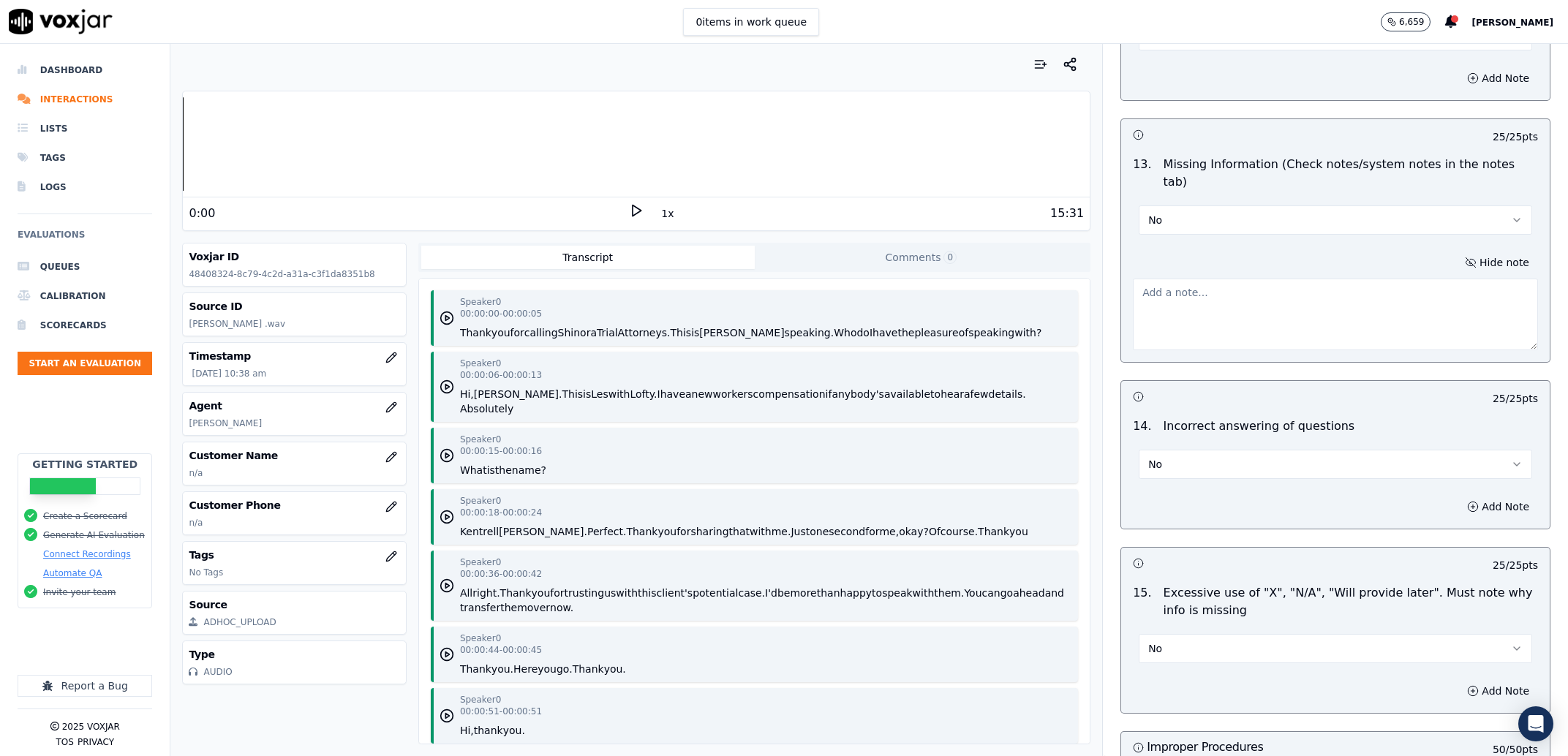
click at [1240, 282] on textarea at bounding box center [1336, 314] width 405 height 71
type textarea "d"
click at [1373, 297] on textarea "the agent did not add Georgia Ruiz to the review" at bounding box center [1336, 314] width 405 height 71
type textarea "the agent did not add Georgia Ruiz to the review and according to intake resour…"
click at [1184, 221] on div "13 . Missing Information (Check notes/system notes in the notes tab) No" at bounding box center [1336, 195] width 429 height 91
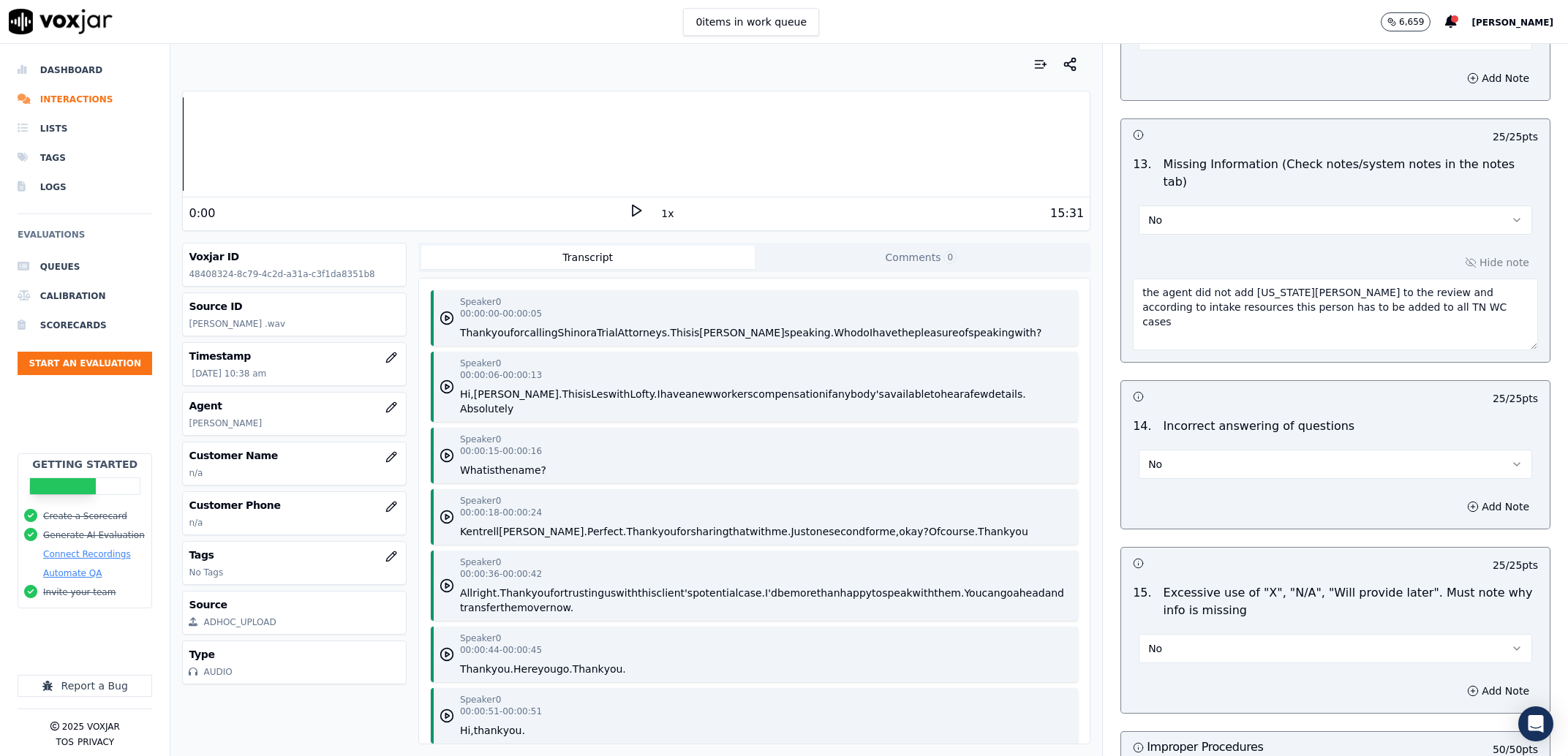
click at [1181, 207] on button "No" at bounding box center [1335, 220] width 393 height 29
click at [1188, 248] on div "Yes" at bounding box center [1305, 238] width 363 height 23
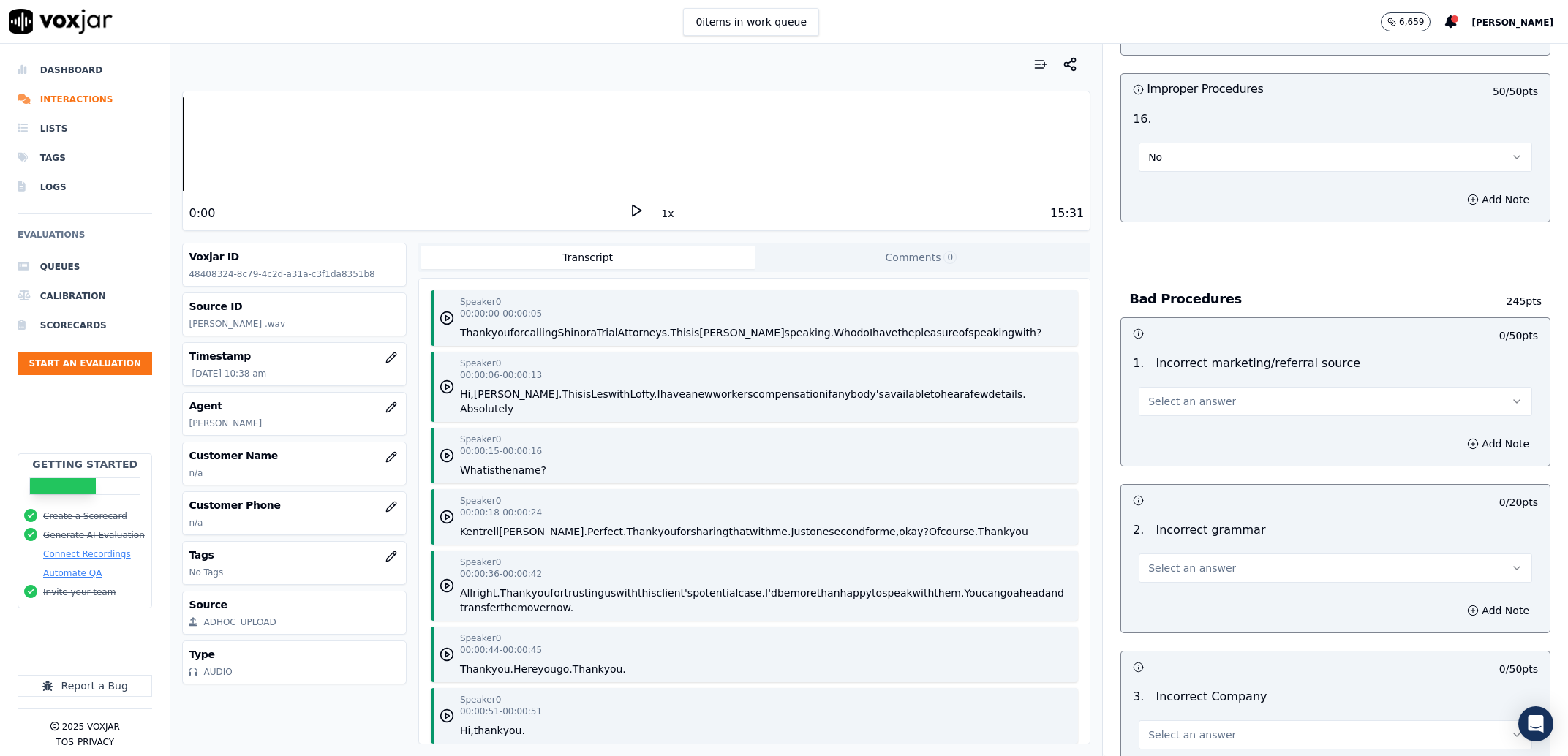
scroll to position [3907, 0]
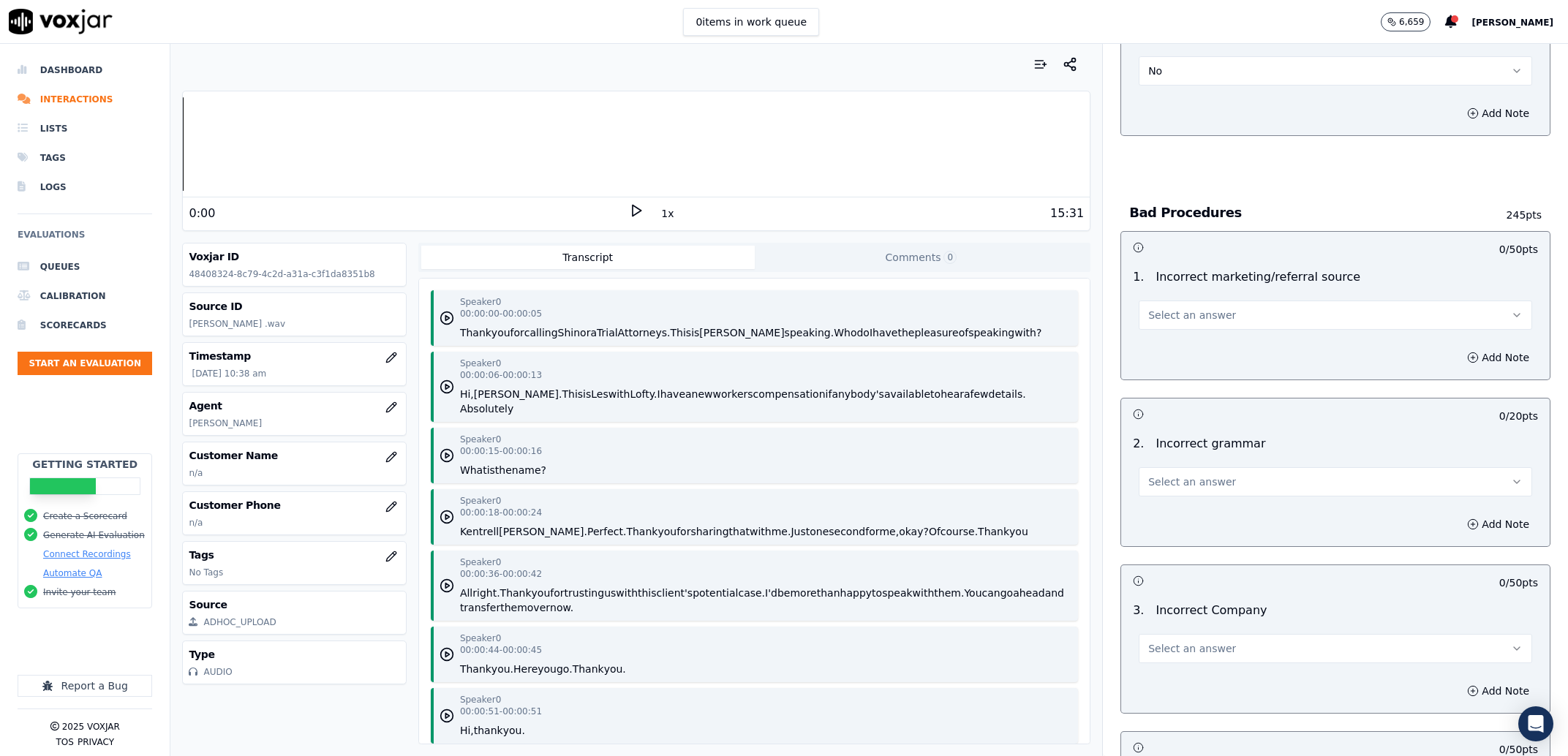
click at [1189, 308] on span "Select an answer" at bounding box center [1192, 315] width 88 height 15
click at [1189, 327] on div "Exceptional" at bounding box center [1305, 333] width 363 height 23
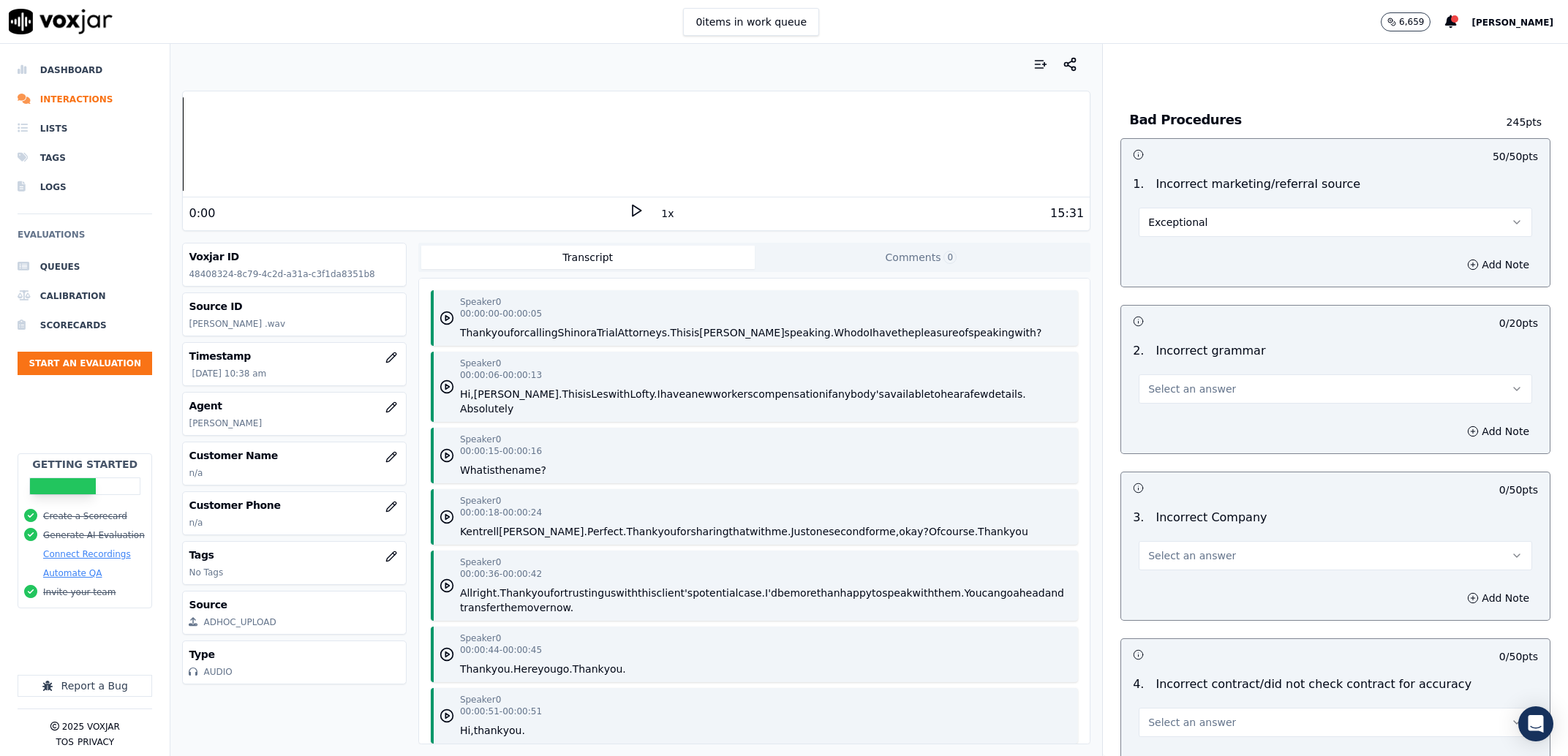
click at [1170, 382] on span "Select an answer" at bounding box center [1192, 389] width 88 height 15
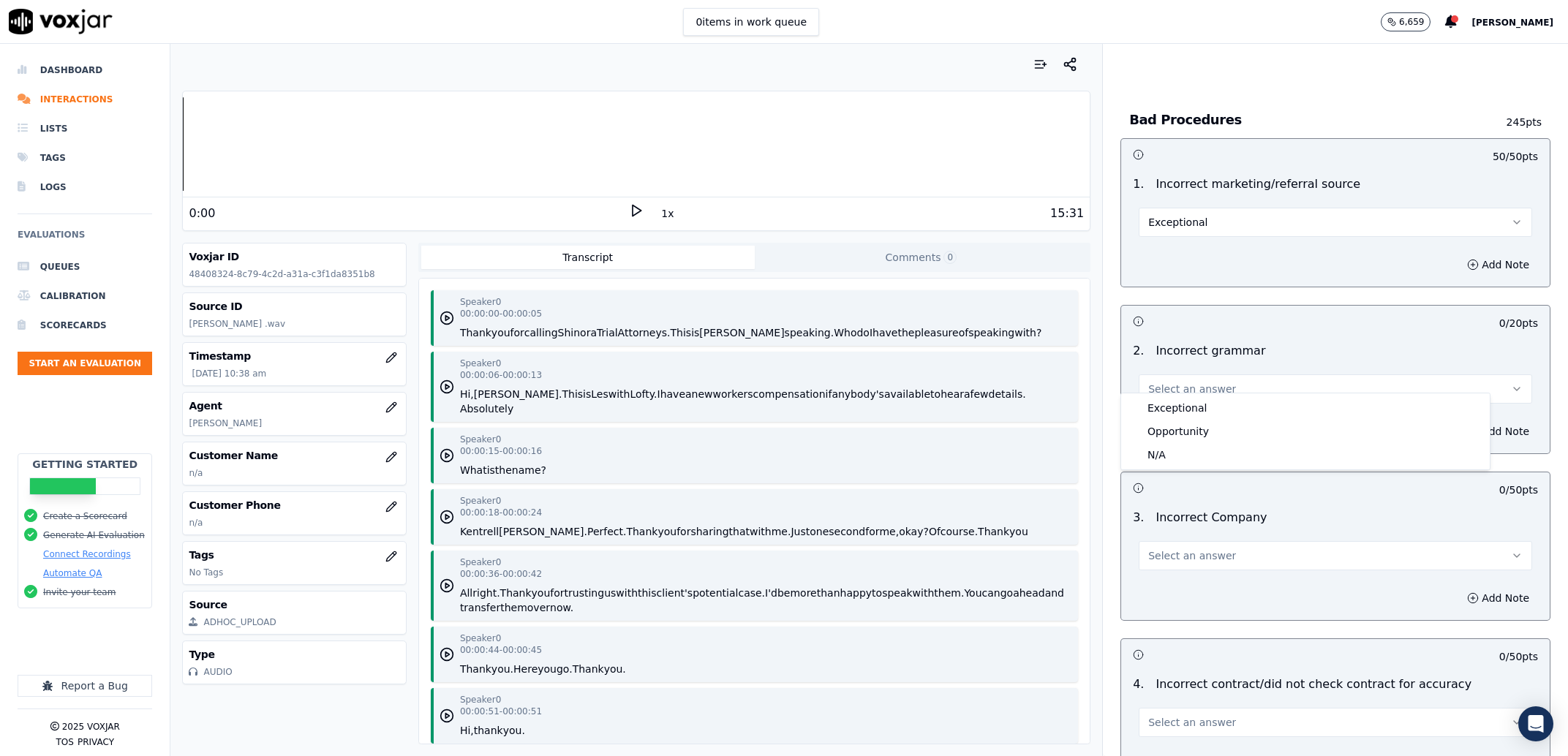
click at [1167, 400] on div "Exceptional" at bounding box center [1305, 407] width 363 height 23
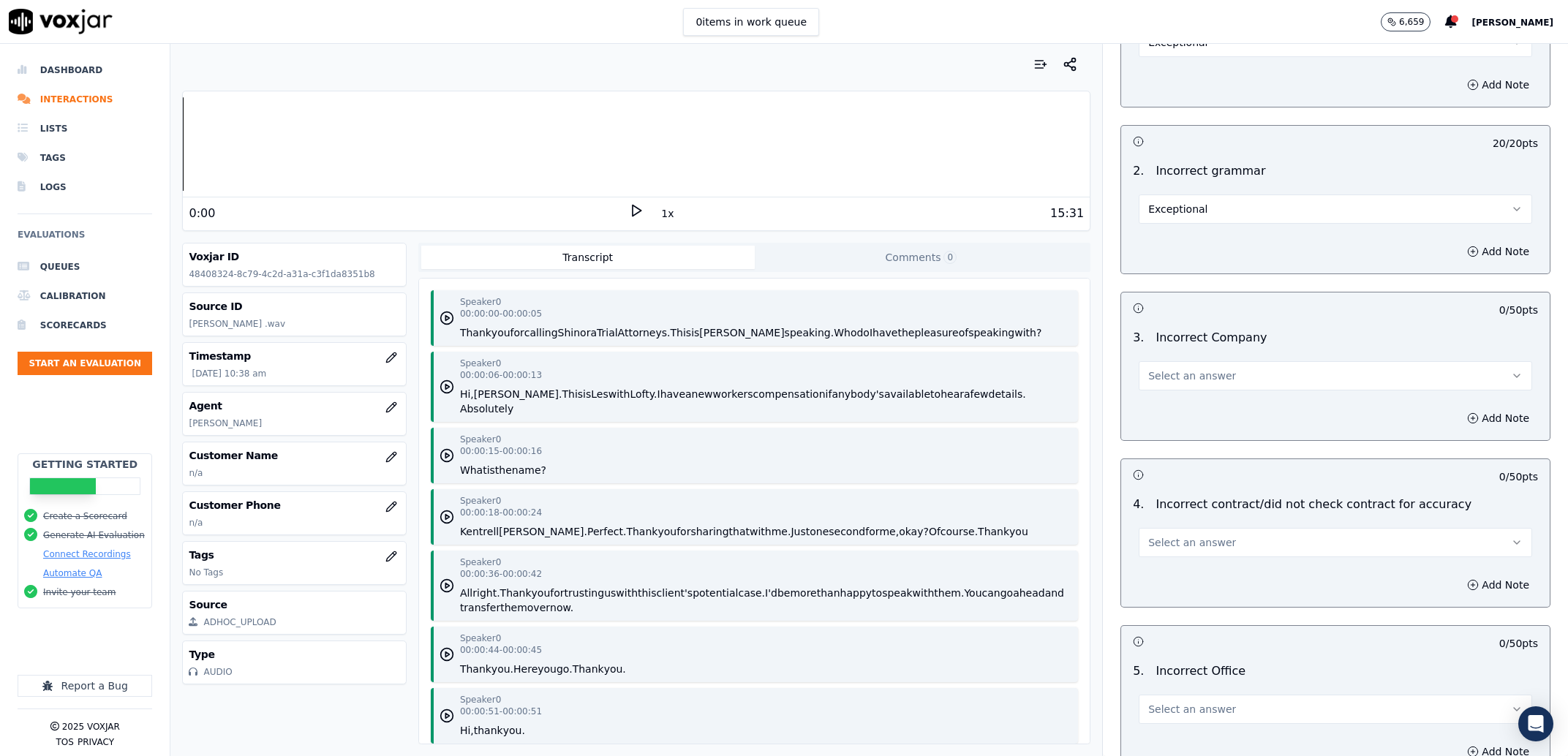
scroll to position [4187, 0]
click at [1185, 362] on span "Select an answer" at bounding box center [1192, 369] width 88 height 15
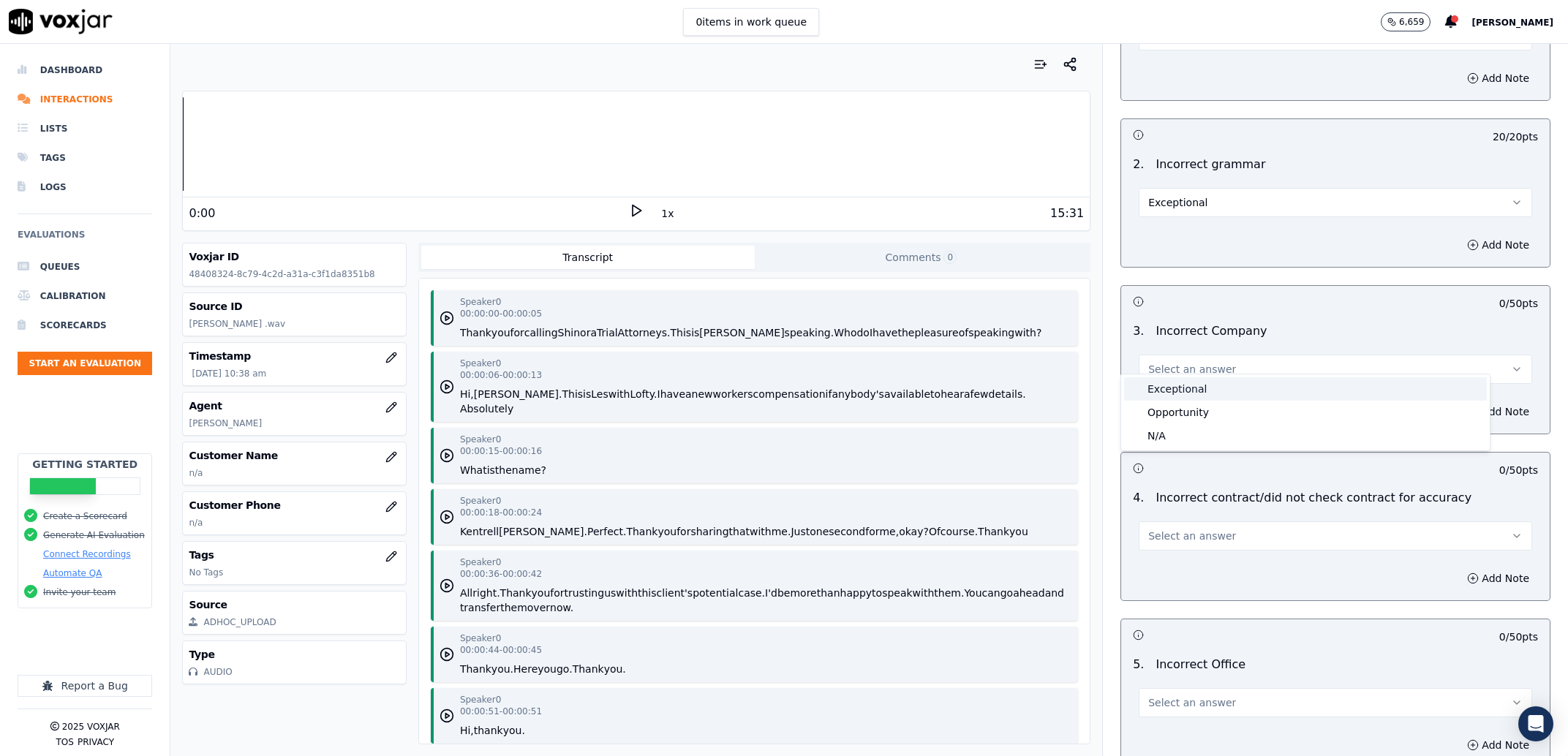
click at [1177, 391] on div "Exceptional" at bounding box center [1305, 388] width 363 height 23
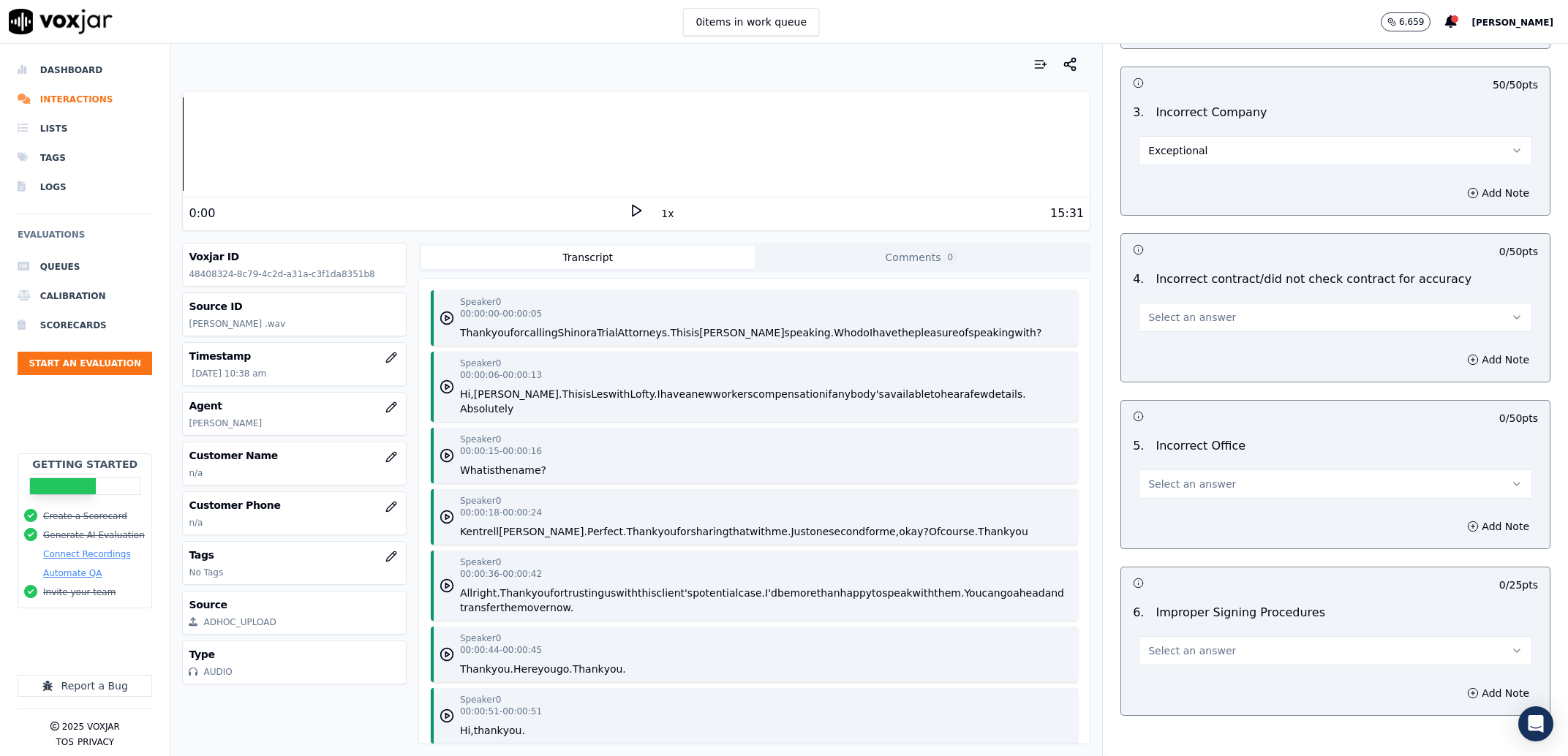
scroll to position [4466, 0]
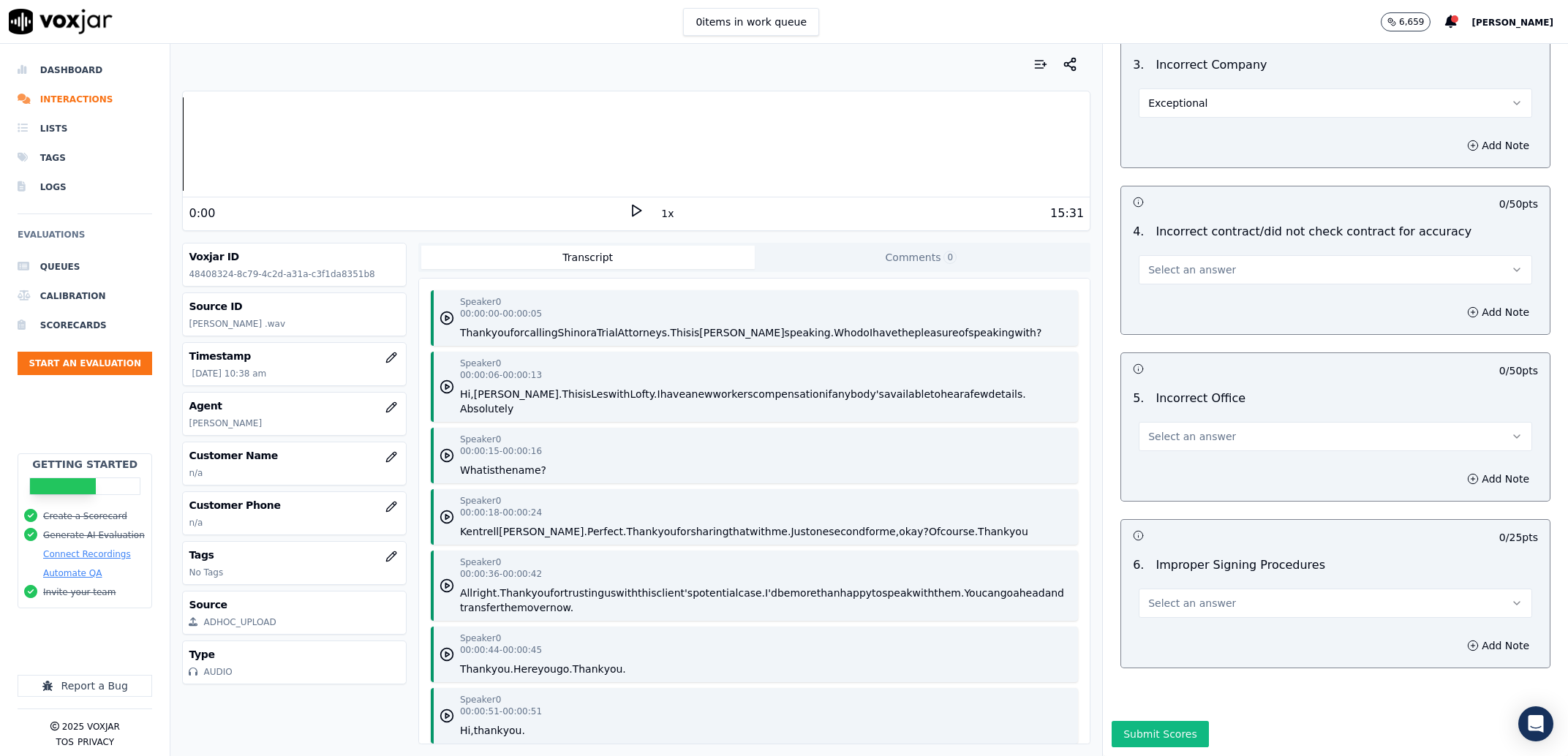
click at [1223, 255] on button "Select an answer" at bounding box center [1335, 269] width 393 height 29
click at [1182, 327] on div "N/A" at bounding box center [1305, 322] width 363 height 23
click at [1169, 429] on span "Select an answer" at bounding box center [1192, 437] width 88 height 15
click at [1167, 426] on div "Exceptional" at bounding box center [1305, 427] width 363 height 23
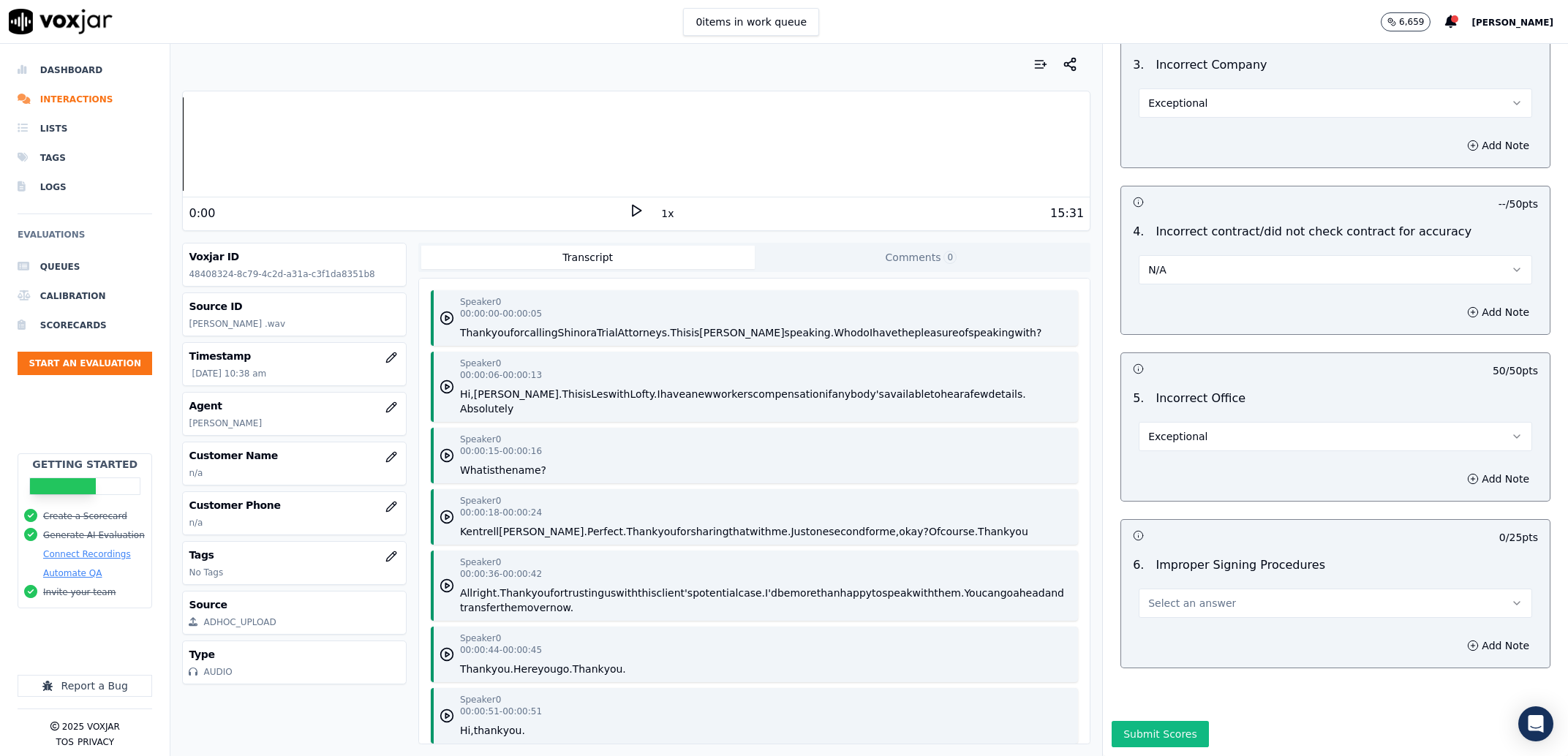
click at [1157, 589] on button "Select an answer" at bounding box center [1335, 603] width 393 height 29
click at [1164, 590] on div "Exceptional" at bounding box center [1305, 594] width 363 height 23
click at [1176, 721] on button "Submit Scores" at bounding box center [1160, 734] width 98 height 26
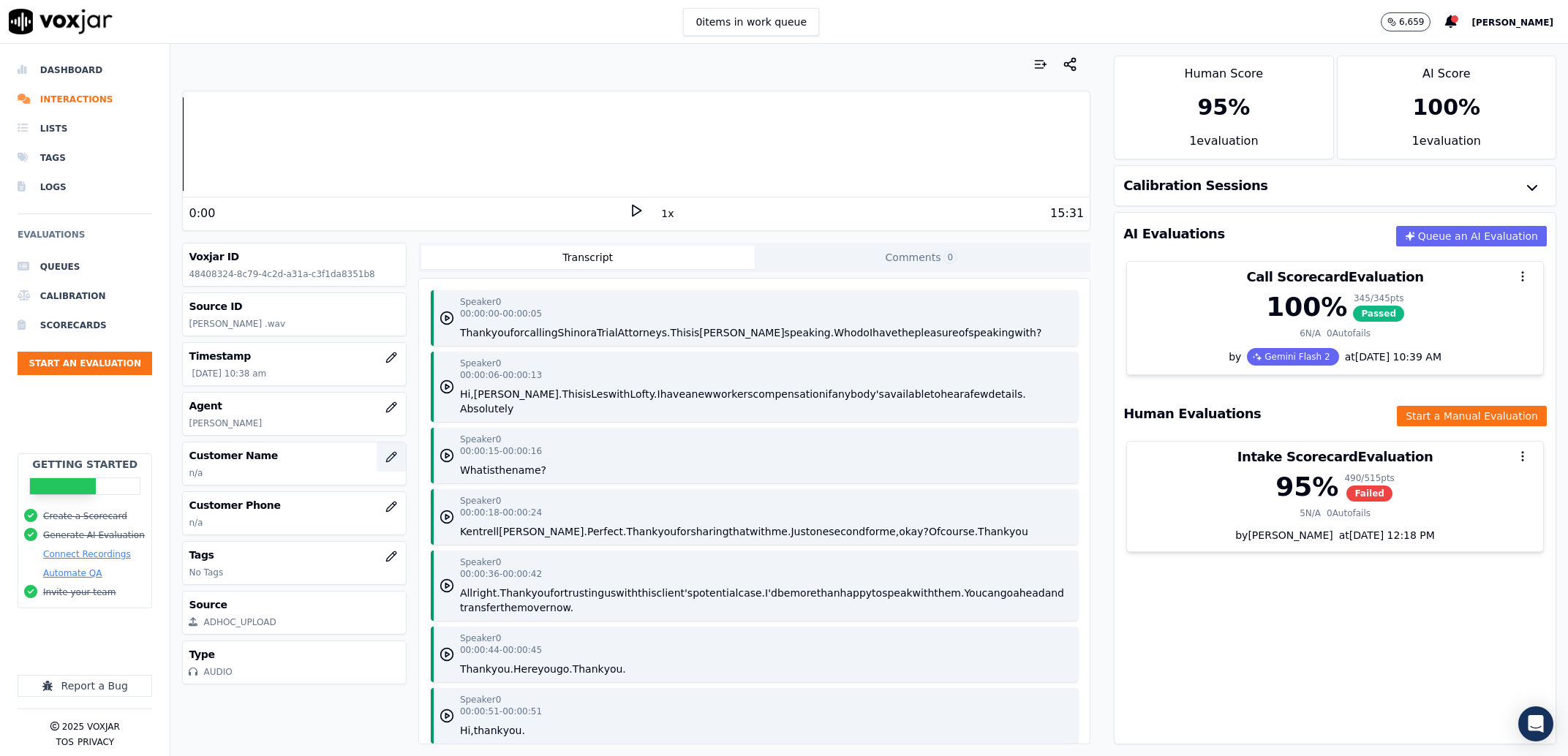
click at [386, 459] on icon "button" at bounding box center [392, 457] width 12 height 12
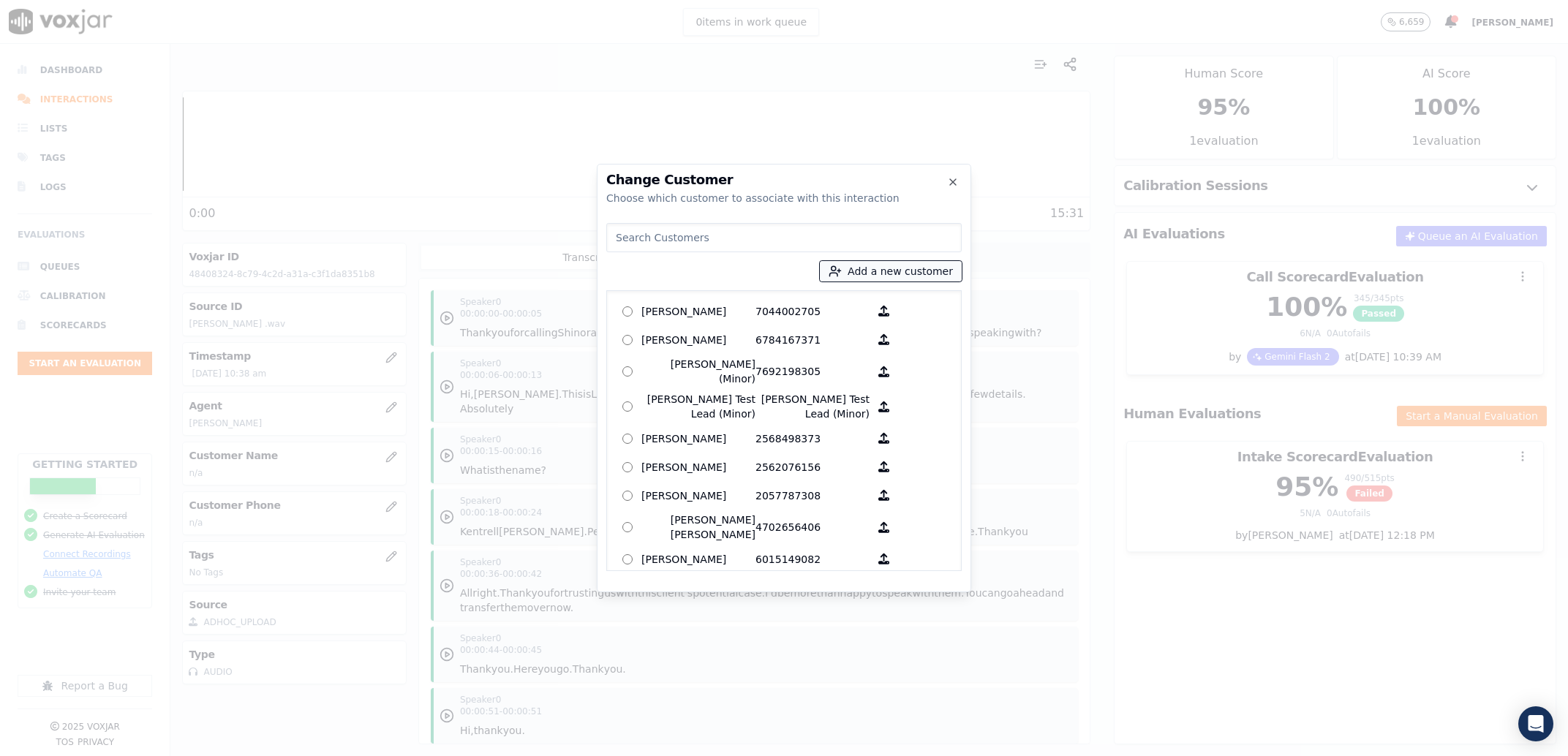
click at [855, 278] on button "Add a new customer" at bounding box center [890, 272] width 142 height 21
drag, startPoint x: 954, startPoint y: 330, endPoint x: 716, endPoint y: 310, distance: 238.8
click at [801, 314] on input ""Teams leads will grade 2 signed calls & 2 signed intakes per each of their age…" at bounding box center [896, 325] width 191 height 23
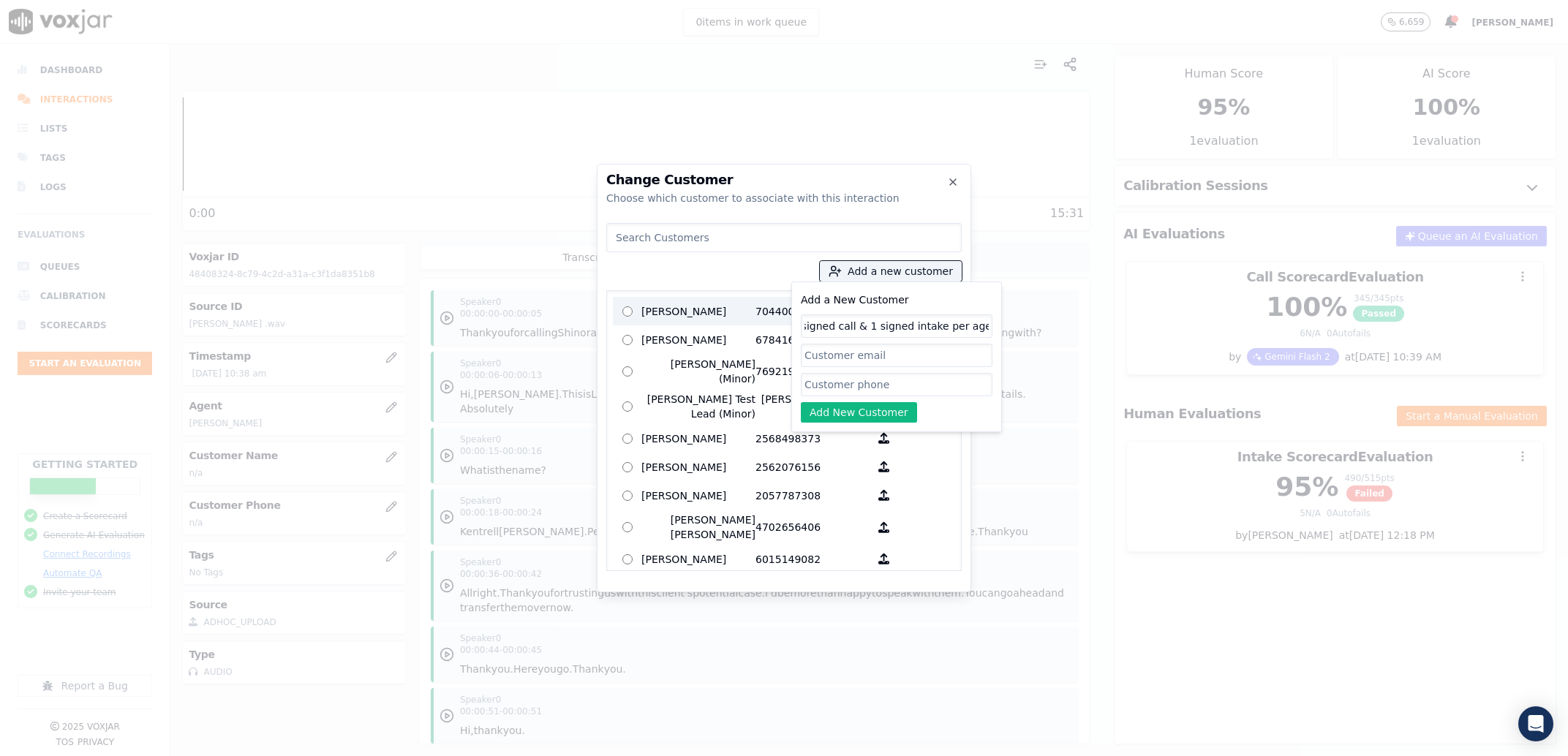
type input ""Teams leads will grade 2 signed calls & 2 signed intakes per each of their age…"
drag, startPoint x: 985, startPoint y: 324, endPoint x: 489, endPoint y: 338, distance: 496.2
click at [801, 338] on input ""Teams leads will grade 2 signed calls & 2 signed intakes per each of their age…" at bounding box center [896, 325] width 191 height 23
click at [818, 327] on input "Add a New Customer" at bounding box center [896, 325] width 191 height 23
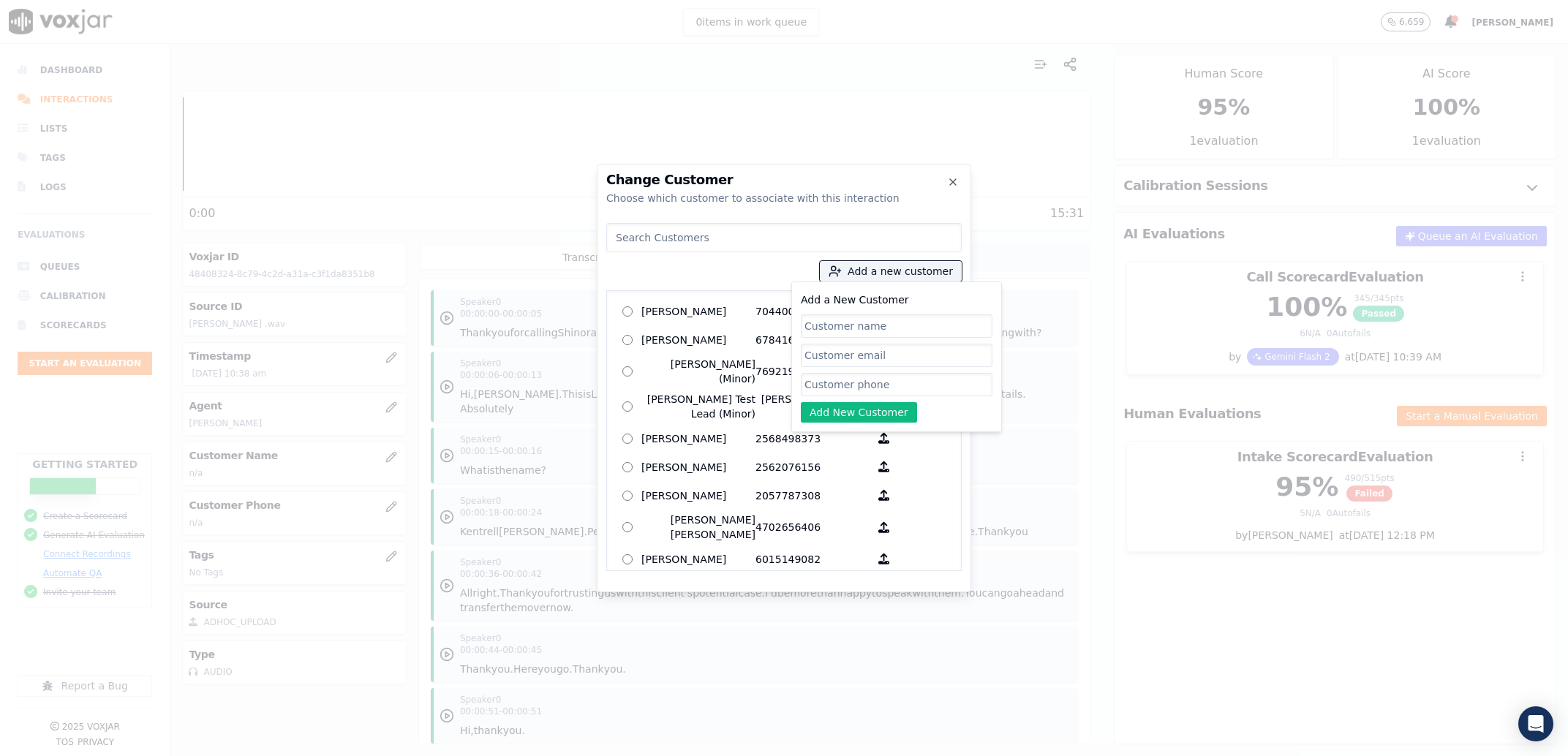
paste input "Kentrel C Jackson"
type input "Kentrel C Jackson"
click at [884, 374] on input "Add a New Customer" at bounding box center [896, 384] width 191 height 23
click at [919, 381] on input "Add a New Customer" at bounding box center [896, 384] width 191 height 23
paste input "9019498294"
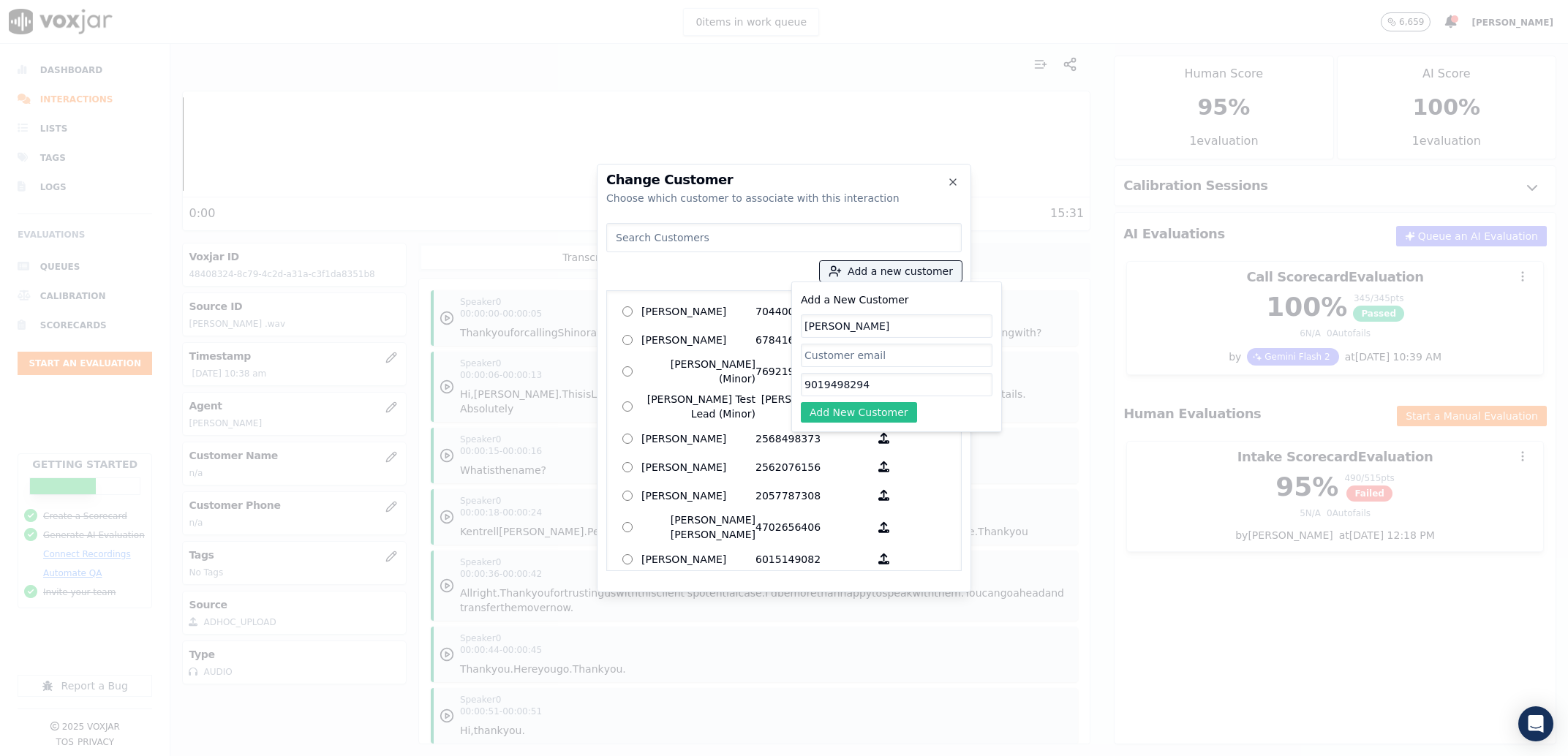
type input "9019498294"
click at [848, 408] on button "Add New Customer" at bounding box center [859, 412] width 116 height 21
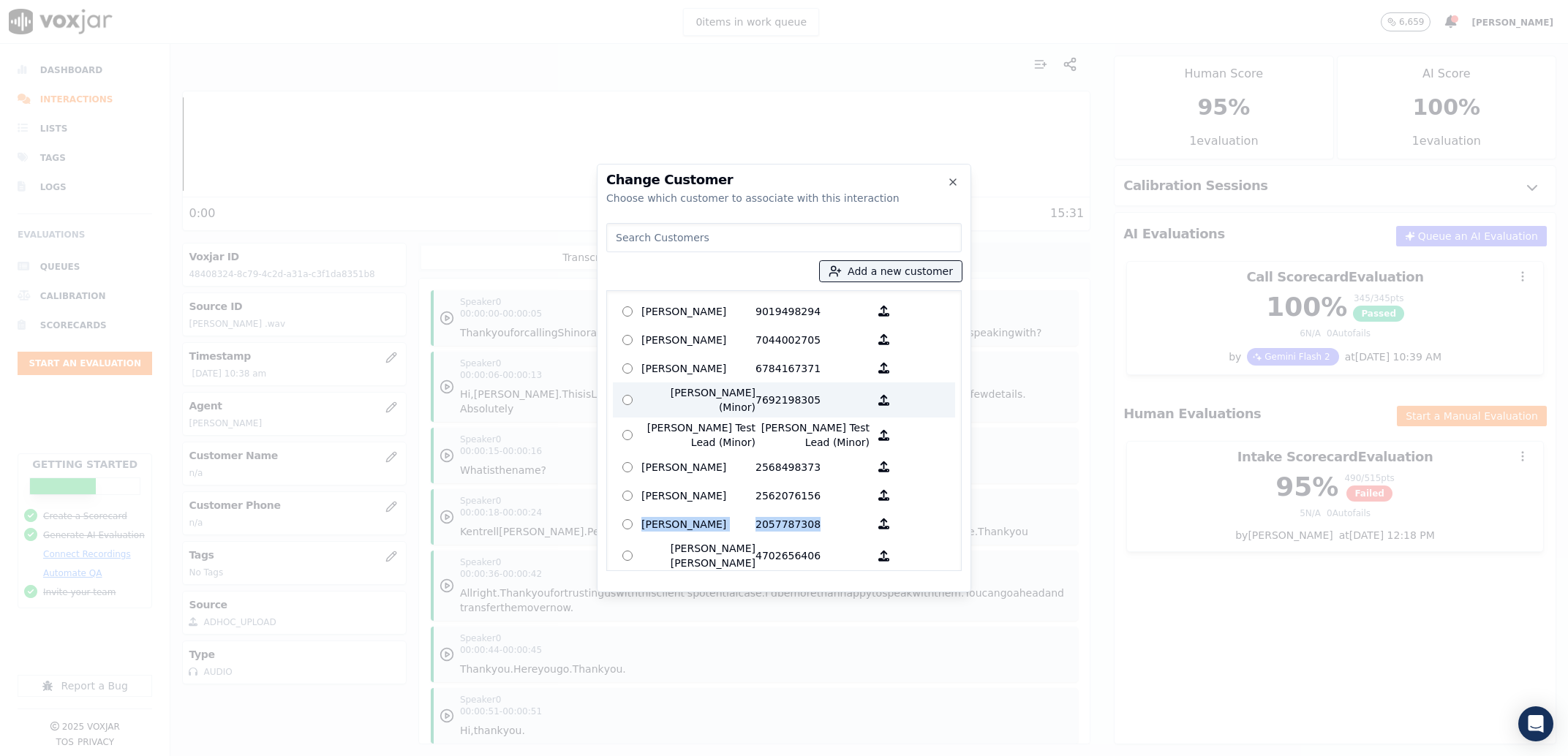
drag, startPoint x: 672, startPoint y: 295, endPoint x: 783, endPoint y: 397, distance: 150.7
click at [674, 295] on div "Kentrel C Jackson 9019498294 Antonius D Lynch 7044002705 Barbara Woodall 678416…" at bounding box center [783, 430] width 355 height 281
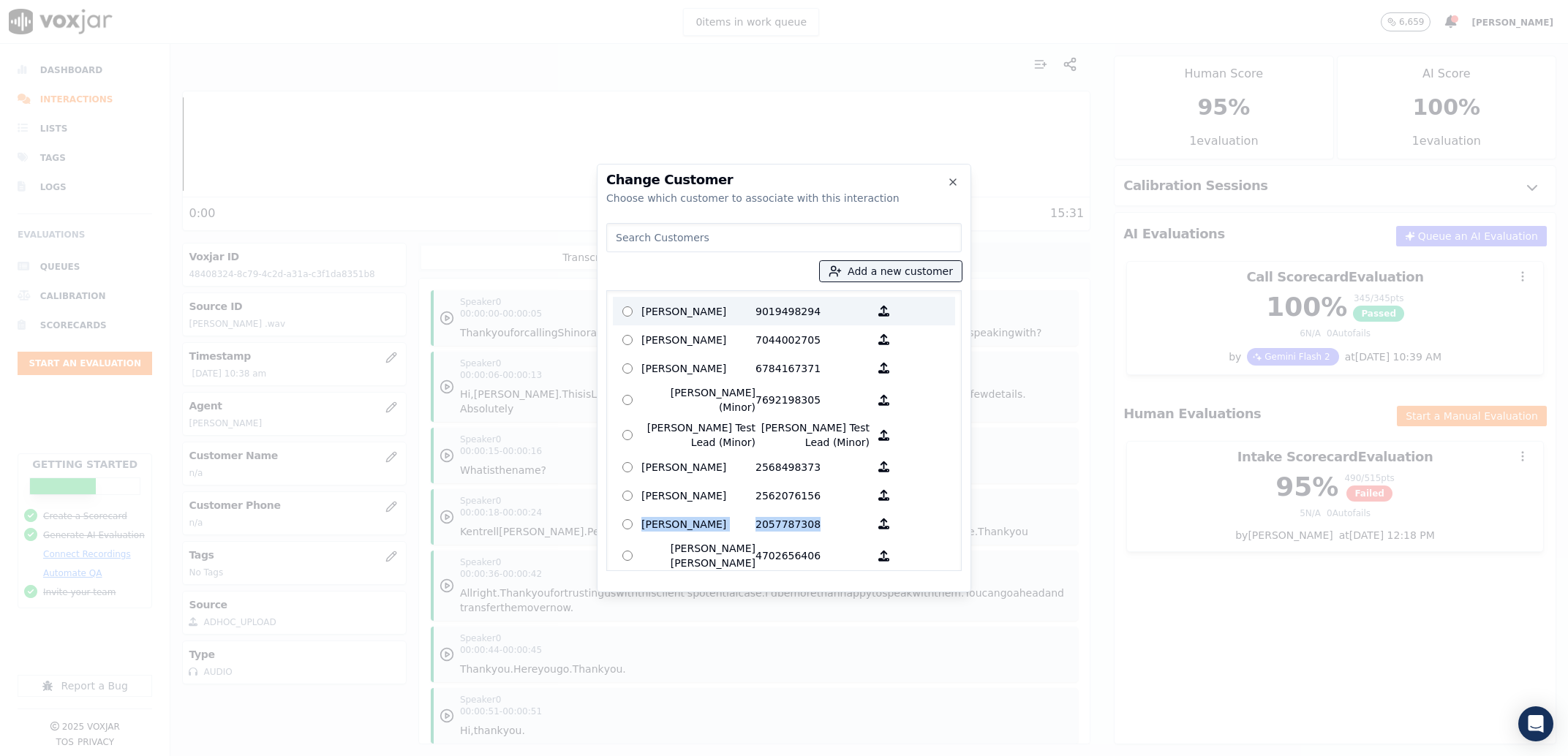
click at [704, 321] on p "Kentrel C Jackson" at bounding box center [698, 311] width 114 height 22
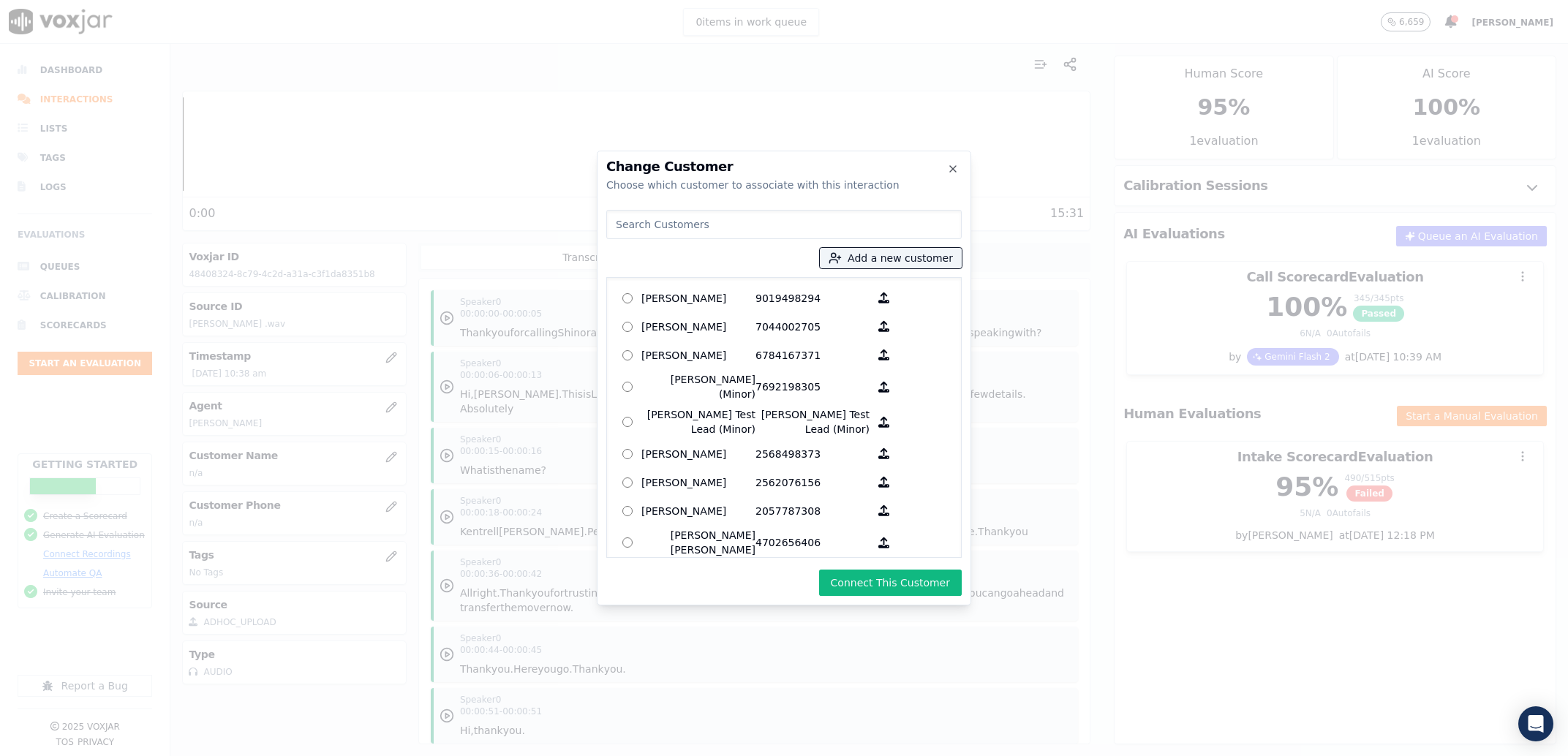
click at [885, 596] on div "Change Customer Choose which customer to associate with this interaction Add a …" at bounding box center [784, 377] width 375 height 455
click at [887, 583] on button "Connect This Customer" at bounding box center [890, 582] width 143 height 26
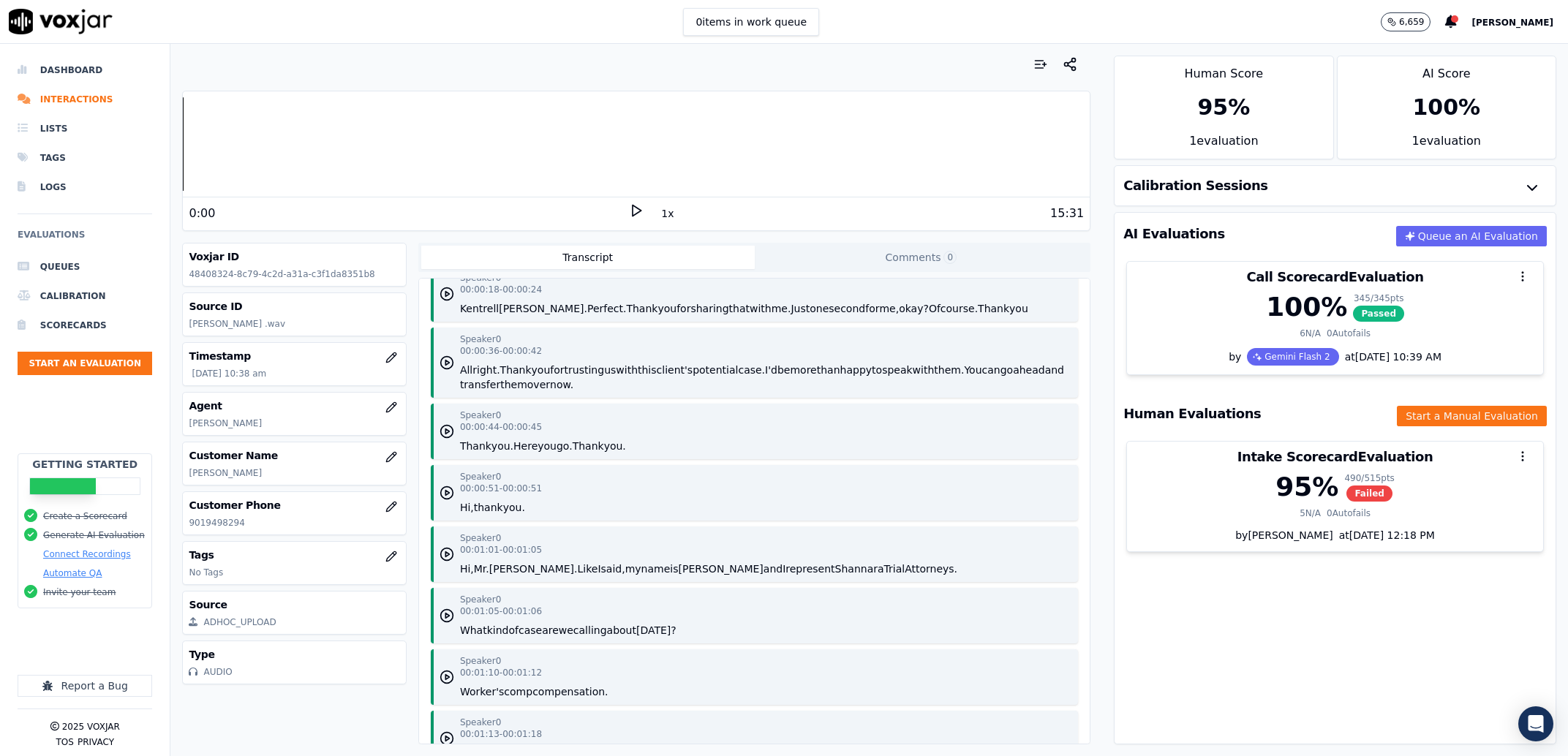
scroll to position [333, 0]
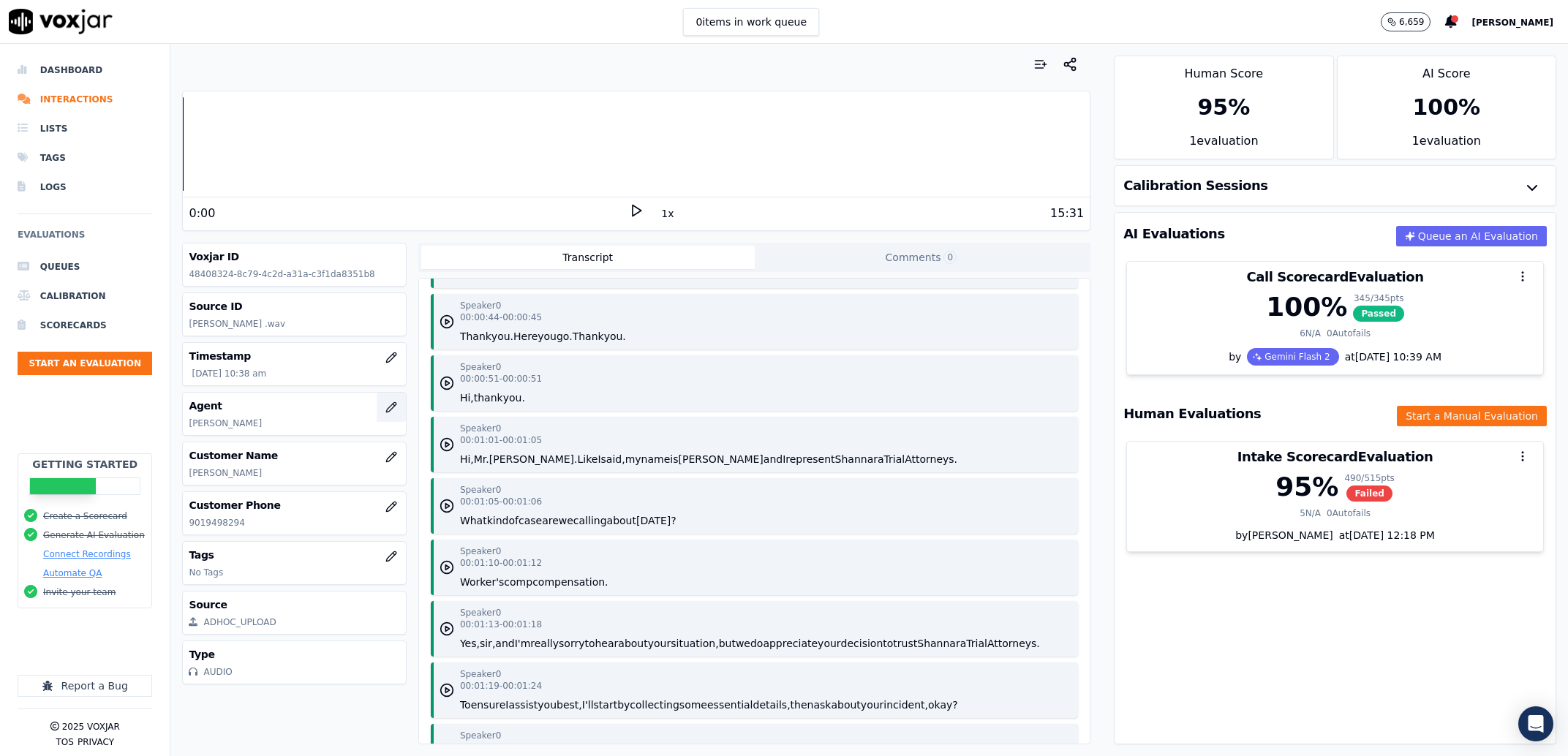
click at [380, 405] on button "button" at bounding box center [391, 407] width 29 height 29
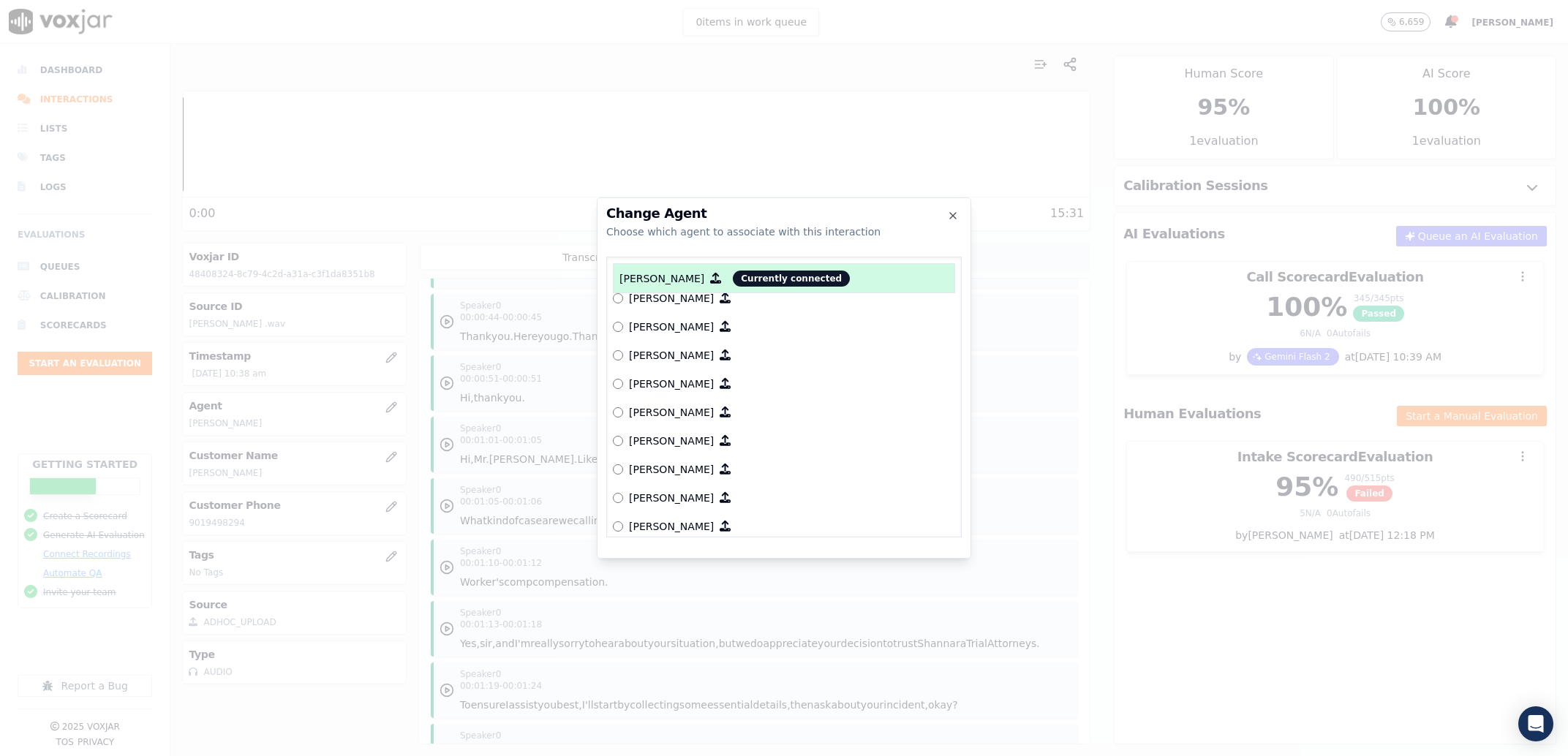
scroll to position [1885, 0]
click at [657, 391] on p "Rebekah Grayson" at bounding box center [672, 390] width 85 height 15
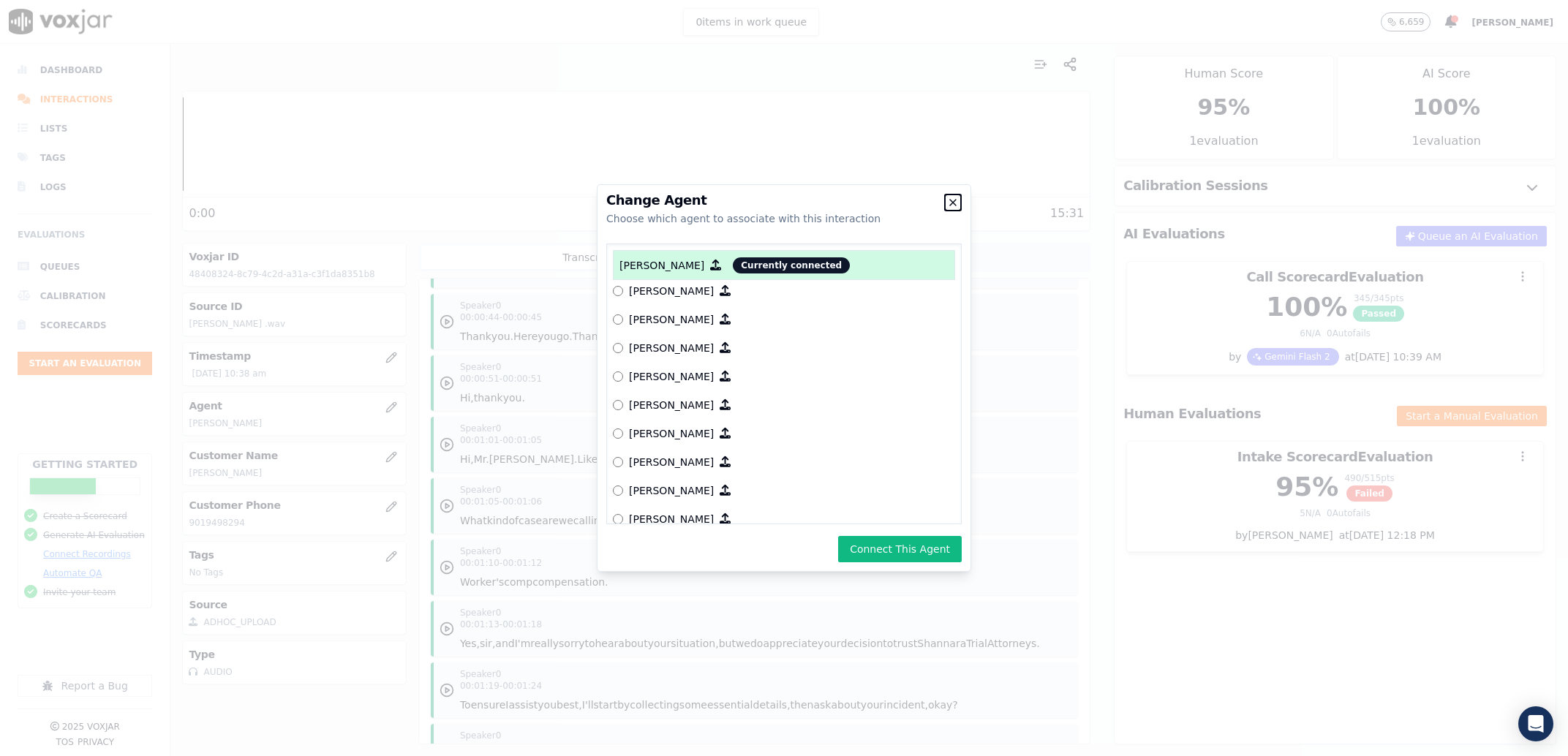
click at [956, 205] on icon "button" at bounding box center [953, 202] width 6 height 6
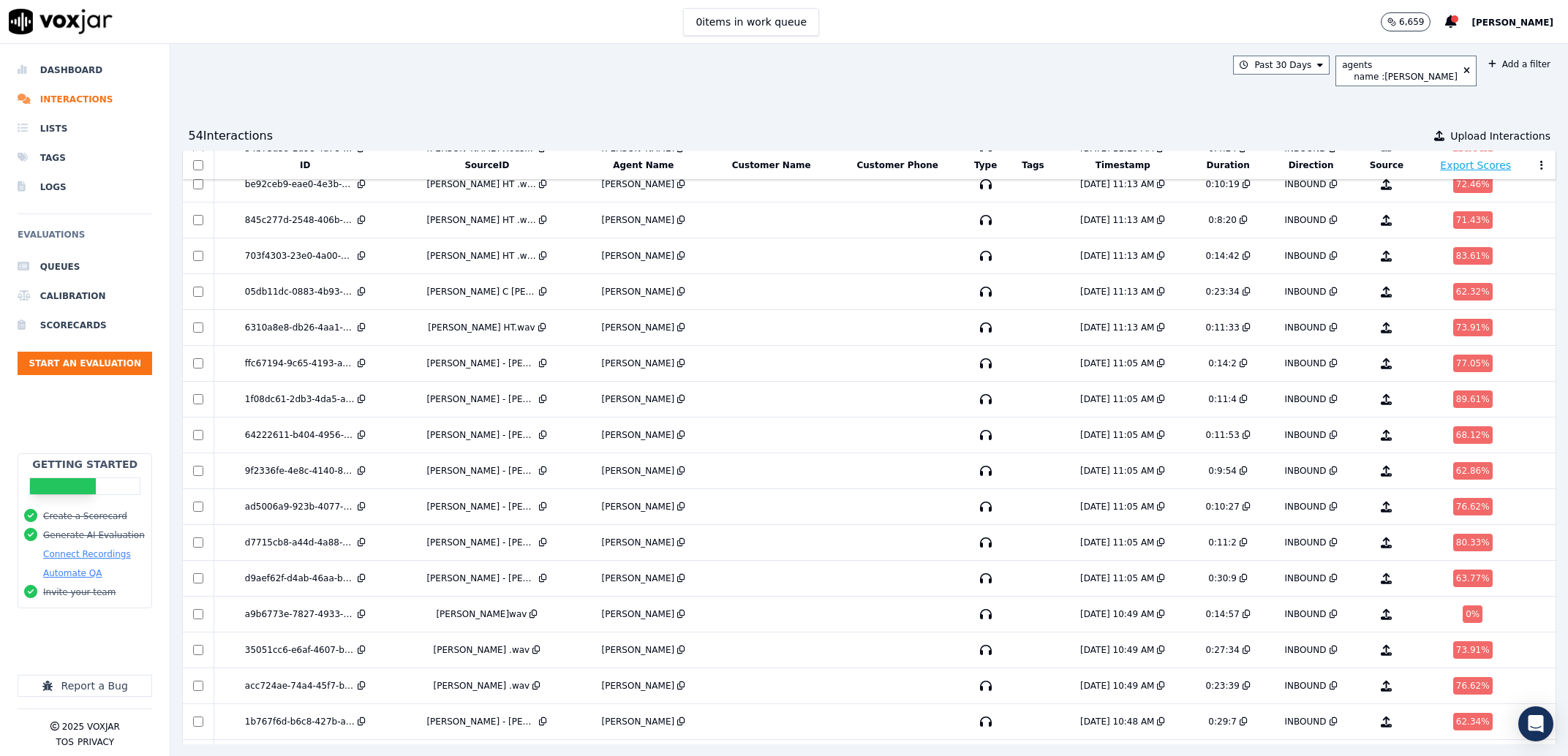
scroll to position [1417, 0]
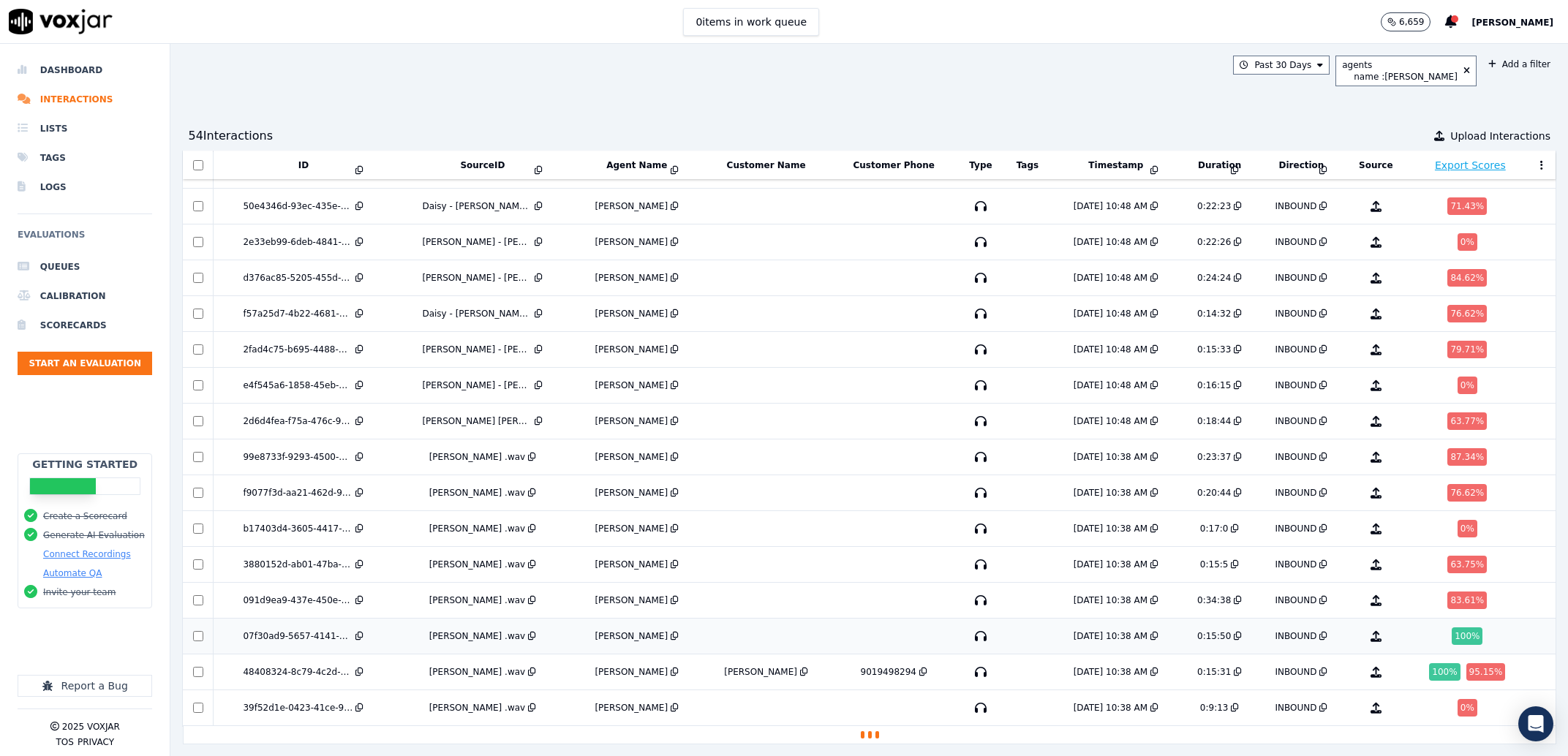
scroll to position [1417, 0]
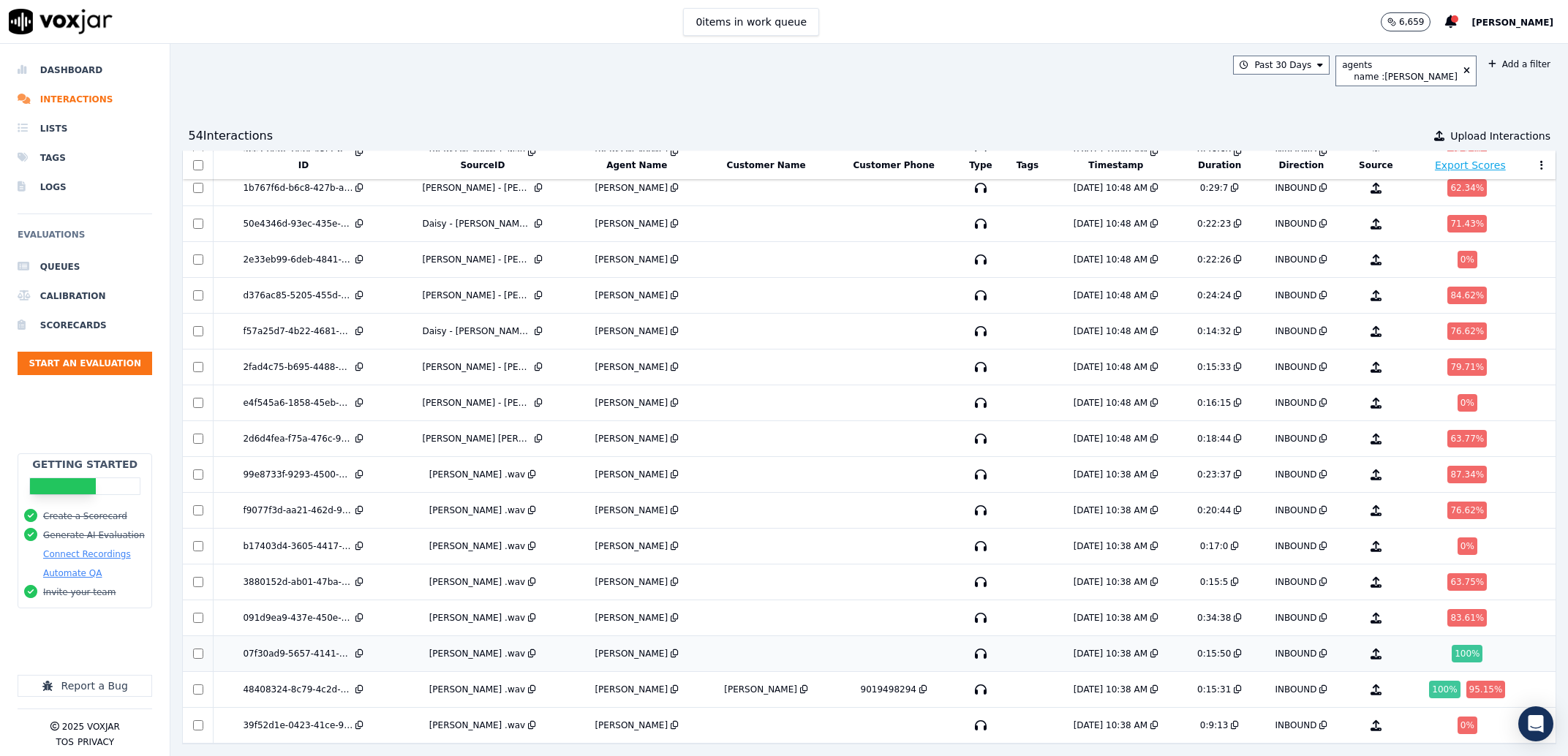
click at [733, 600] on td at bounding box center [766, 618] width 130 height 36
click at [723, 636] on td at bounding box center [766, 654] width 130 height 36
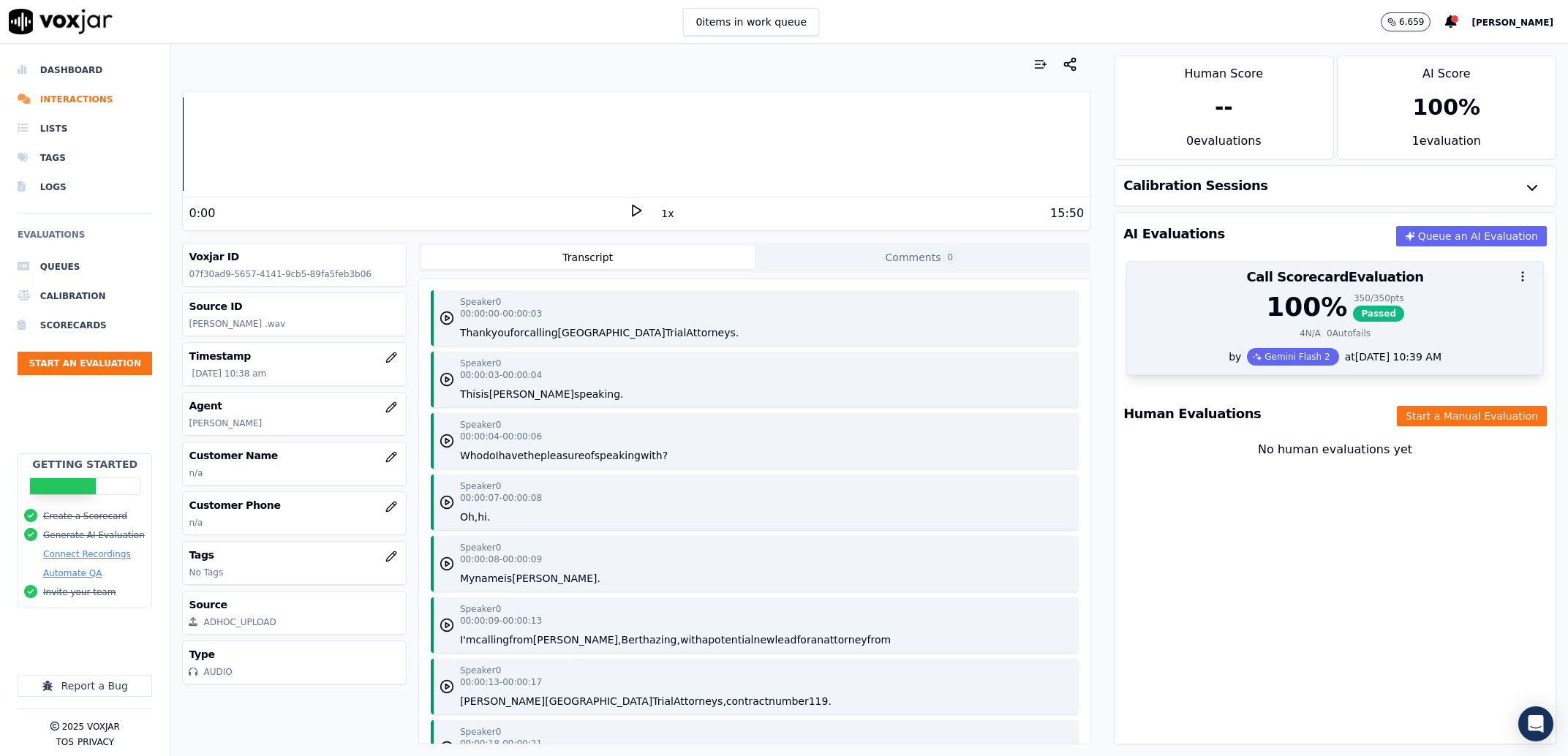
click at [1218, 304] on div "100 % 350 / 350 pts Passed" at bounding box center [1335, 307] width 398 height 29
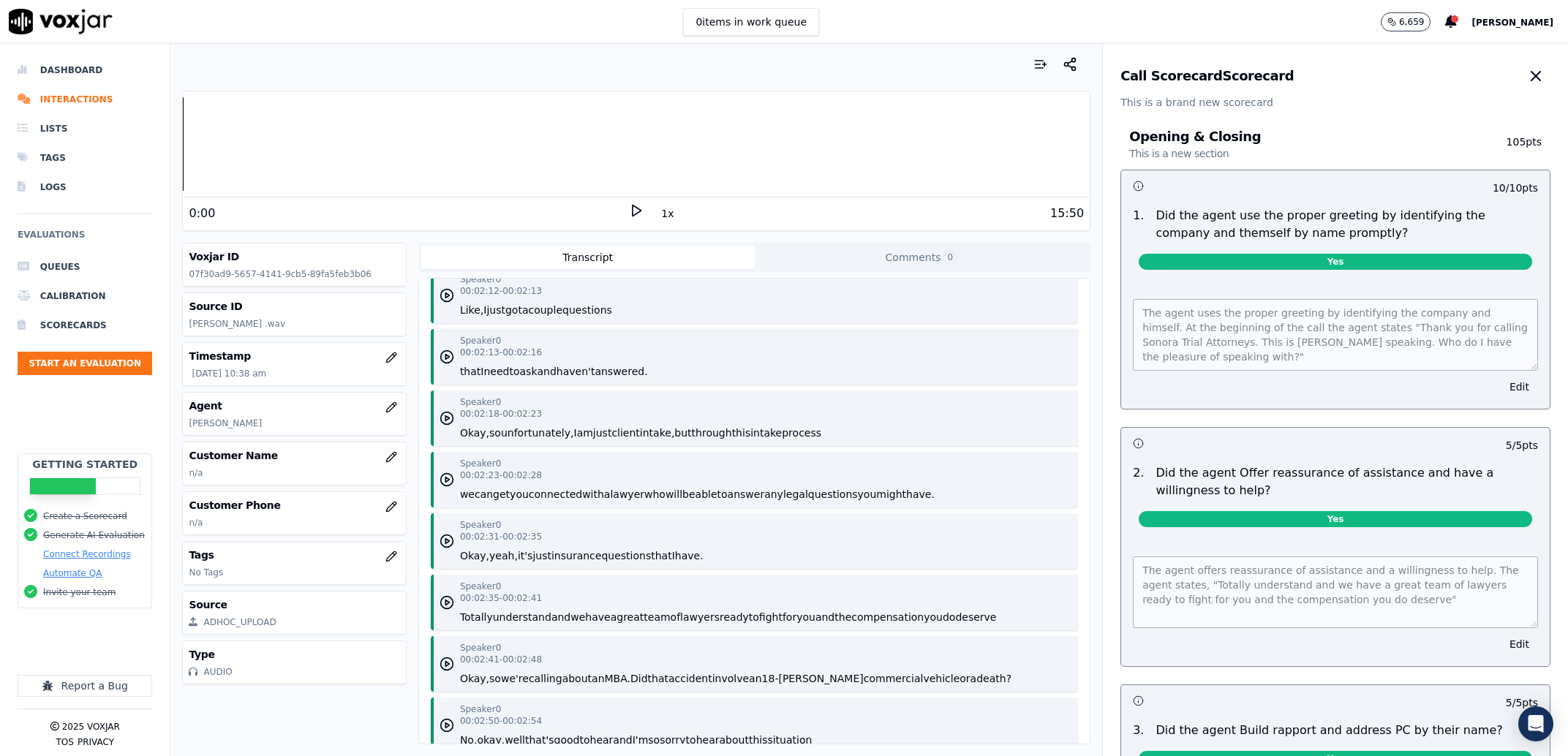
scroll to position [2581, 0]
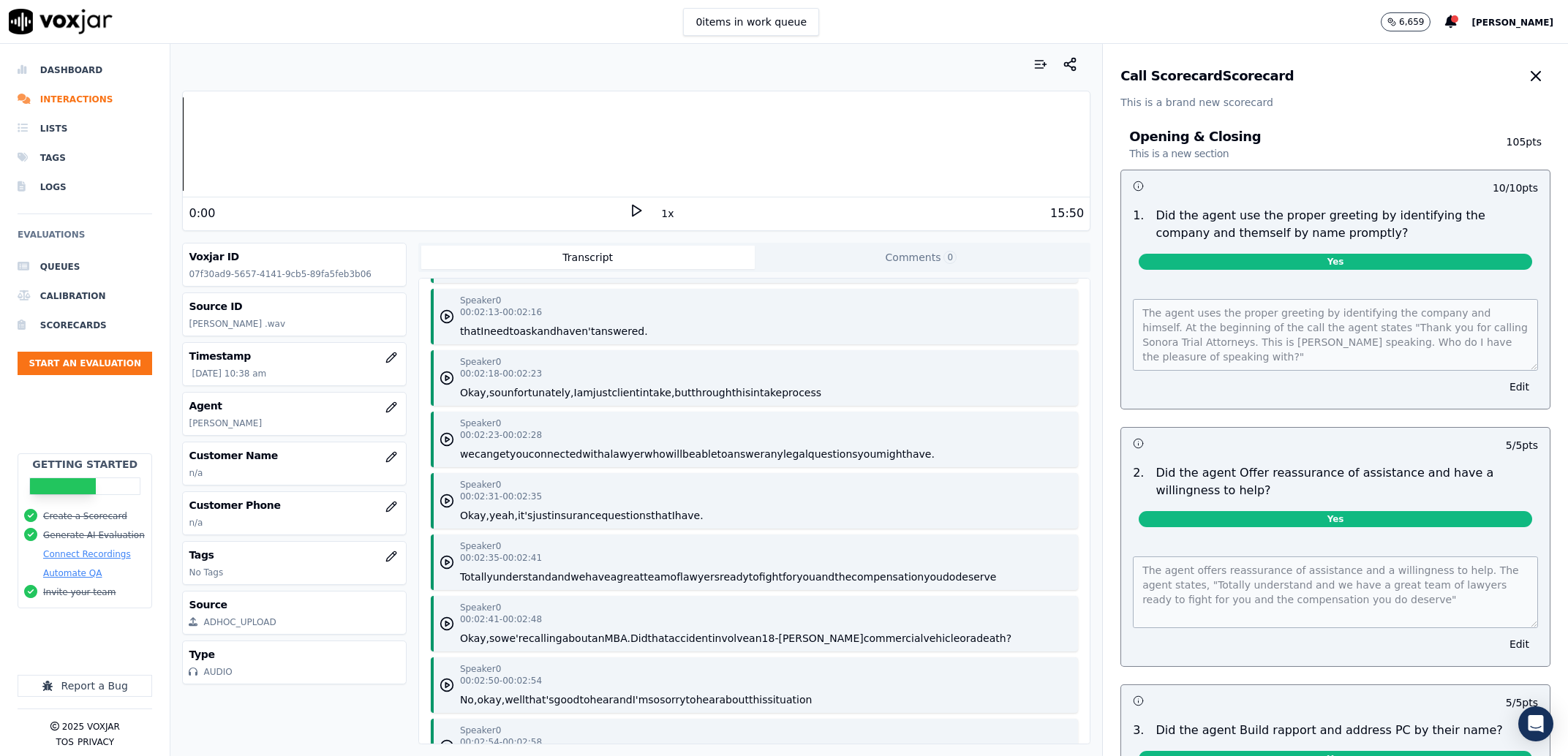
click at [542, 392] on button "unfortunately," at bounding box center [538, 393] width 73 height 15
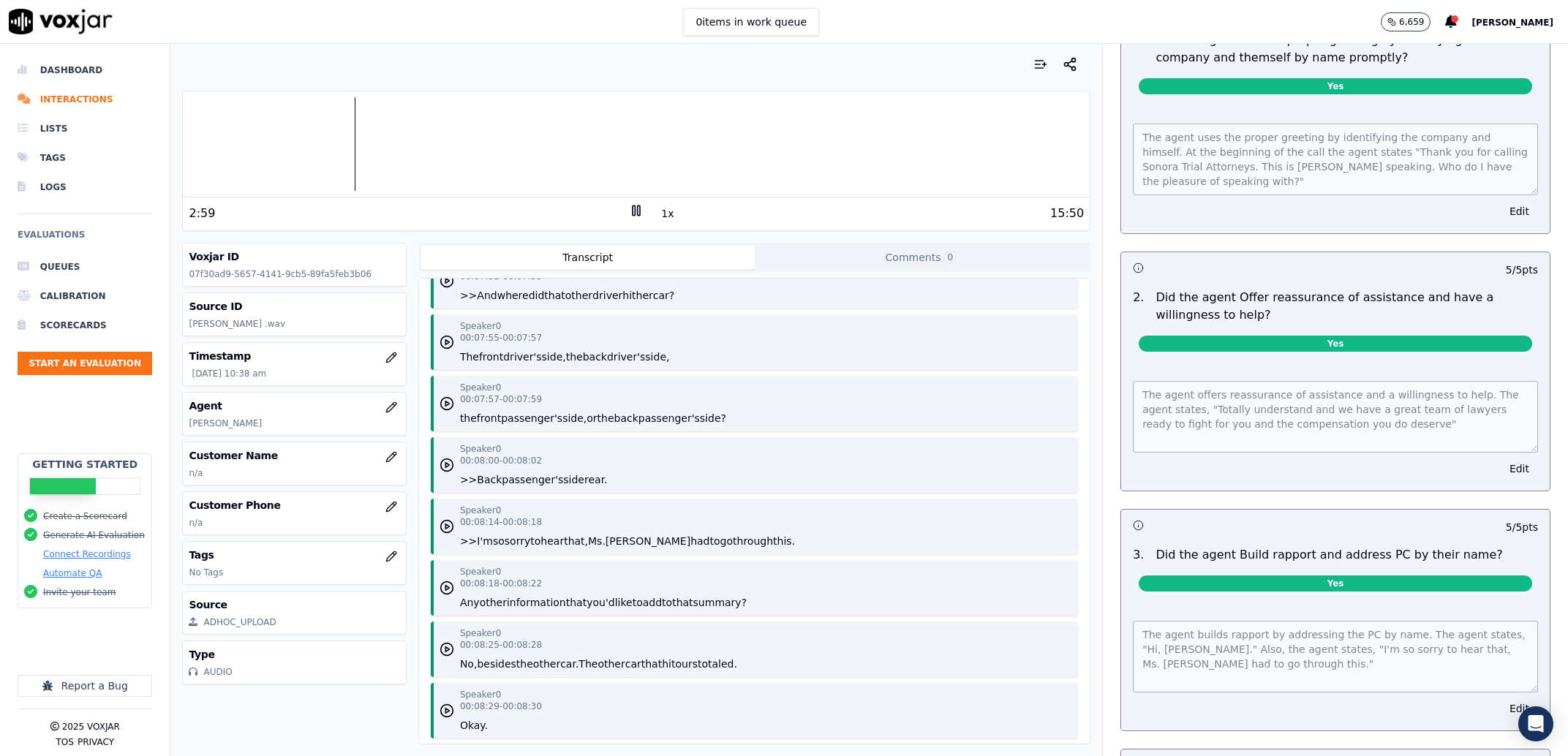
scroll to position [278, 0]
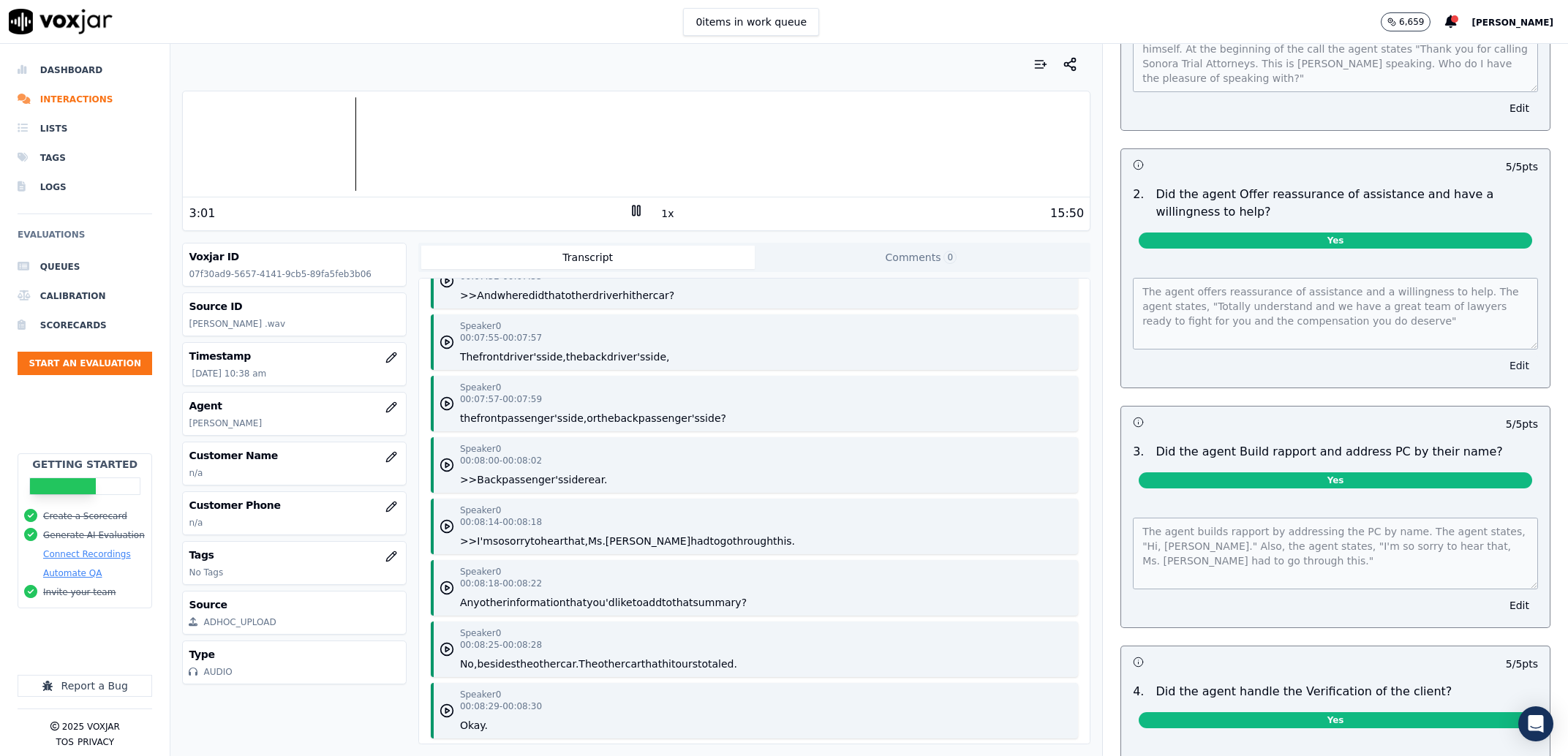
click at [1501, 363] on button "Edit" at bounding box center [1520, 365] width 37 height 21
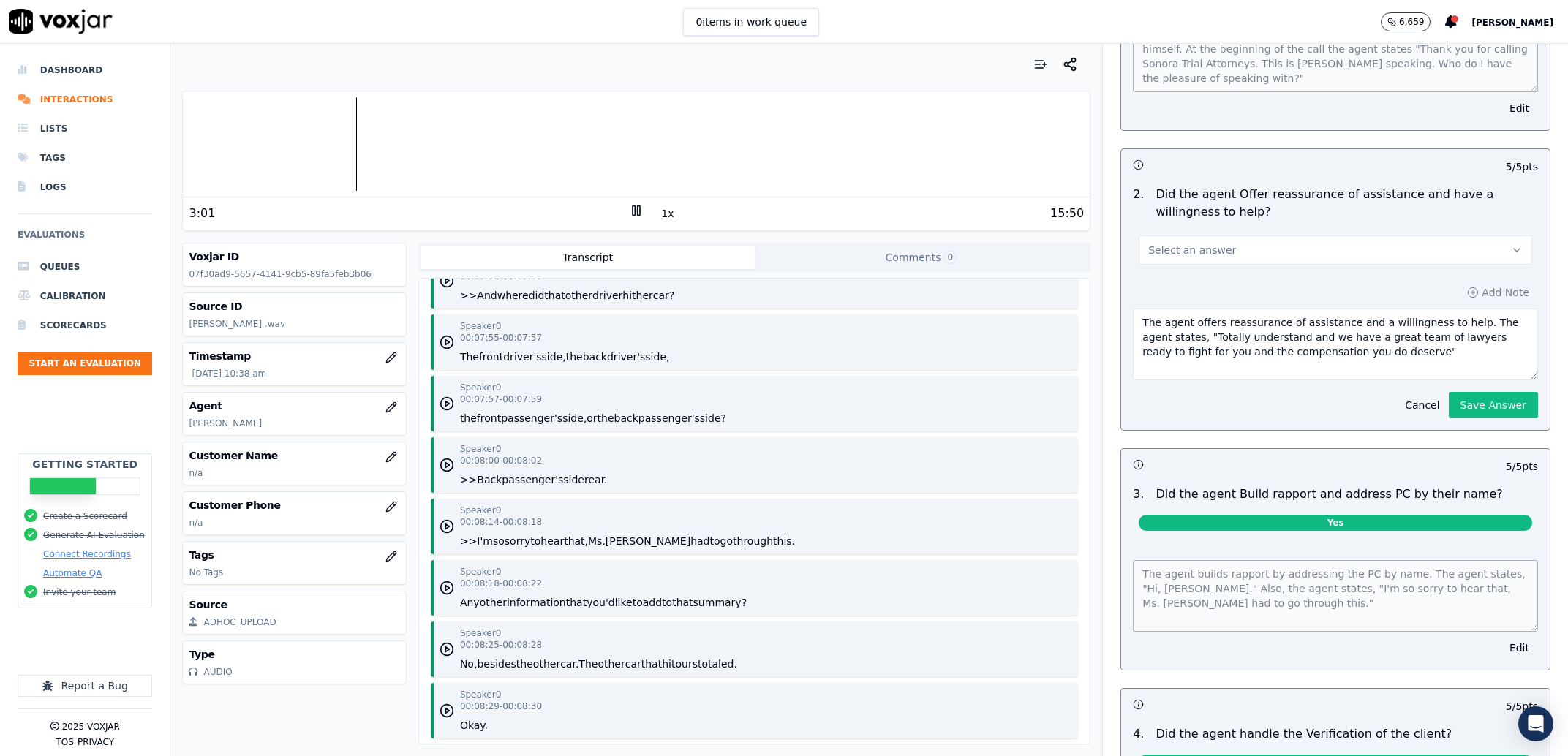
click at [1223, 234] on div "Select an answer" at bounding box center [1335, 248] width 393 height 32
click at [1219, 254] on button "Select an answer" at bounding box center [1335, 249] width 393 height 29
click at [1220, 307] on div "No" at bounding box center [1305, 306] width 363 height 23
drag, startPoint x: 1343, startPoint y: 362, endPoint x: 1229, endPoint y: 324, distance: 120.2
click at [1229, 324] on textarea "The agent offers reassurance of assistance and a willingness to help. The agent…" at bounding box center [1336, 345] width 405 height 71
